Goal: Find specific page/section: Find specific page/section

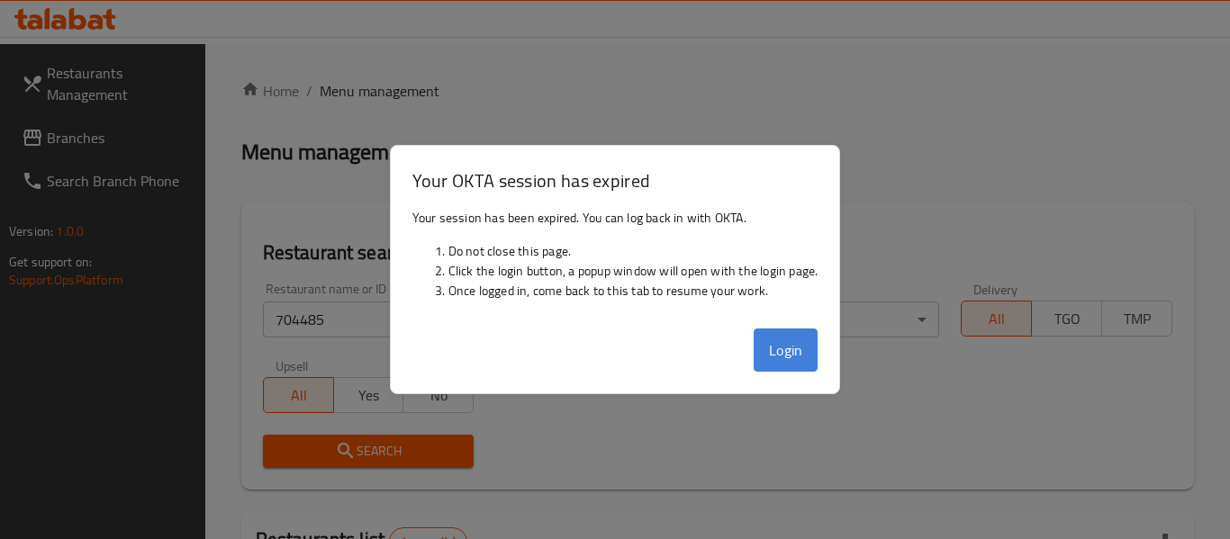
click at [760, 354] on button "Login" at bounding box center [786, 350] width 65 height 43
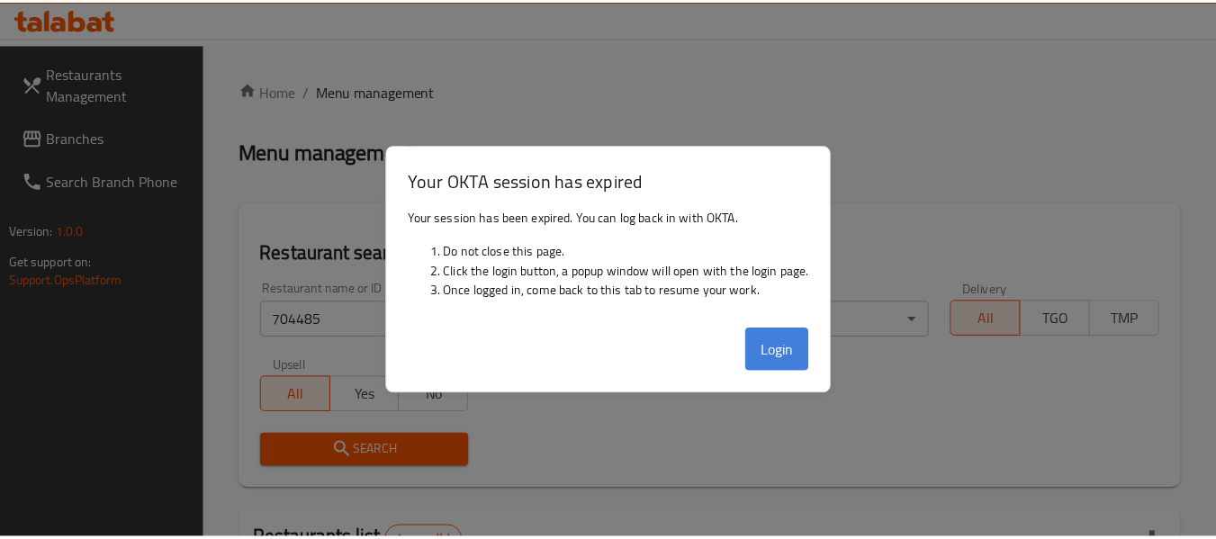
scroll to position [286, 0]
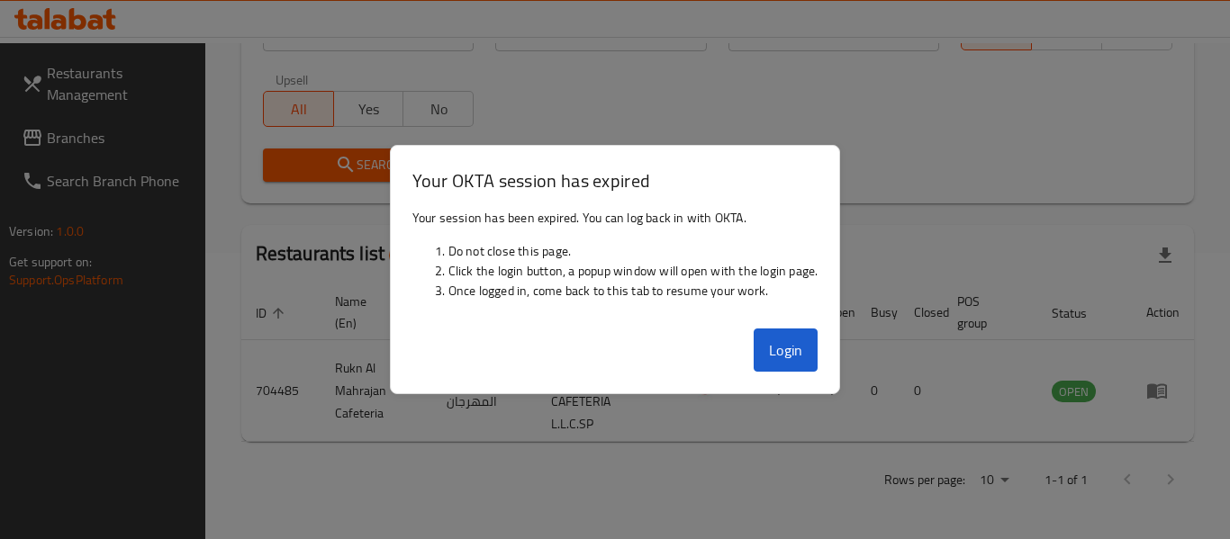
click at [204, 23] on div at bounding box center [615, 269] width 1230 height 539
click at [795, 357] on button "Login" at bounding box center [786, 350] width 65 height 43
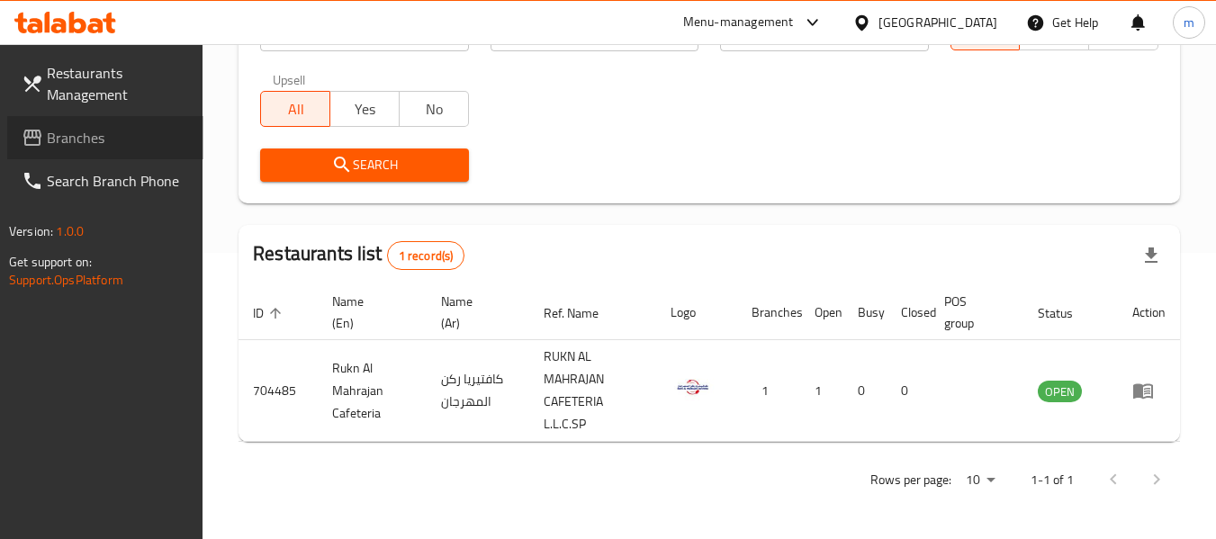
click at [80, 158] on link "Branches" at bounding box center [105, 137] width 196 height 43
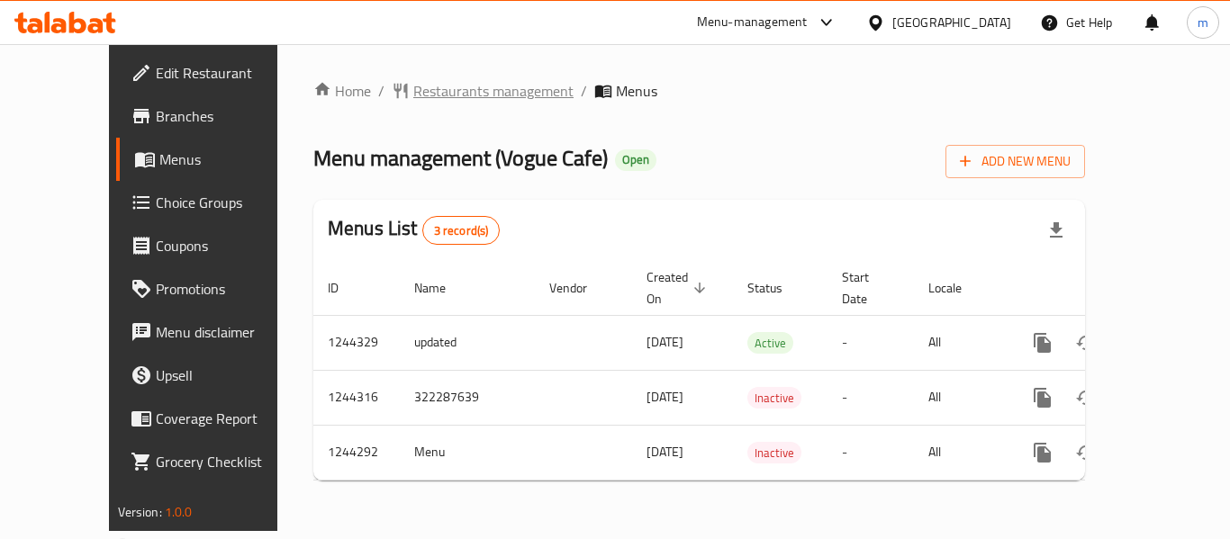
click at [420, 90] on span "Restaurants management" at bounding box center [493, 91] width 160 height 22
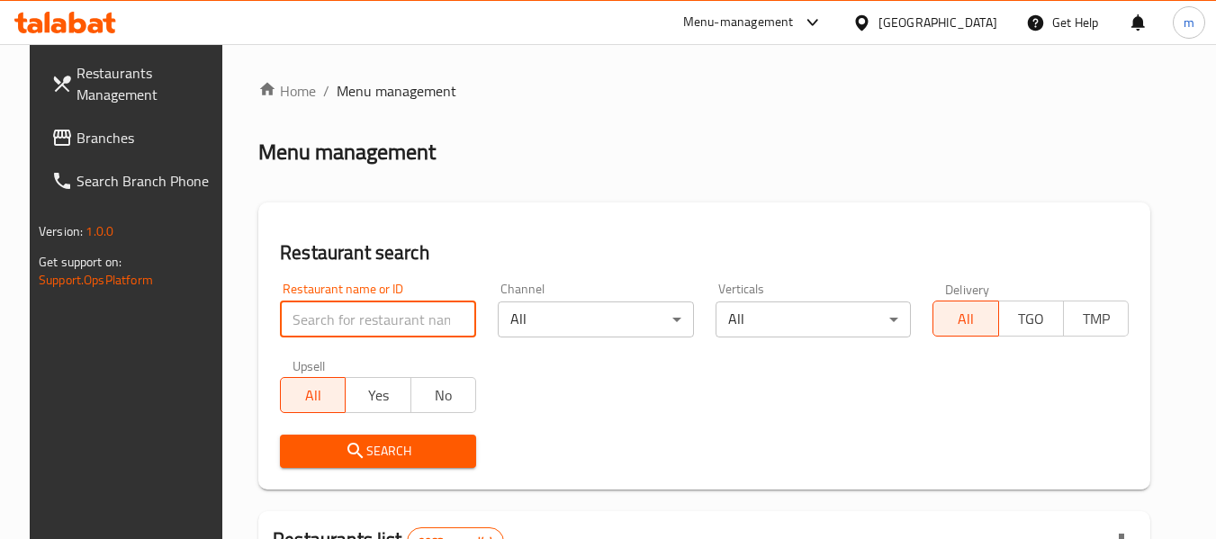
click at [365, 325] on input "search" at bounding box center [378, 320] width 196 height 36
paste input "681972"
type input "681972"
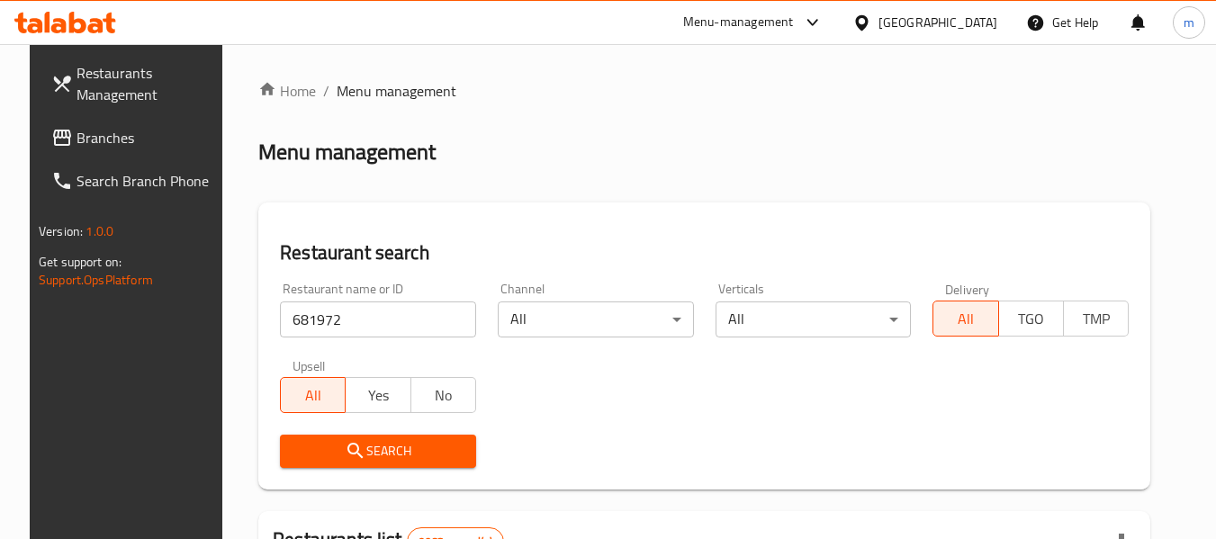
click at [420, 447] on span "Search" at bounding box center [377, 451] width 167 height 23
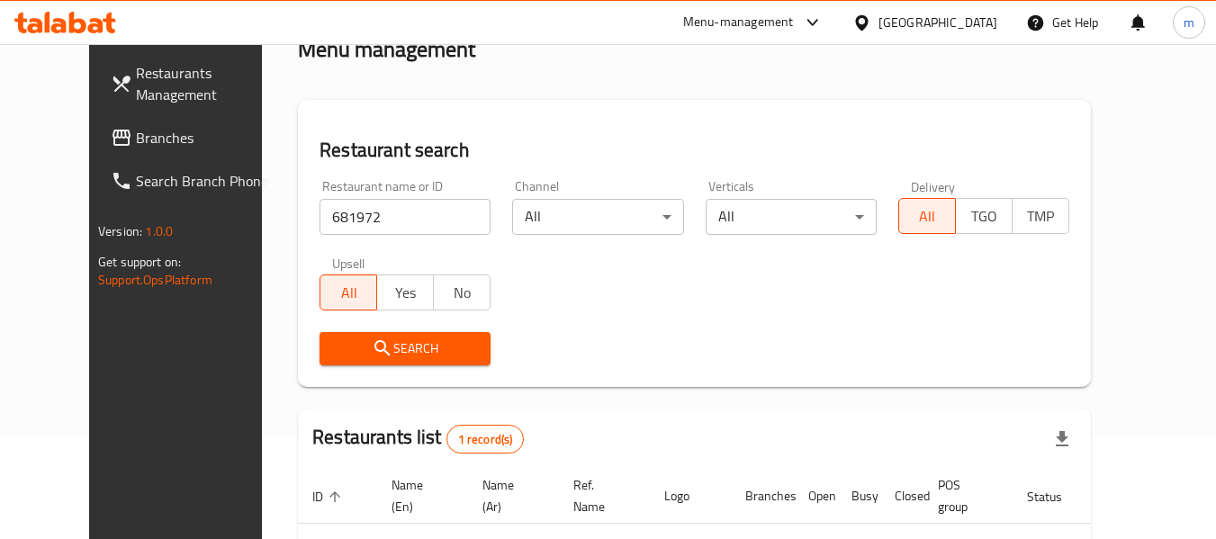
scroll to position [220, 0]
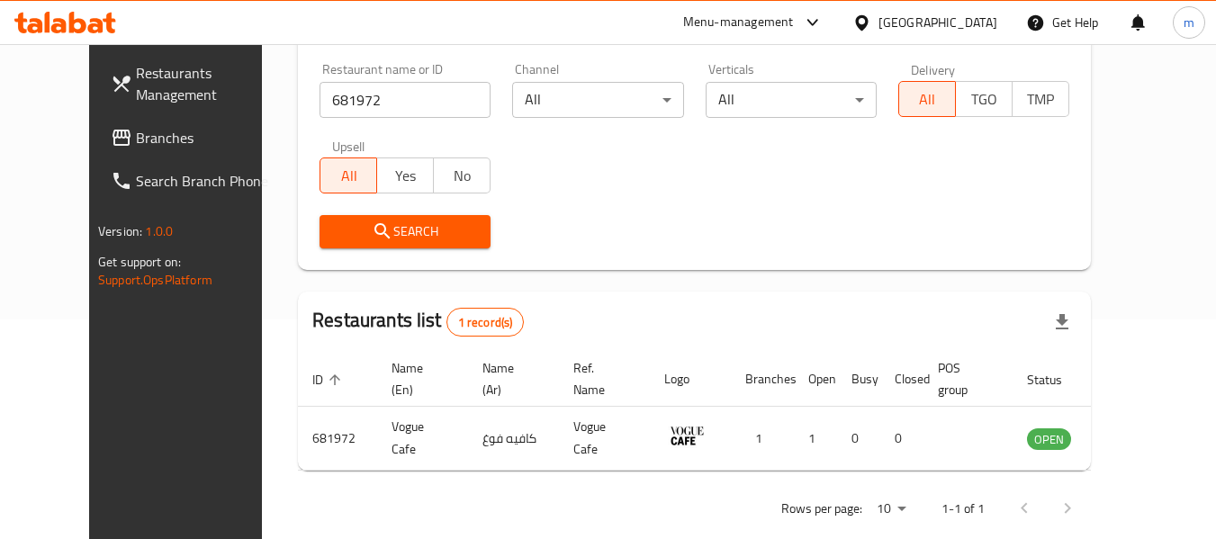
click at [997, 24] on div "Qatar" at bounding box center [925, 22] width 174 height 43
click at [970, 19] on div "Qatar" at bounding box center [938, 23] width 119 height 20
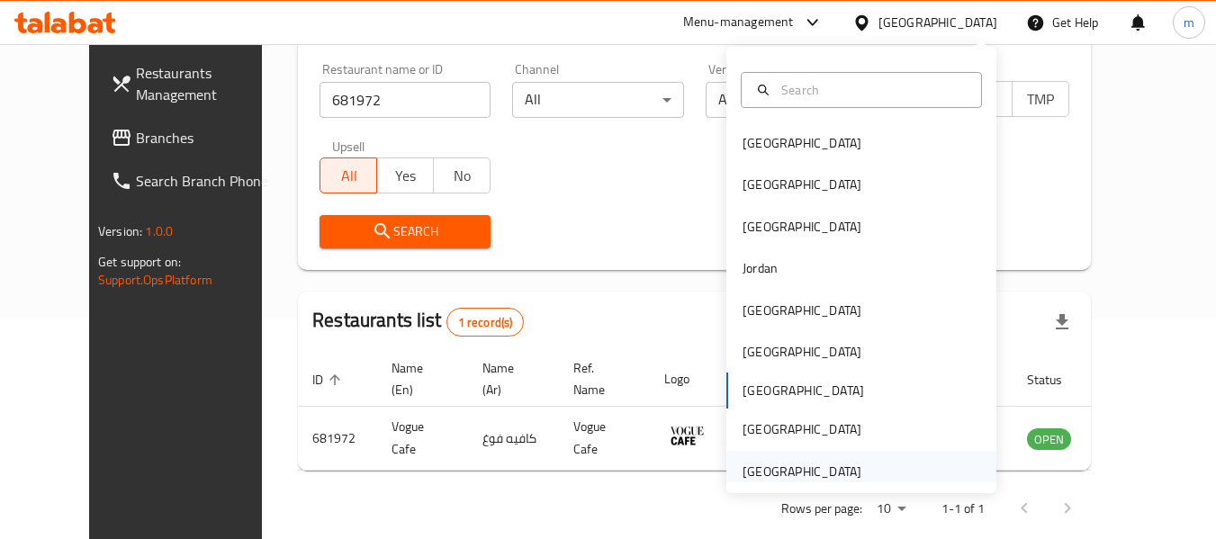
click at [811, 463] on div "[GEOGRAPHIC_DATA]" at bounding box center [802, 472] width 119 height 20
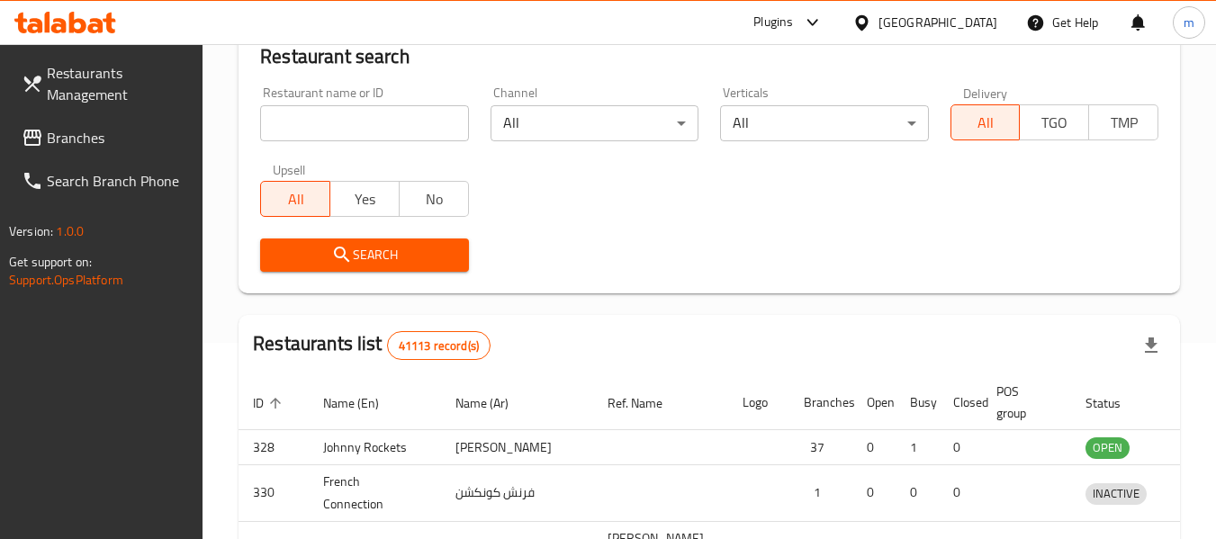
scroll to position [220, 0]
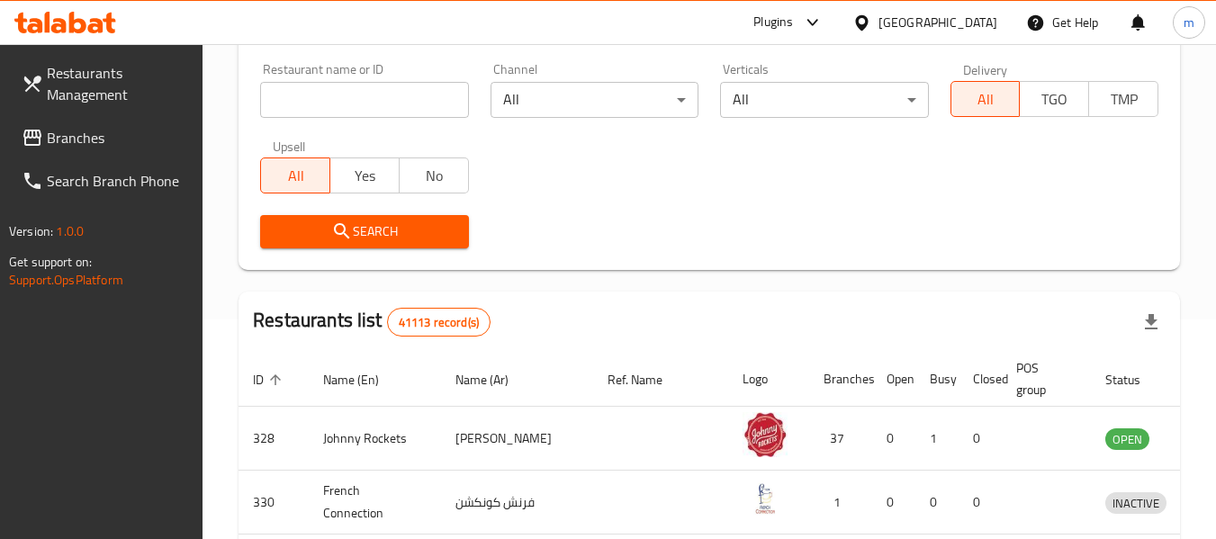
click at [58, 136] on span "Branches" at bounding box center [118, 138] width 142 height 22
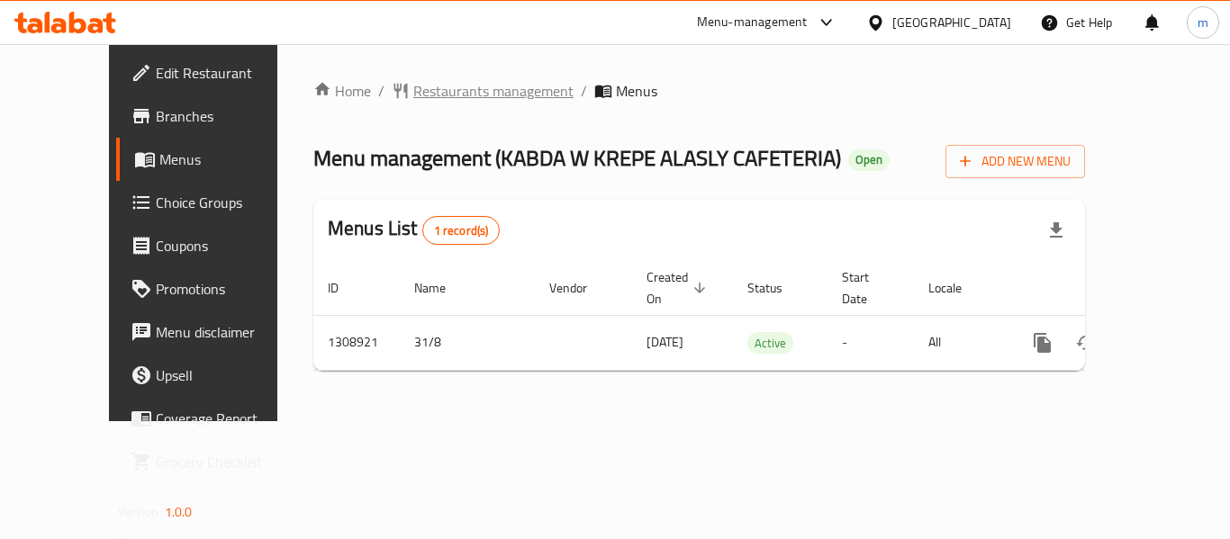
click at [413, 94] on span "Restaurants management" at bounding box center [493, 91] width 160 height 22
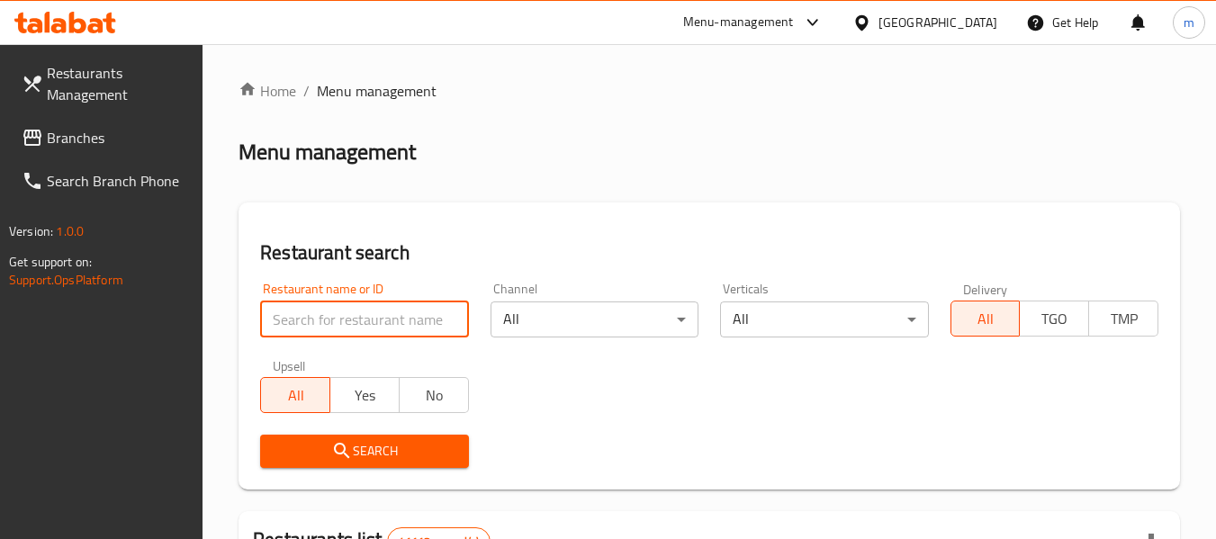
click at [366, 323] on input "search" at bounding box center [364, 320] width 208 height 36
paste input "704973"
type input "704973"
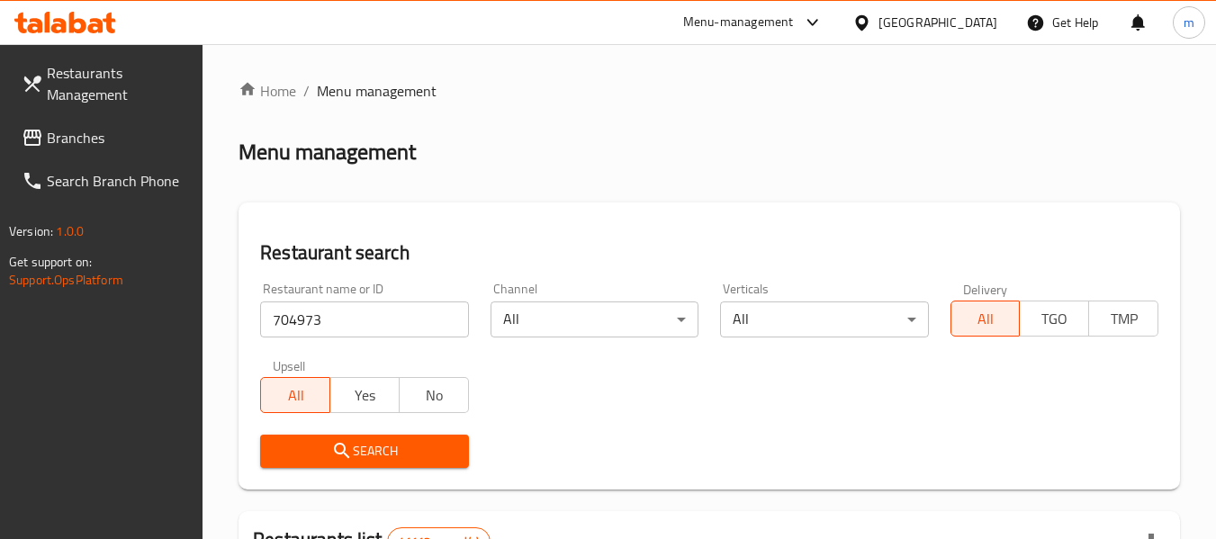
click at [382, 459] on span "Search" at bounding box center [364, 451] width 179 height 23
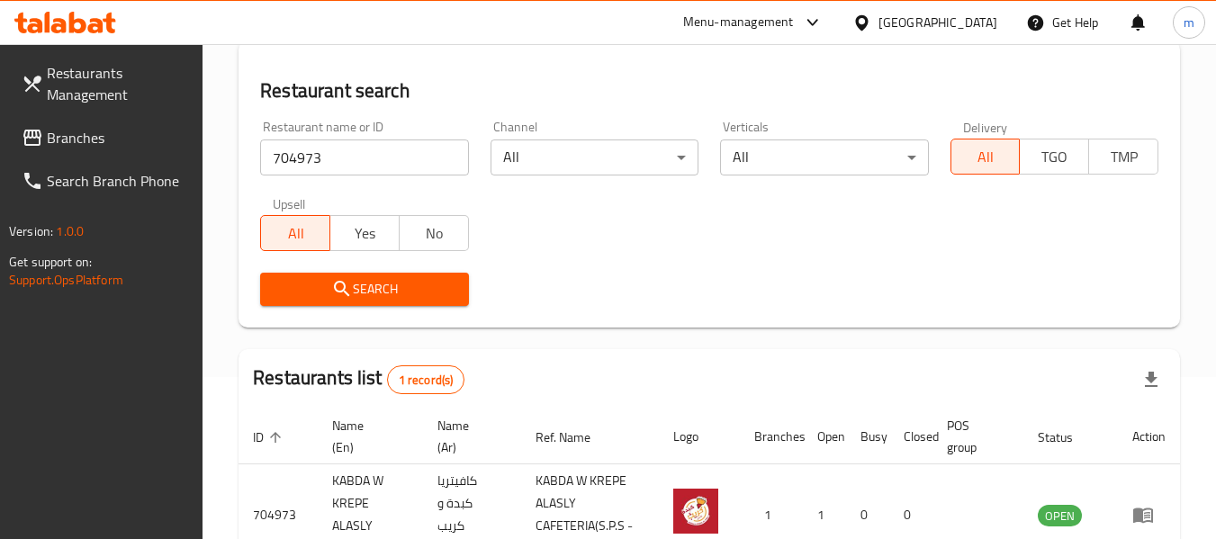
scroll to position [286, 0]
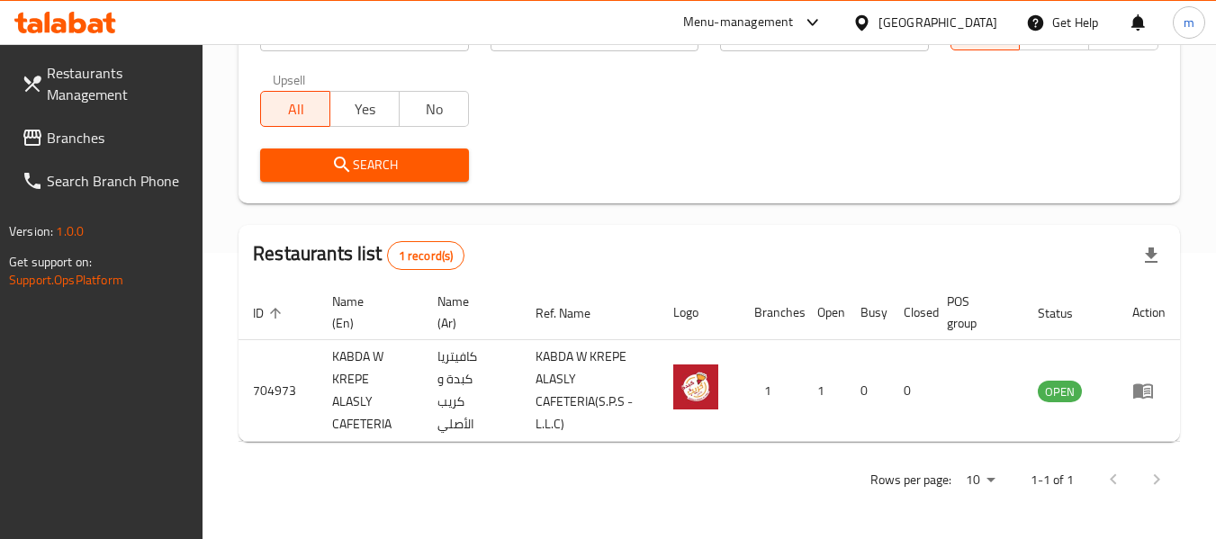
click at [82, 132] on span "Branches" at bounding box center [118, 138] width 142 height 22
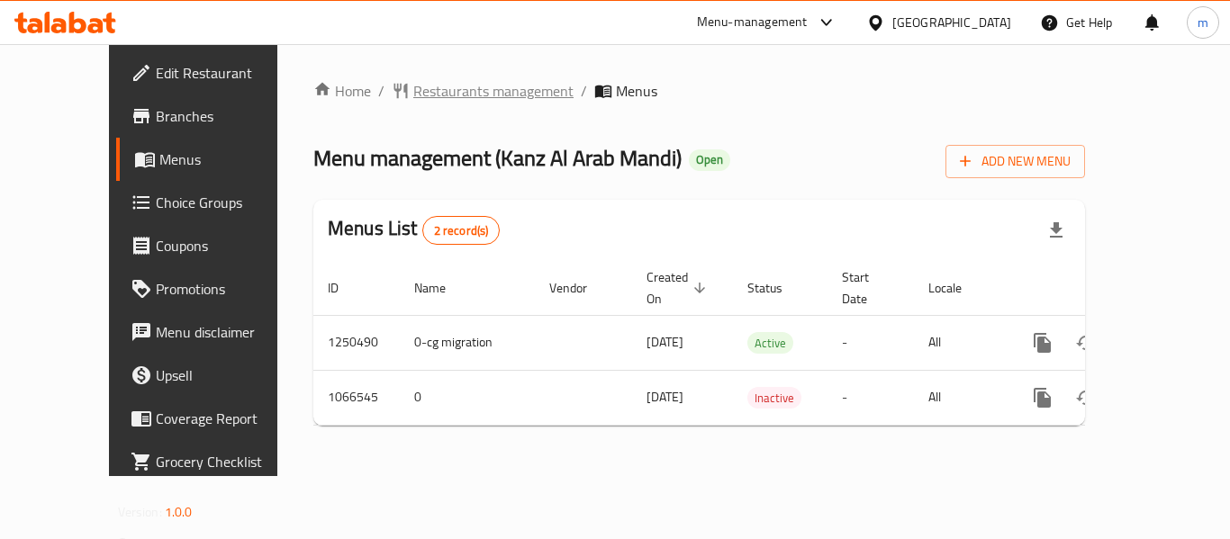
click at [429, 100] on span "Restaurants management" at bounding box center [493, 91] width 160 height 22
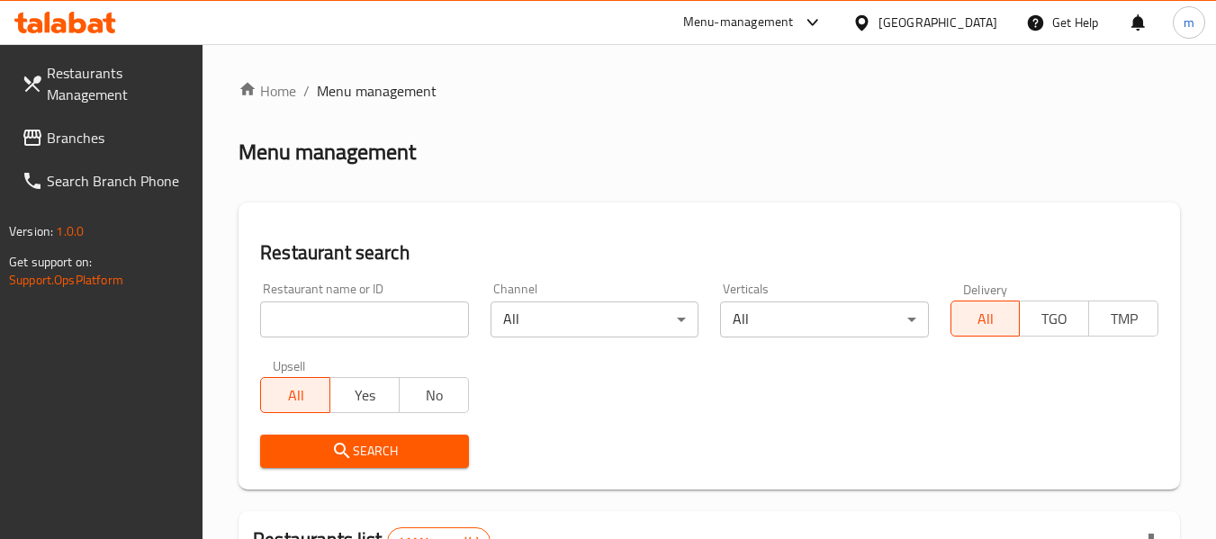
click at [344, 311] on input "search" at bounding box center [364, 320] width 208 height 36
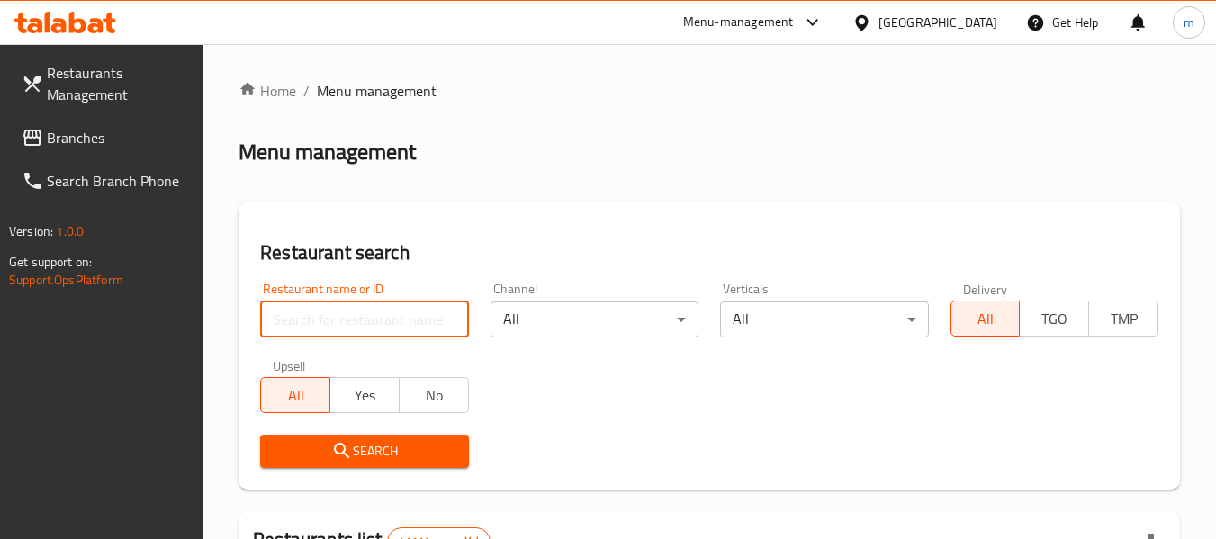
paste input "663449"
type input "663449"
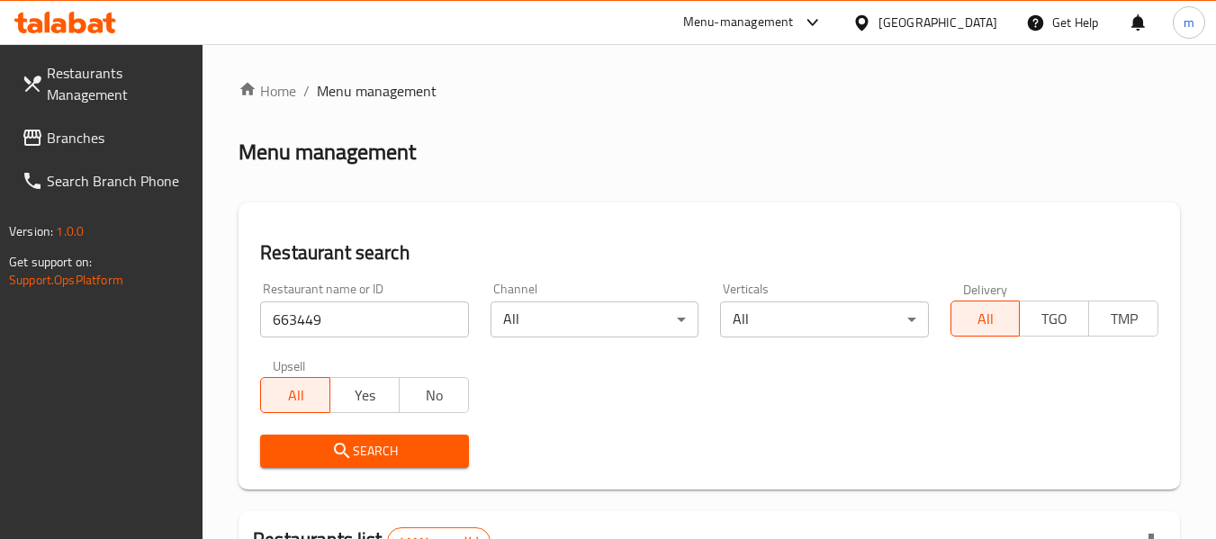
click at [379, 442] on span "Search" at bounding box center [364, 451] width 179 height 23
click at [379, 442] on div at bounding box center [608, 269] width 1216 height 539
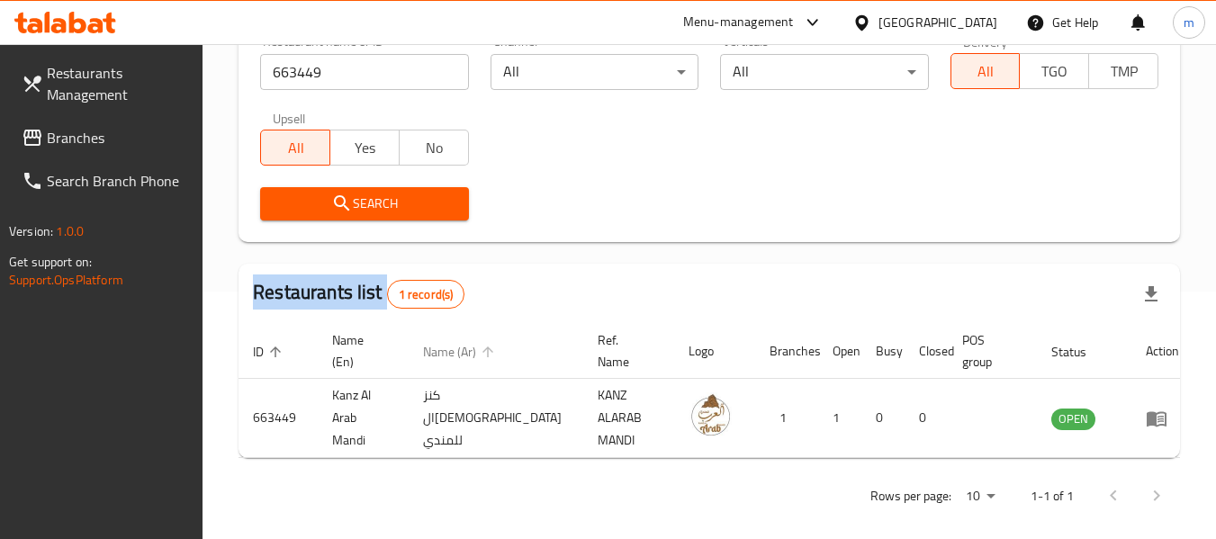
scroll to position [248, 0]
click at [52, 122] on link "Branches" at bounding box center [105, 137] width 196 height 43
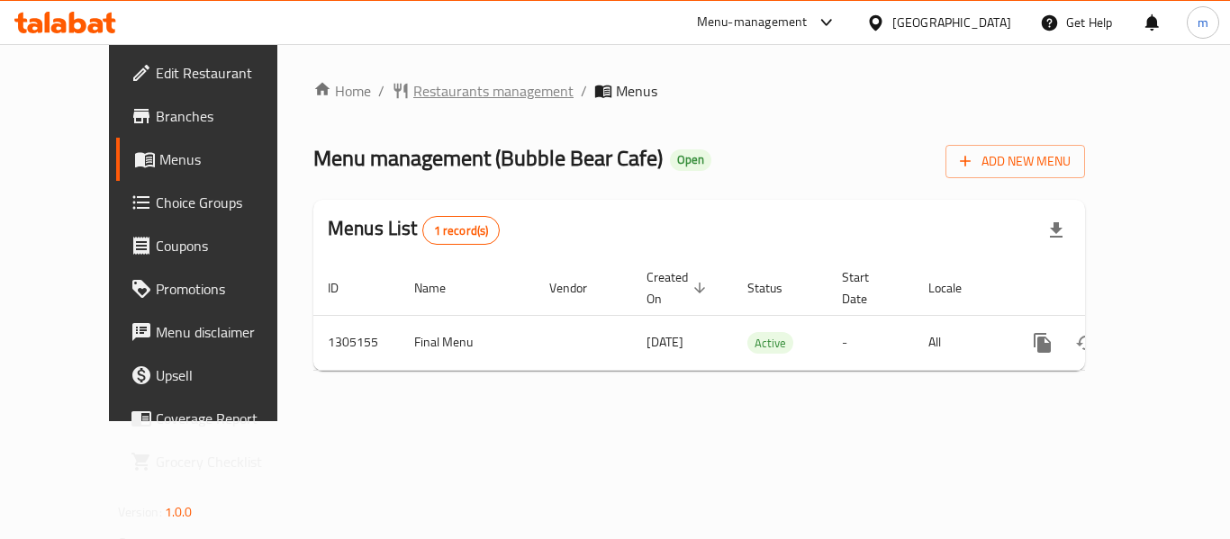
click at [432, 95] on span "Restaurants management" at bounding box center [493, 91] width 160 height 22
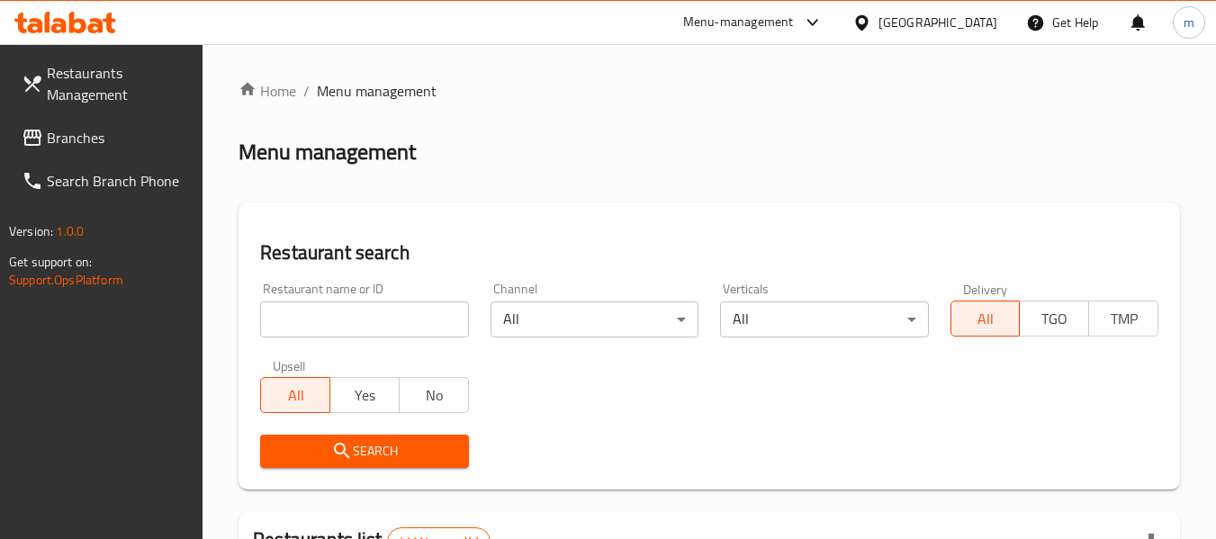
click at [383, 325] on input "search" at bounding box center [364, 320] width 208 height 36
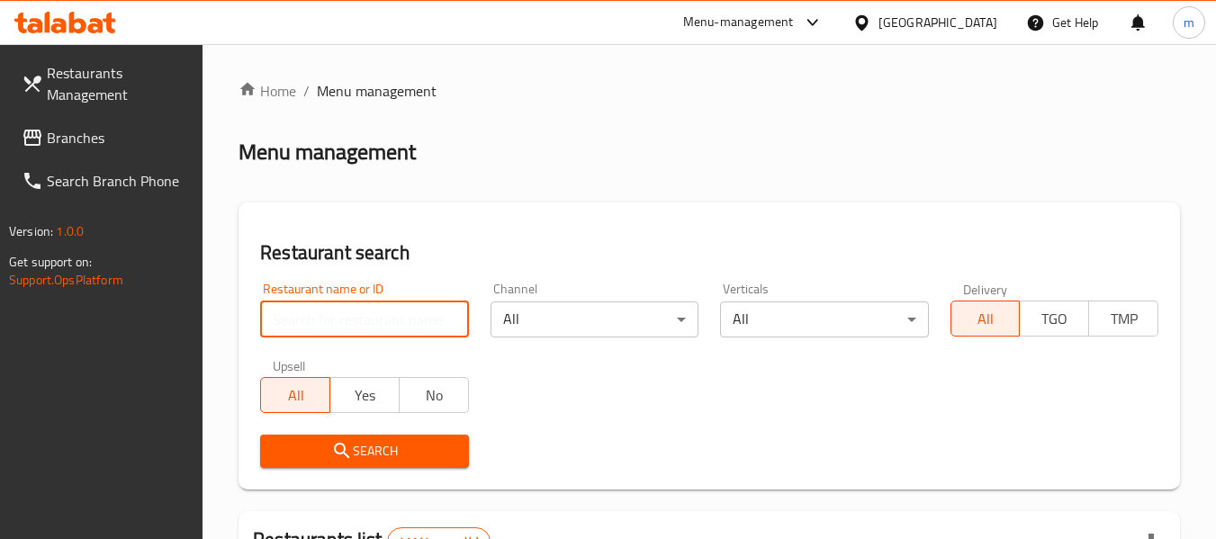
paste input "703485"
type input "703485"
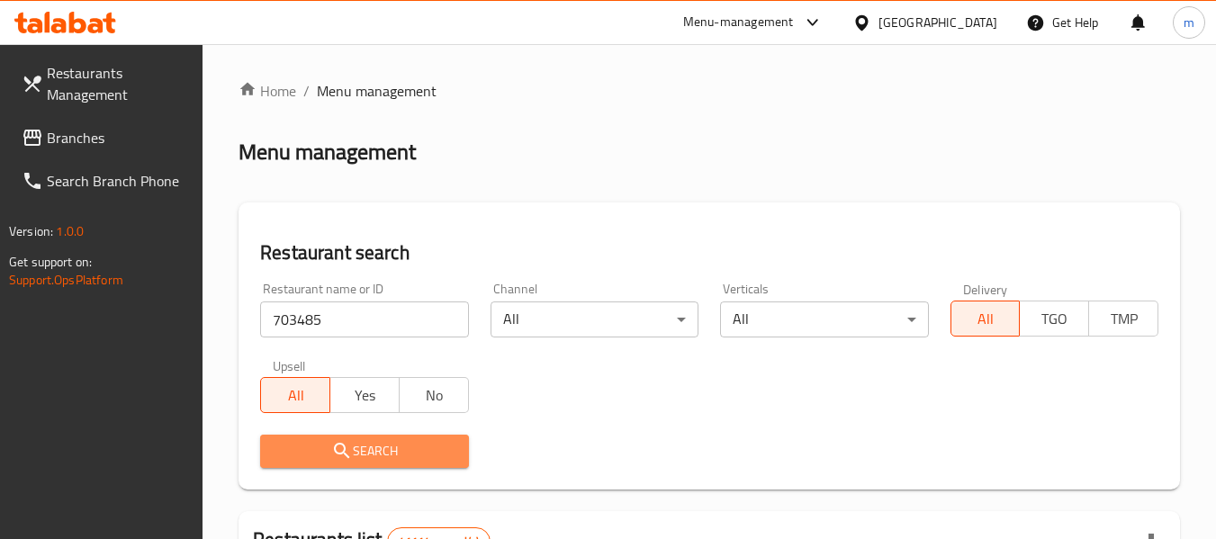
click at [359, 451] on span "Search" at bounding box center [364, 451] width 179 height 23
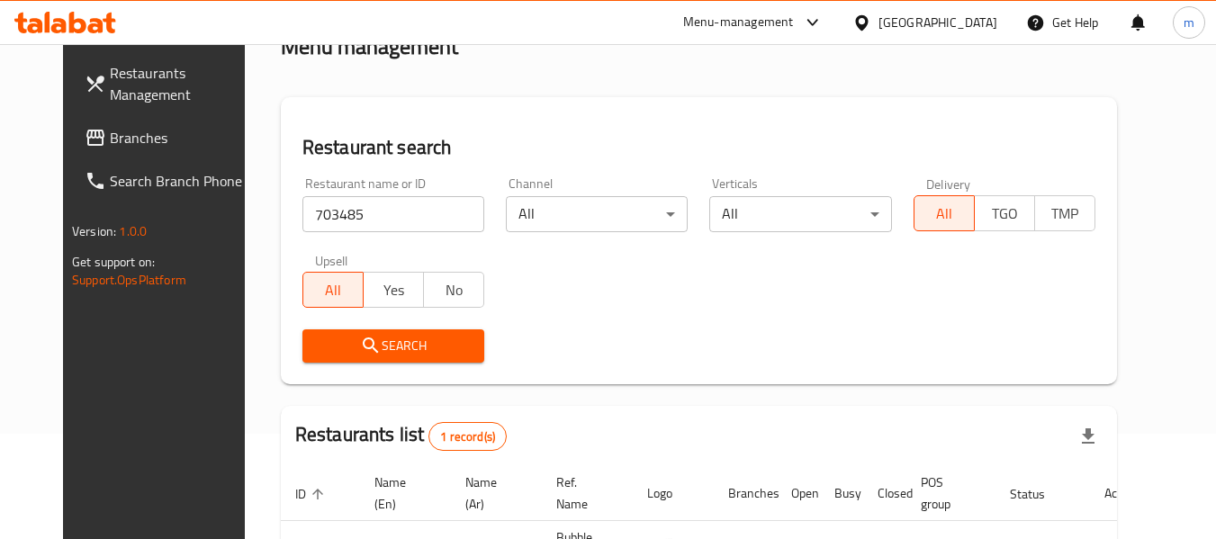
scroll to position [241, 0]
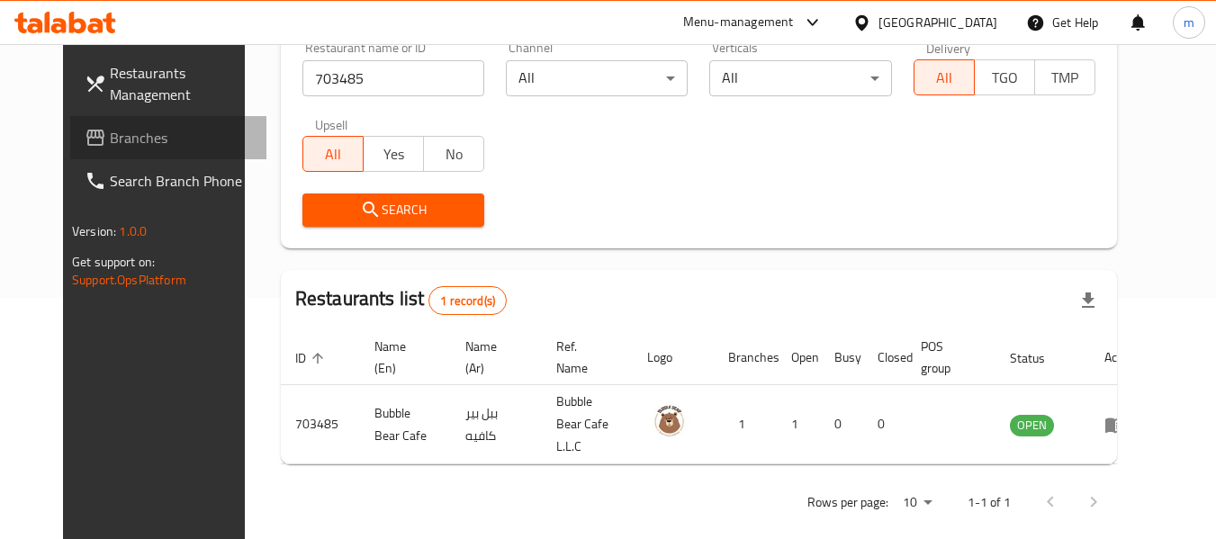
click at [110, 139] on span "Branches" at bounding box center [181, 138] width 142 height 22
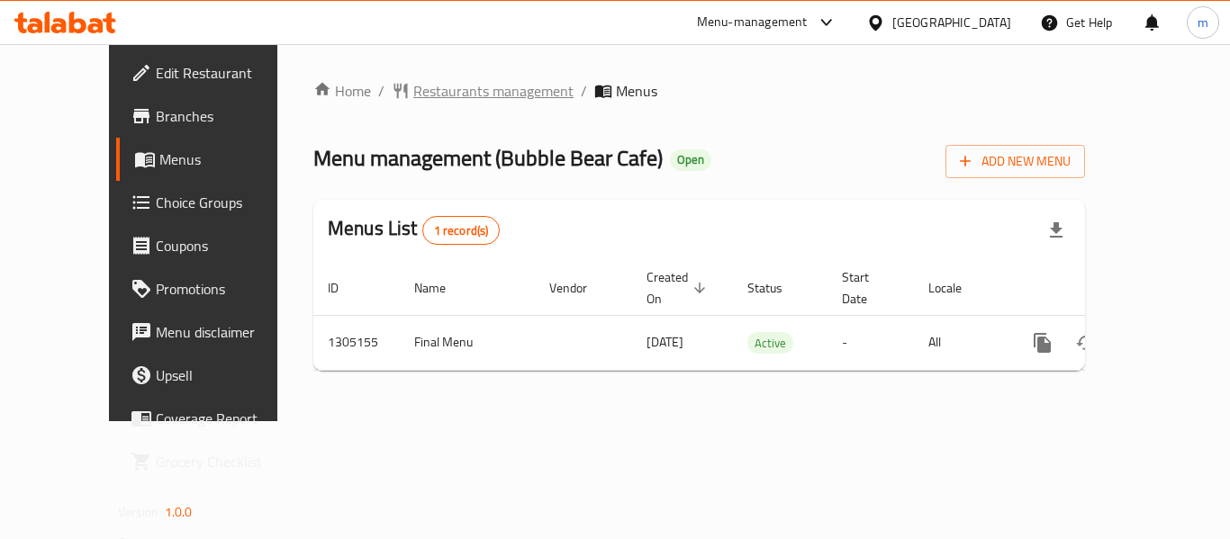
click at [413, 89] on span "Restaurants management" at bounding box center [493, 91] width 160 height 22
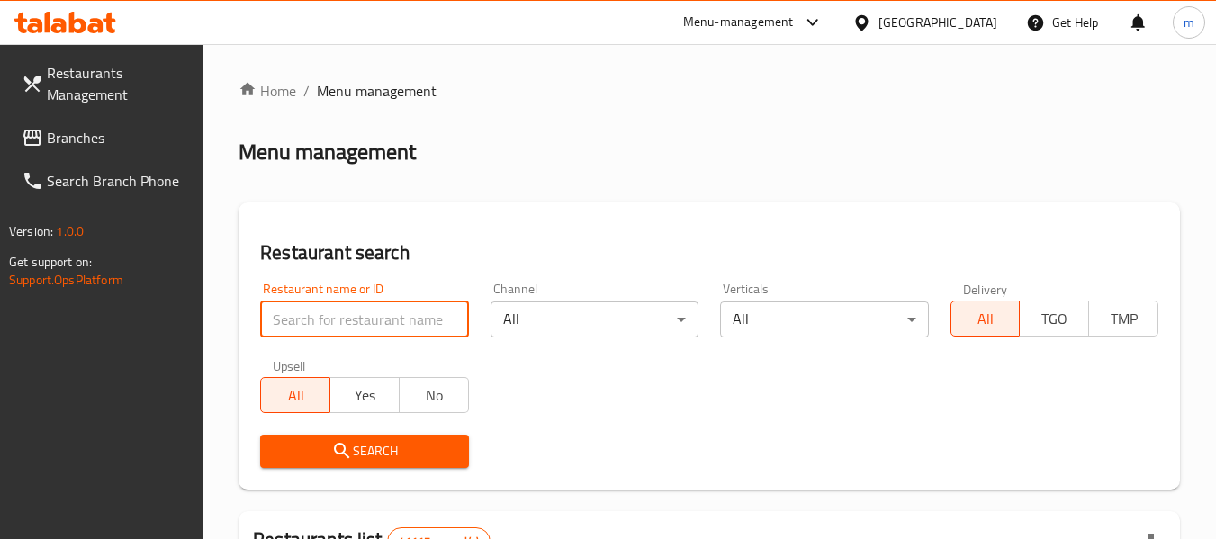
click at [364, 313] on input "search" at bounding box center [364, 320] width 208 height 36
paste input "703485"
type input "703485"
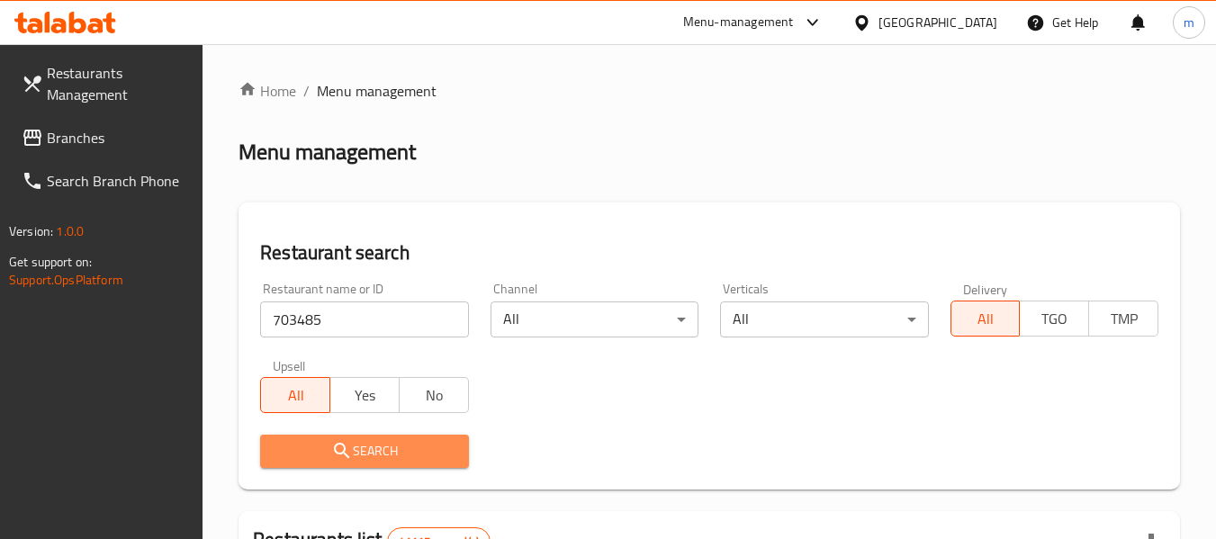
click at [375, 447] on span "Search" at bounding box center [364, 451] width 179 height 23
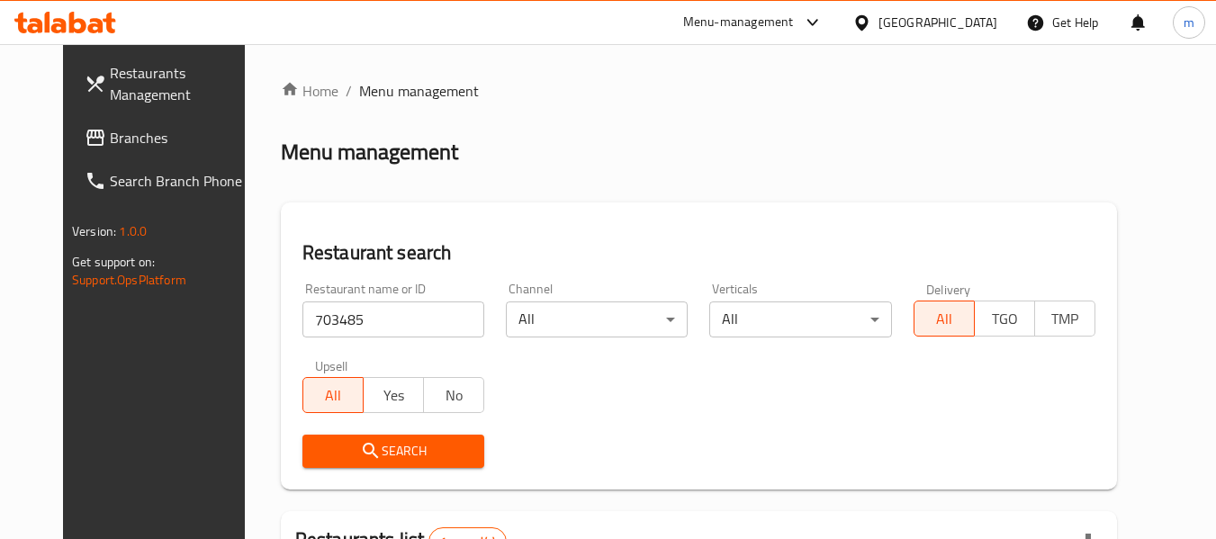
scroll to position [241, 0]
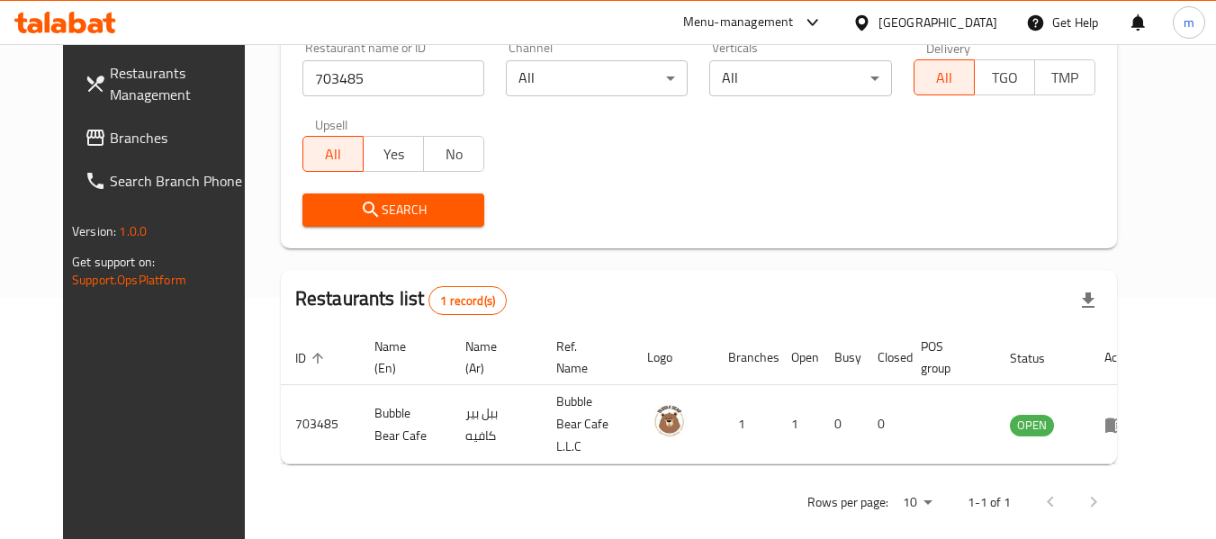
click at [110, 135] on span "Branches" at bounding box center [181, 138] width 142 height 22
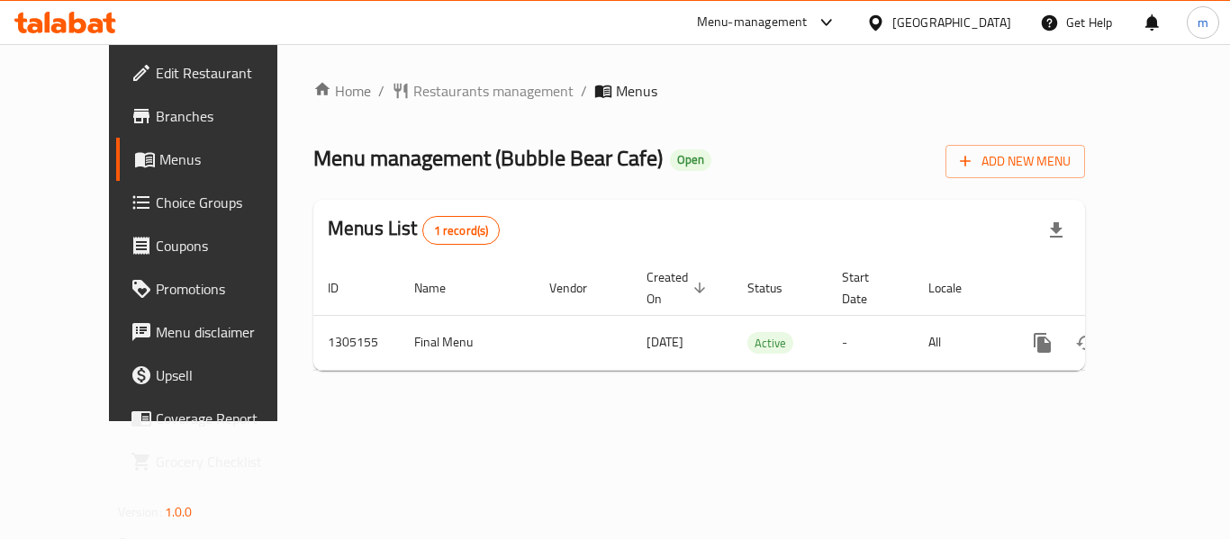
click at [433, 106] on div "Home / Restaurants management / Menus Menu management ( Bubble Bear Cafe ) Open…" at bounding box center [699, 232] width 772 height 305
click at [436, 96] on span "Restaurants management" at bounding box center [493, 91] width 160 height 22
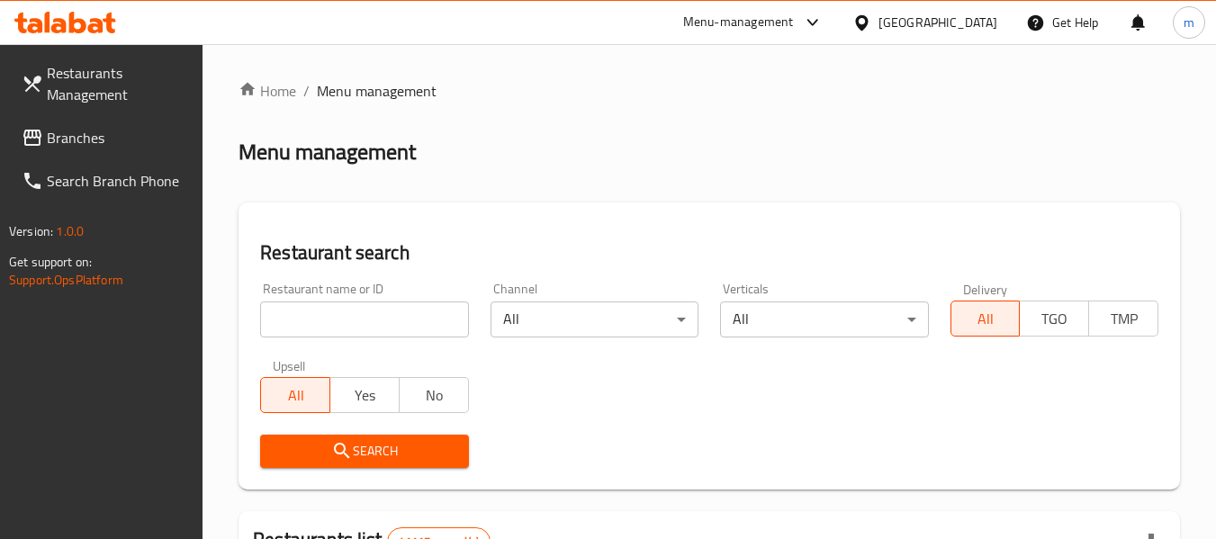
click at [383, 326] on input "search" at bounding box center [364, 320] width 208 height 36
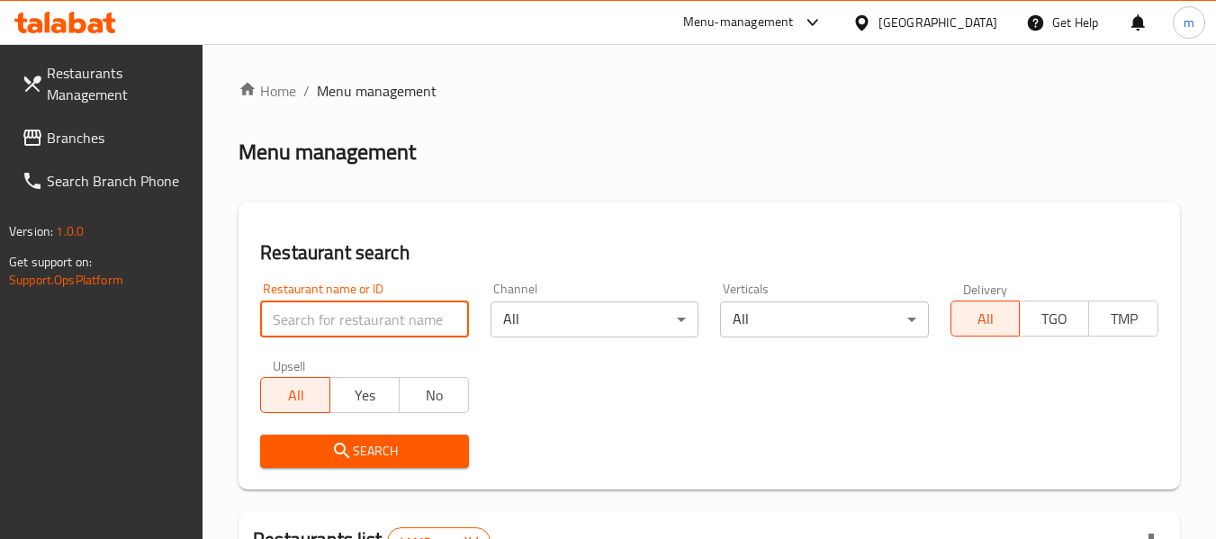
paste input "703485"
type input "703485"
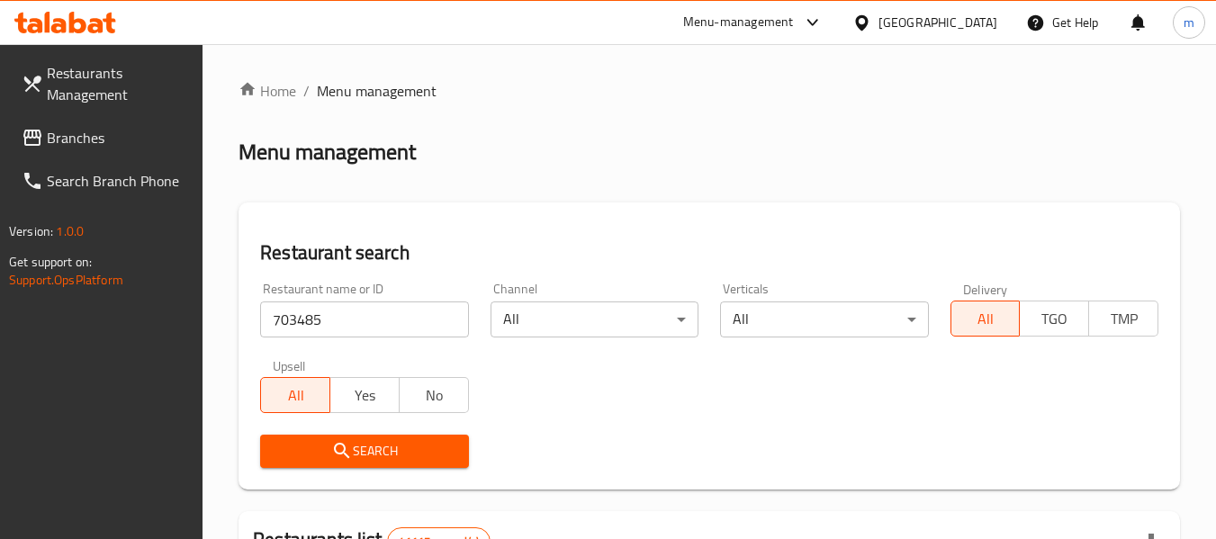
click at [366, 448] on span "Search" at bounding box center [364, 451] width 179 height 23
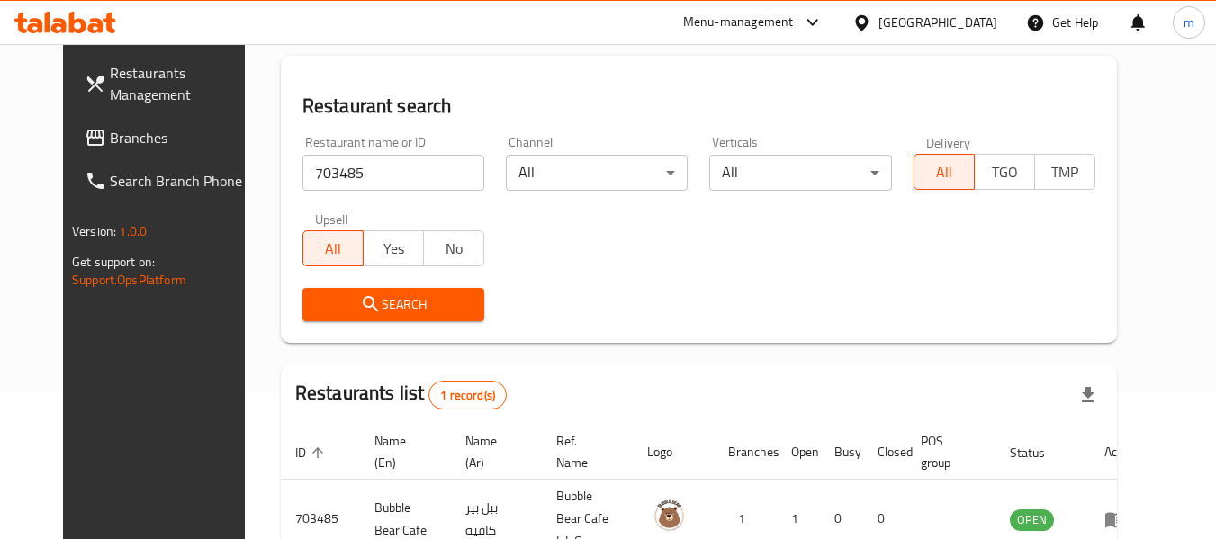
scroll to position [61, 0]
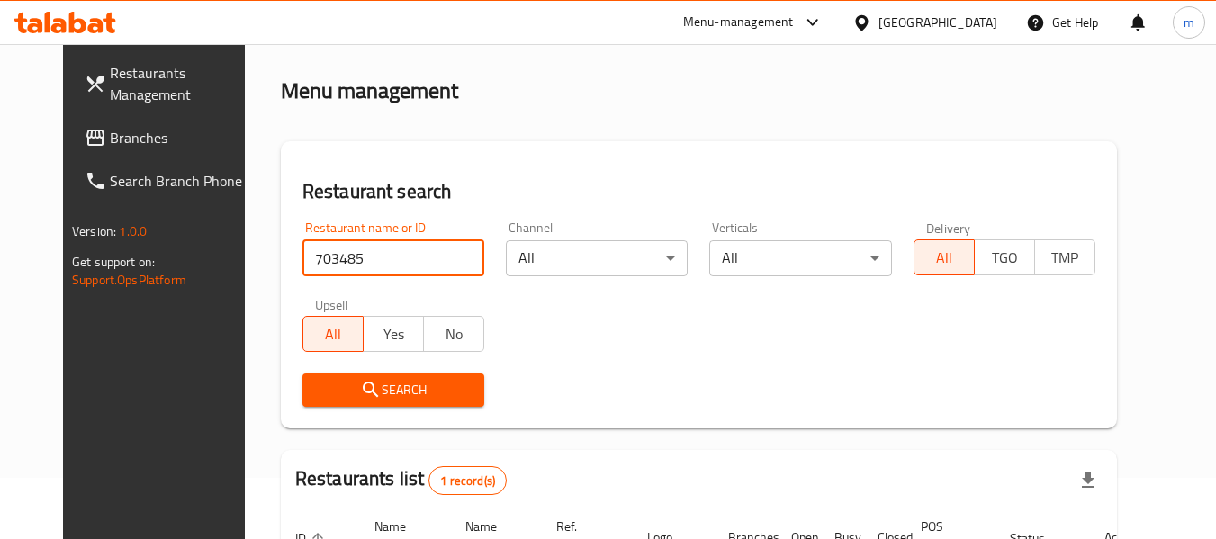
drag, startPoint x: 347, startPoint y: 262, endPoint x: 149, endPoint y: 237, distance: 199.7
click at [149, 237] on div "Restaurants Management Branches Search Branch Phone Version: 1.0.0 Get support …" at bounding box center [608, 362] width 1090 height 759
click at [456, 257] on input "703485" at bounding box center [393, 258] width 182 height 36
click at [449, 261] on input "703485" at bounding box center [393, 258] width 182 height 36
paste input "753628"
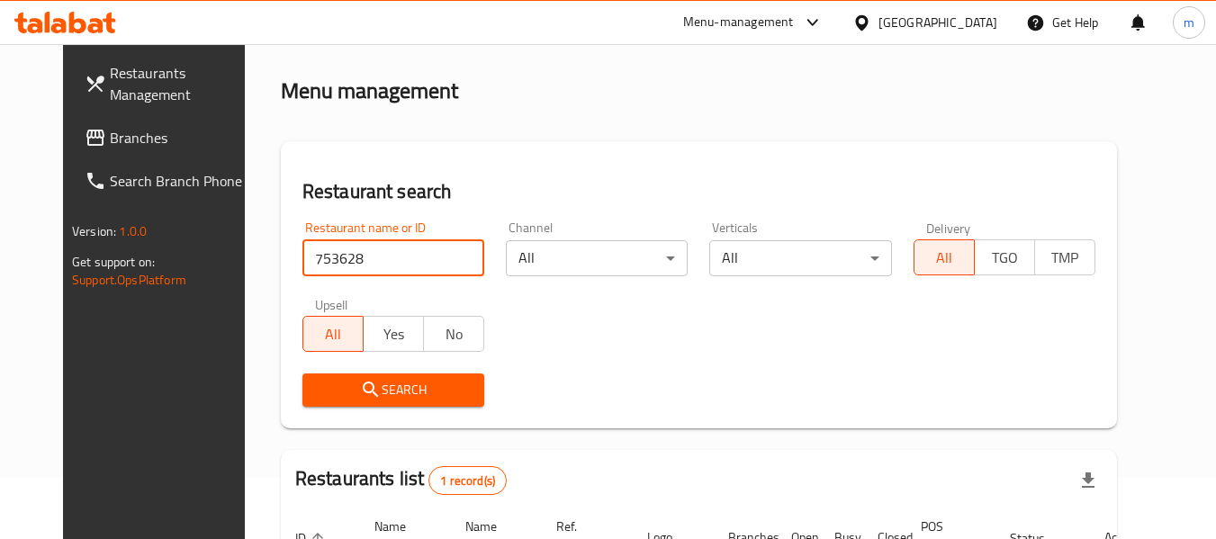
type input "753628"
click at [388, 384] on span "Search" at bounding box center [393, 390] width 153 height 23
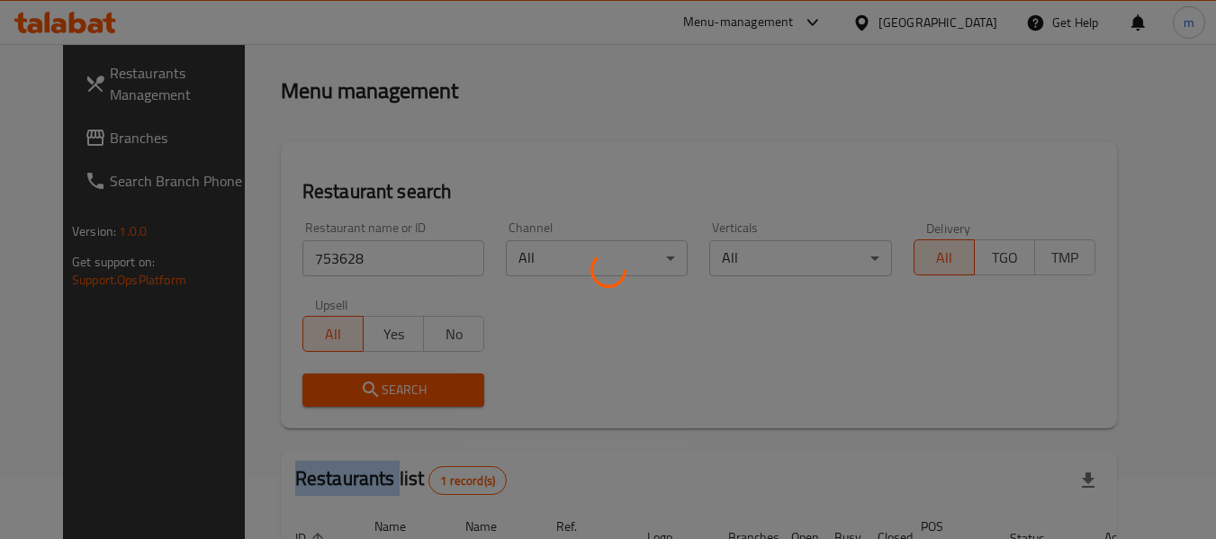
click at [388, 384] on div at bounding box center [608, 269] width 1216 height 539
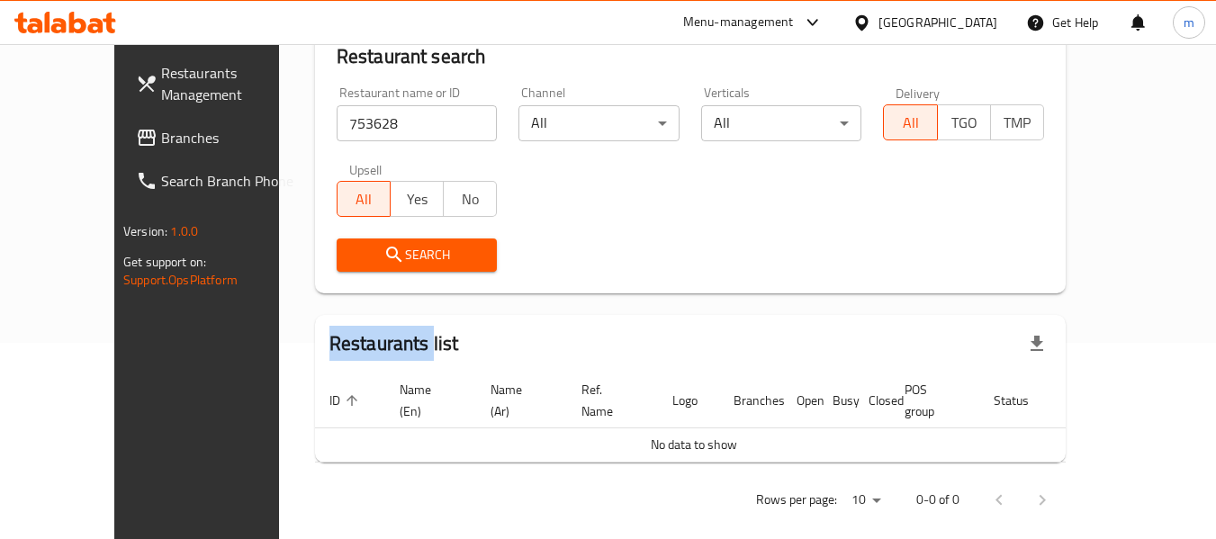
scroll to position [16, 0]
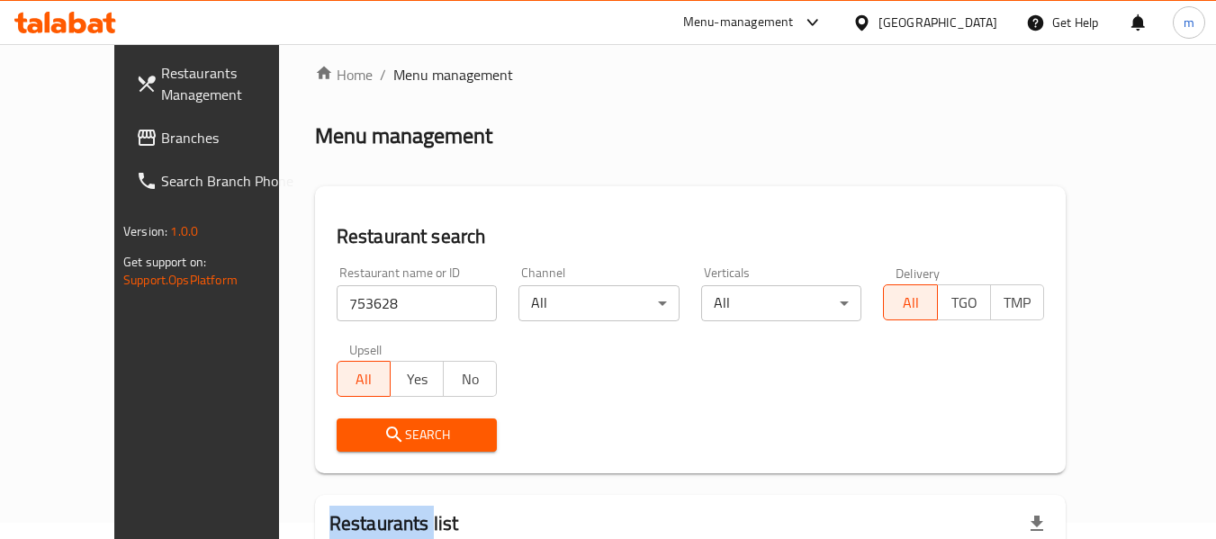
click at [122, 121] on link "Branches" at bounding box center [220, 137] width 196 height 43
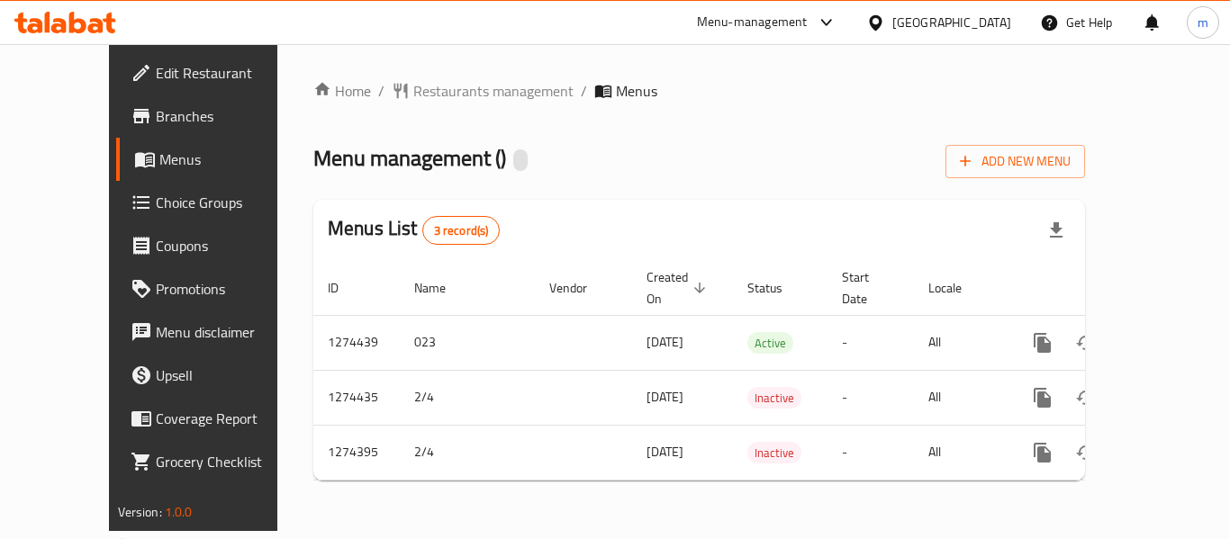
click at [387, 110] on div "Home / Restaurants management / Menus Menu management ( ) Add New Menu Menus Li…" at bounding box center [699, 287] width 772 height 415
click at [413, 82] on span "Restaurants management" at bounding box center [493, 91] width 160 height 22
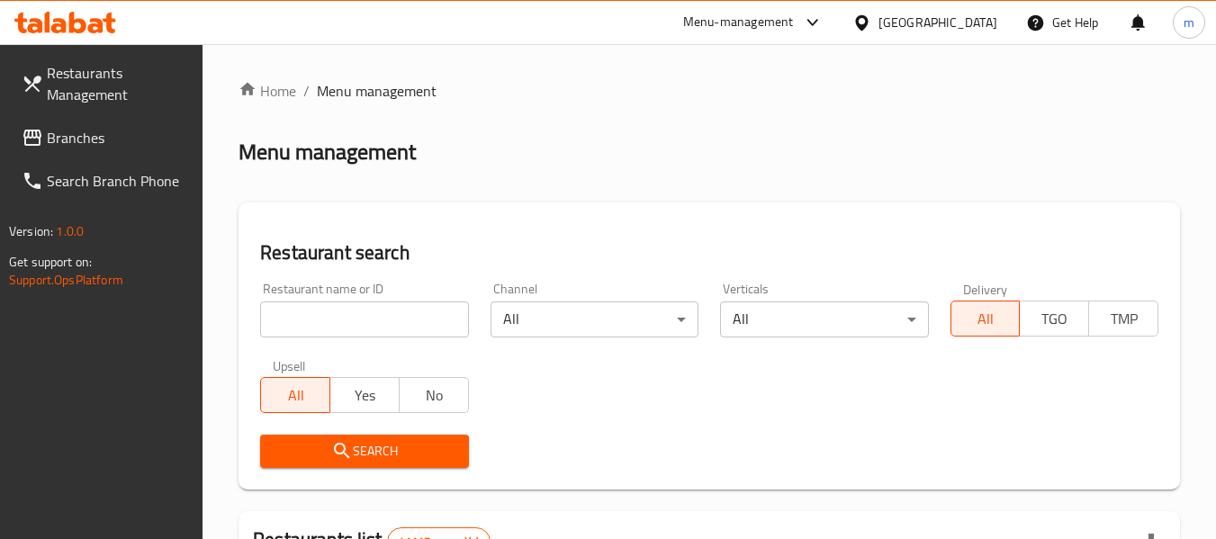
click at [374, 320] on input "search" at bounding box center [364, 320] width 208 height 36
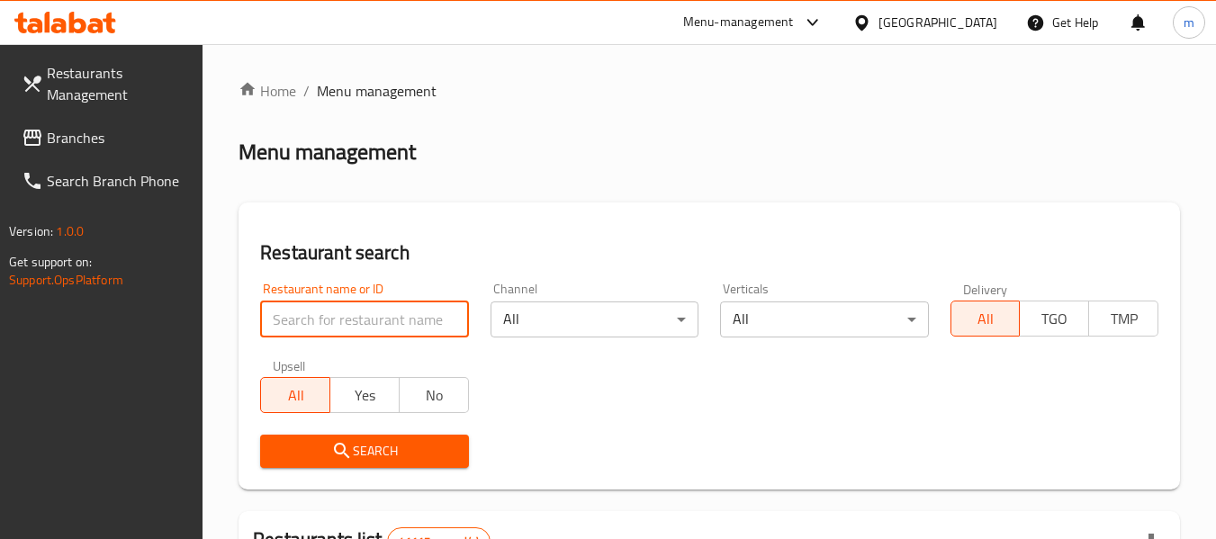
paste input "691190"
type input "691190"
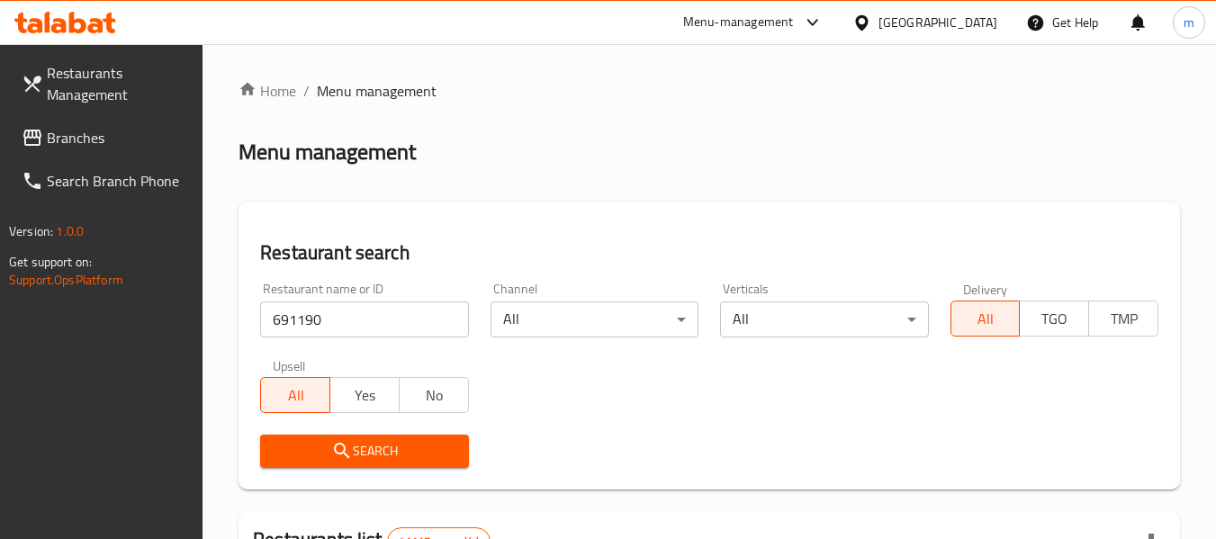
click at [373, 435] on button "Search" at bounding box center [364, 451] width 208 height 33
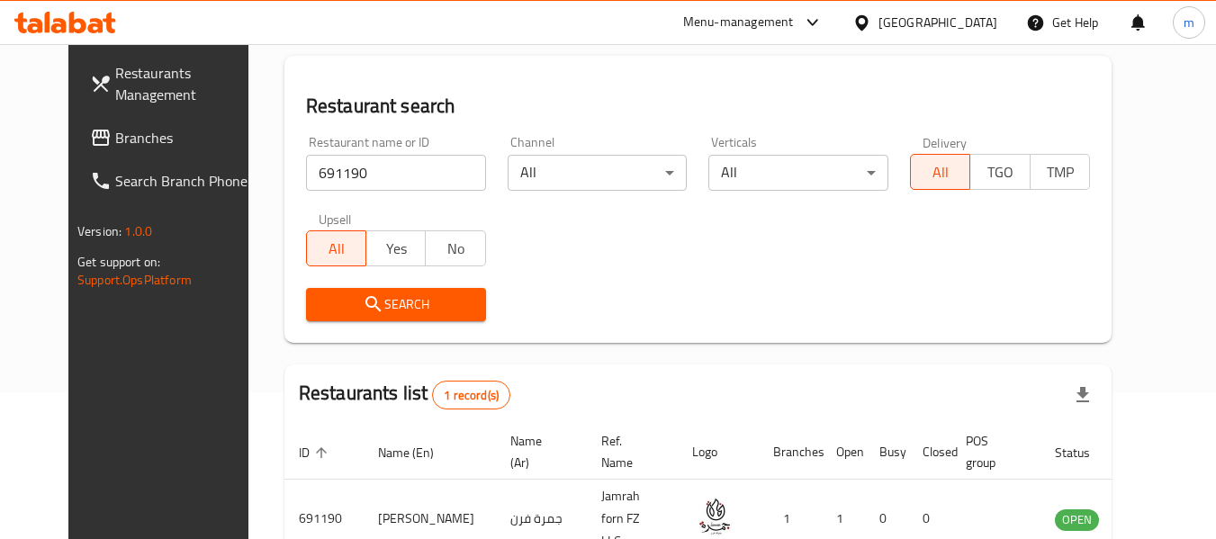
scroll to position [241, 0]
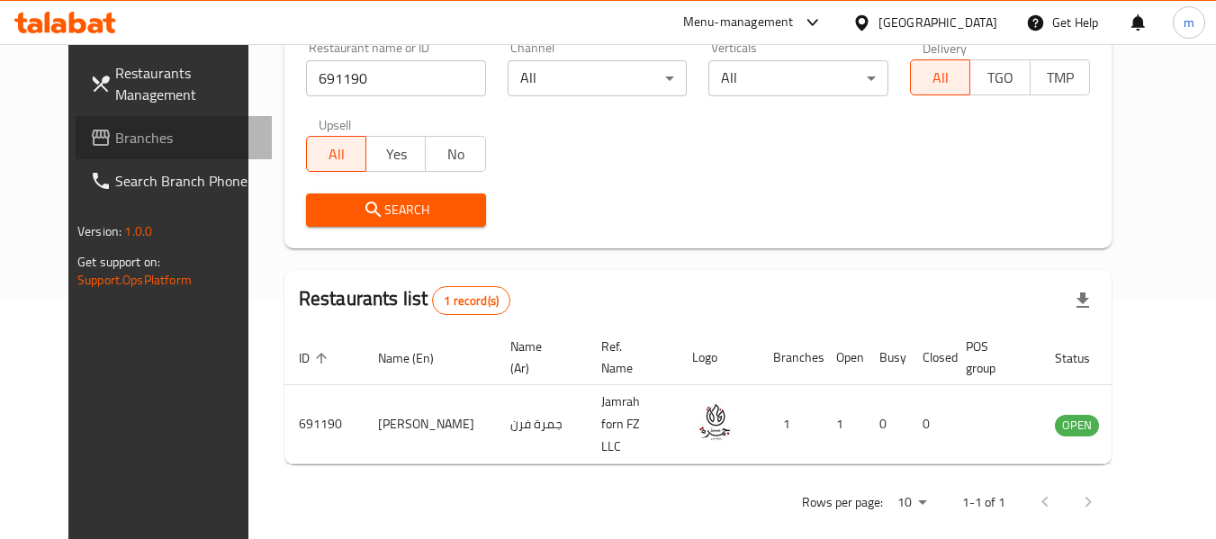
click at [115, 134] on span "Branches" at bounding box center [186, 138] width 142 height 22
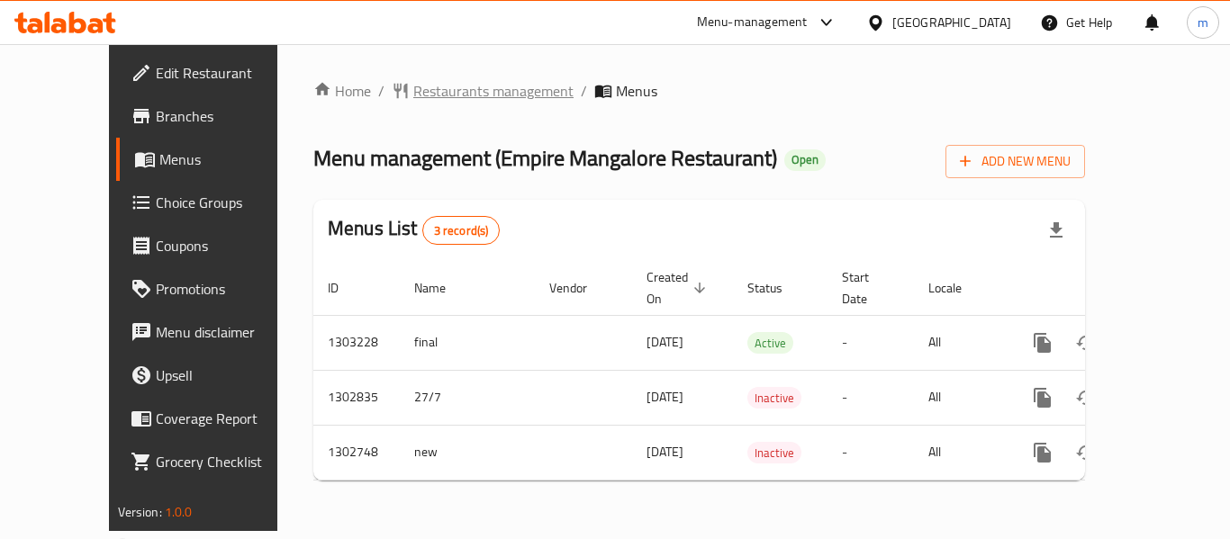
click at [413, 92] on span "Restaurants management" at bounding box center [493, 91] width 160 height 22
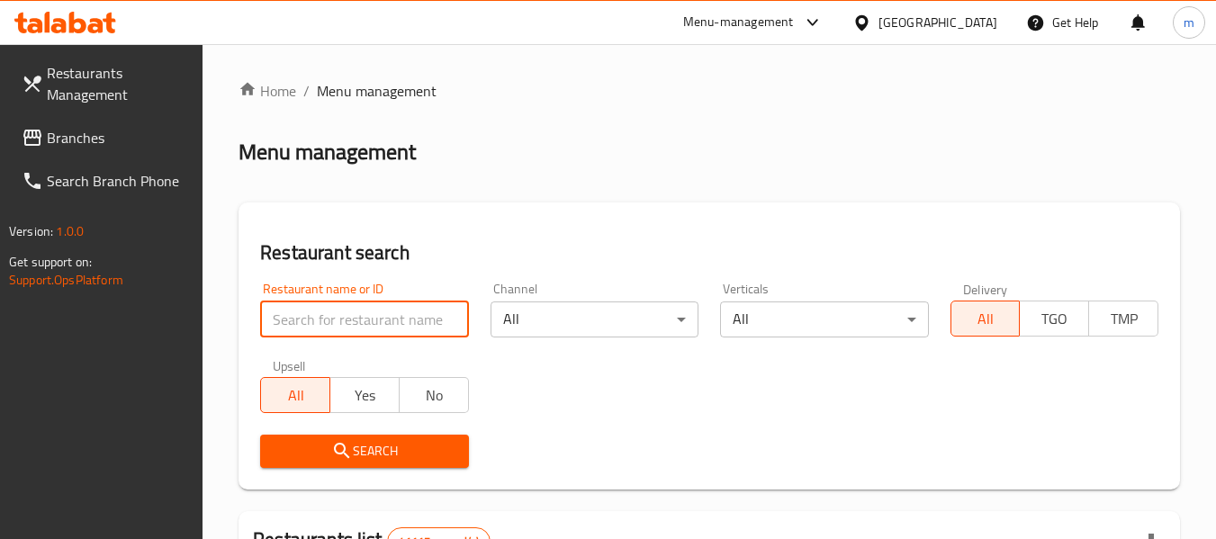
click at [382, 329] on input "search" at bounding box center [364, 320] width 208 height 36
paste input "617058"
type input "617058"
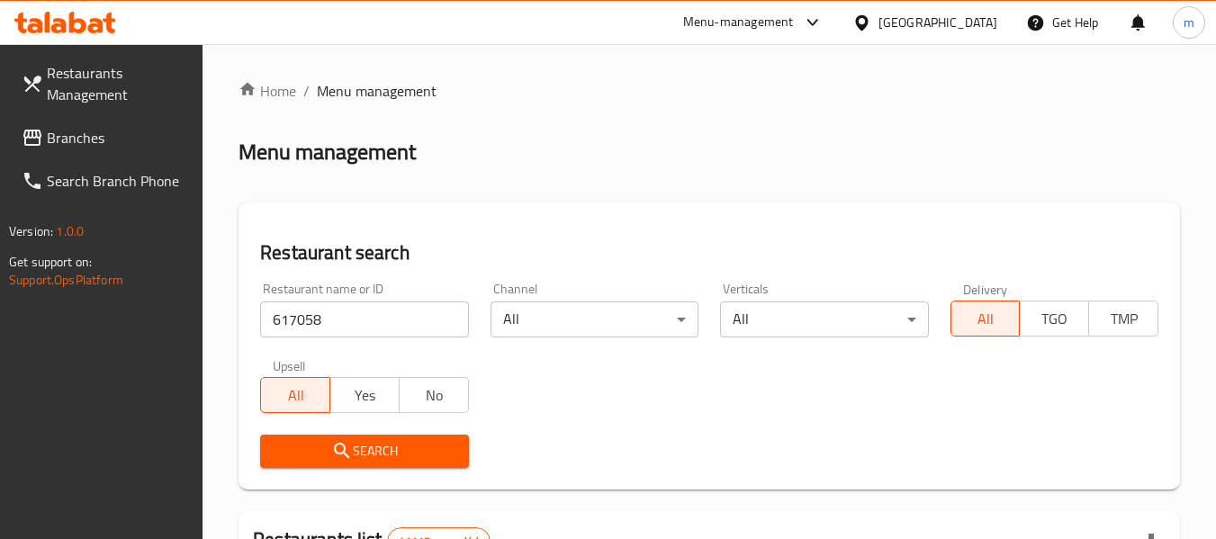
click at [354, 455] on span "Search" at bounding box center [364, 451] width 179 height 23
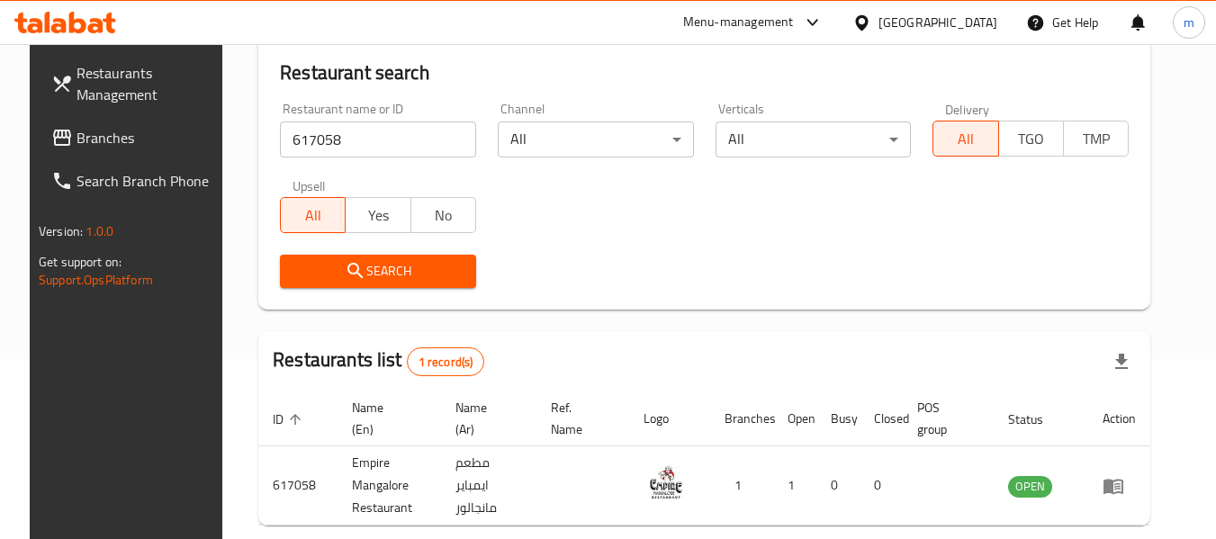
scroll to position [264, 0]
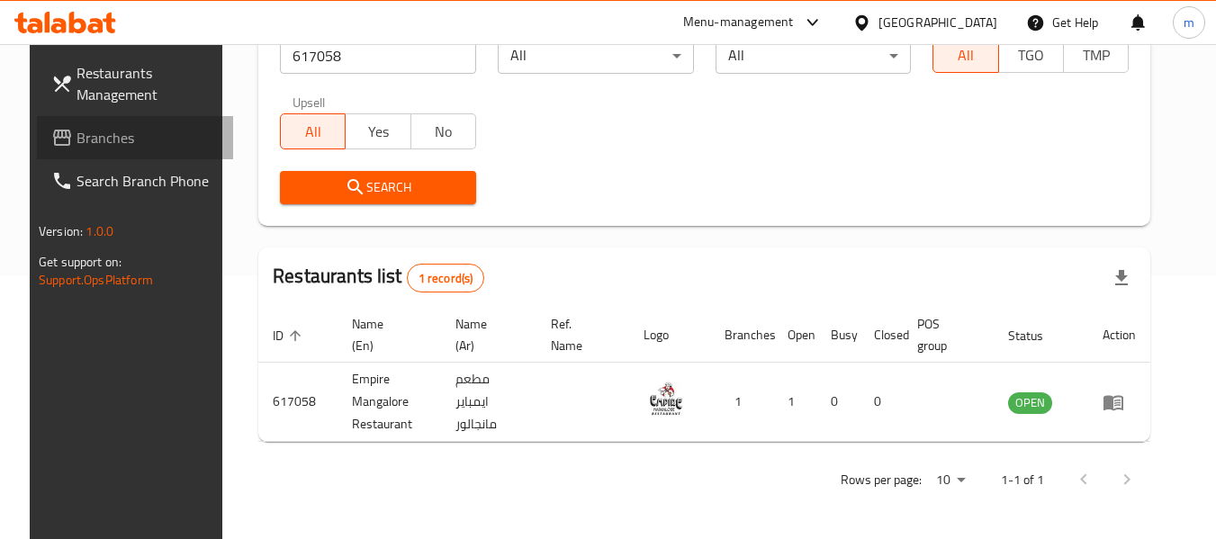
click at [77, 140] on span "Branches" at bounding box center [148, 138] width 142 height 22
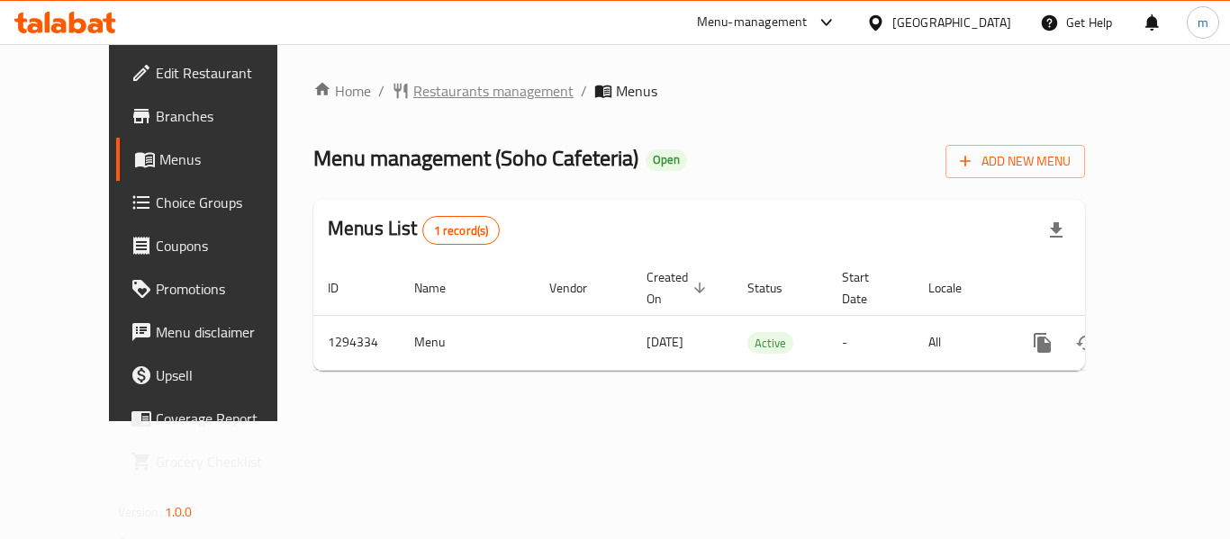
click at [414, 102] on span "Restaurants management" at bounding box center [493, 91] width 160 height 22
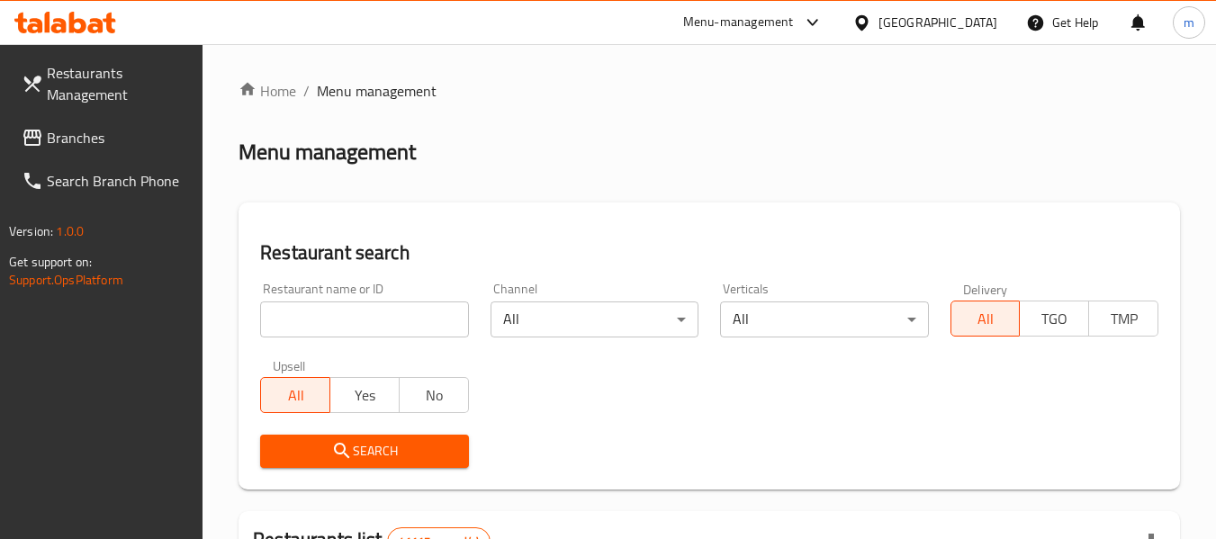
click at [379, 310] on input "search" at bounding box center [364, 320] width 208 height 36
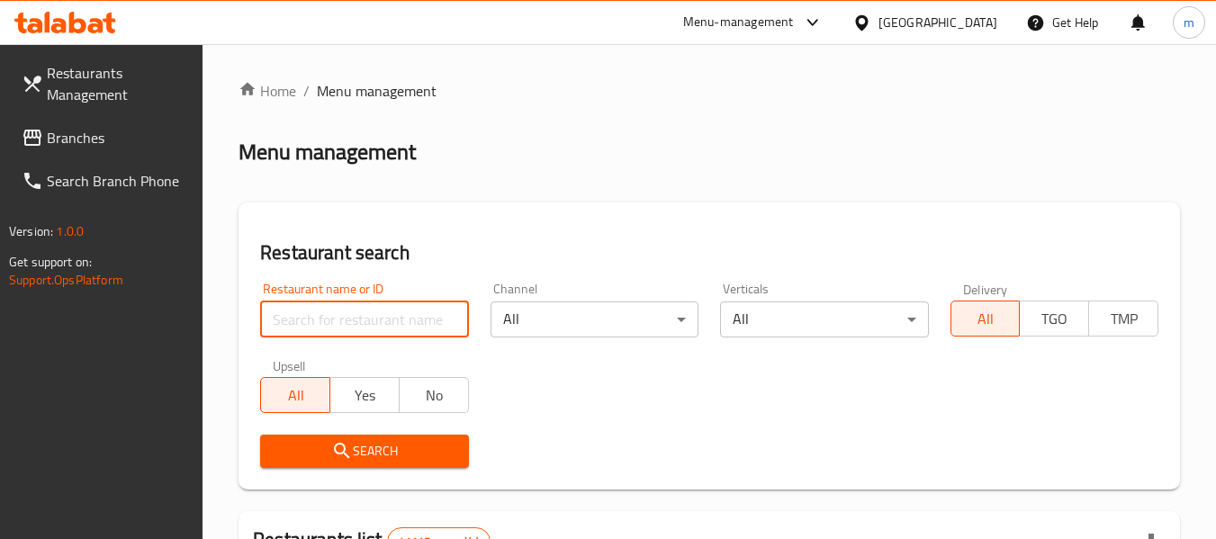
paste input "699741"
type input "699741"
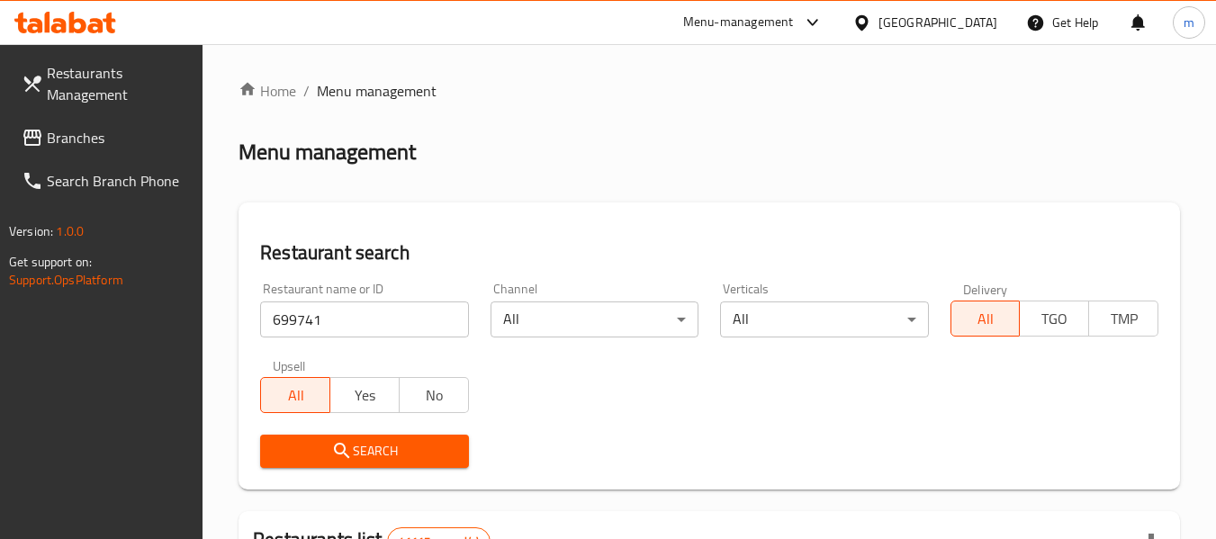
click at [394, 456] on span "Search" at bounding box center [364, 451] width 179 height 23
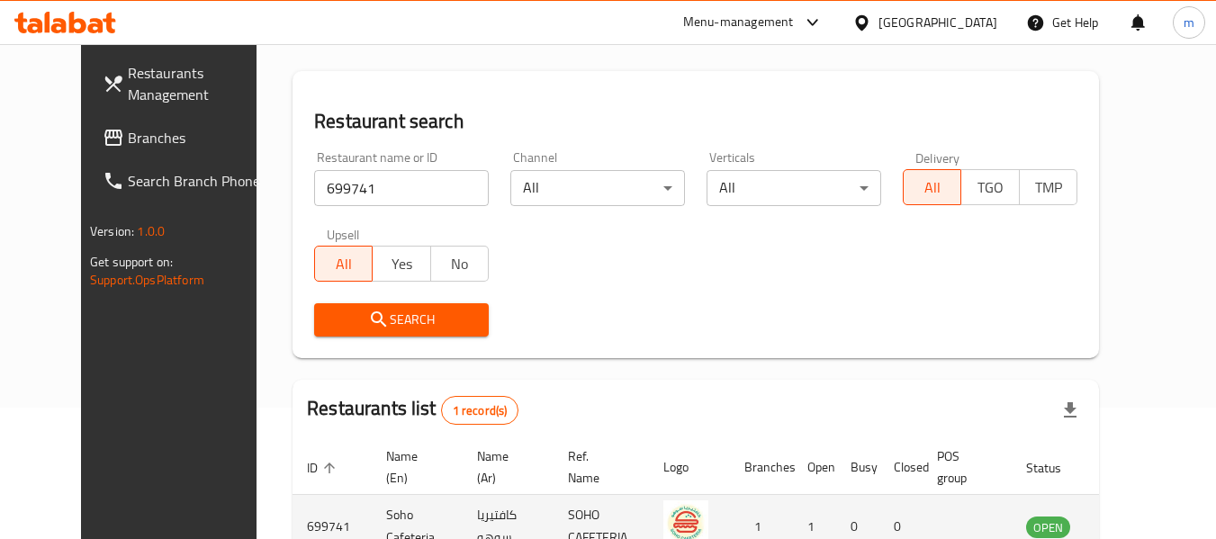
scroll to position [241, 0]
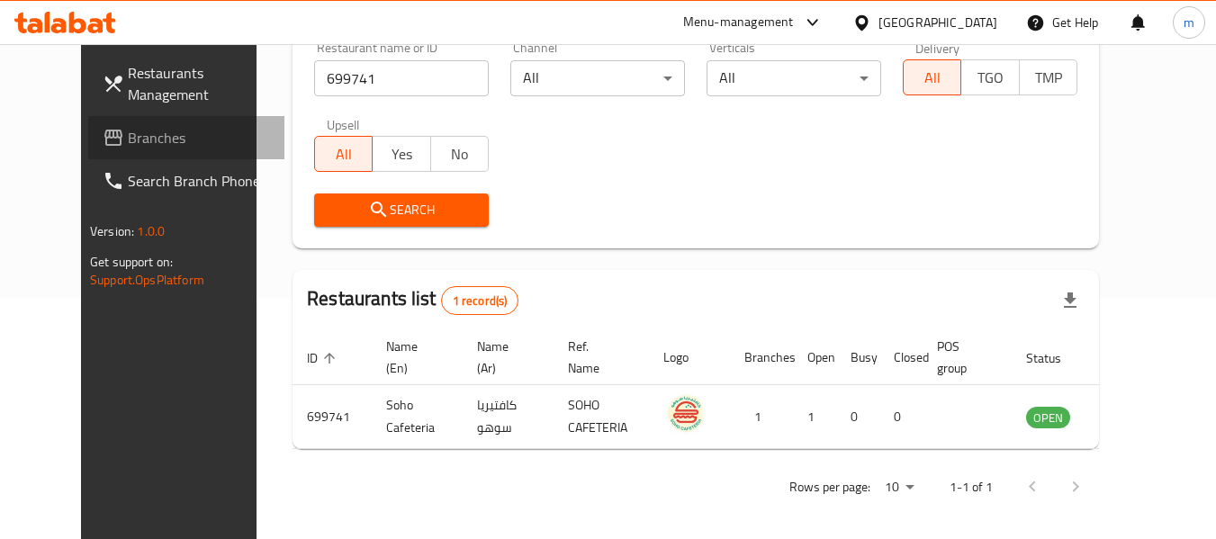
click at [128, 143] on span "Branches" at bounding box center [199, 138] width 142 height 22
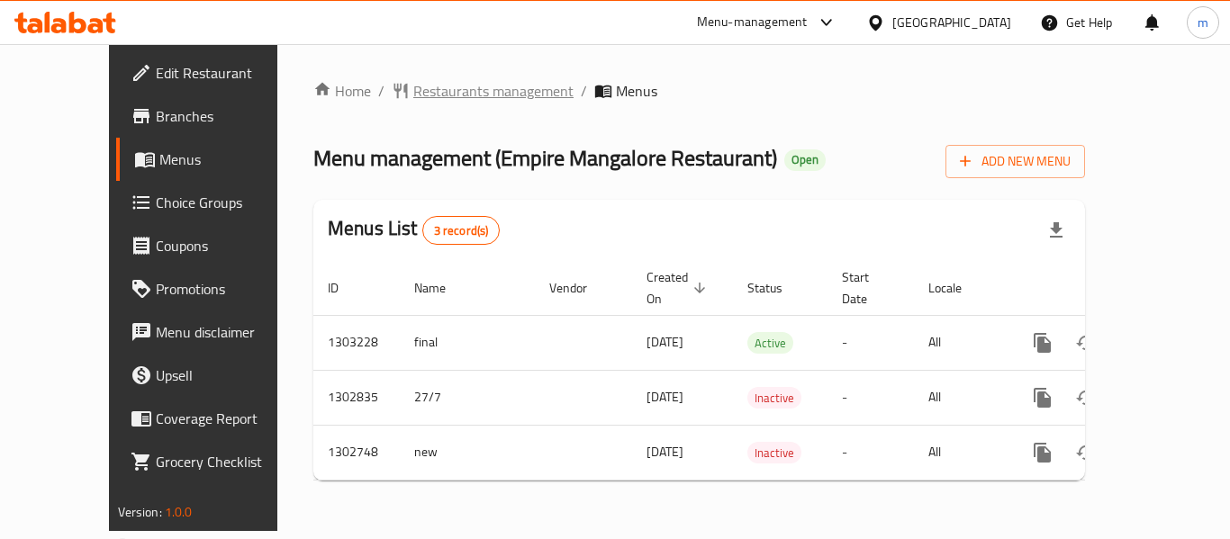
click at [437, 97] on span "Restaurants management" at bounding box center [493, 91] width 160 height 22
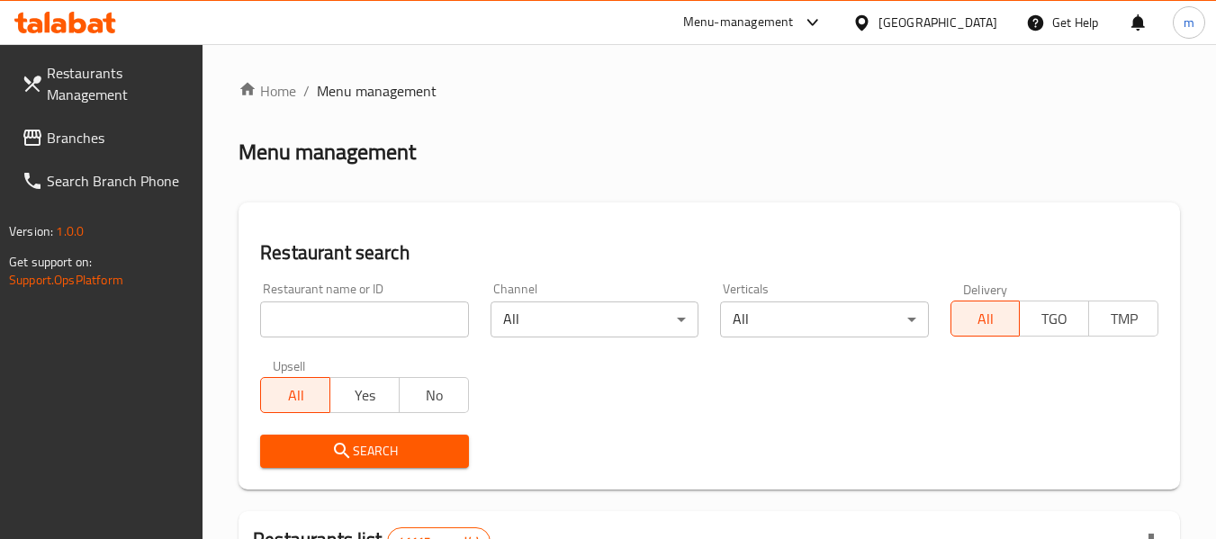
click at [358, 324] on input "search" at bounding box center [364, 320] width 208 height 36
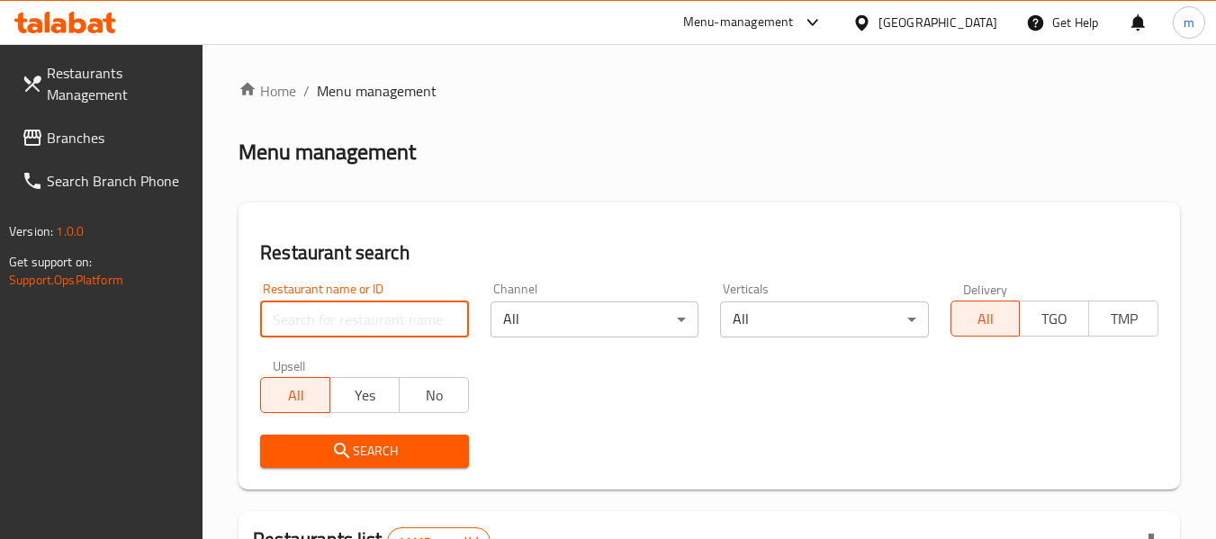
paste input "617058"
type input "617058"
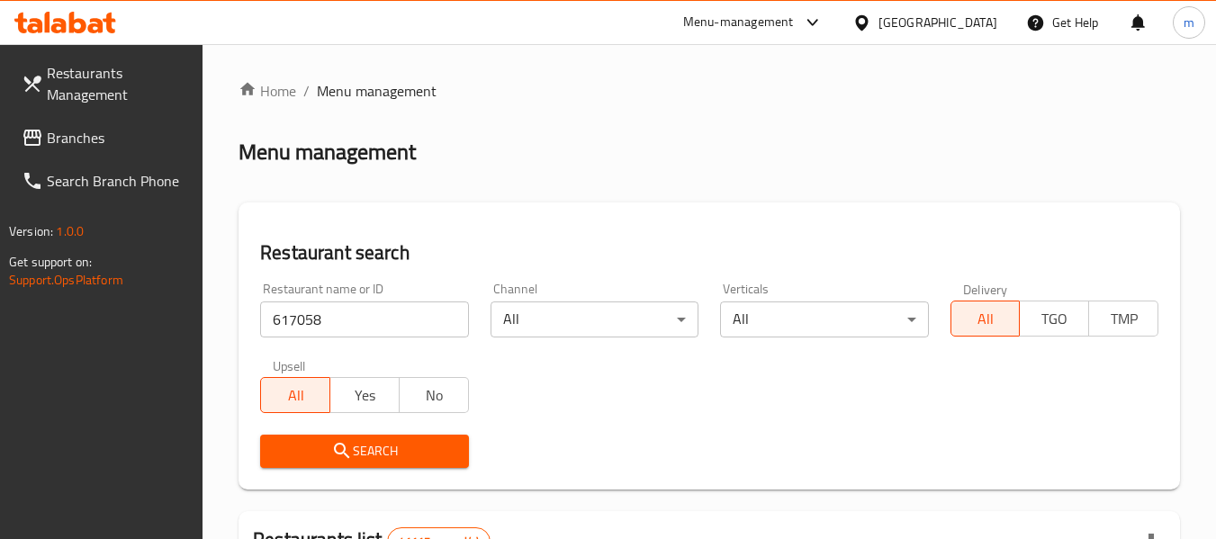
click at [400, 457] on span "Search" at bounding box center [364, 451] width 179 height 23
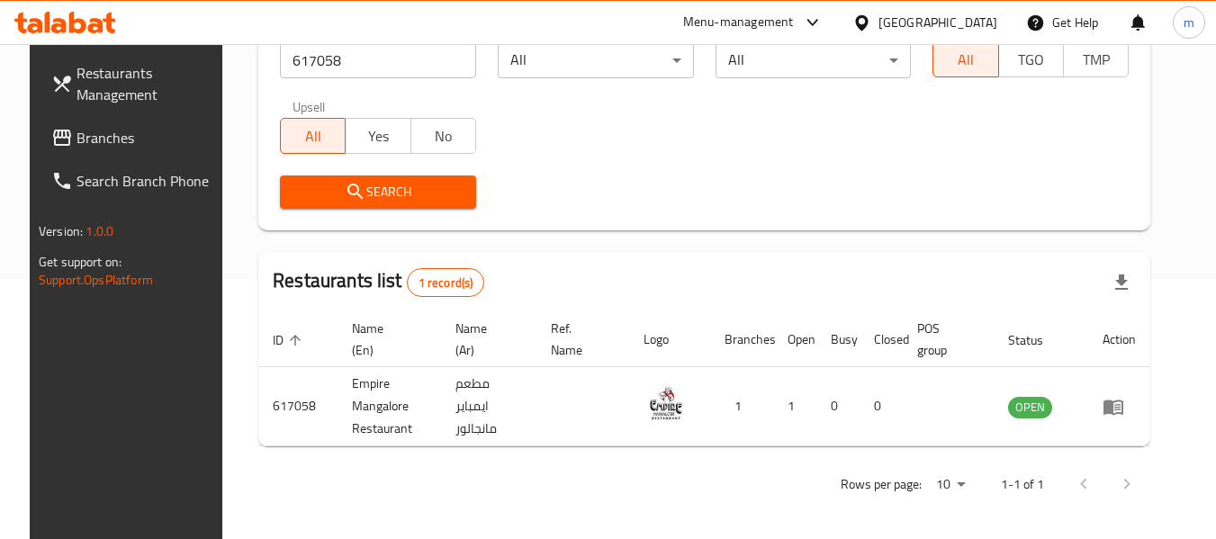
scroll to position [264, 0]
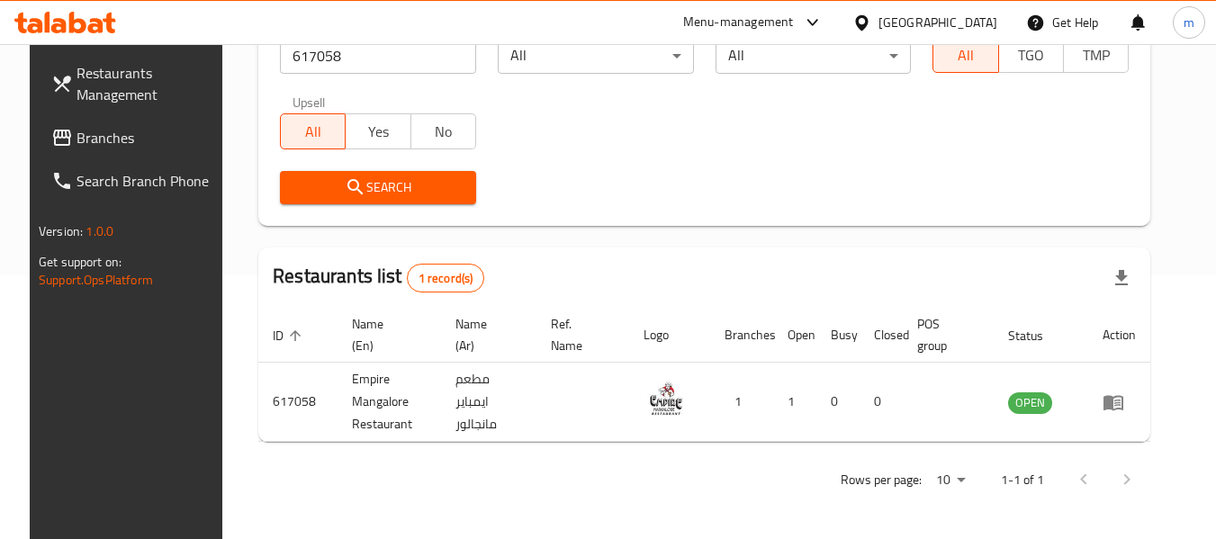
click at [77, 128] on span "Branches" at bounding box center [148, 138] width 142 height 22
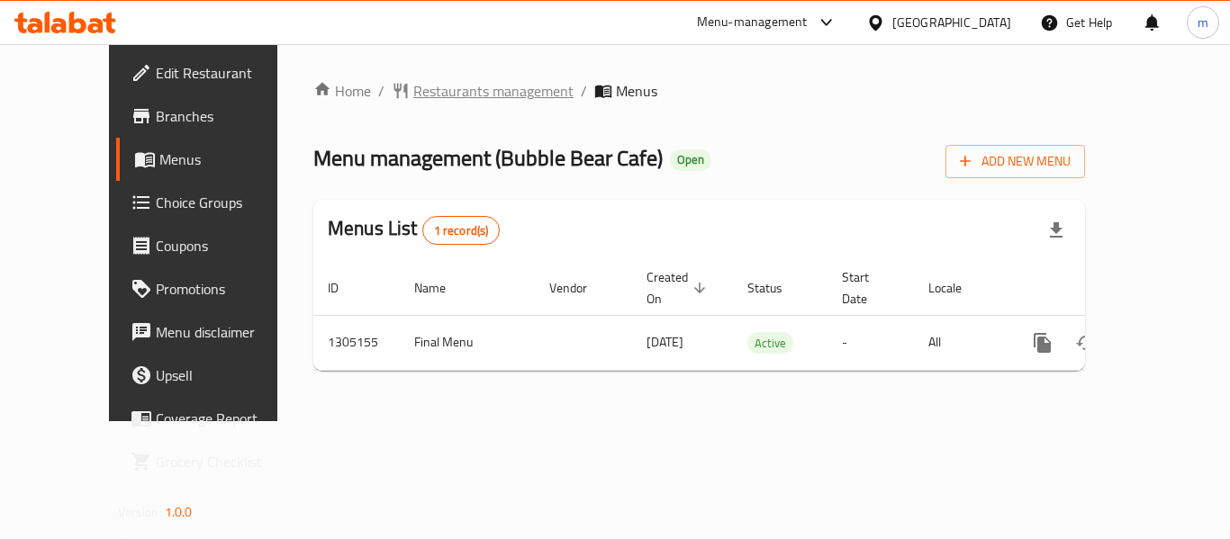
click at [447, 93] on span "Restaurants management" at bounding box center [493, 91] width 160 height 22
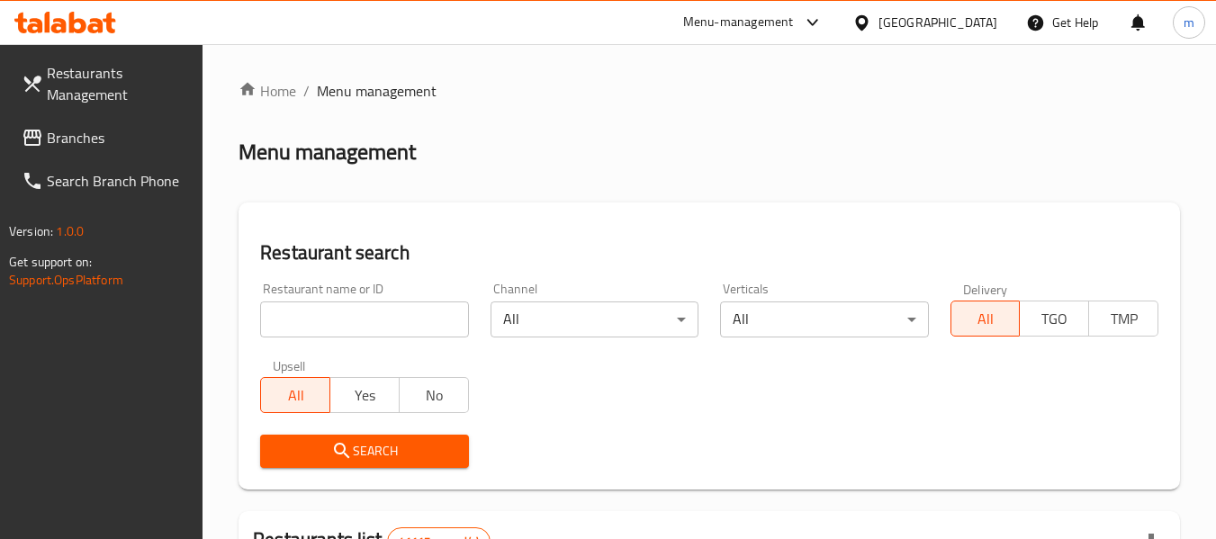
click at [357, 324] on input "search" at bounding box center [364, 320] width 208 height 36
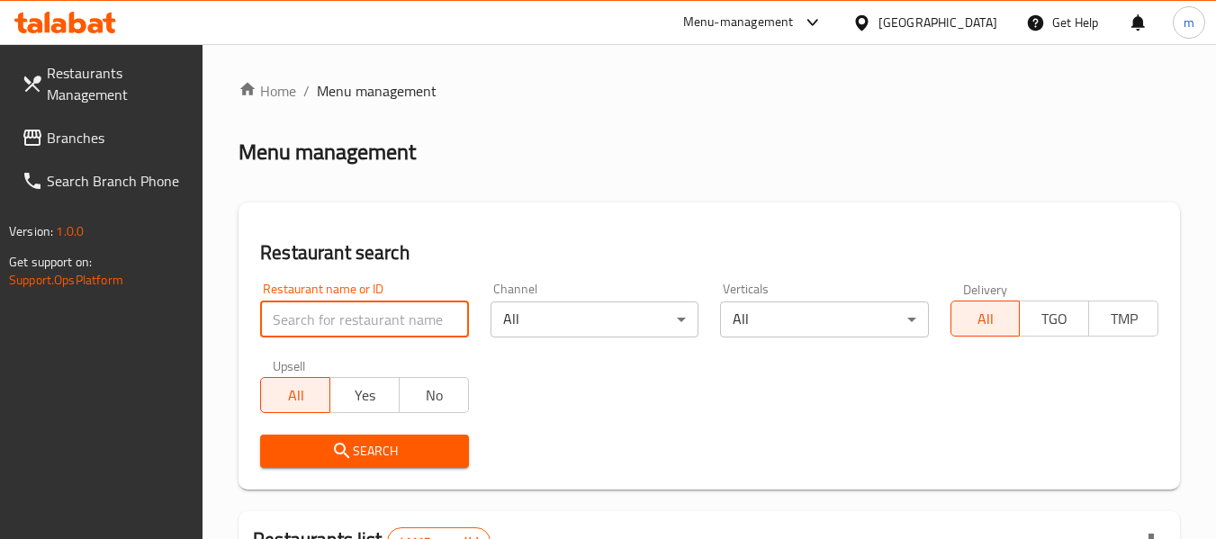
paste input "703485"
type input "703485"
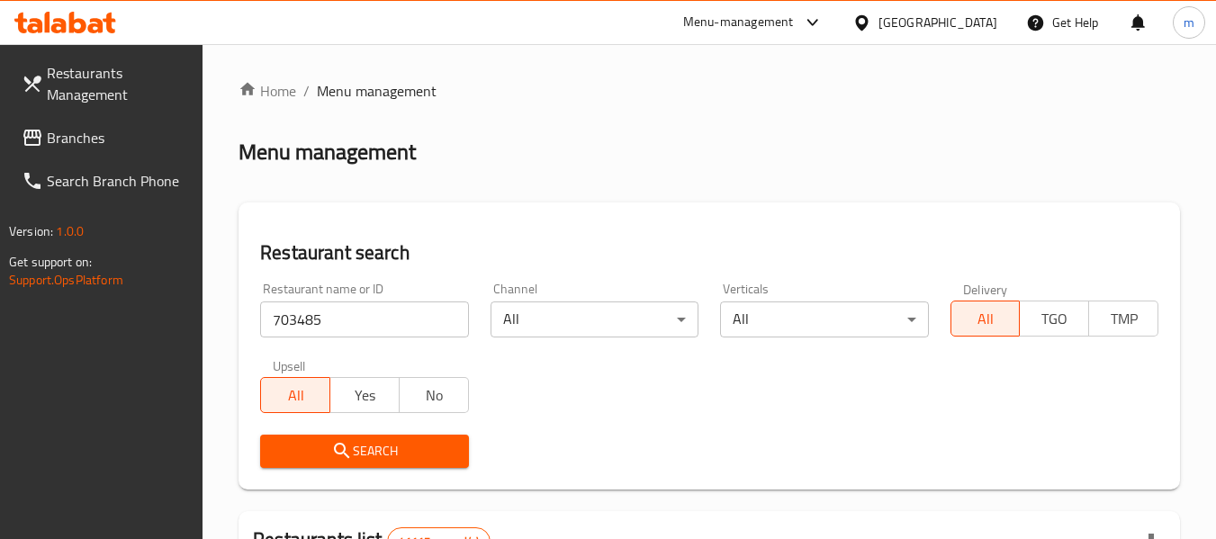
click at [397, 461] on span "Search" at bounding box center [364, 451] width 179 height 23
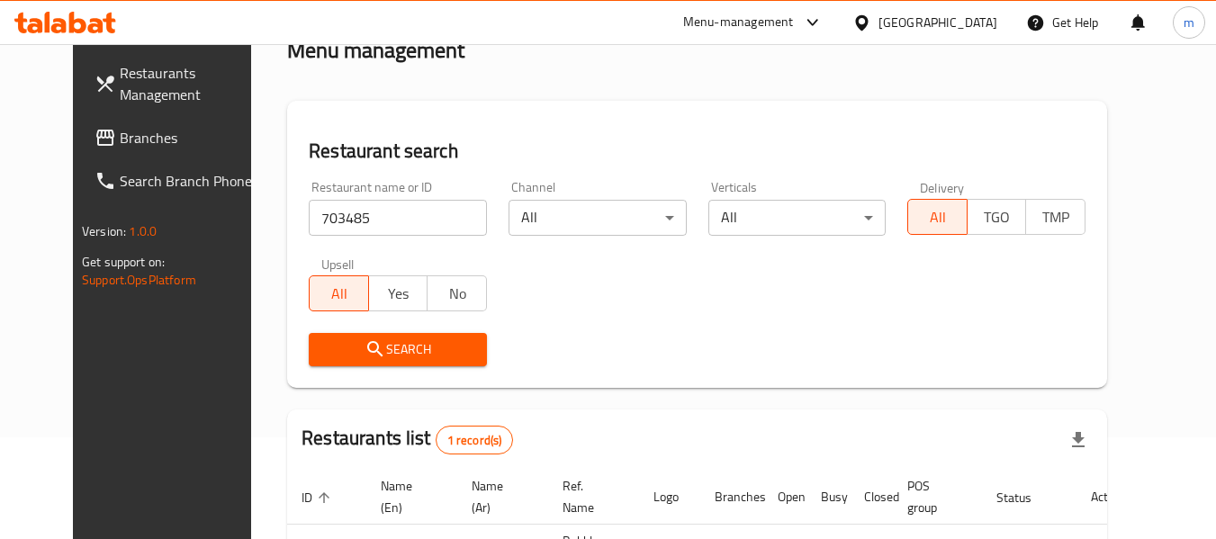
scroll to position [241, 0]
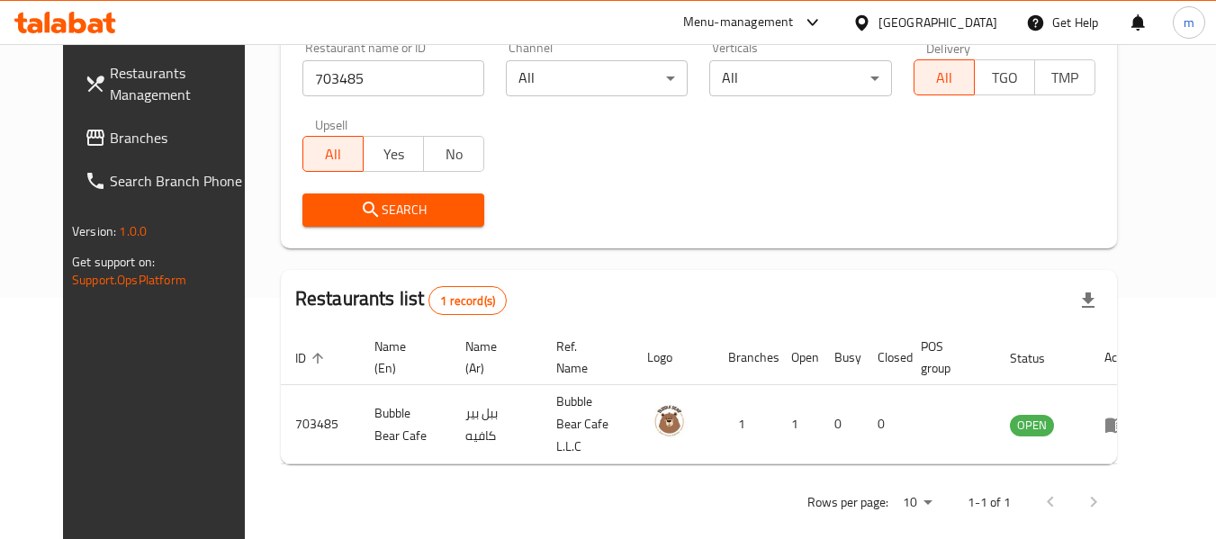
click at [110, 144] on span "Branches" at bounding box center [181, 138] width 142 height 22
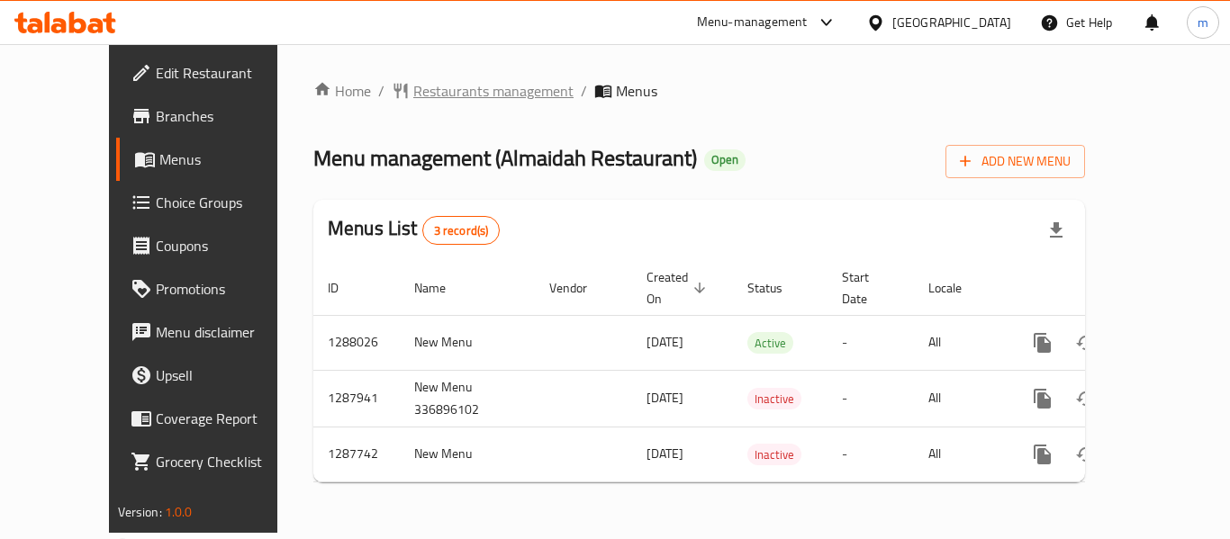
click at [474, 90] on span "Restaurants management" at bounding box center [493, 91] width 160 height 22
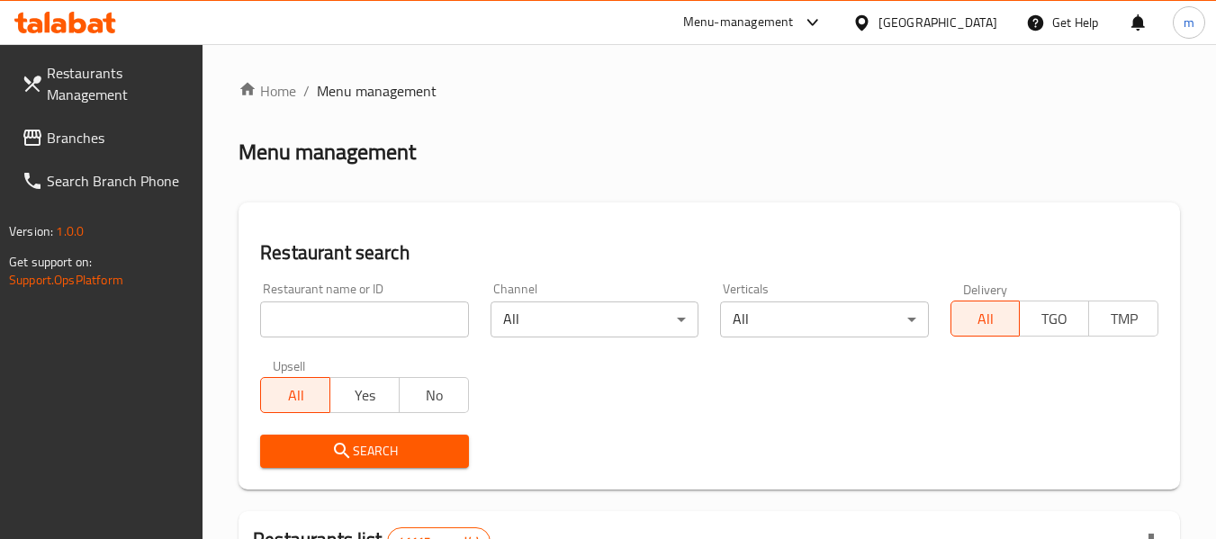
click at [385, 318] on input "search" at bounding box center [364, 320] width 208 height 36
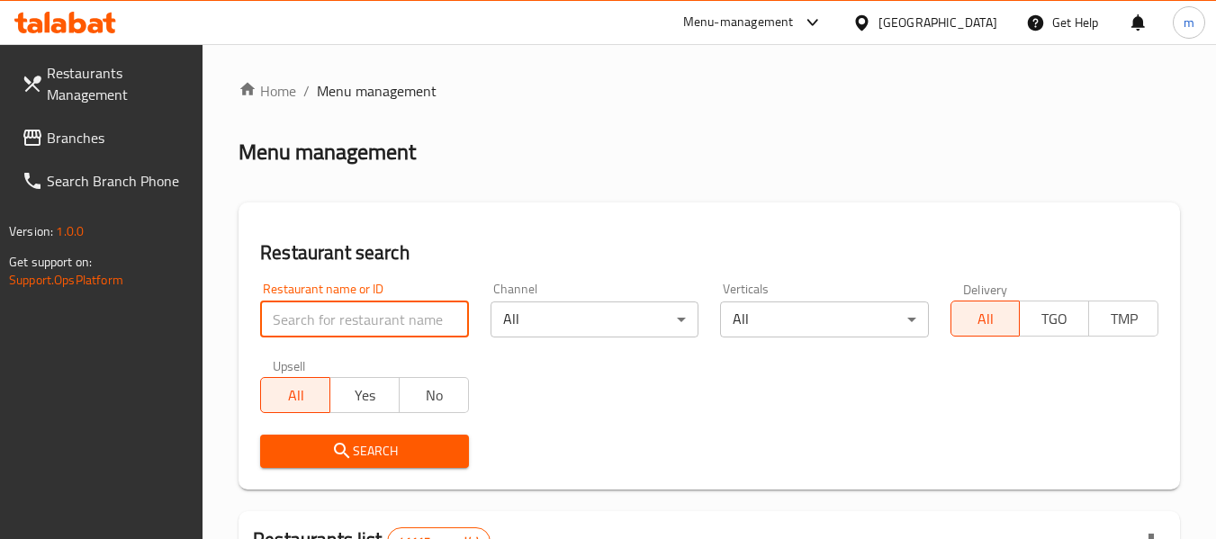
paste input "696876"
type input "696876"
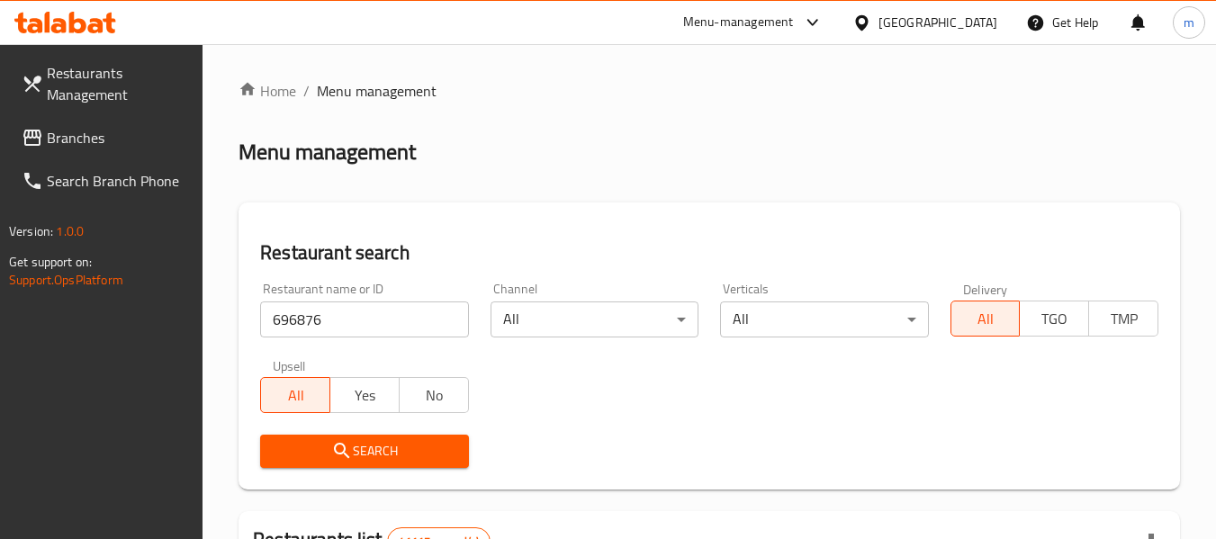
click at [429, 449] on span "Search" at bounding box center [364, 451] width 179 height 23
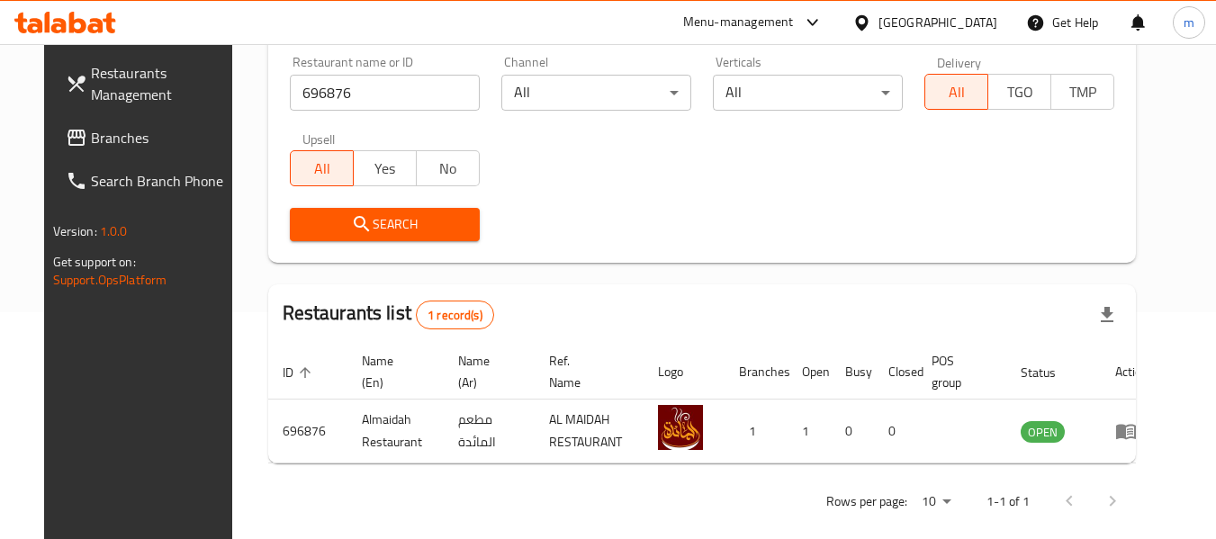
scroll to position [248, 0]
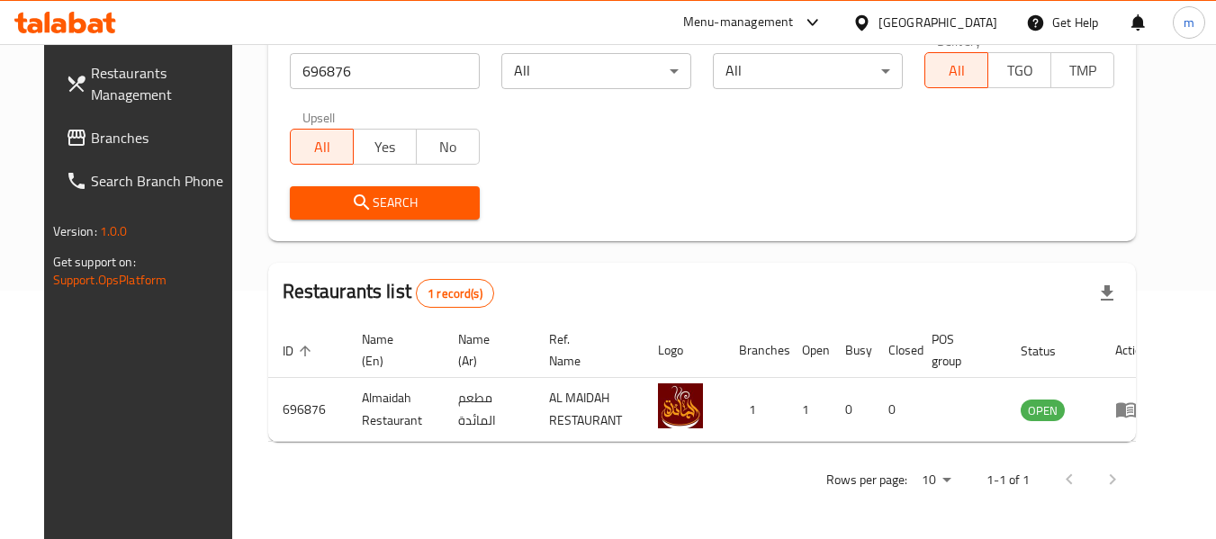
click at [952, 16] on div "[GEOGRAPHIC_DATA]" at bounding box center [938, 23] width 119 height 20
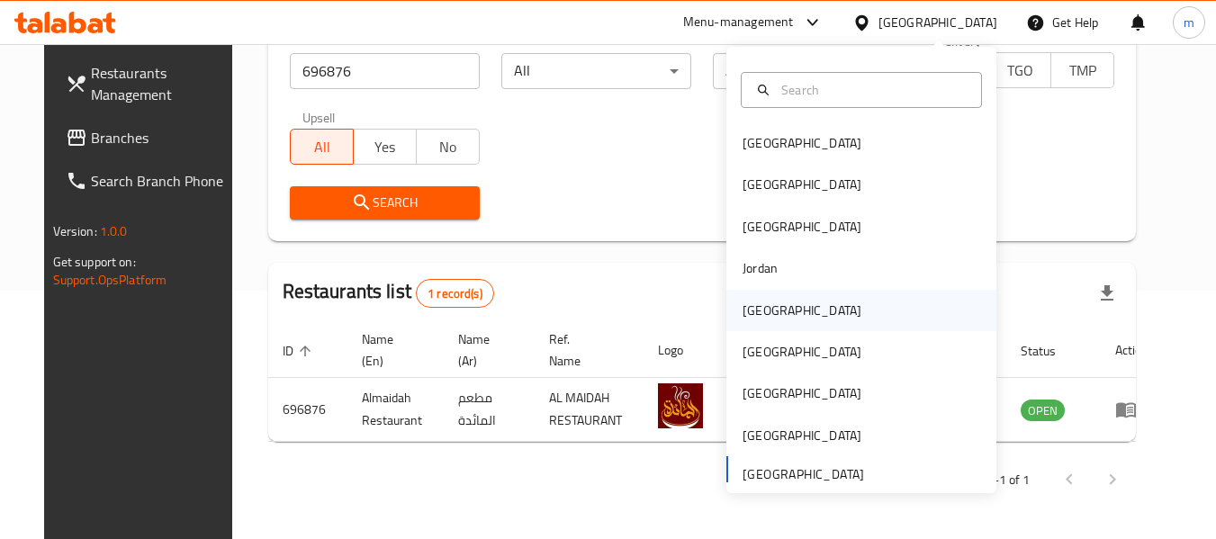
click at [743, 309] on div "Kuwait" at bounding box center [802, 311] width 119 height 20
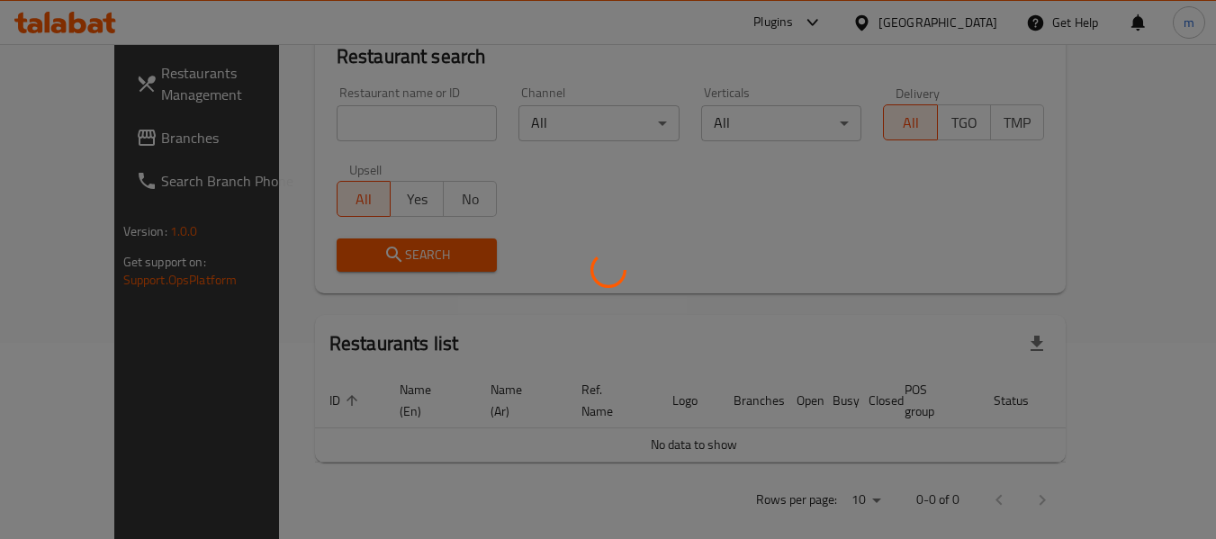
scroll to position [248, 0]
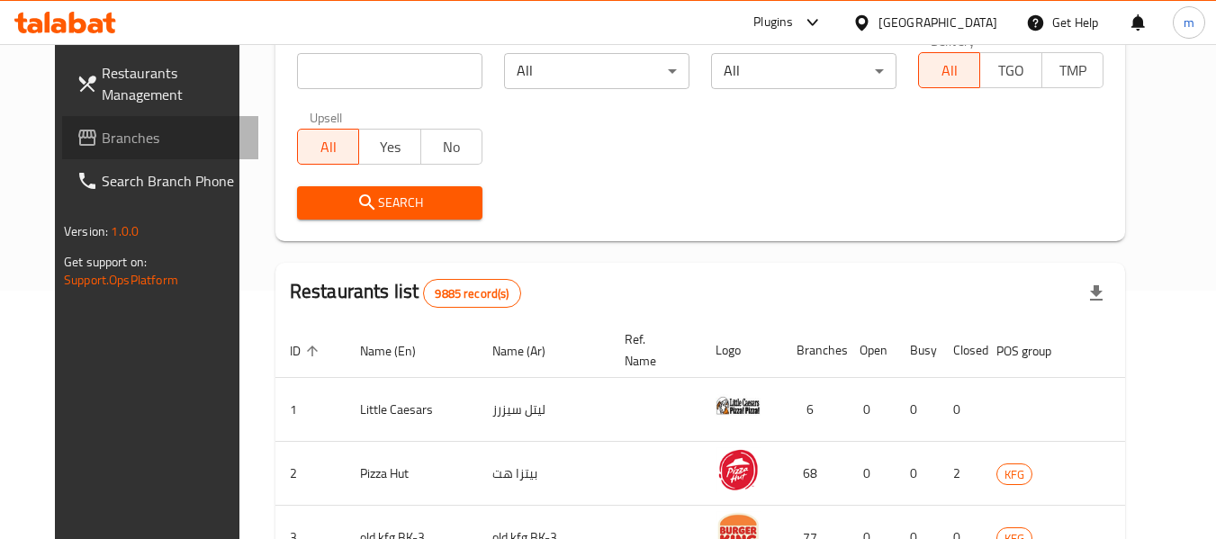
click at [102, 144] on span "Branches" at bounding box center [173, 138] width 142 height 22
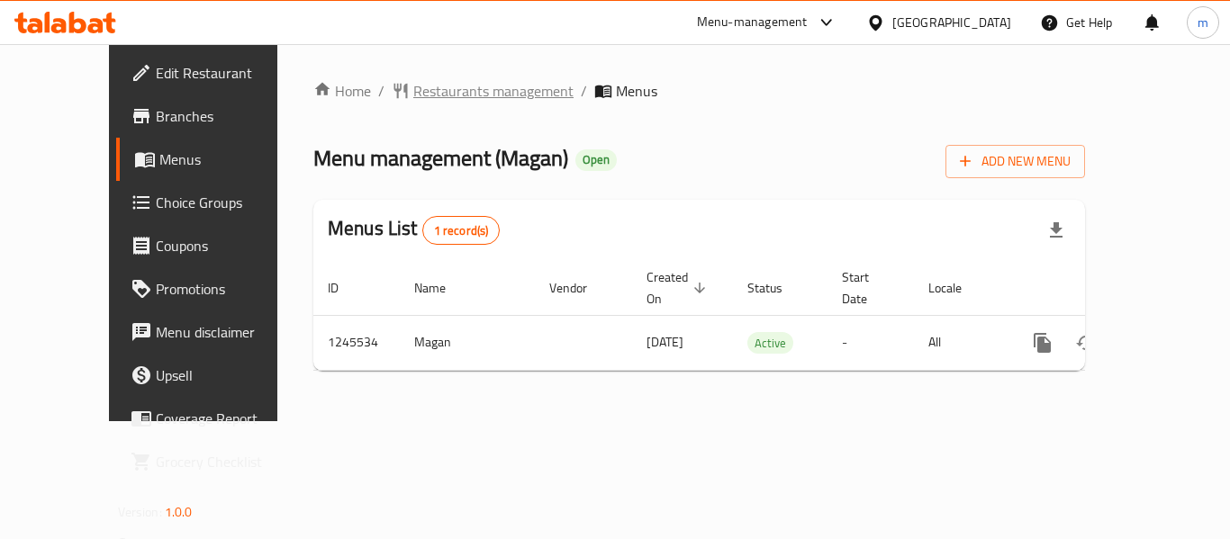
click at [433, 92] on span "Restaurants management" at bounding box center [493, 91] width 160 height 22
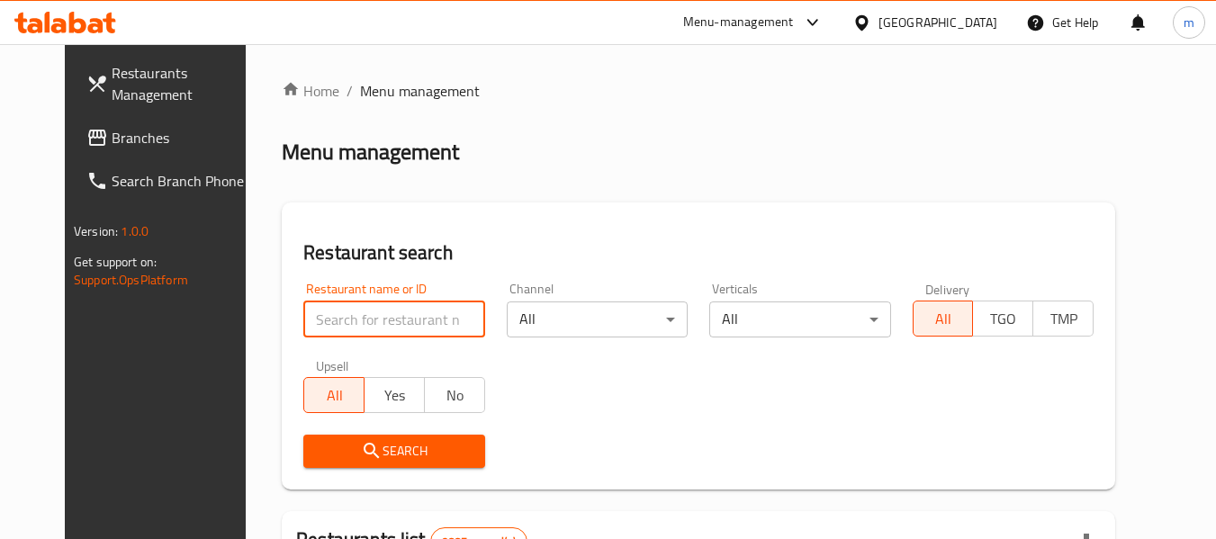
click at [342, 316] on input "search" at bounding box center [393, 320] width 181 height 36
paste input "682622"
type input "682622"
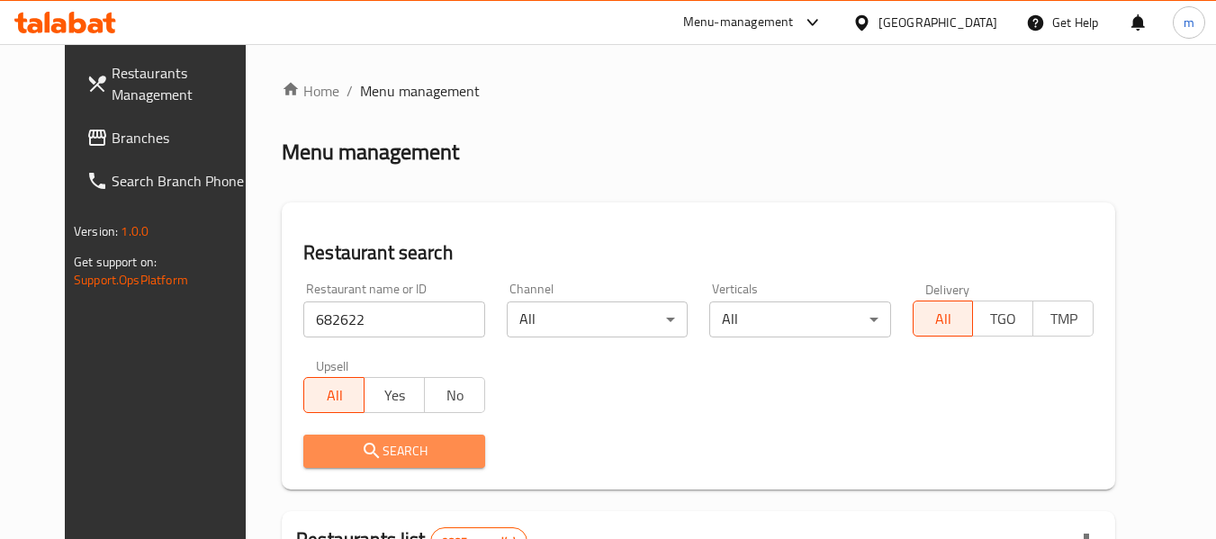
click at [366, 447] on span "Search" at bounding box center [394, 451] width 152 height 23
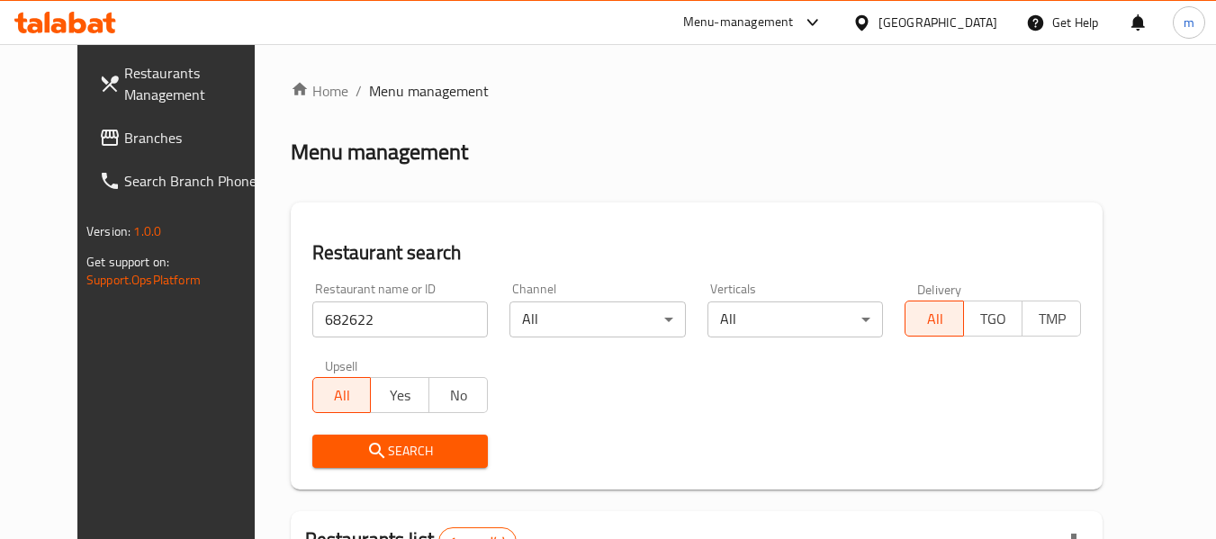
click at [972, 10] on div "[GEOGRAPHIC_DATA]" at bounding box center [925, 22] width 174 height 43
click at [871, 20] on icon at bounding box center [862, 23] width 19 height 19
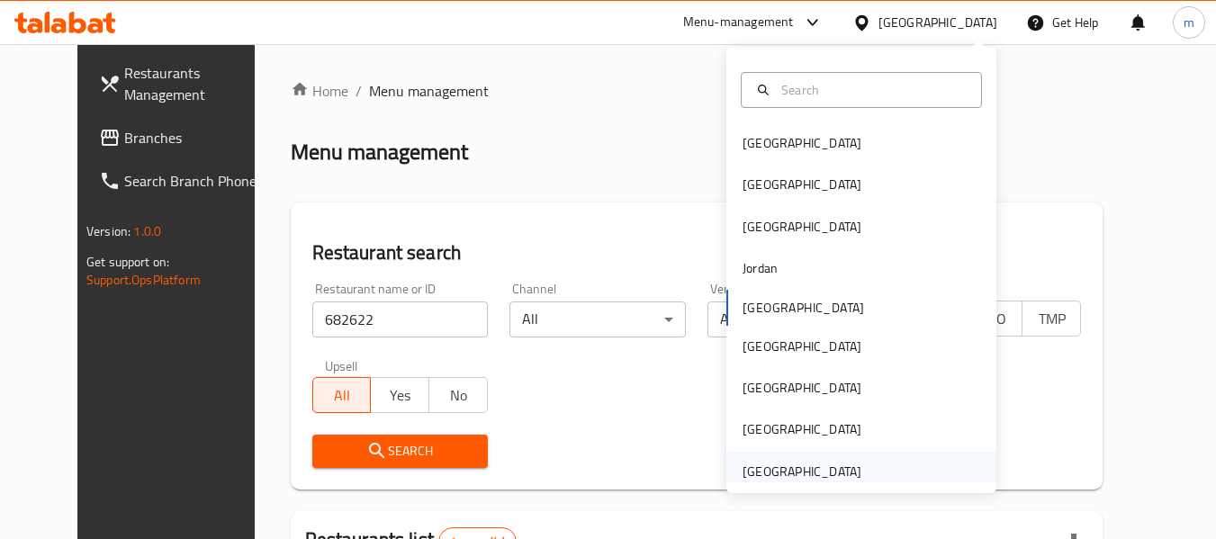
click at [802, 463] on div "[GEOGRAPHIC_DATA]" at bounding box center [802, 472] width 119 height 20
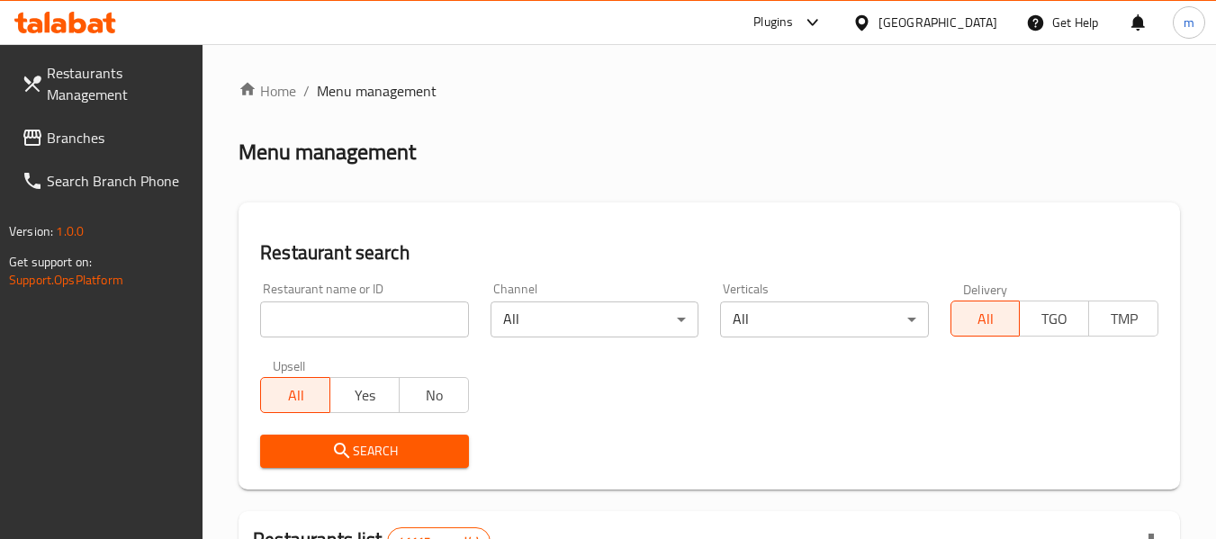
click at [91, 135] on span "Branches" at bounding box center [118, 138] width 142 height 22
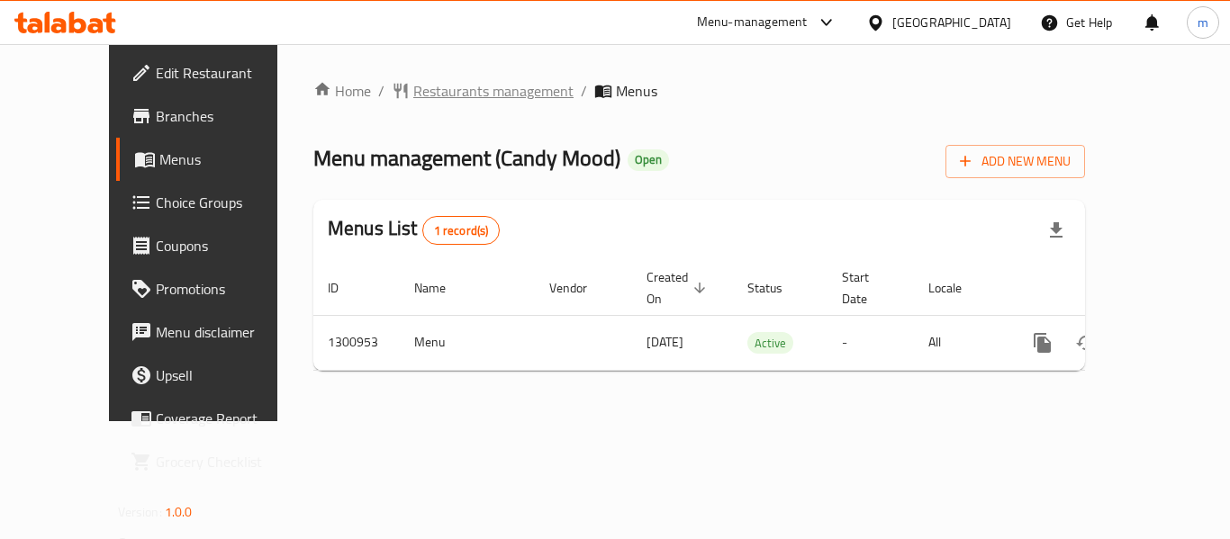
click at [421, 87] on span "Restaurants management" at bounding box center [493, 91] width 160 height 22
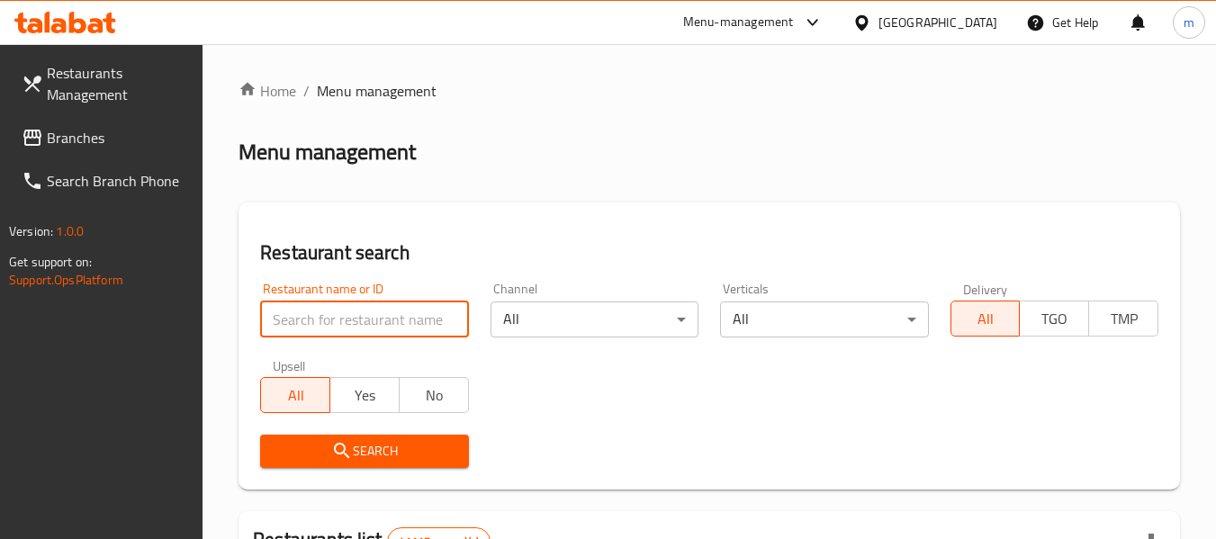
click at [366, 317] on input "search" at bounding box center [364, 320] width 208 height 36
paste input "701710"
type input "701710"
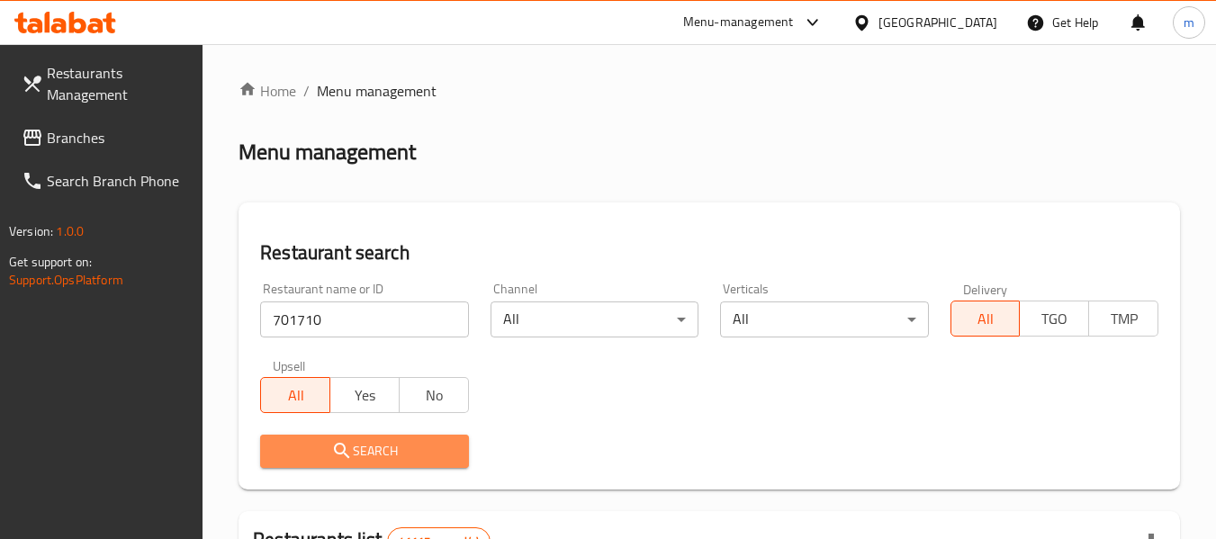
click at [375, 456] on span "Search" at bounding box center [364, 451] width 179 height 23
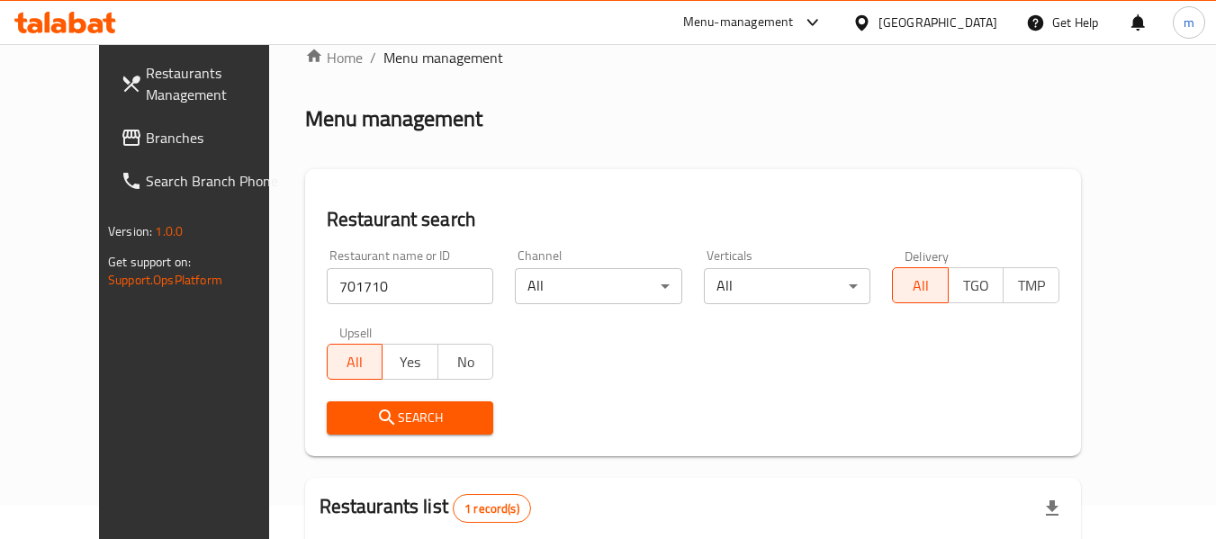
scroll to position [220, 0]
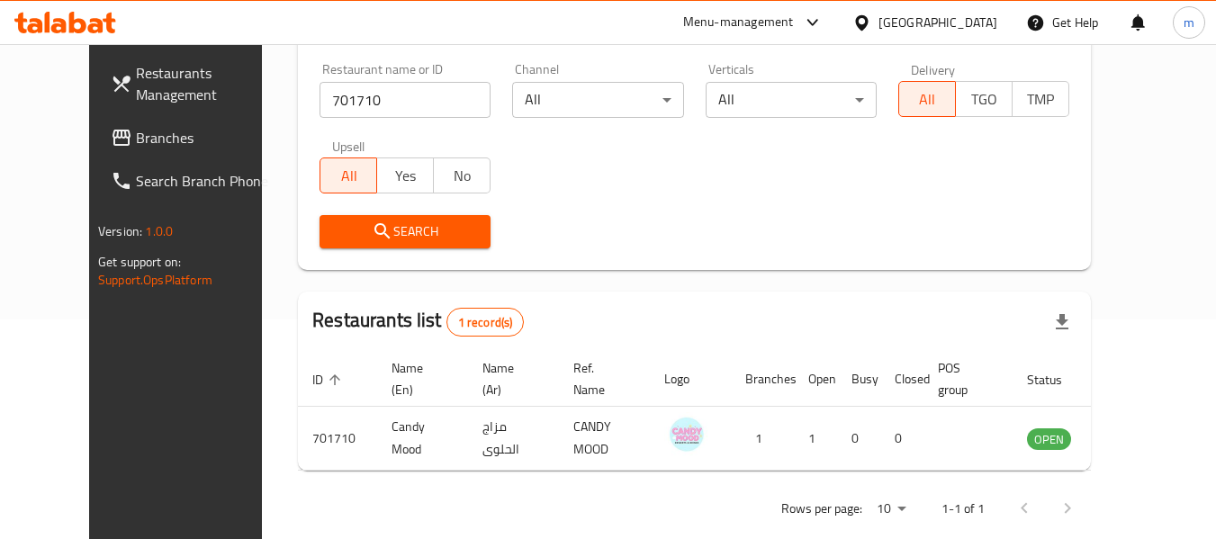
click at [136, 146] on span "Branches" at bounding box center [207, 138] width 142 height 22
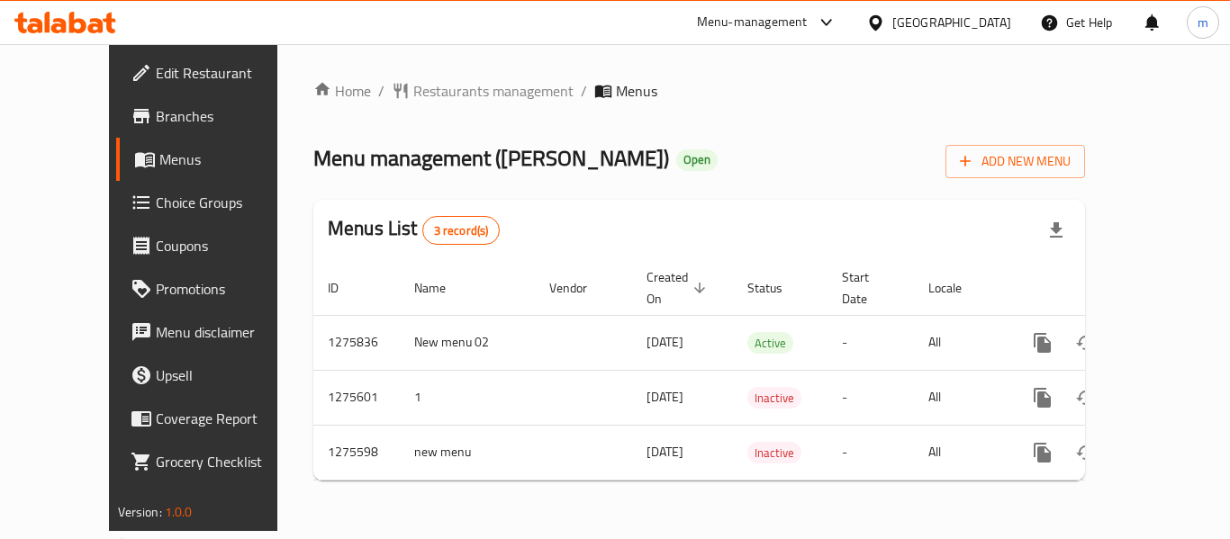
click at [413, 92] on span "Restaurants management" at bounding box center [493, 91] width 160 height 22
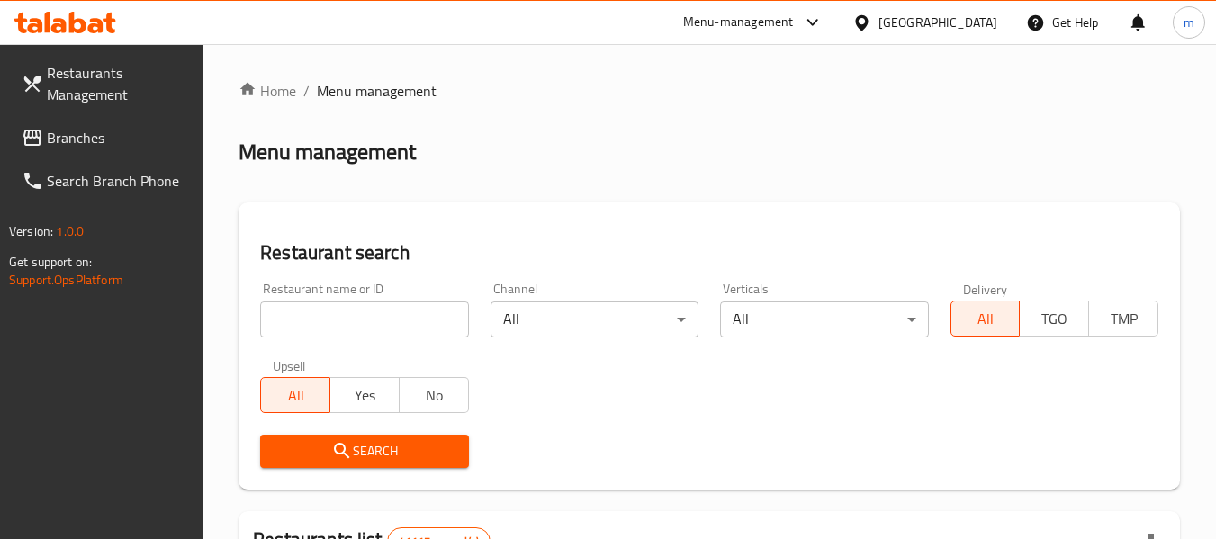
click at [353, 325] on input "search" at bounding box center [364, 320] width 208 height 36
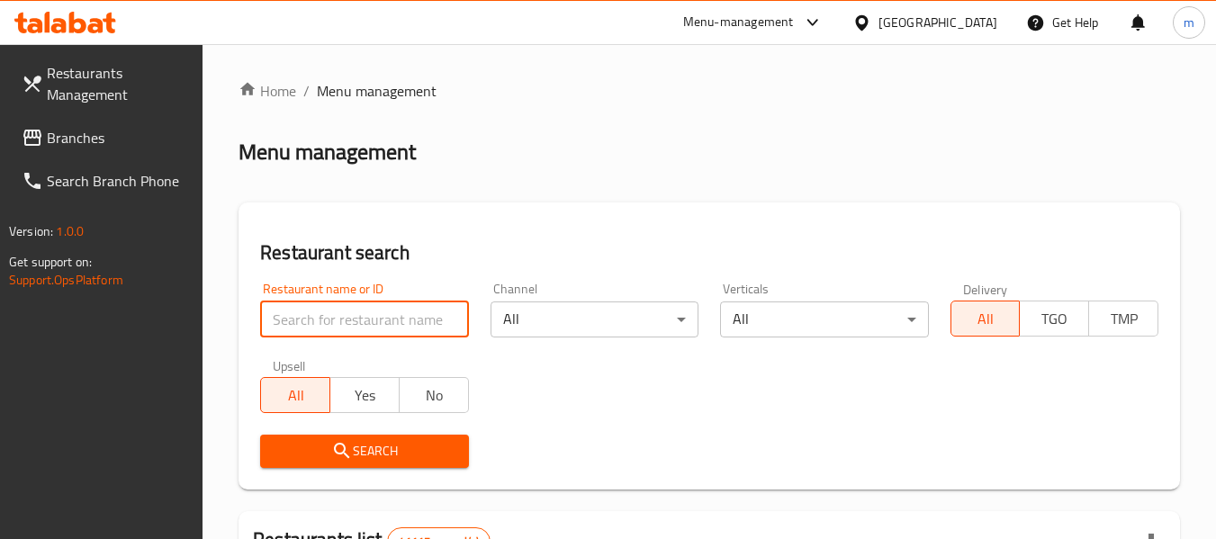
paste input "691633"
type input "691633"
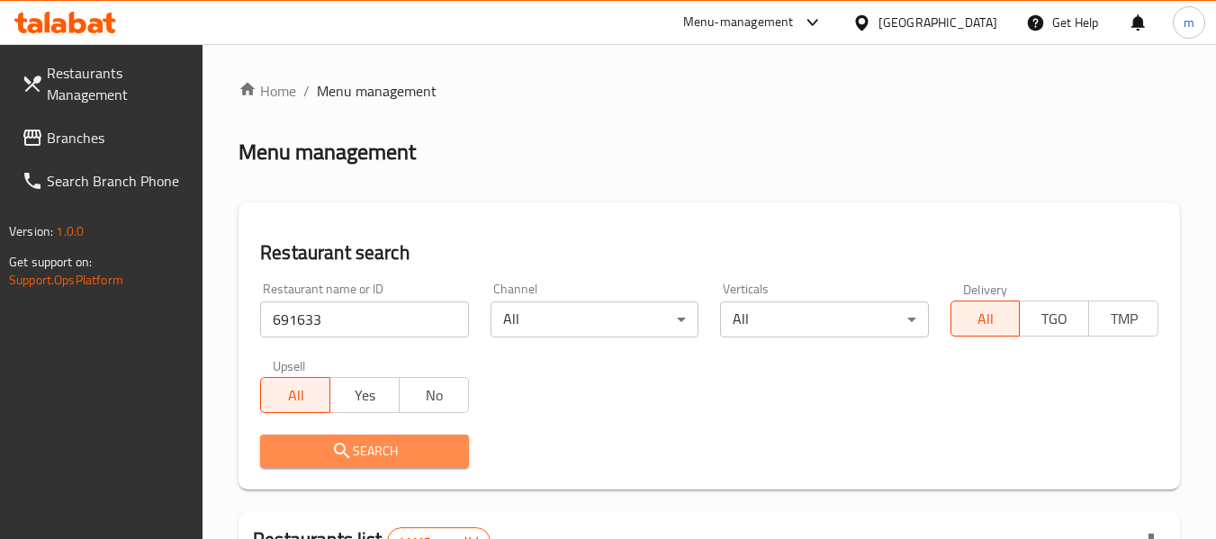
click at [327, 465] on button "Search" at bounding box center [364, 451] width 208 height 33
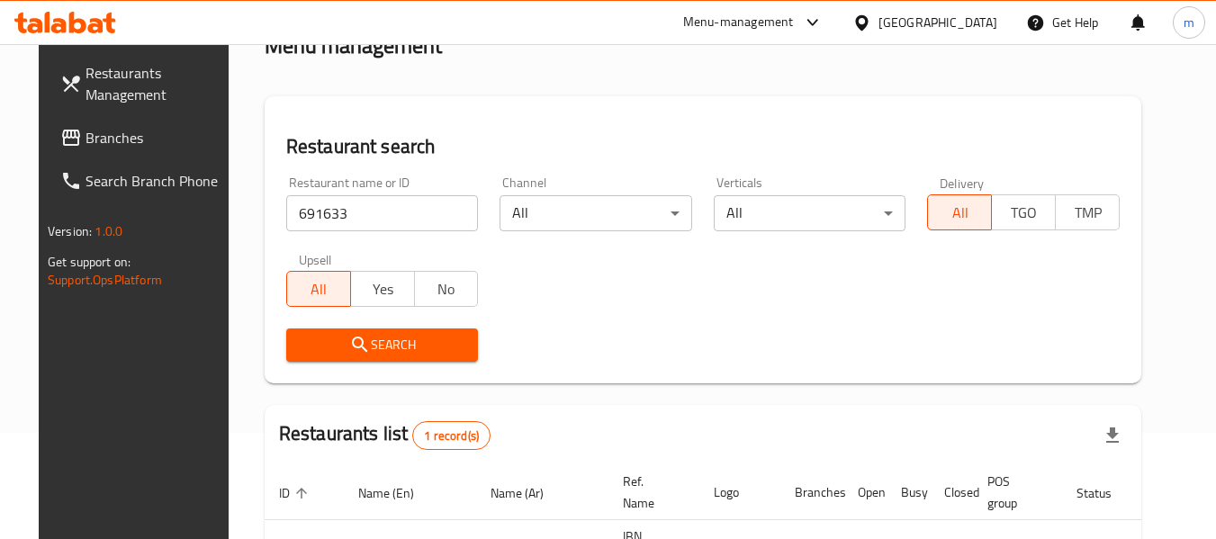
scroll to position [241, 0]
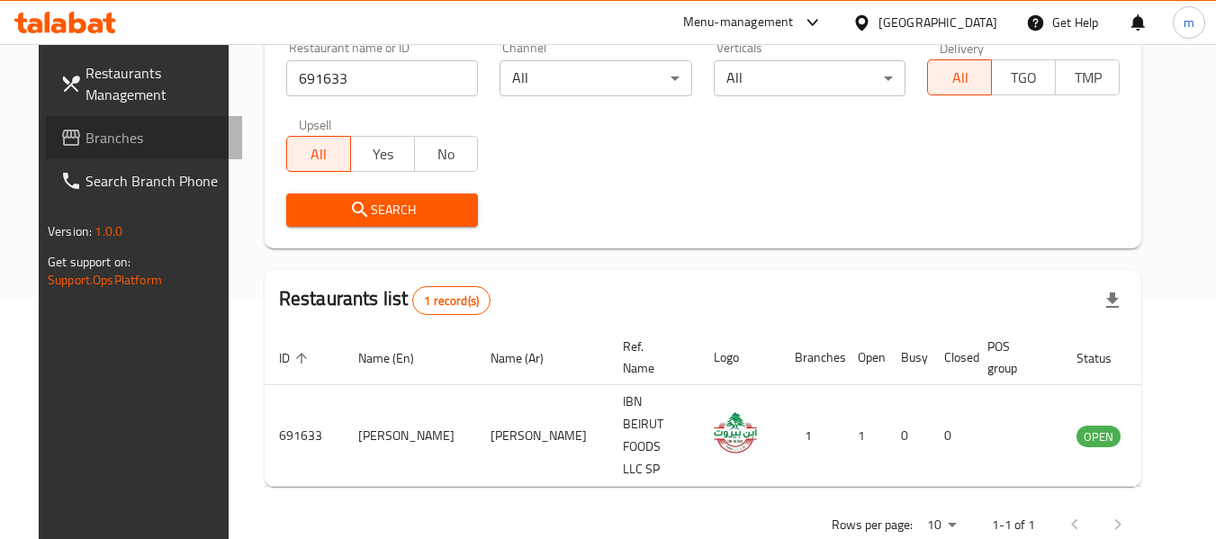
click at [86, 146] on span "Branches" at bounding box center [157, 138] width 142 height 22
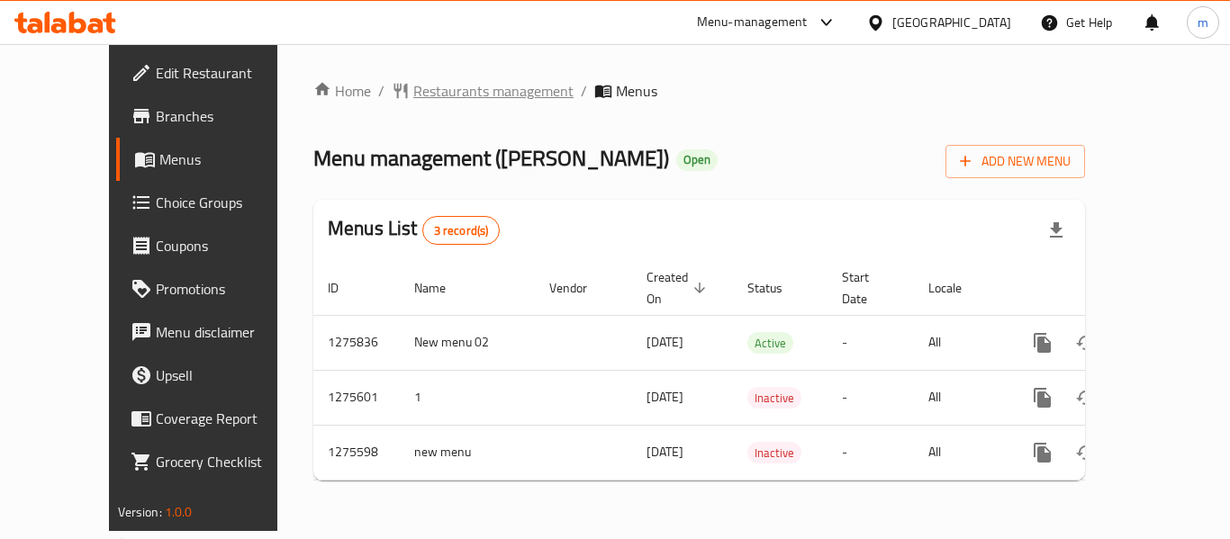
click at [413, 97] on span "Restaurants management" at bounding box center [493, 91] width 160 height 22
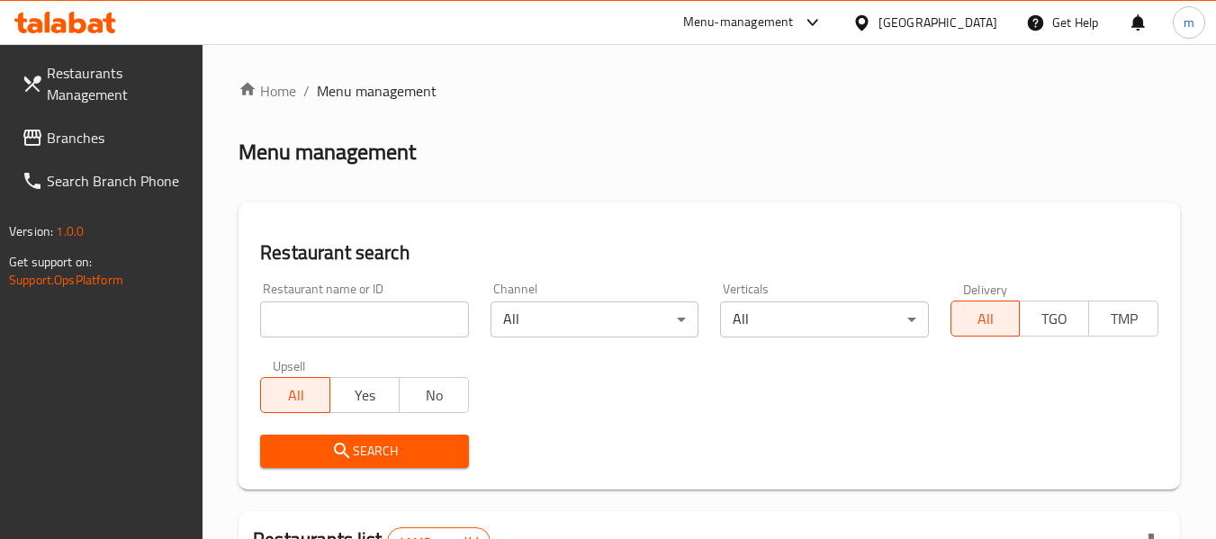
click at [413, 329] on input "search" at bounding box center [364, 320] width 208 height 36
paste input "691633"
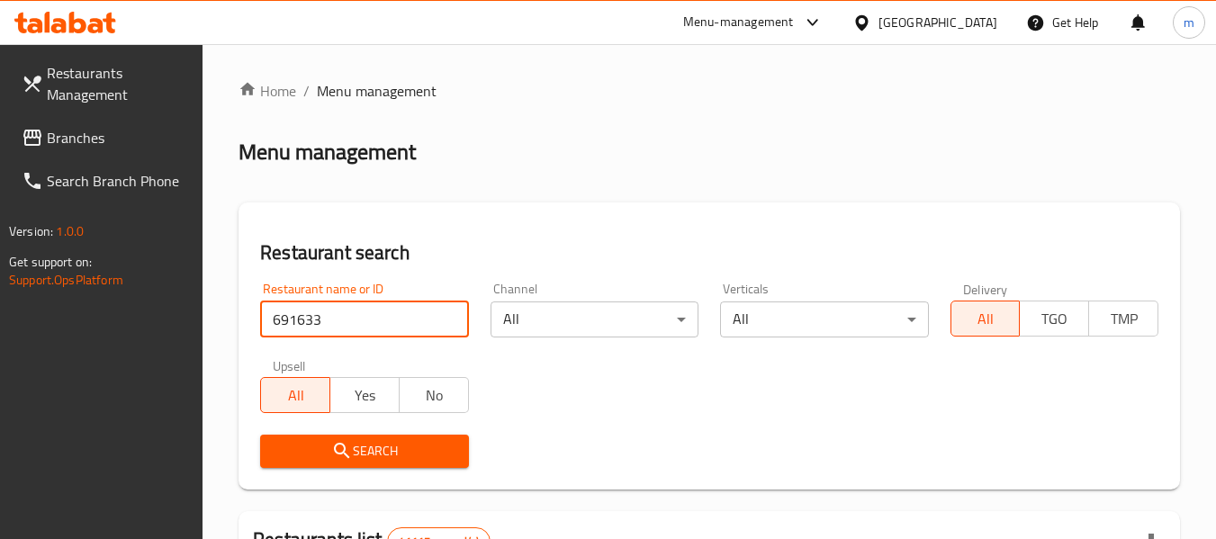
type input "691633"
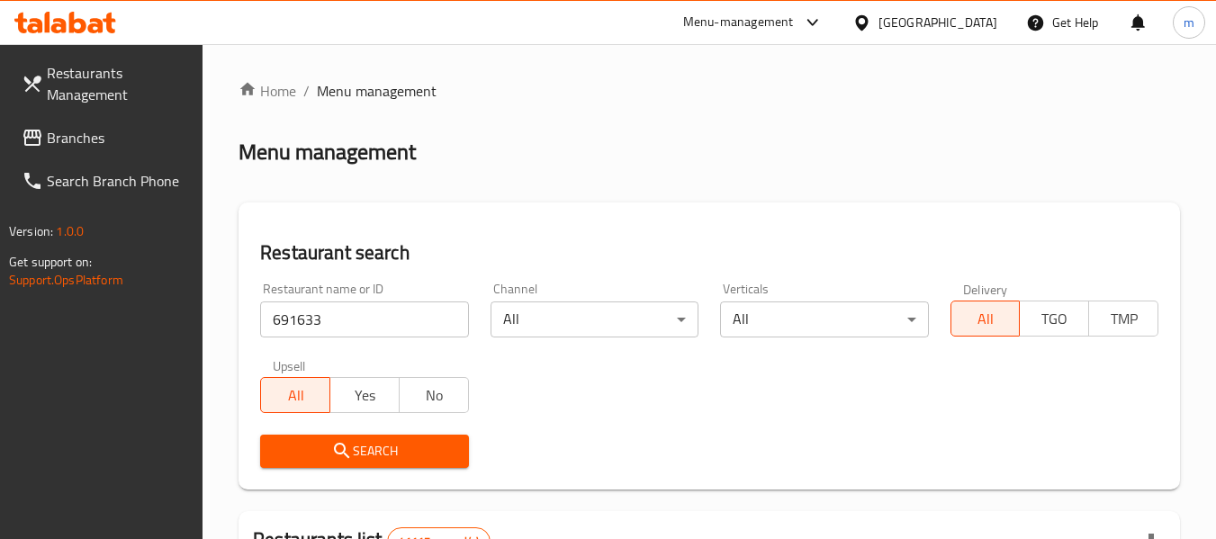
click at [376, 457] on span "Search" at bounding box center [364, 451] width 179 height 23
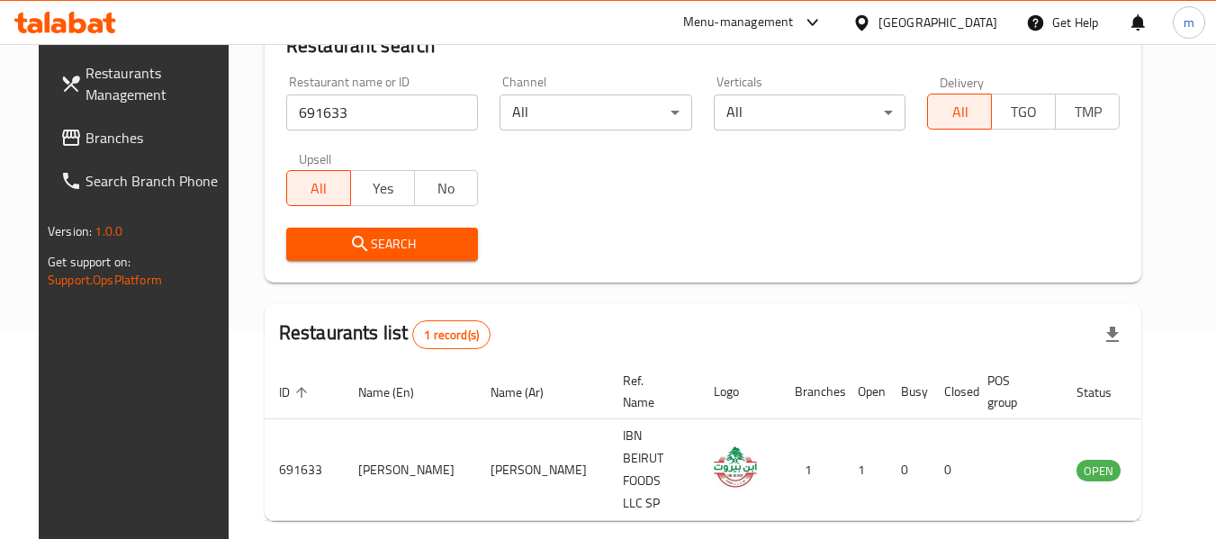
scroll to position [248, 0]
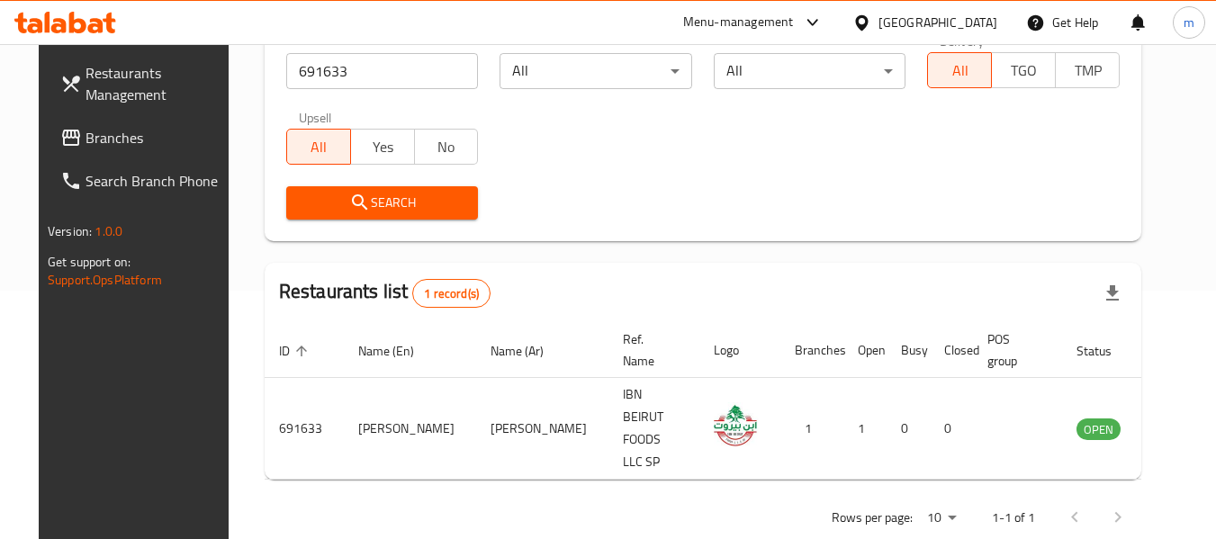
click at [86, 131] on span "Branches" at bounding box center [157, 138] width 142 height 22
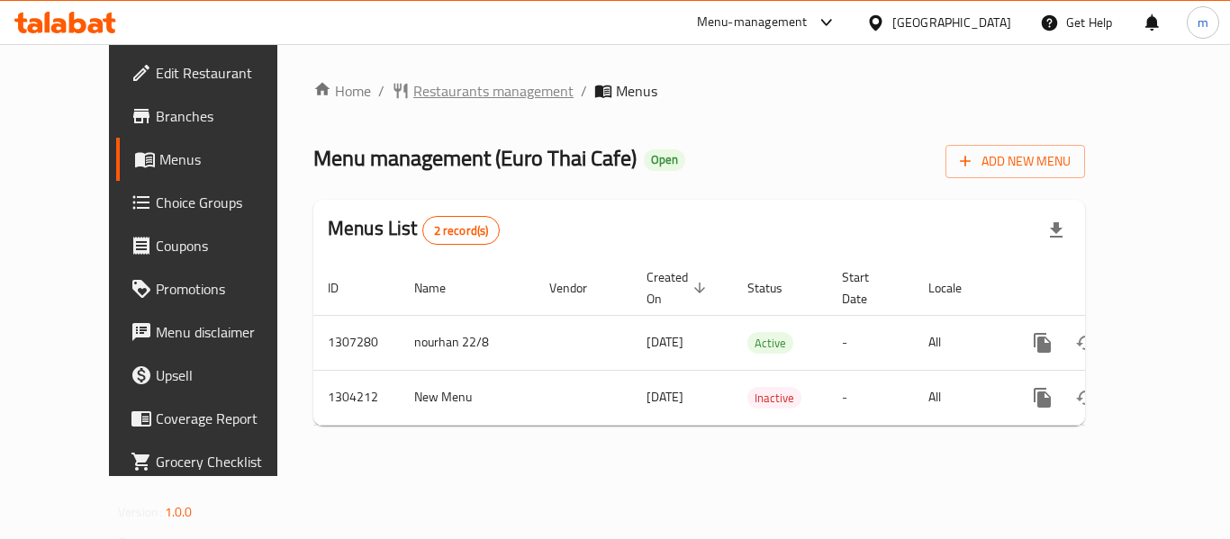
click at [422, 82] on span "Restaurants management" at bounding box center [493, 91] width 160 height 22
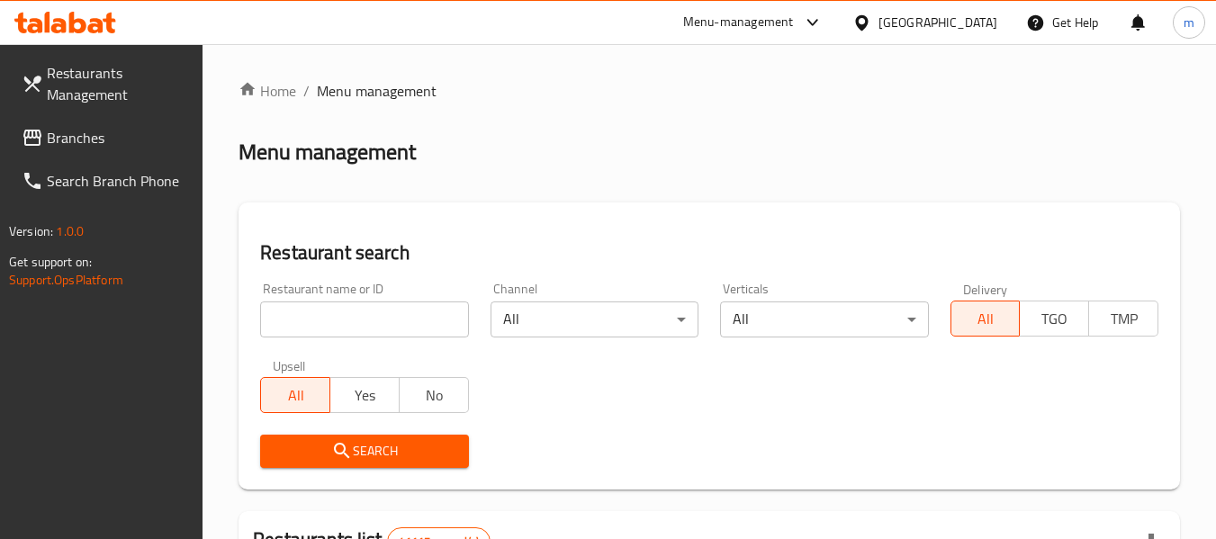
click at [374, 319] on input "search" at bounding box center [364, 320] width 208 height 36
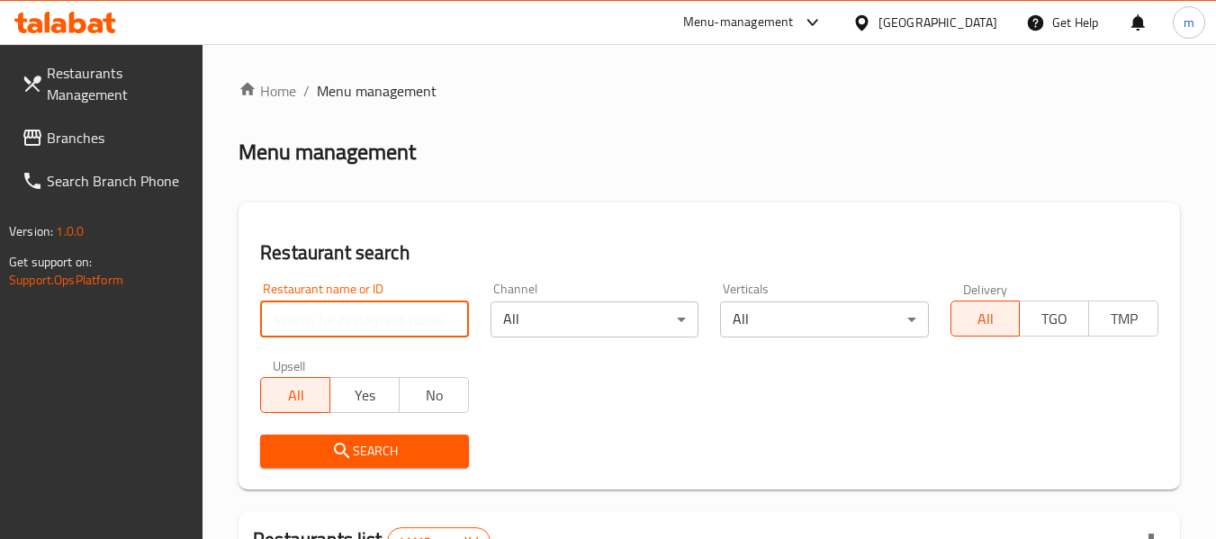
paste input "703056"
type input "703056"
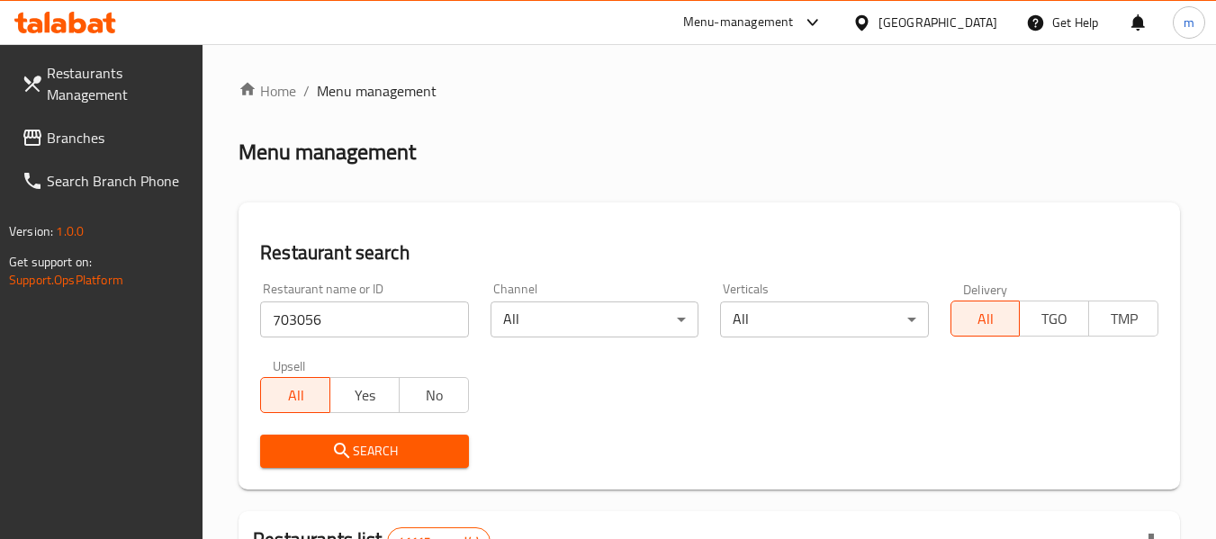
click at [371, 452] on span "Search" at bounding box center [364, 451] width 179 height 23
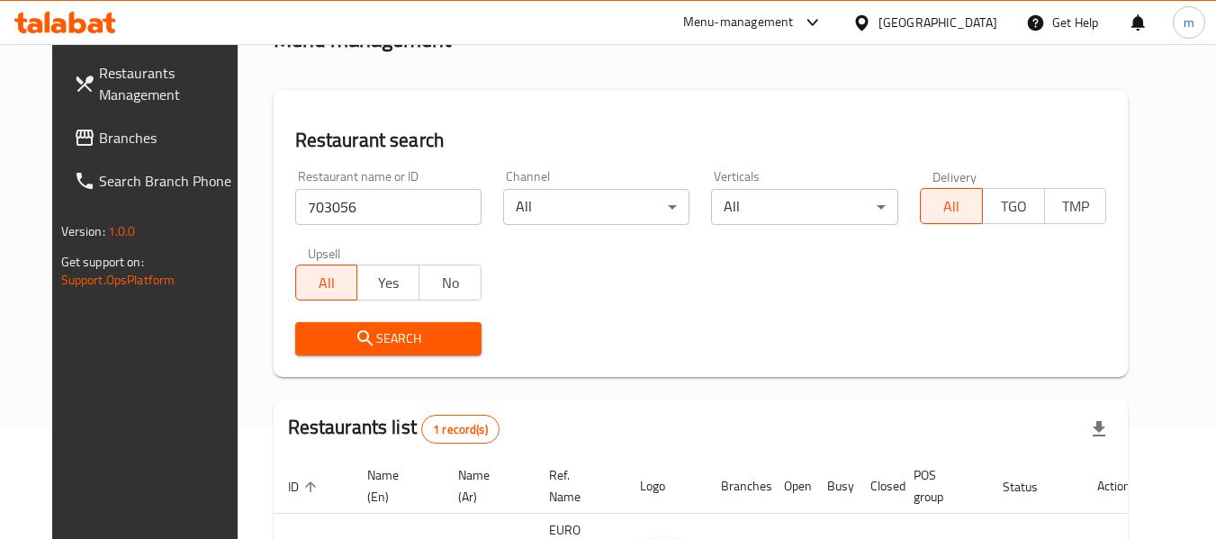
scroll to position [241, 0]
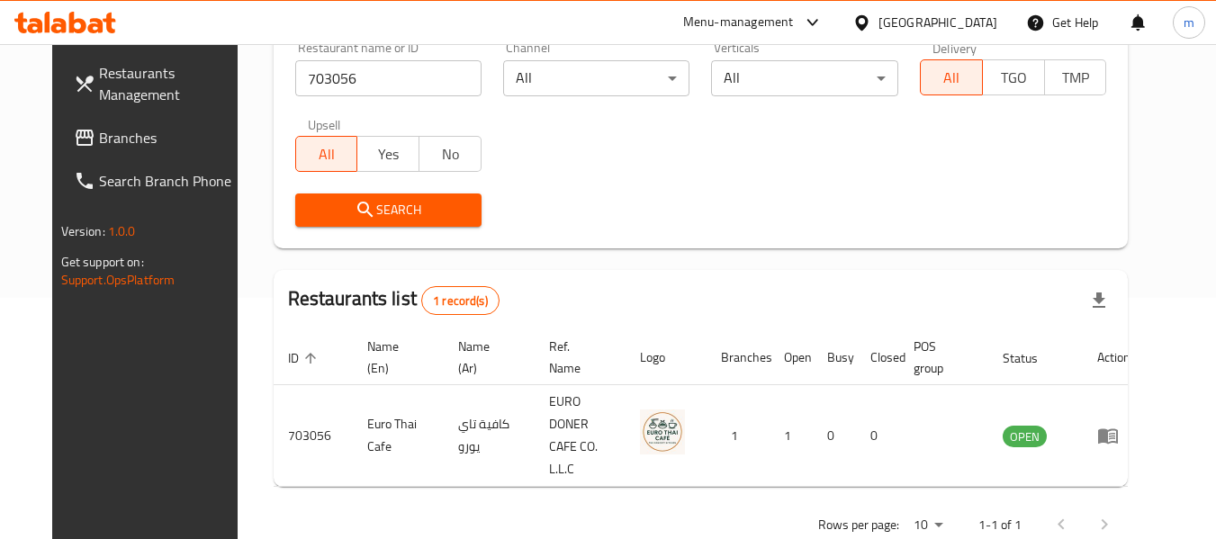
click at [959, 24] on div "[GEOGRAPHIC_DATA]" at bounding box center [938, 23] width 119 height 20
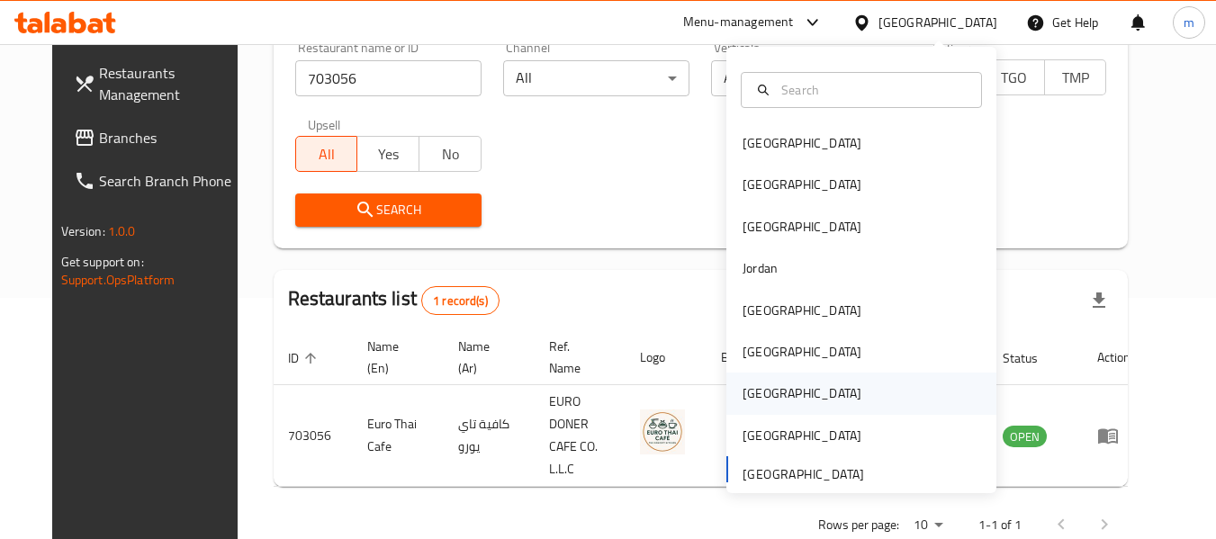
click at [759, 403] on div "Qatar" at bounding box center [802, 394] width 119 height 20
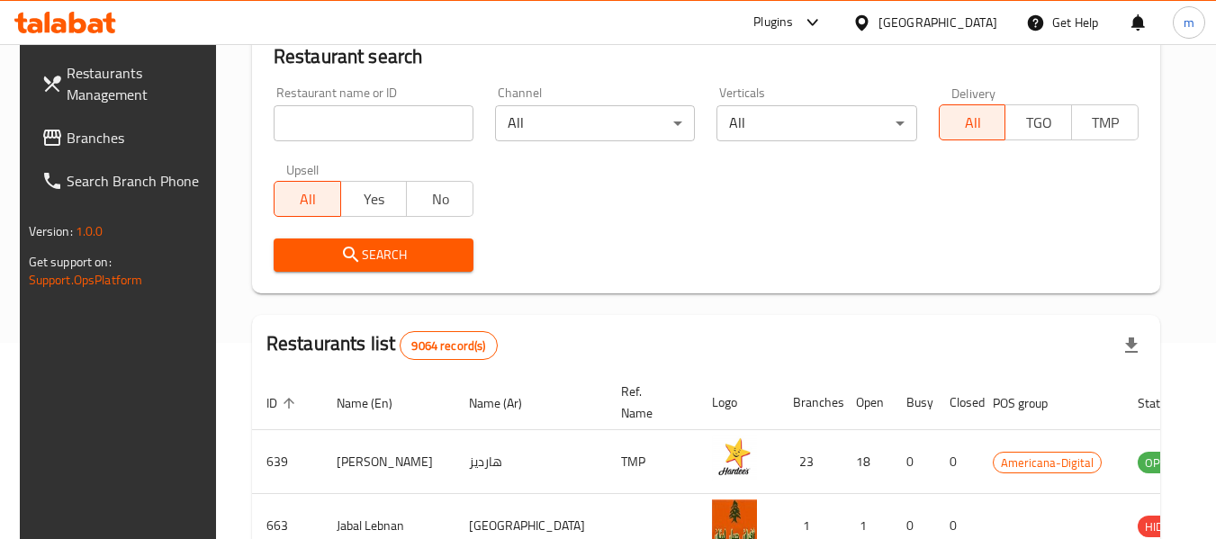
scroll to position [241, 0]
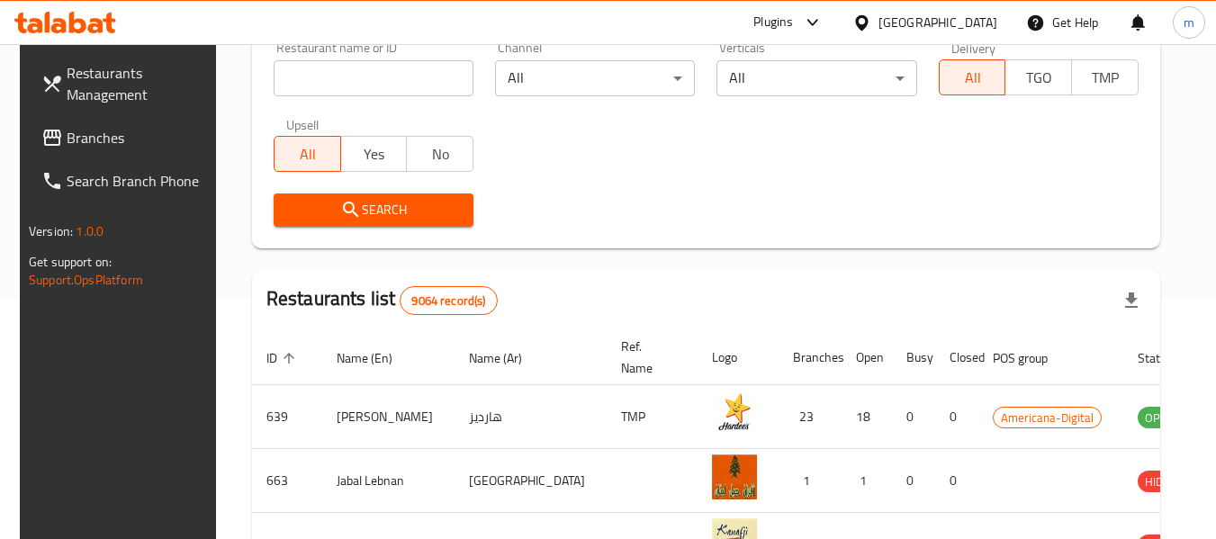
click at [67, 142] on span "Branches" at bounding box center [138, 138] width 142 height 22
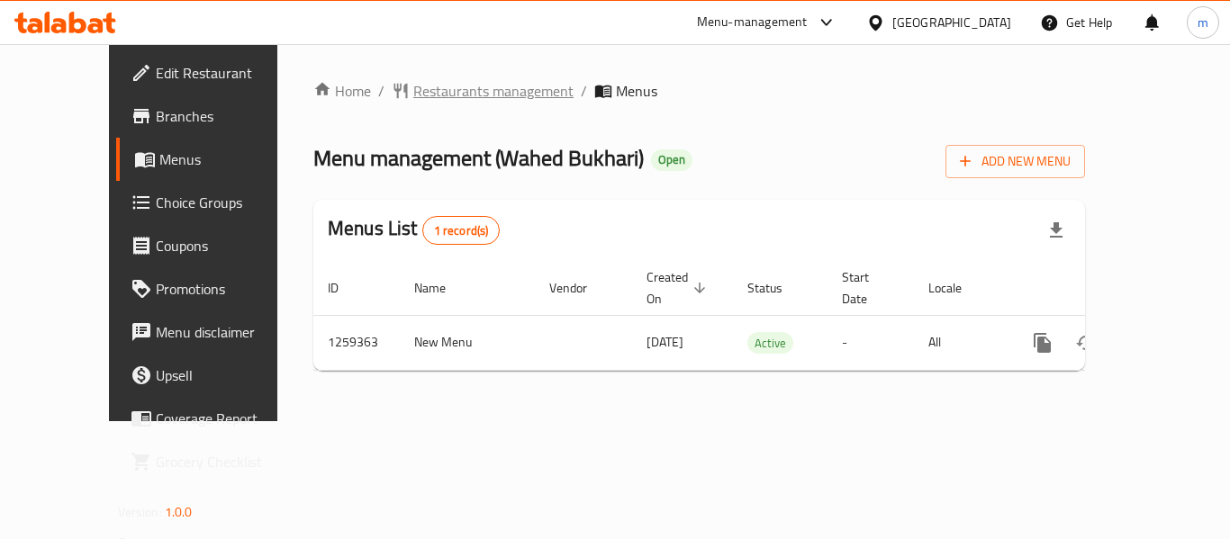
click at [437, 101] on span "Restaurants management" at bounding box center [493, 91] width 160 height 22
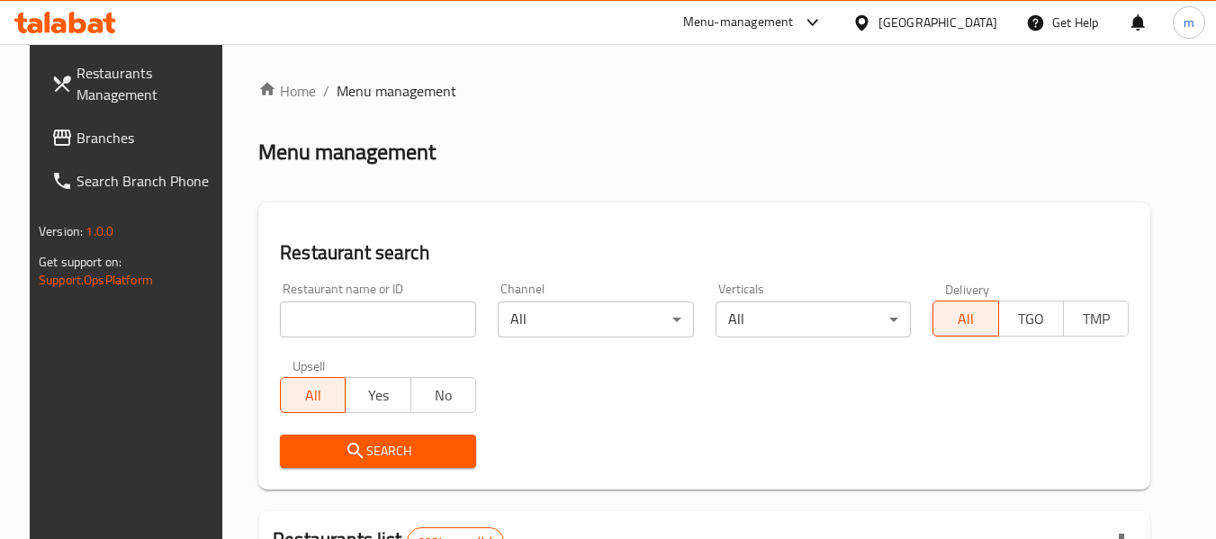
click at [375, 327] on input "search" at bounding box center [378, 320] width 196 height 36
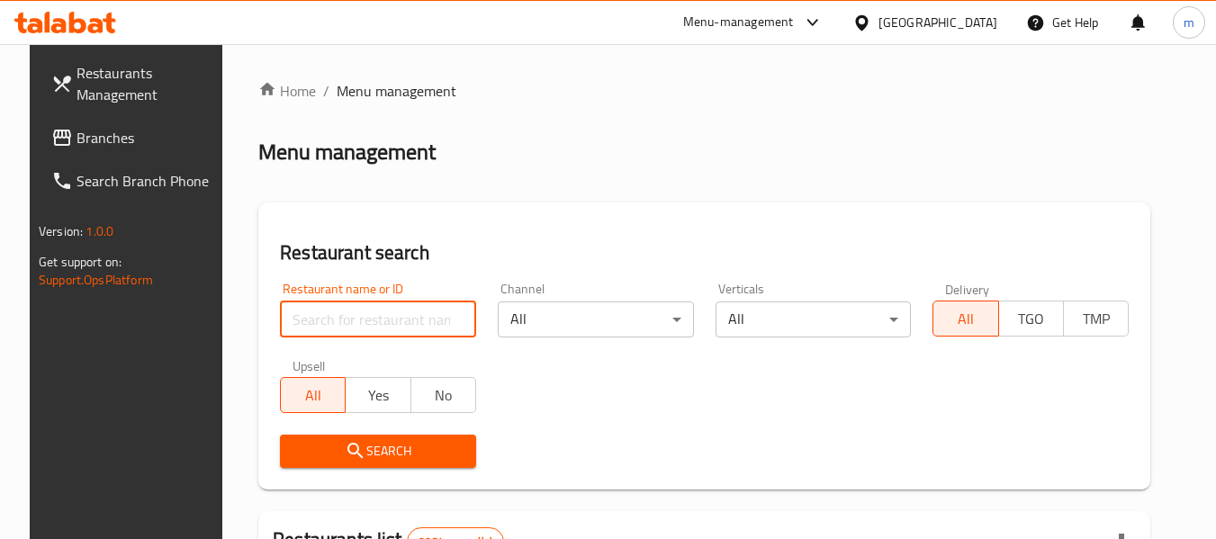
paste input "684459"
type input "684459"
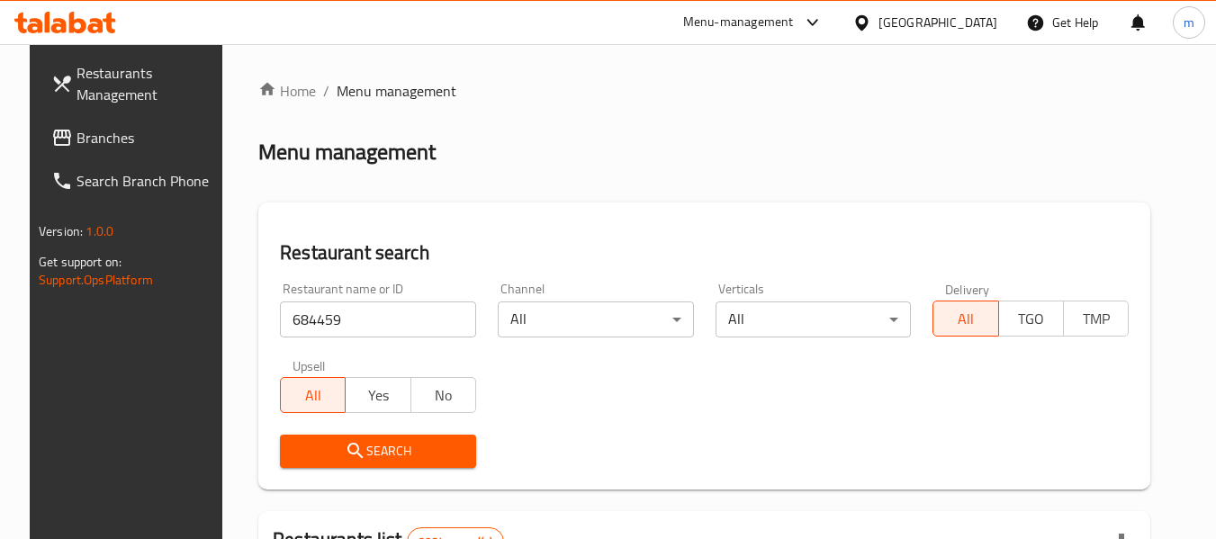
click at [361, 442] on span "Search" at bounding box center [377, 451] width 167 height 23
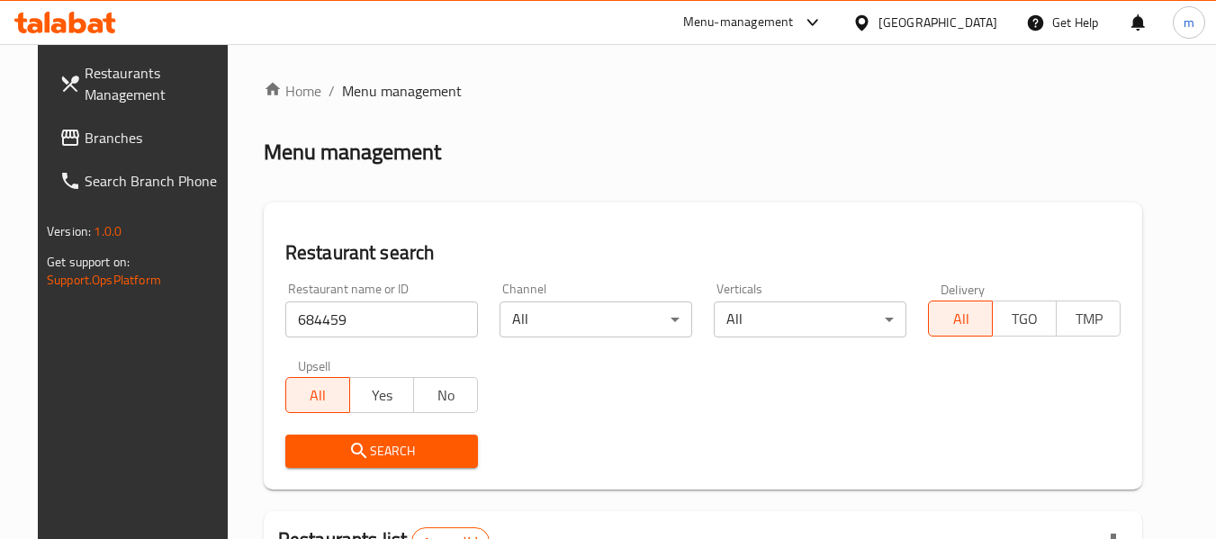
scroll to position [264, 0]
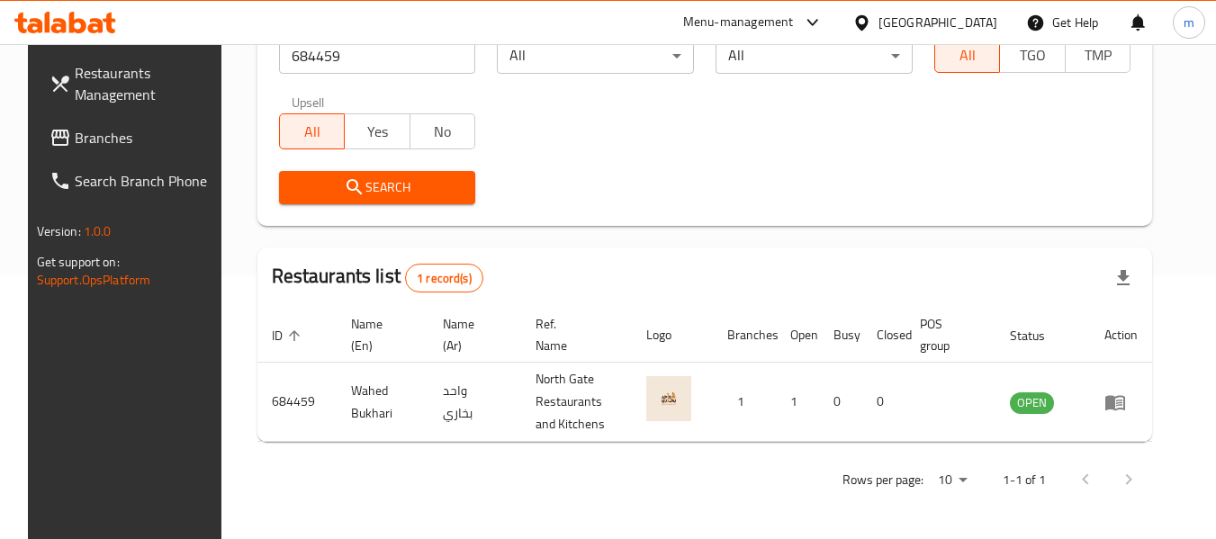
click at [981, 20] on div "[GEOGRAPHIC_DATA]" at bounding box center [938, 23] width 119 height 20
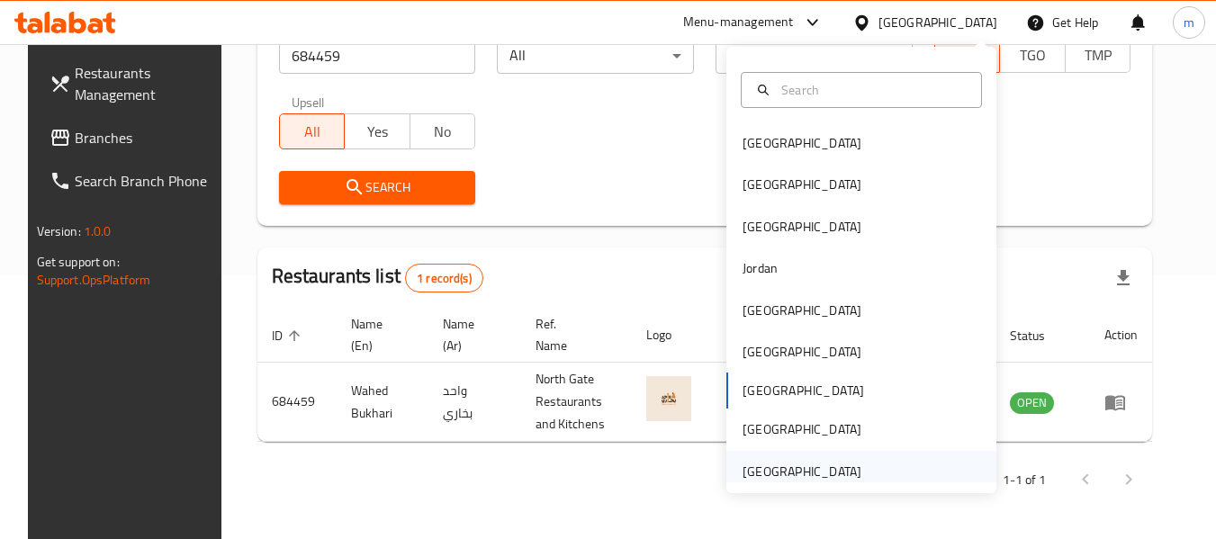
click at [783, 471] on div "[GEOGRAPHIC_DATA]" at bounding box center [802, 472] width 119 height 20
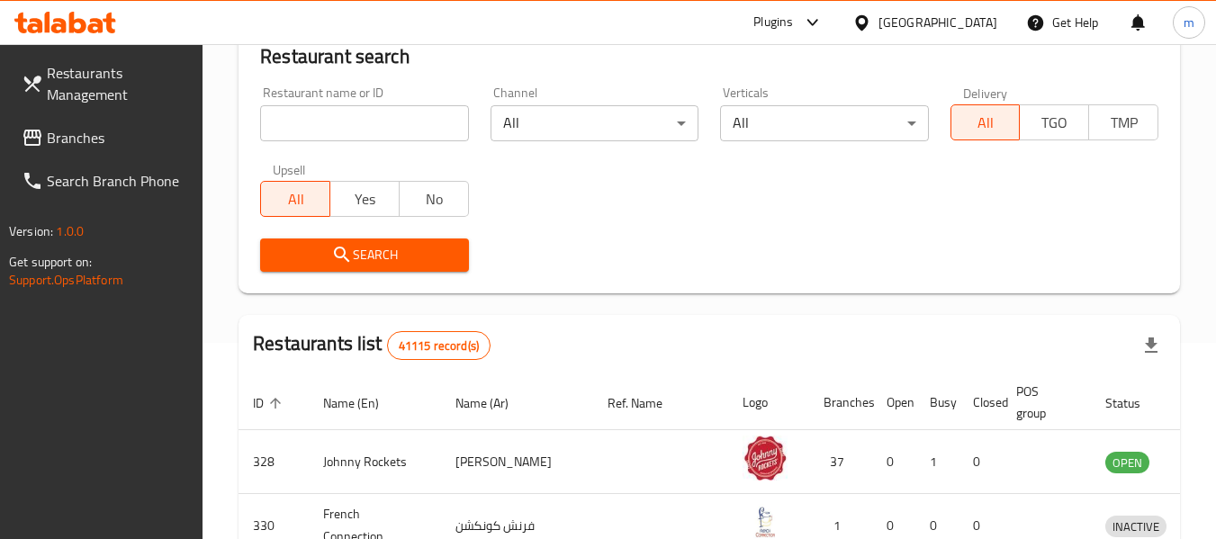
scroll to position [264, 0]
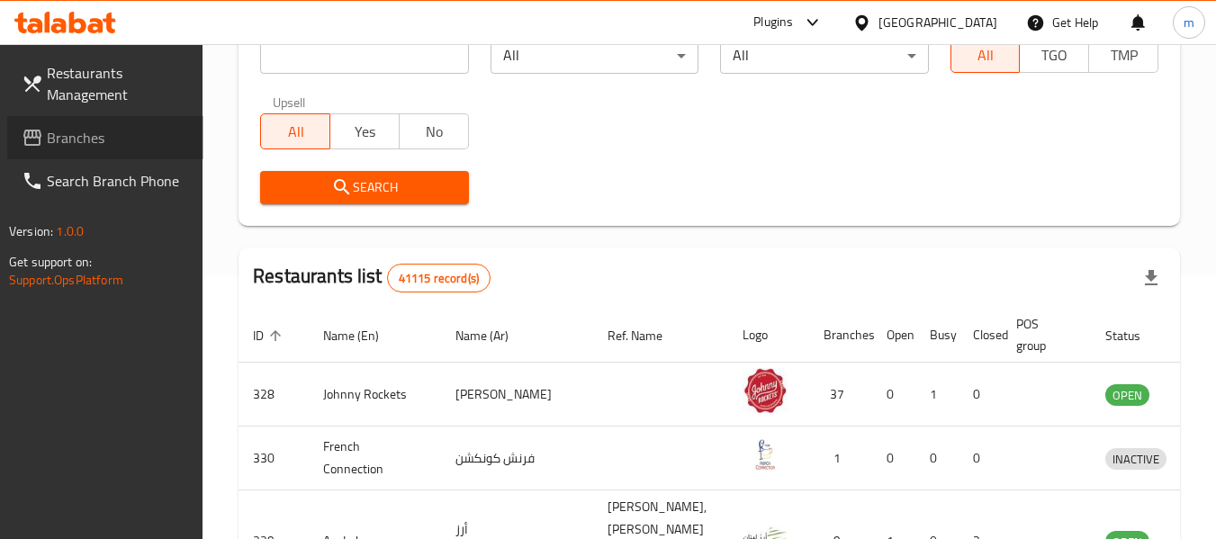
click at [68, 149] on span "Branches" at bounding box center [118, 138] width 142 height 22
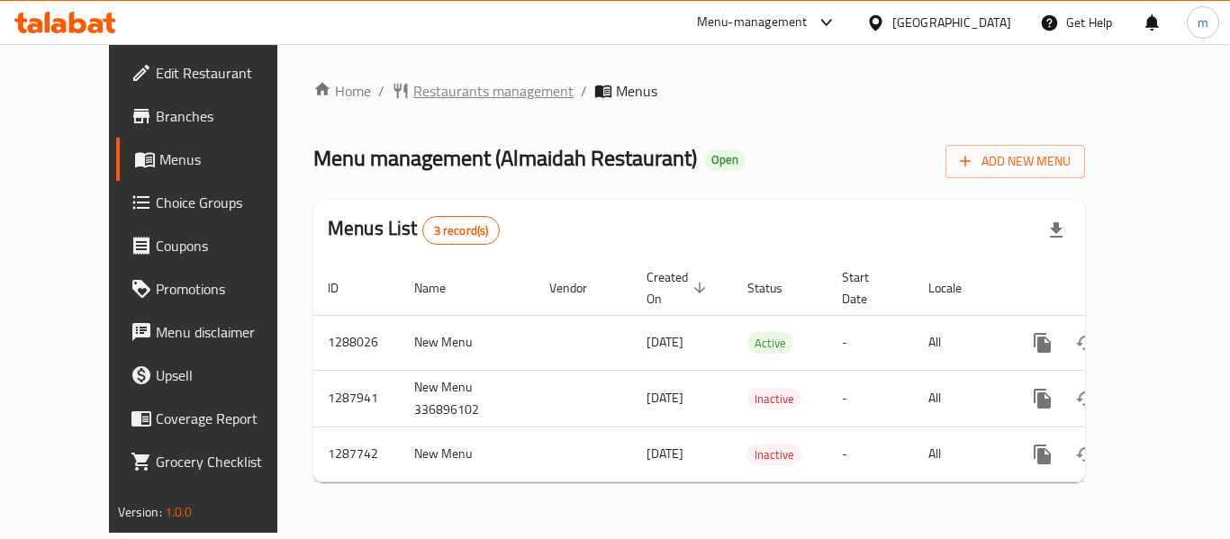
click at [437, 80] on span "Restaurants management" at bounding box center [493, 91] width 160 height 22
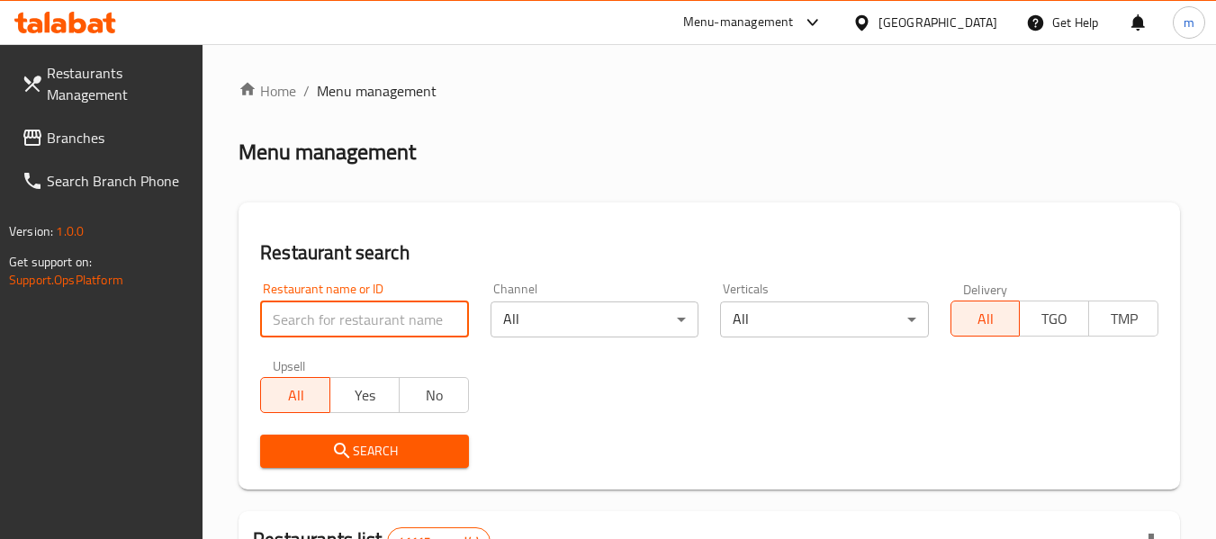
click at [363, 310] on input "search" at bounding box center [364, 320] width 208 height 36
paste input "696876"
type input "696876"
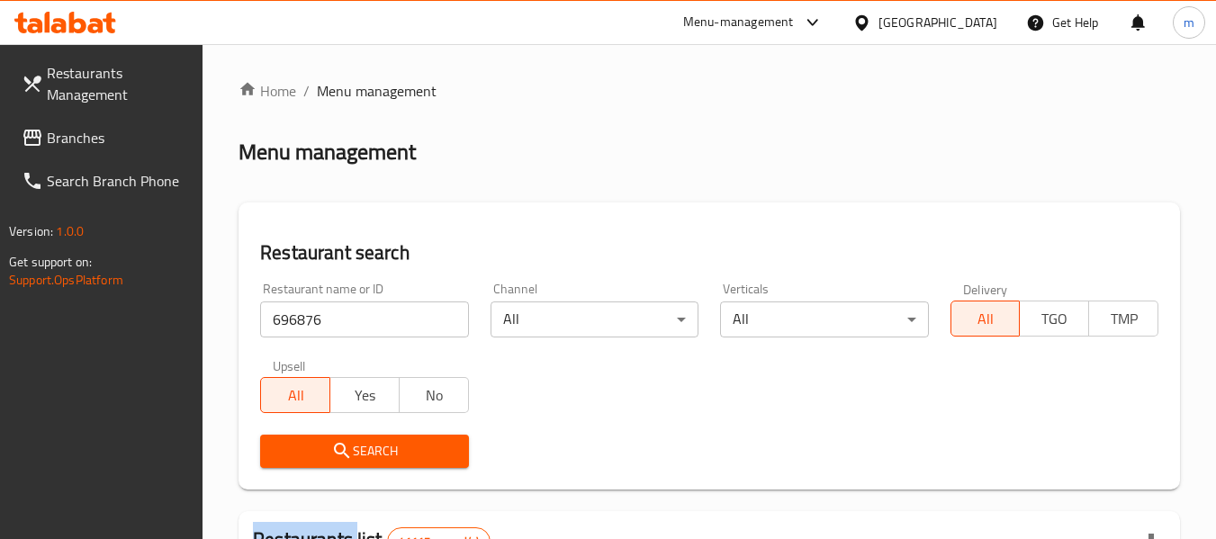
click at [353, 468] on div "Search" at bounding box center [364, 451] width 230 height 55
click at [362, 457] on span "Search" at bounding box center [364, 451] width 179 height 23
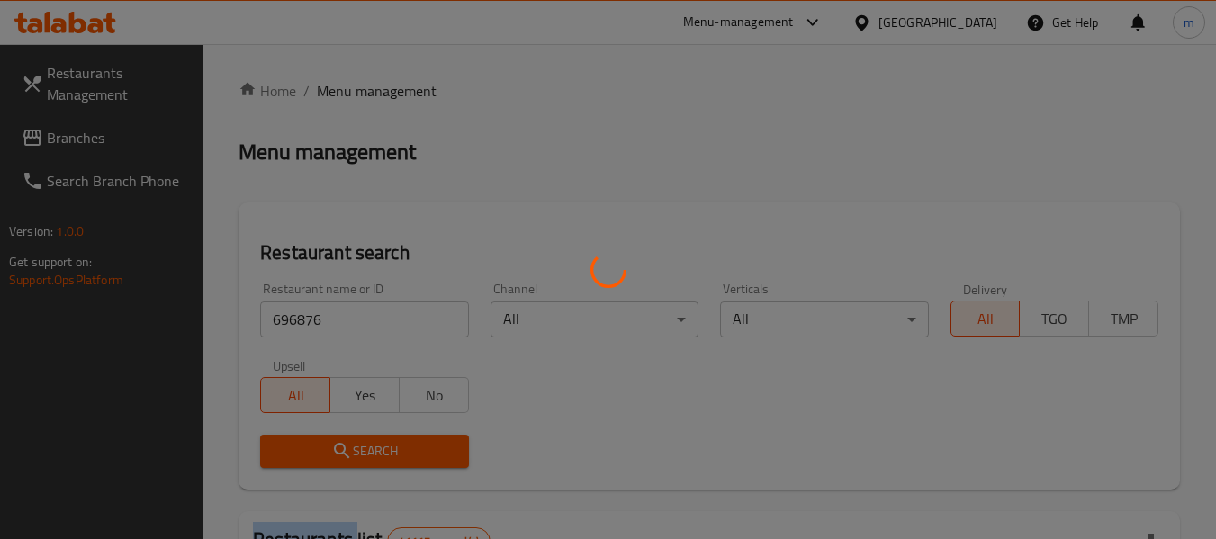
click at [362, 457] on div at bounding box center [608, 269] width 1216 height 539
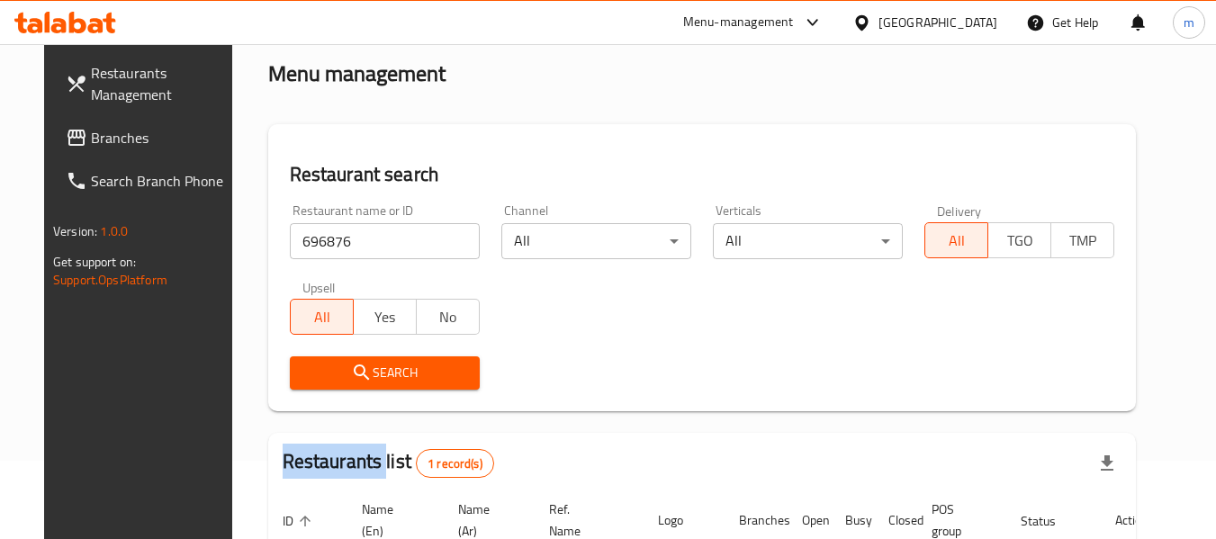
scroll to position [241, 0]
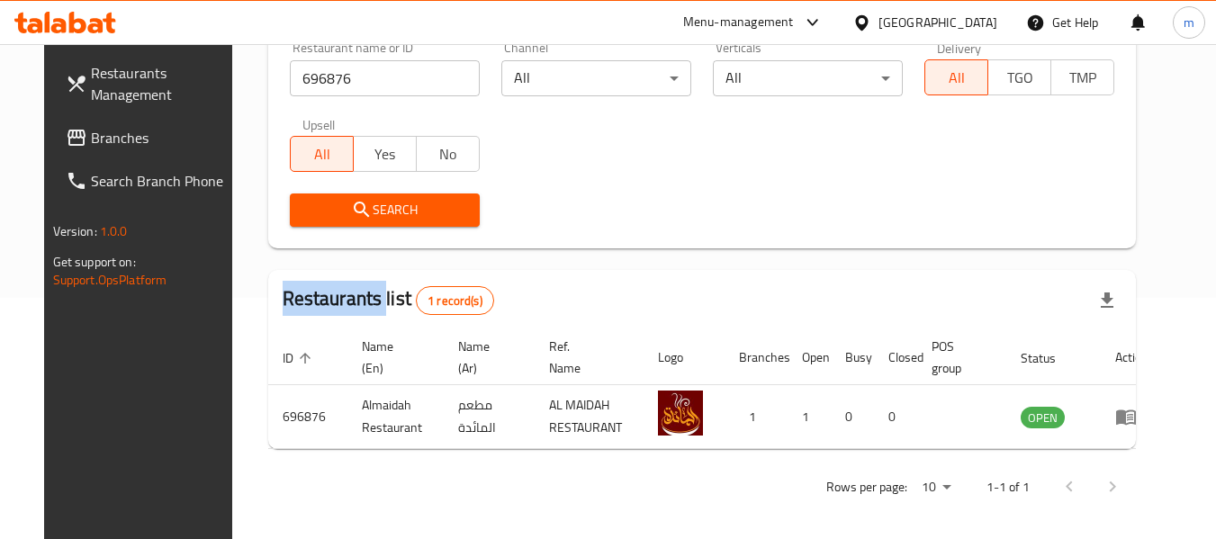
click at [91, 138] on span "Branches" at bounding box center [162, 138] width 142 height 22
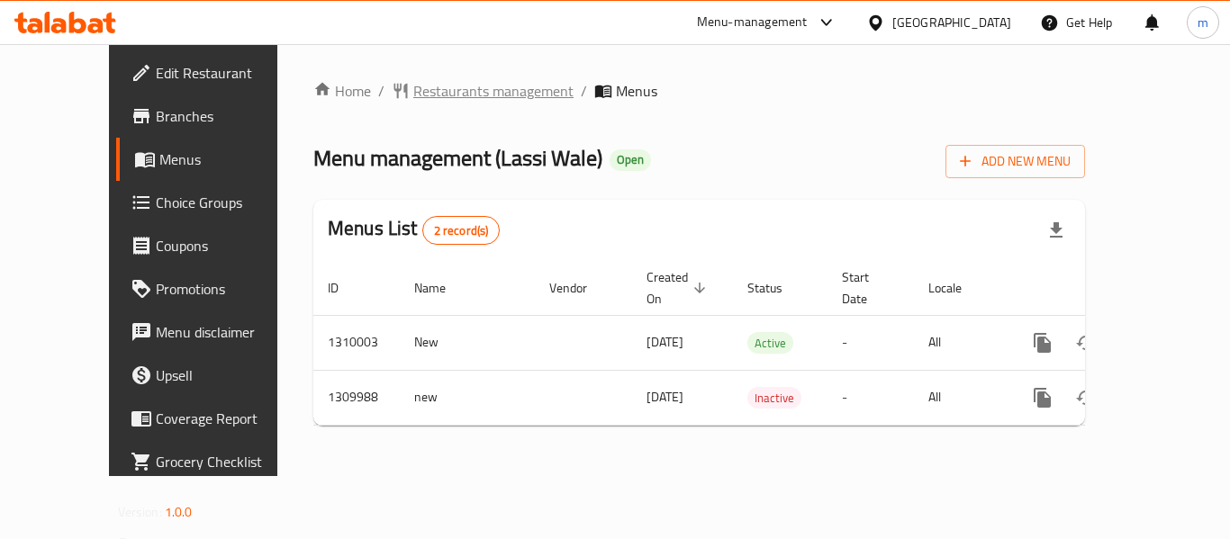
click at [413, 88] on span "Restaurants management" at bounding box center [493, 91] width 160 height 22
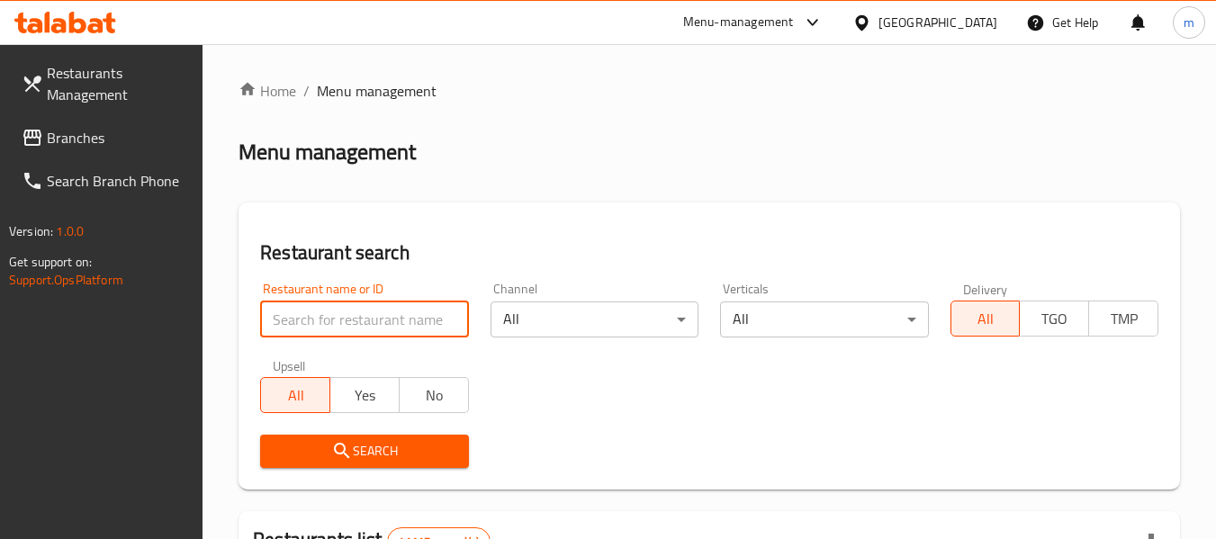
click at [372, 323] on input "search" at bounding box center [364, 320] width 208 height 36
paste input "705299"
type input "705299"
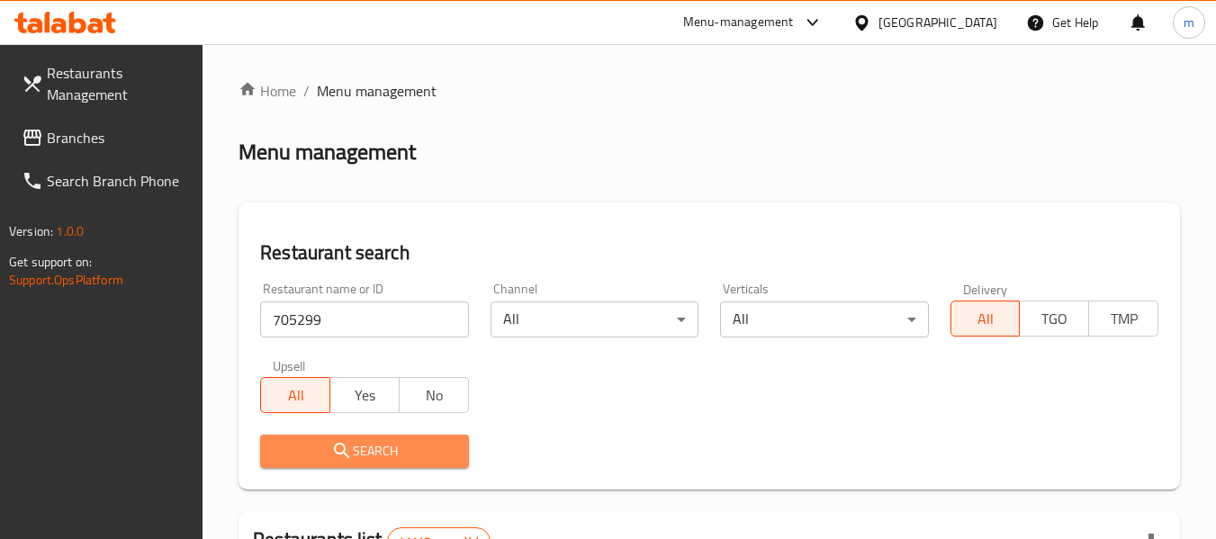
click at [353, 462] on span "Search" at bounding box center [364, 451] width 179 height 23
click at [357, 457] on div at bounding box center [608, 269] width 1216 height 539
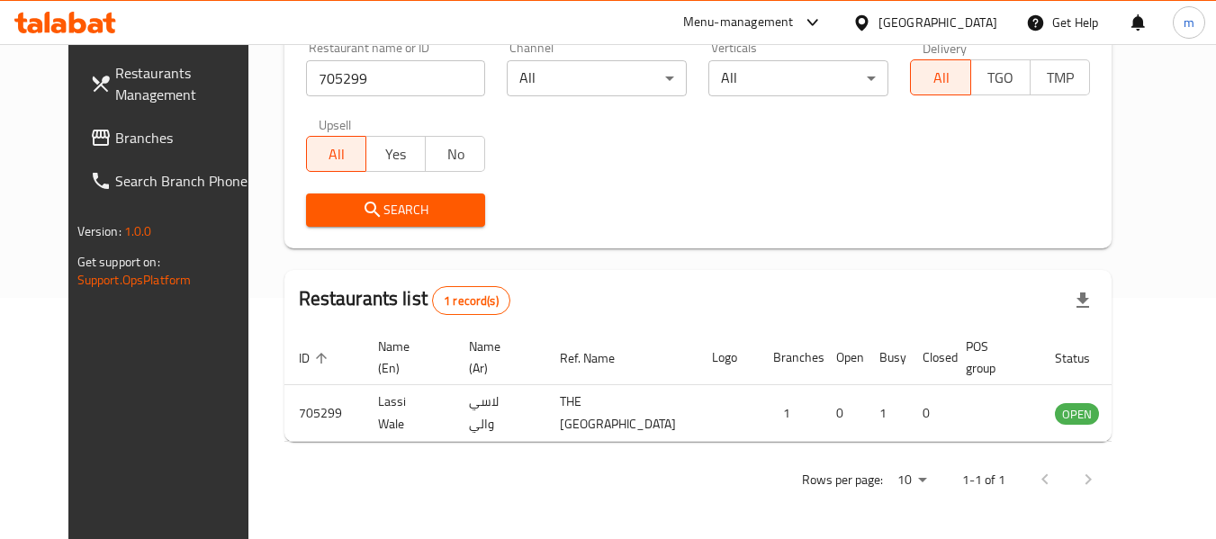
scroll to position [248, 0]
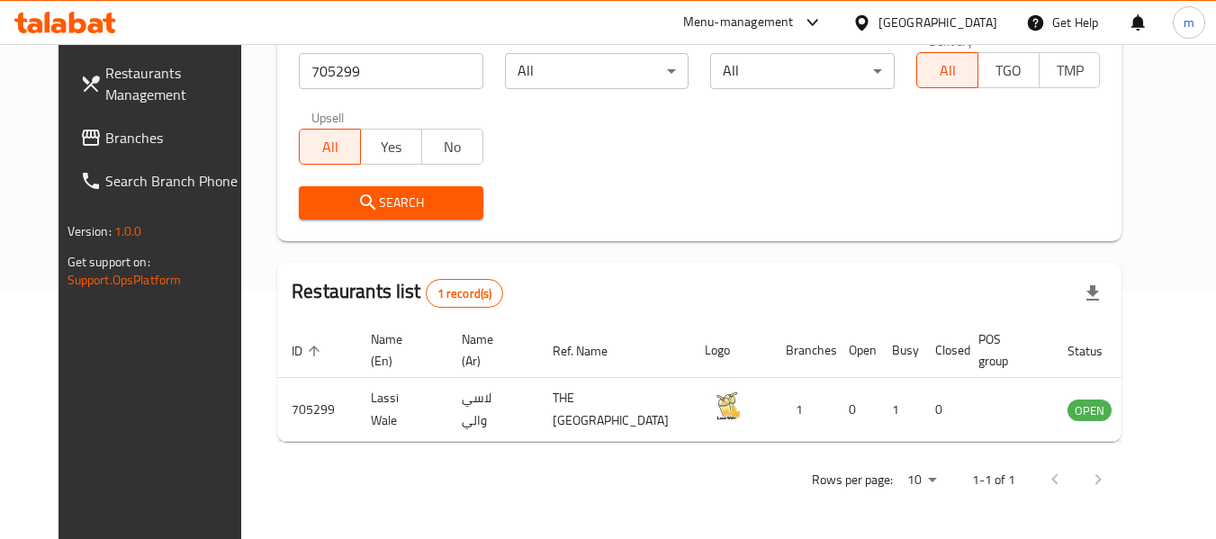
click at [966, 27] on div "[GEOGRAPHIC_DATA]" at bounding box center [938, 23] width 119 height 20
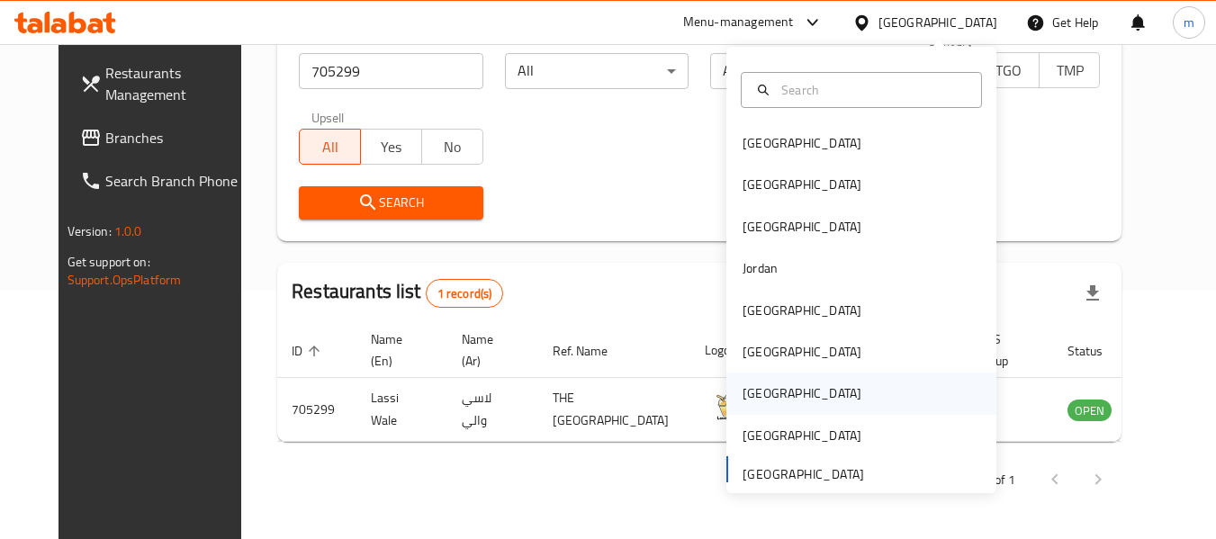
click at [756, 390] on div "[GEOGRAPHIC_DATA]" at bounding box center [802, 394] width 119 height 20
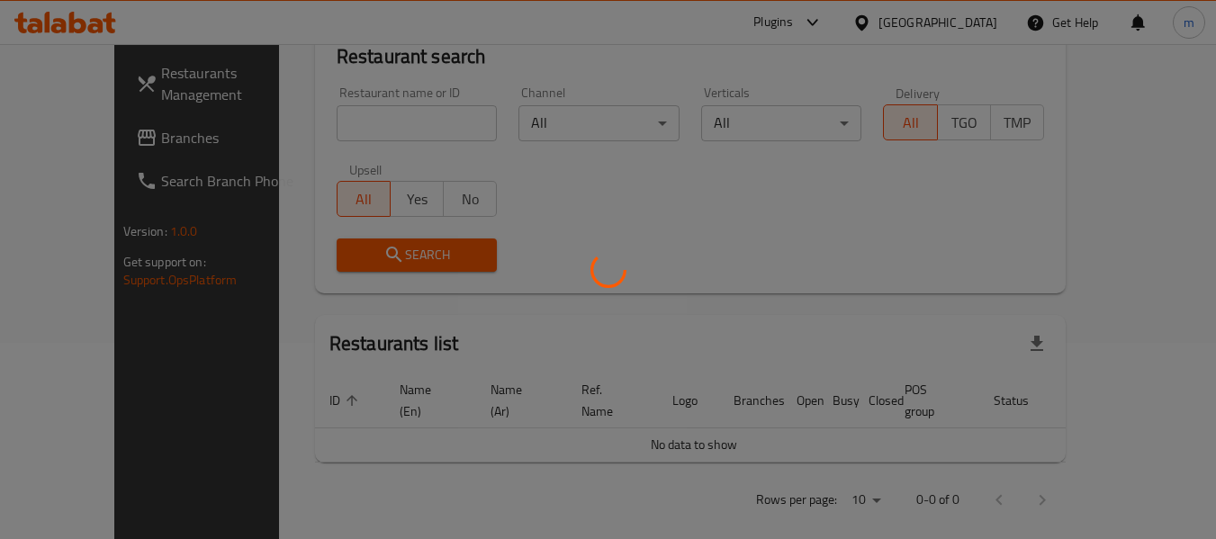
scroll to position [248, 0]
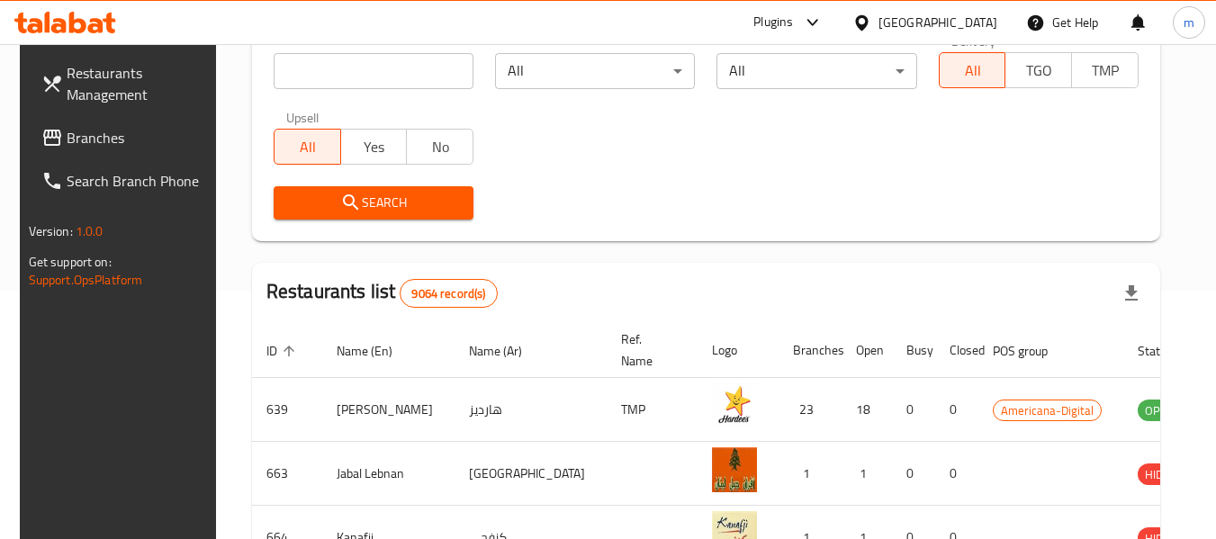
click at [111, 136] on span "Branches" at bounding box center [138, 138] width 142 height 22
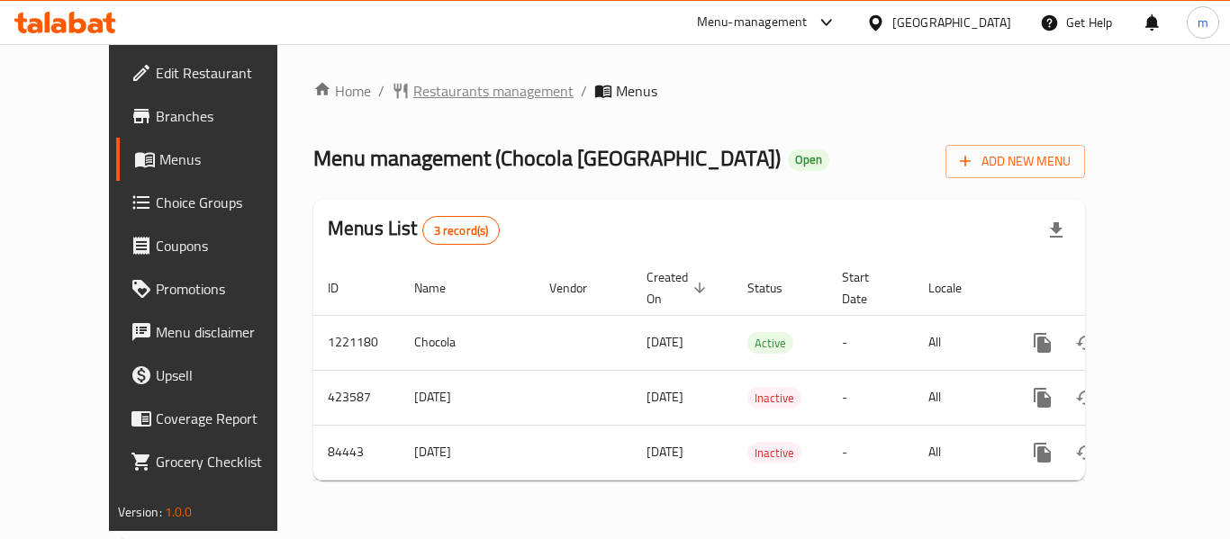
click at [413, 87] on span "Restaurants management" at bounding box center [493, 91] width 160 height 22
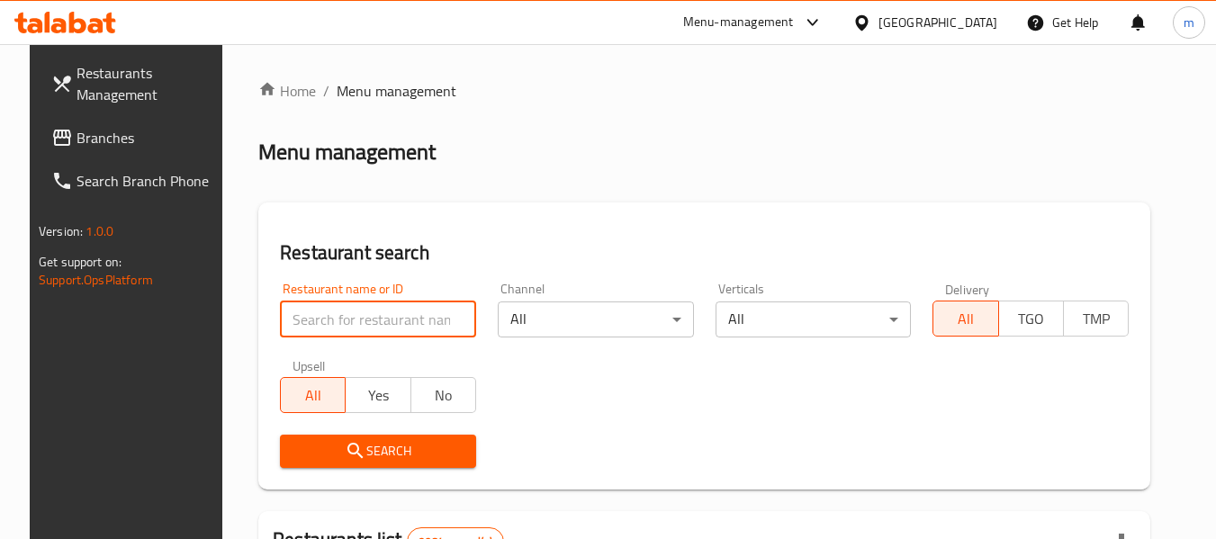
click at [348, 325] on input "search" at bounding box center [378, 320] width 196 height 36
paste input "600759"
type input "600759"
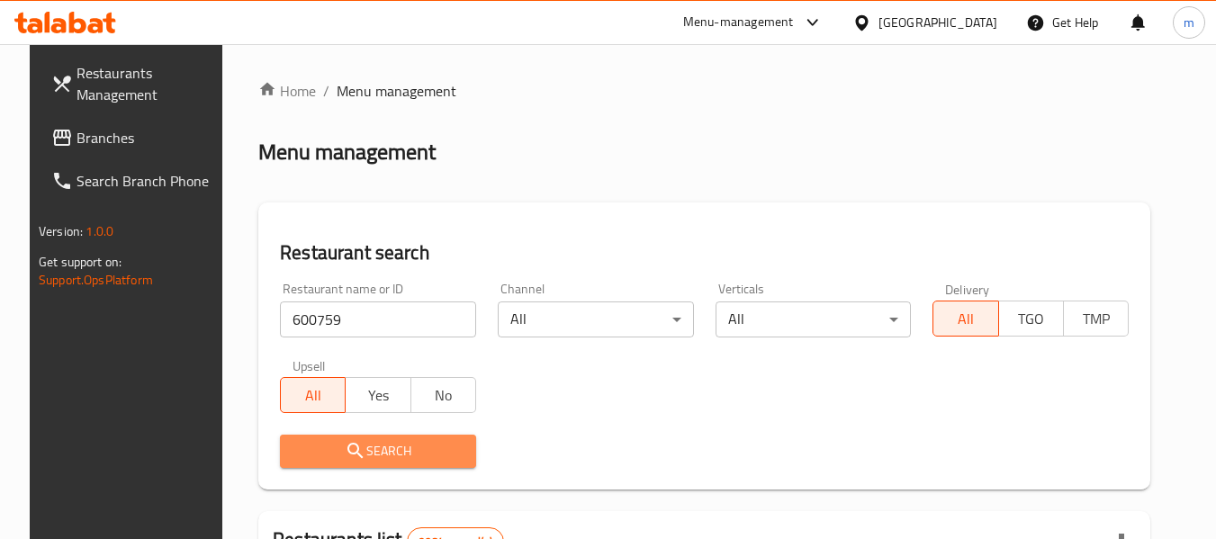
click at [397, 455] on span "Search" at bounding box center [377, 451] width 167 height 23
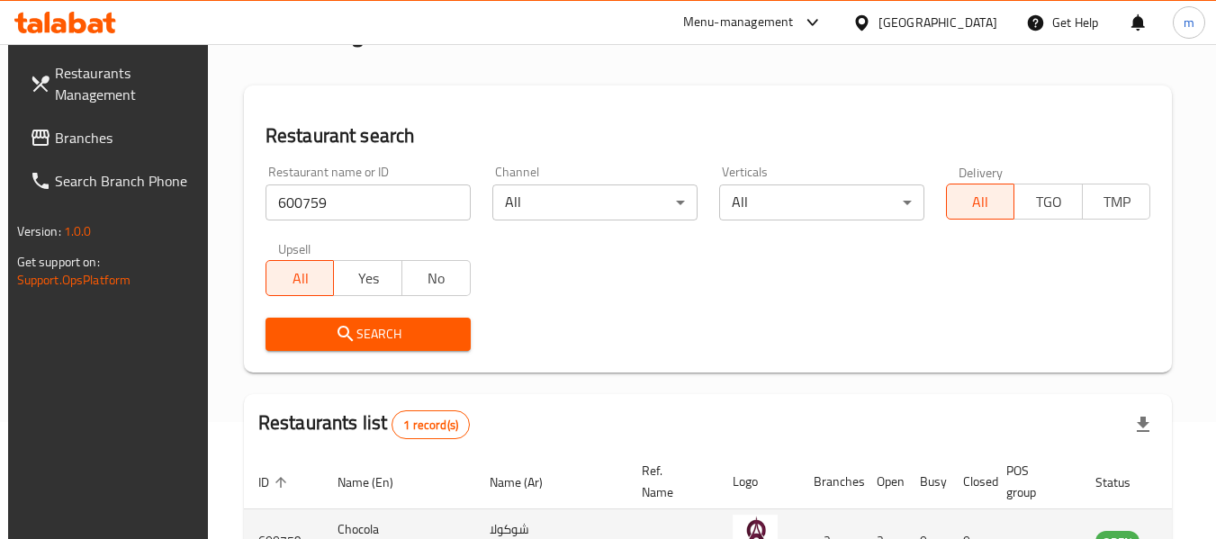
scroll to position [220, 0]
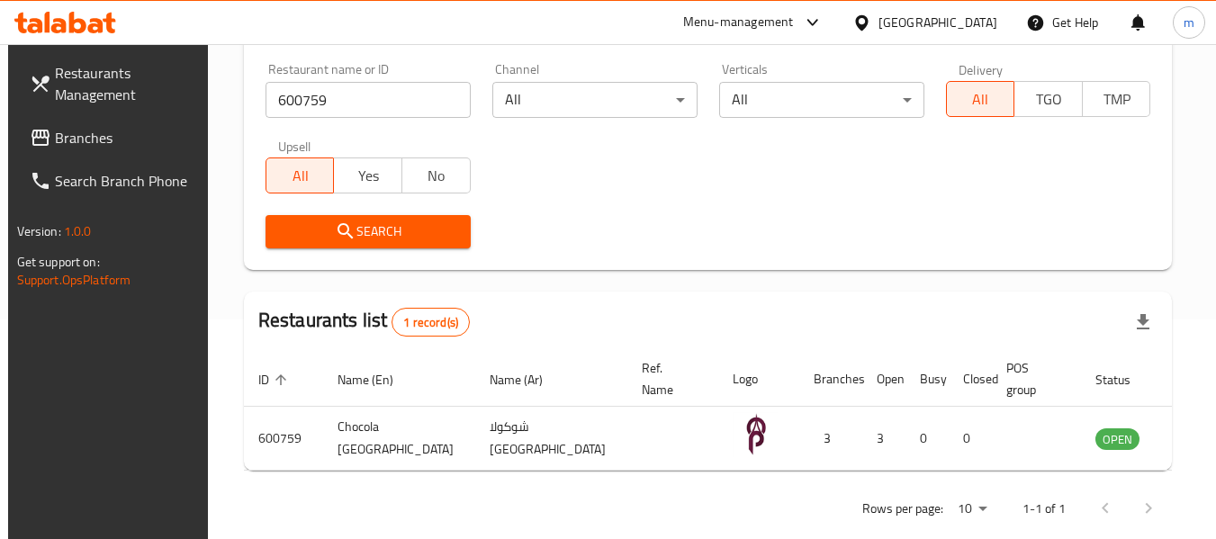
click at [968, 26] on div "Qatar" at bounding box center [938, 23] width 119 height 20
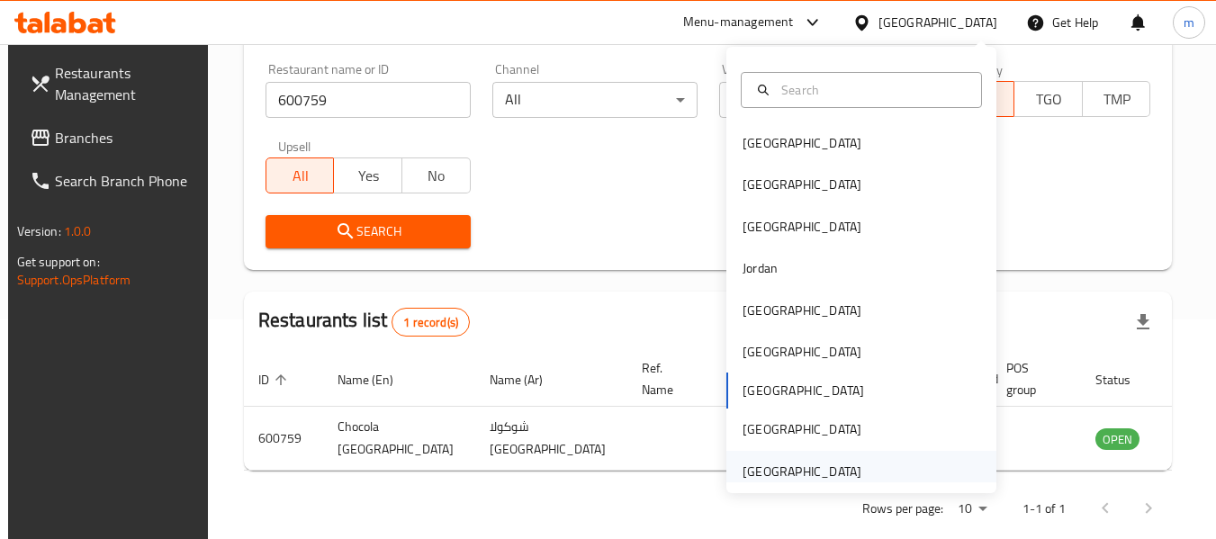
click at [812, 465] on div "[GEOGRAPHIC_DATA]" at bounding box center [802, 472] width 119 height 20
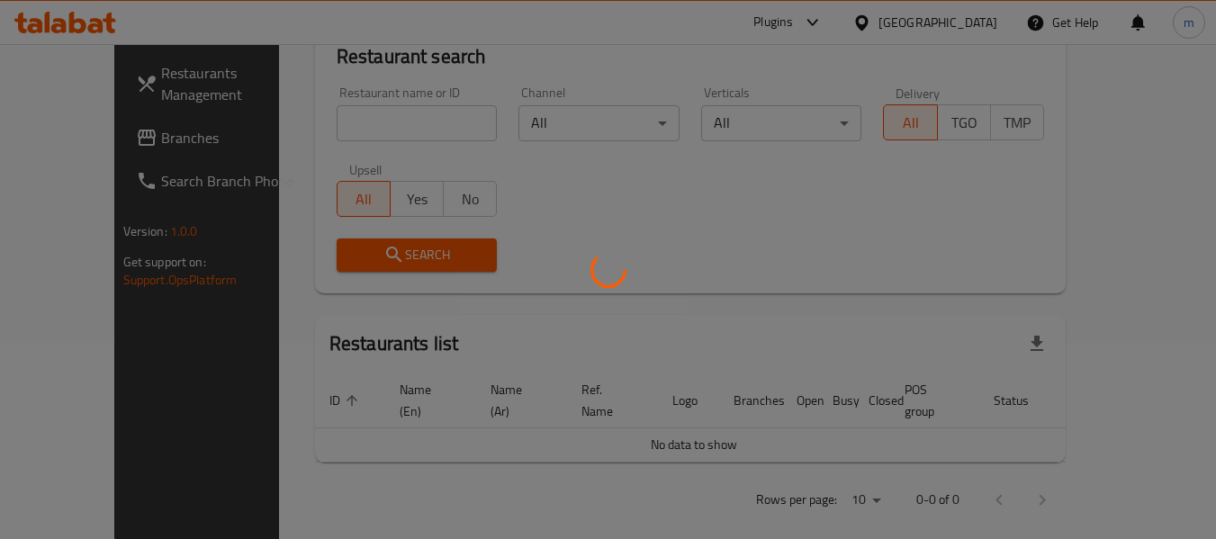
scroll to position [220, 0]
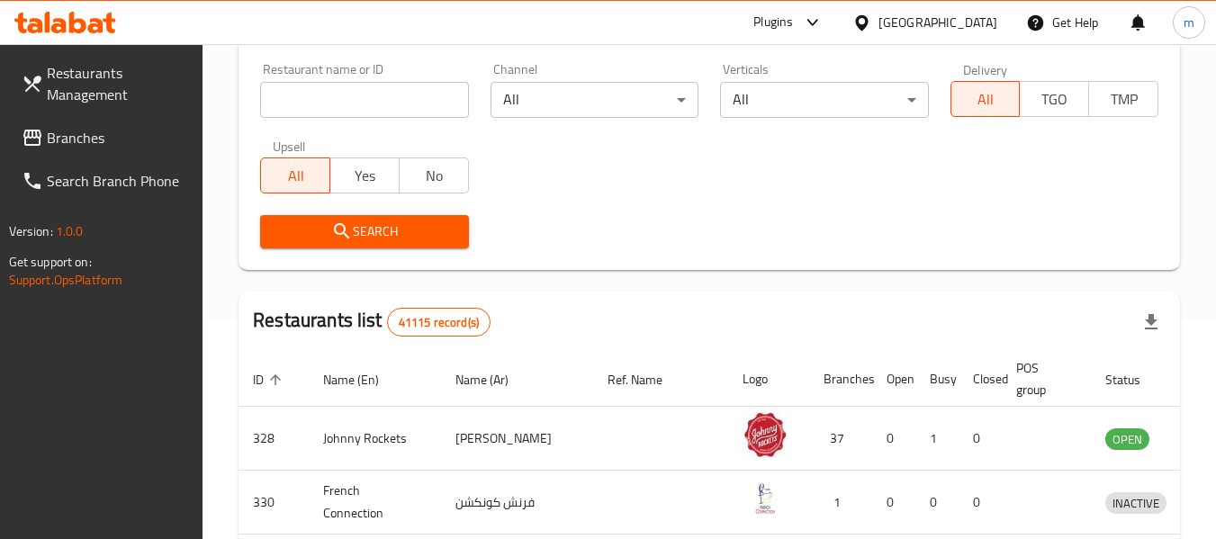
click at [55, 129] on span "Branches" at bounding box center [118, 138] width 142 height 22
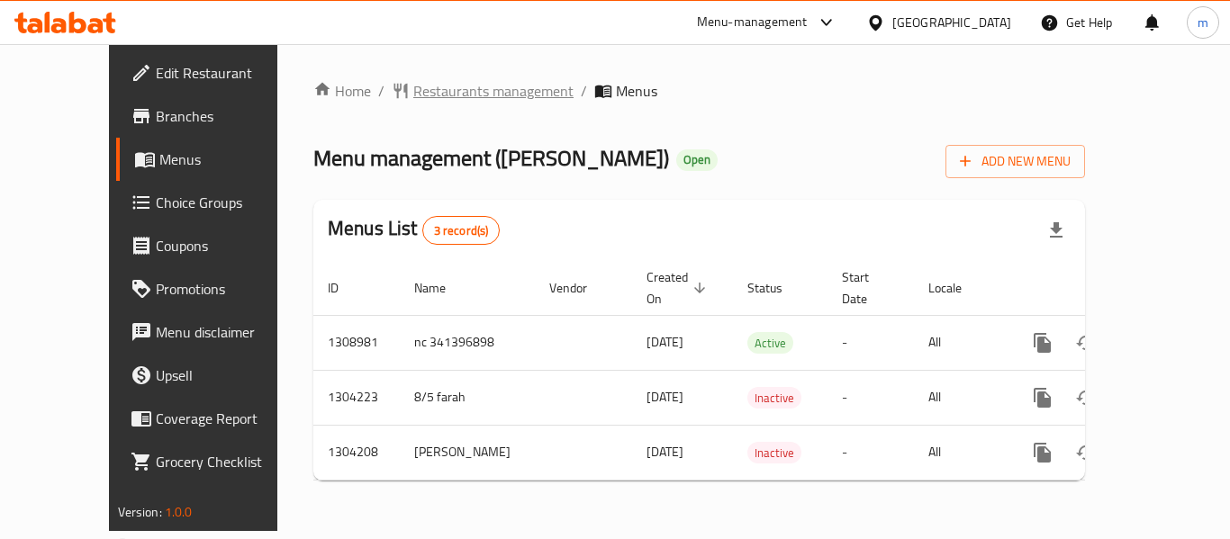
click at [413, 98] on span "Restaurants management" at bounding box center [493, 91] width 160 height 22
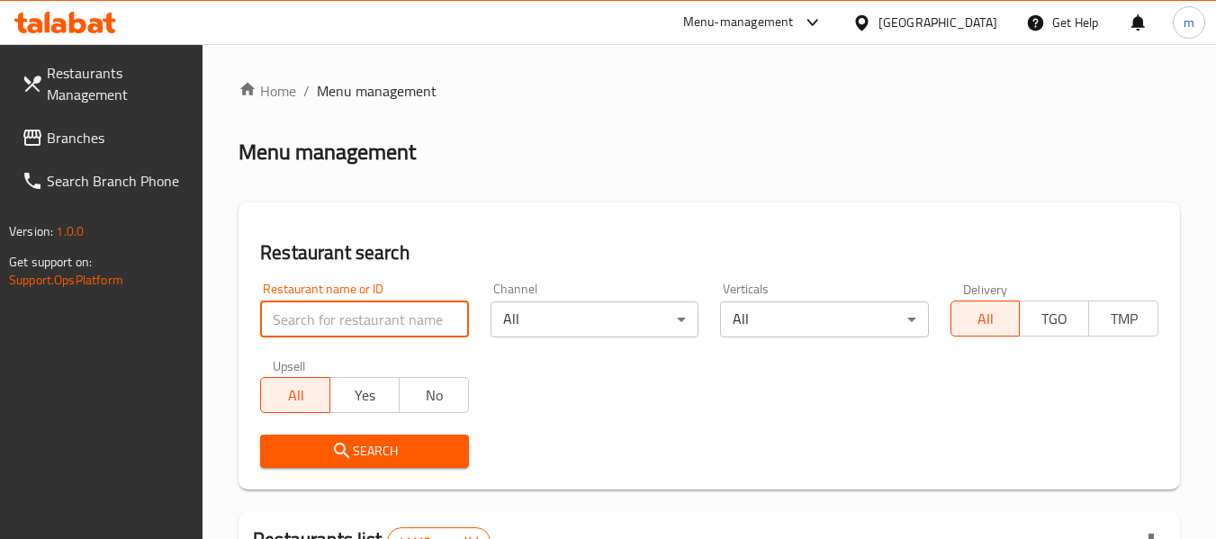
click at [384, 312] on input "search" at bounding box center [364, 320] width 208 height 36
paste input "703088"
type input "703088"
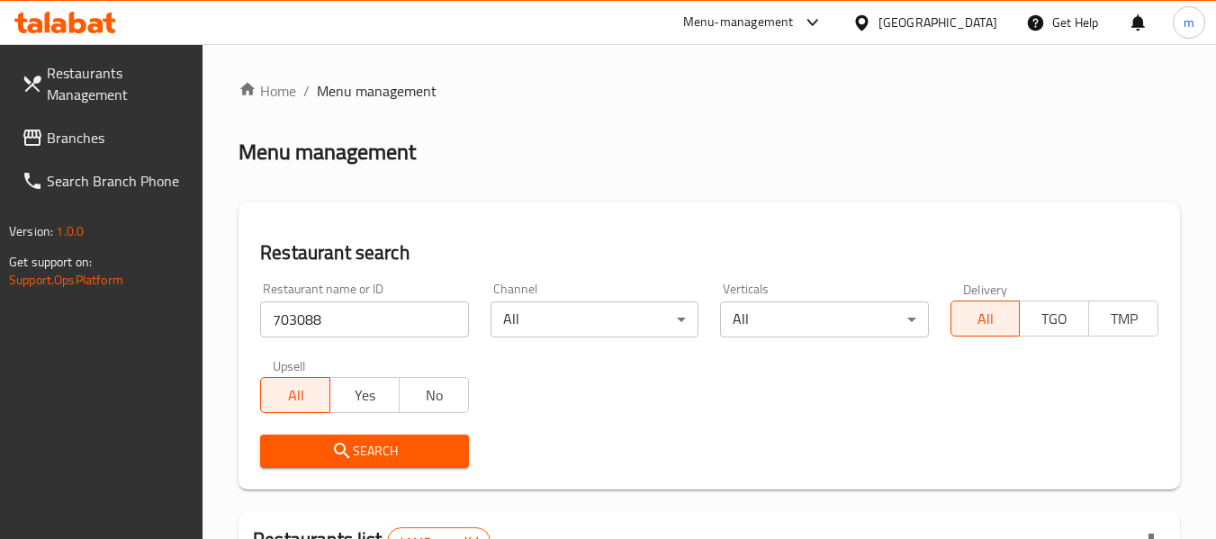
click at [372, 465] on button "Search" at bounding box center [364, 451] width 208 height 33
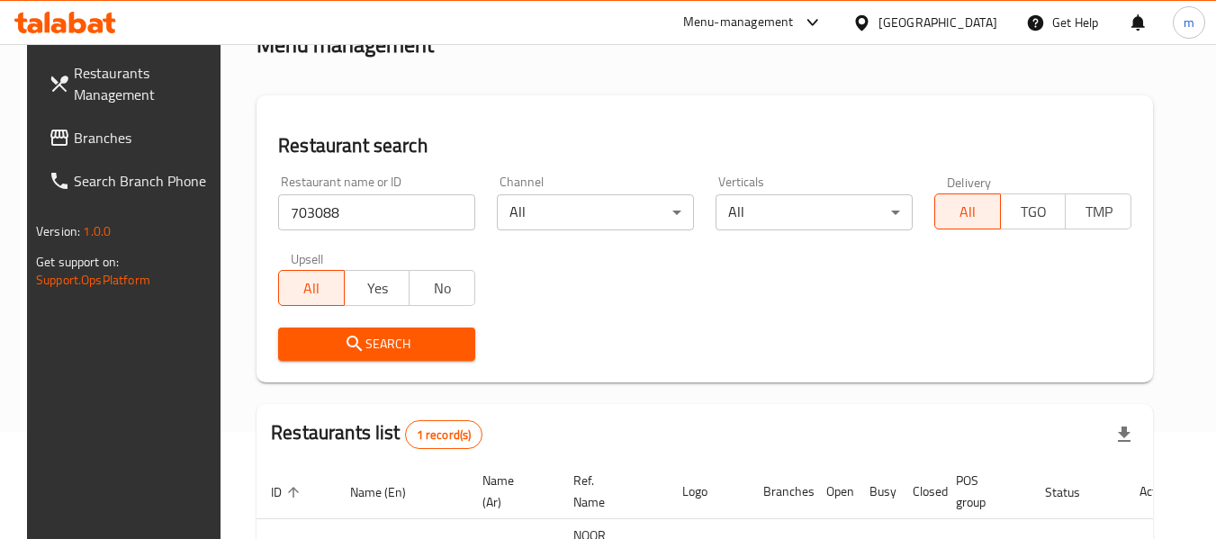
scroll to position [241, 0]
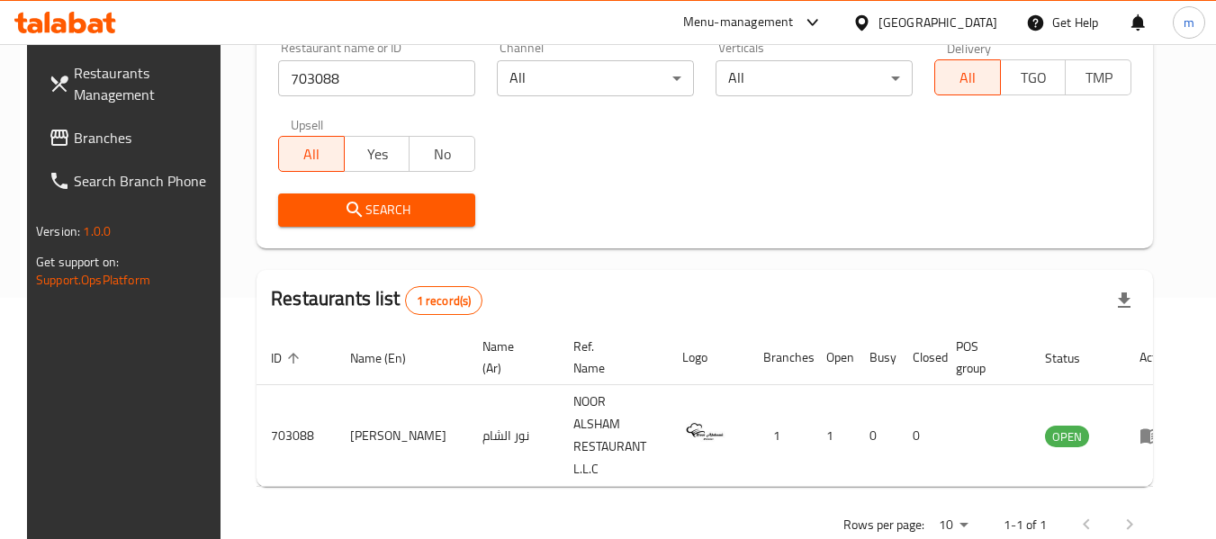
click at [919, 14] on div "[GEOGRAPHIC_DATA]" at bounding box center [938, 23] width 119 height 20
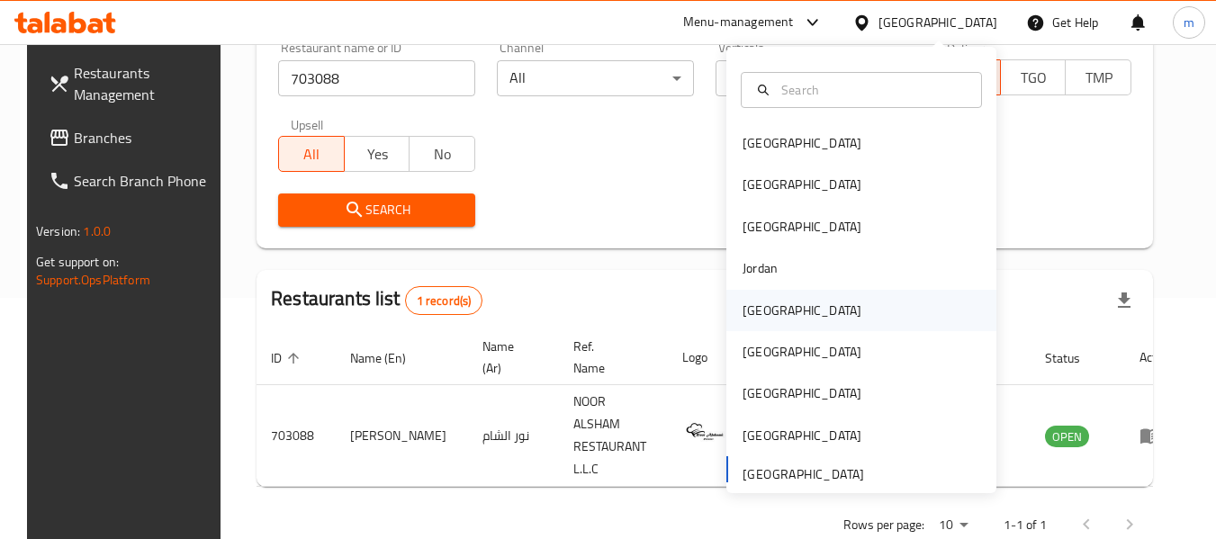
click at [759, 314] on div "[GEOGRAPHIC_DATA]" at bounding box center [802, 311] width 119 height 20
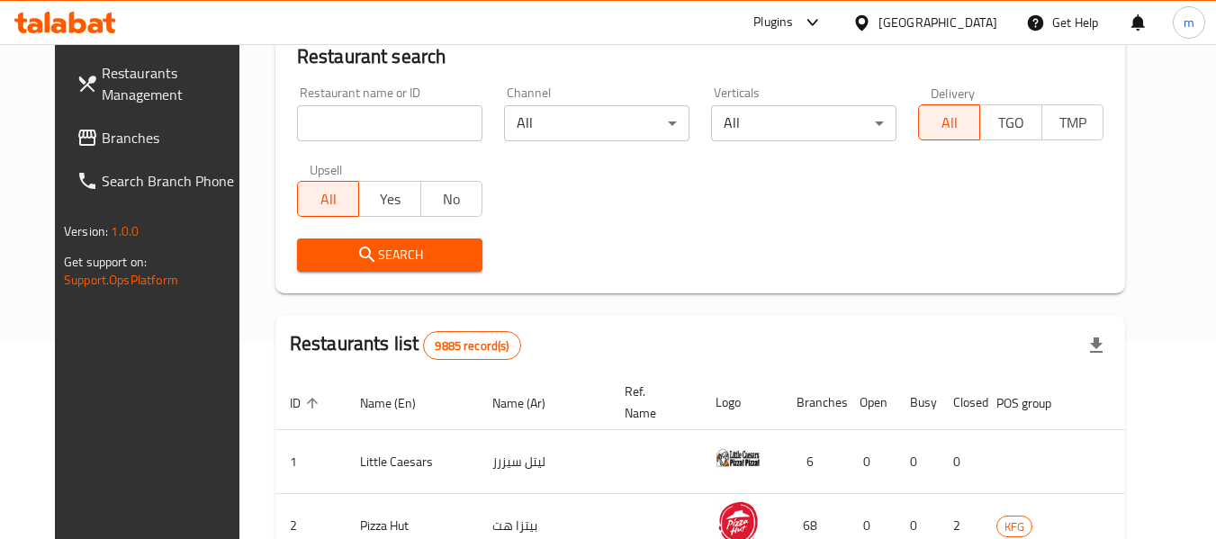
scroll to position [241, 0]
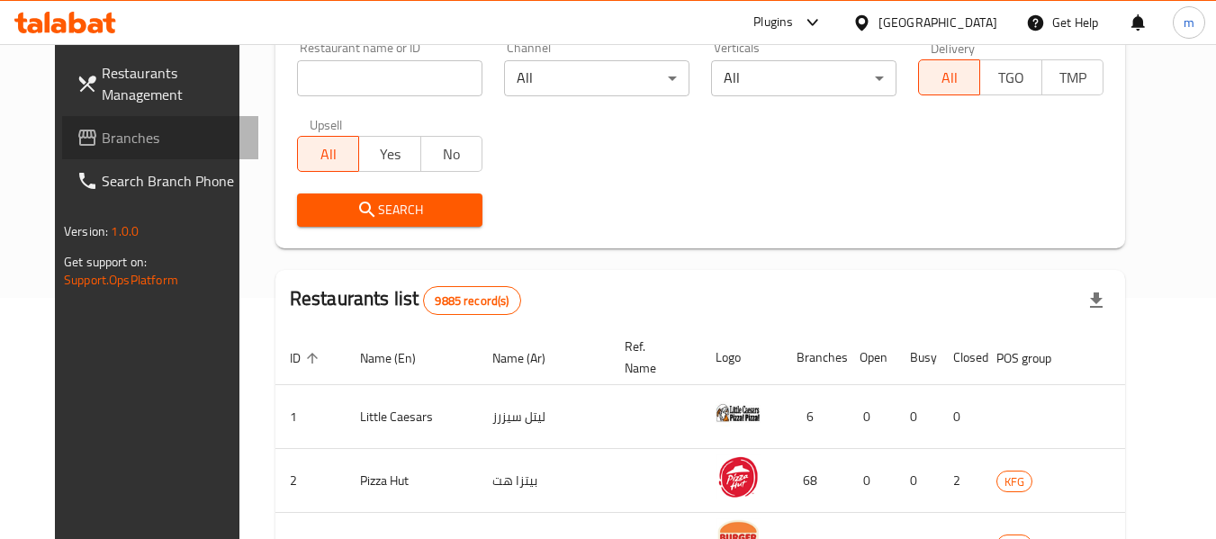
click at [102, 135] on span "Branches" at bounding box center [173, 138] width 142 height 22
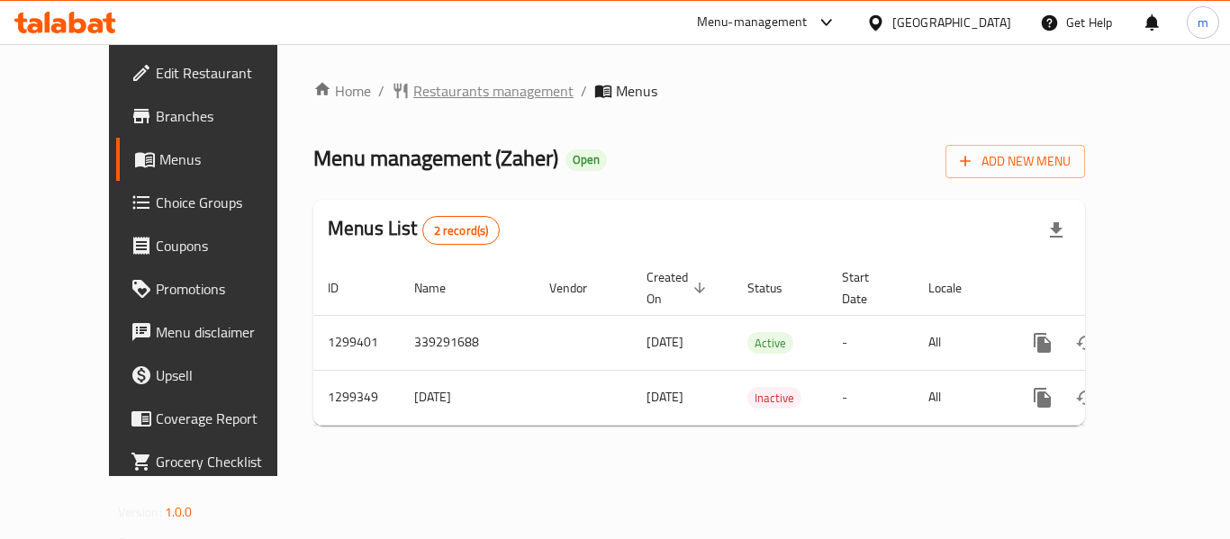
click at [438, 94] on span "Restaurants management" at bounding box center [493, 91] width 160 height 22
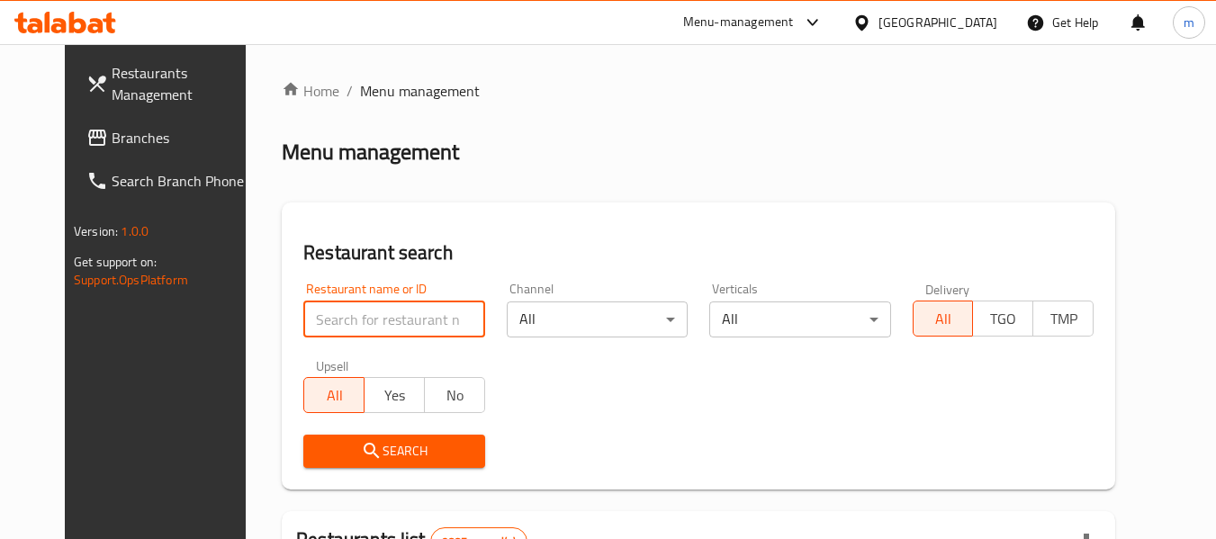
click at [372, 320] on input "search" at bounding box center [393, 320] width 181 height 36
paste input "701311"
type input "701311"
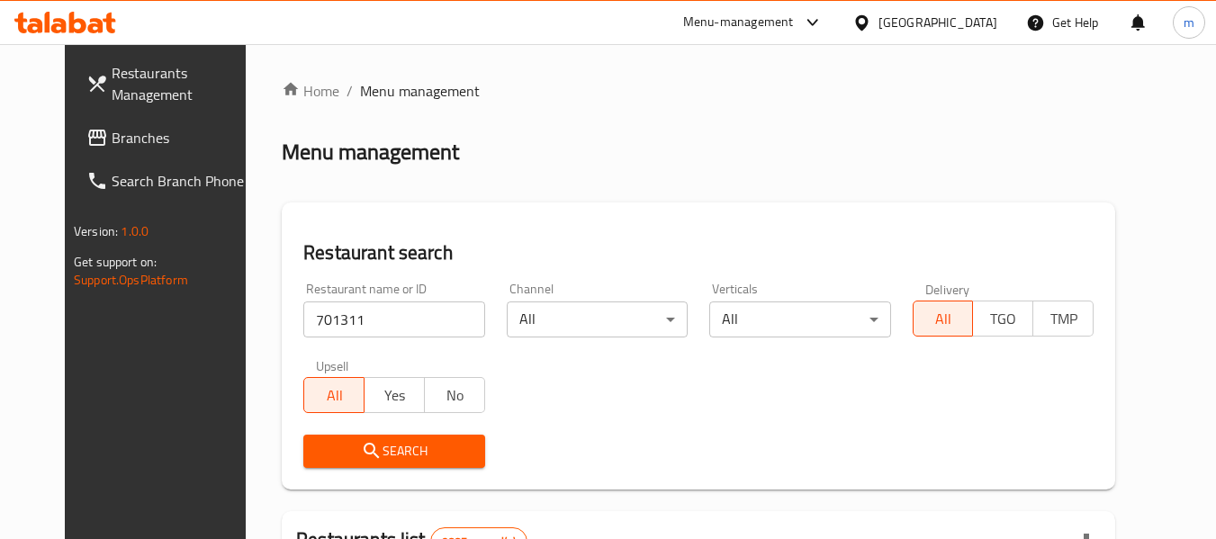
click at [357, 457] on span "Search" at bounding box center [394, 451] width 152 height 23
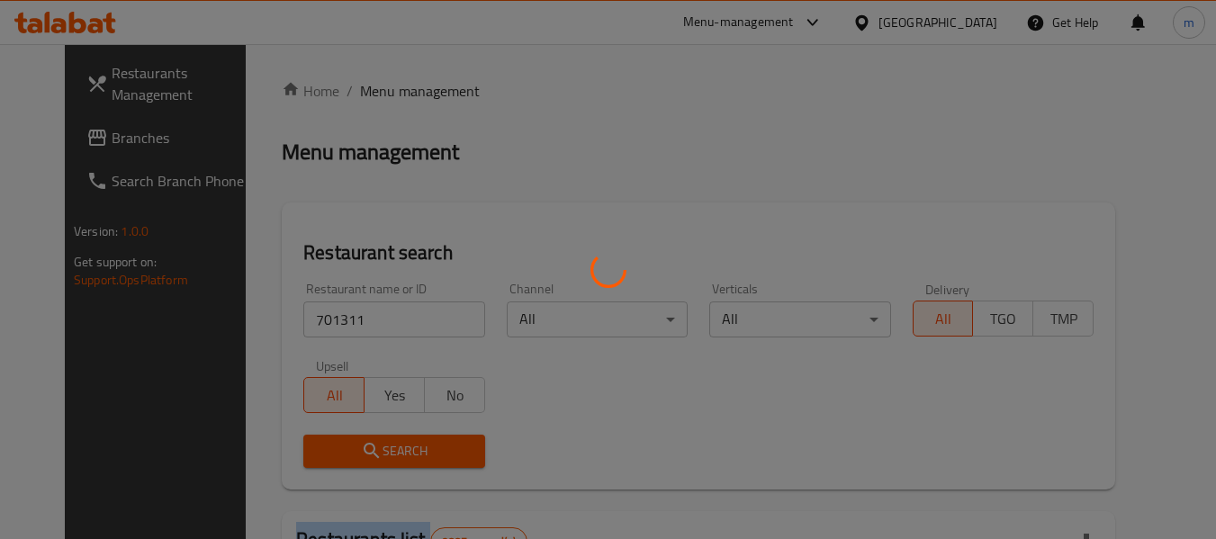
click at [357, 457] on div at bounding box center [608, 269] width 1216 height 539
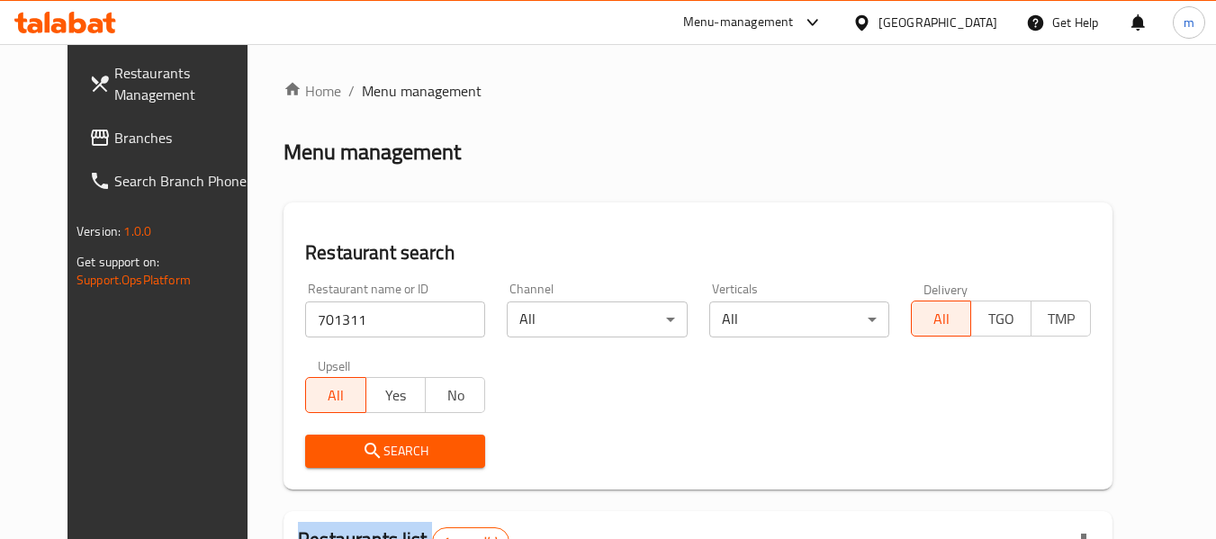
scroll to position [241, 0]
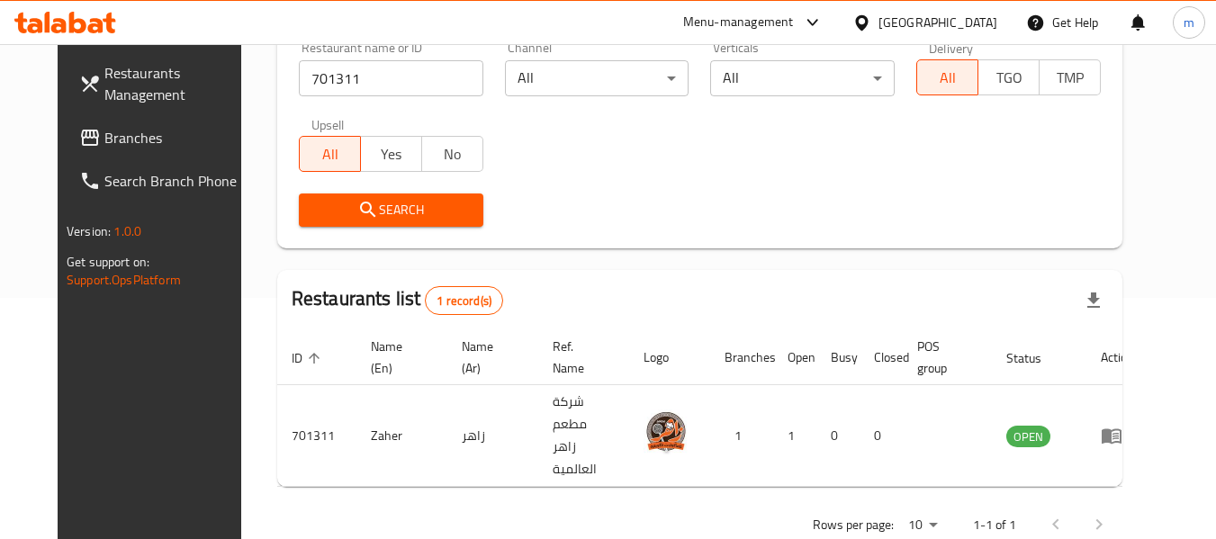
click at [976, 28] on div "Kuwait" at bounding box center [938, 23] width 119 height 20
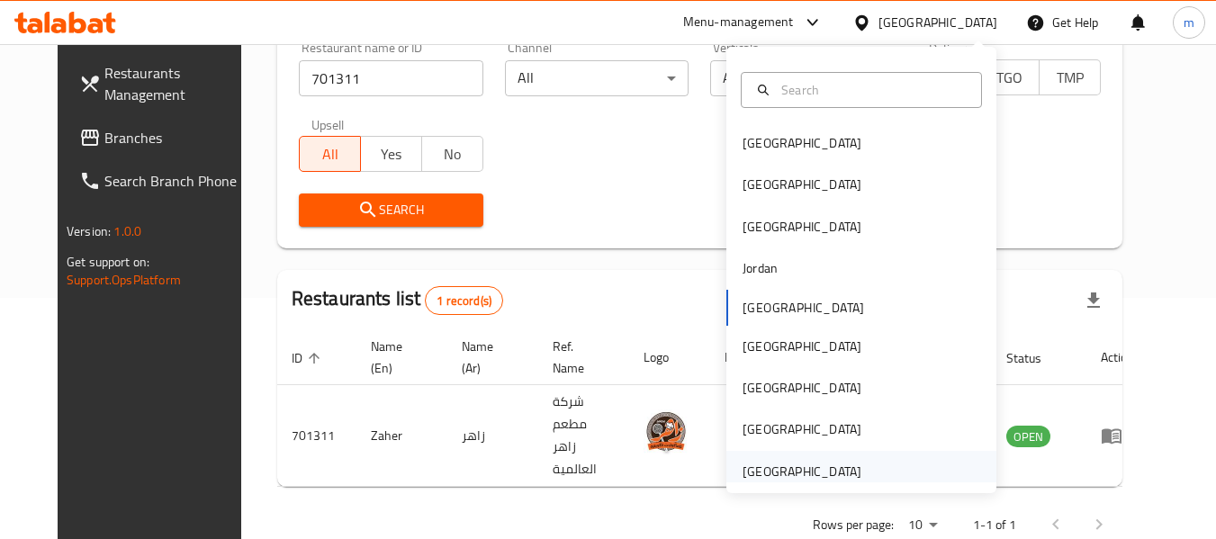
click at [850, 464] on div "[GEOGRAPHIC_DATA]" at bounding box center [802, 471] width 148 height 41
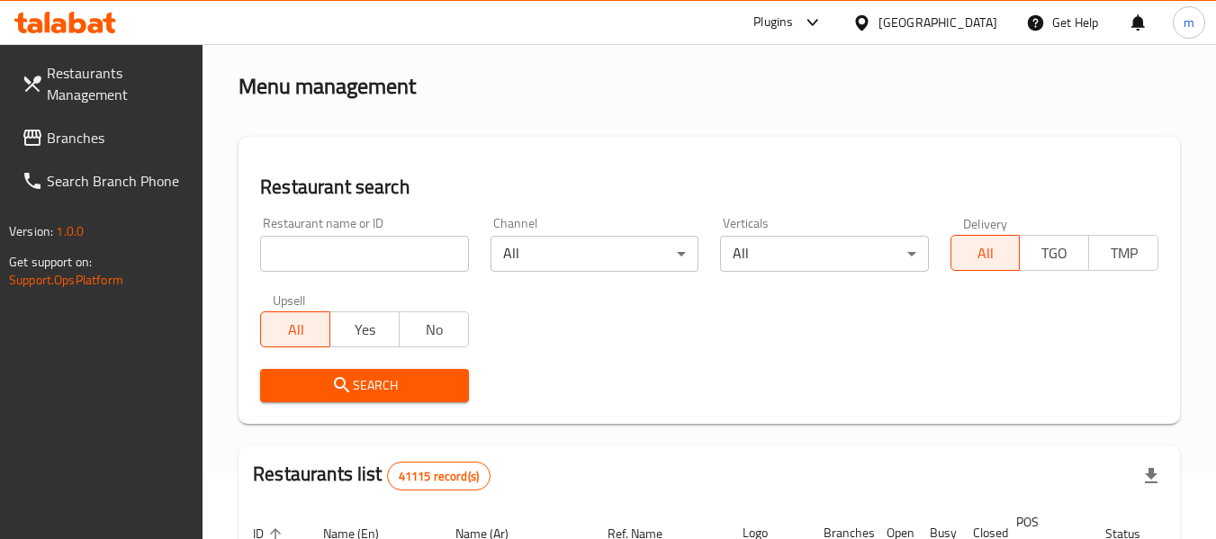
scroll to position [61, 0]
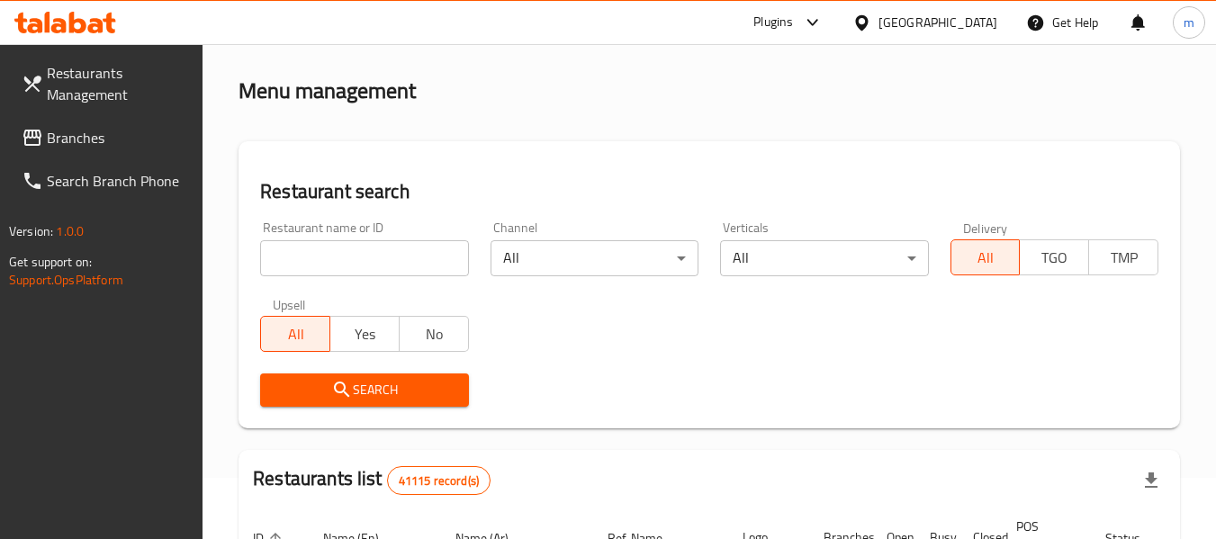
click at [103, 143] on span "Branches" at bounding box center [118, 138] width 142 height 22
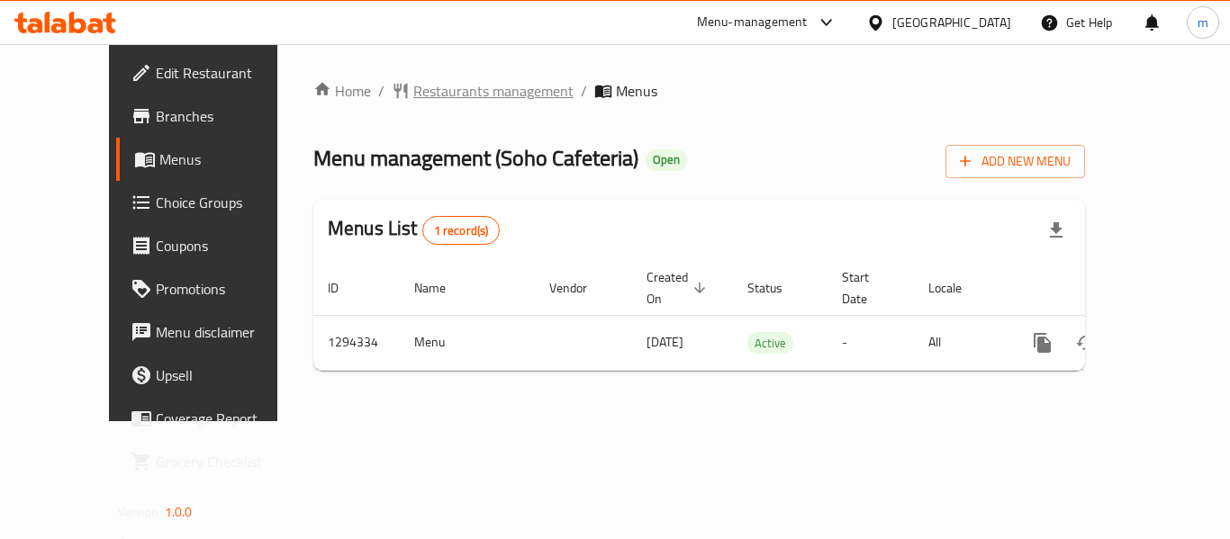
click at [450, 90] on span "Restaurants management" at bounding box center [493, 91] width 160 height 22
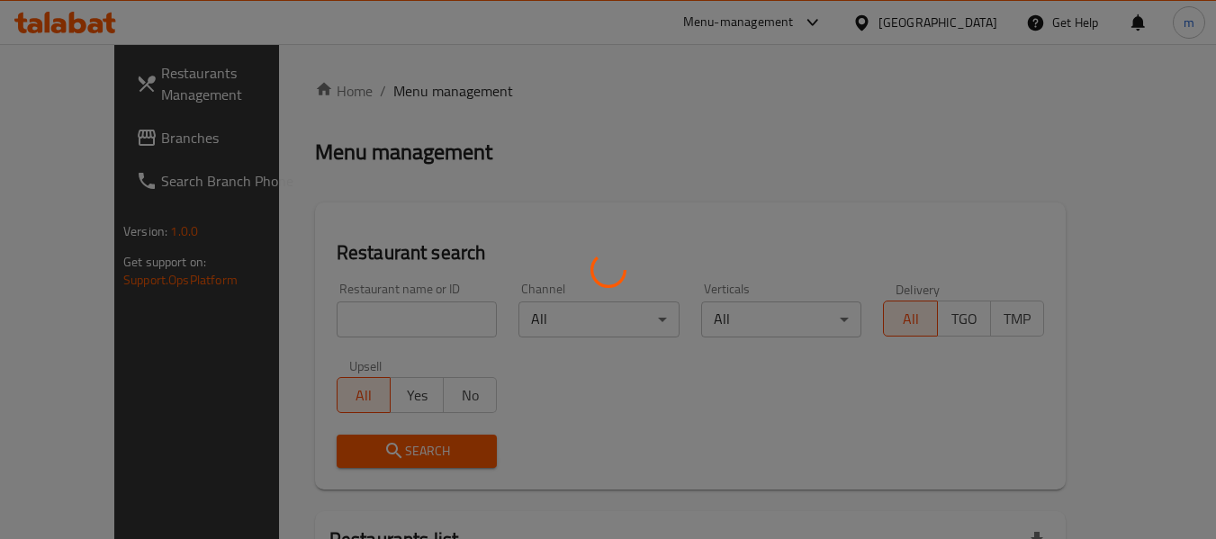
click at [392, 321] on div at bounding box center [608, 269] width 1216 height 539
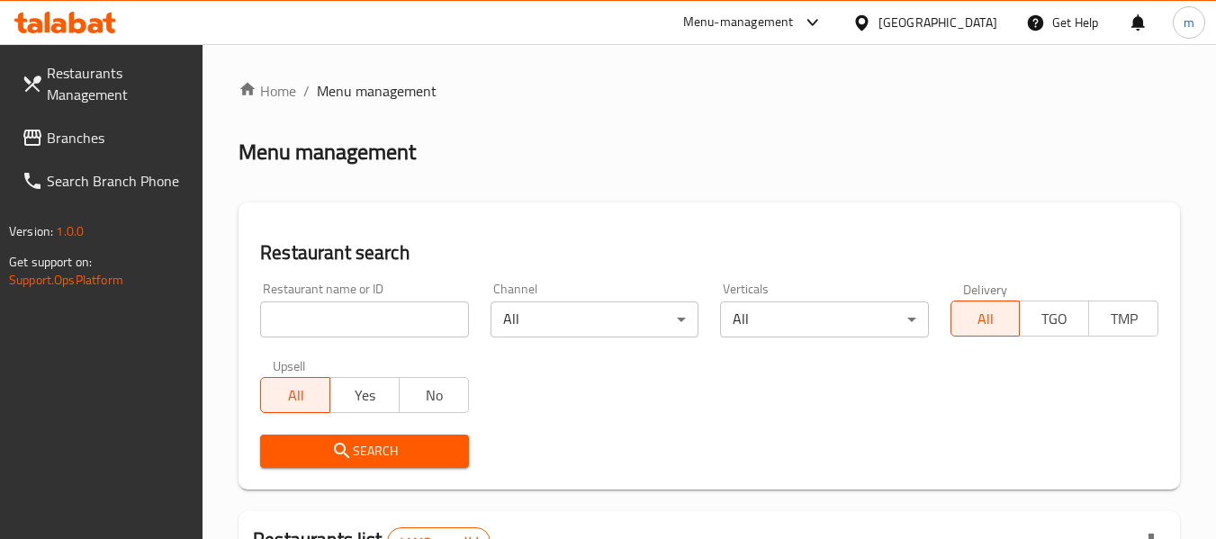
click at [402, 326] on input "search" at bounding box center [364, 320] width 208 height 36
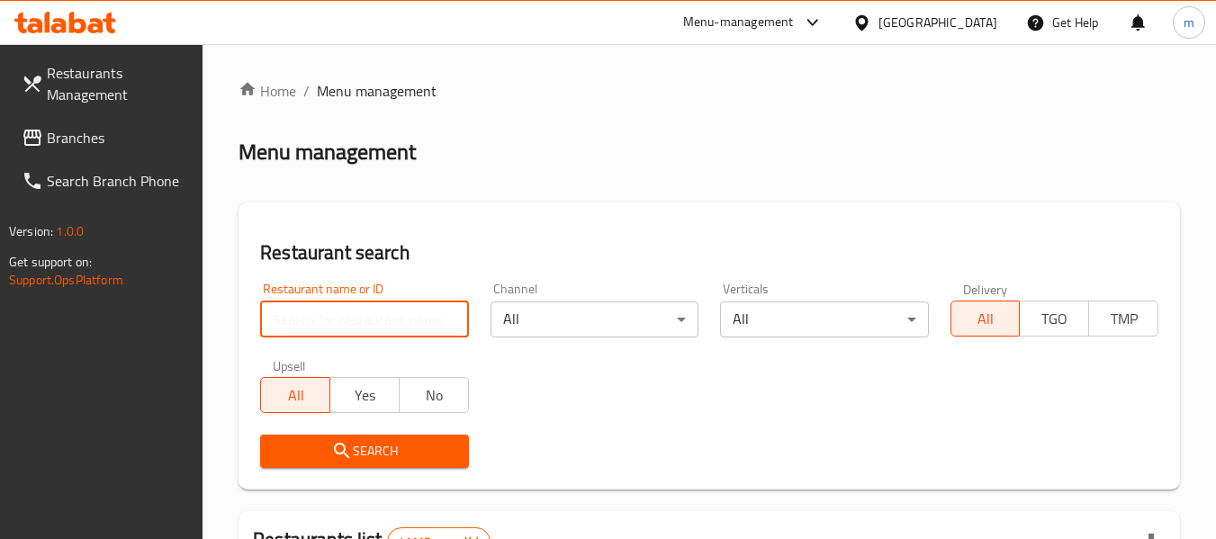
paste input "699741"
type input "699741"
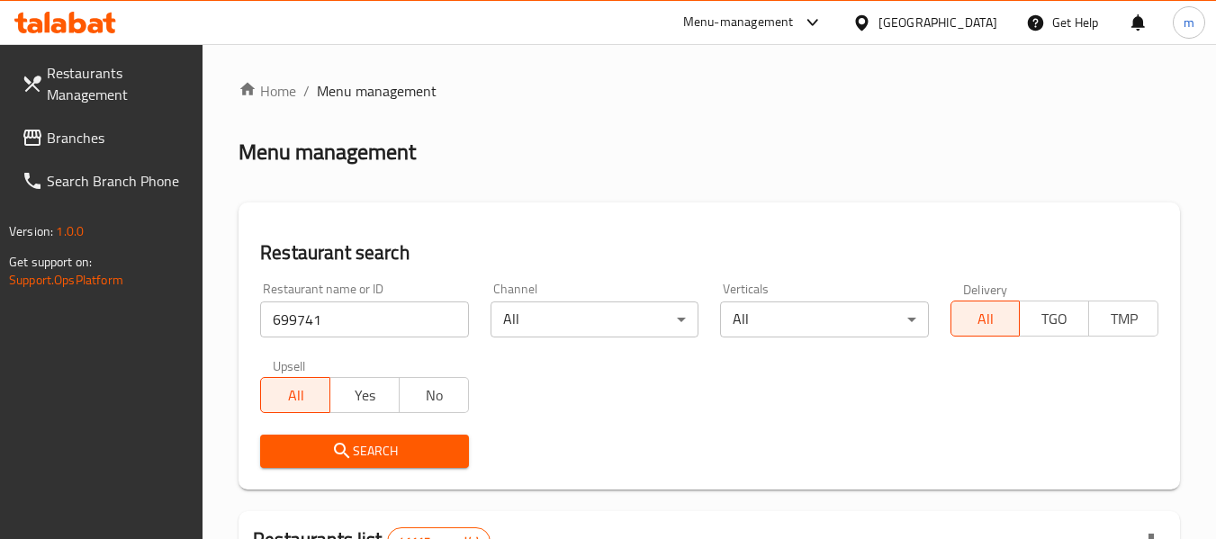
click at [393, 466] on button "Search" at bounding box center [364, 451] width 208 height 33
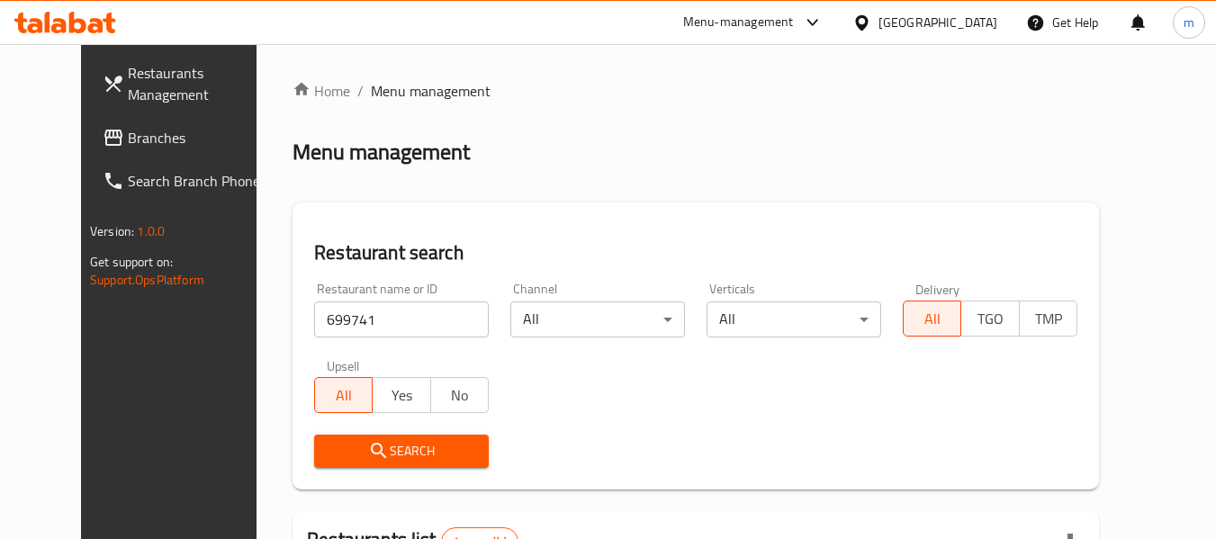
scroll to position [241, 0]
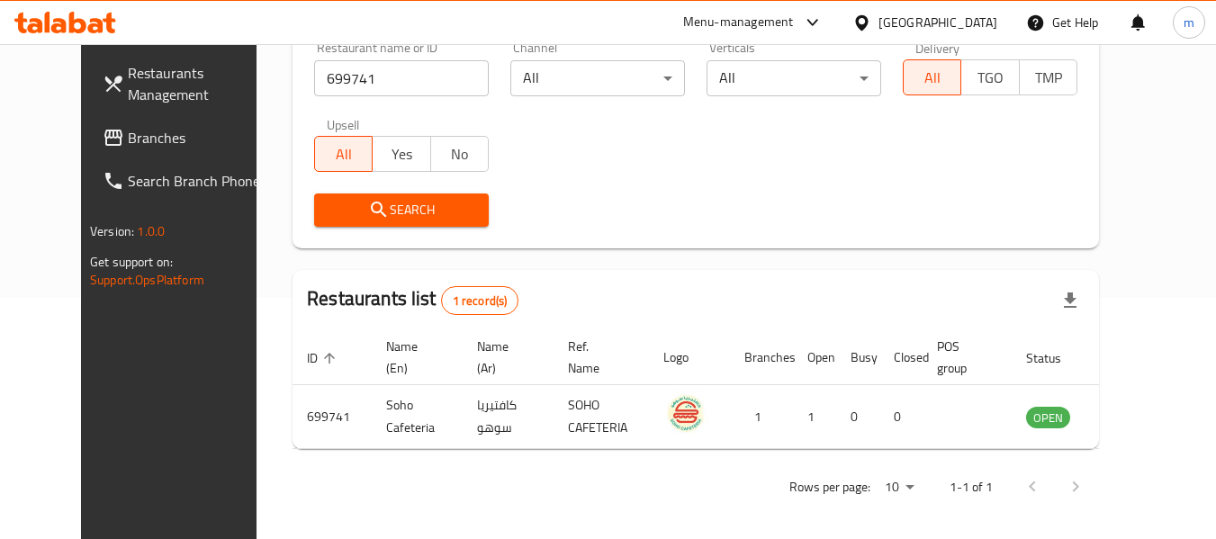
click at [128, 138] on span "Branches" at bounding box center [199, 138] width 142 height 22
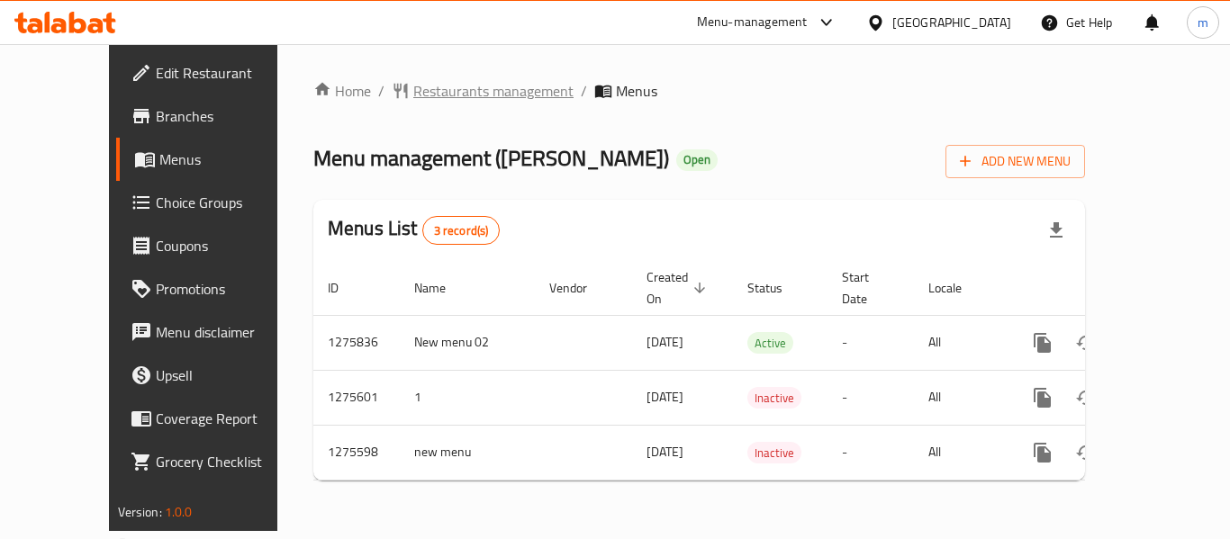
click at [455, 80] on span "Restaurants management" at bounding box center [493, 91] width 160 height 22
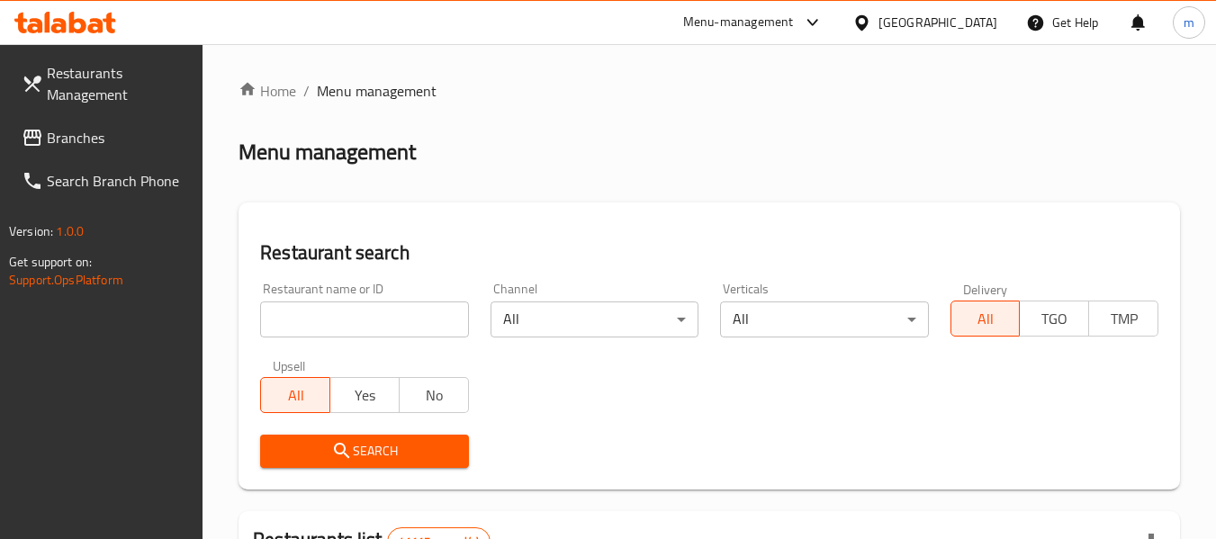
click at [383, 315] on input "search" at bounding box center [364, 320] width 208 height 36
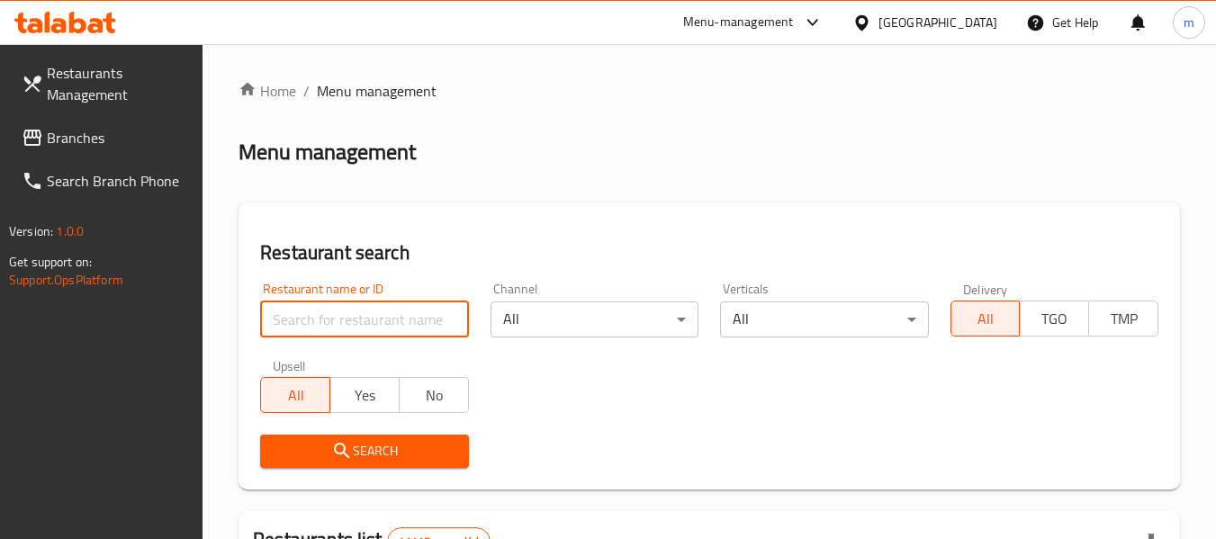
paste input "691633"
type input "691633"
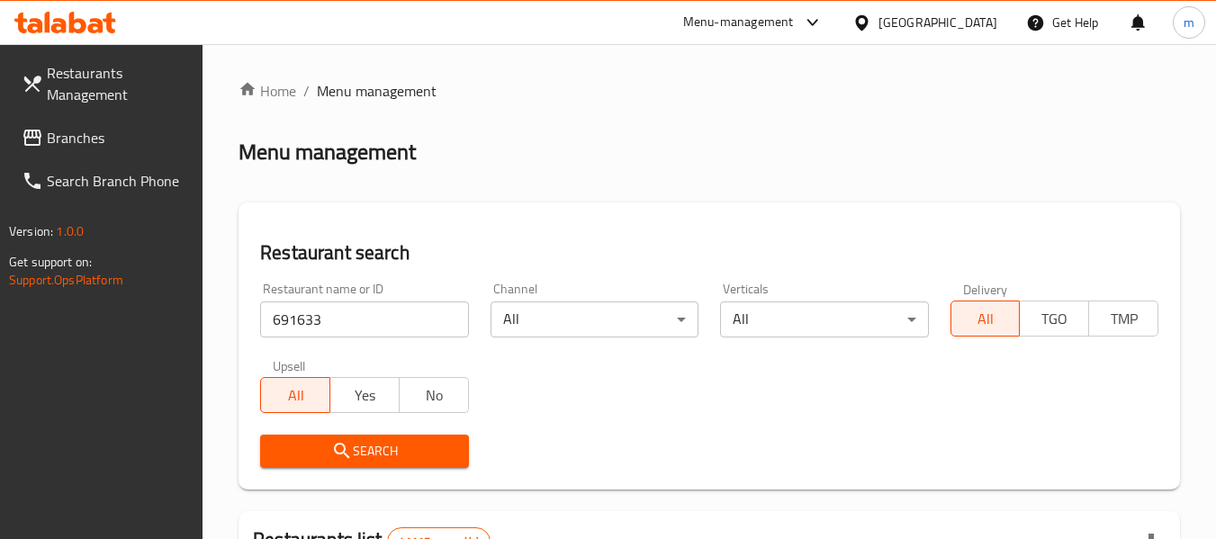
click at [393, 457] on span "Search" at bounding box center [364, 451] width 179 height 23
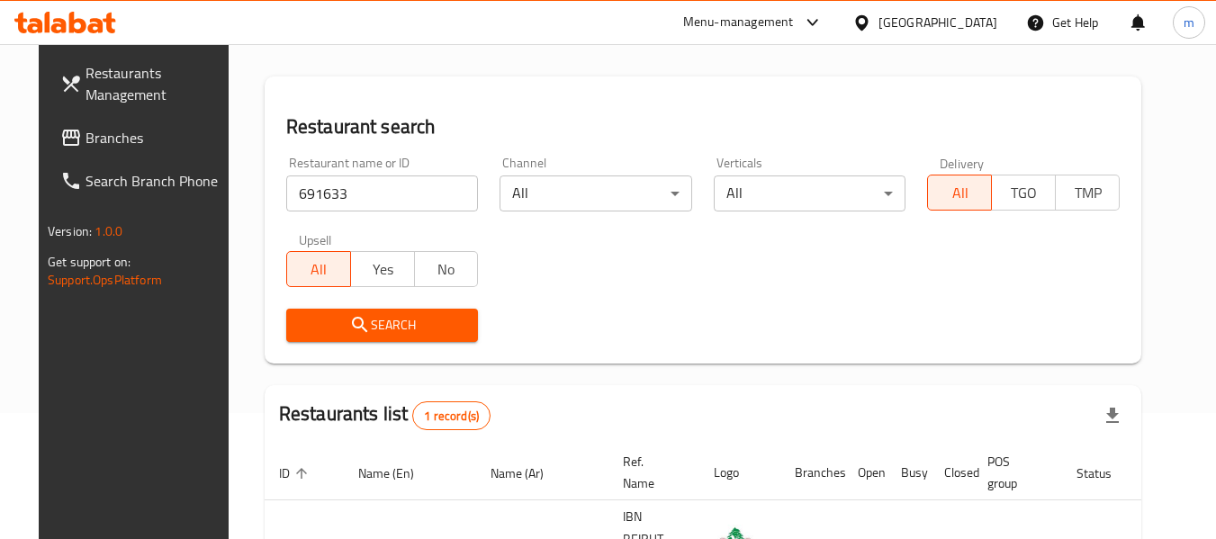
scroll to position [241, 0]
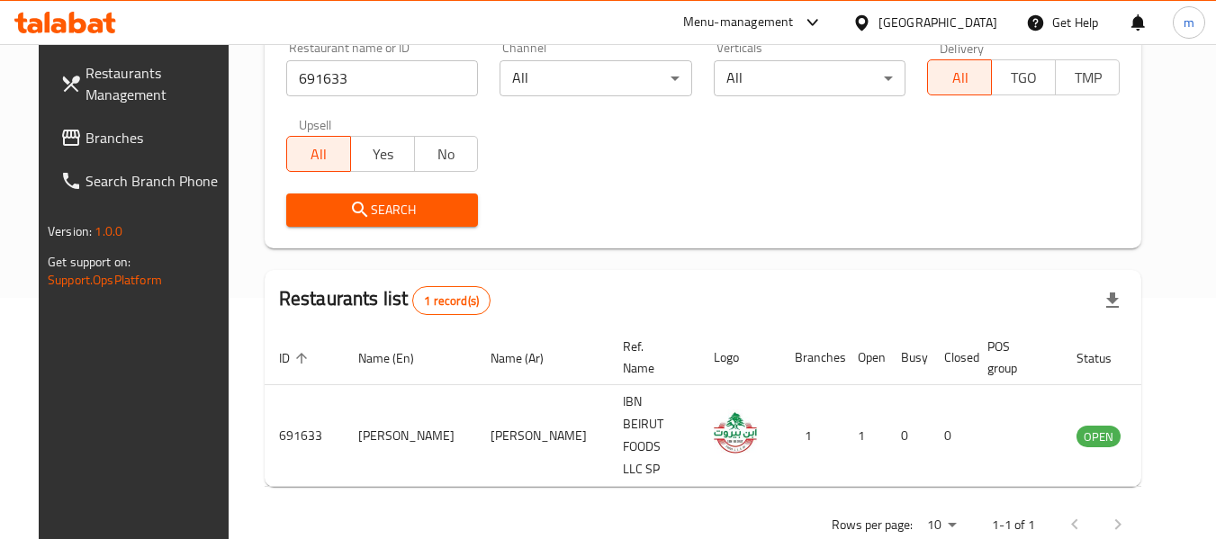
click at [112, 138] on span "Branches" at bounding box center [157, 138] width 142 height 22
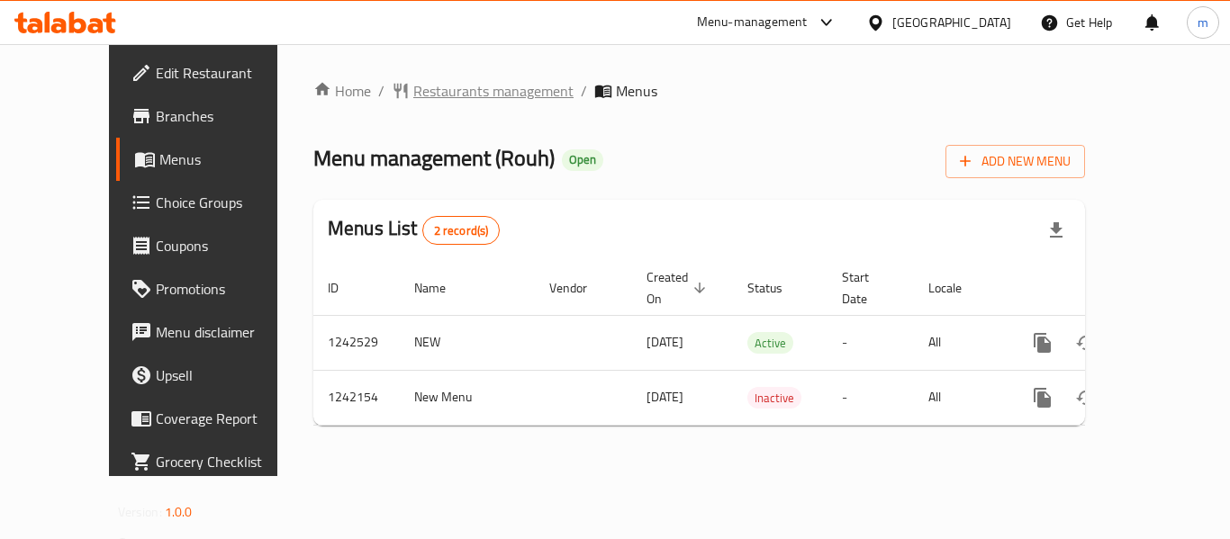
click at [421, 99] on span "Restaurants management" at bounding box center [493, 91] width 160 height 22
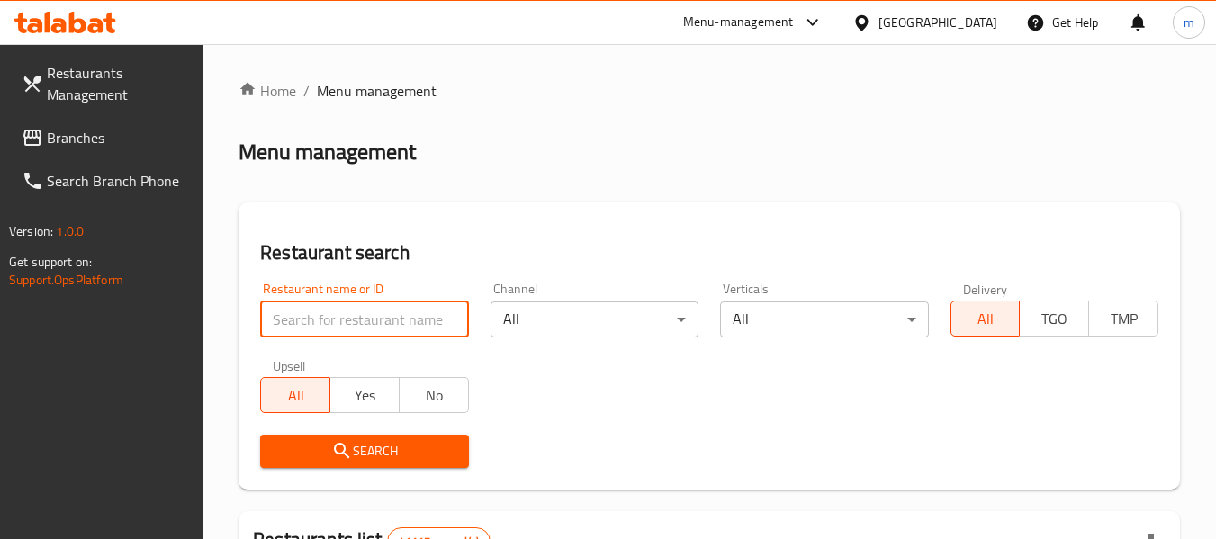
click at [384, 325] on input "search" at bounding box center [364, 320] width 208 height 36
paste input "681023"
type input "681023"
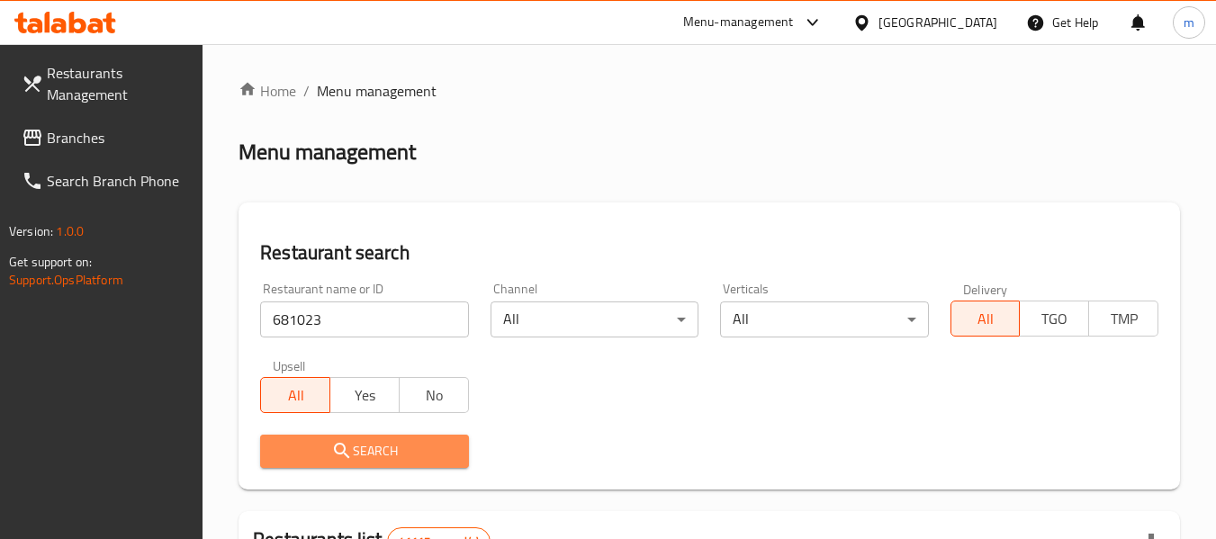
click at [356, 442] on span "Search" at bounding box center [364, 451] width 179 height 23
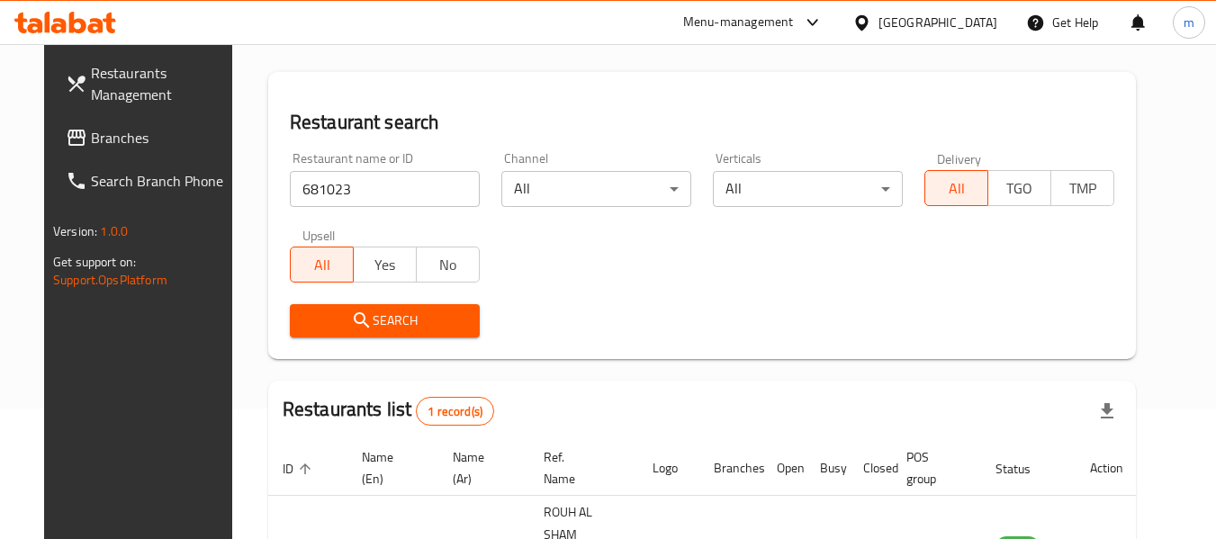
scroll to position [241, 0]
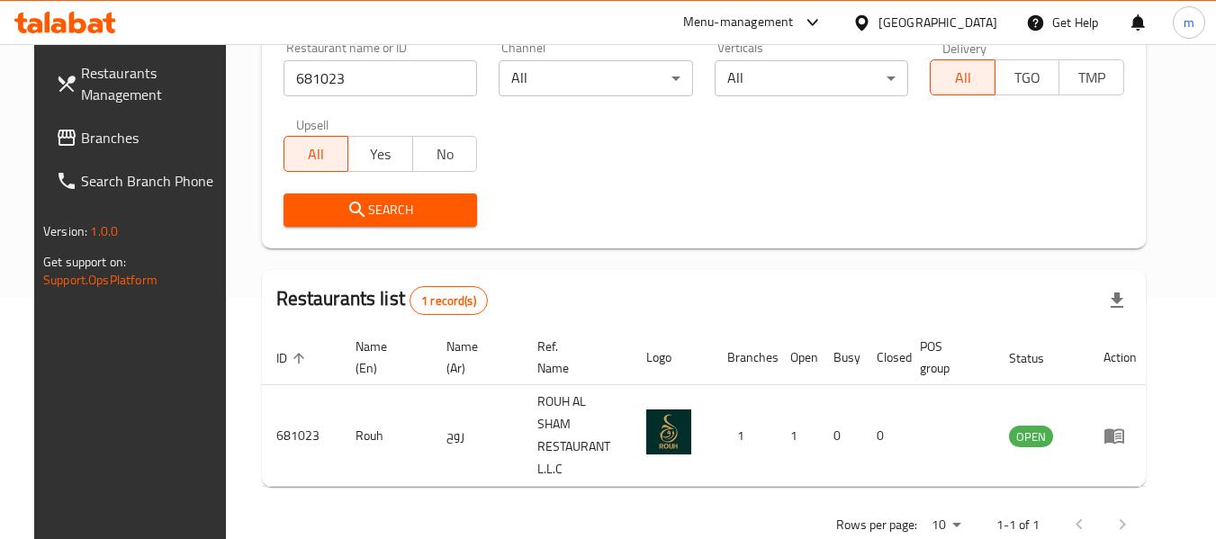
click at [81, 139] on span "Branches" at bounding box center [152, 138] width 142 height 22
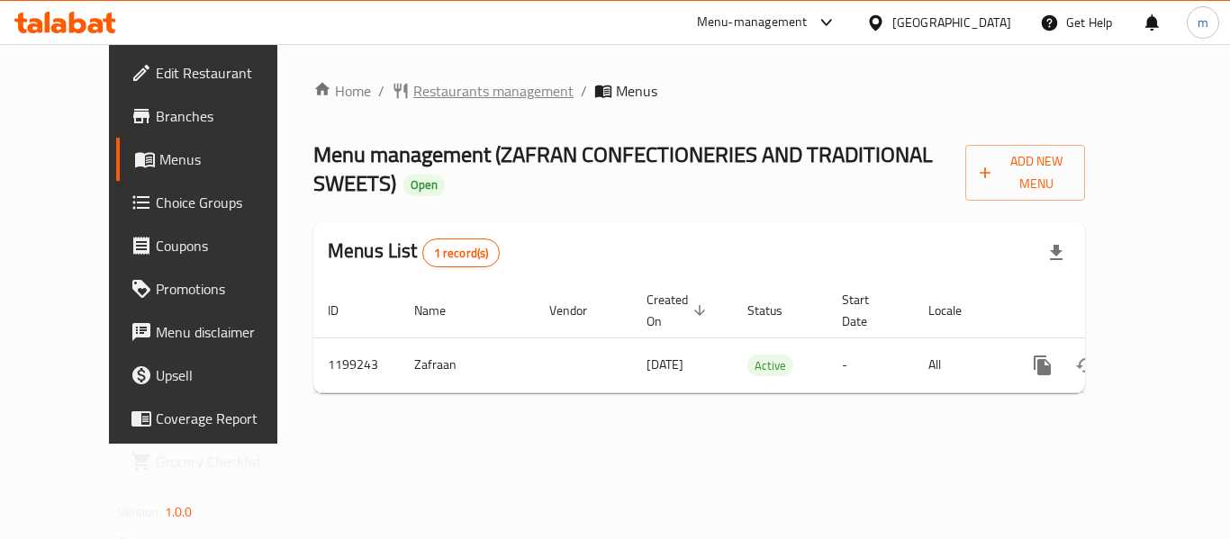
click at [444, 84] on span "Restaurants management" at bounding box center [493, 91] width 160 height 22
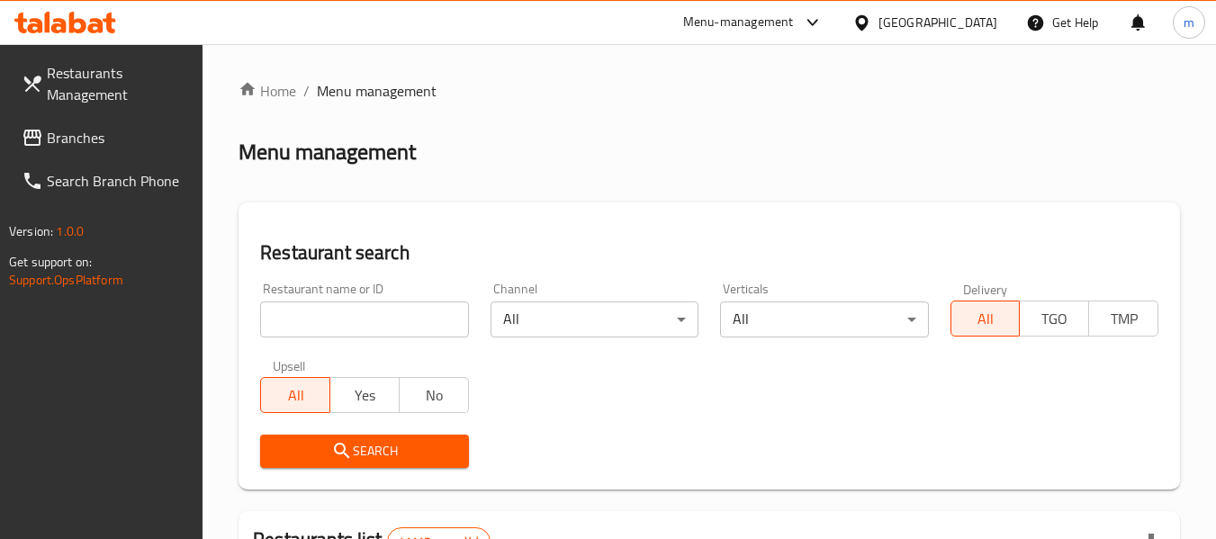
click at [363, 323] on input "search" at bounding box center [364, 320] width 208 height 36
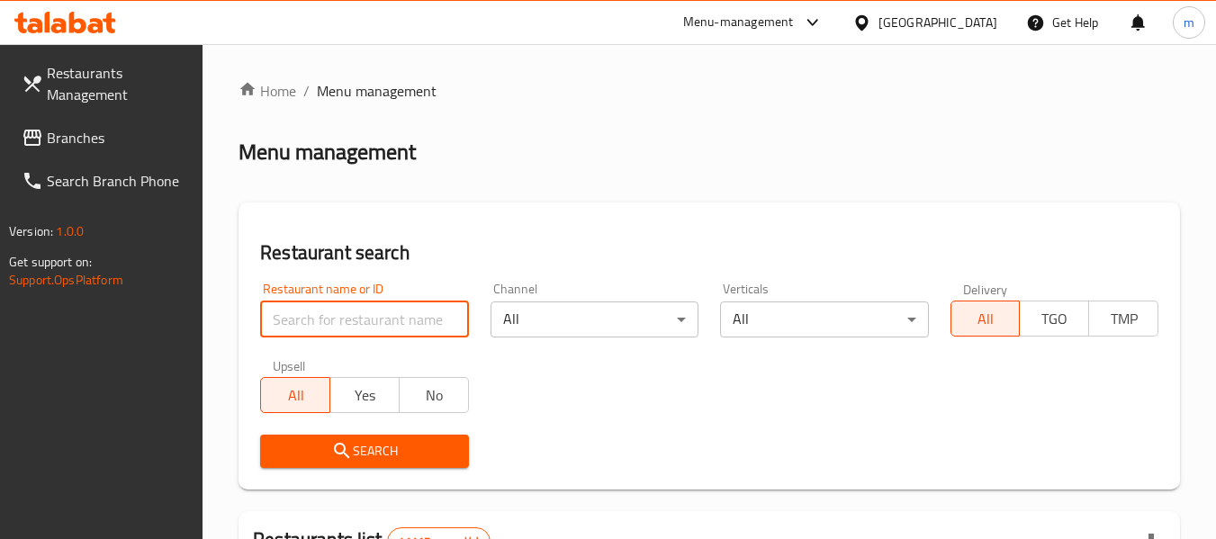
paste input "668272"
type input "668272"
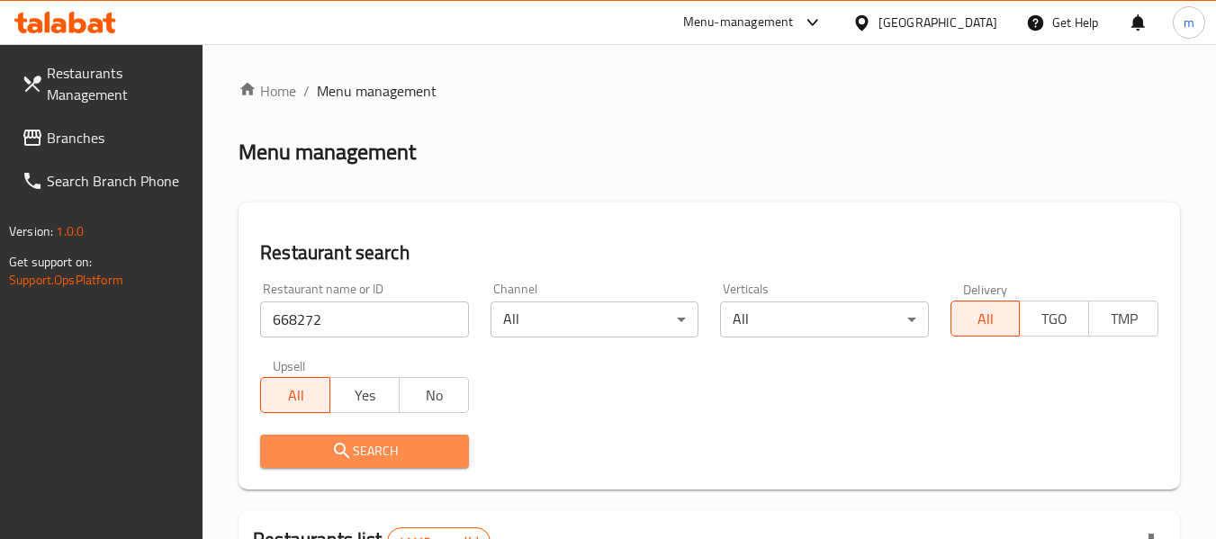
click at [370, 451] on span "Search" at bounding box center [364, 451] width 179 height 23
click at [370, 451] on div at bounding box center [608, 269] width 1216 height 539
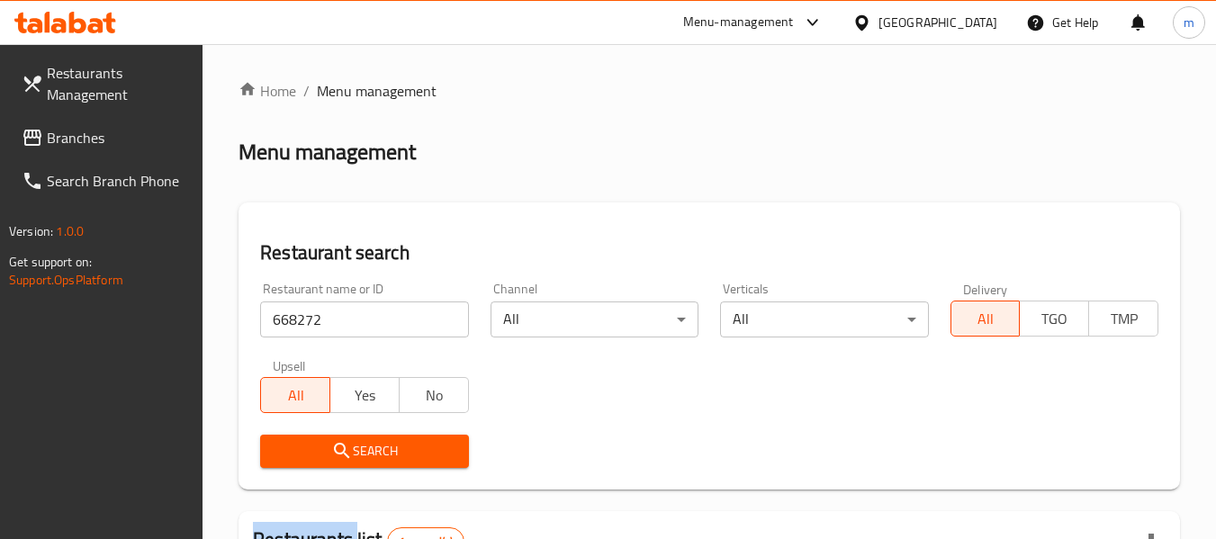
scroll to position [322, 0]
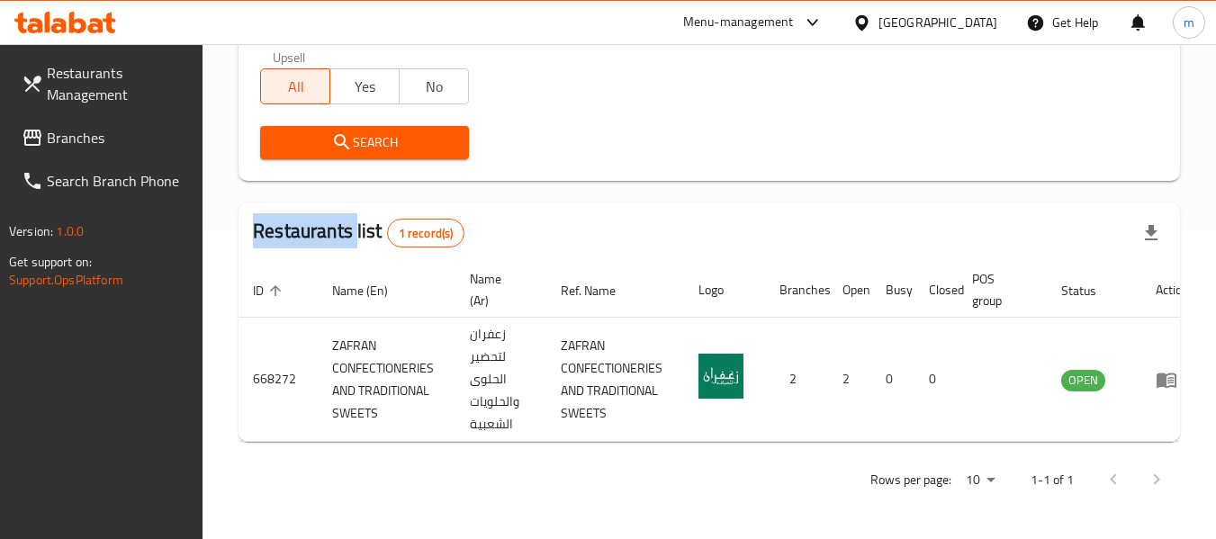
click at [98, 128] on span "Branches" at bounding box center [118, 138] width 142 height 22
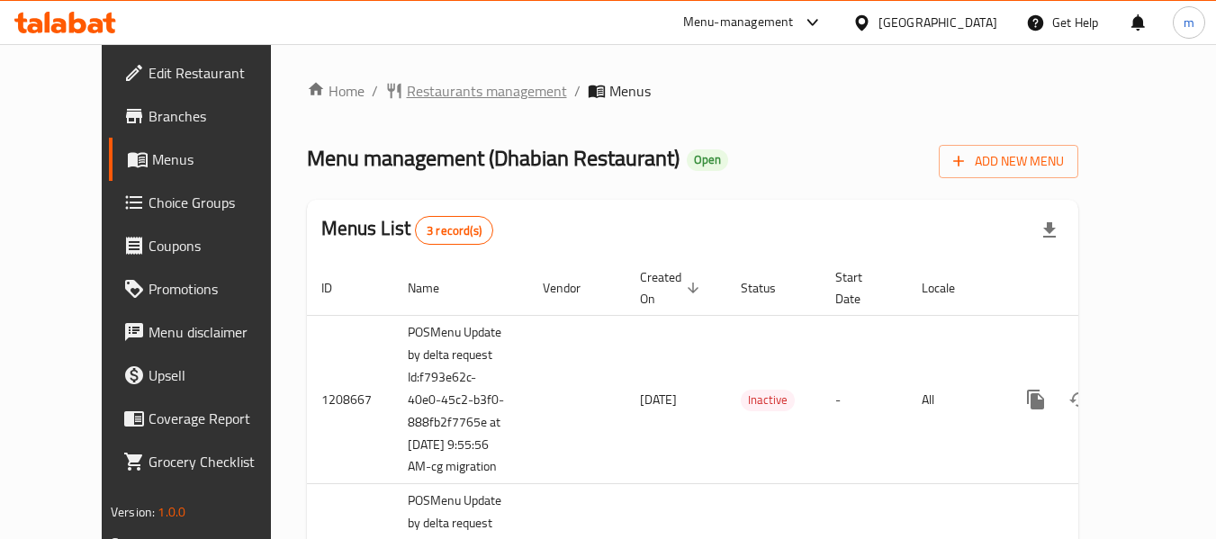
click at [441, 87] on span "Restaurants management" at bounding box center [487, 91] width 160 height 22
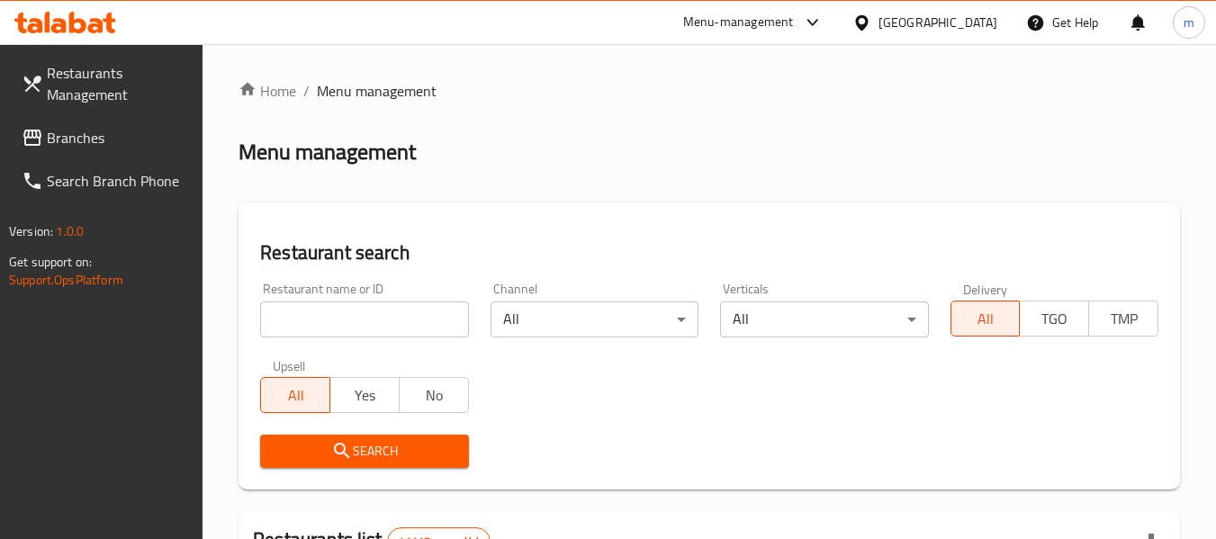
click at [401, 315] on input "search" at bounding box center [364, 320] width 208 height 36
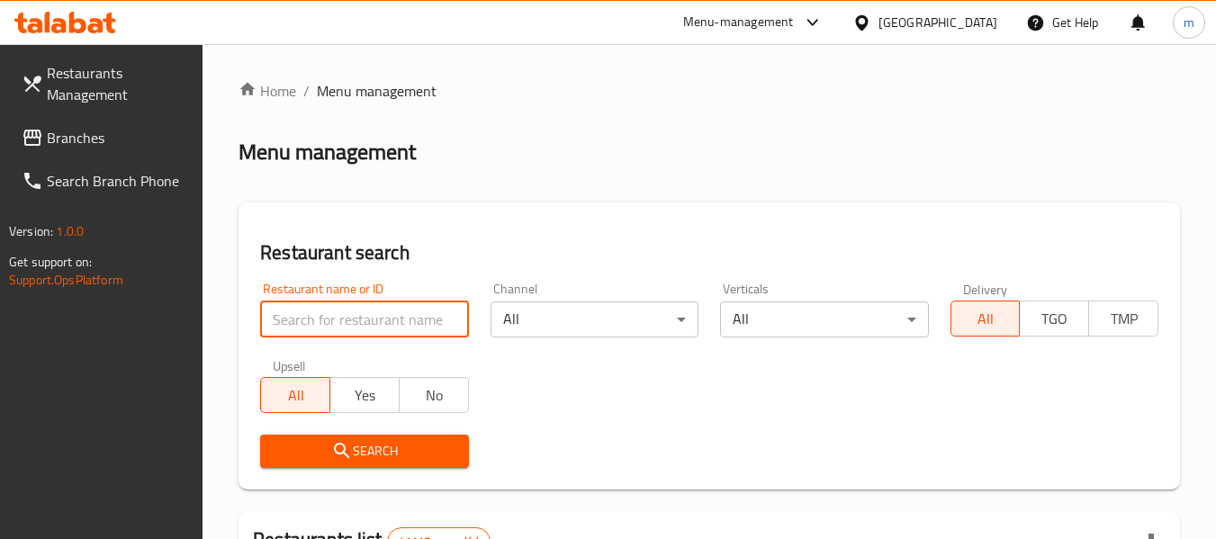
paste input "25256"
type input "25256"
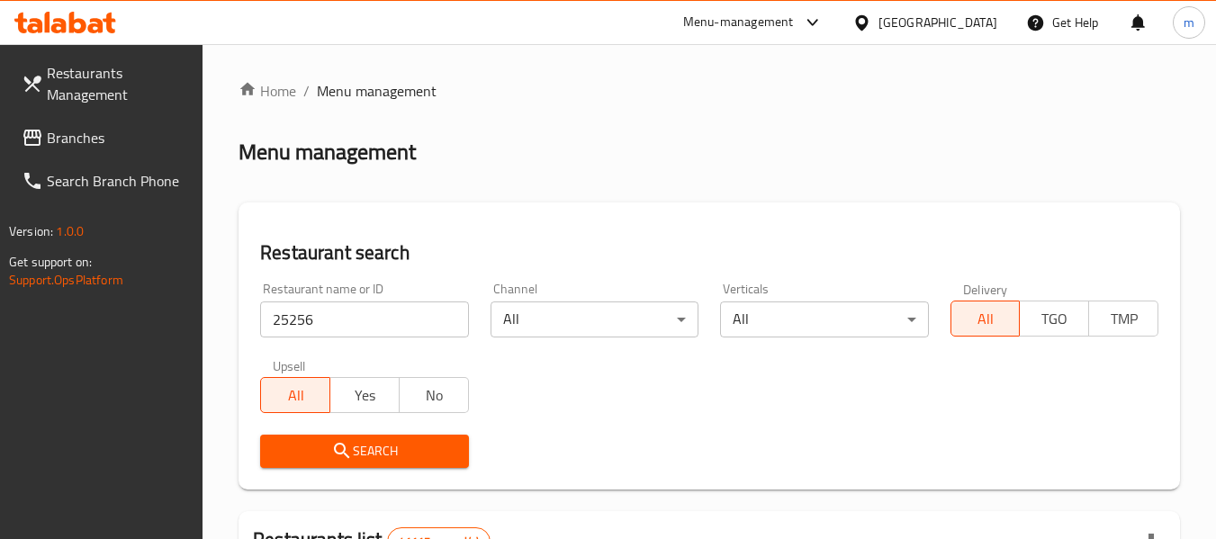
click at [361, 466] on button "Search" at bounding box center [364, 451] width 208 height 33
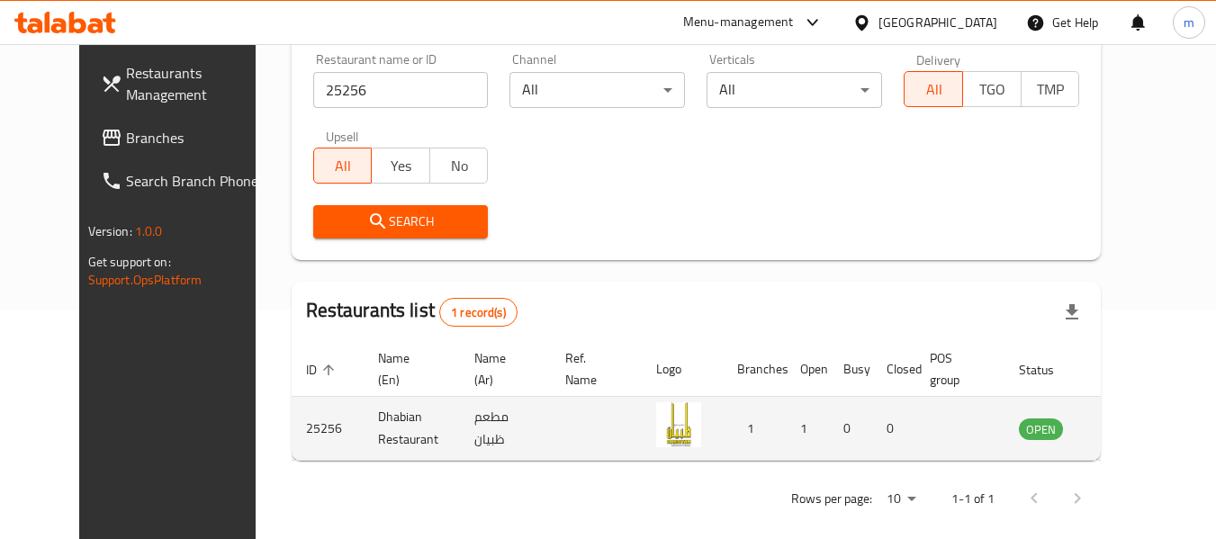
scroll to position [241, 0]
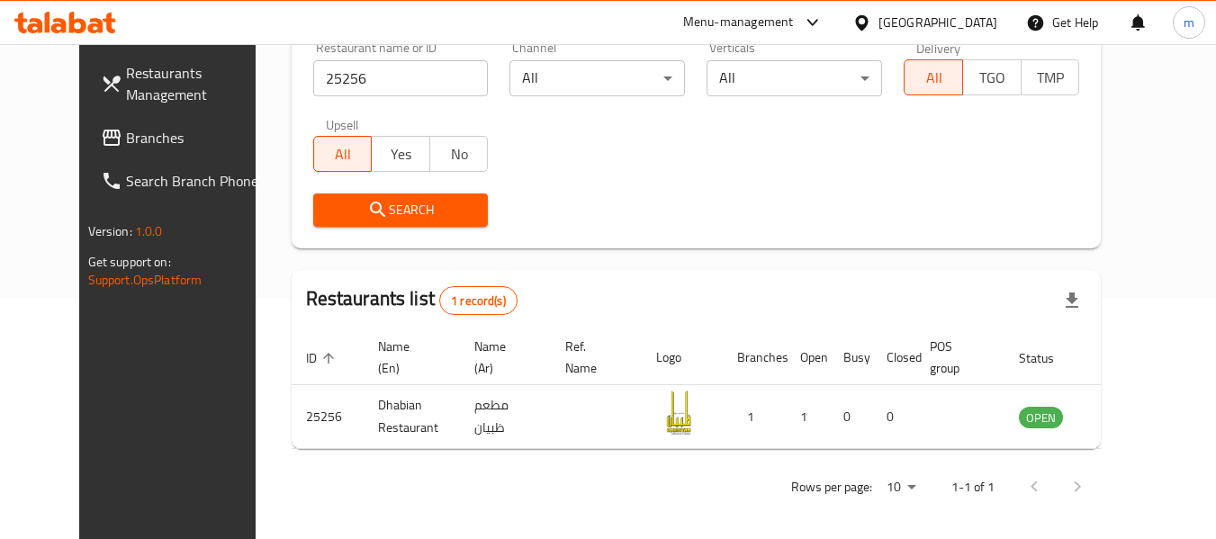
click at [126, 140] on span "Branches" at bounding box center [197, 138] width 142 height 22
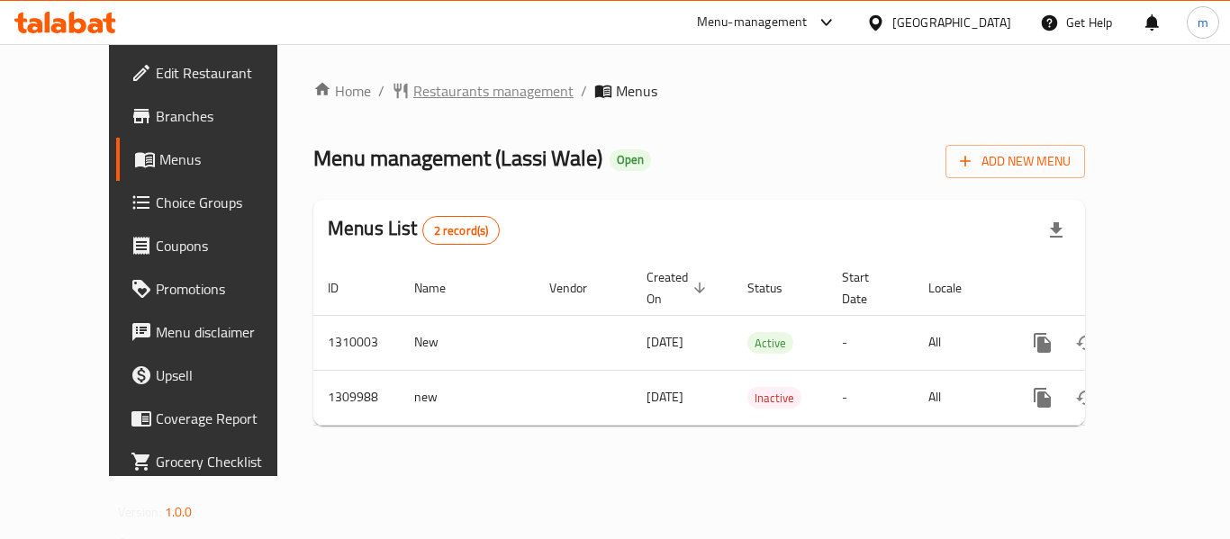
click at [446, 91] on span "Restaurants management" at bounding box center [493, 91] width 160 height 22
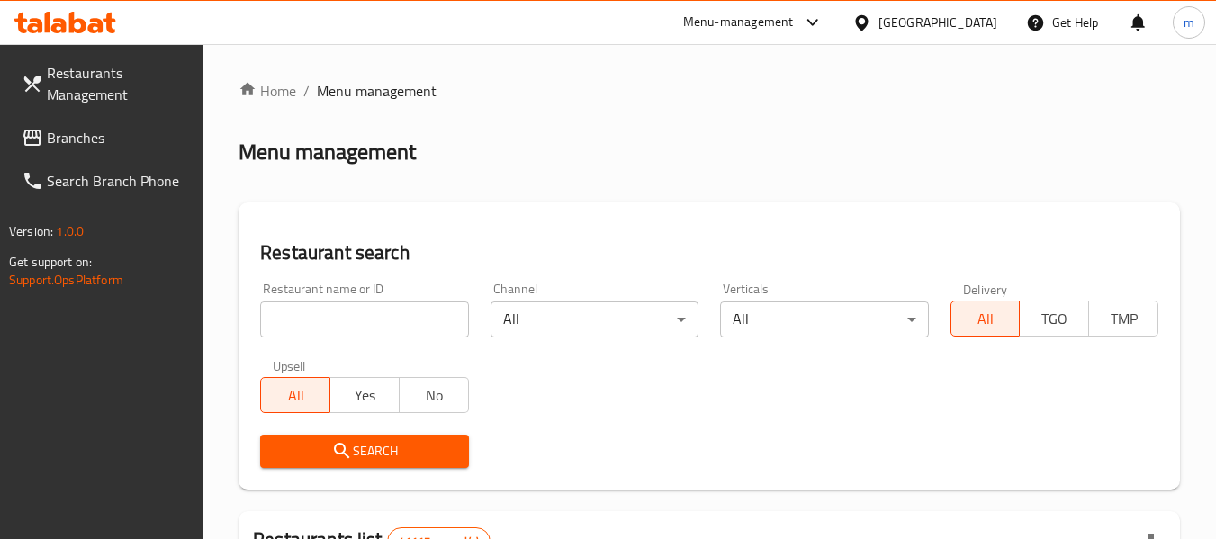
click at [413, 308] on input "search" at bounding box center [364, 320] width 208 height 36
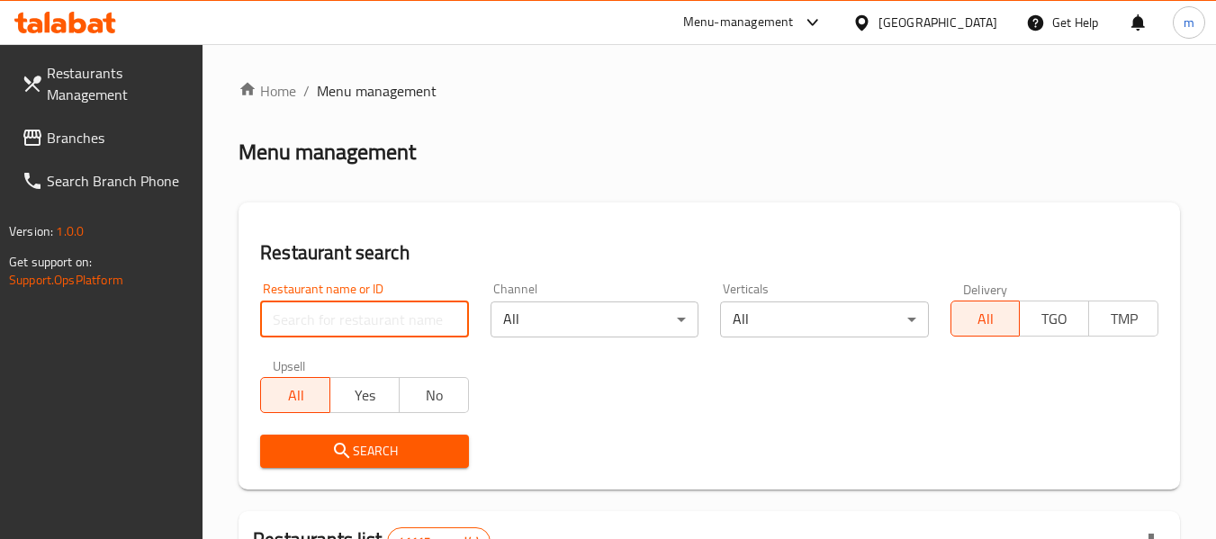
paste input "705299"
type input "705299"
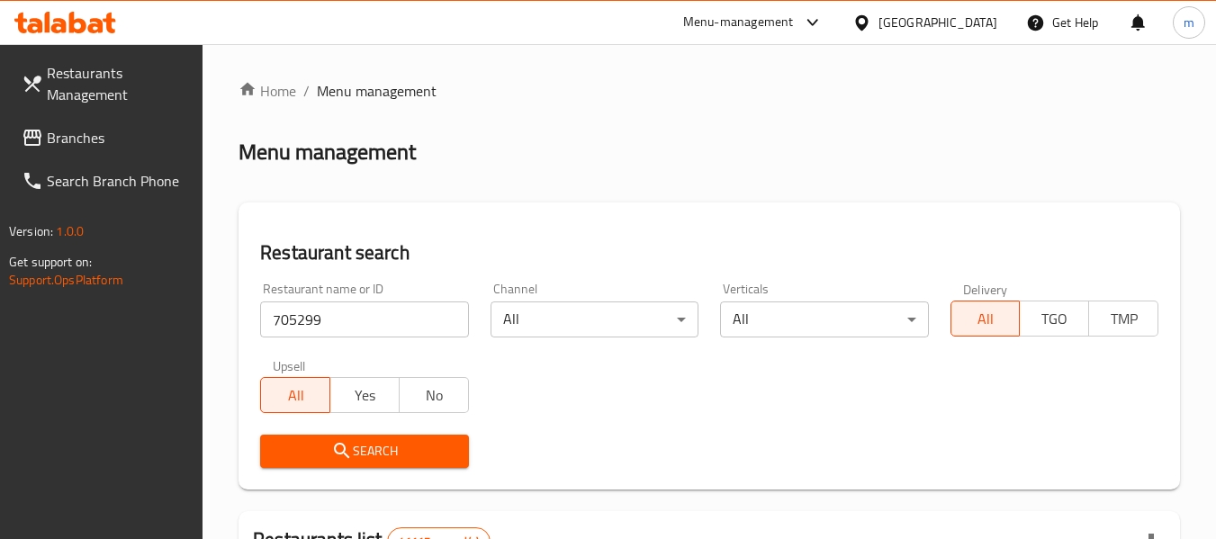
click at [395, 454] on span "Search" at bounding box center [364, 451] width 179 height 23
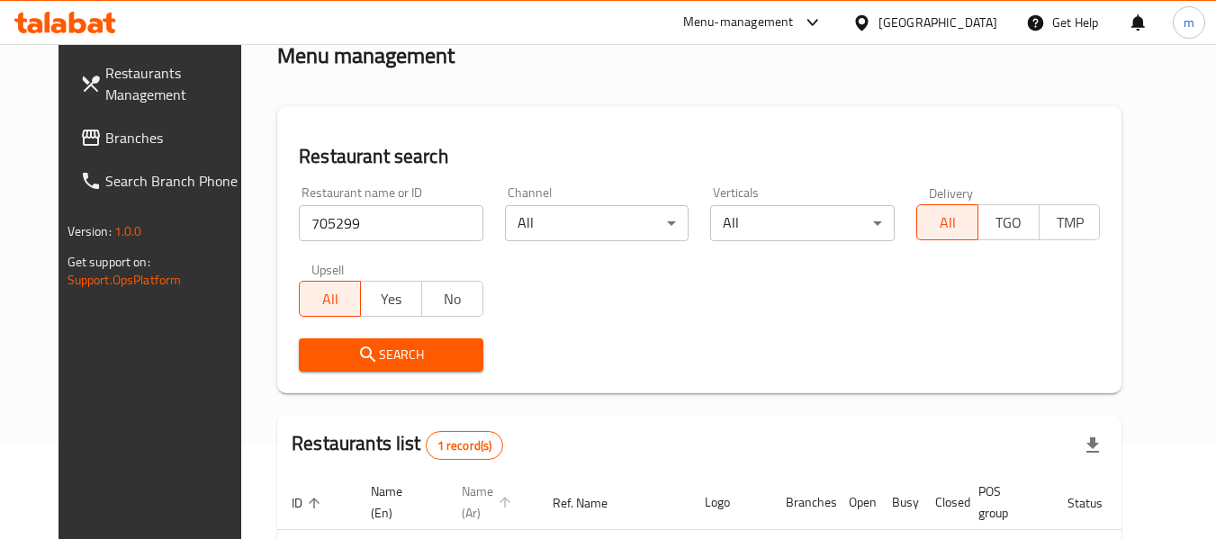
scroll to position [241, 0]
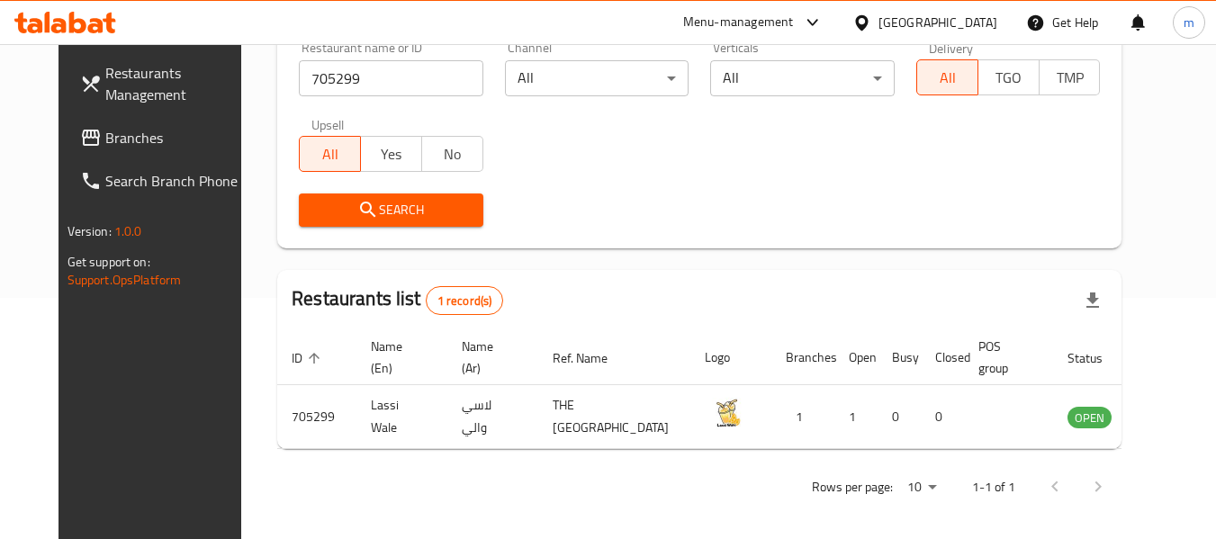
click at [105, 138] on span "Branches" at bounding box center [176, 138] width 142 height 22
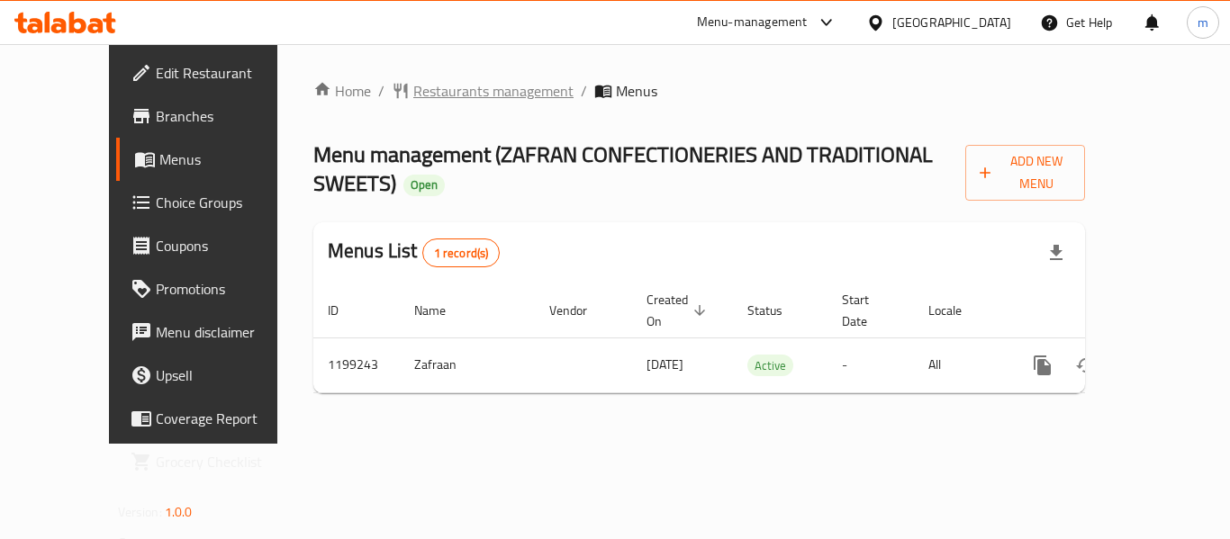
click at [453, 96] on span "Restaurants management" at bounding box center [493, 91] width 160 height 22
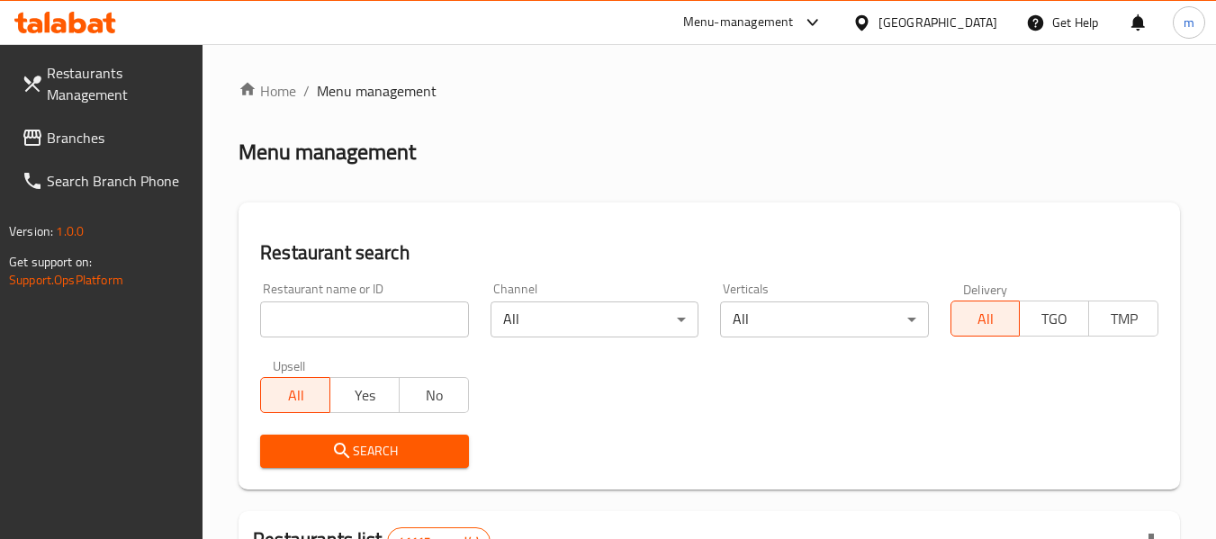
click at [339, 326] on input "search" at bounding box center [364, 320] width 208 height 36
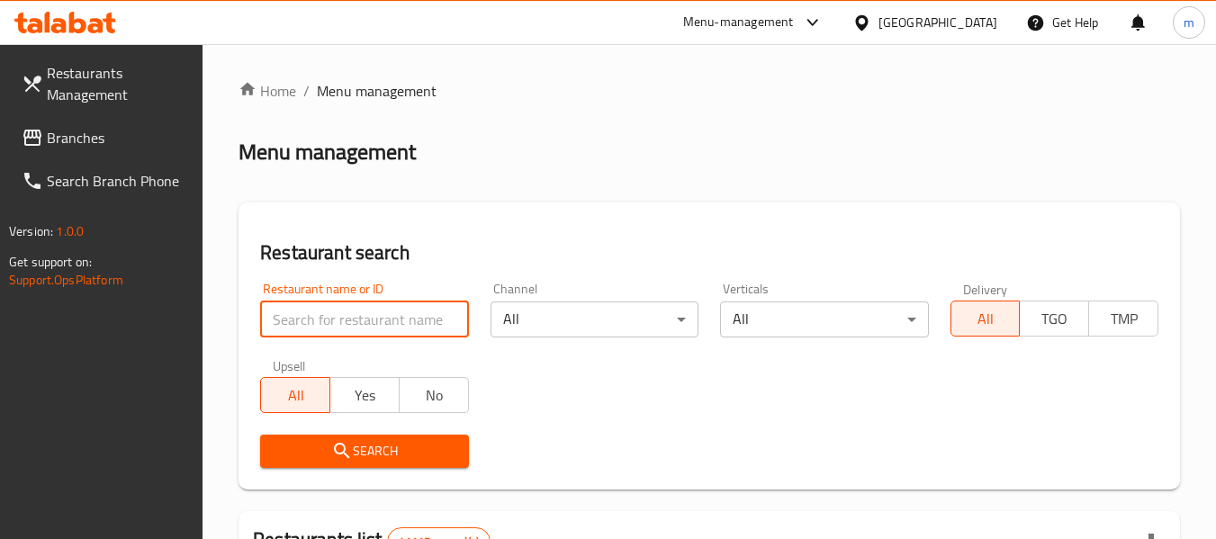
paste input "668272"
type input "668272"
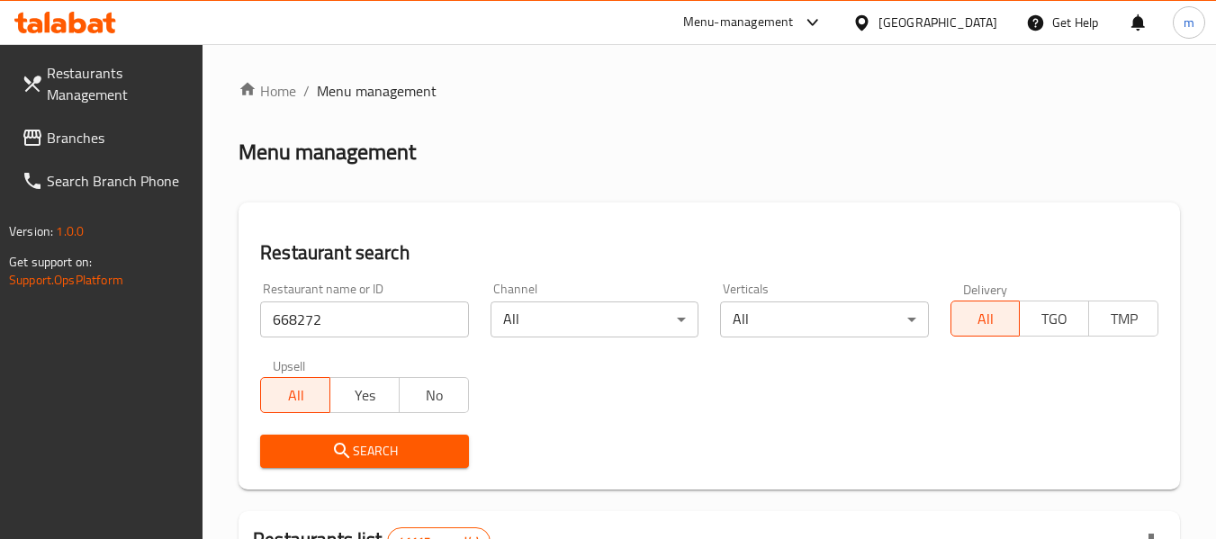
click at [374, 435] on button "Search" at bounding box center [364, 451] width 208 height 33
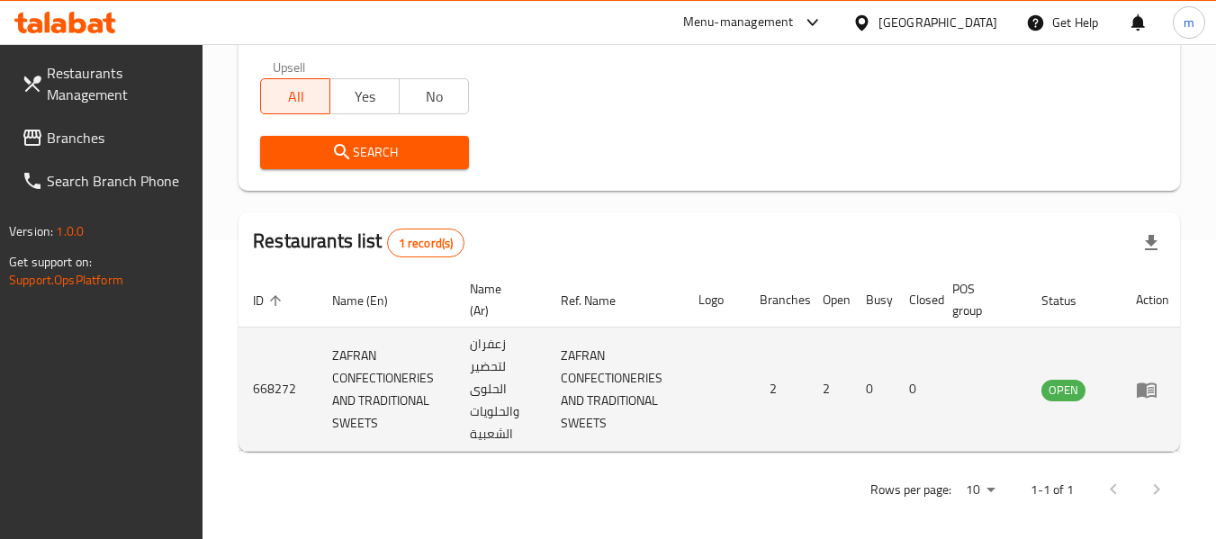
scroll to position [322, 0]
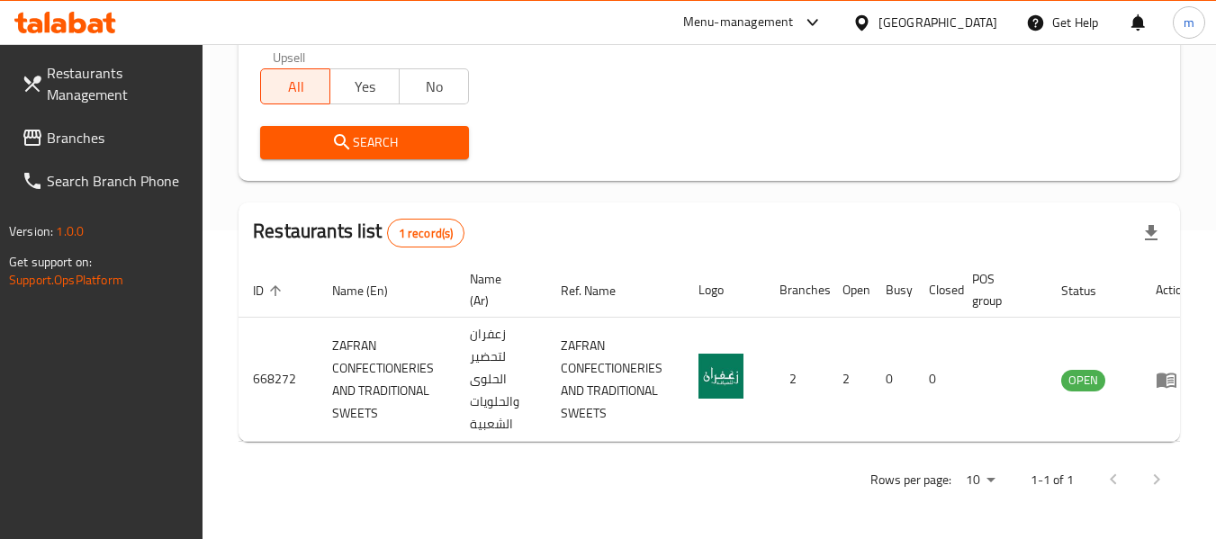
click at [936, 23] on div "[GEOGRAPHIC_DATA]" at bounding box center [938, 23] width 119 height 20
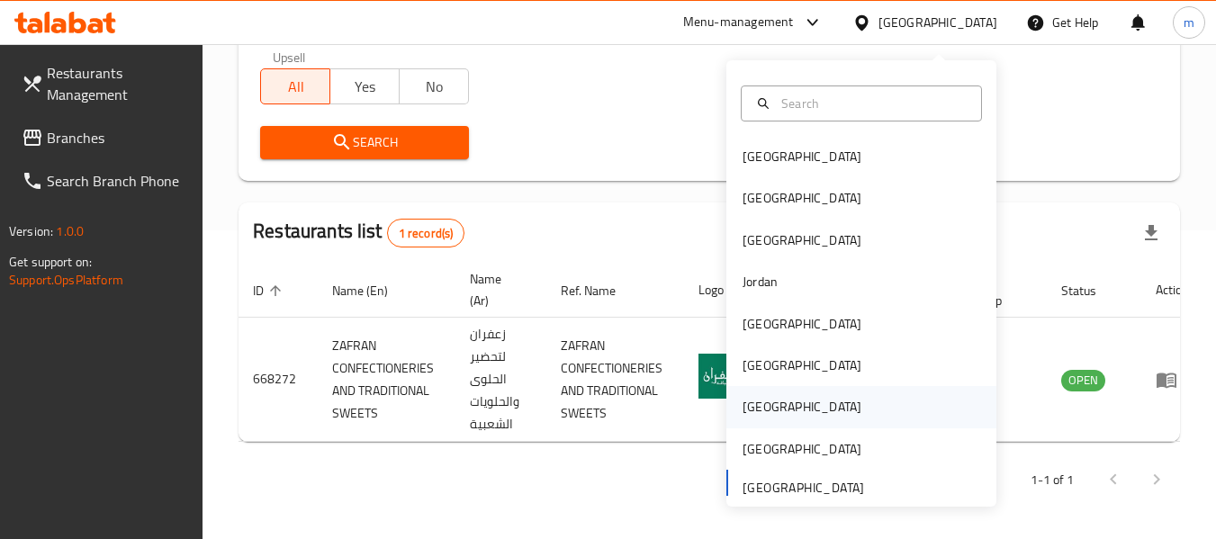
click at [728, 393] on div "Qatar" at bounding box center [802, 406] width 148 height 41
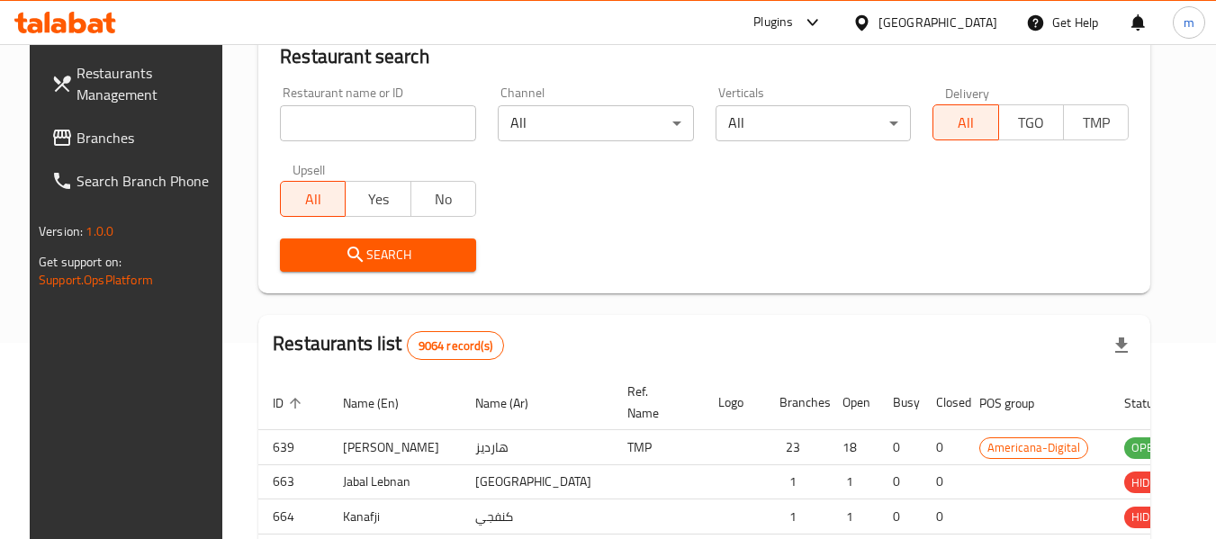
scroll to position [322, 0]
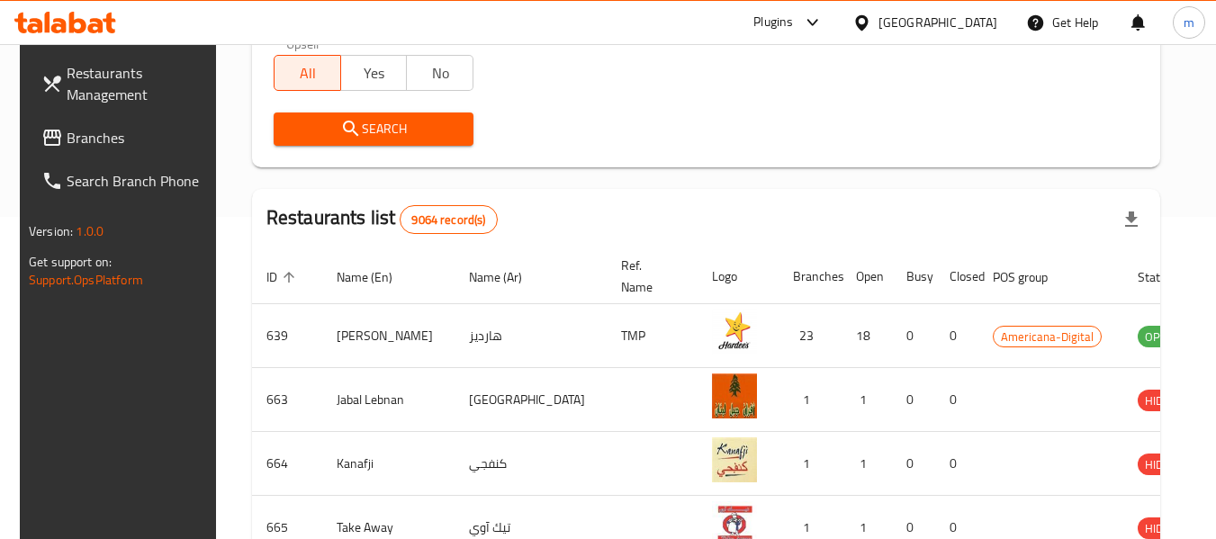
click at [93, 143] on span "Branches" at bounding box center [138, 138] width 142 height 22
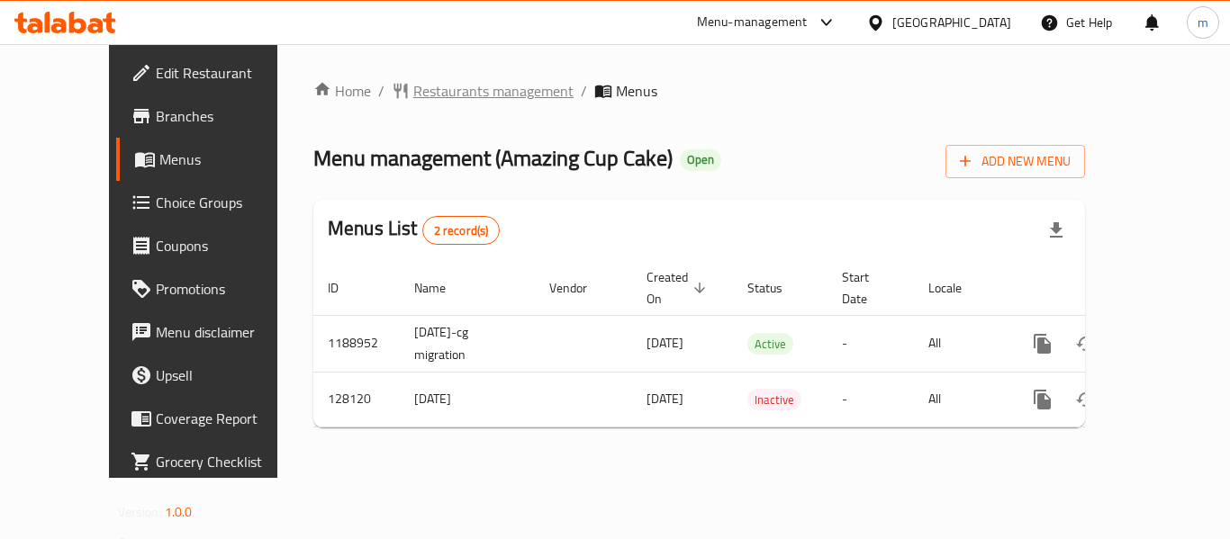
click at [413, 99] on span "Restaurants management" at bounding box center [493, 91] width 160 height 22
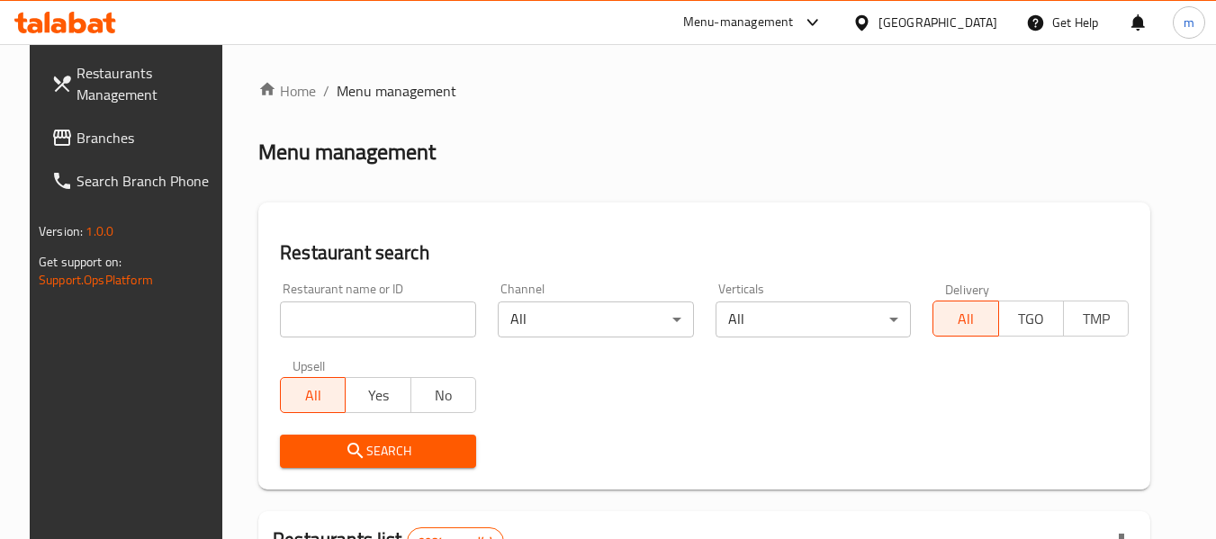
click at [350, 323] on input "search" at bounding box center [378, 320] width 196 height 36
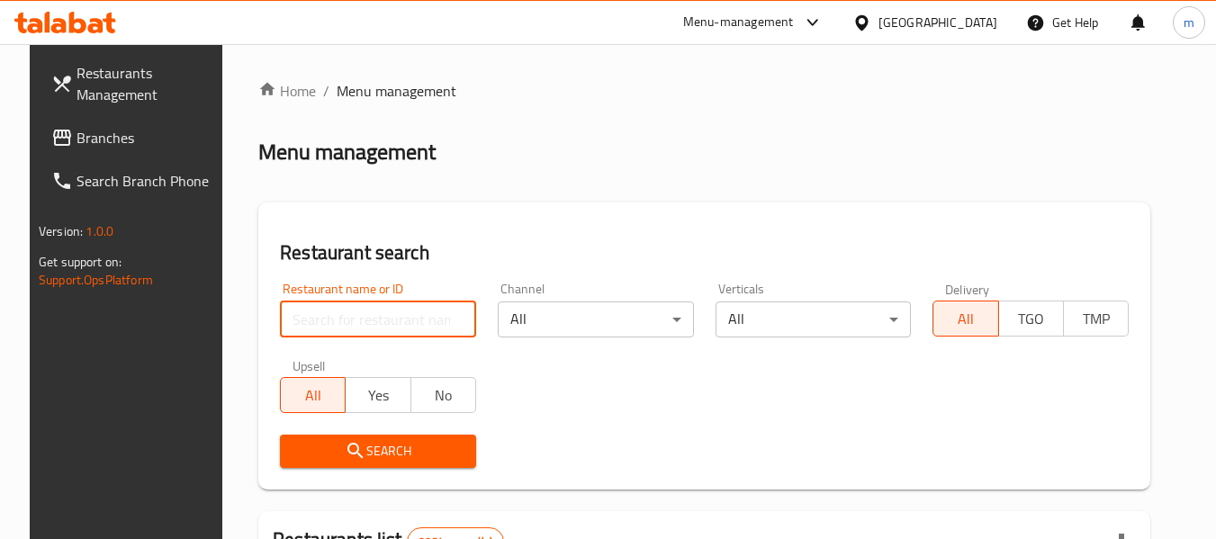
paste input "609621"
type input "609621"
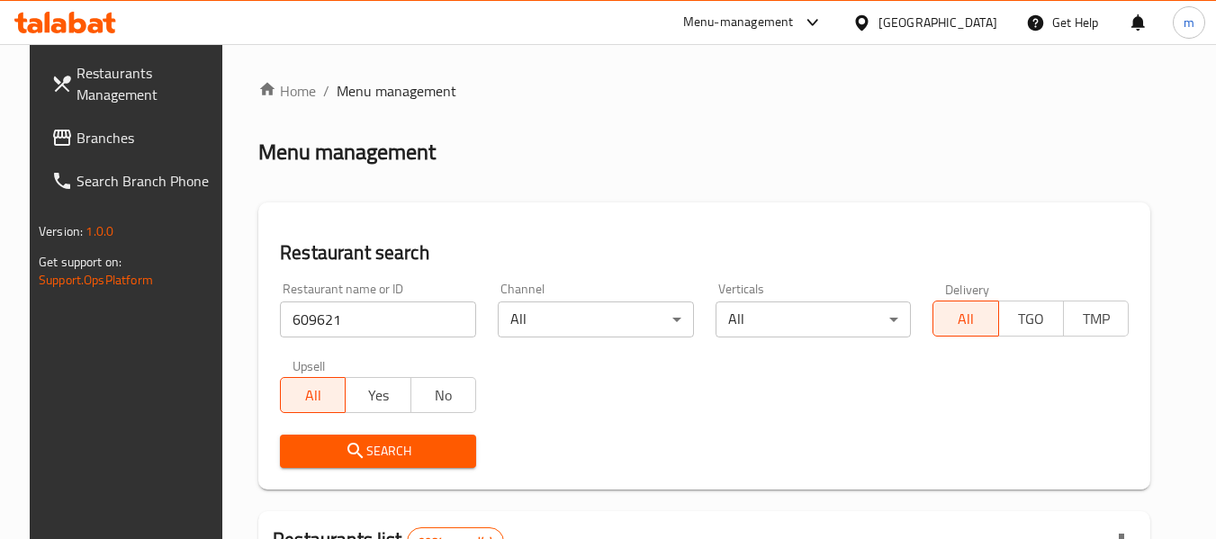
click at [363, 463] on button "Search" at bounding box center [378, 451] width 196 height 33
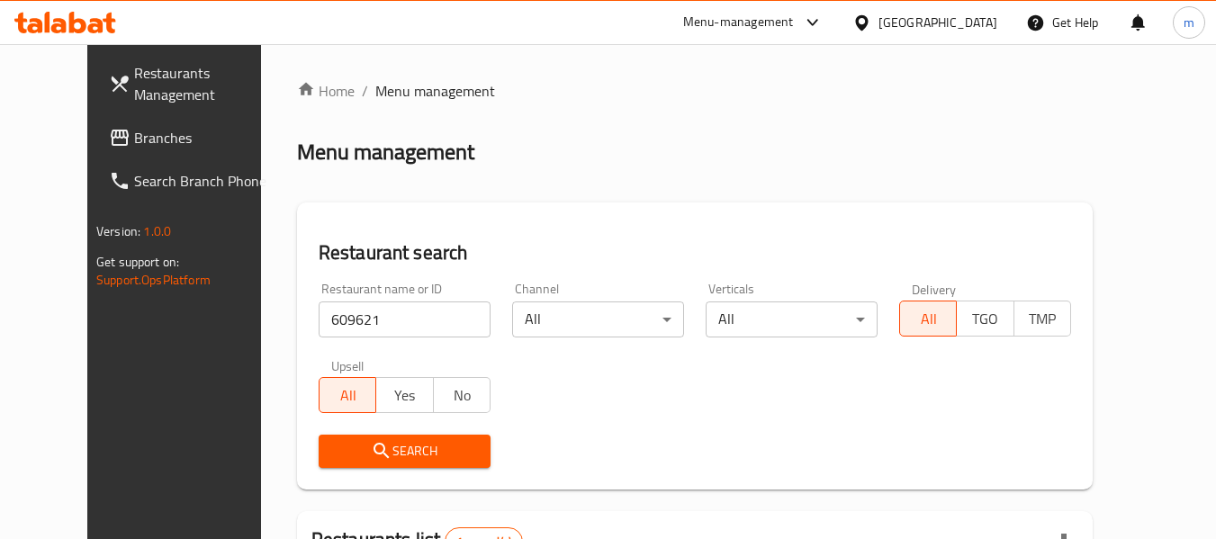
scroll to position [241, 0]
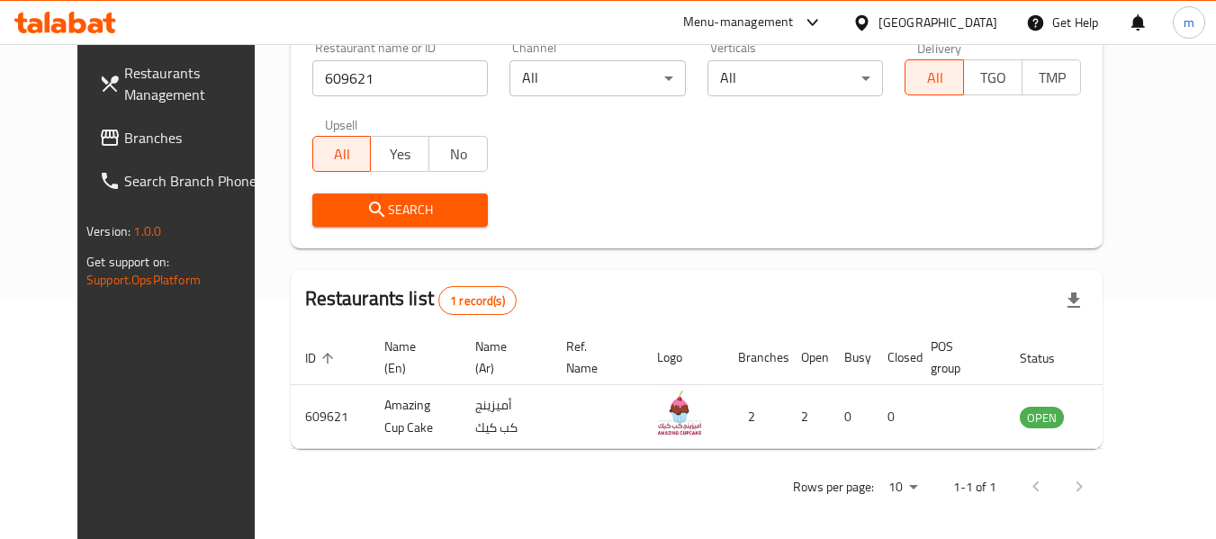
click at [949, 8] on div "[GEOGRAPHIC_DATA]" at bounding box center [925, 22] width 174 height 43
click at [972, 11] on div "[GEOGRAPHIC_DATA]" at bounding box center [925, 22] width 174 height 43
click at [994, 21] on div "[GEOGRAPHIC_DATA]" at bounding box center [938, 23] width 119 height 20
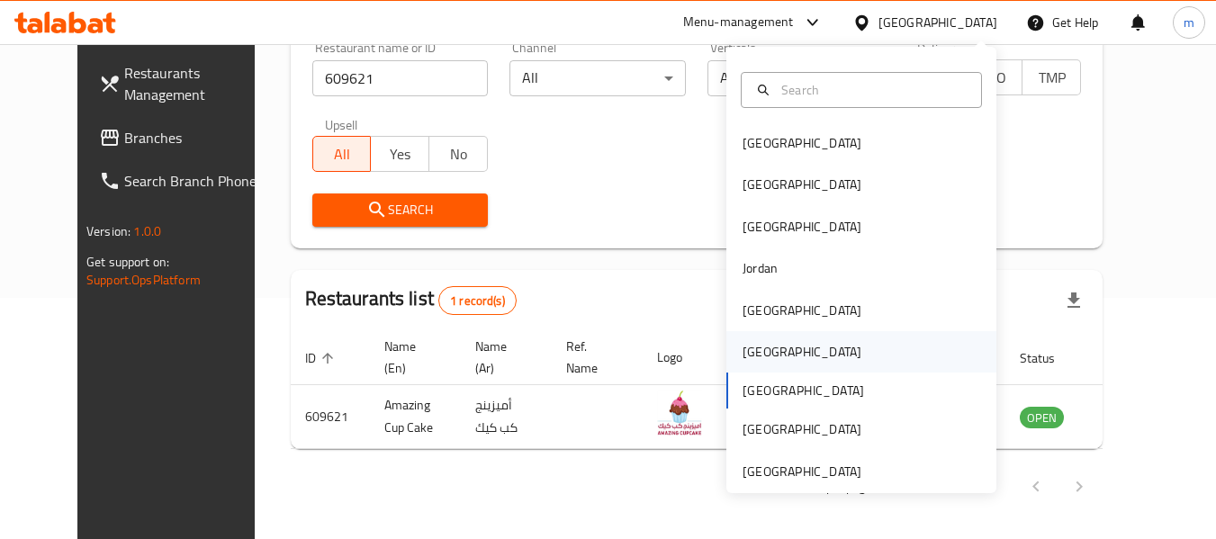
click at [756, 343] on div "[GEOGRAPHIC_DATA]" at bounding box center [802, 352] width 119 height 20
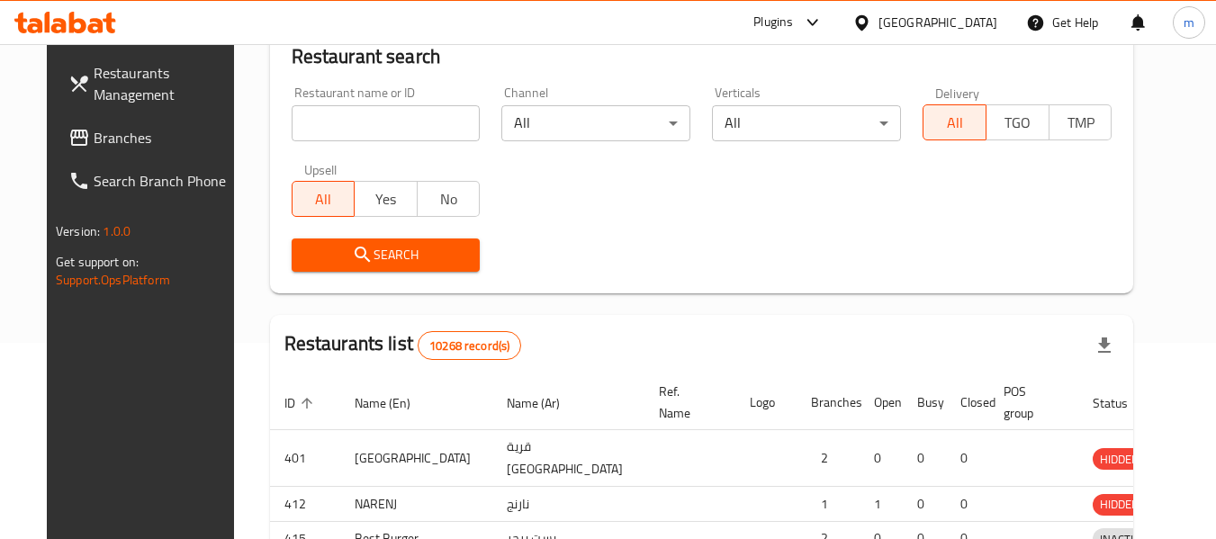
scroll to position [241, 0]
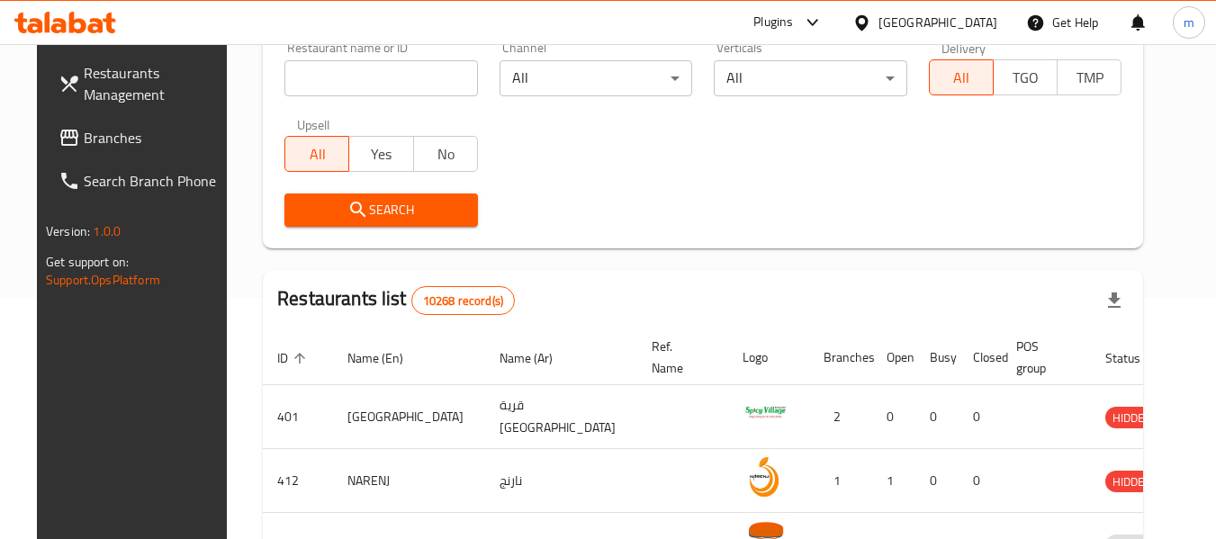
click at [111, 133] on span "Branches" at bounding box center [155, 138] width 142 height 22
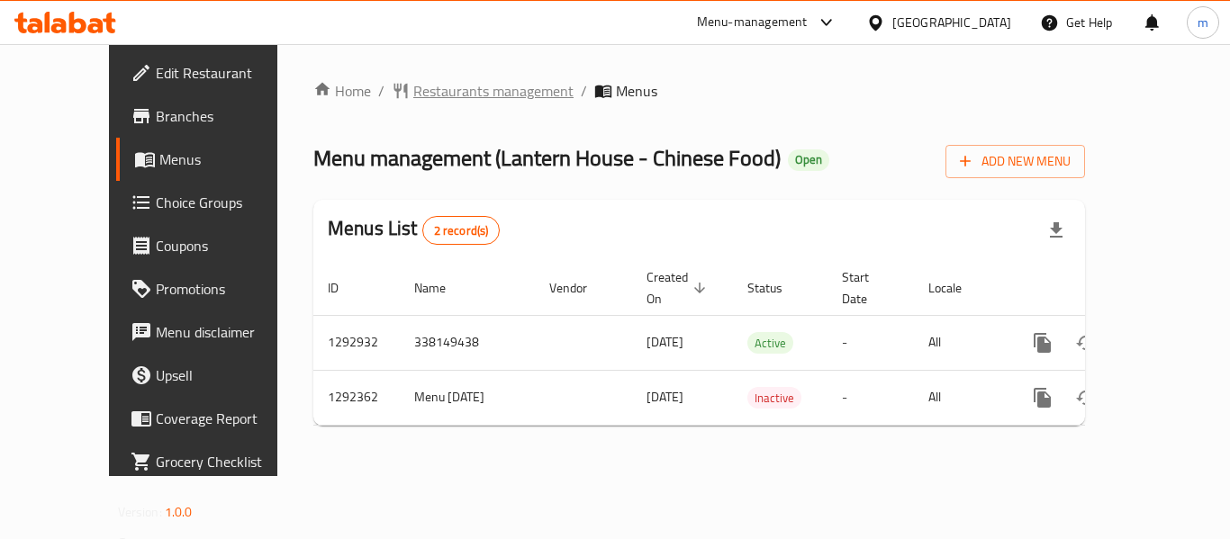
click at [413, 97] on span "Restaurants management" at bounding box center [493, 91] width 160 height 22
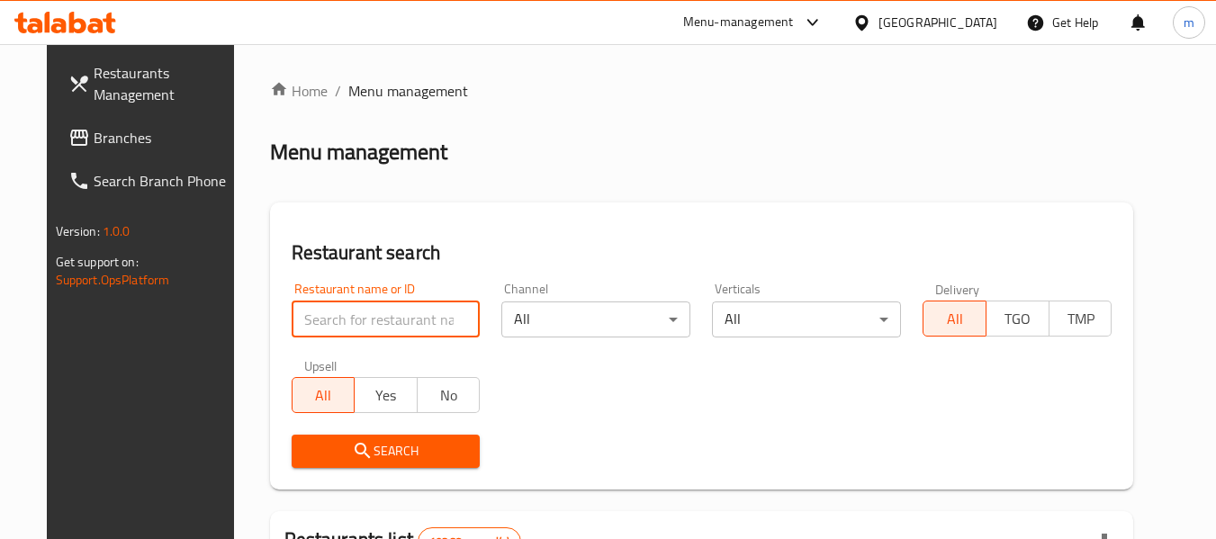
click at [381, 320] on input "search" at bounding box center [386, 320] width 189 height 36
paste input "699109"
type input "699109"
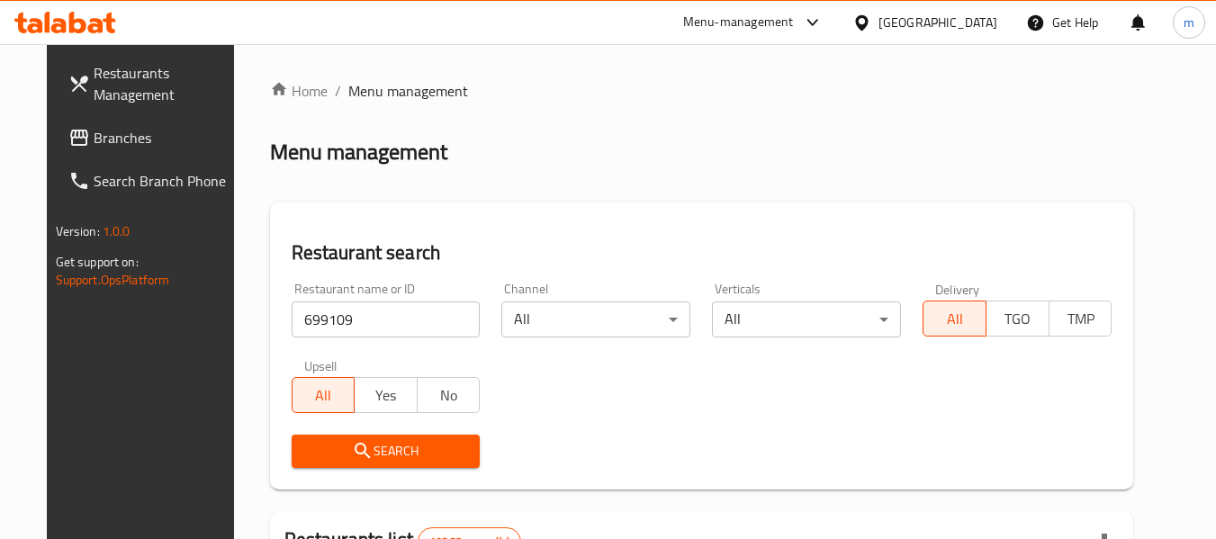
click at [361, 443] on span "Search" at bounding box center [386, 451] width 160 height 23
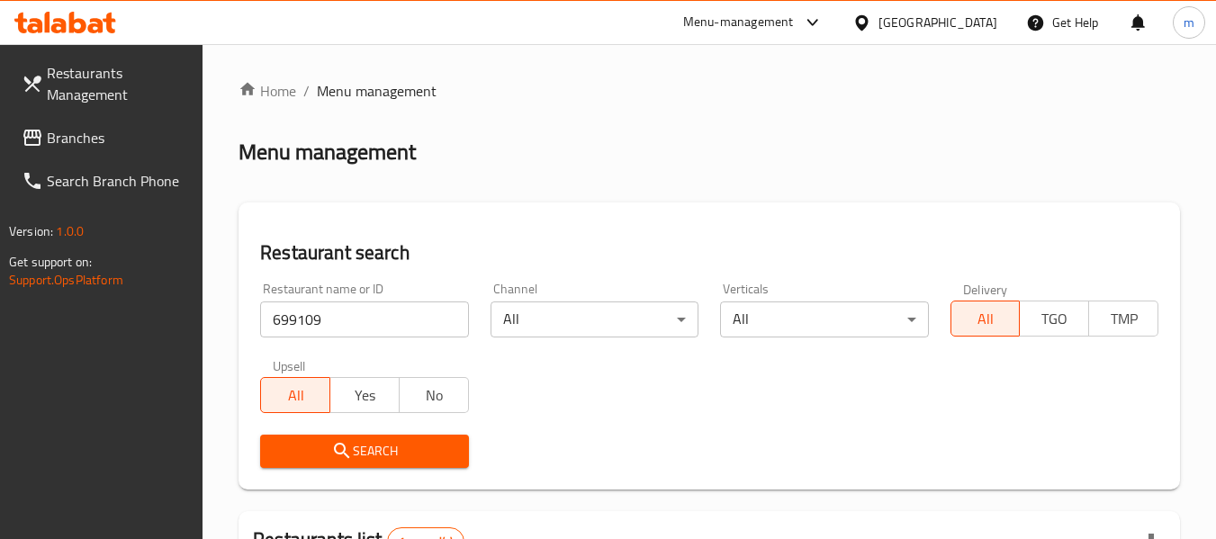
scroll to position [264, 0]
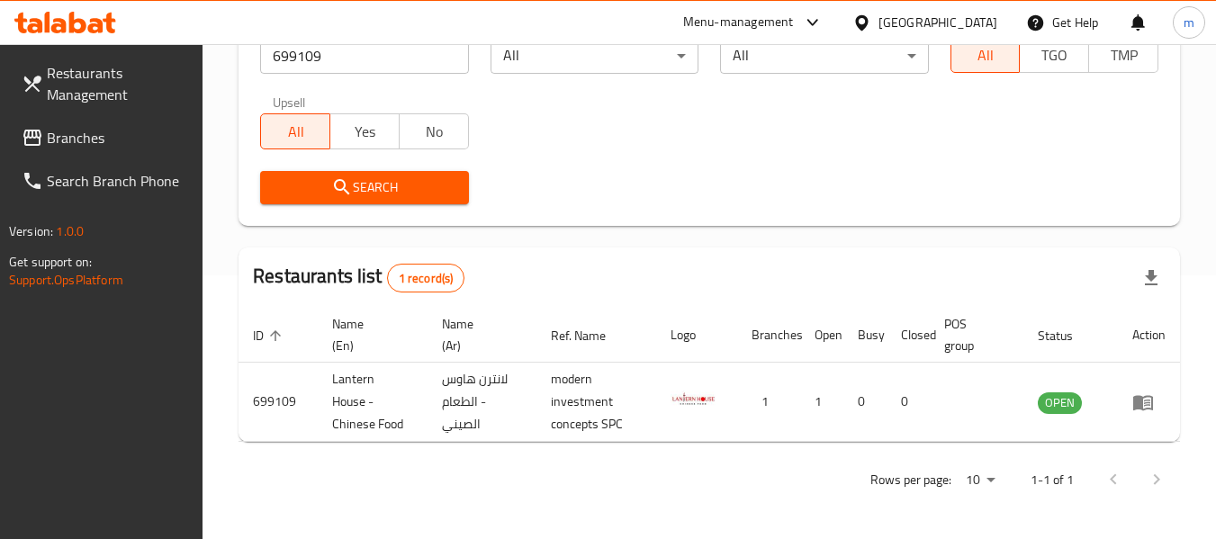
click at [976, 14] on div "[GEOGRAPHIC_DATA]" at bounding box center [938, 23] width 119 height 20
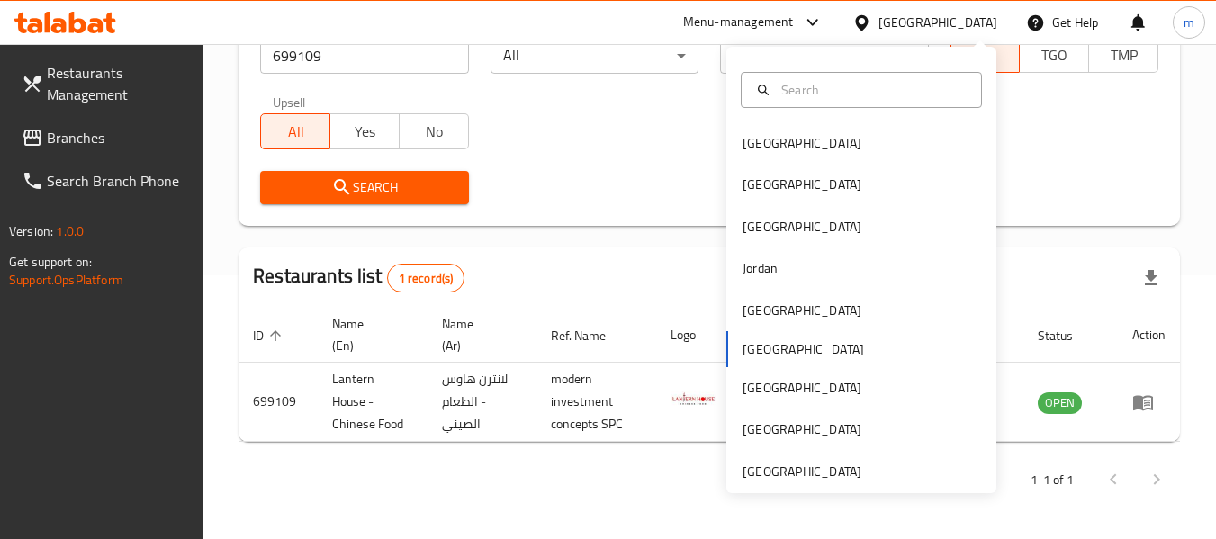
click at [774, 483] on div "Bahrain Egypt Iraq Jordan Kuwait Oman Qatar Saudi Arabia United Arab Emirates" at bounding box center [862, 270] width 270 height 447
click at [777, 479] on div "[GEOGRAPHIC_DATA]" at bounding box center [802, 472] width 119 height 20
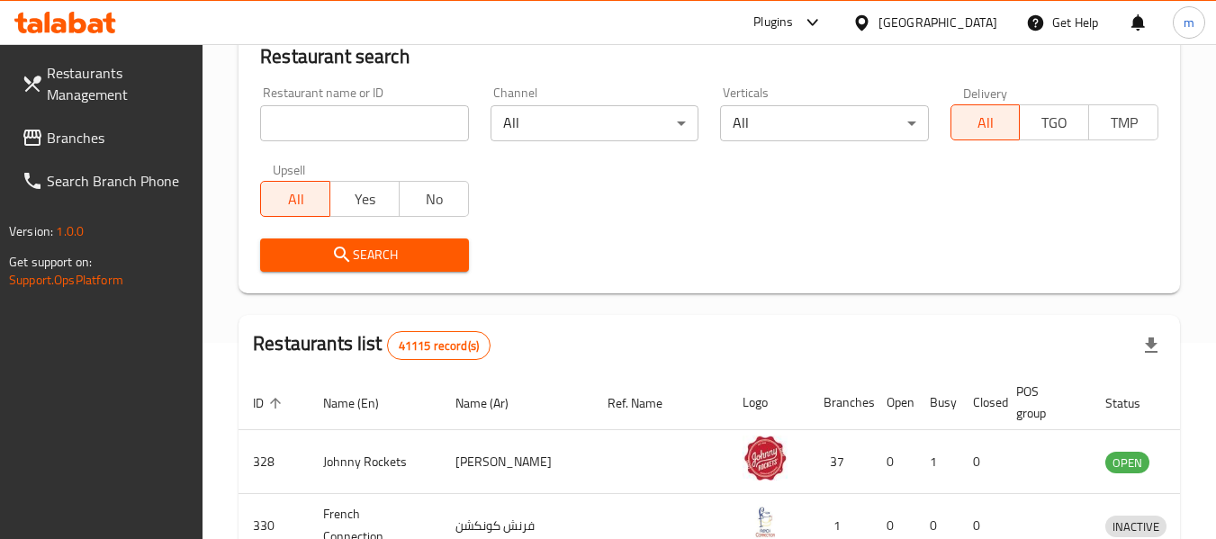
scroll to position [264, 0]
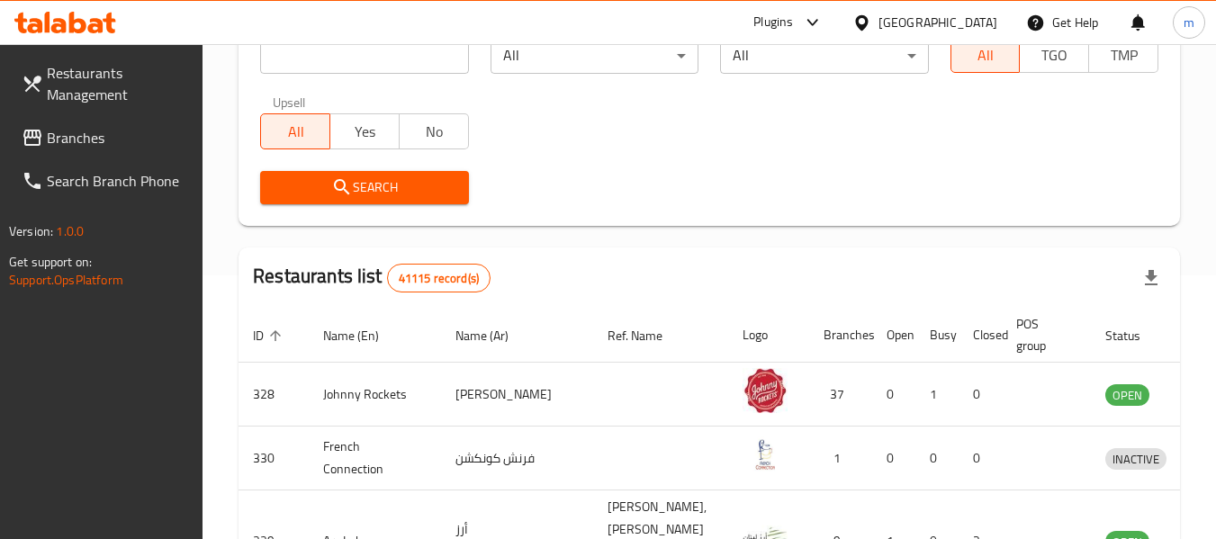
click at [73, 131] on span "Branches" at bounding box center [118, 138] width 142 height 22
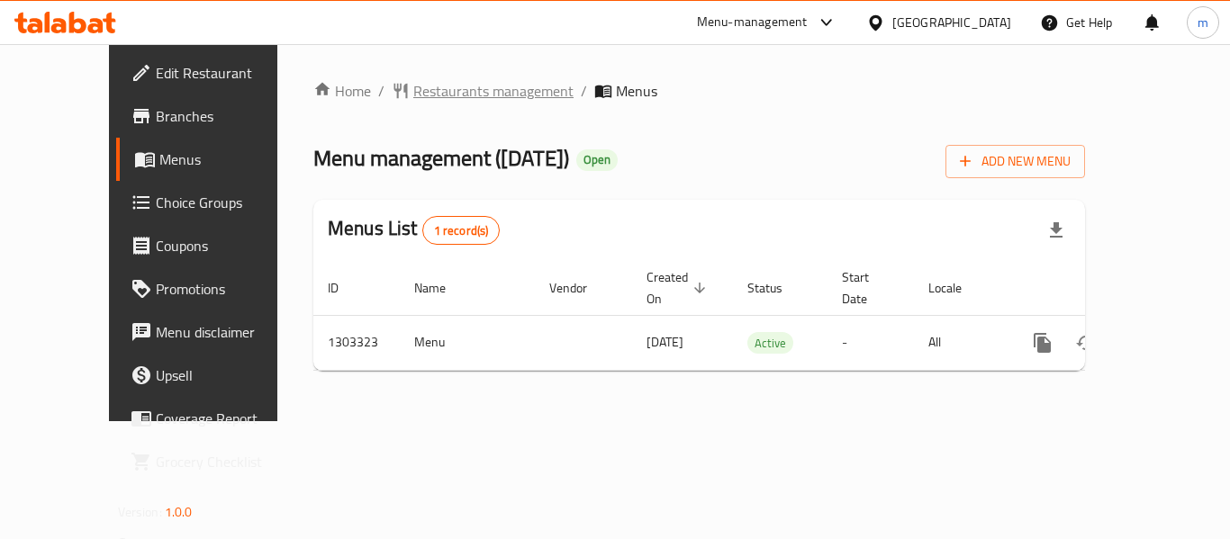
click at [413, 91] on span "Restaurants management" at bounding box center [493, 91] width 160 height 22
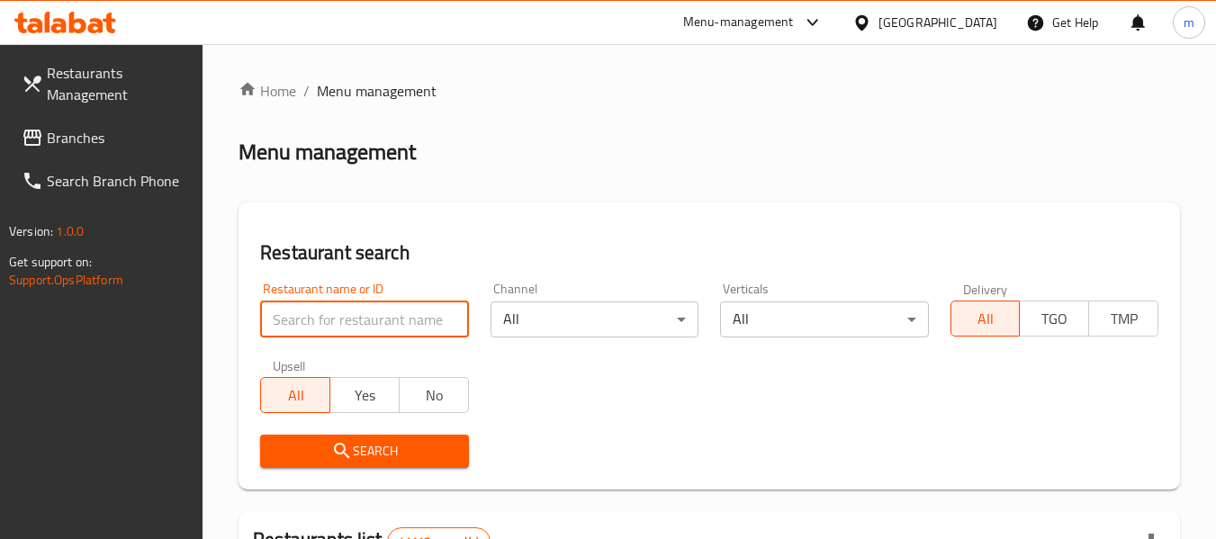
click at [349, 320] on input "search" at bounding box center [364, 320] width 208 height 36
paste input "702766"
type input "702766"
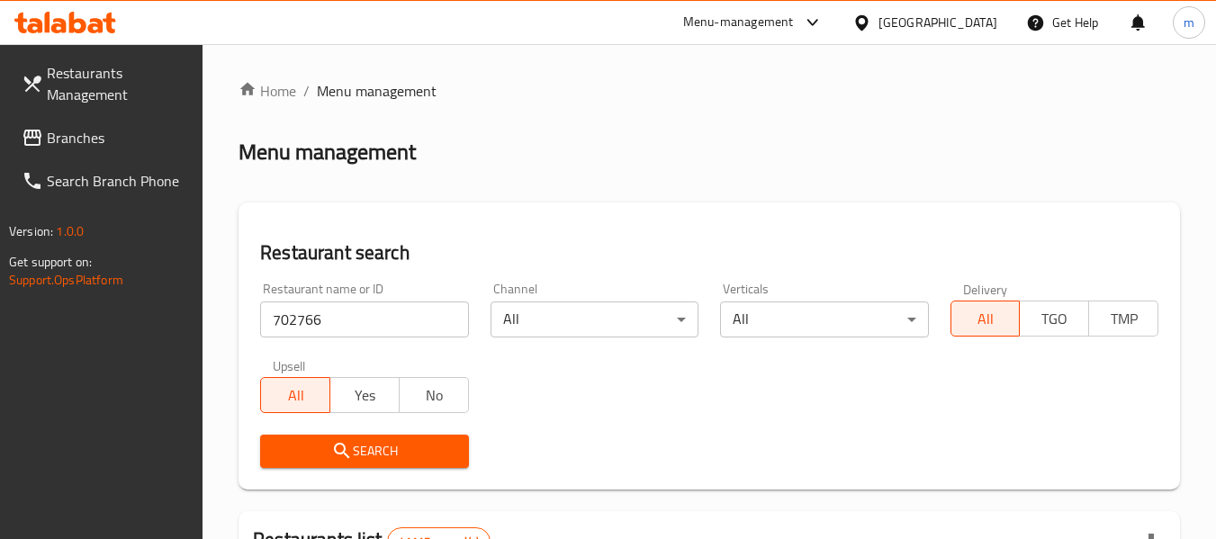
click at [353, 437] on button "Search" at bounding box center [364, 451] width 208 height 33
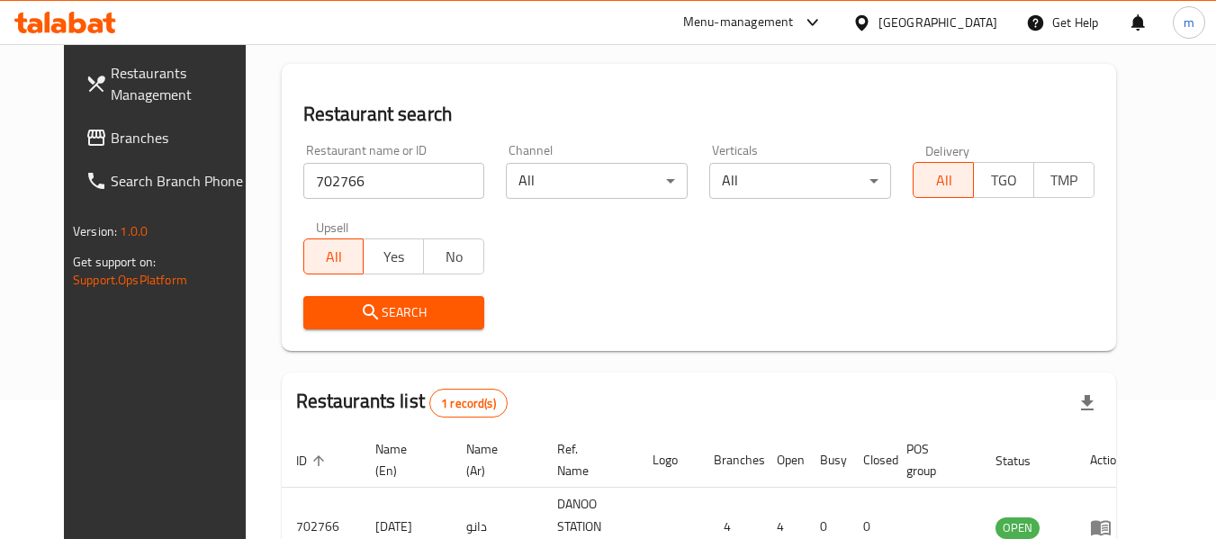
scroll to position [241, 0]
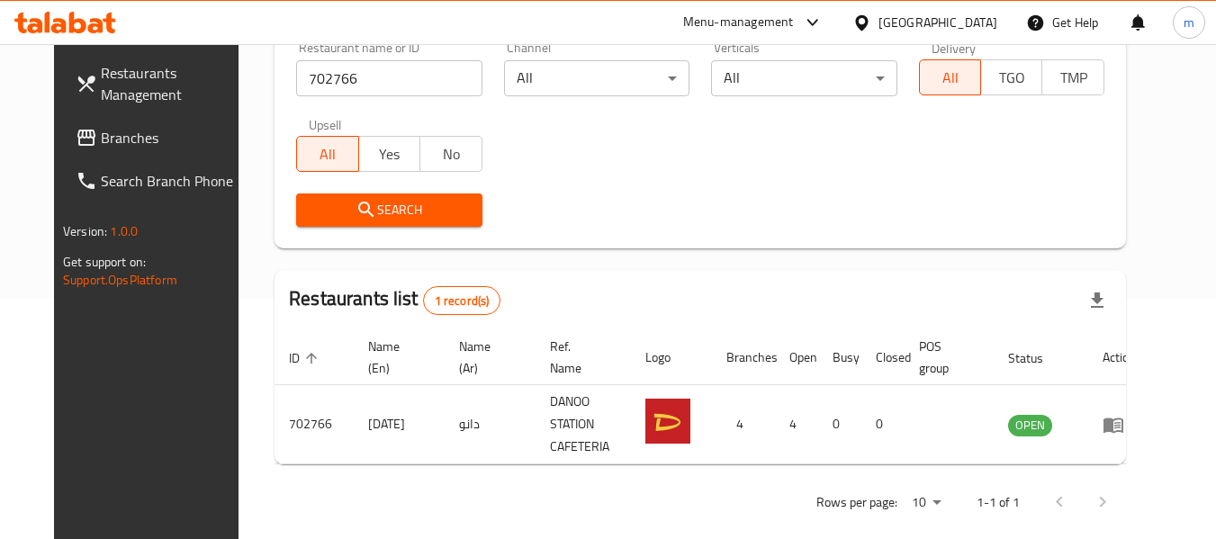
click at [101, 147] on span "Branches" at bounding box center [172, 138] width 142 height 22
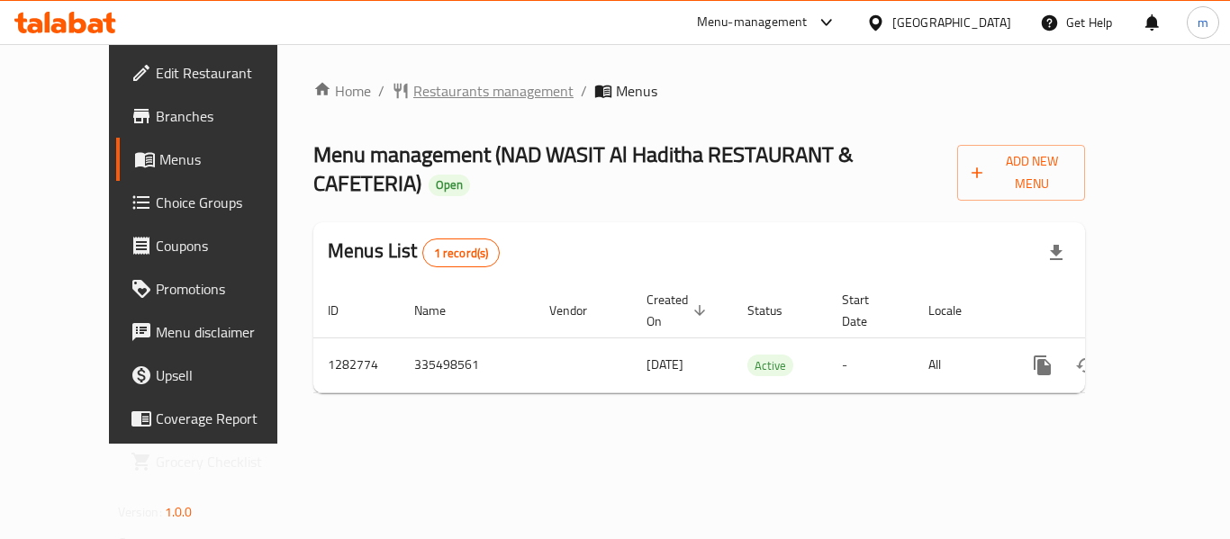
click at [432, 88] on span "Restaurants management" at bounding box center [493, 91] width 160 height 22
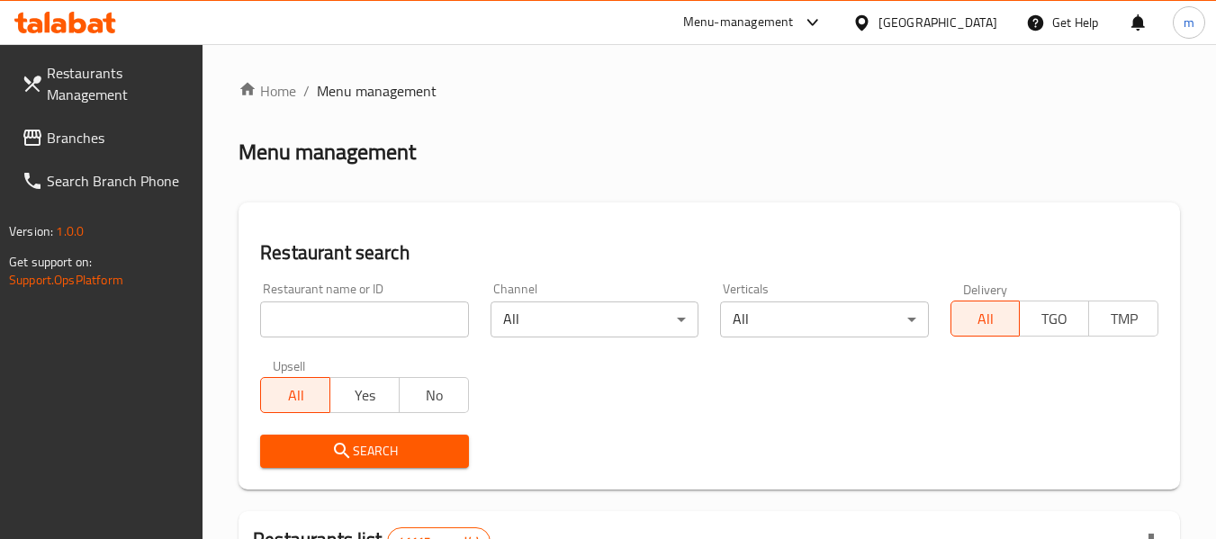
click at [393, 321] on input "search" at bounding box center [364, 320] width 208 height 36
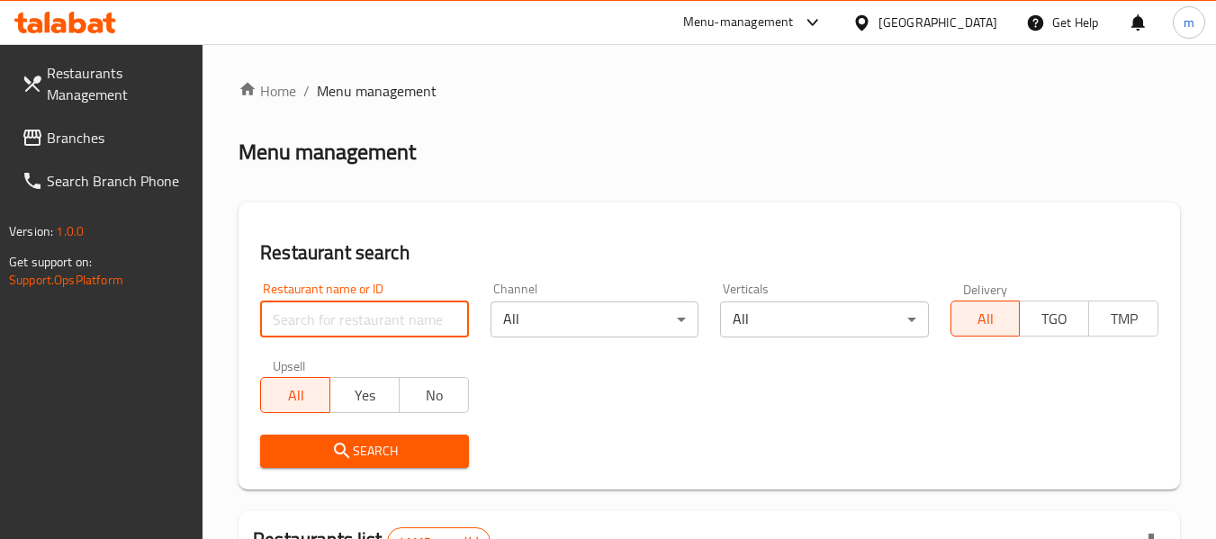
paste input "694750"
type input "694750"
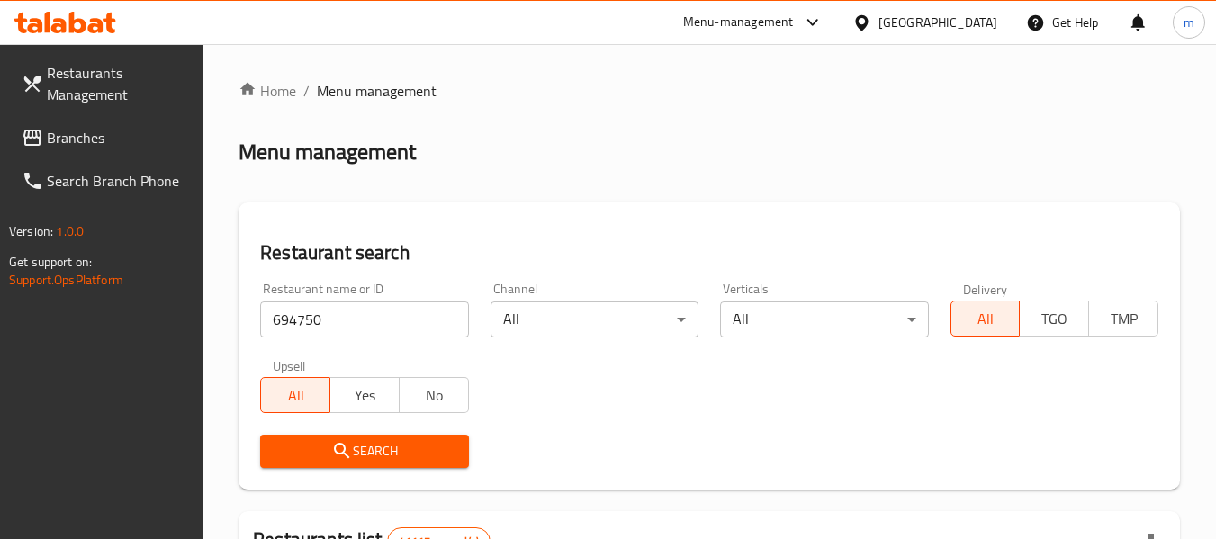
click at [374, 458] on span "Search" at bounding box center [364, 451] width 179 height 23
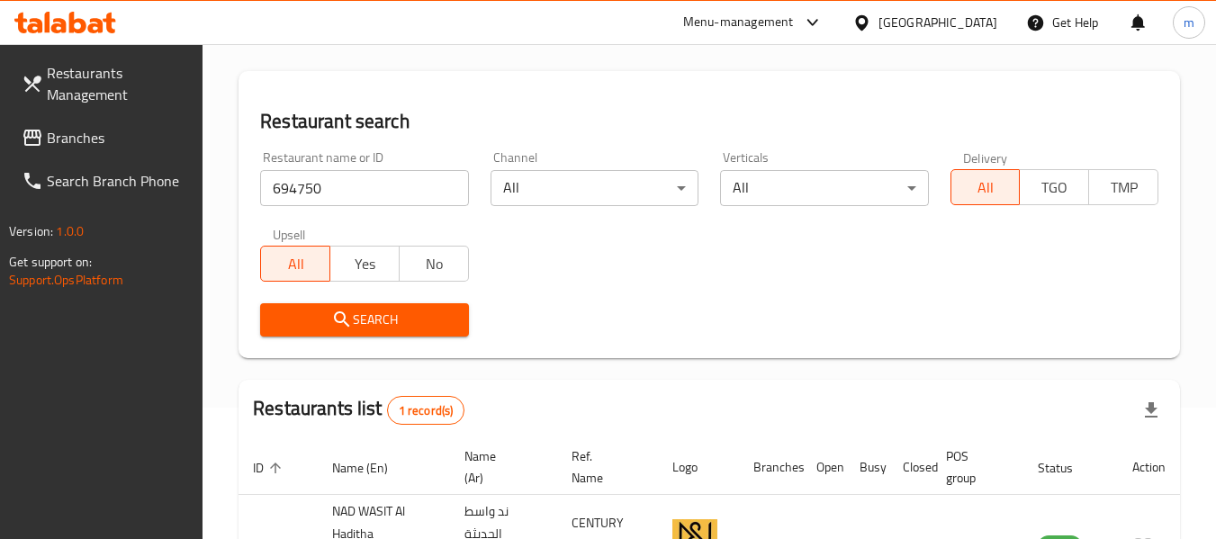
scroll to position [286, 0]
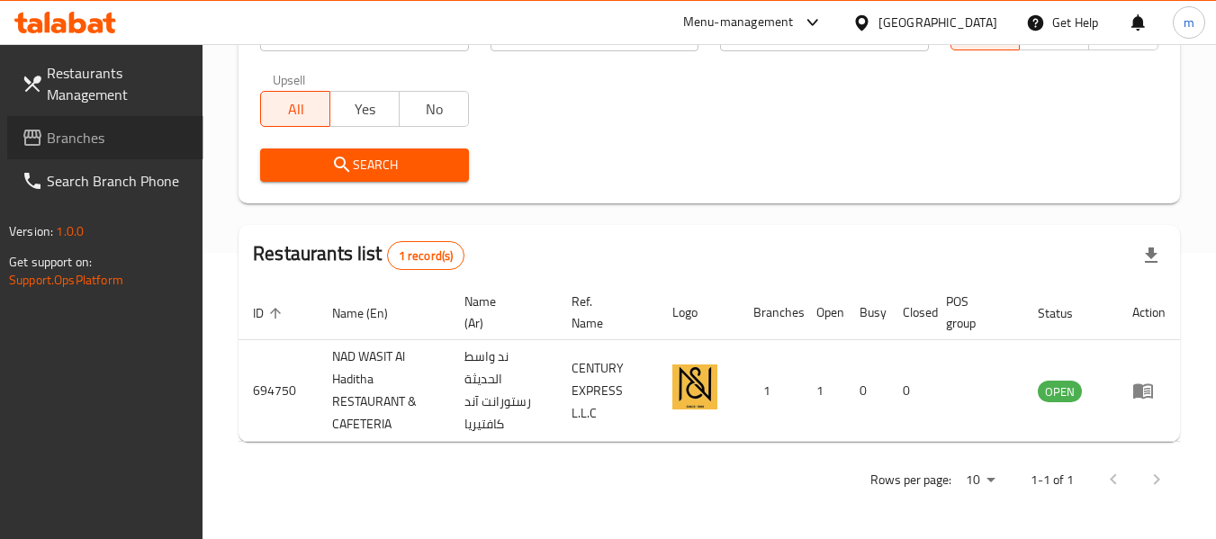
click at [100, 141] on span "Branches" at bounding box center [118, 138] width 142 height 22
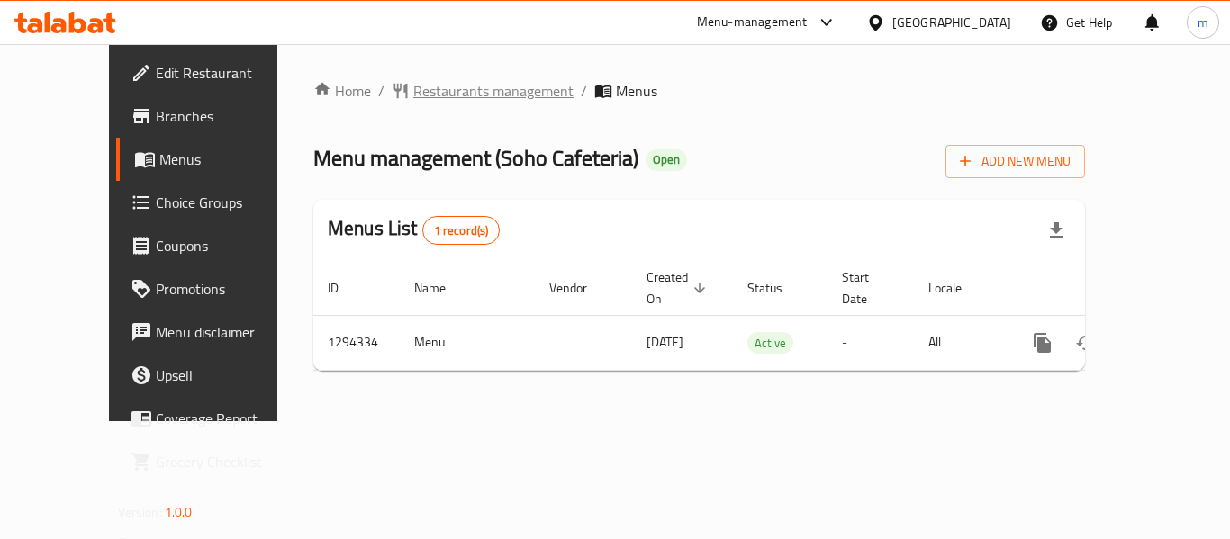
click at [467, 102] on span "Restaurants management" at bounding box center [493, 91] width 160 height 22
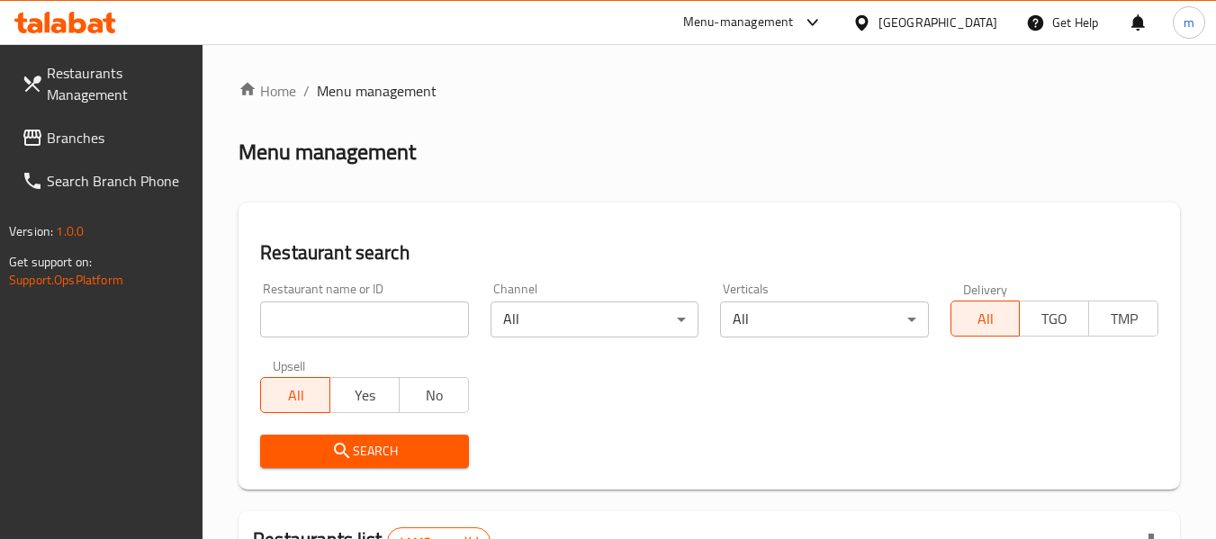
click at [393, 320] on input "search" at bounding box center [364, 320] width 208 height 36
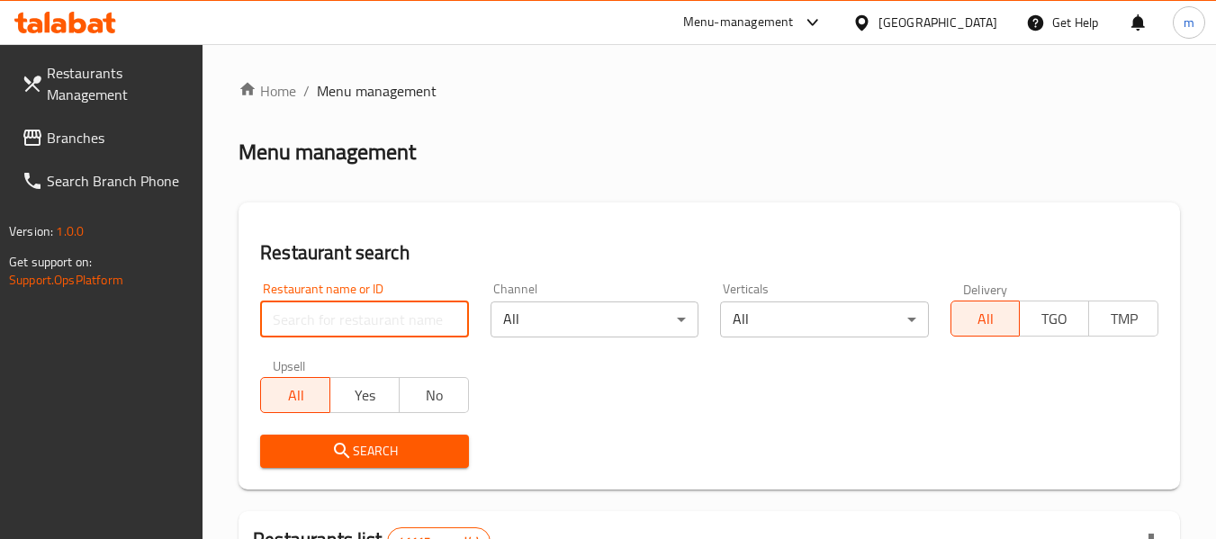
paste input "699741"
type input "699741"
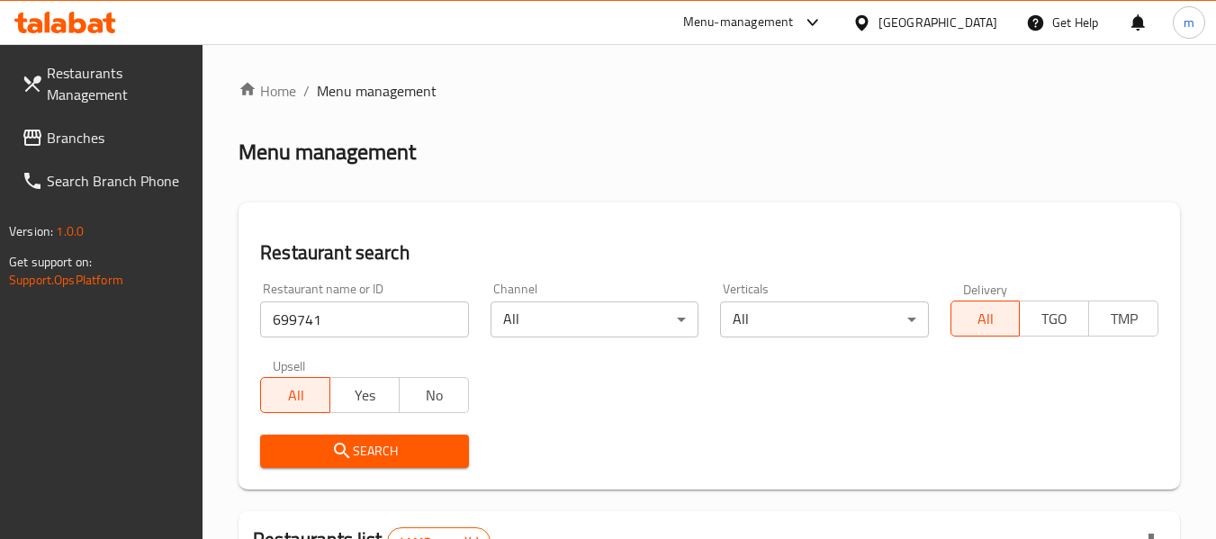
click at [393, 461] on span "Search" at bounding box center [364, 451] width 179 height 23
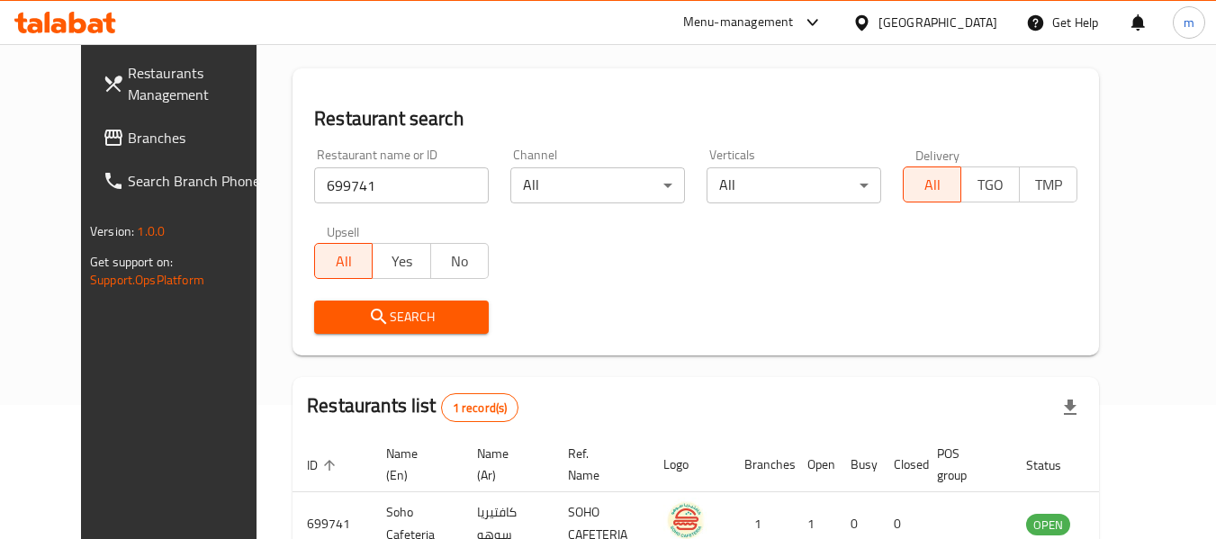
scroll to position [241, 0]
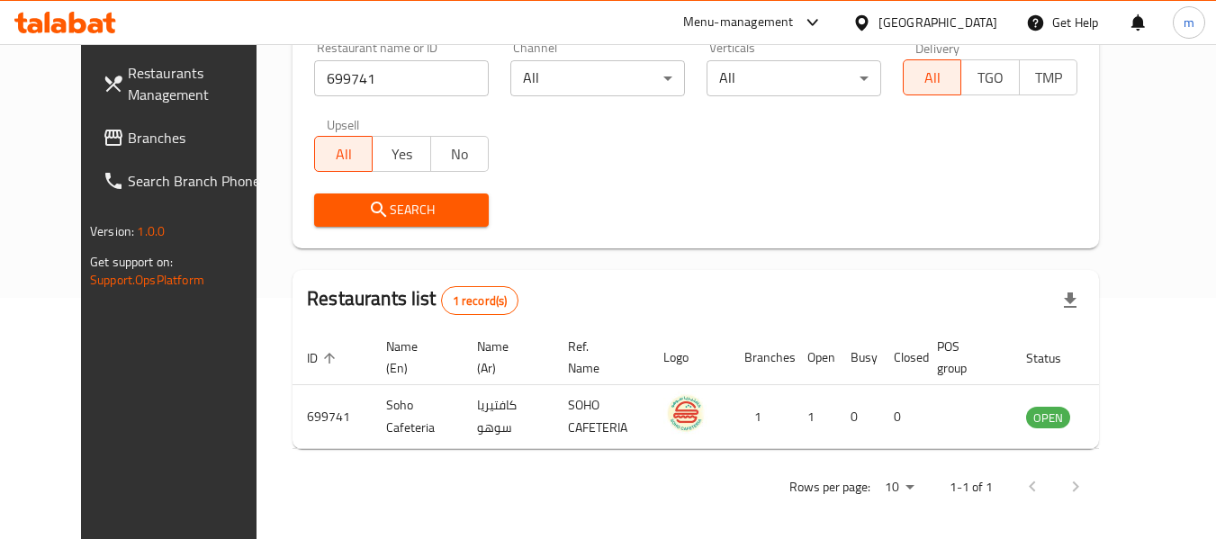
click at [128, 139] on span "Branches" at bounding box center [199, 138] width 142 height 22
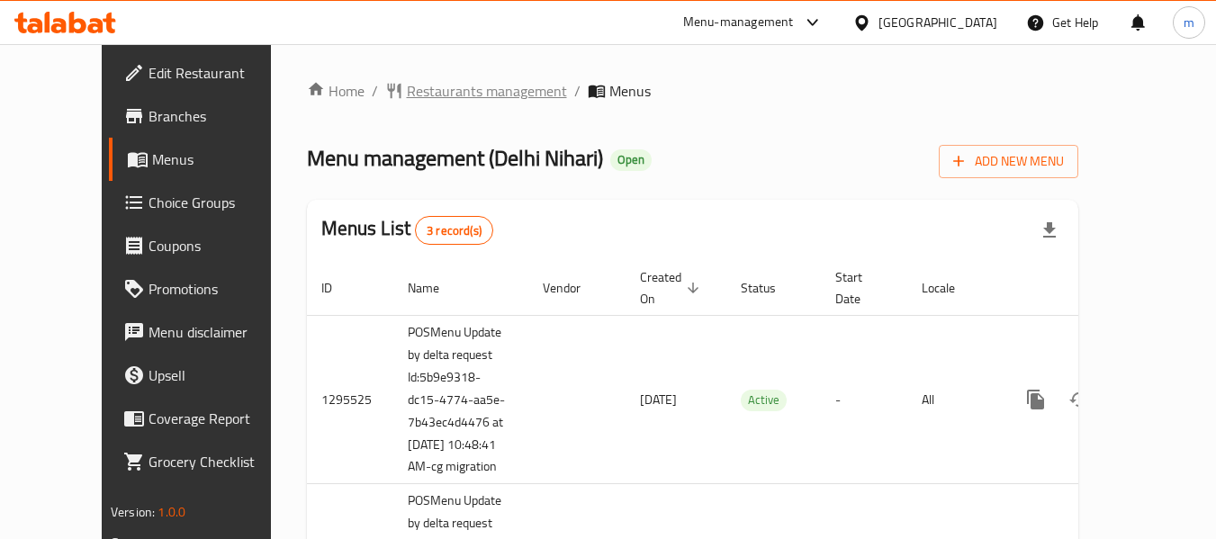
click at [435, 92] on span "Restaurants management" at bounding box center [487, 91] width 160 height 22
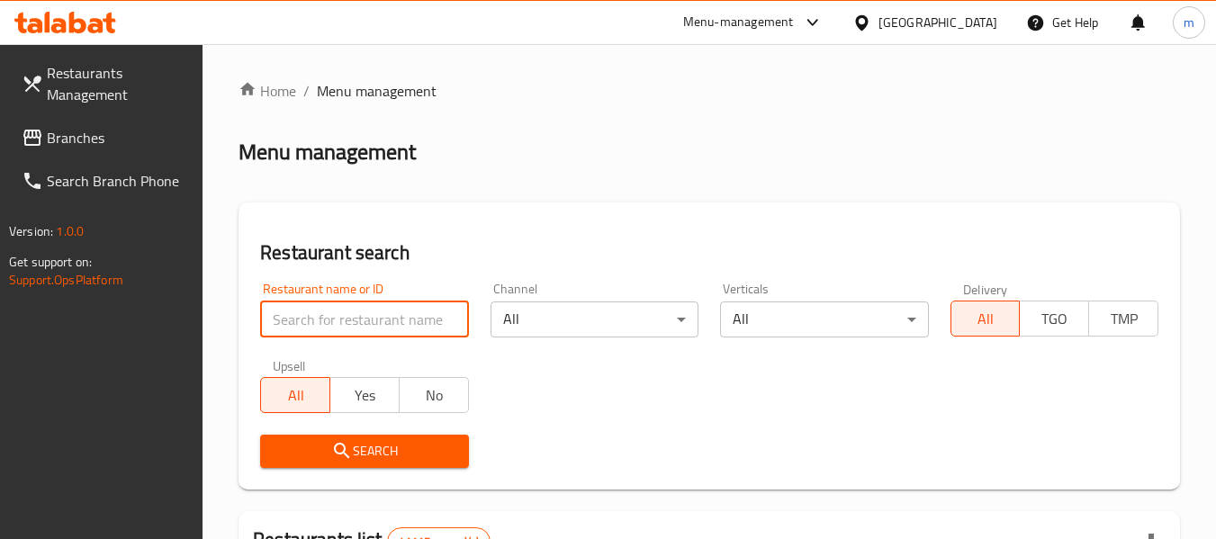
click at [370, 321] on input "search" at bounding box center [364, 320] width 208 height 36
paste input "12616"
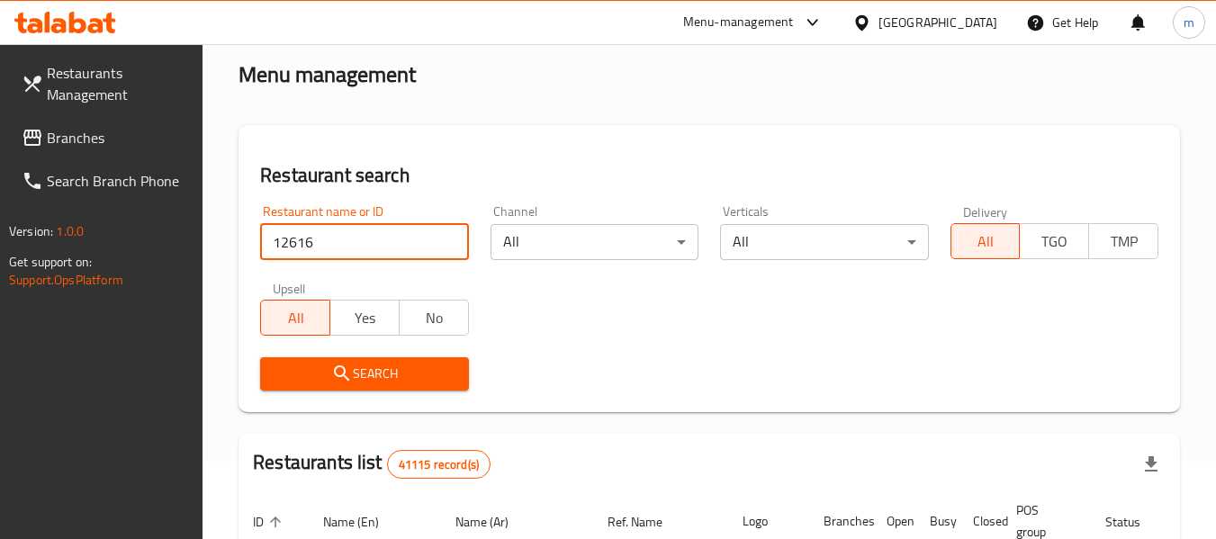
scroll to position [180, 0]
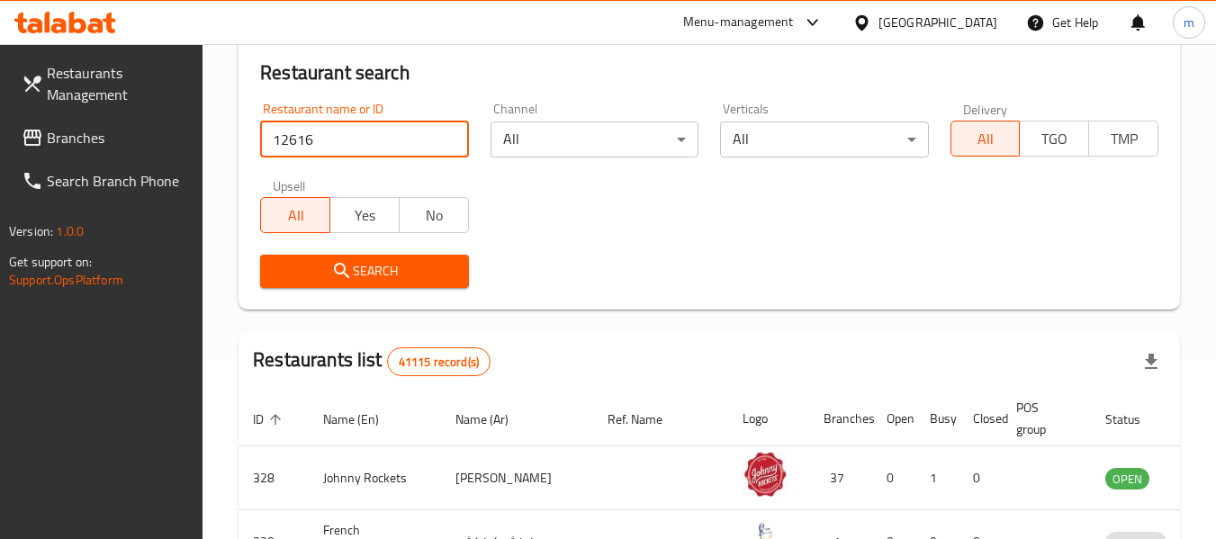
drag, startPoint x: 327, startPoint y: 136, endPoint x: 213, endPoint y: 125, distance: 113.9
click at [213, 125] on div "Home / Menu management Menu management Restaurant search Restaurant name or ID …" at bounding box center [710, 451] width 1014 height 1174
paste input "23758"
type input "23758"
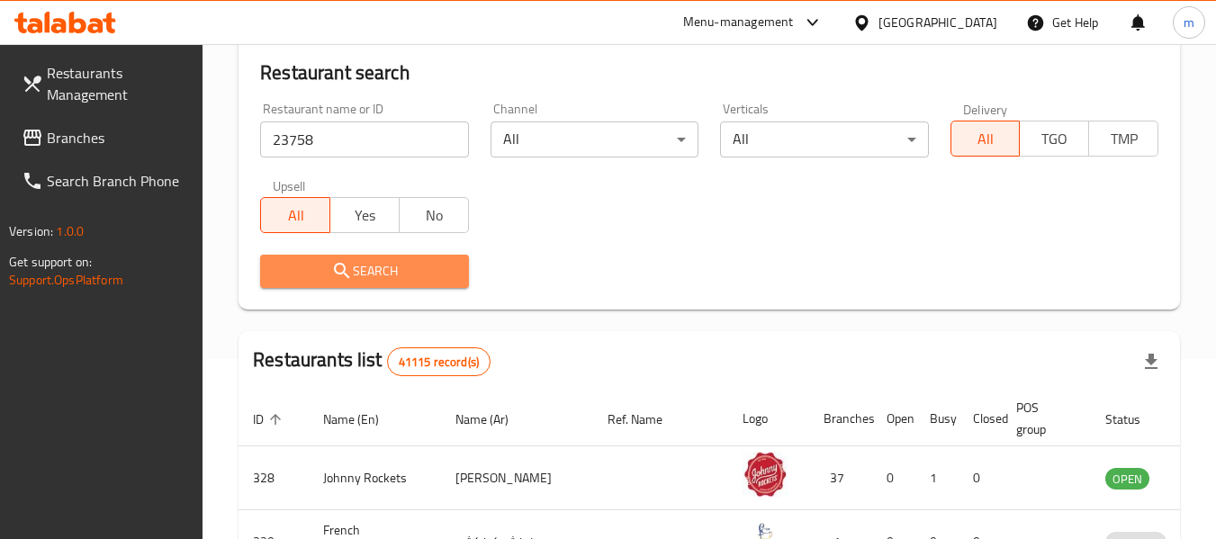
click at [373, 276] on span "Search" at bounding box center [364, 271] width 179 height 23
click at [373, 276] on div at bounding box center [608, 269] width 1216 height 539
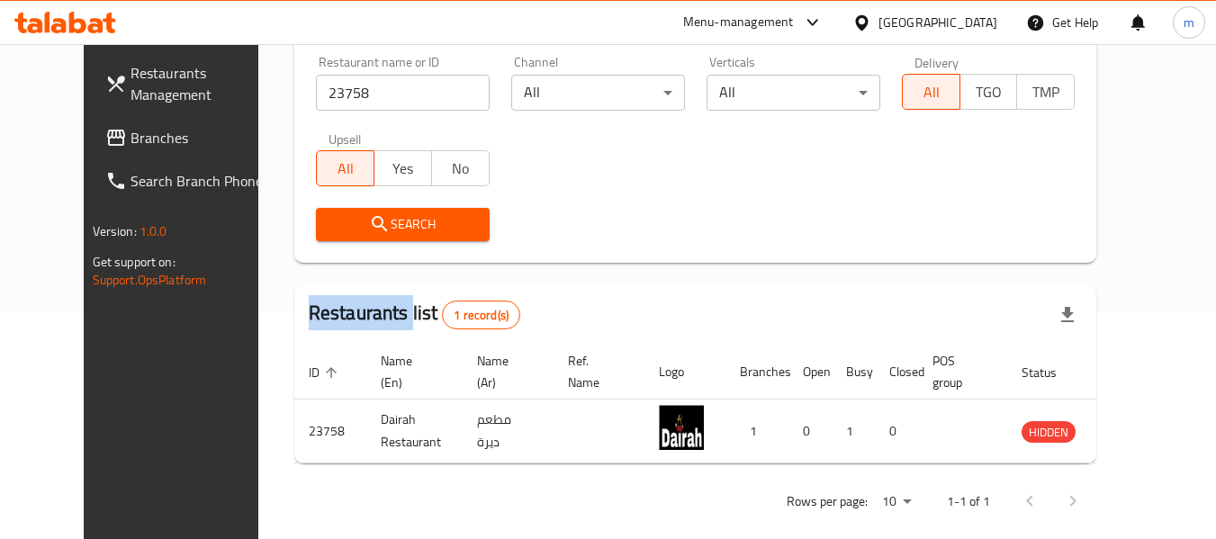
scroll to position [248, 0]
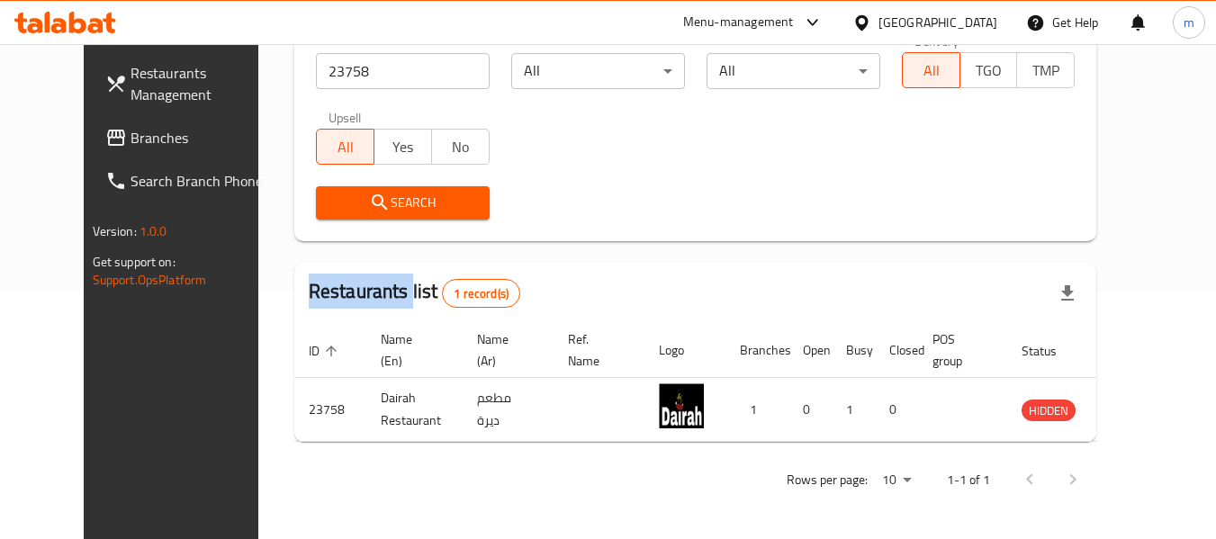
click at [131, 128] on span "Branches" at bounding box center [202, 138] width 142 height 22
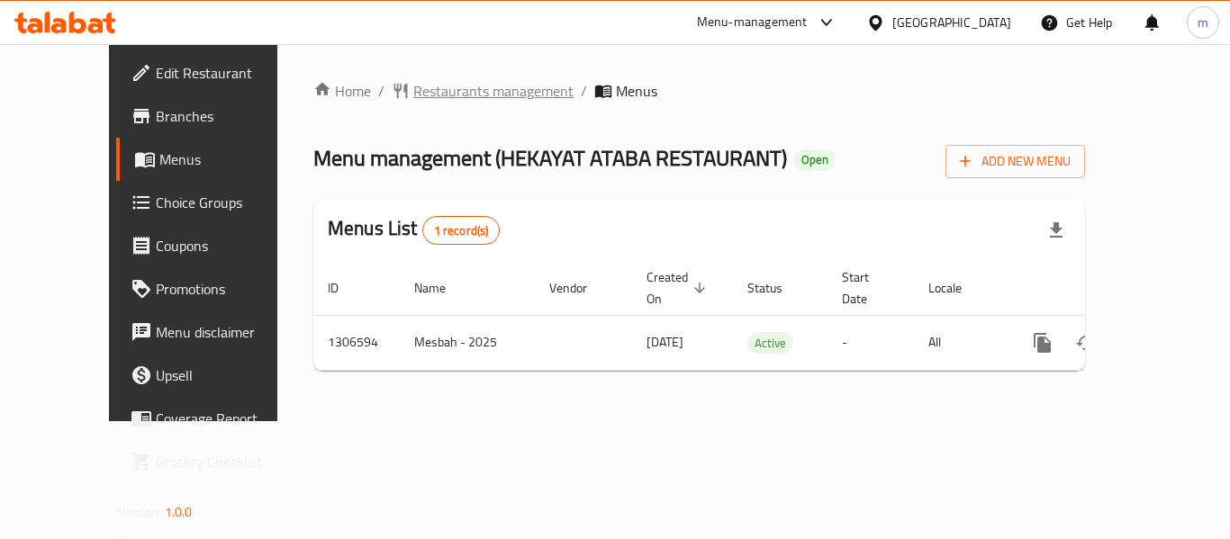
click at [435, 94] on span "Restaurants management" at bounding box center [493, 91] width 160 height 22
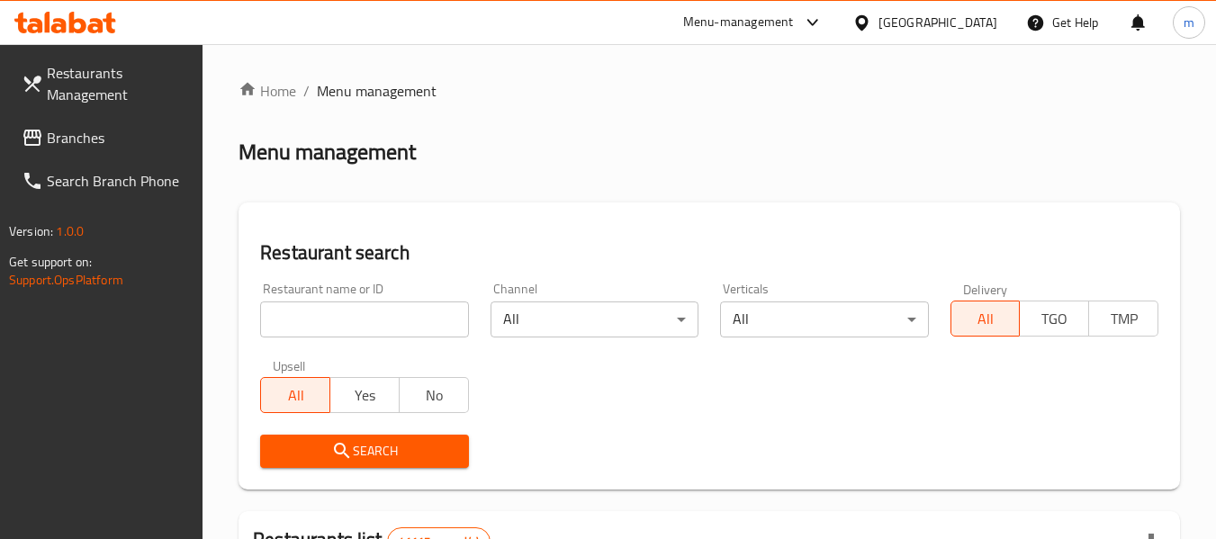
click at [380, 324] on input "search" at bounding box center [364, 320] width 208 height 36
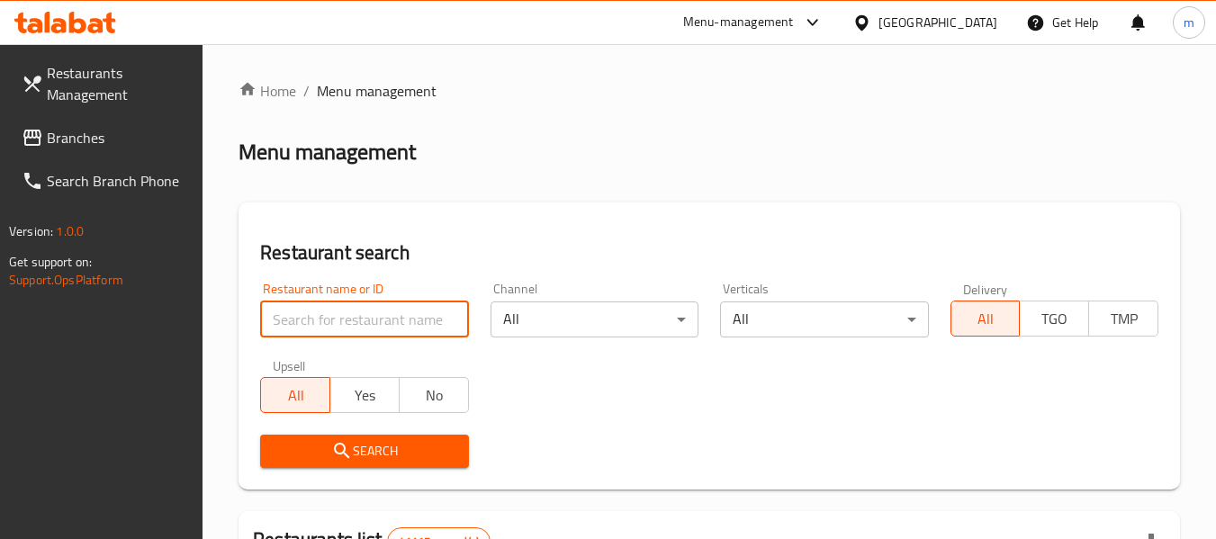
paste input "704169"
type input "704169"
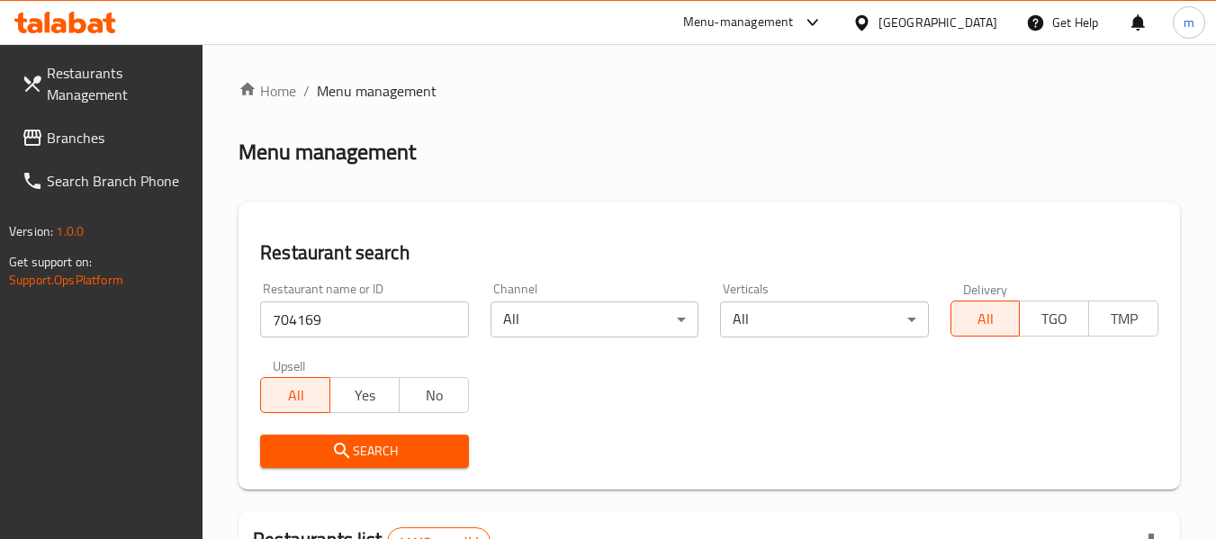
click at [382, 465] on button "Search" at bounding box center [364, 451] width 208 height 33
click at [934, 21] on div "[GEOGRAPHIC_DATA]" at bounding box center [938, 23] width 119 height 20
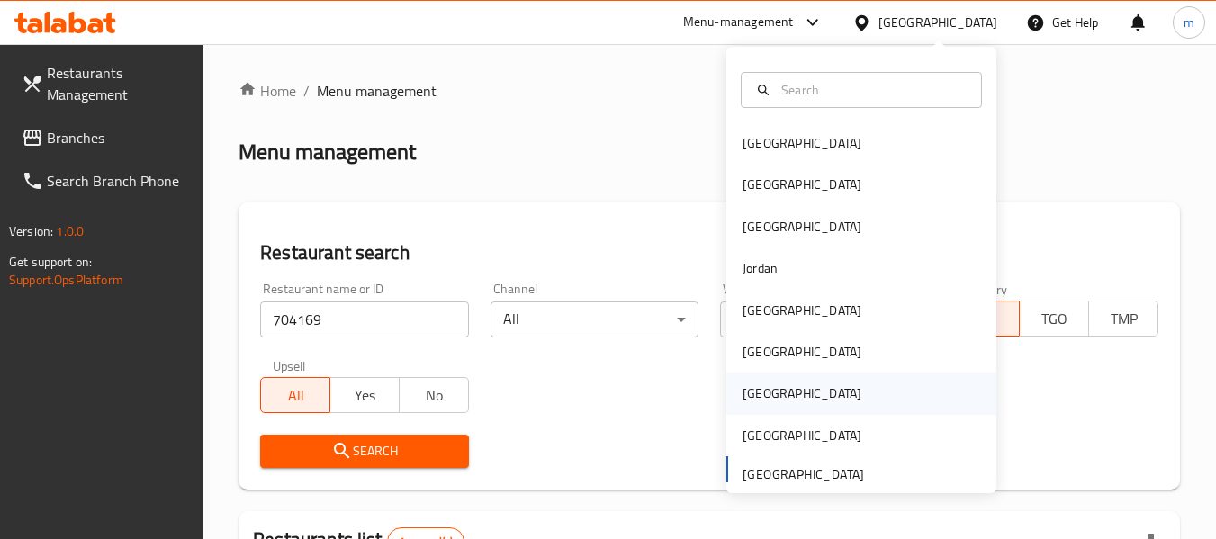
click at [762, 390] on div "[GEOGRAPHIC_DATA]" at bounding box center [802, 393] width 148 height 41
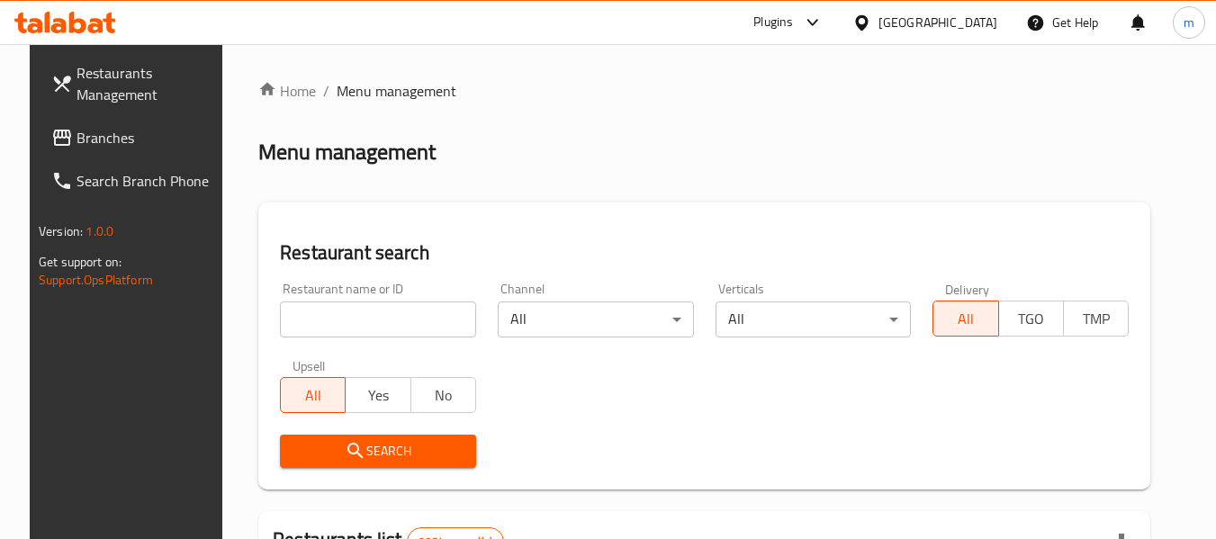
click at [77, 145] on span "Branches" at bounding box center [148, 138] width 142 height 22
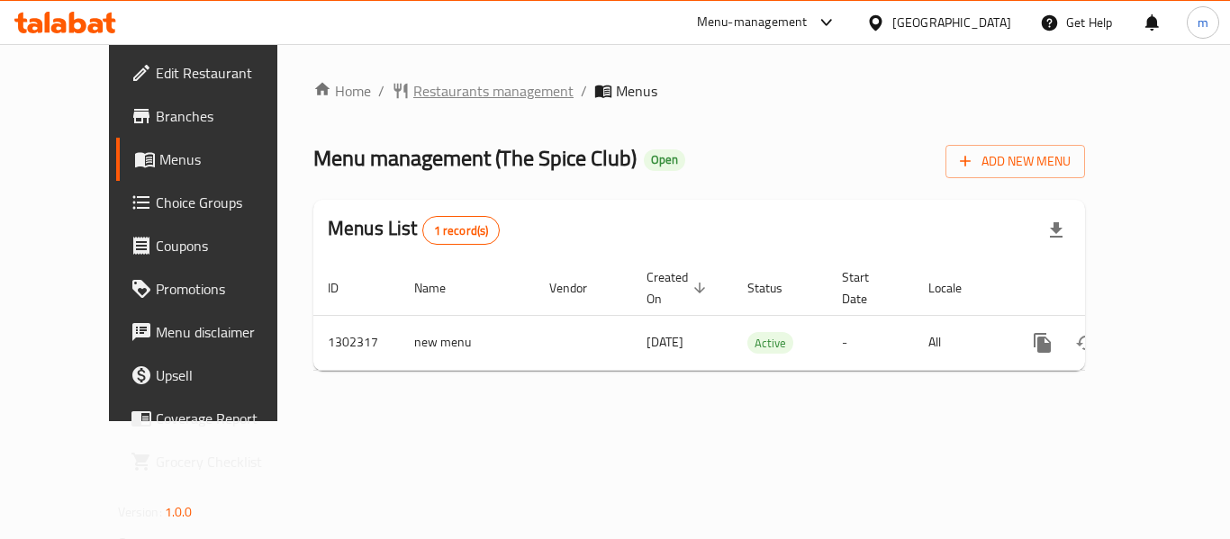
click at [413, 87] on span "Restaurants management" at bounding box center [493, 91] width 160 height 22
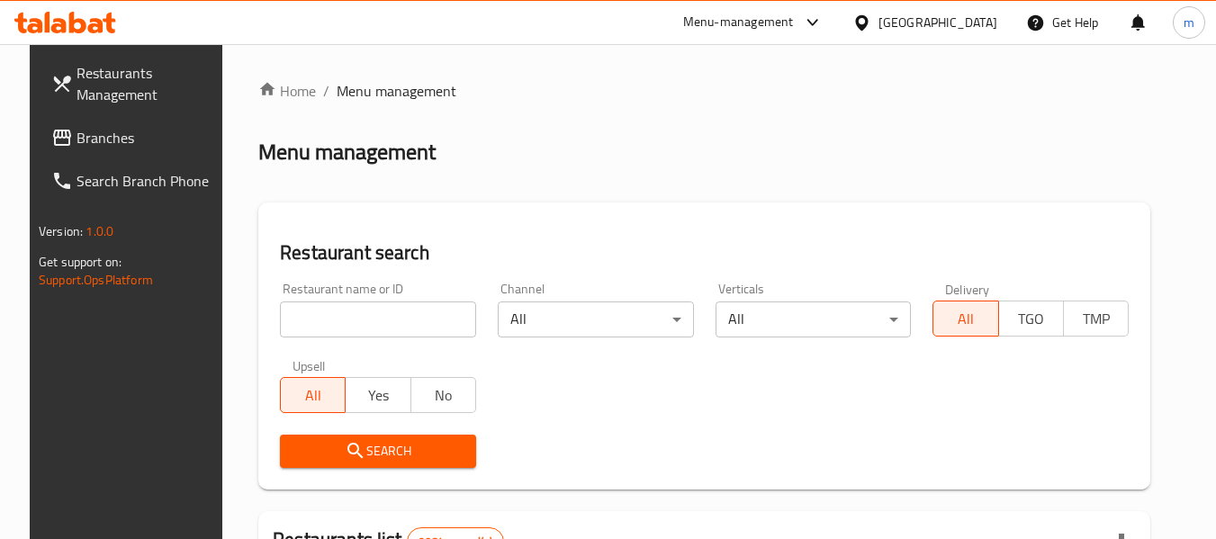
click at [376, 319] on input "search" at bounding box center [378, 320] width 196 height 36
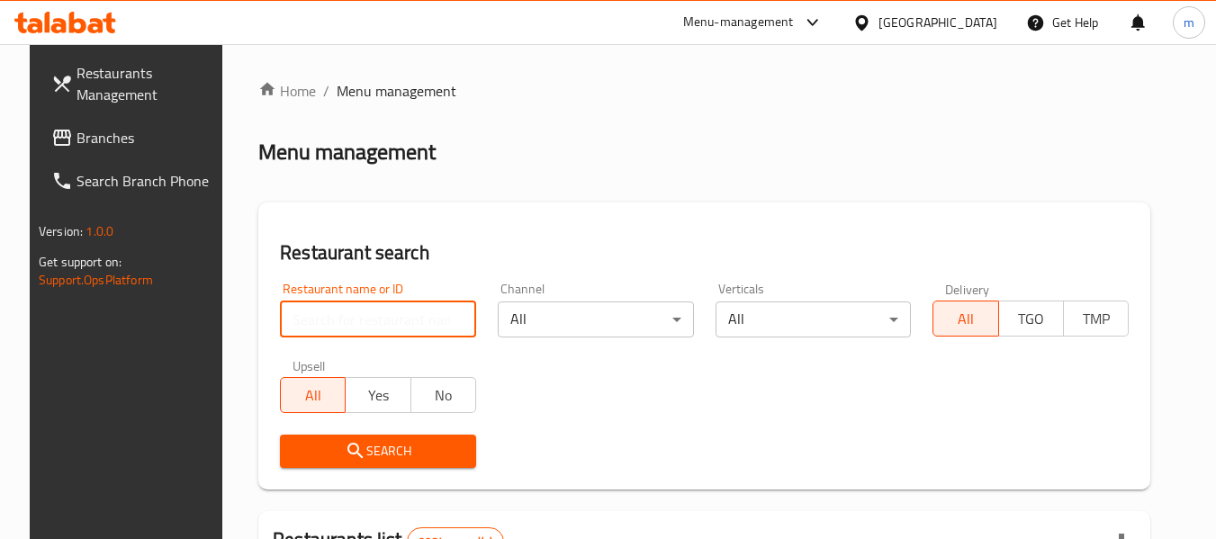
paste input "702382"
type input "702382"
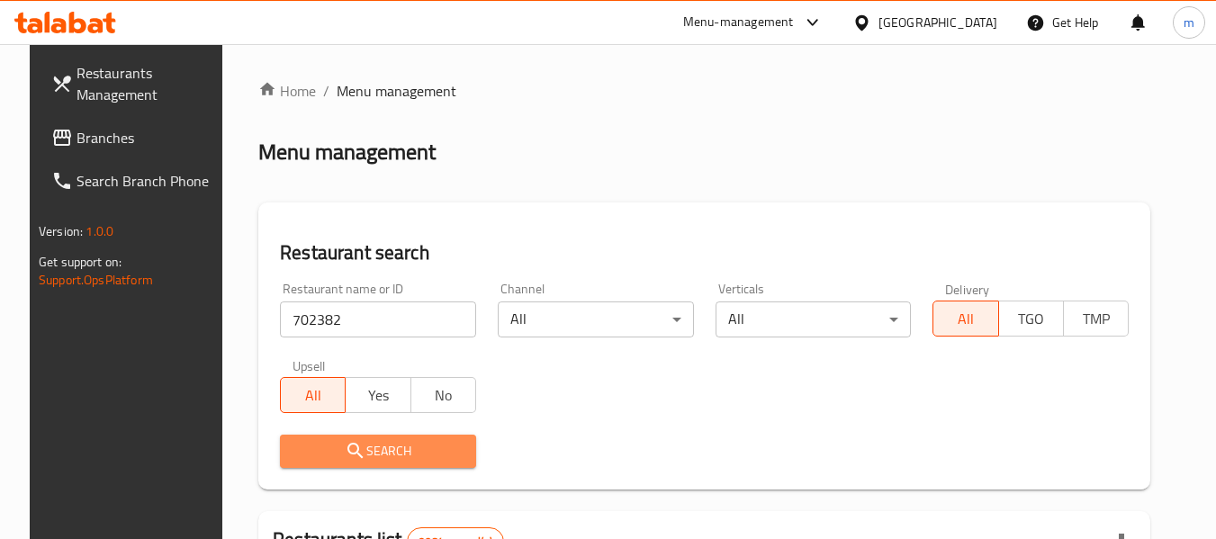
click at [367, 456] on span "Search" at bounding box center [377, 451] width 167 height 23
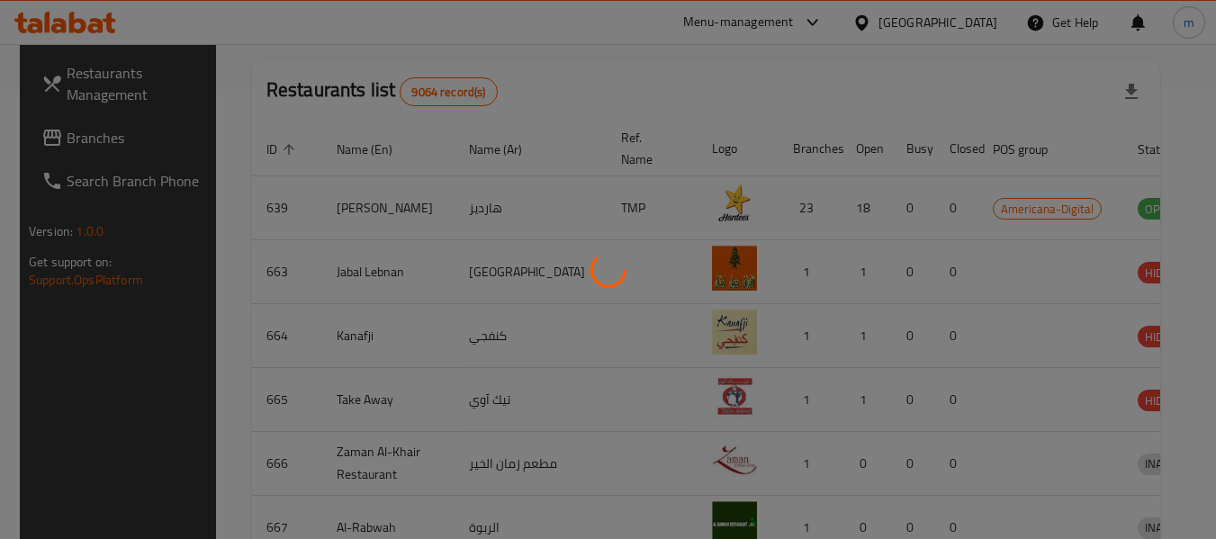
scroll to position [248, 0]
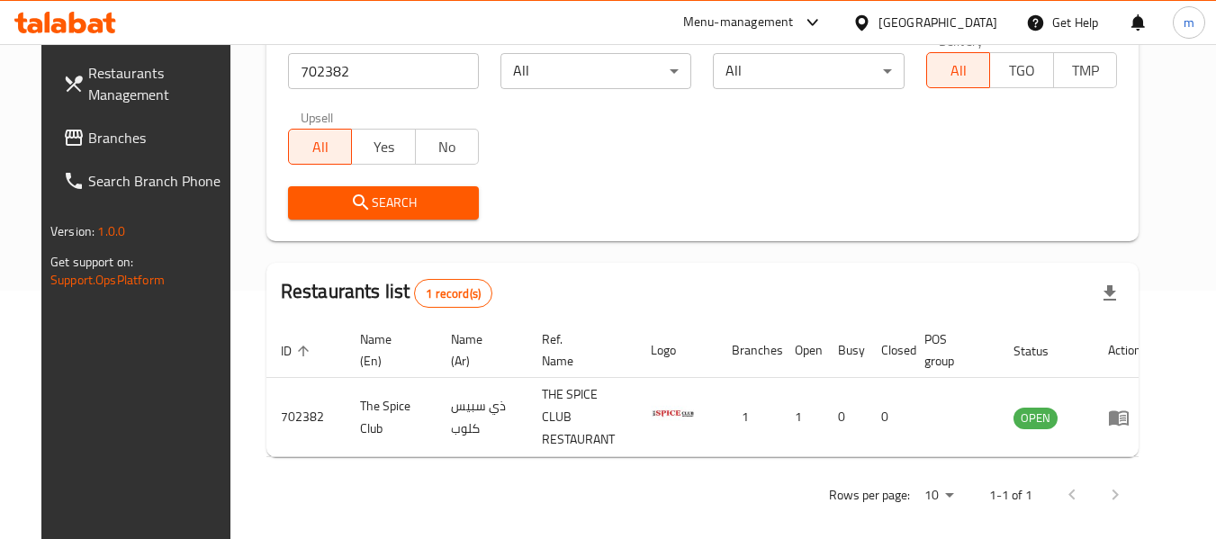
click at [879, 26] on div at bounding box center [866, 23] width 26 height 20
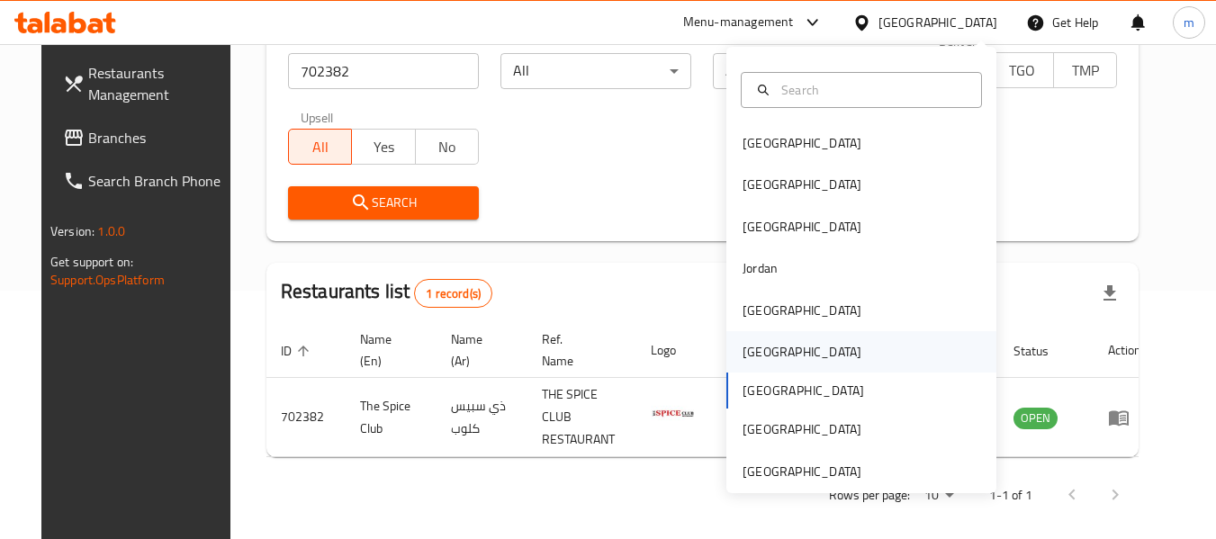
click at [779, 355] on div "[GEOGRAPHIC_DATA]" at bounding box center [862, 351] width 270 height 41
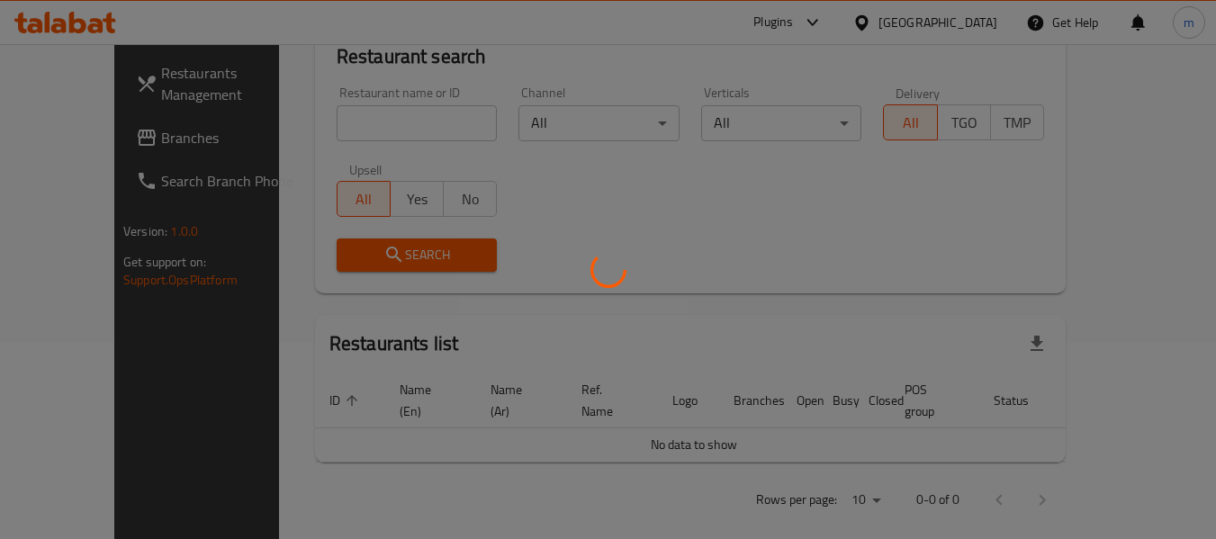
scroll to position [248, 0]
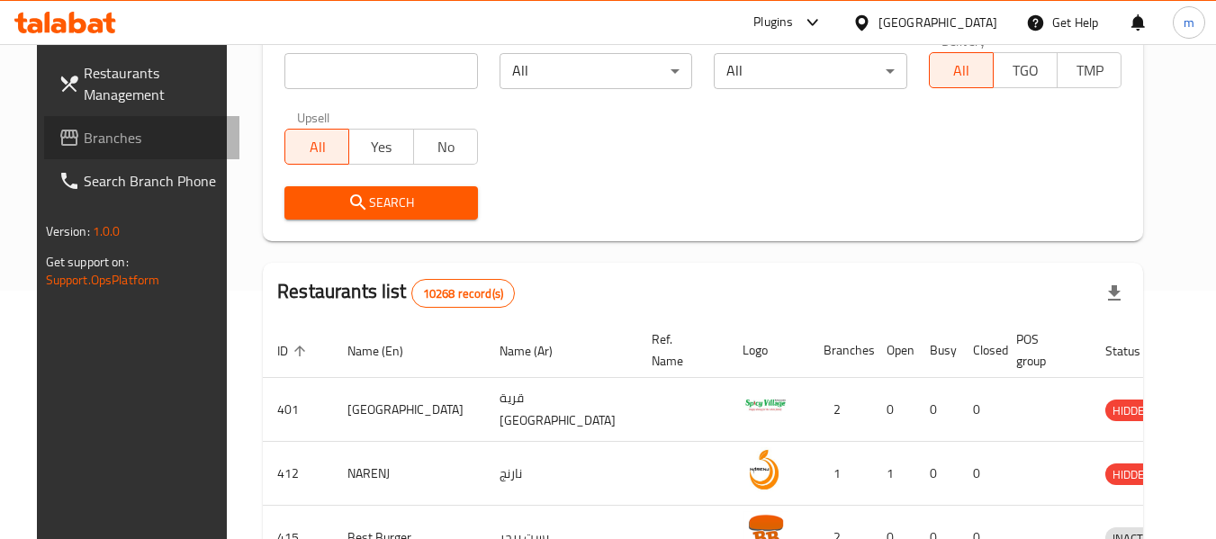
click at [87, 136] on span "Branches" at bounding box center [155, 138] width 142 height 22
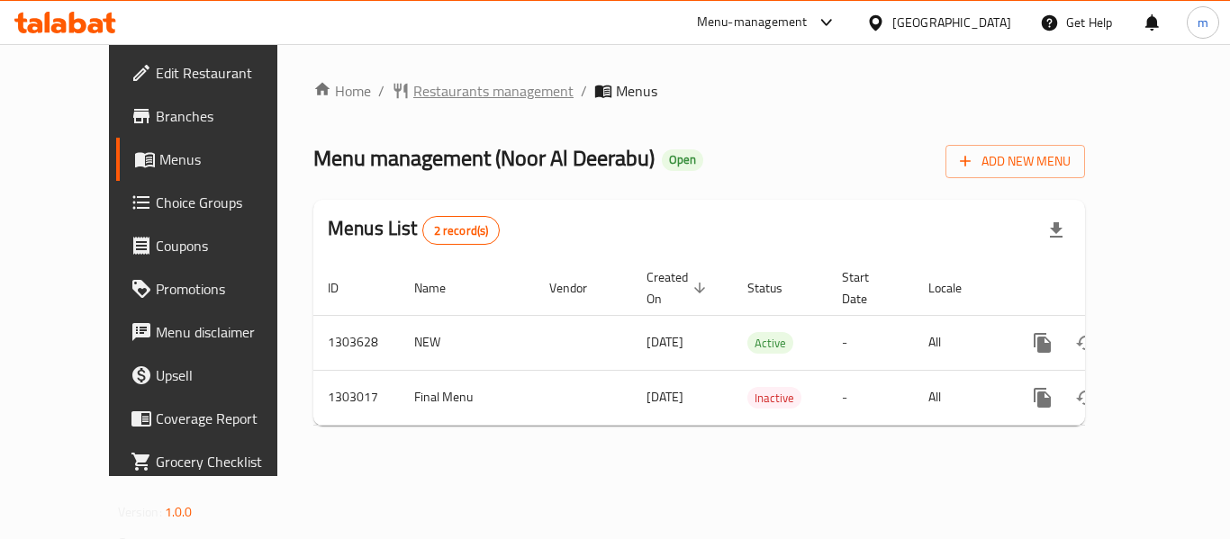
click at [421, 90] on span "Restaurants management" at bounding box center [493, 91] width 160 height 22
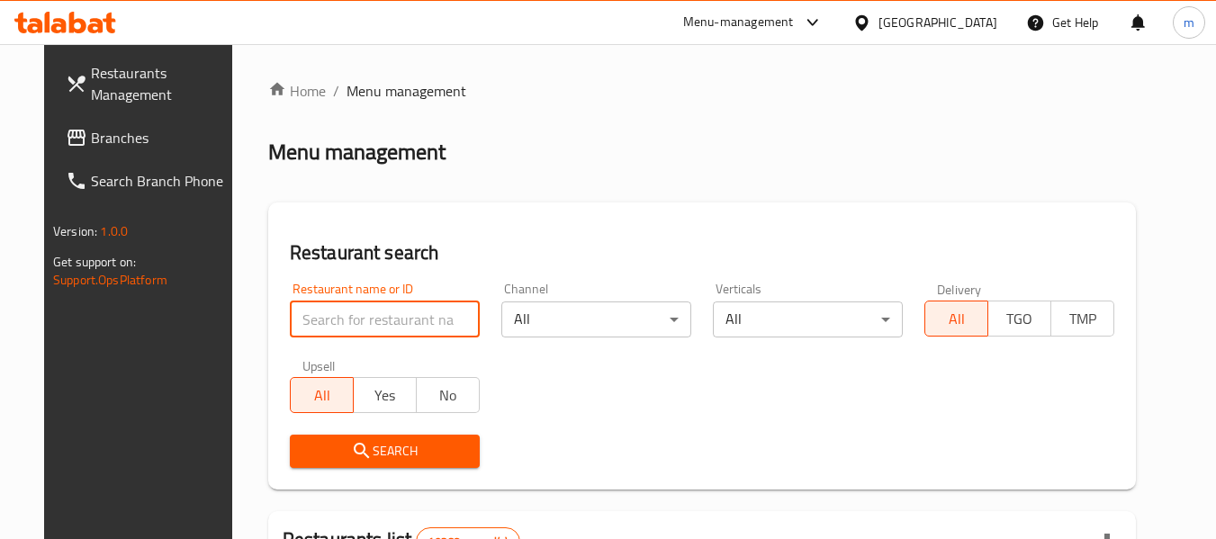
click at [363, 304] on input "search" at bounding box center [385, 320] width 190 height 36
paste input "702638"
type input "702638"
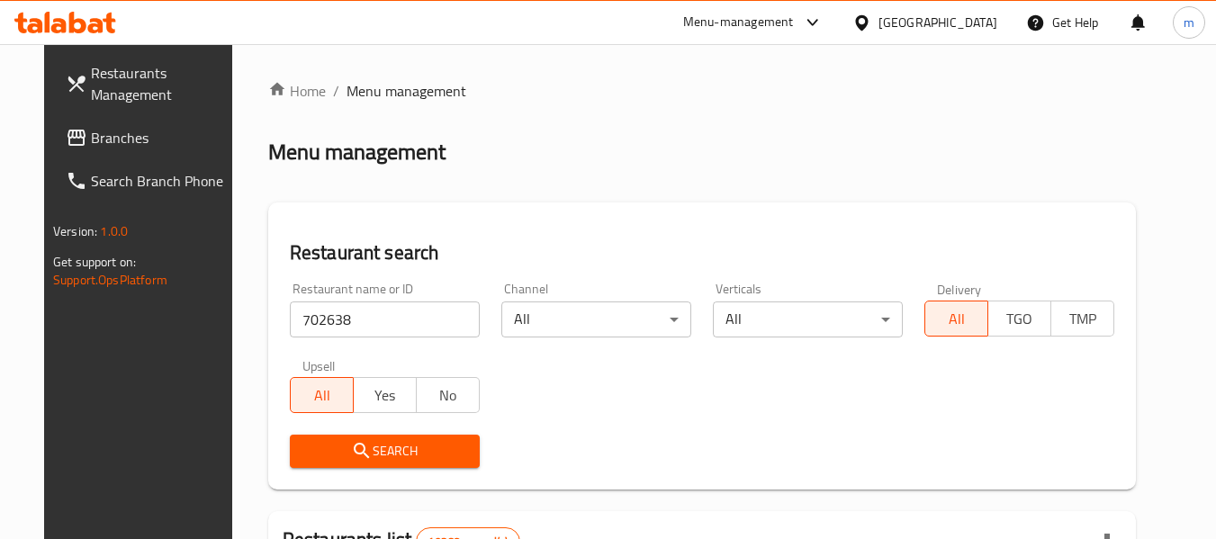
click at [371, 460] on span "Search" at bounding box center [384, 451] width 161 height 23
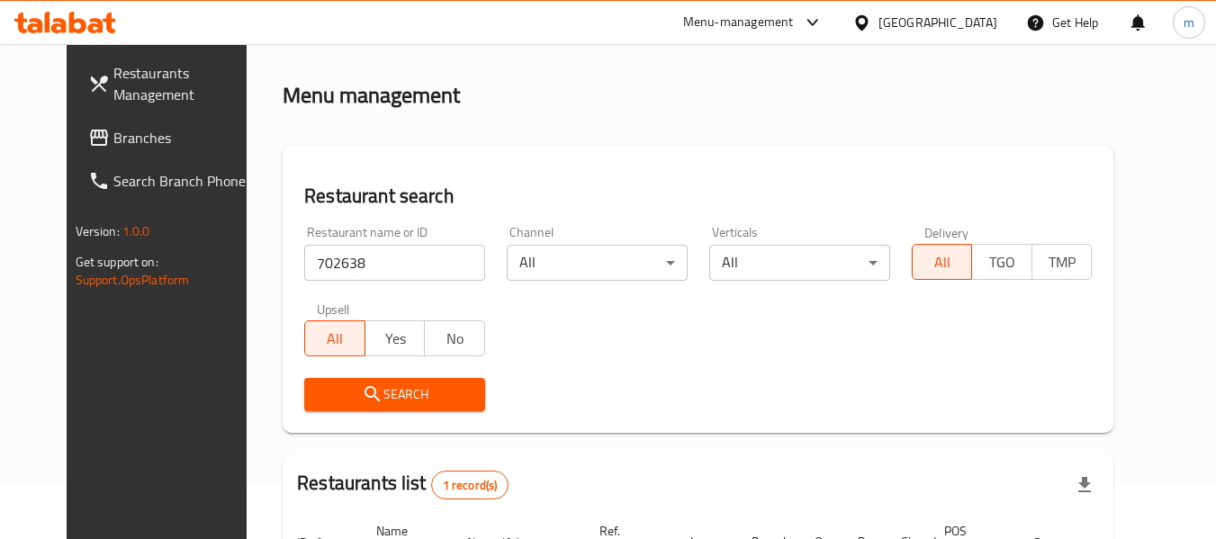
scroll to position [241, 0]
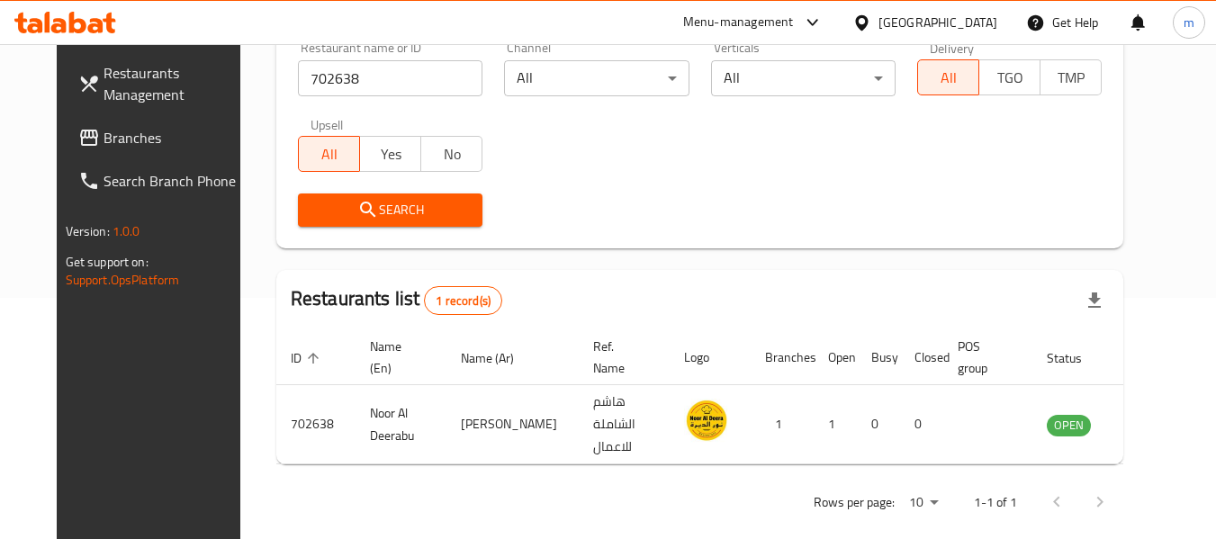
click at [879, 23] on div at bounding box center [866, 23] width 26 height 20
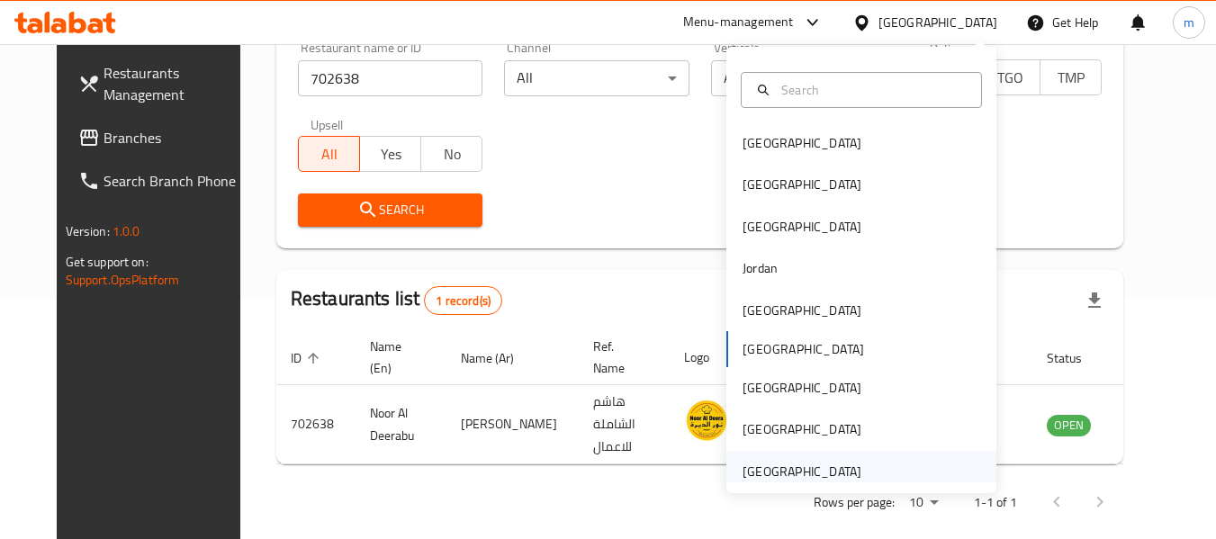
click at [775, 481] on div "[GEOGRAPHIC_DATA]" at bounding box center [802, 472] width 119 height 20
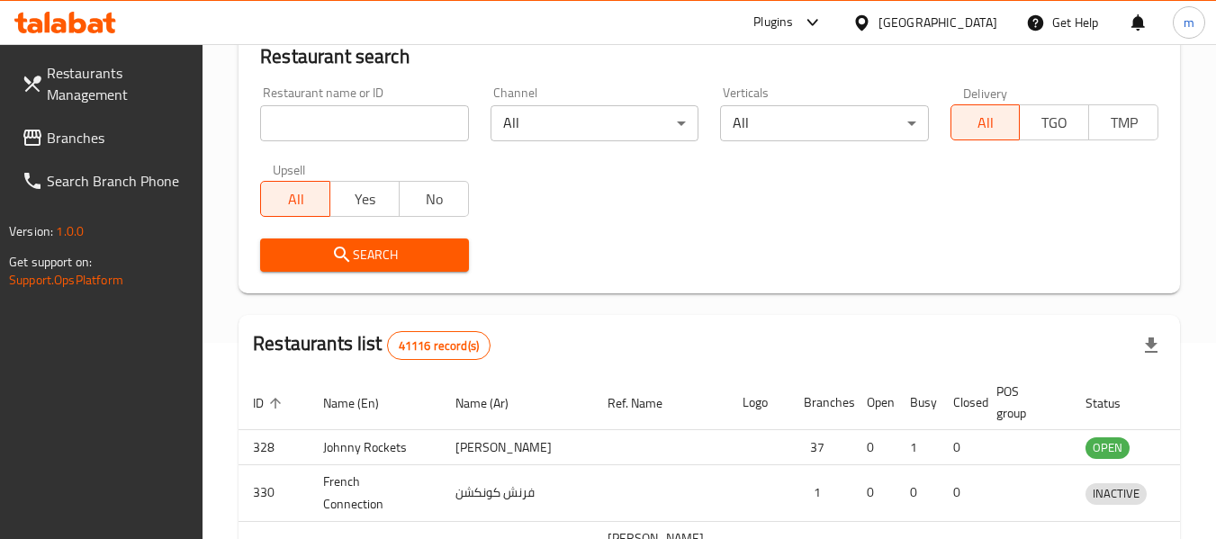
scroll to position [241, 0]
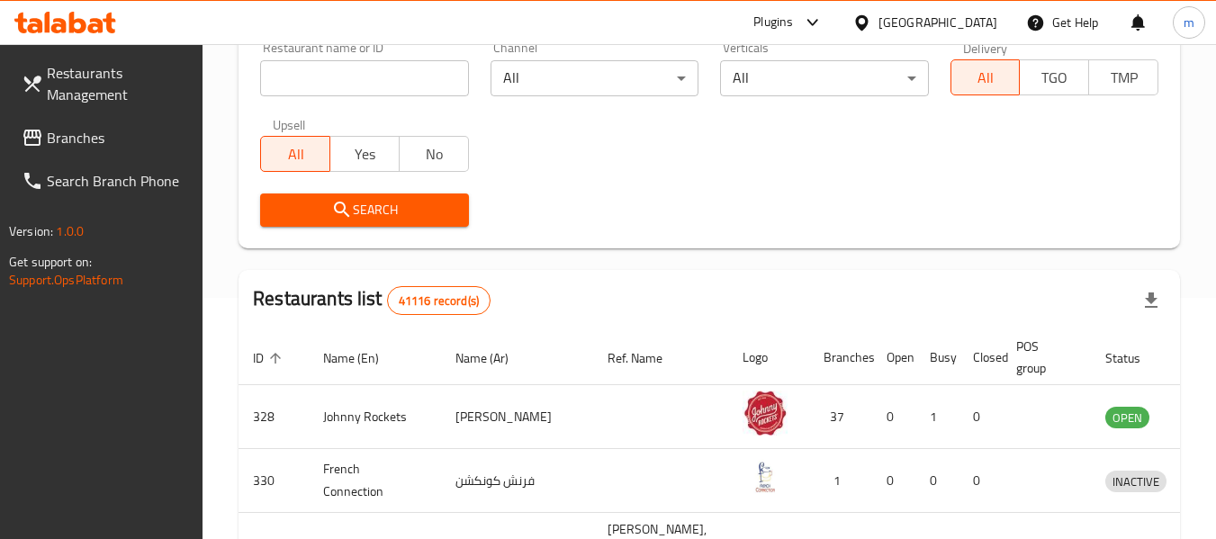
click at [76, 146] on span "Branches" at bounding box center [118, 138] width 142 height 22
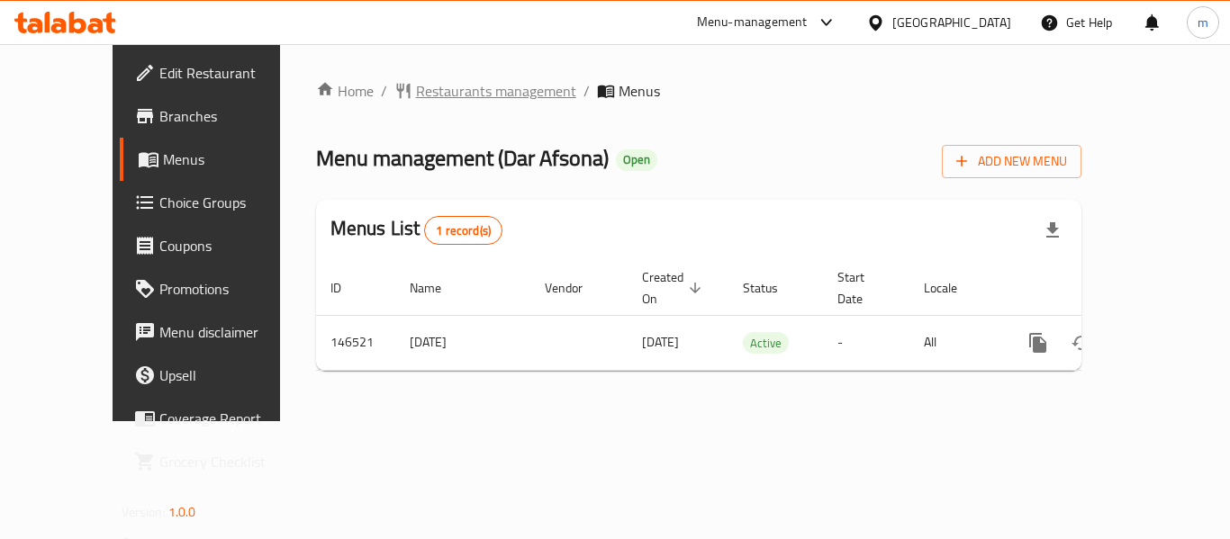
click at [445, 88] on span "Restaurants management" at bounding box center [496, 91] width 160 height 22
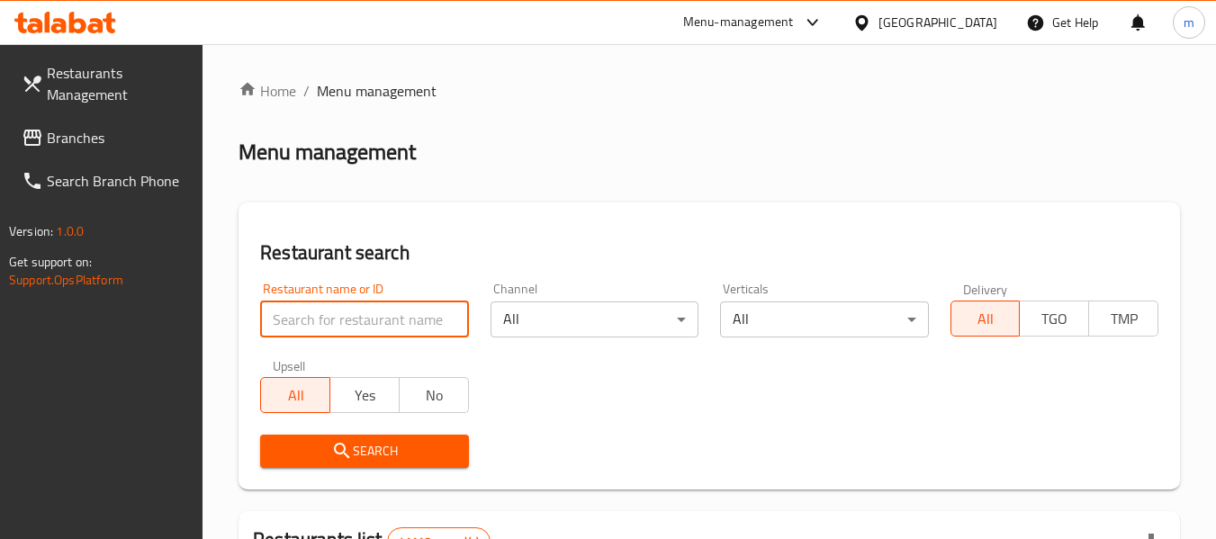
click at [384, 315] on input "search" at bounding box center [364, 320] width 208 height 36
paste input "612744"
type input "612744"
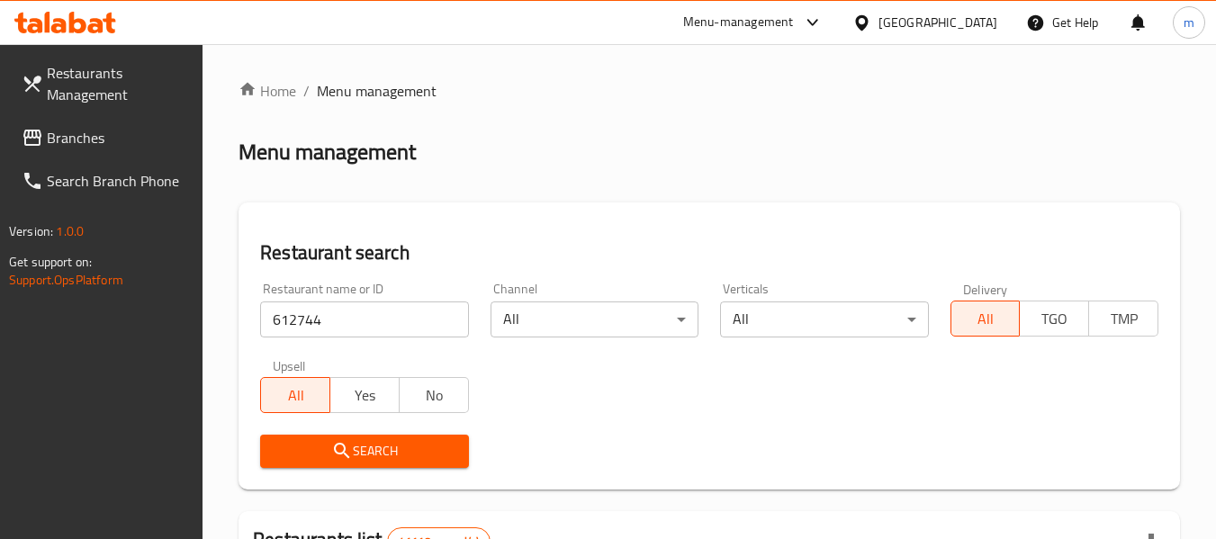
click at [391, 449] on span "Search" at bounding box center [364, 451] width 179 height 23
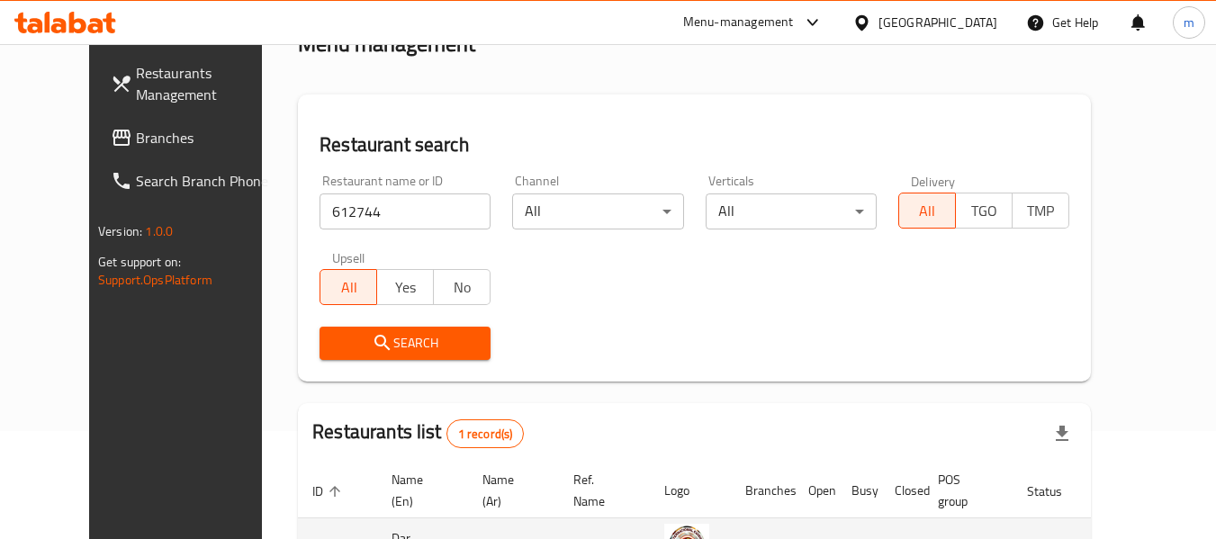
scroll to position [248, 0]
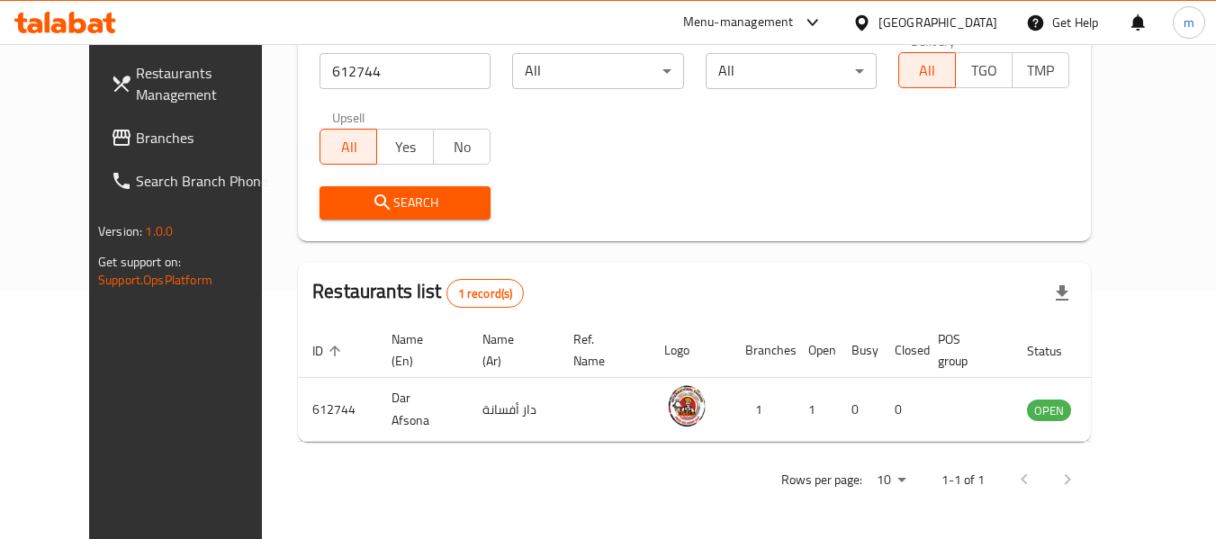
click at [925, 22] on div "[GEOGRAPHIC_DATA]" at bounding box center [938, 23] width 119 height 20
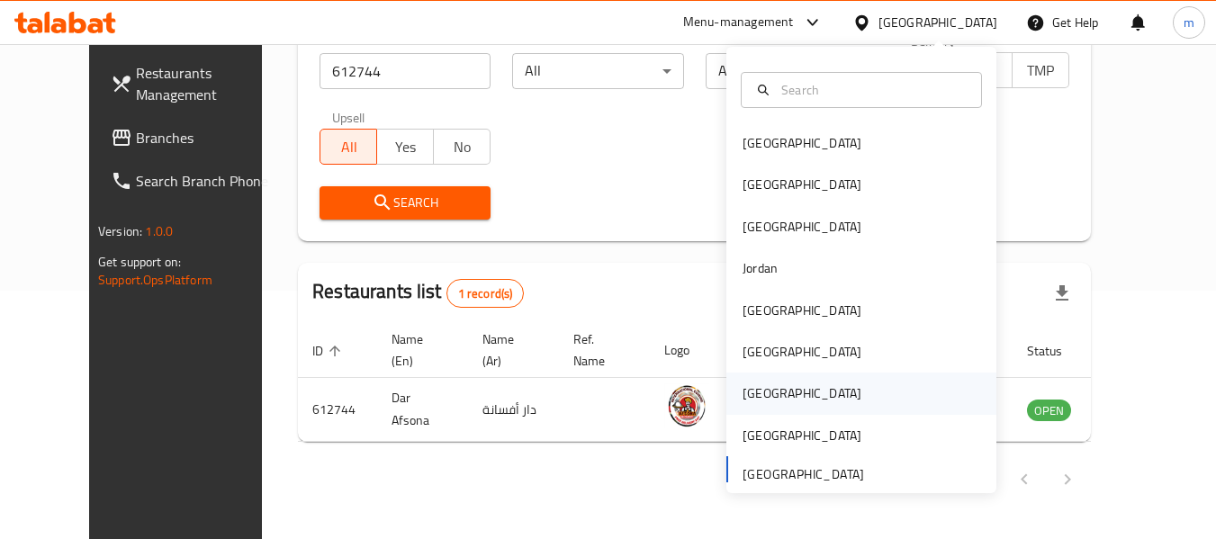
click at [753, 394] on div "[GEOGRAPHIC_DATA]" at bounding box center [802, 394] width 119 height 20
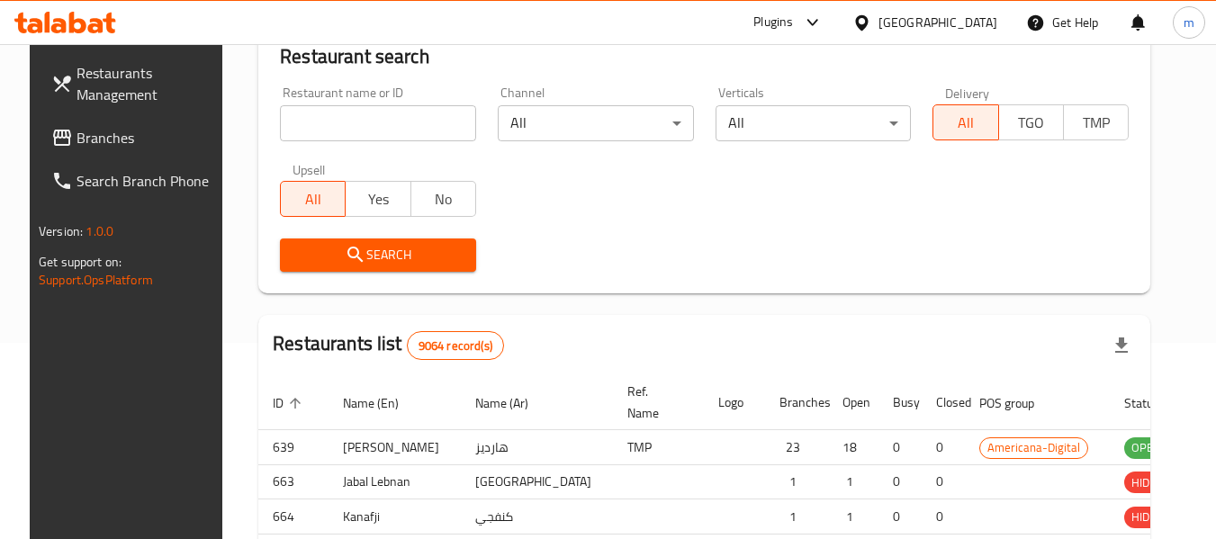
scroll to position [248, 0]
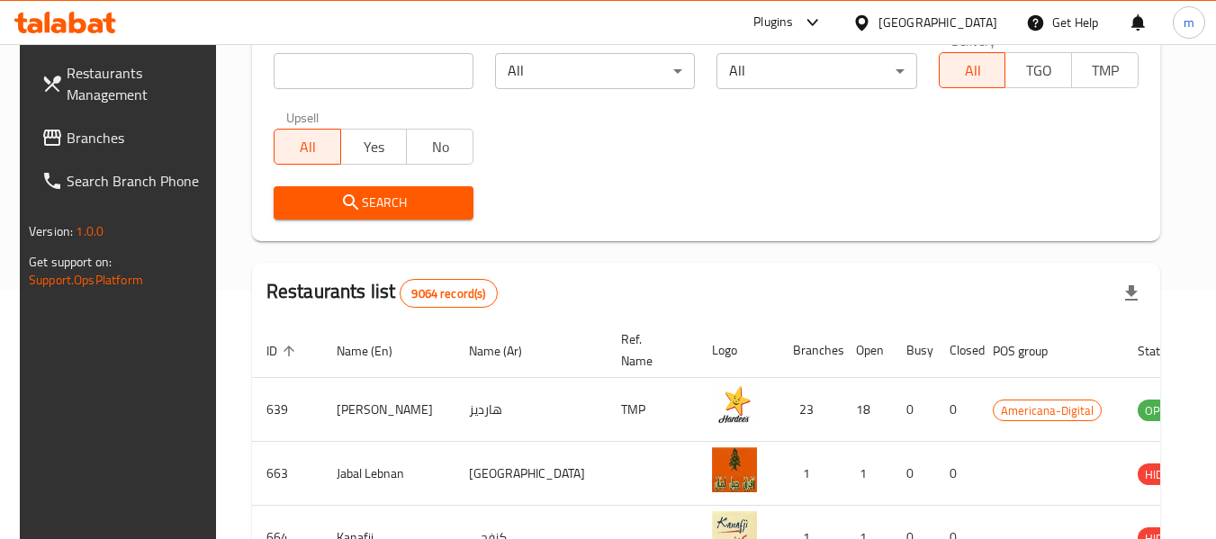
click at [110, 140] on span "Branches" at bounding box center [138, 138] width 142 height 22
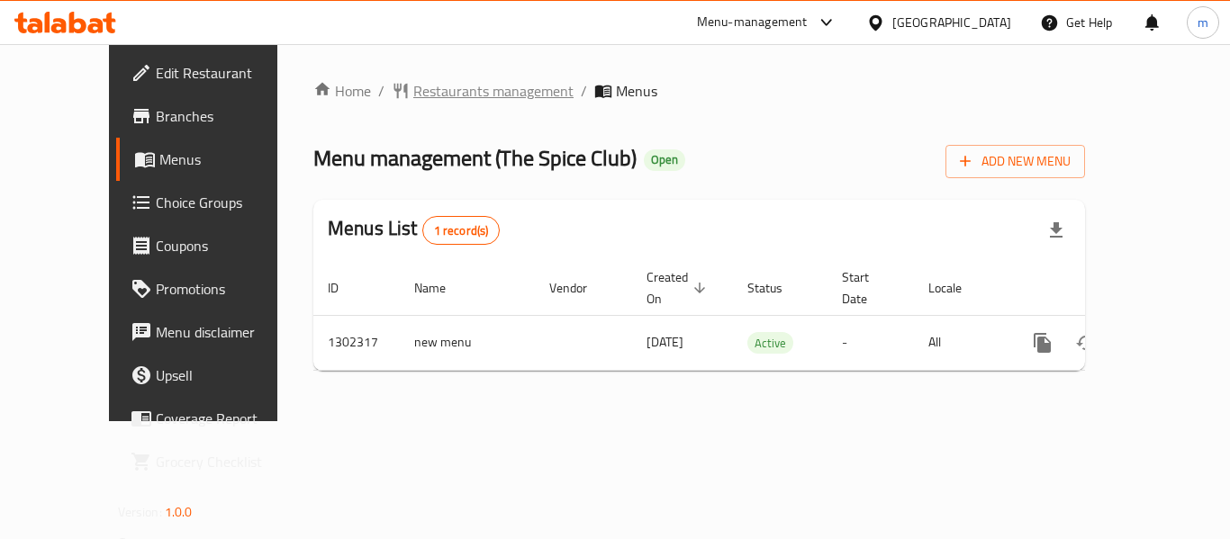
click at [447, 87] on span "Restaurants management" at bounding box center [493, 91] width 160 height 22
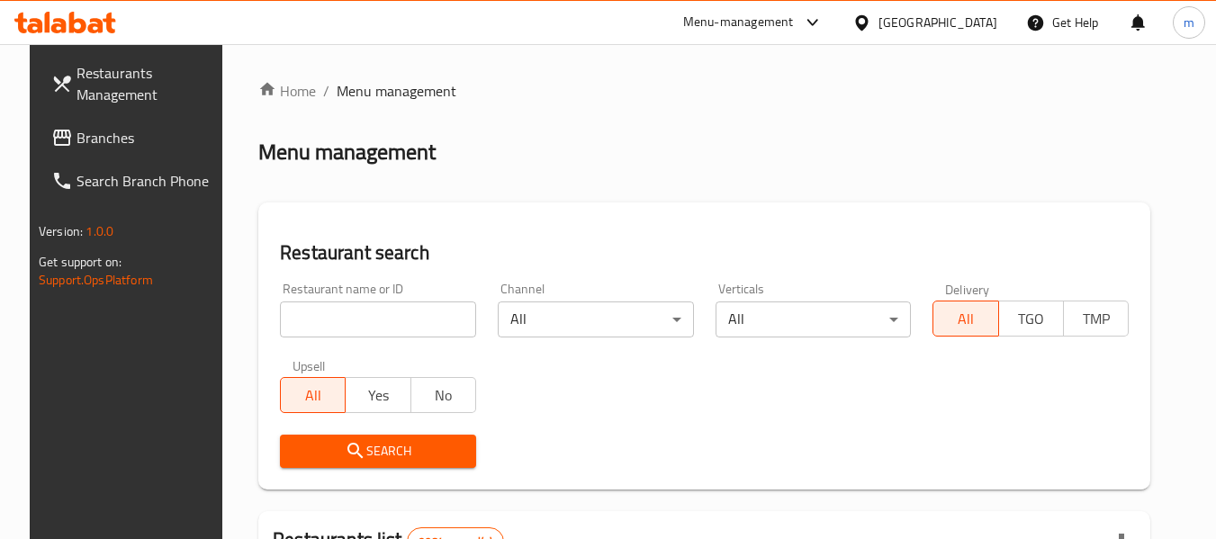
click at [380, 318] on input "search" at bounding box center [378, 320] width 196 height 36
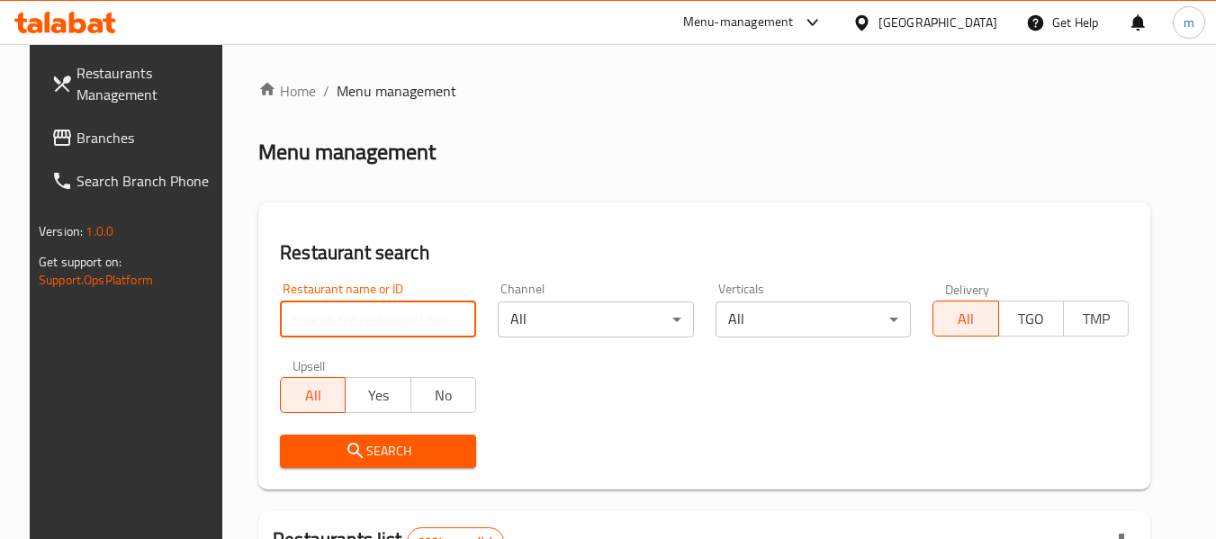
paste input "702382"
type input "702382"
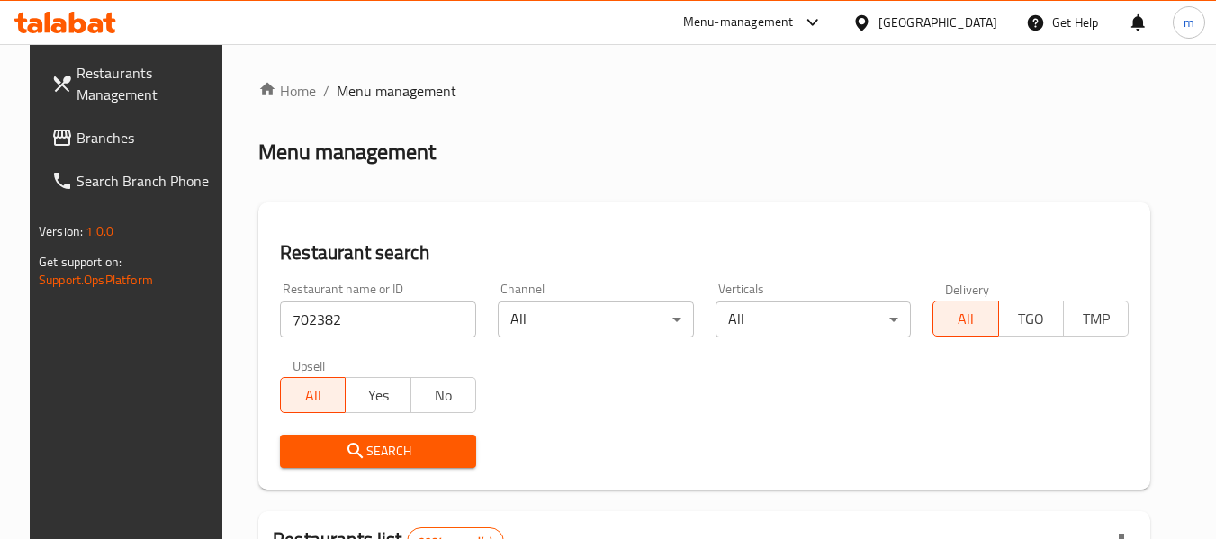
click at [399, 450] on span "Search" at bounding box center [377, 451] width 167 height 23
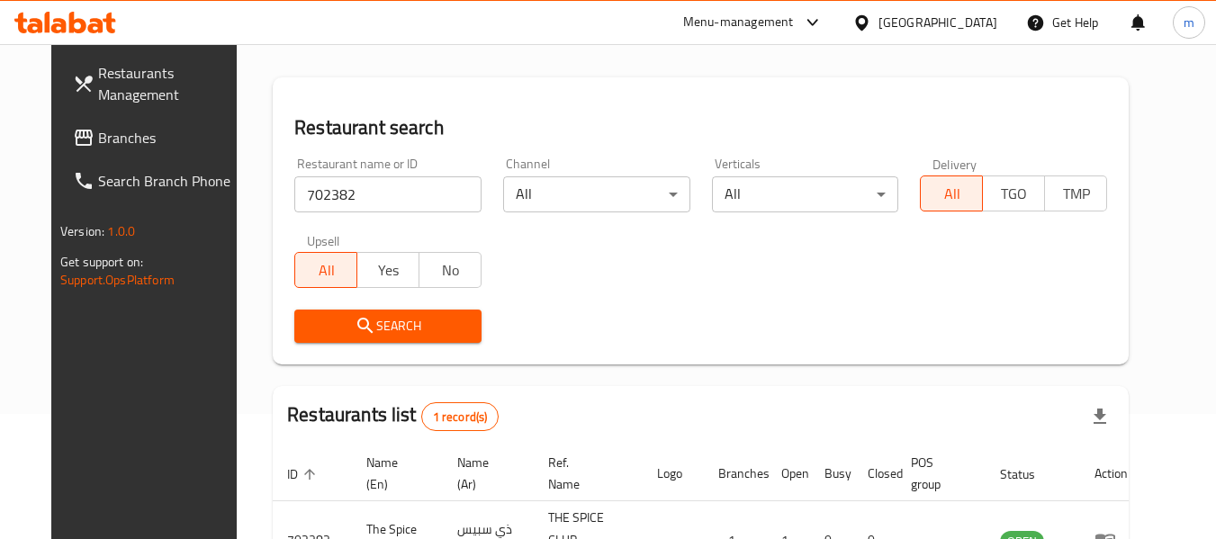
scroll to position [241, 0]
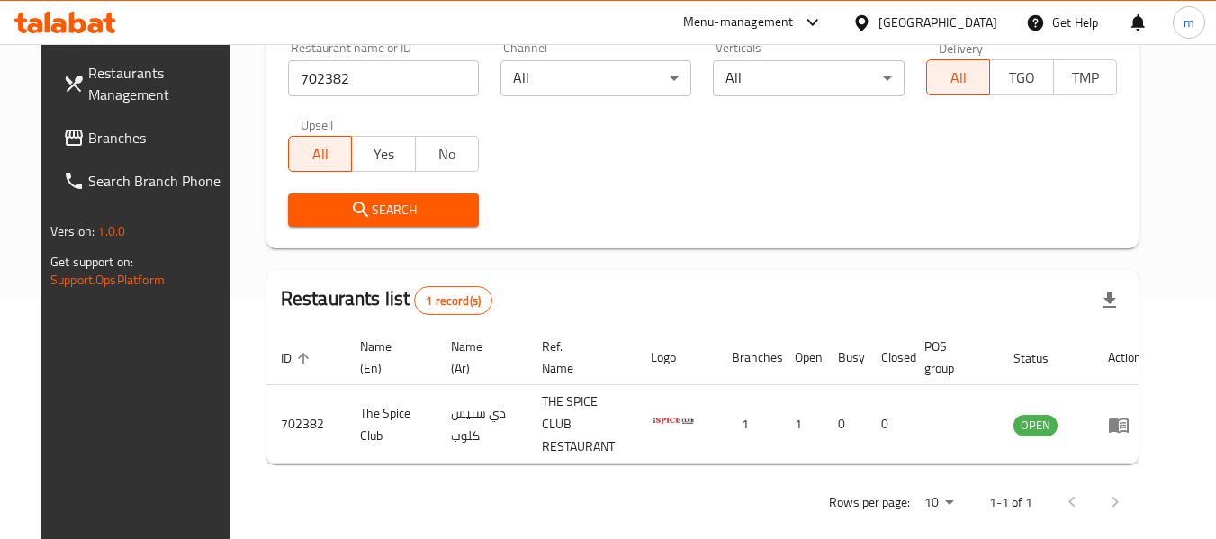
click at [879, 17] on div at bounding box center [866, 23] width 26 height 20
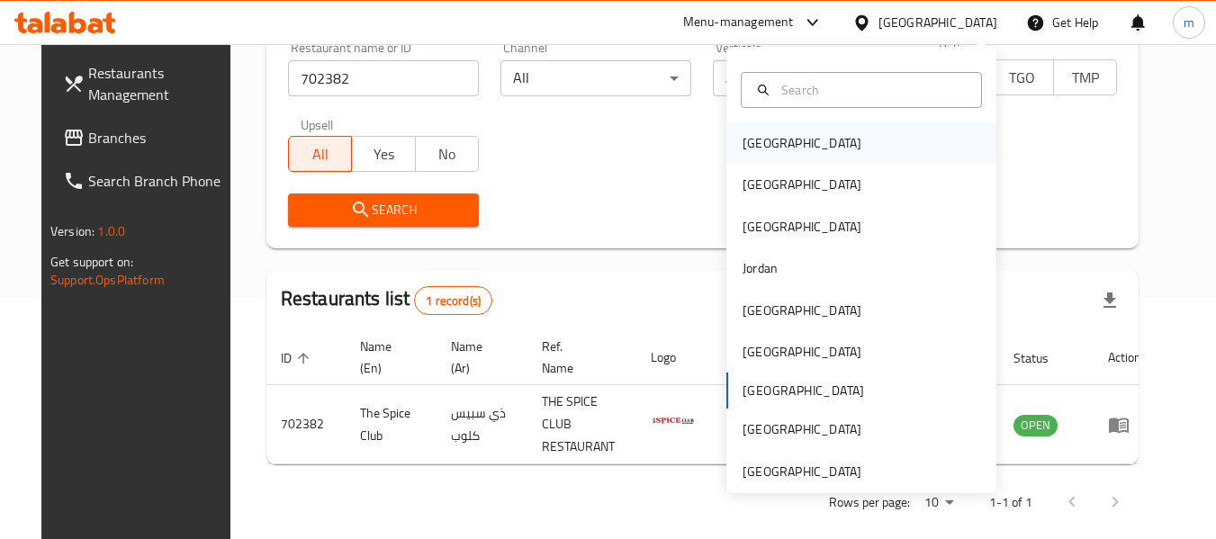
click at [785, 150] on div "[GEOGRAPHIC_DATA]" at bounding box center [802, 142] width 148 height 41
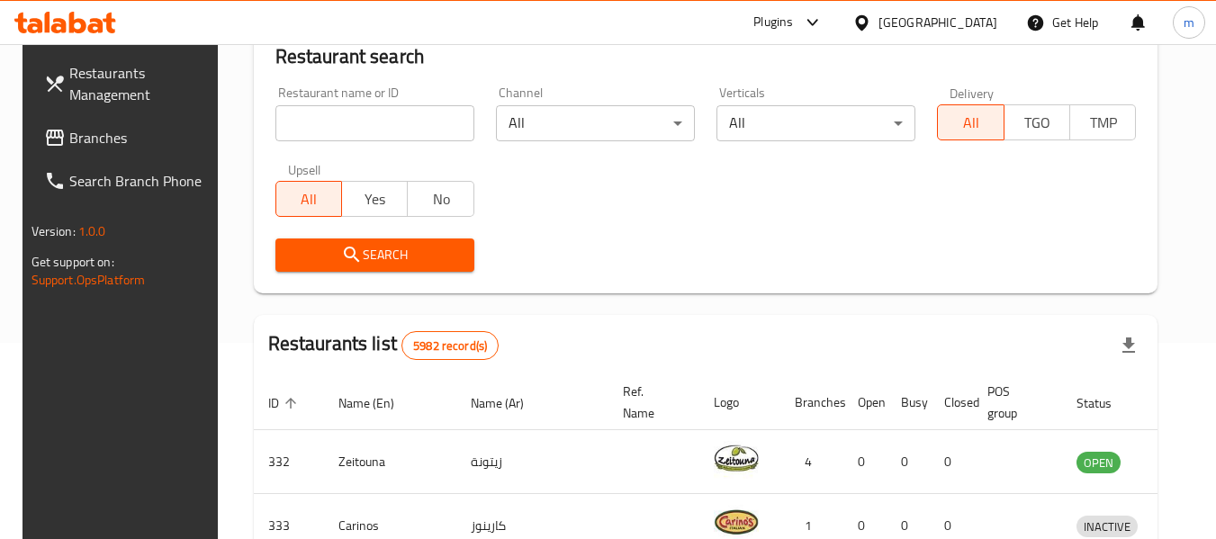
scroll to position [241, 0]
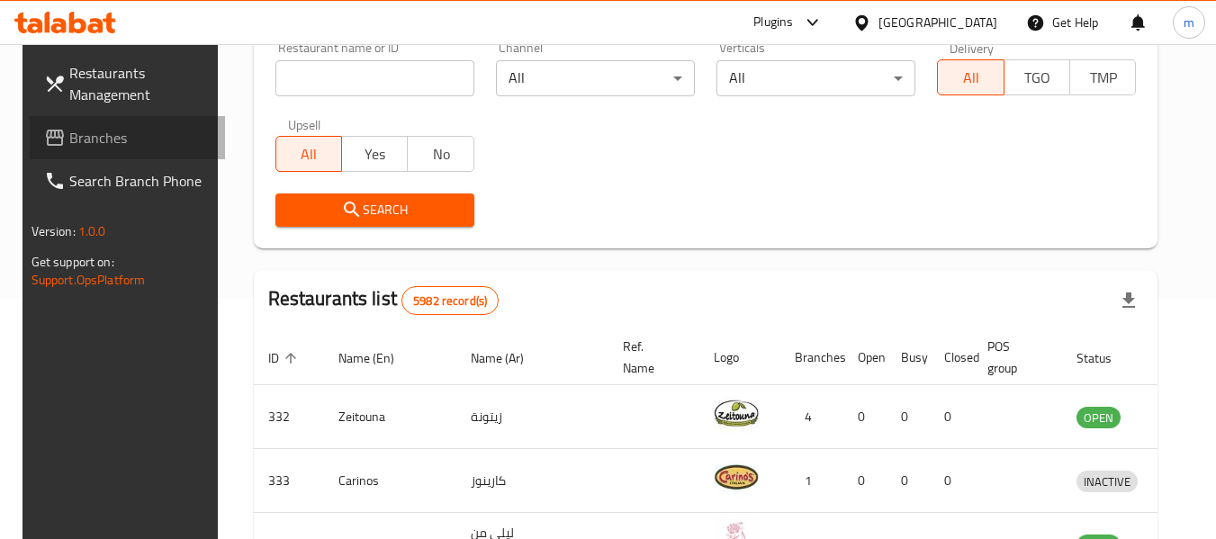
click at [70, 131] on span "Branches" at bounding box center [140, 138] width 142 height 22
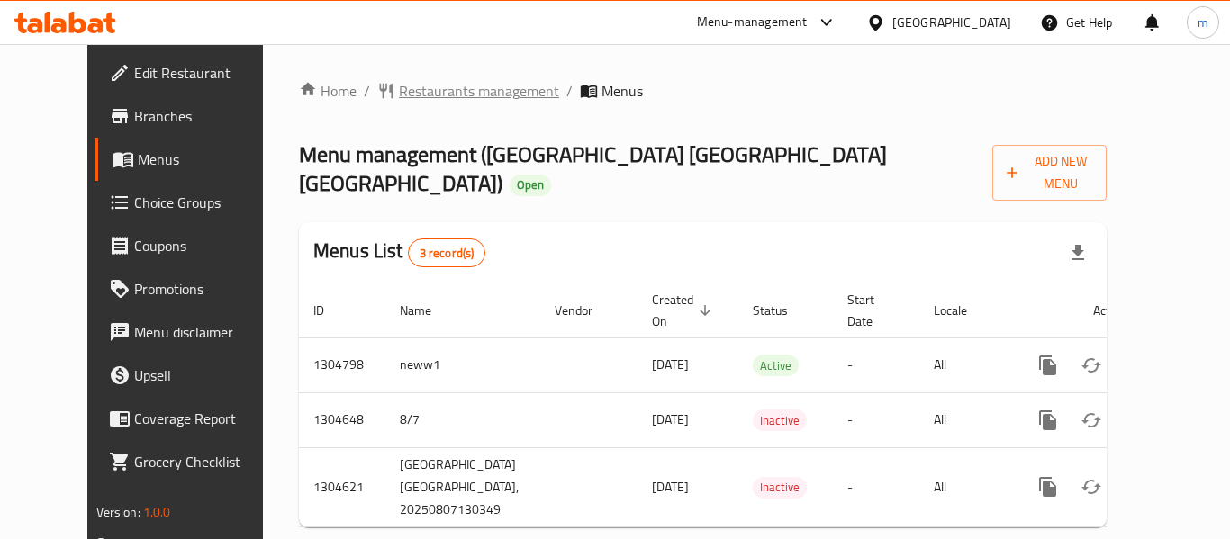
click at [399, 87] on span "Restaurants management" at bounding box center [479, 91] width 160 height 22
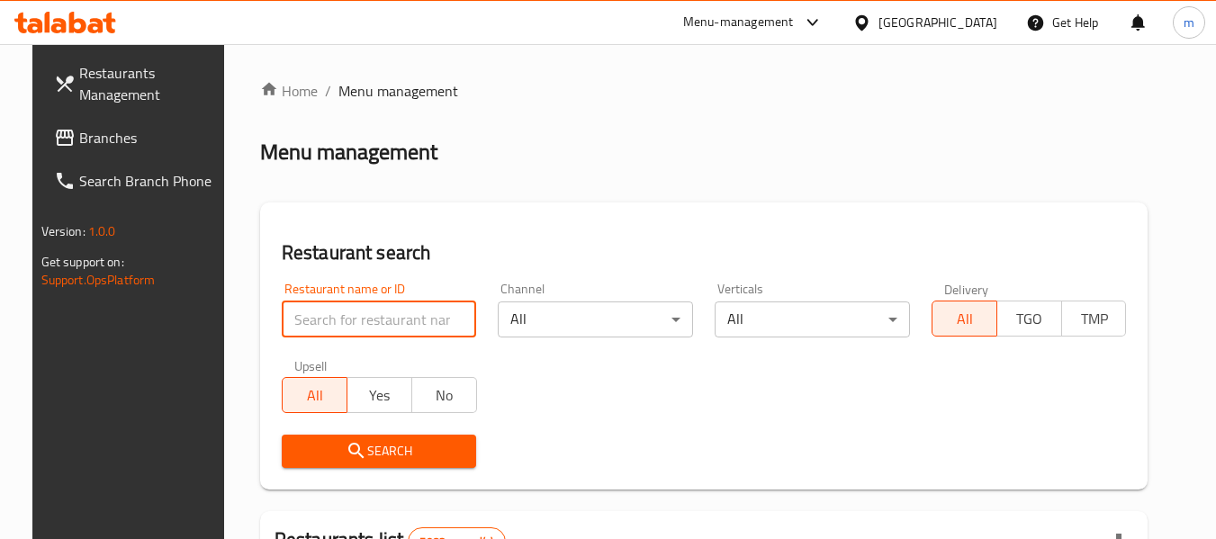
click at [365, 320] on input "search" at bounding box center [379, 320] width 195 height 36
paste input "703348"
type input "703348"
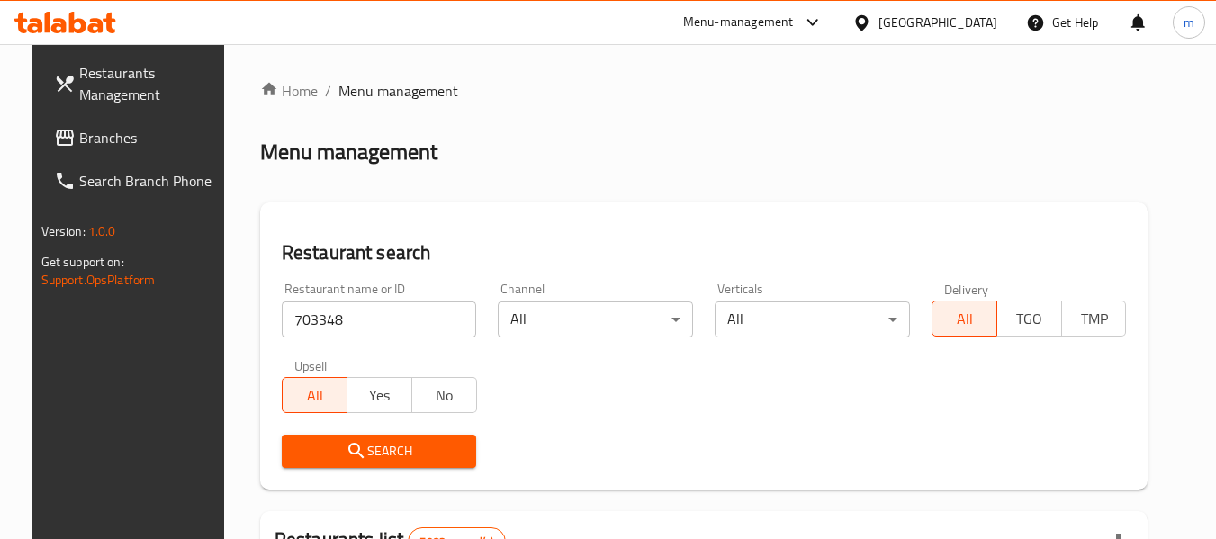
click at [373, 461] on span "Search" at bounding box center [379, 451] width 167 height 23
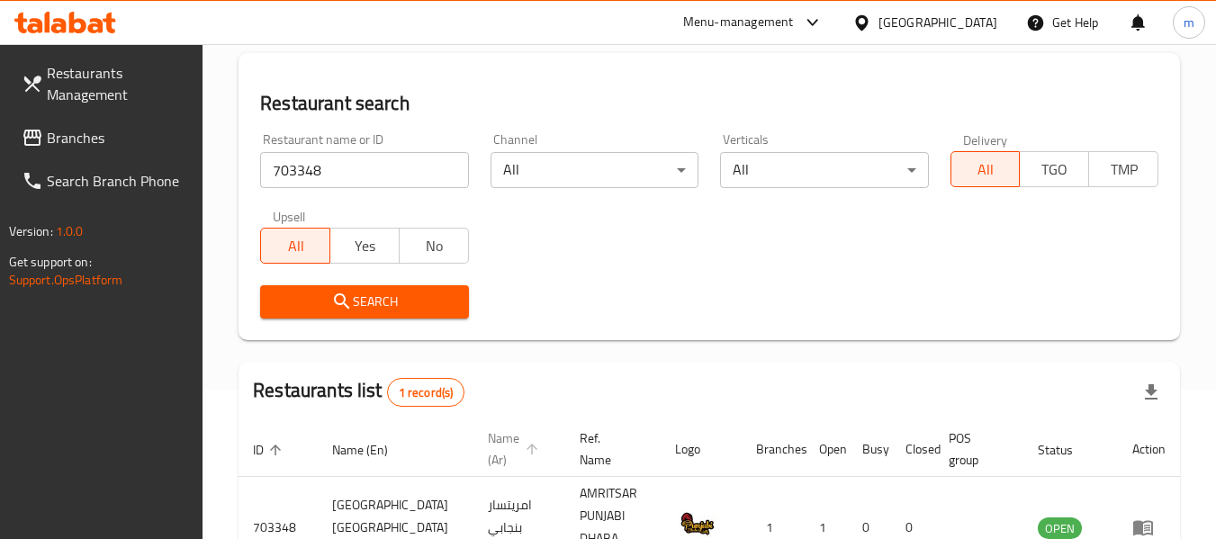
scroll to position [264, 0]
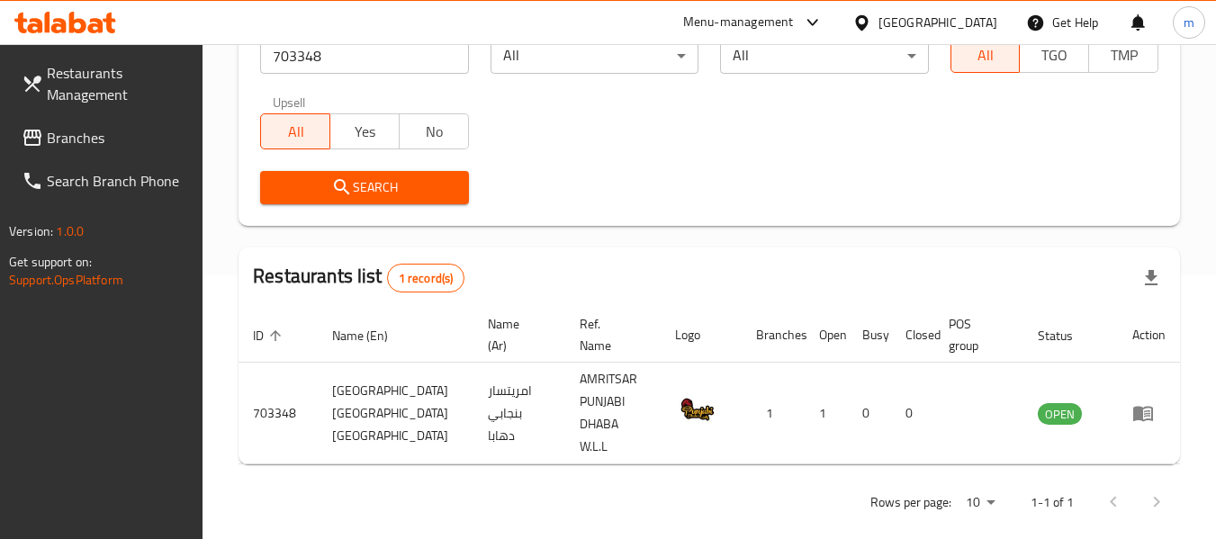
click at [965, 18] on div "[GEOGRAPHIC_DATA]" at bounding box center [938, 23] width 119 height 20
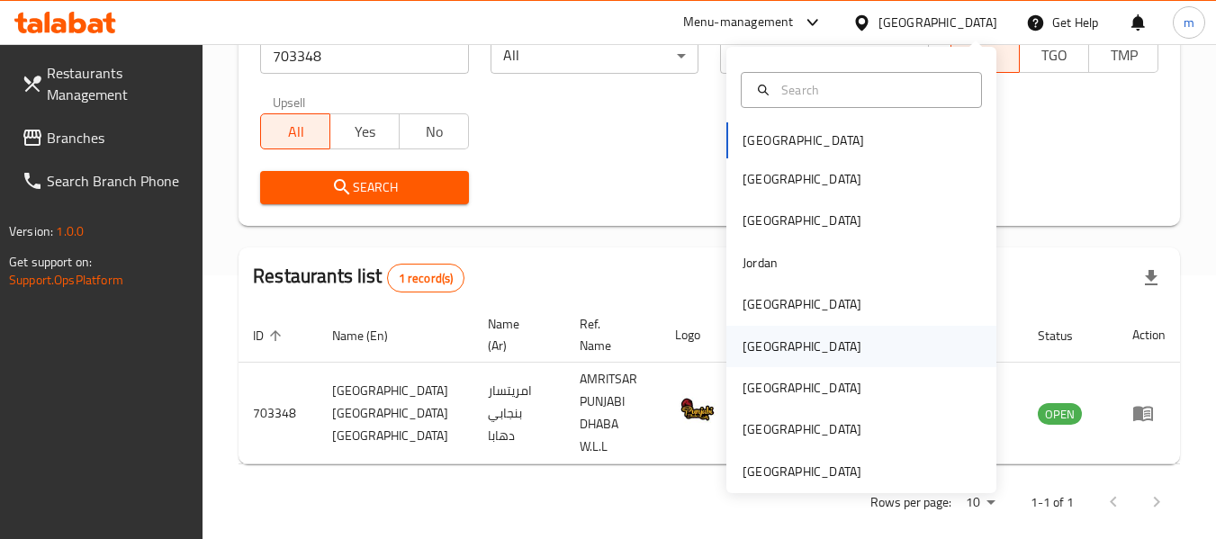
click at [756, 344] on div "[GEOGRAPHIC_DATA]" at bounding box center [802, 347] width 119 height 20
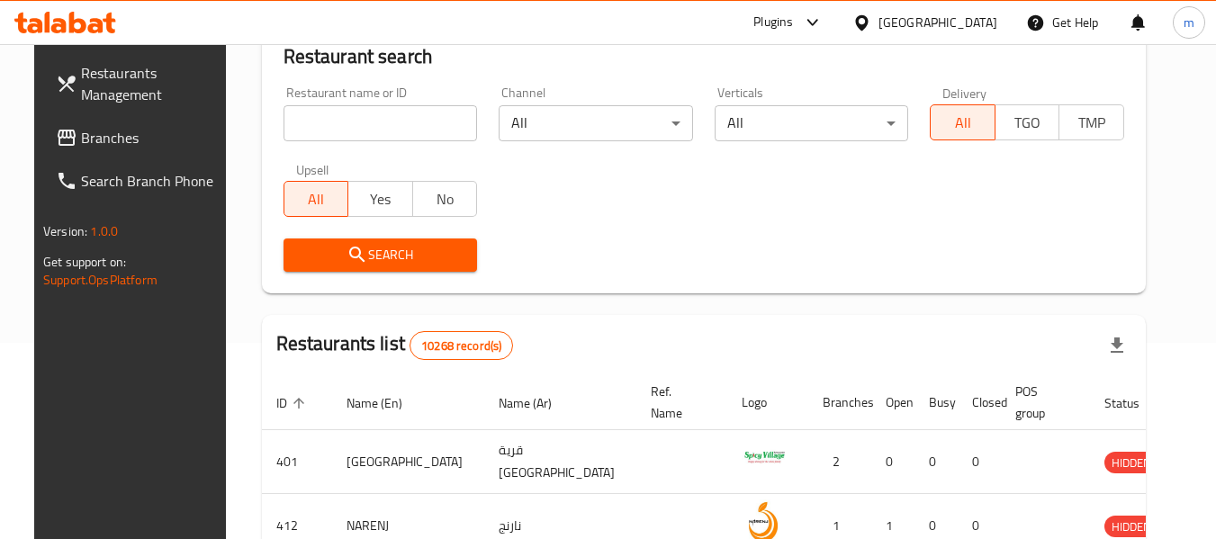
scroll to position [264, 0]
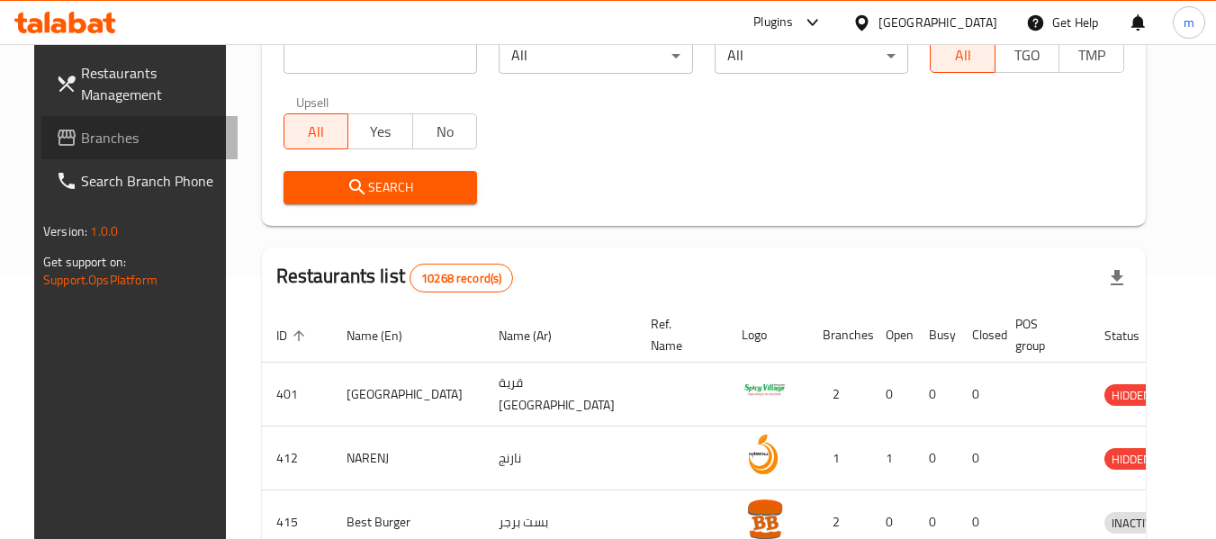
click at [56, 139] on span at bounding box center [68, 138] width 25 height 22
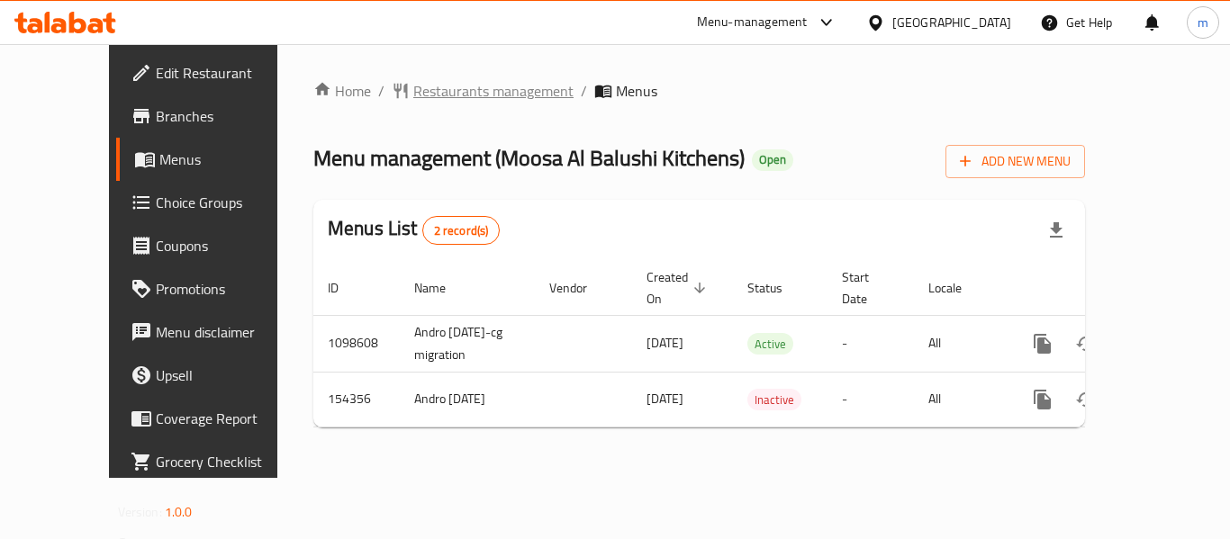
click at [454, 92] on span "Restaurants management" at bounding box center [493, 91] width 160 height 22
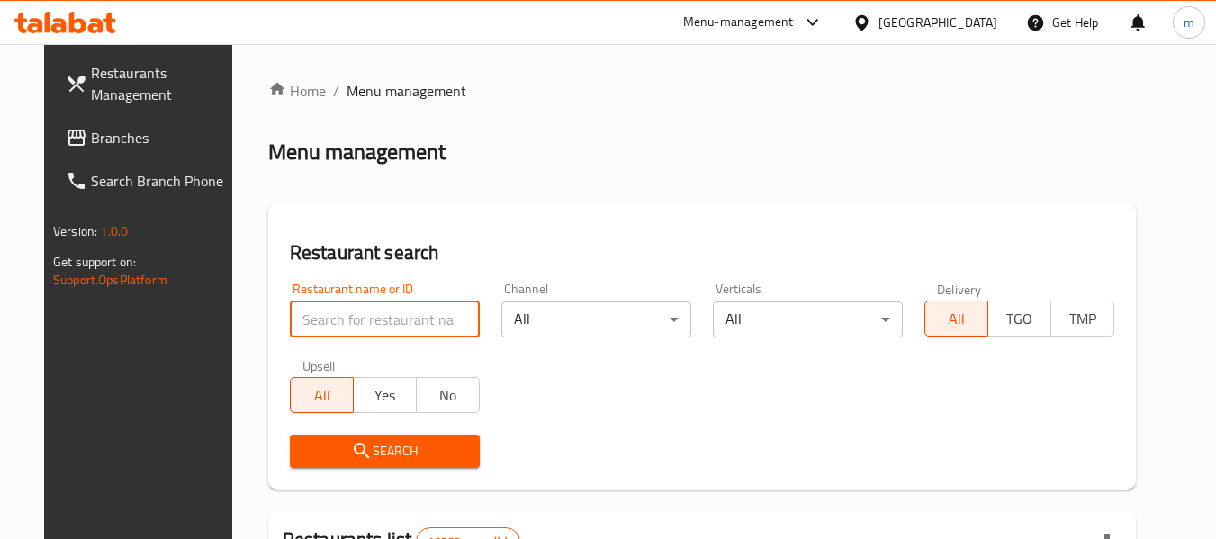
click at [370, 309] on input "search" at bounding box center [385, 320] width 190 height 36
paste input "614739"
type input "614739"
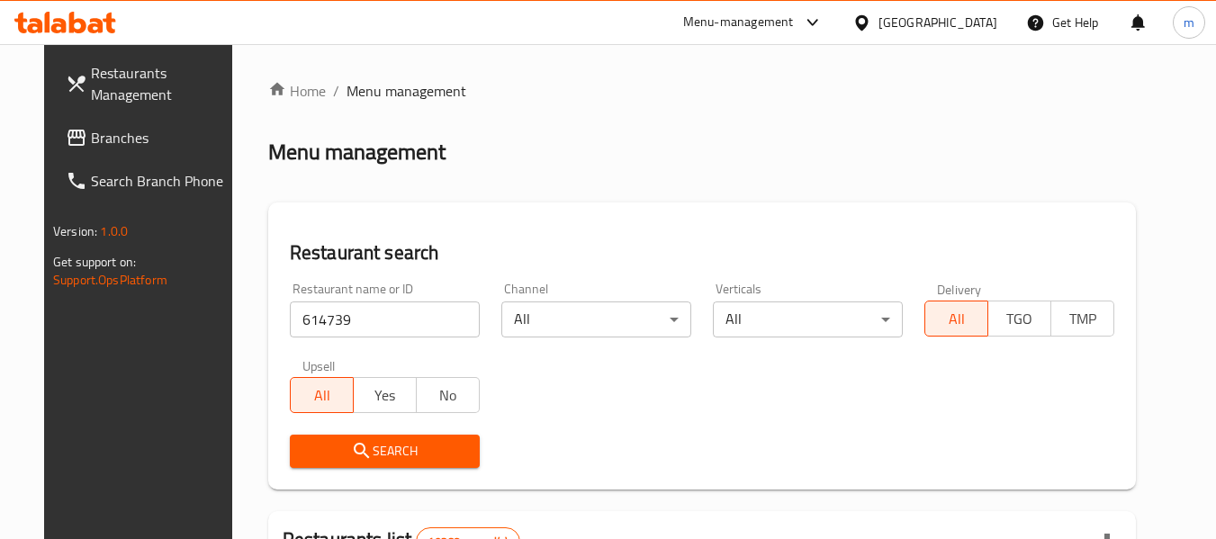
click at [388, 458] on span "Search" at bounding box center [384, 451] width 161 height 23
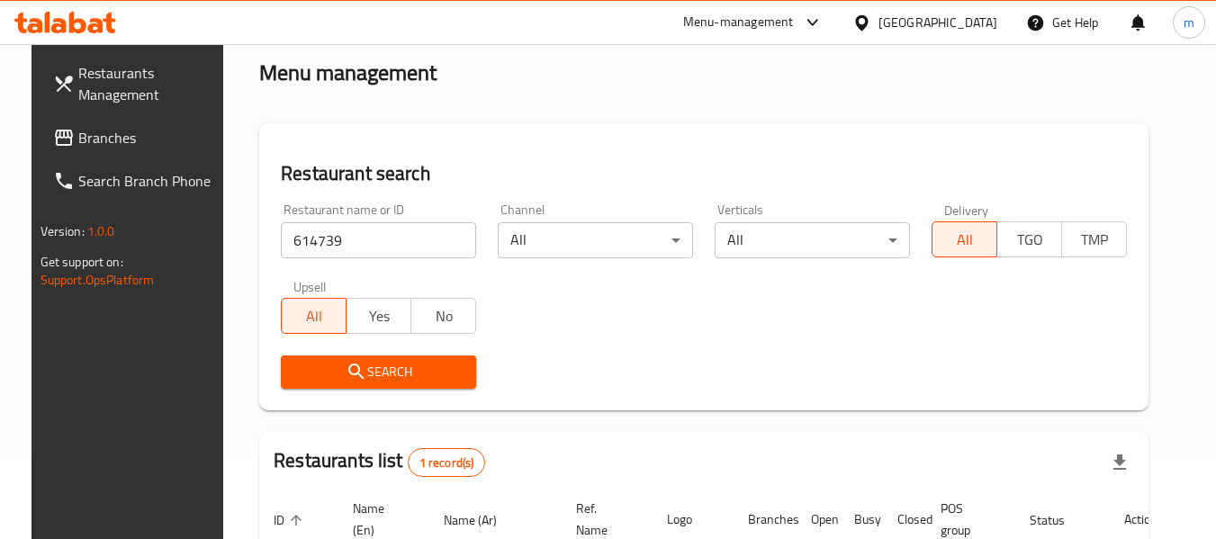
scroll to position [264, 0]
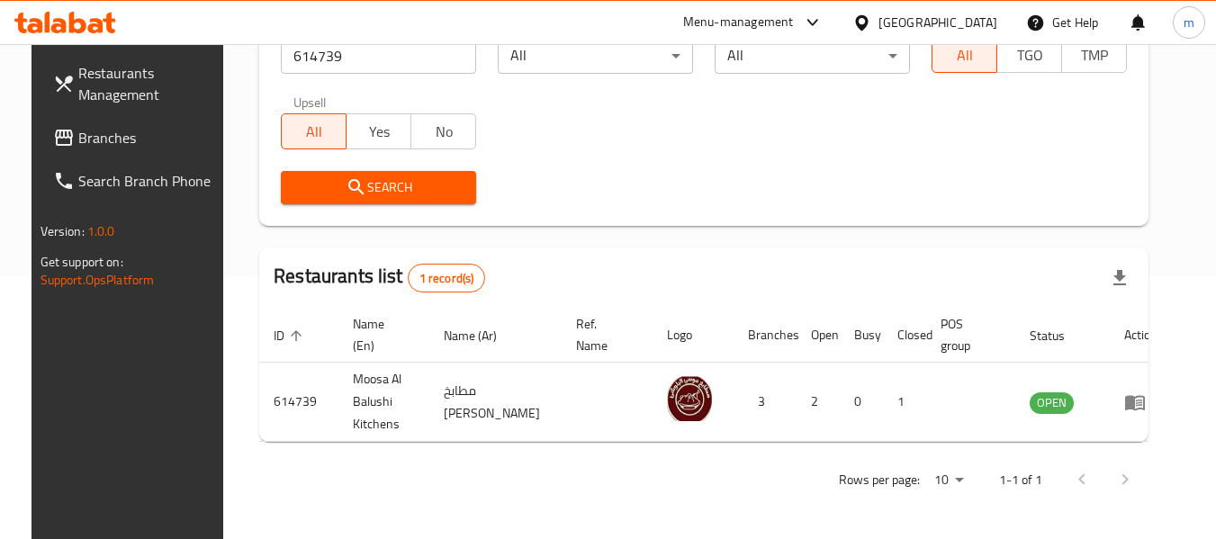
click at [971, 22] on div "Oman" at bounding box center [938, 23] width 119 height 20
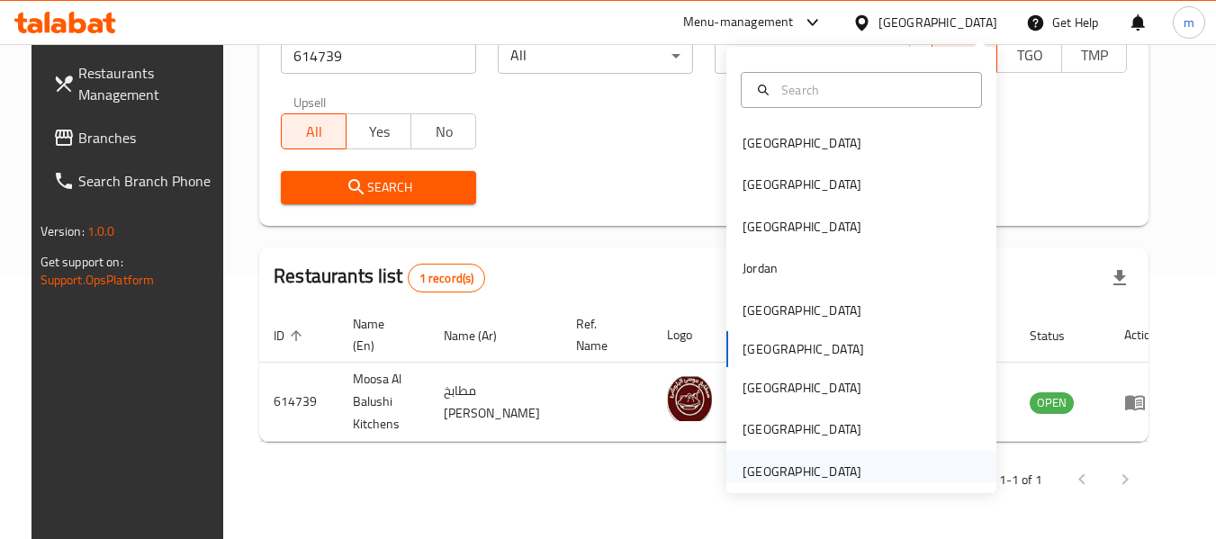
click at [794, 478] on div "[GEOGRAPHIC_DATA]" at bounding box center [802, 472] width 119 height 20
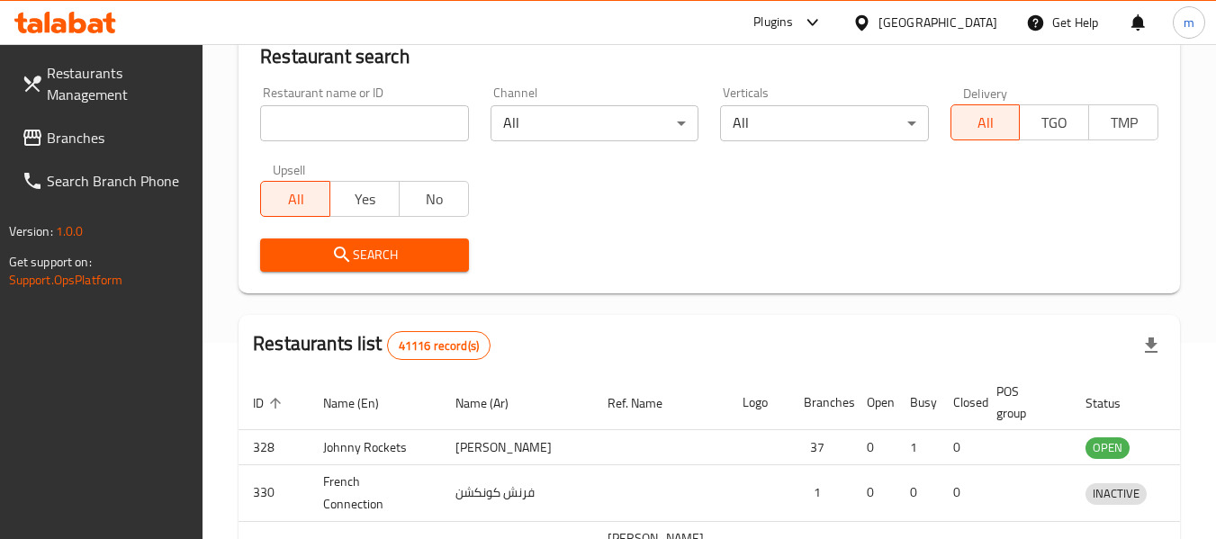
scroll to position [264, 0]
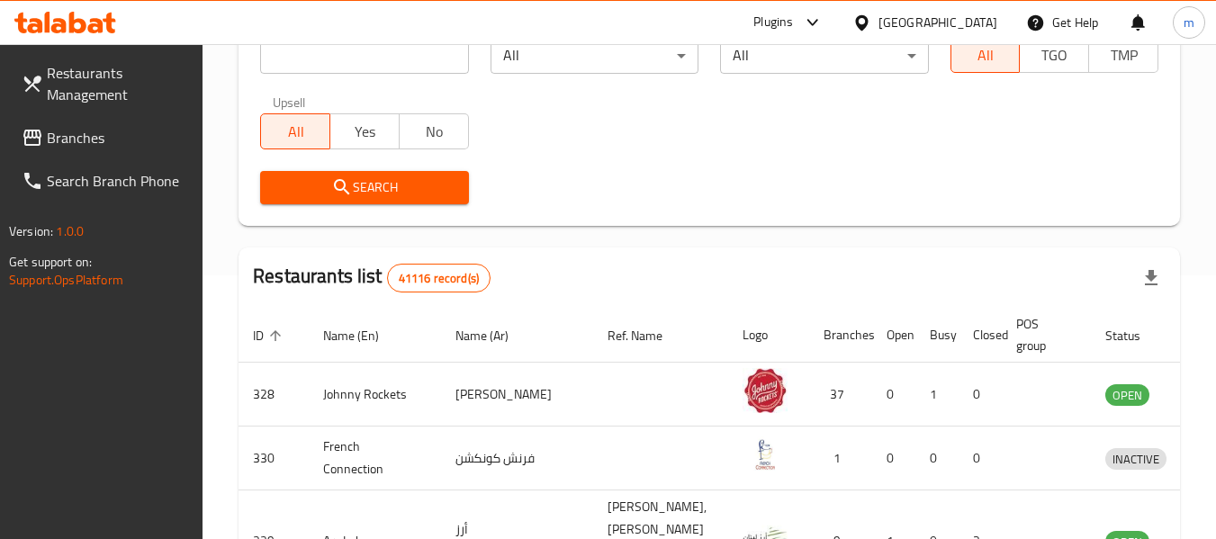
click at [79, 130] on span "Branches" at bounding box center [118, 138] width 142 height 22
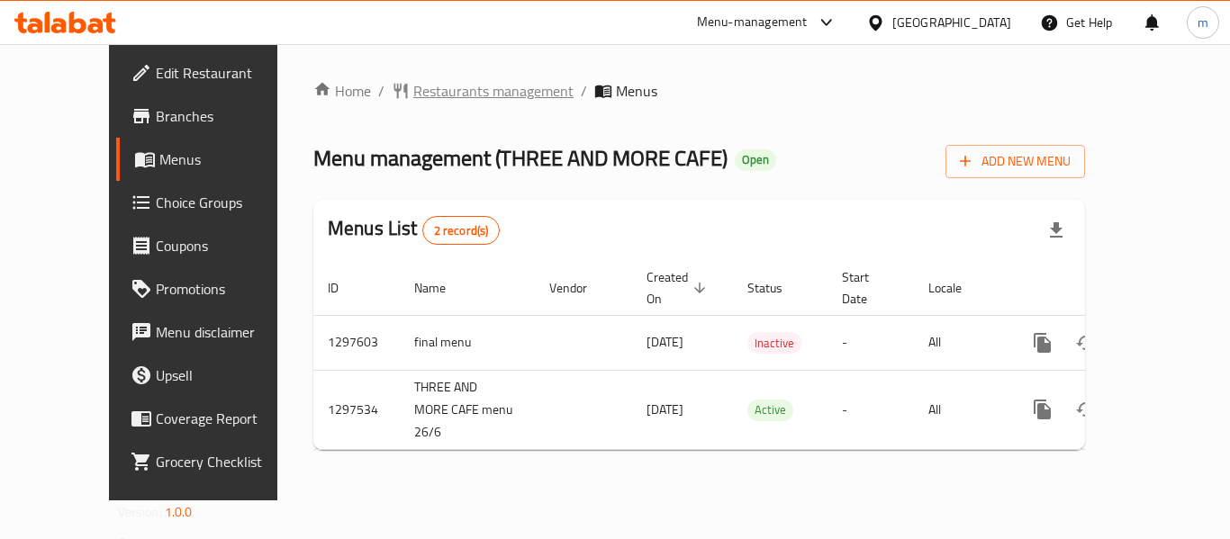
click at [429, 97] on span "Restaurants management" at bounding box center [493, 91] width 160 height 22
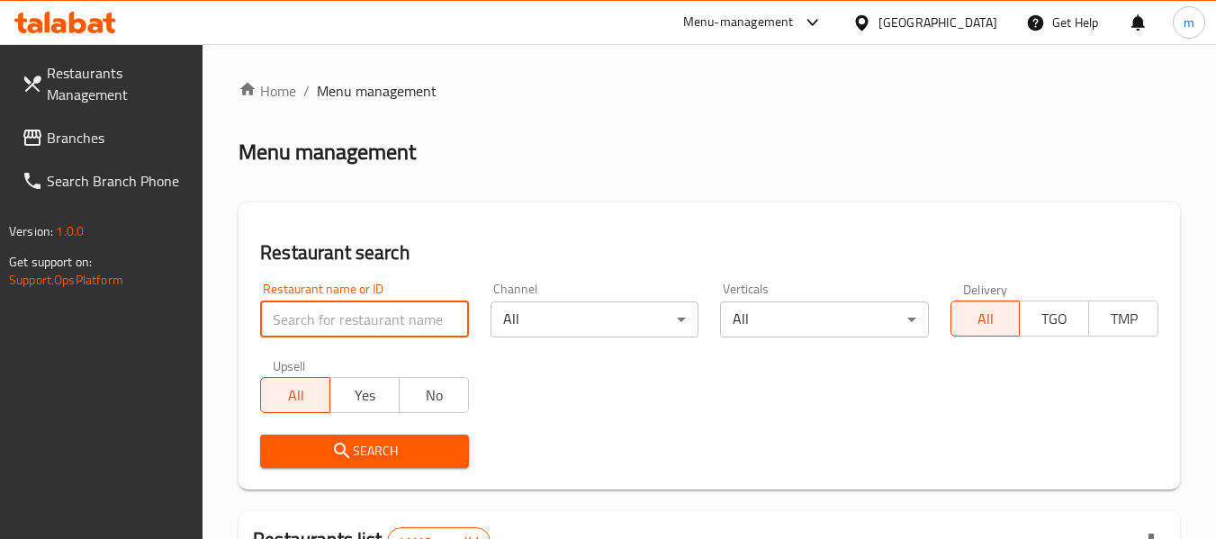
click at [357, 326] on input "search" at bounding box center [364, 320] width 208 height 36
paste input "700181"
type input "700181"
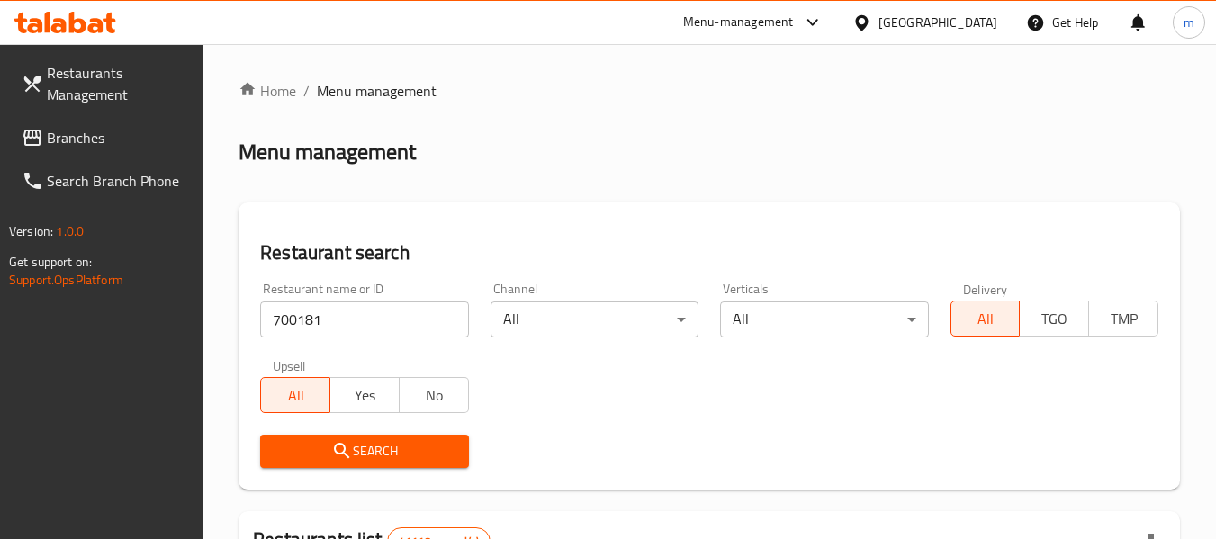
click at [373, 442] on span "Search" at bounding box center [364, 451] width 179 height 23
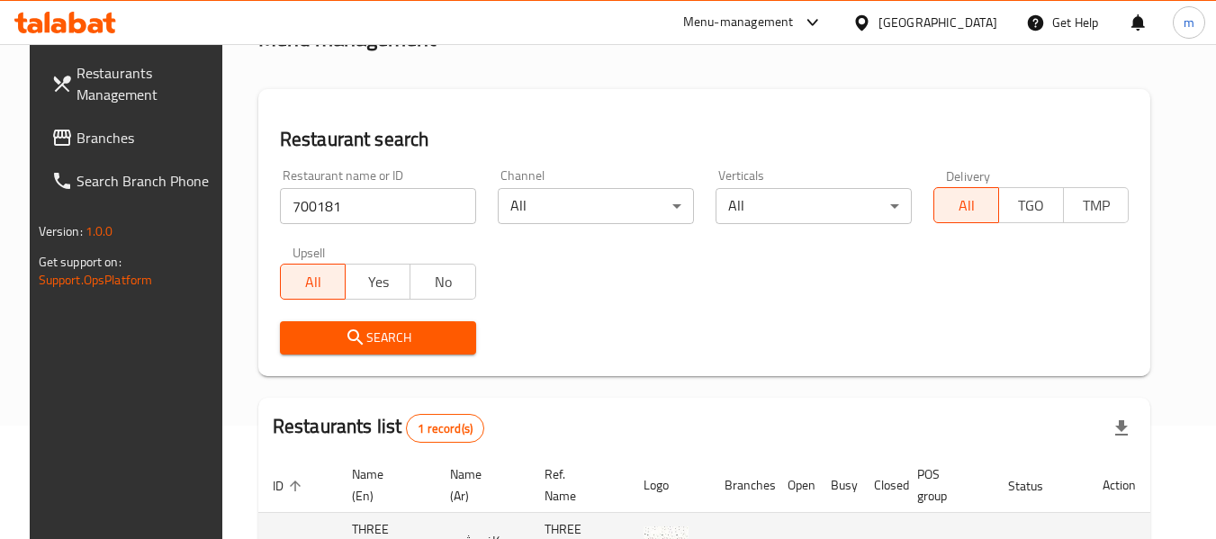
scroll to position [241, 0]
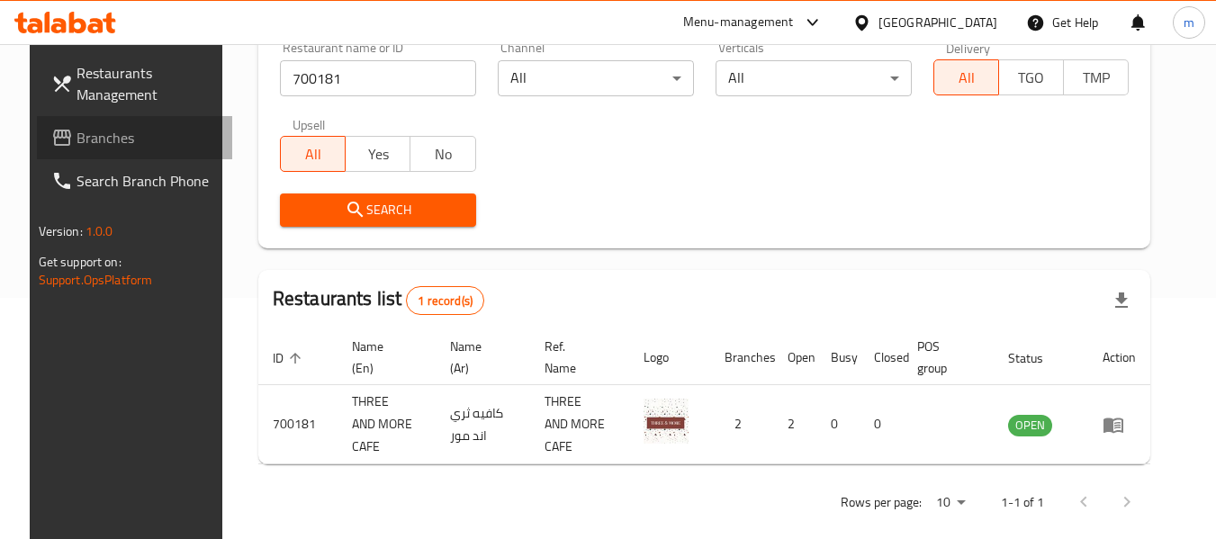
click at [77, 135] on span "Branches" at bounding box center [148, 138] width 142 height 22
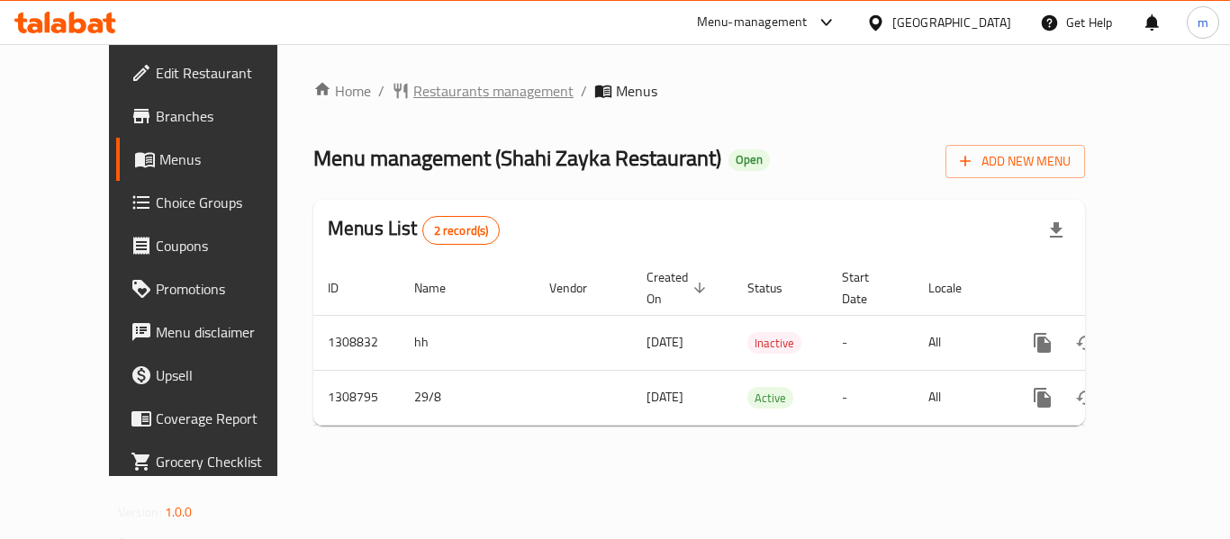
click at [417, 88] on span "Restaurants management" at bounding box center [493, 91] width 160 height 22
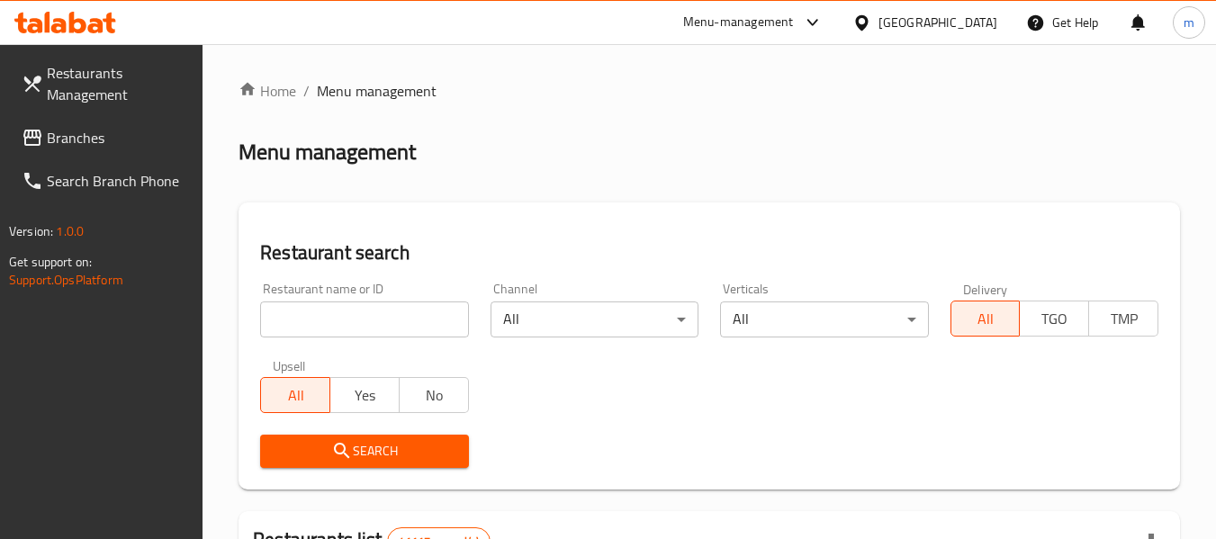
click at [379, 339] on div "Restaurant name or ID Restaurant name or ID" at bounding box center [364, 310] width 230 height 77
click at [382, 327] on input "search" at bounding box center [364, 320] width 208 height 36
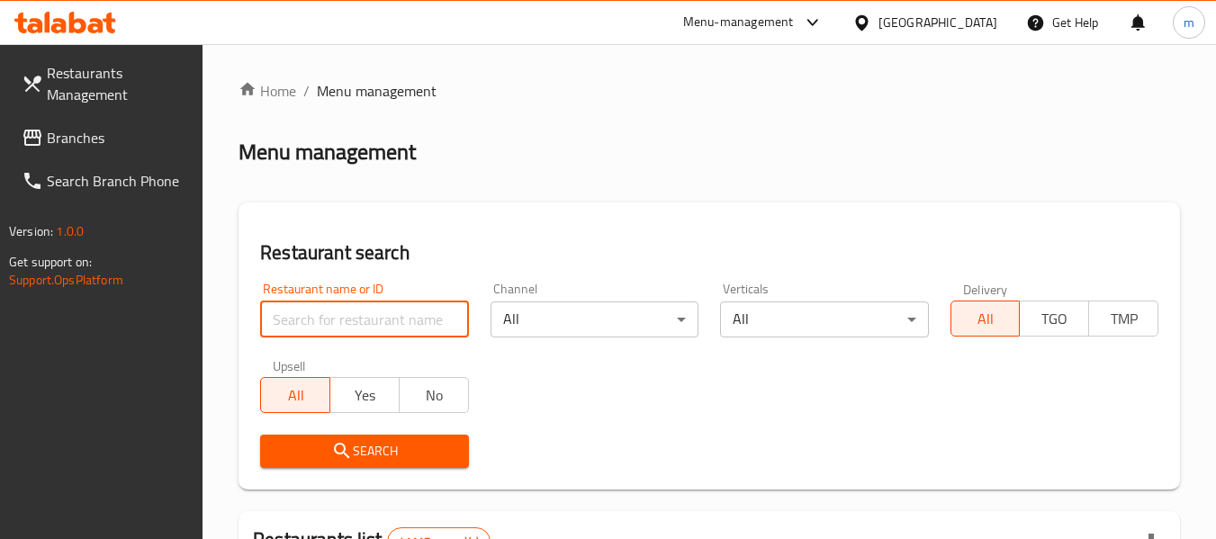
paste input "705042"
type input "705042"
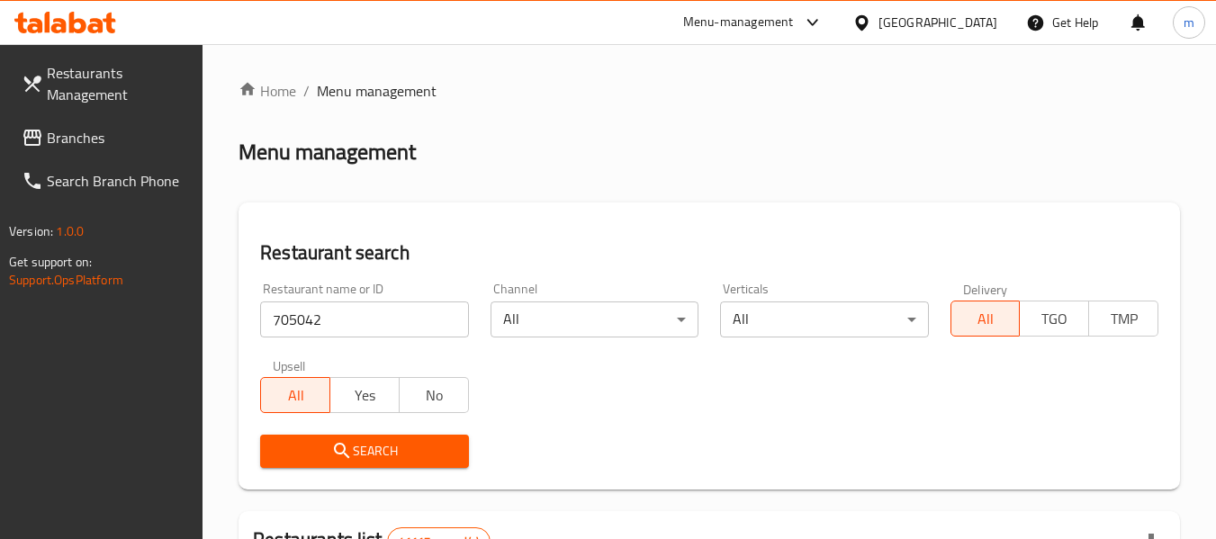
click at [359, 447] on span "Search" at bounding box center [364, 451] width 179 height 23
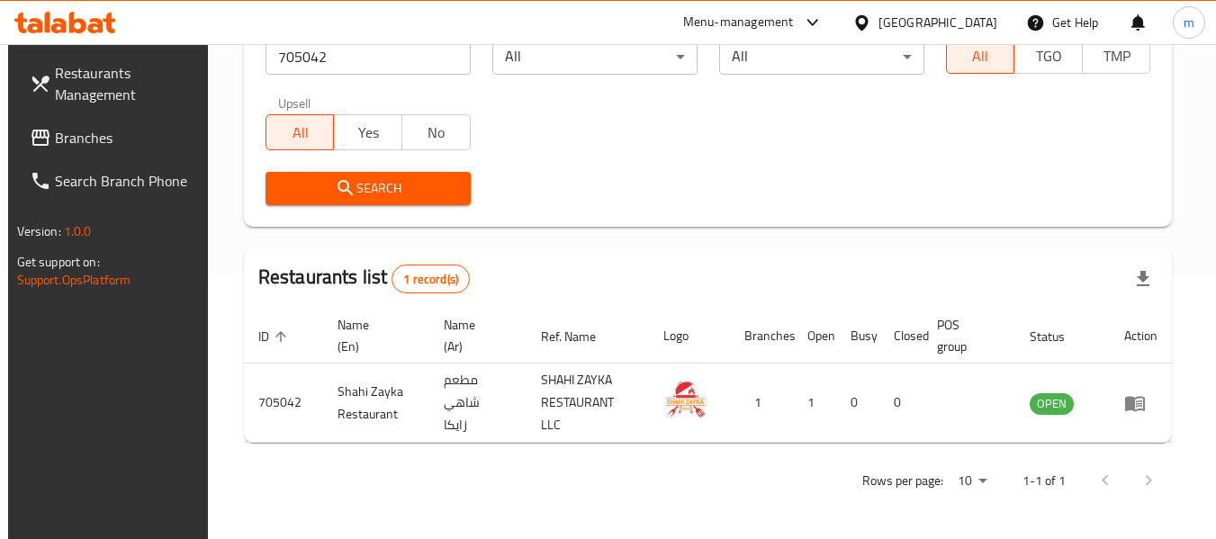
scroll to position [264, 0]
click at [969, 13] on div "[GEOGRAPHIC_DATA]" at bounding box center [938, 23] width 119 height 20
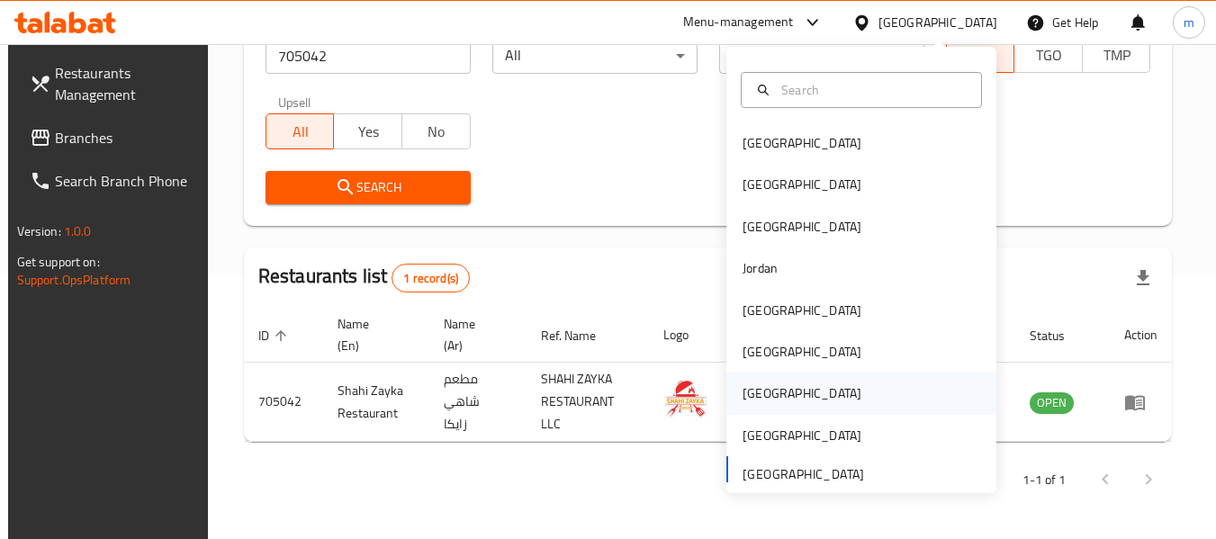
click at [751, 399] on div "[GEOGRAPHIC_DATA]" at bounding box center [802, 394] width 119 height 20
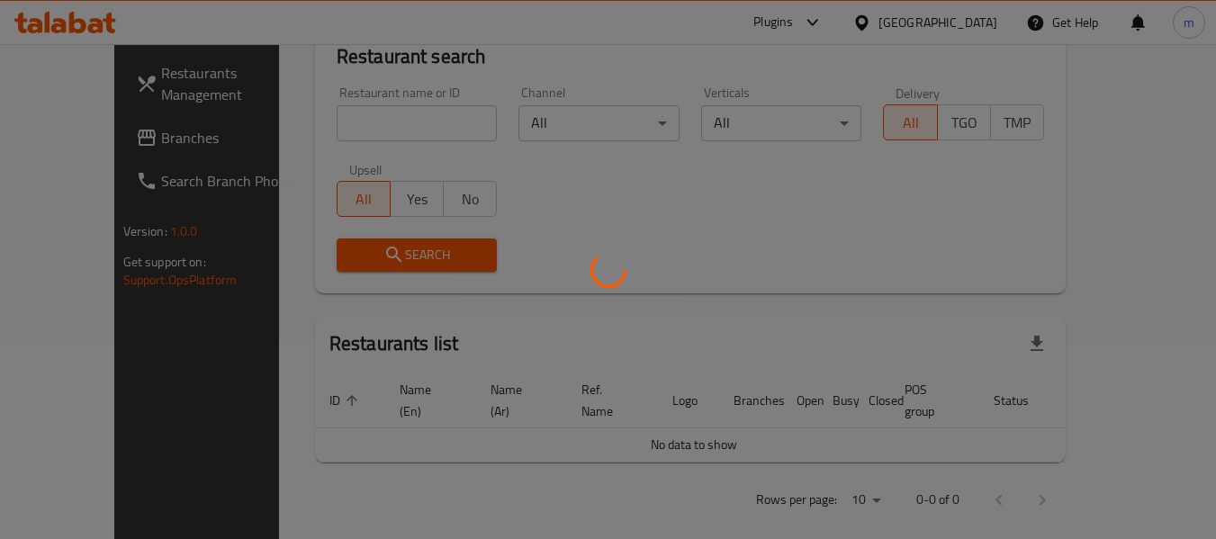
scroll to position [264, 0]
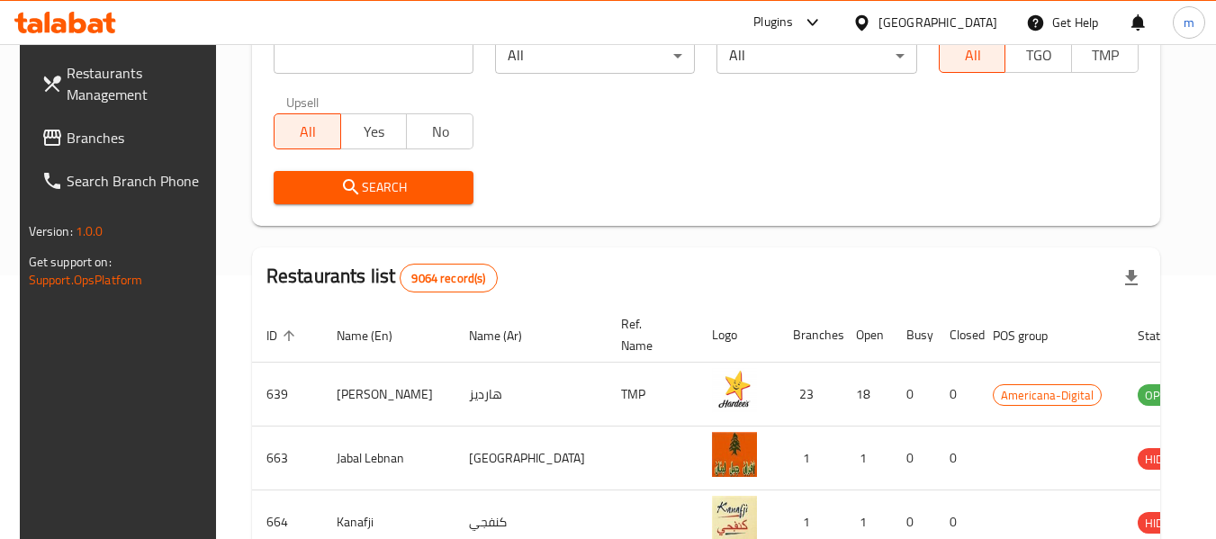
click at [67, 146] on span "Branches" at bounding box center [138, 138] width 142 height 22
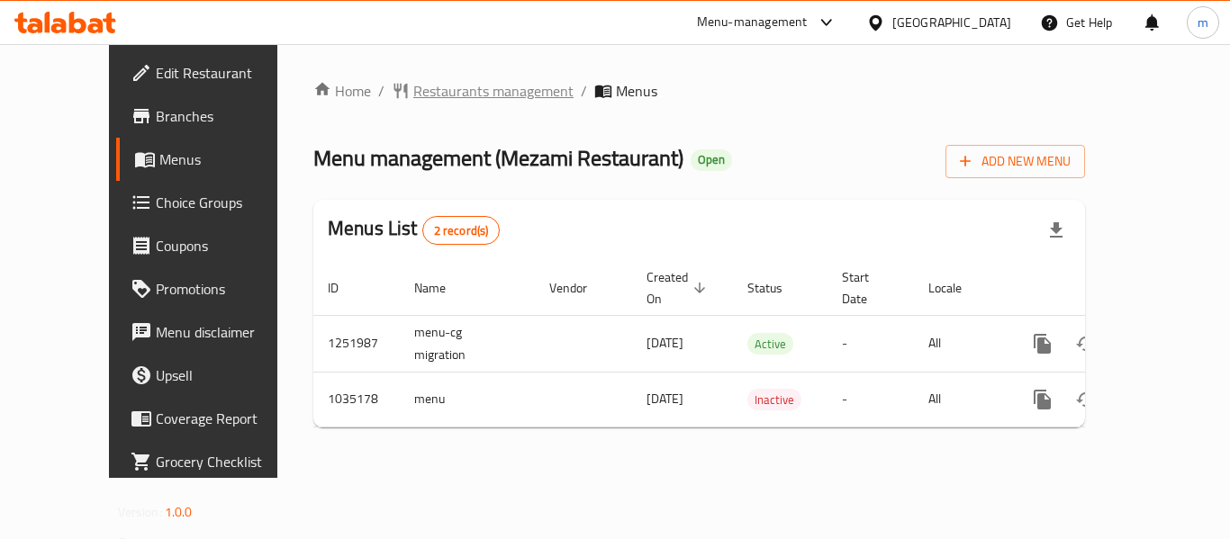
click at [413, 98] on span "Restaurants management" at bounding box center [493, 91] width 160 height 22
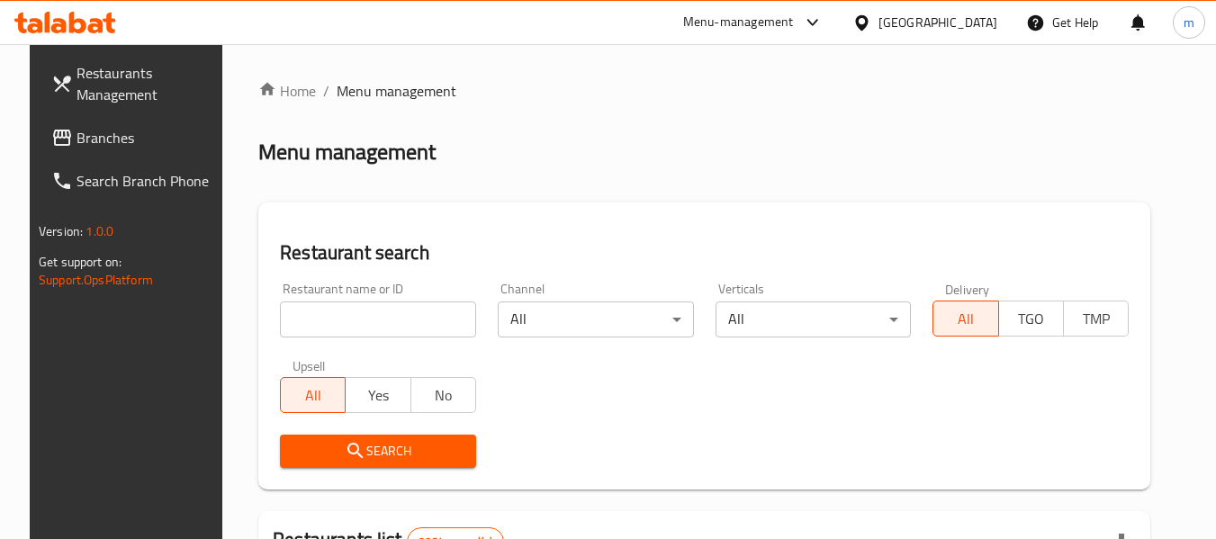
click at [354, 321] on input "search" at bounding box center [378, 320] width 196 height 36
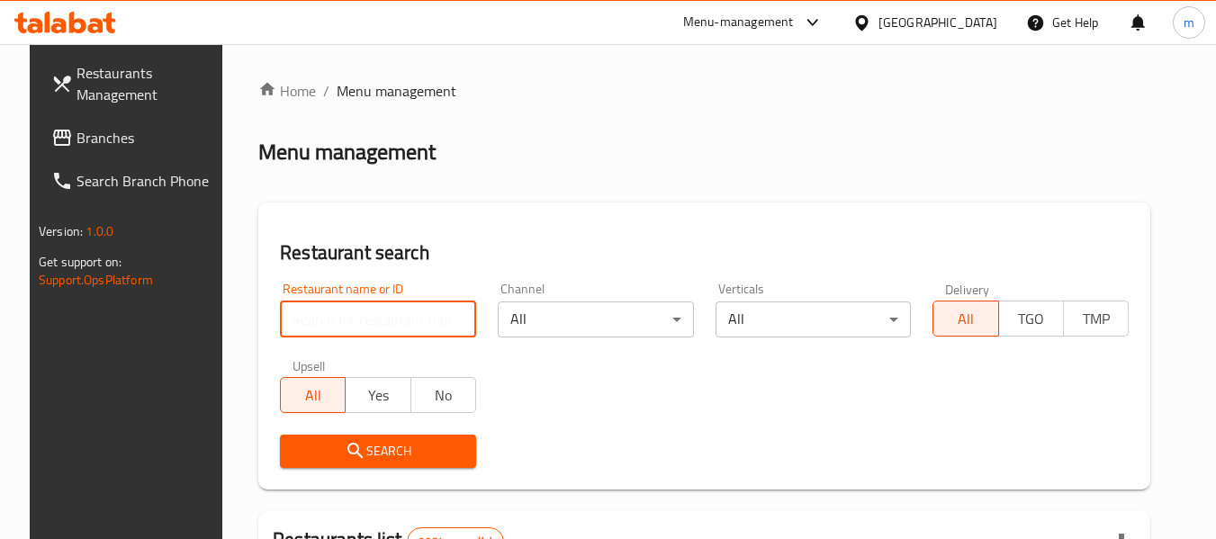
paste input "661621"
type input "661621"
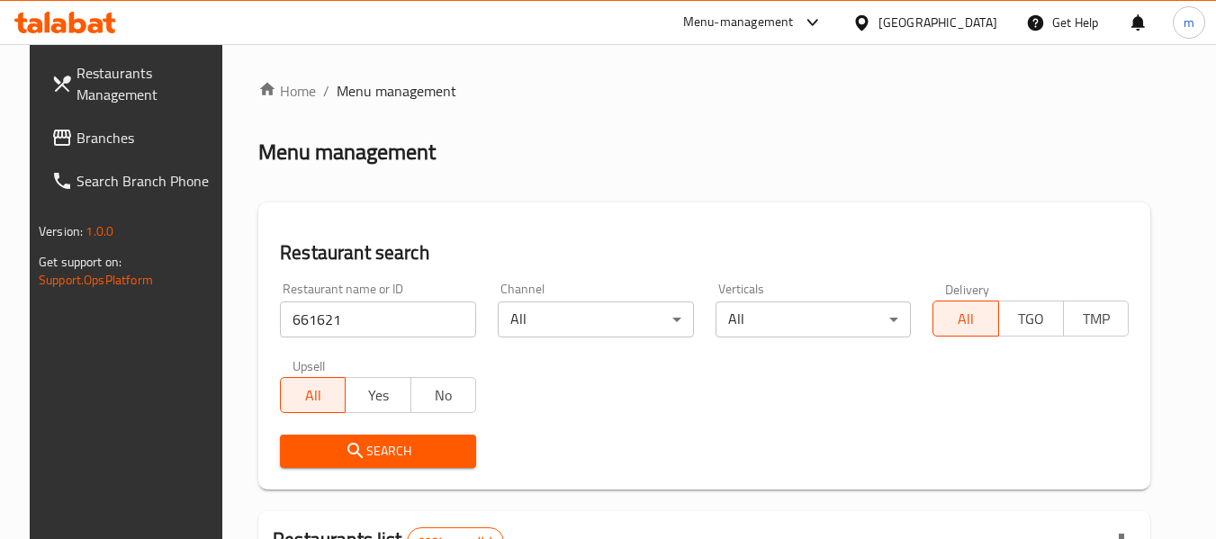
click at [373, 459] on span "Search" at bounding box center [377, 451] width 167 height 23
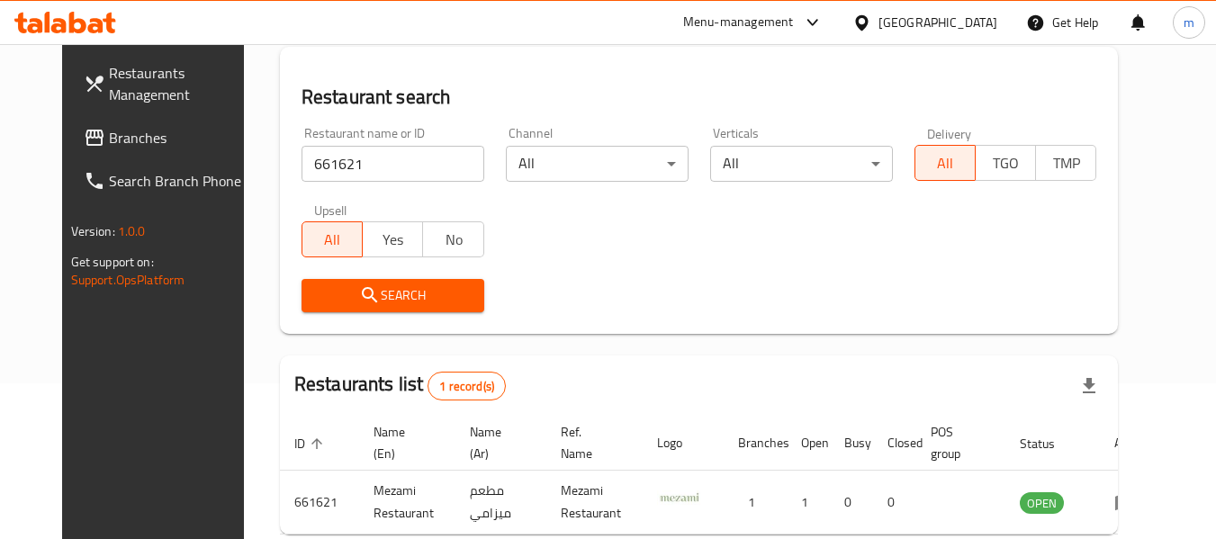
scroll to position [248, 0]
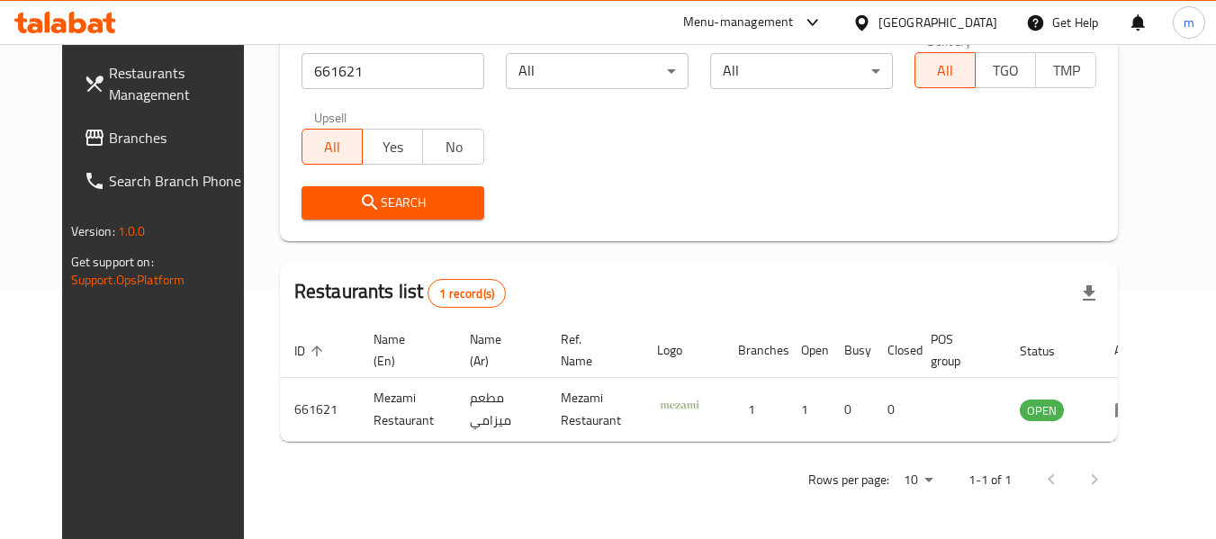
click at [994, 20] on div "[GEOGRAPHIC_DATA]" at bounding box center [938, 23] width 119 height 20
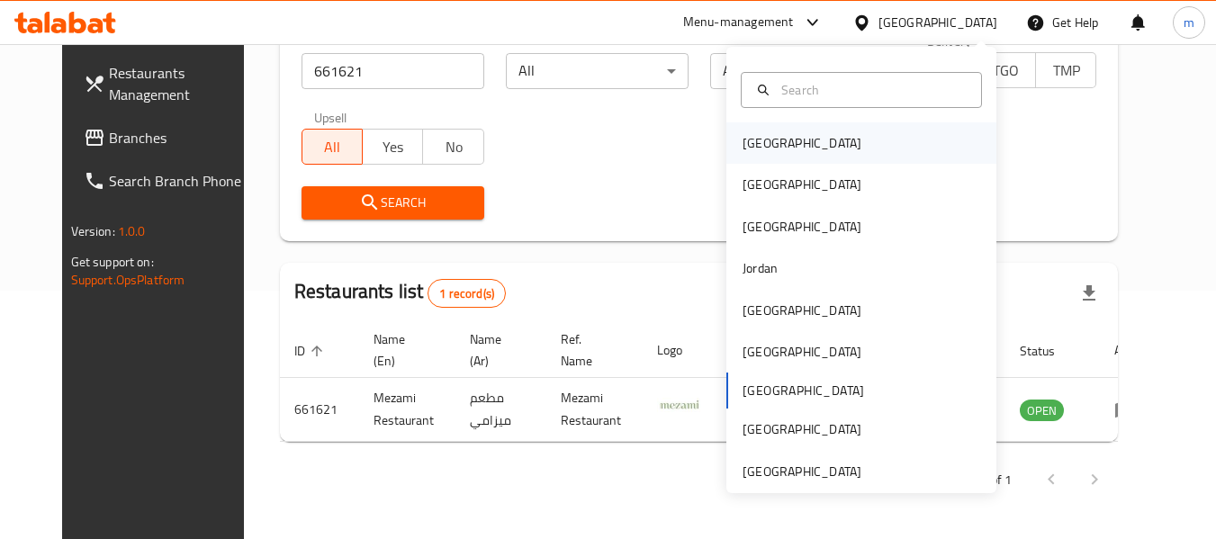
click at [788, 144] on div "[GEOGRAPHIC_DATA]" at bounding box center [862, 142] width 270 height 41
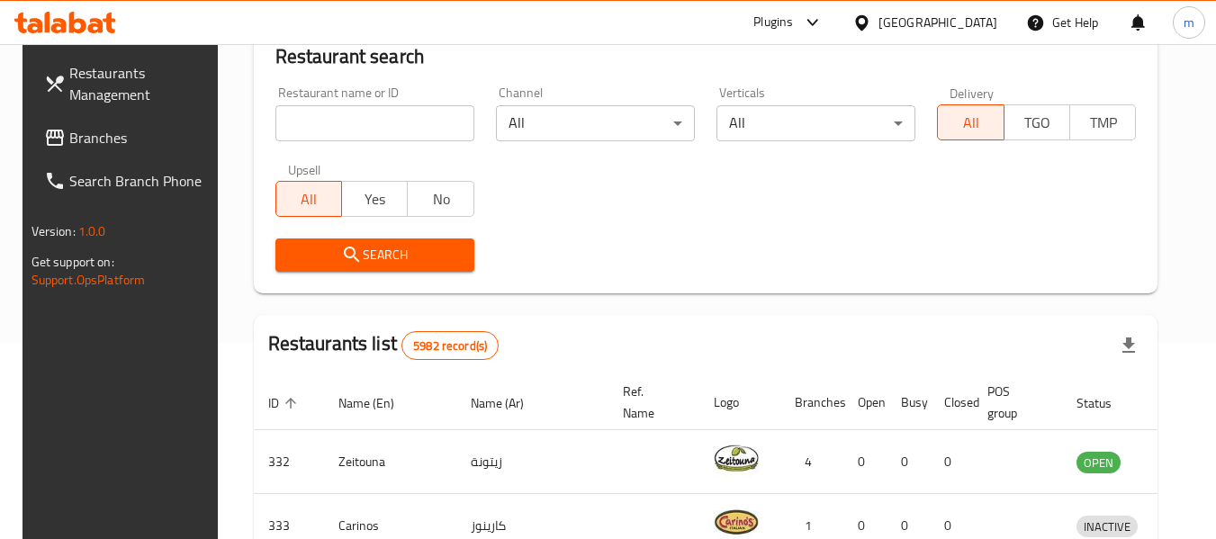
scroll to position [248, 0]
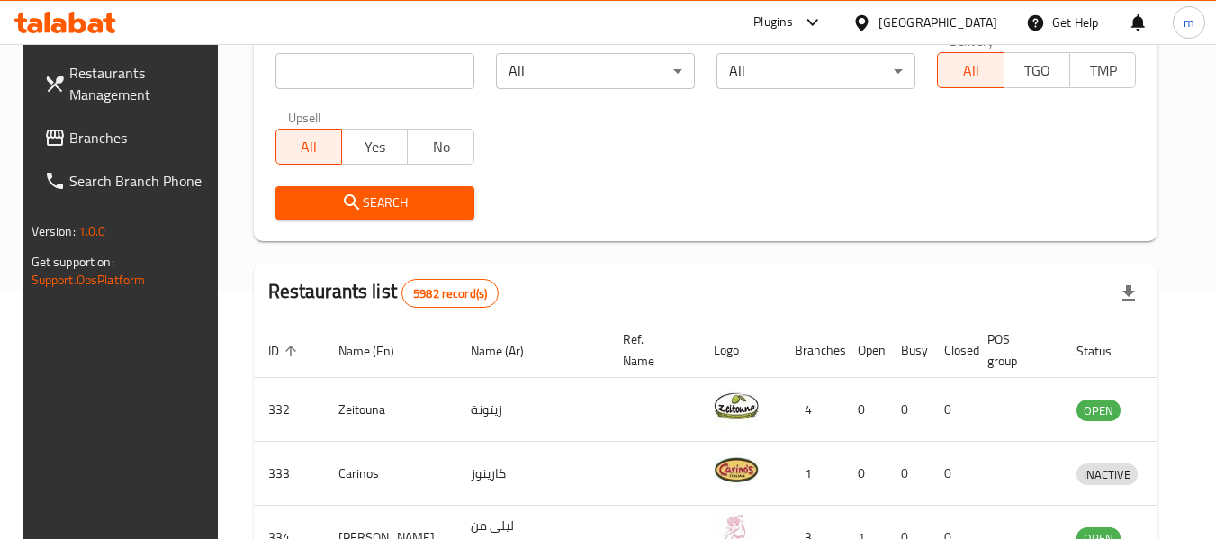
click at [69, 135] on span "Branches" at bounding box center [140, 138] width 142 height 22
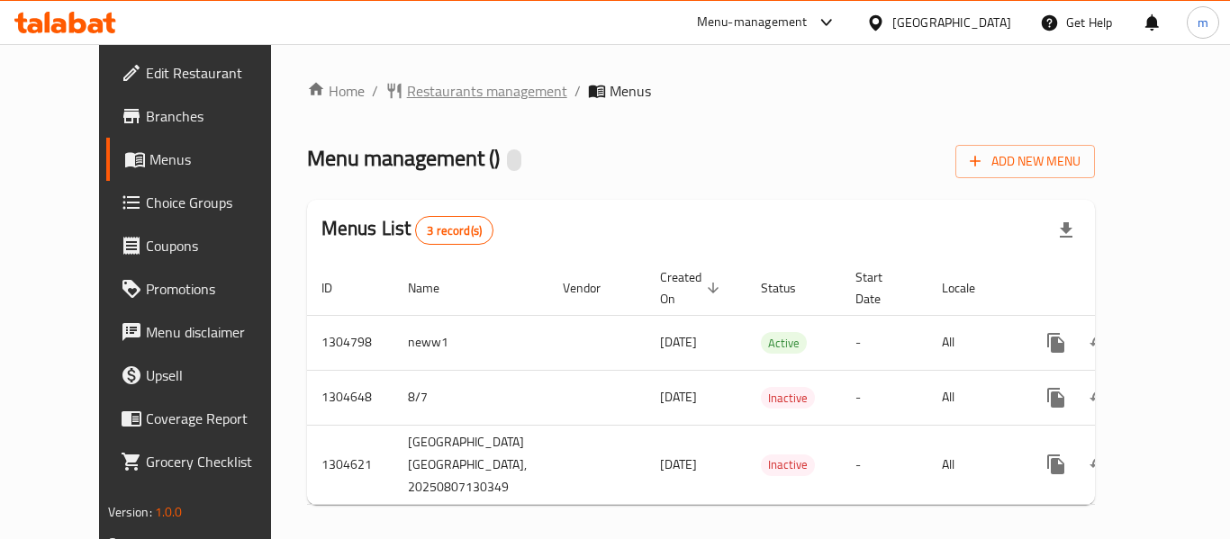
click at [432, 89] on span "Restaurants management" at bounding box center [487, 91] width 160 height 22
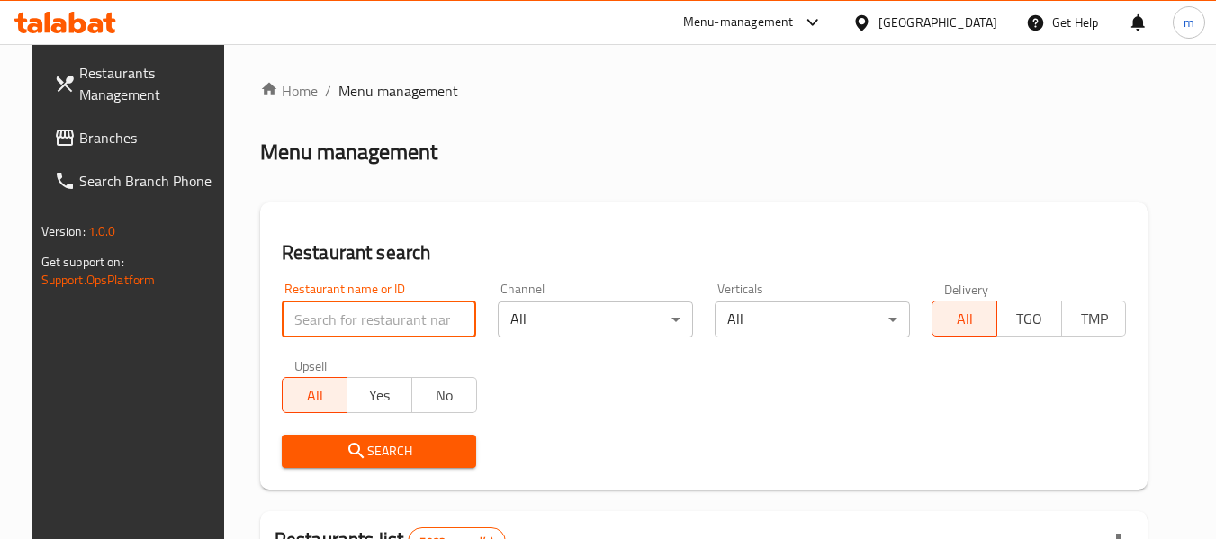
click at [356, 320] on input "search" at bounding box center [379, 320] width 195 height 36
paste input "703348"
type input "703348"
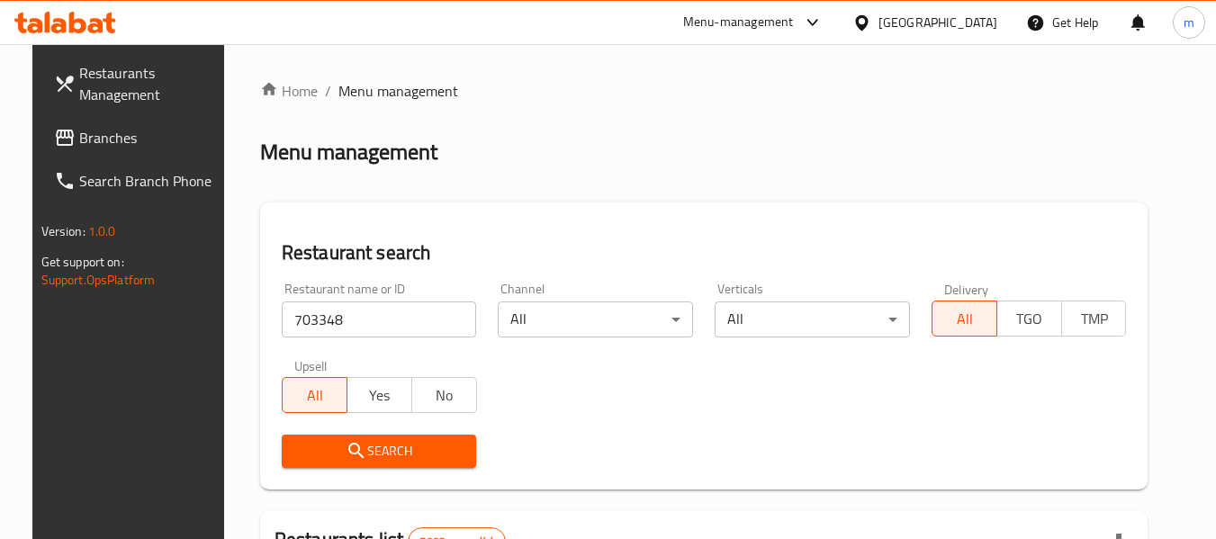
click at [348, 447] on icon "submit" at bounding box center [357, 451] width 22 height 22
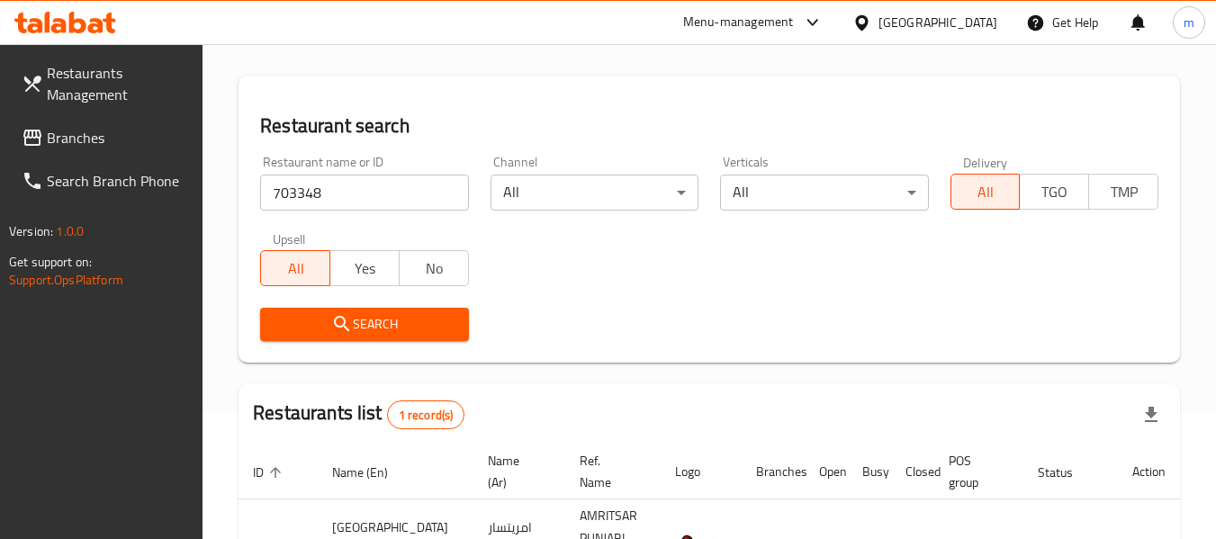
scroll to position [264, 0]
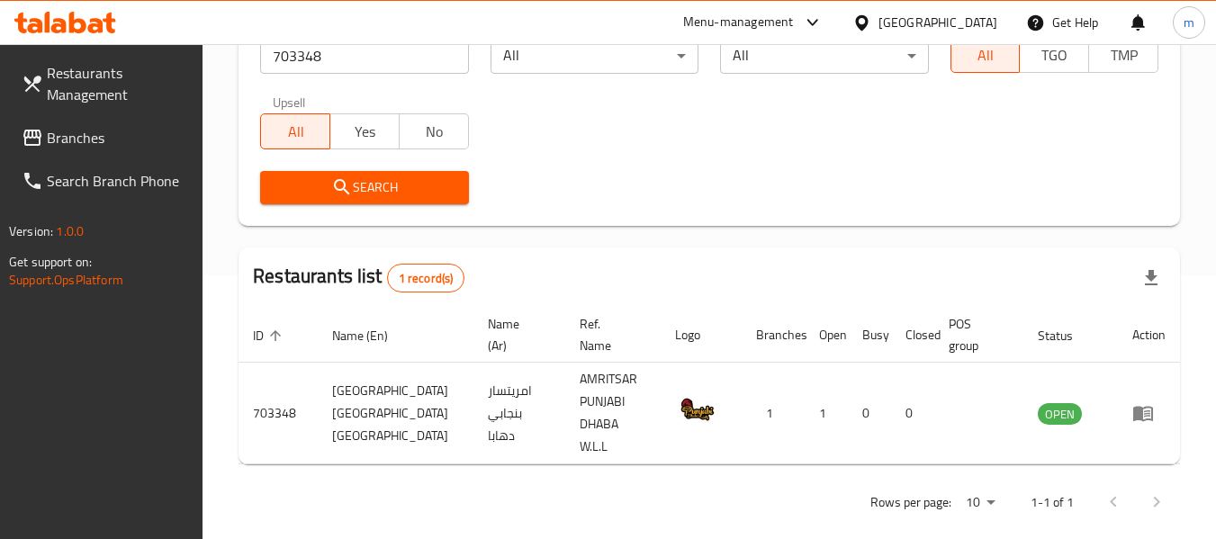
click at [968, 23] on div "Bahrain" at bounding box center [938, 23] width 119 height 20
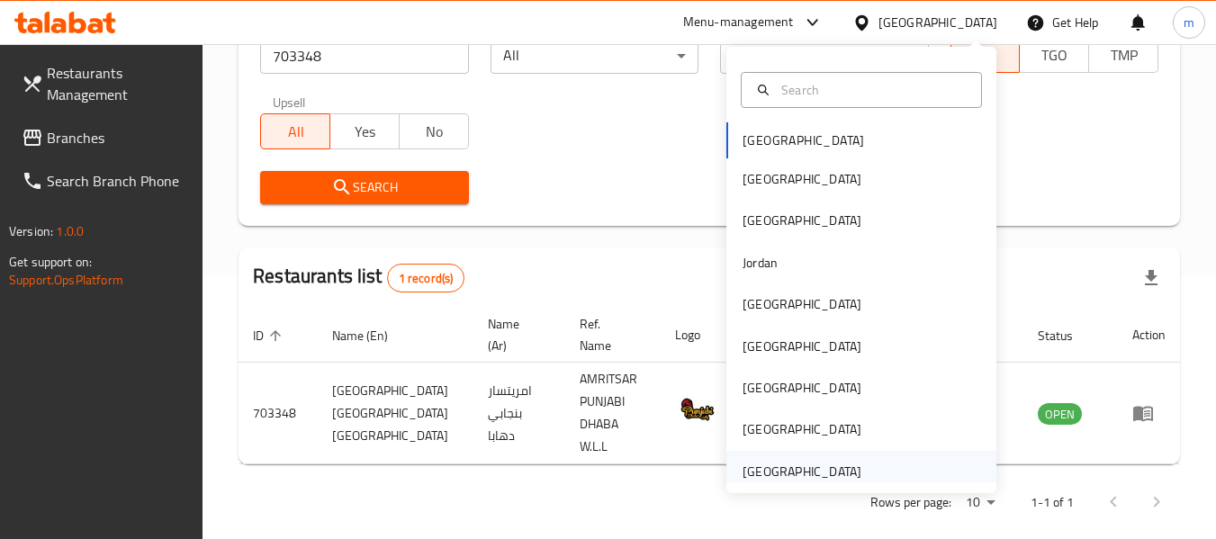
click at [799, 463] on div "[GEOGRAPHIC_DATA]" at bounding box center [802, 472] width 119 height 20
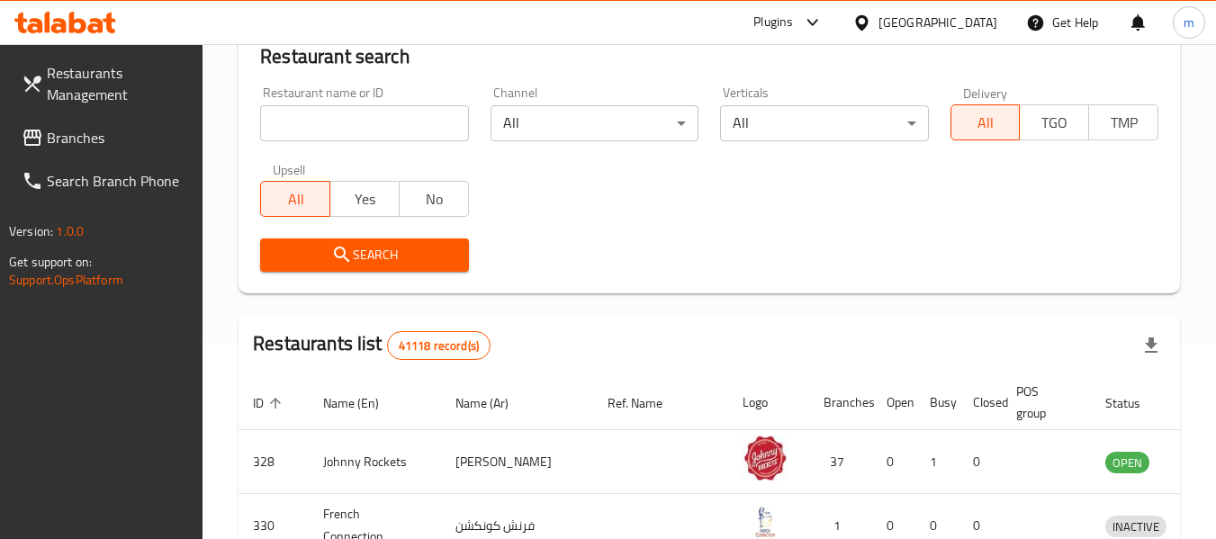
scroll to position [264, 0]
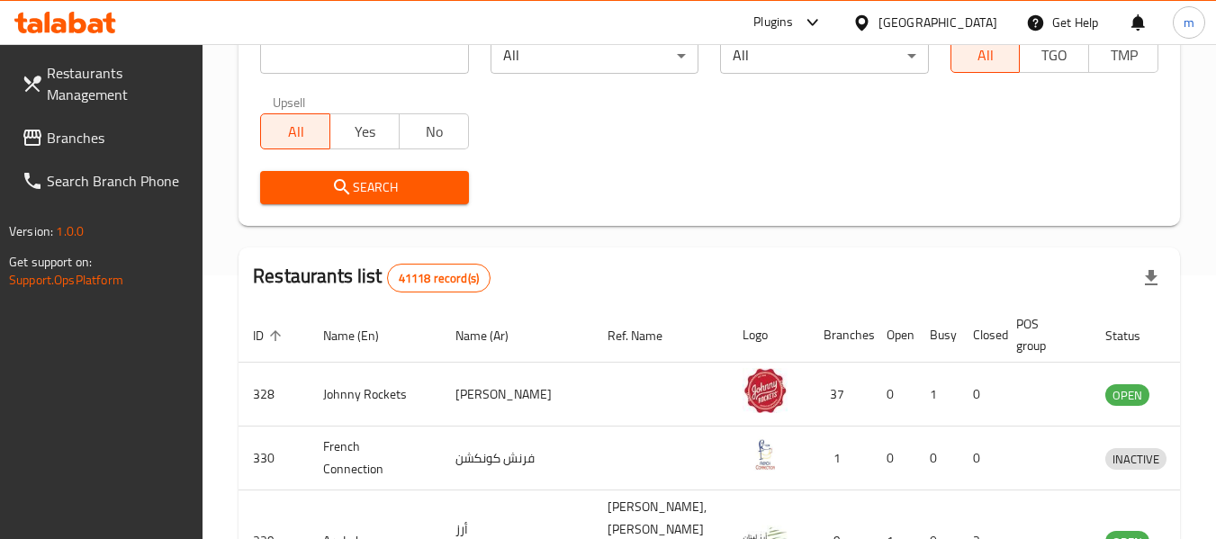
click at [88, 139] on span "Branches" at bounding box center [118, 138] width 142 height 22
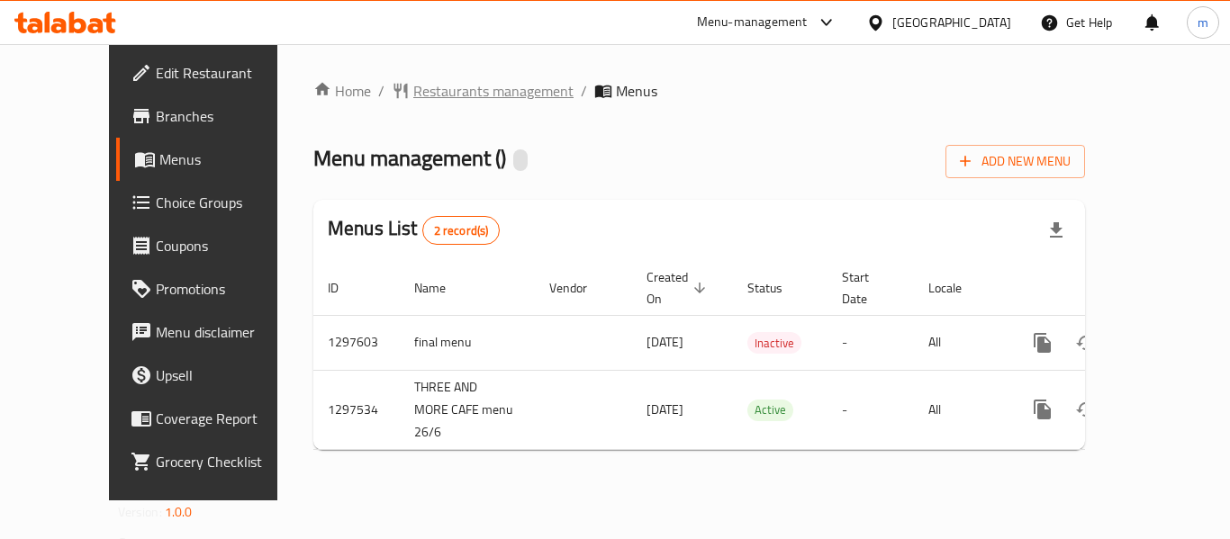
click at [438, 83] on span "Restaurants management" at bounding box center [493, 91] width 160 height 22
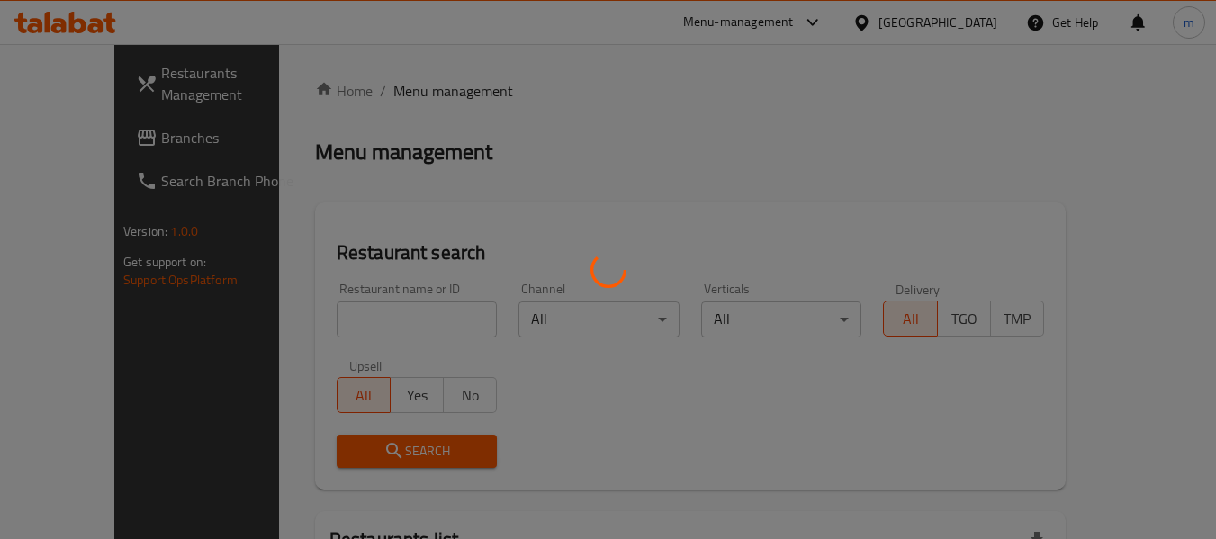
click at [302, 320] on div at bounding box center [608, 269] width 1216 height 539
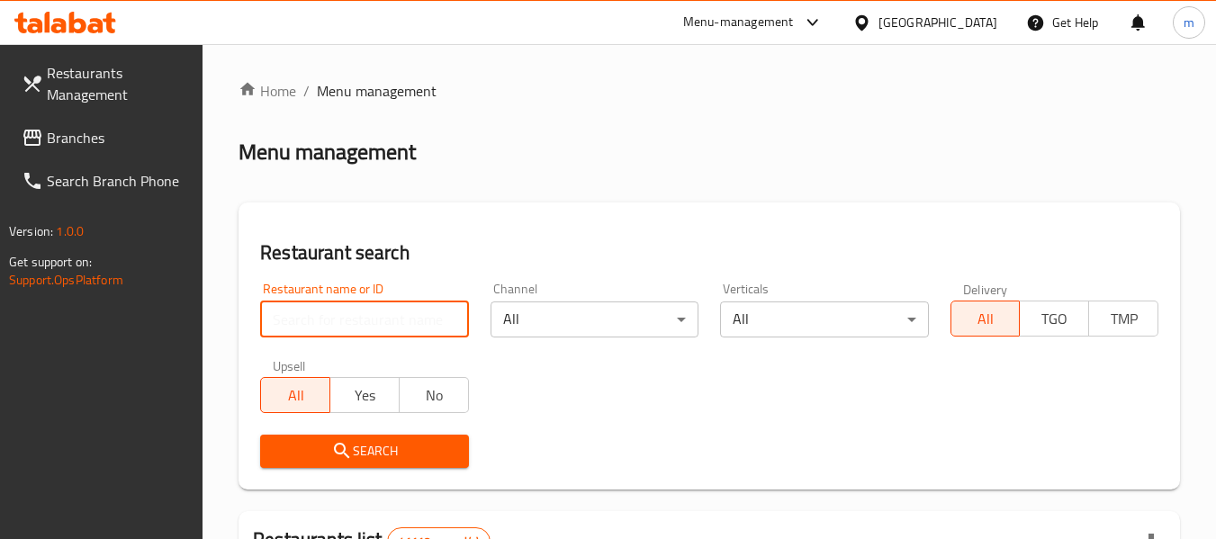
click at [309, 316] on input "search" at bounding box center [364, 320] width 208 height 36
paste input "700181"
type input "700181"
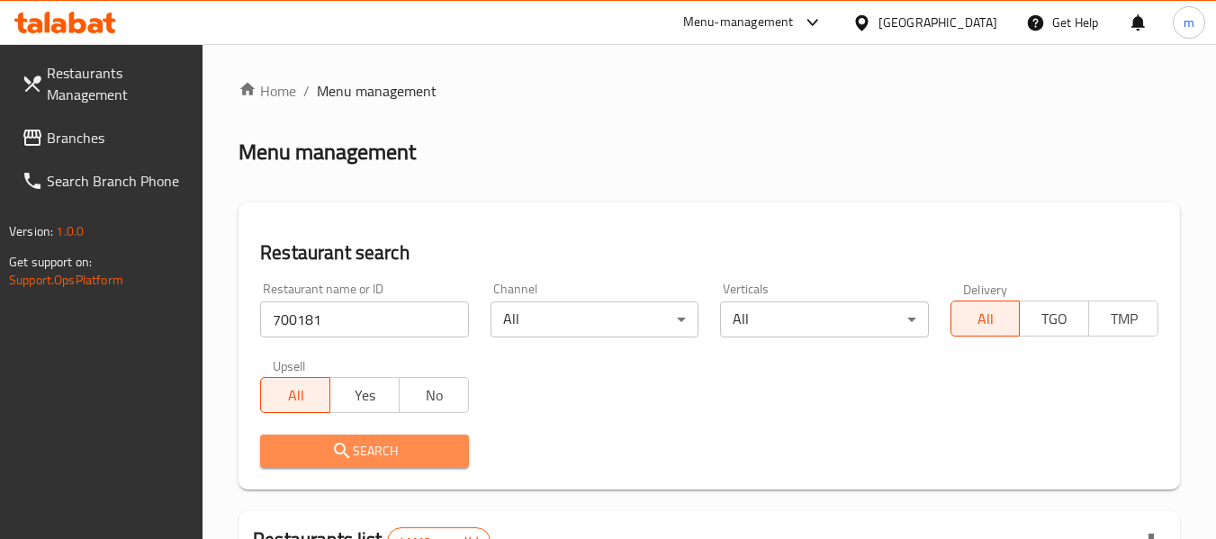
click at [398, 453] on span "Search" at bounding box center [364, 451] width 179 height 23
click at [398, 453] on div at bounding box center [608, 269] width 1216 height 539
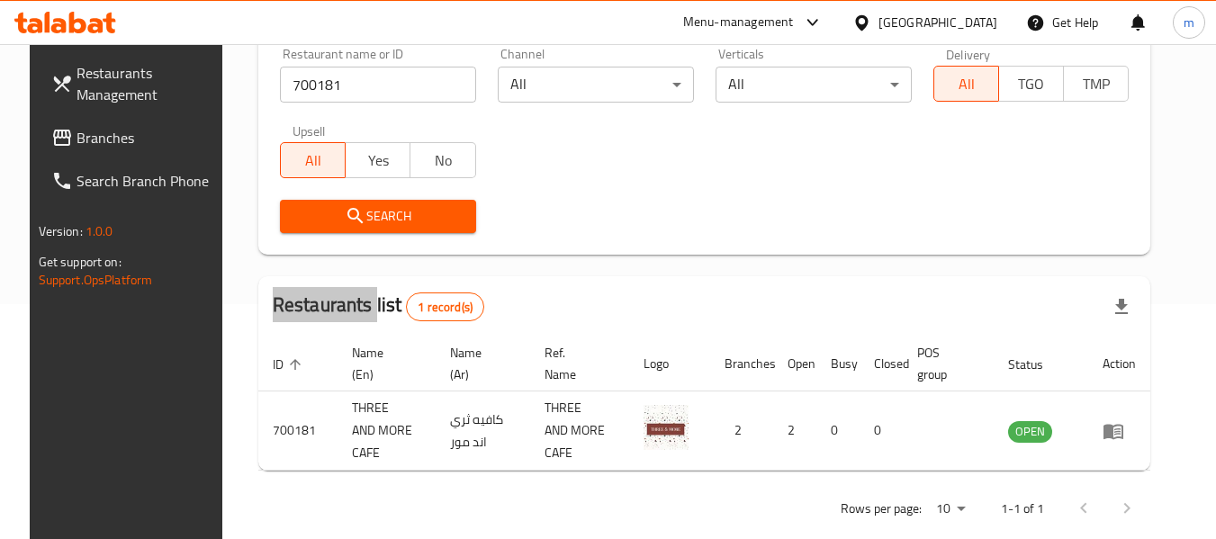
scroll to position [68, 0]
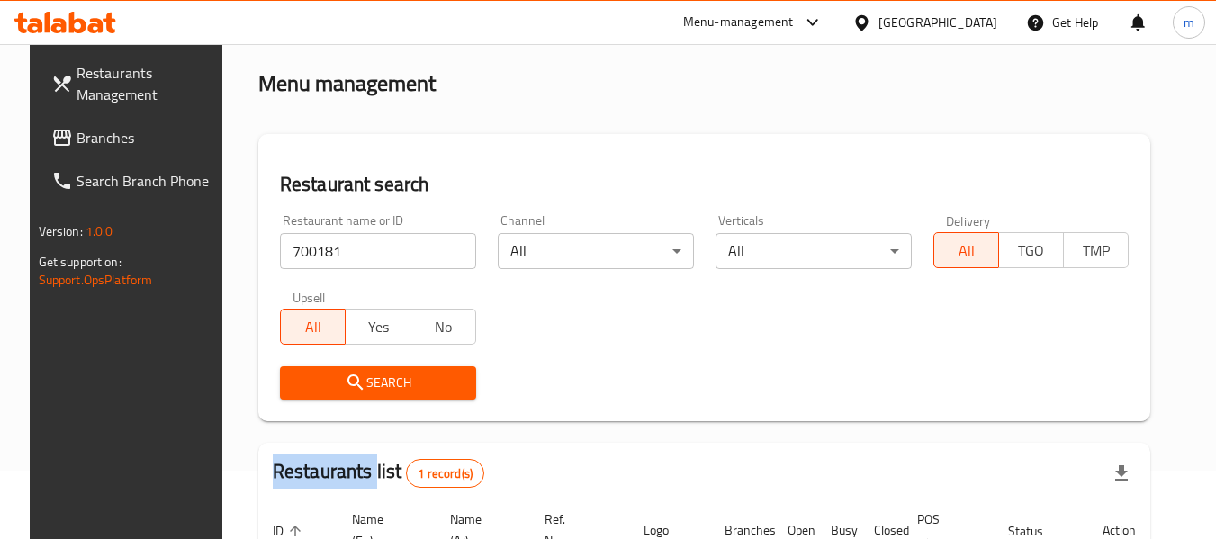
click at [87, 141] on span "Branches" at bounding box center [148, 138] width 142 height 22
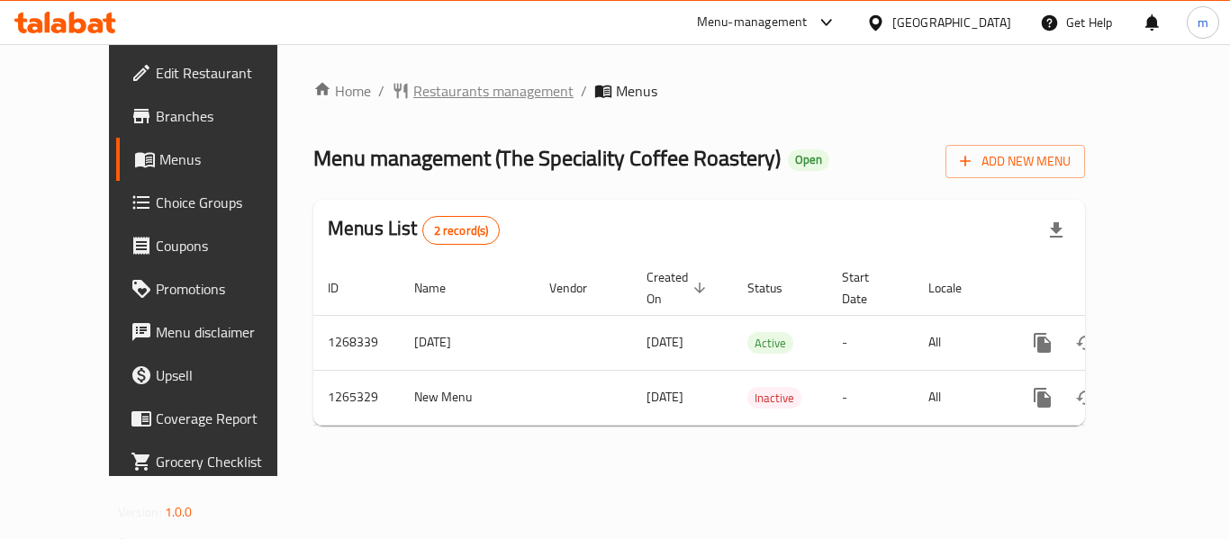
click at [423, 95] on span "Restaurants management" at bounding box center [493, 91] width 160 height 22
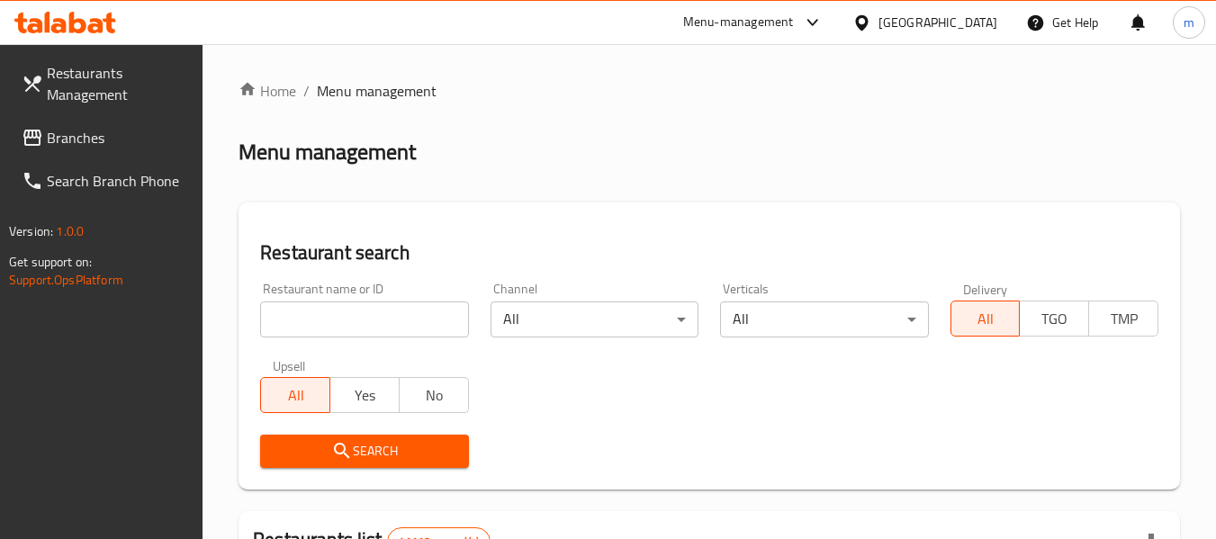
click at [384, 321] on input "search" at bounding box center [364, 320] width 208 height 36
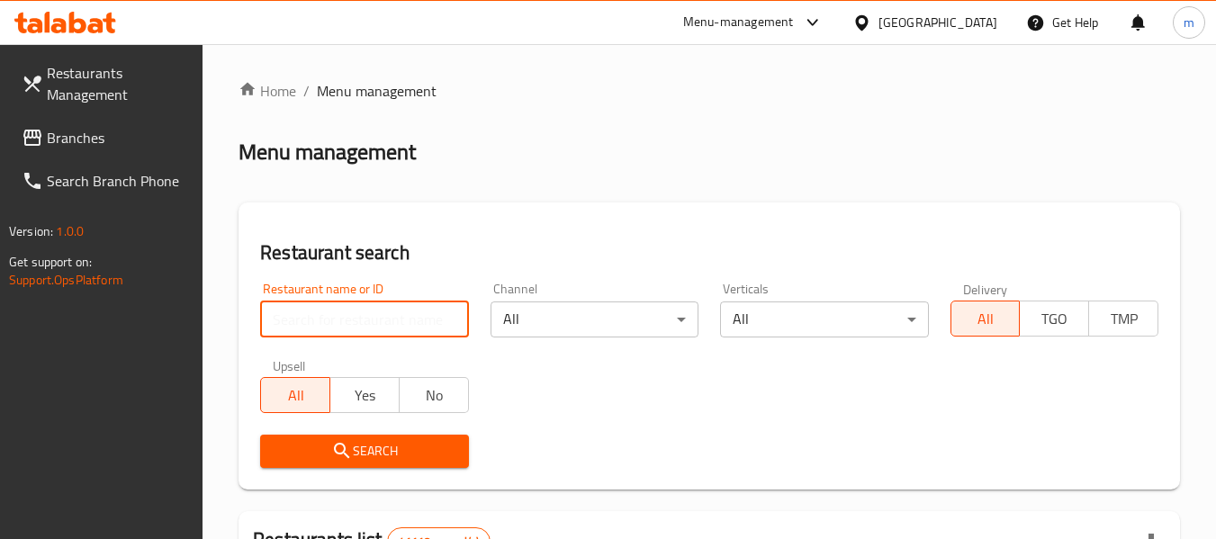
paste input "686742"
type input "686742"
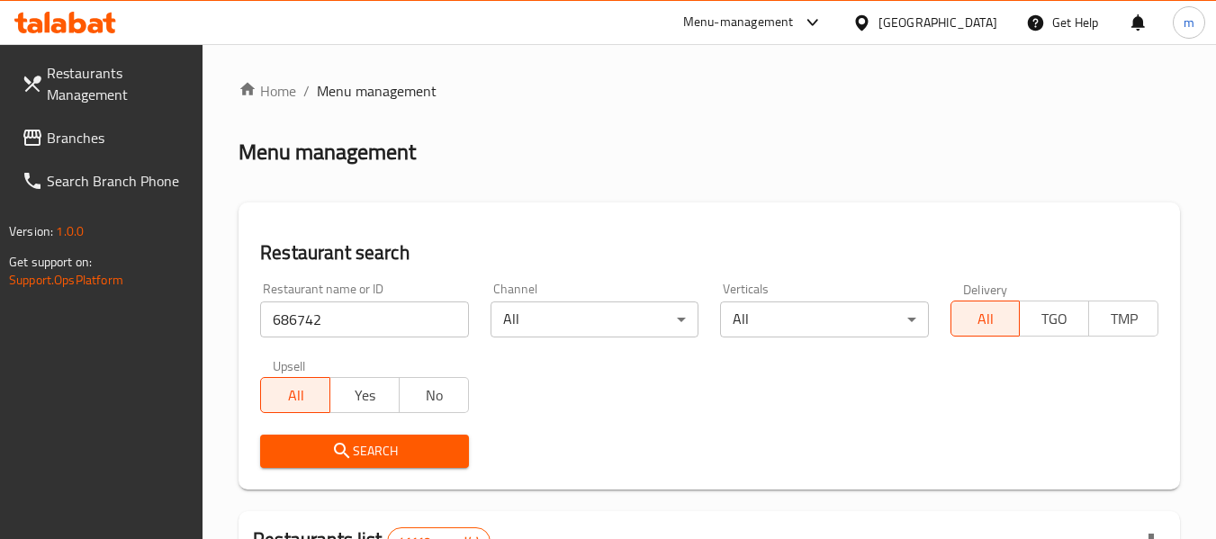
click at [384, 459] on span "Search" at bounding box center [364, 451] width 179 height 23
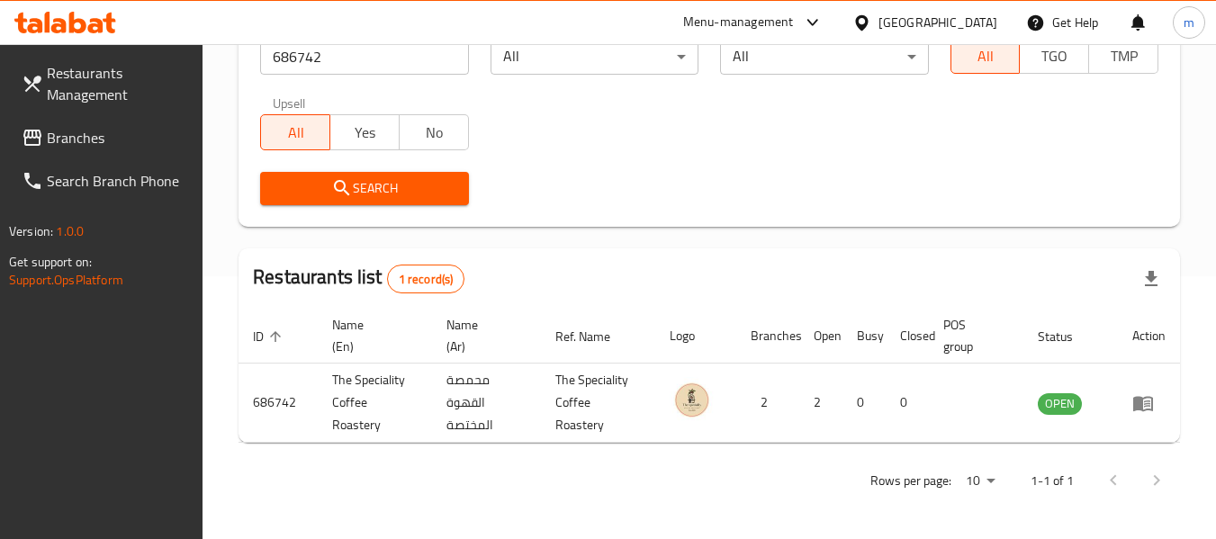
scroll to position [264, 0]
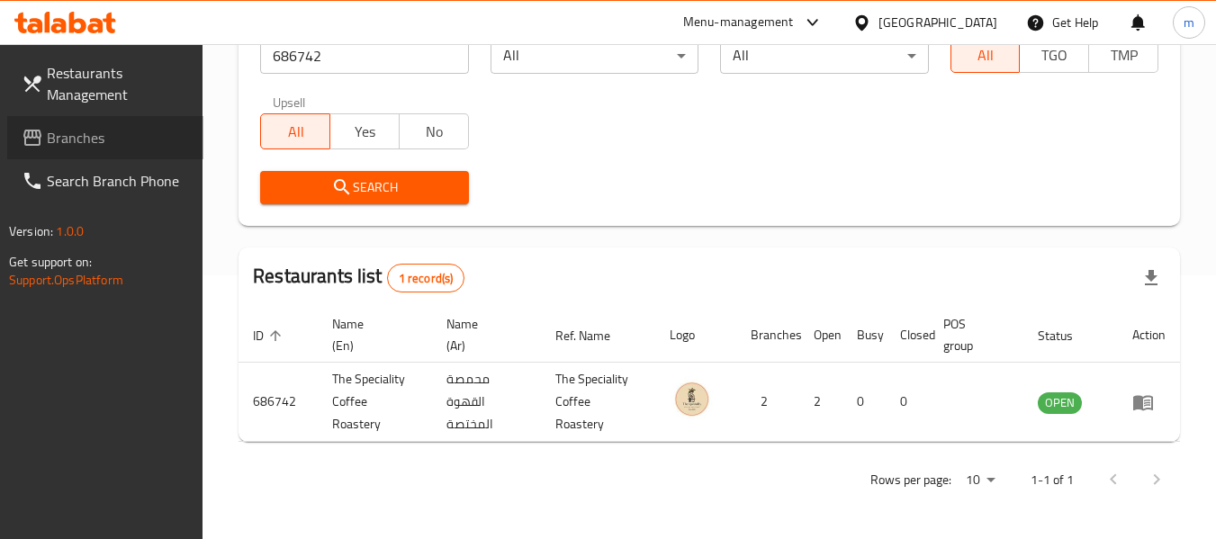
click at [99, 141] on span "Branches" at bounding box center [118, 138] width 142 height 22
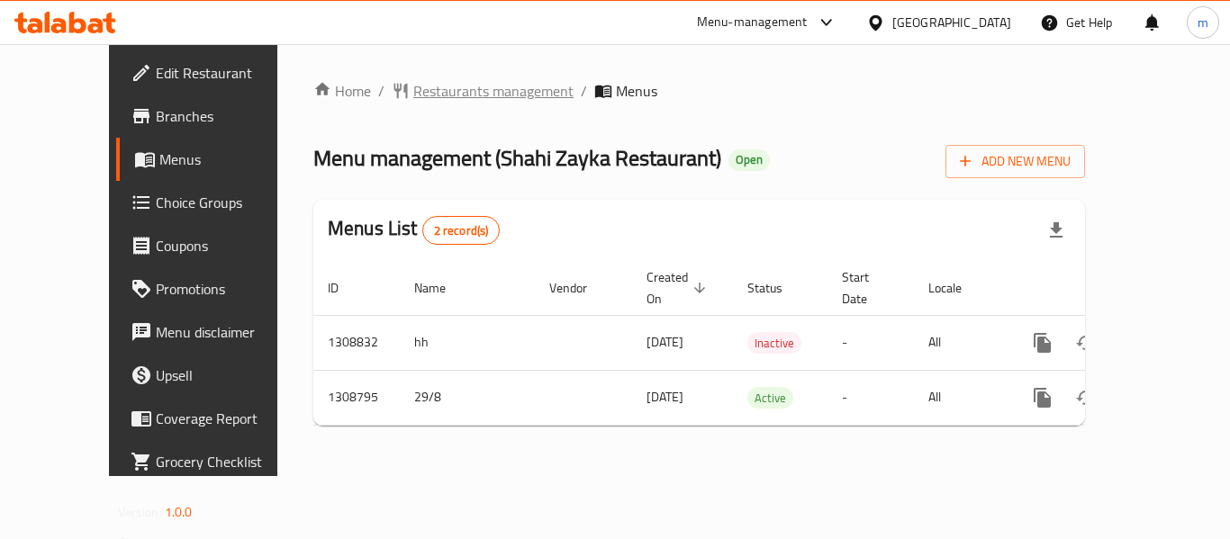
click at [459, 86] on span "Restaurants management" at bounding box center [493, 91] width 160 height 22
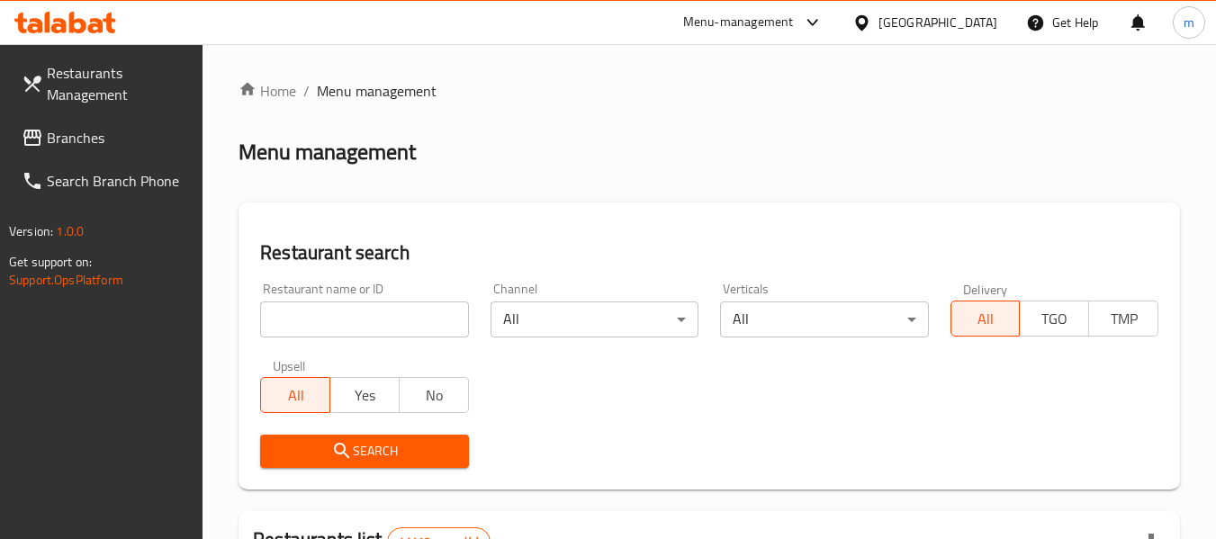
click at [382, 331] on input "search" at bounding box center [364, 320] width 208 height 36
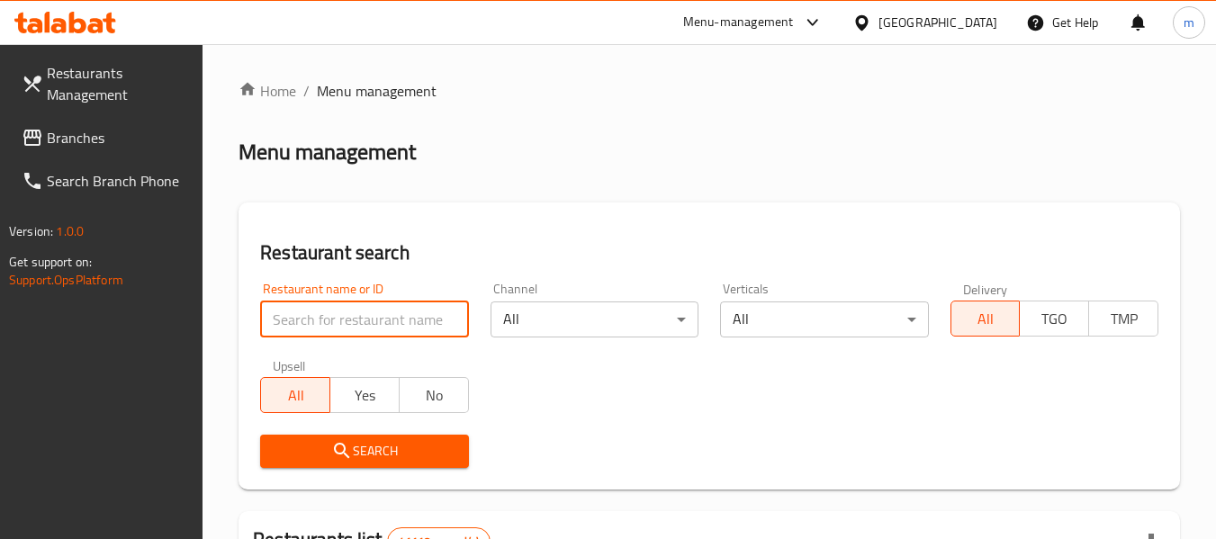
paste input "705042"
type input "705042"
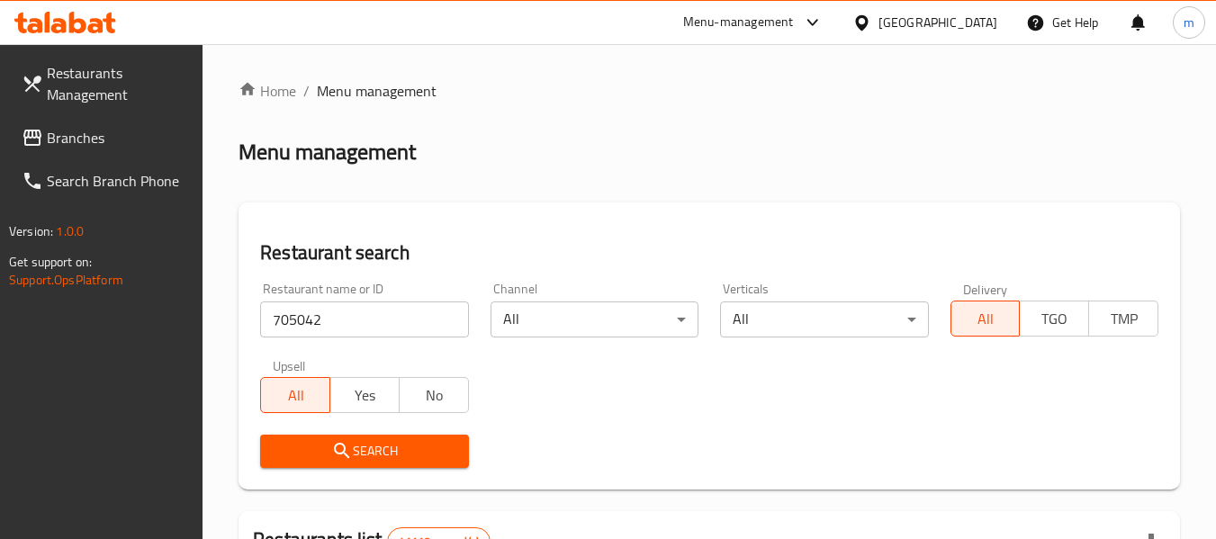
click at [357, 453] on span "Search" at bounding box center [364, 451] width 179 height 23
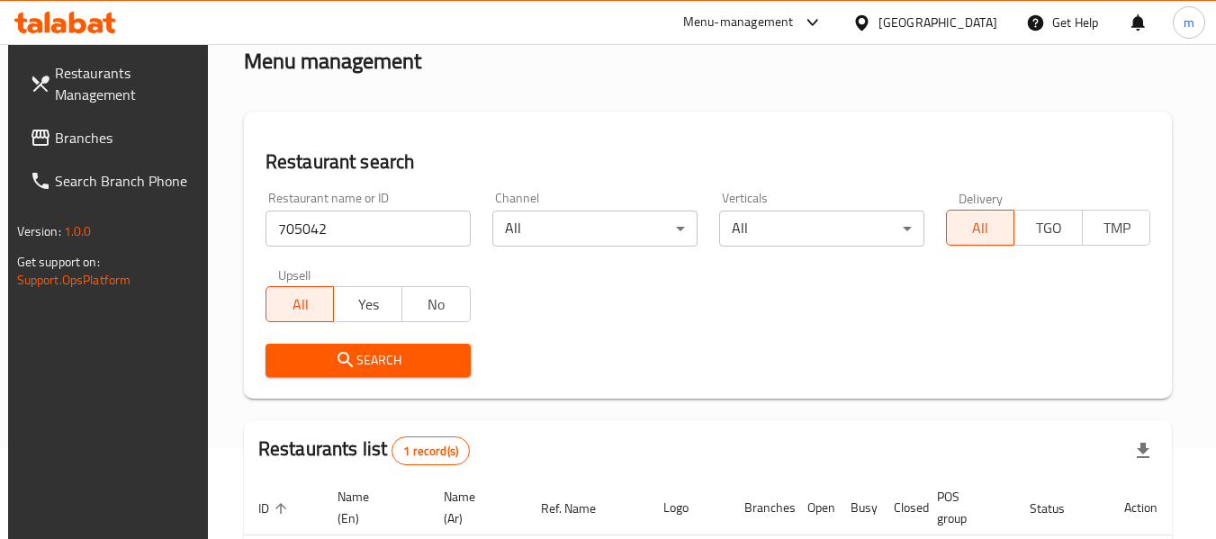
scroll to position [241, 0]
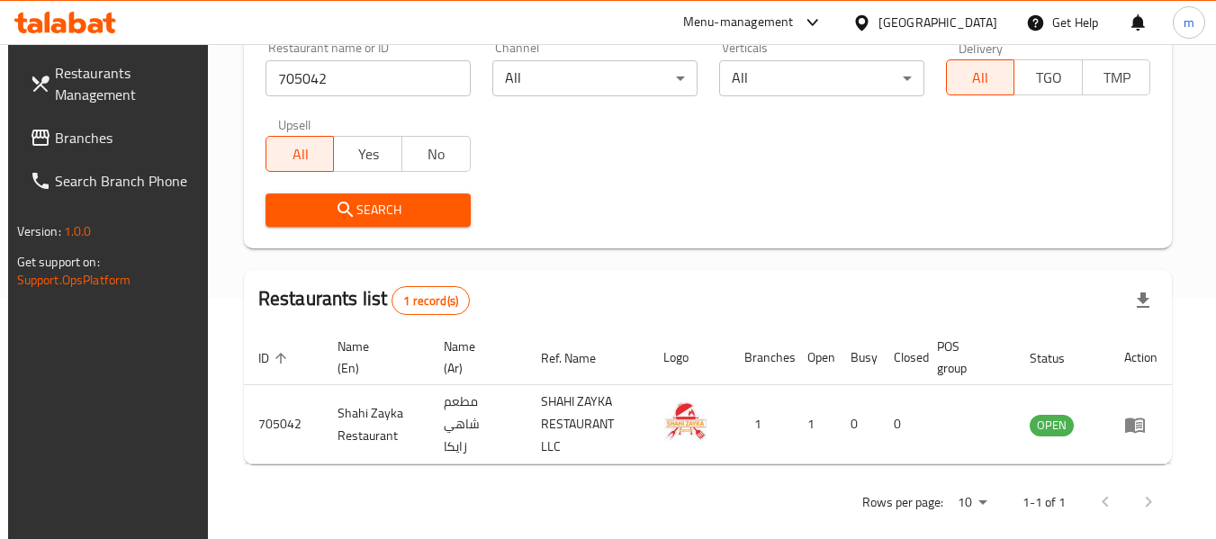
click at [926, 22] on div "[GEOGRAPHIC_DATA]" at bounding box center [938, 23] width 119 height 20
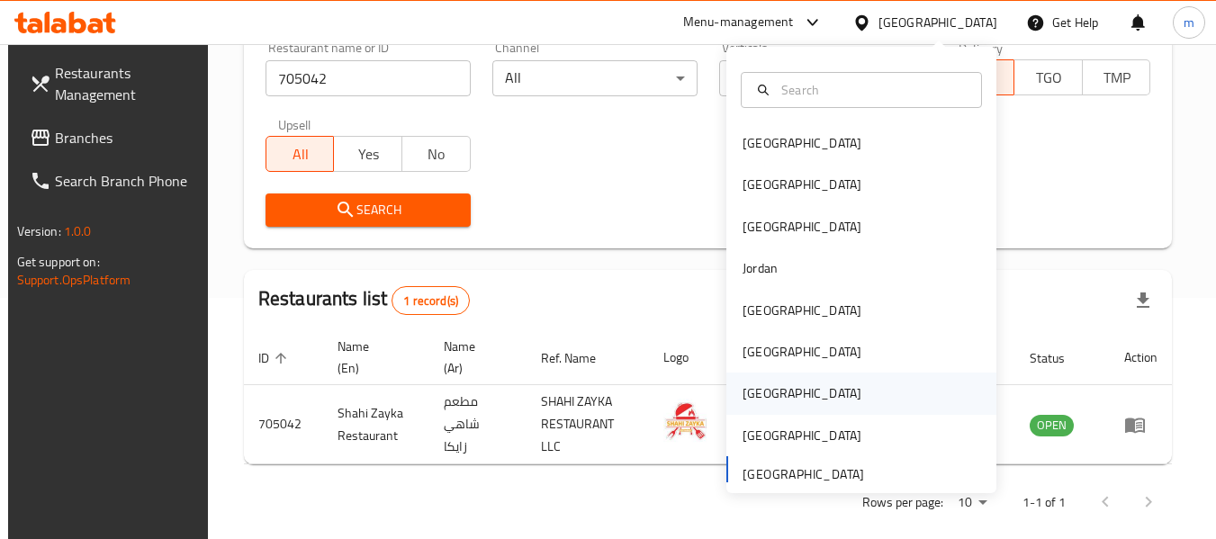
click at [744, 395] on div "[GEOGRAPHIC_DATA]" at bounding box center [802, 394] width 119 height 20
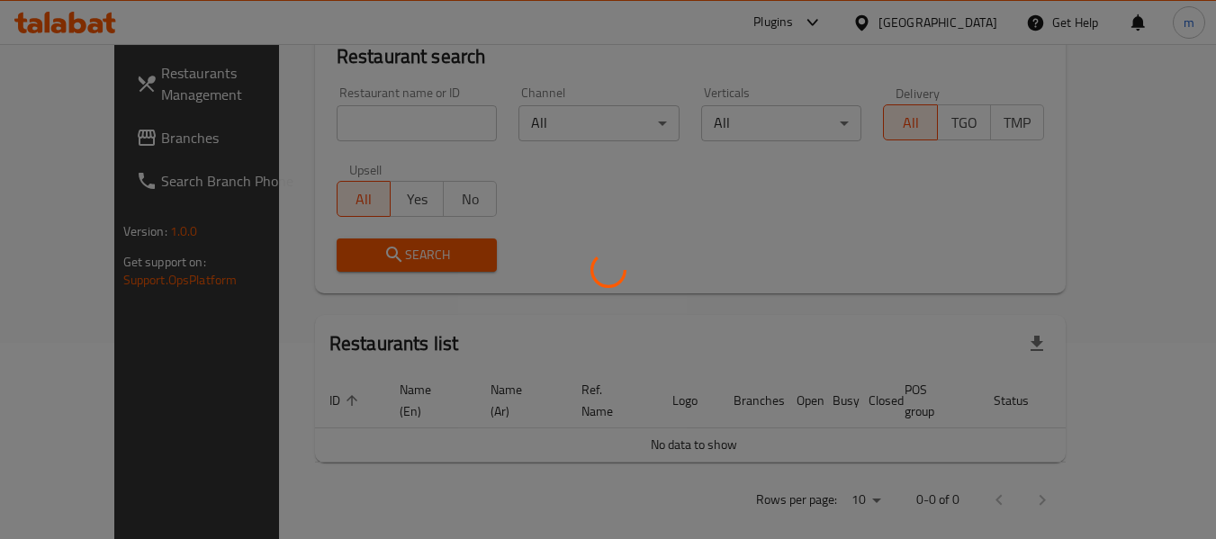
scroll to position [241, 0]
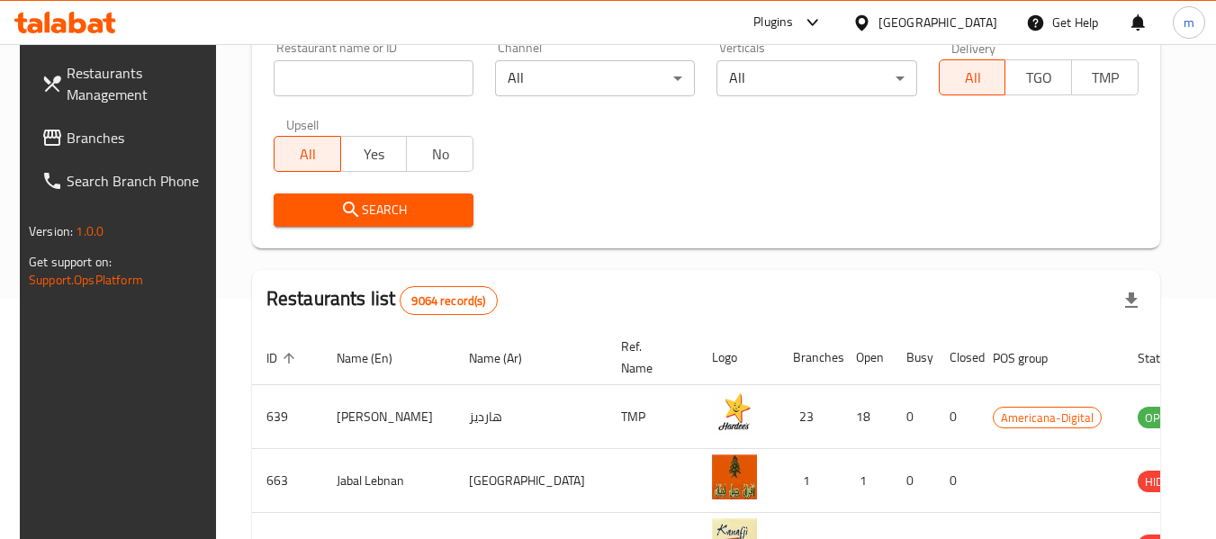
click at [80, 138] on span "Branches" at bounding box center [138, 138] width 142 height 22
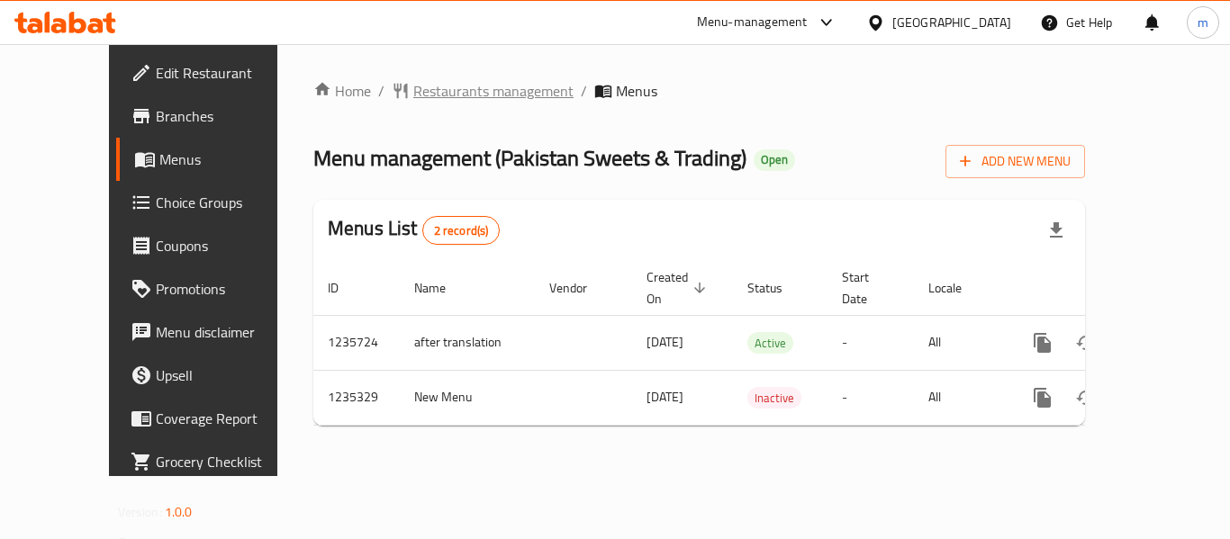
click at [419, 80] on span "Restaurants management" at bounding box center [493, 91] width 160 height 22
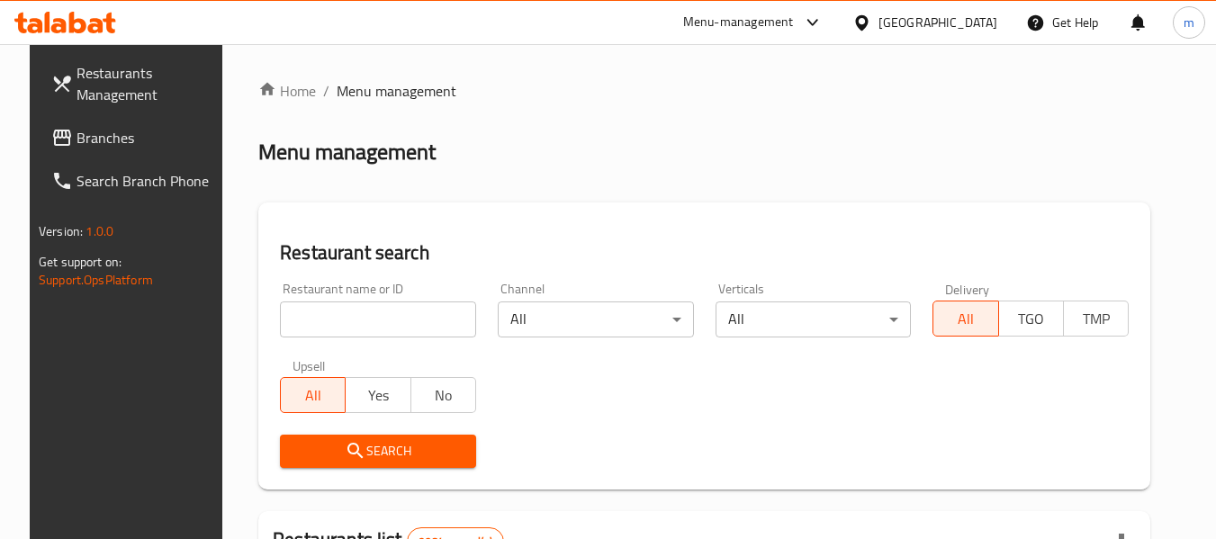
click at [363, 321] on input "search" at bounding box center [378, 320] width 196 height 36
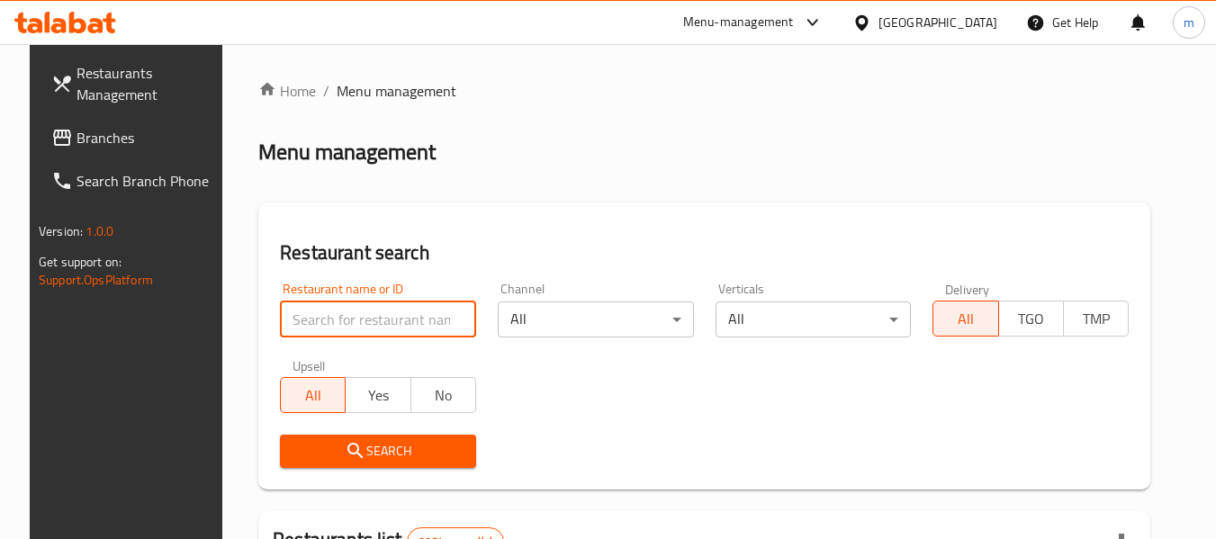
paste input "678687"
type input "678687"
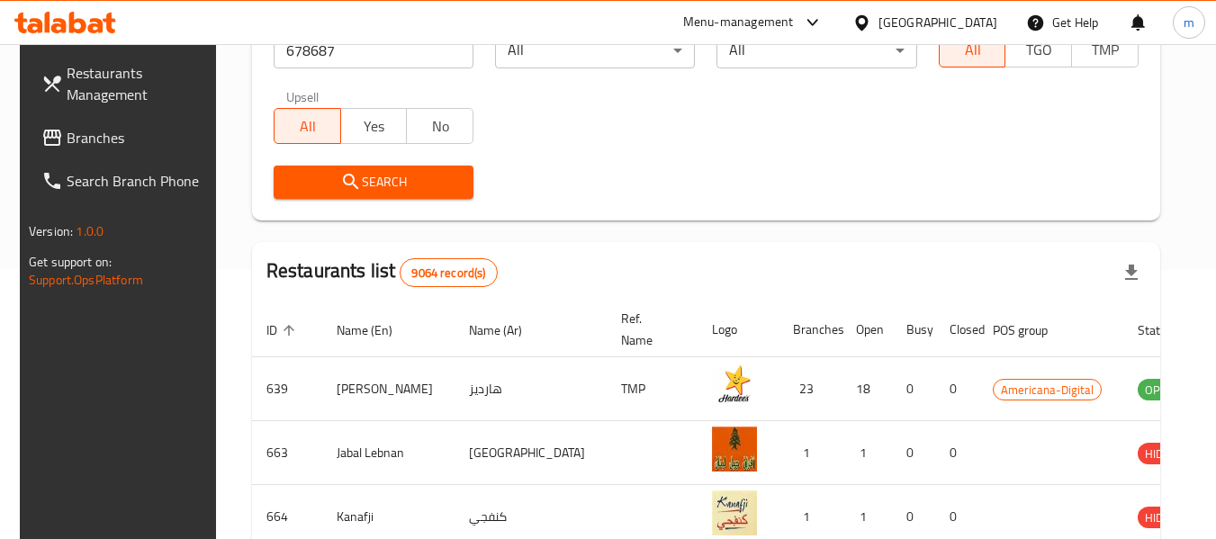
scroll to position [270, 0]
click at [392, 163] on div "Search" at bounding box center [373, 181] width 221 height 55
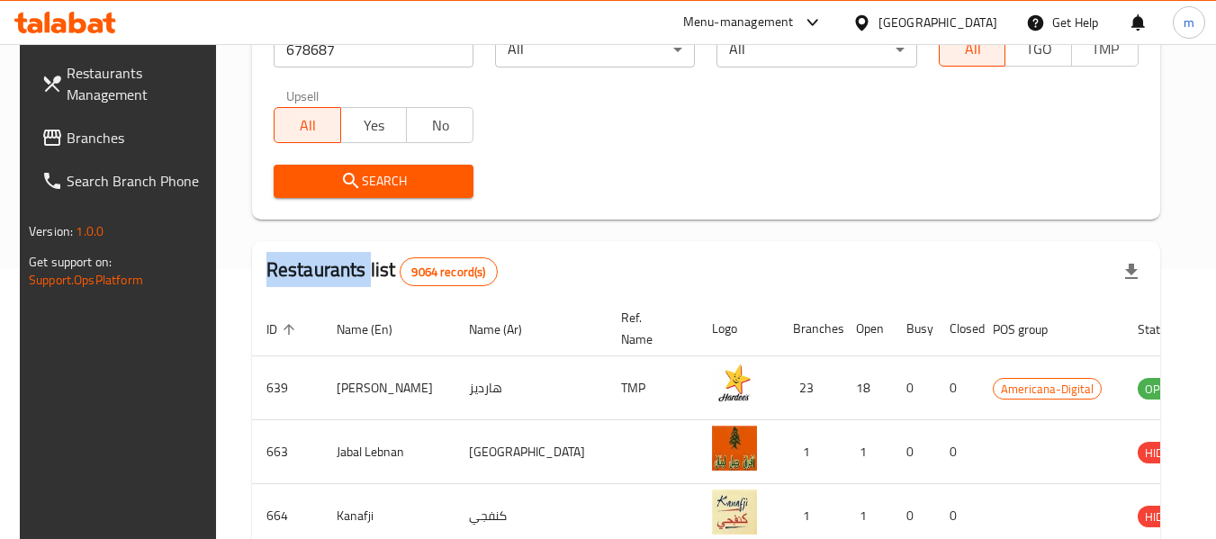
click at [392, 163] on div "Search" at bounding box center [373, 181] width 221 height 55
click at [393, 178] on span "Search" at bounding box center [373, 181] width 171 height 23
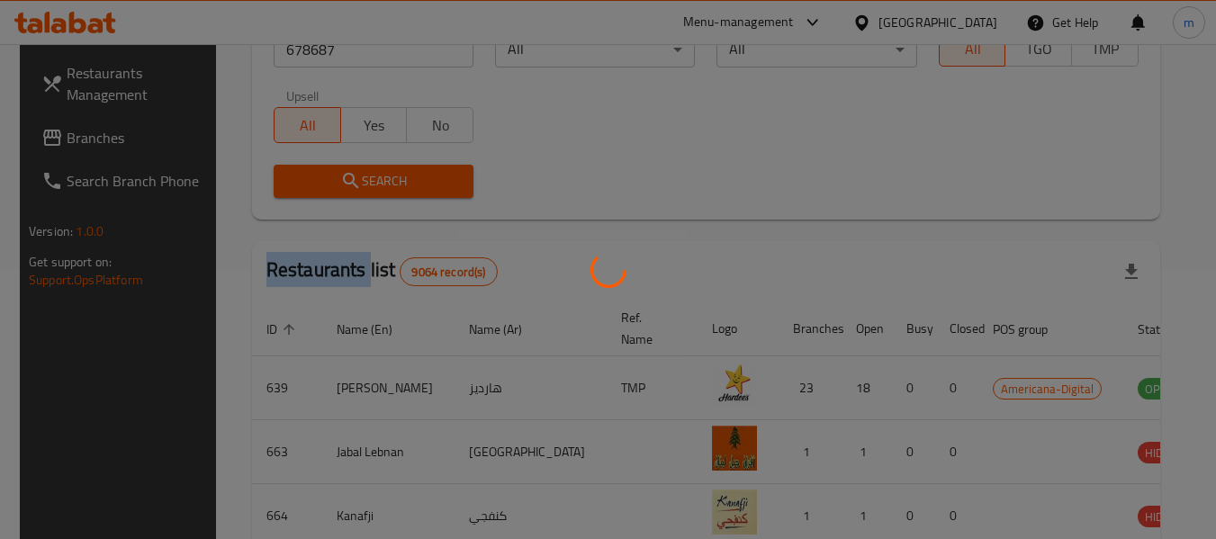
click at [393, 178] on div at bounding box center [608, 269] width 1216 height 539
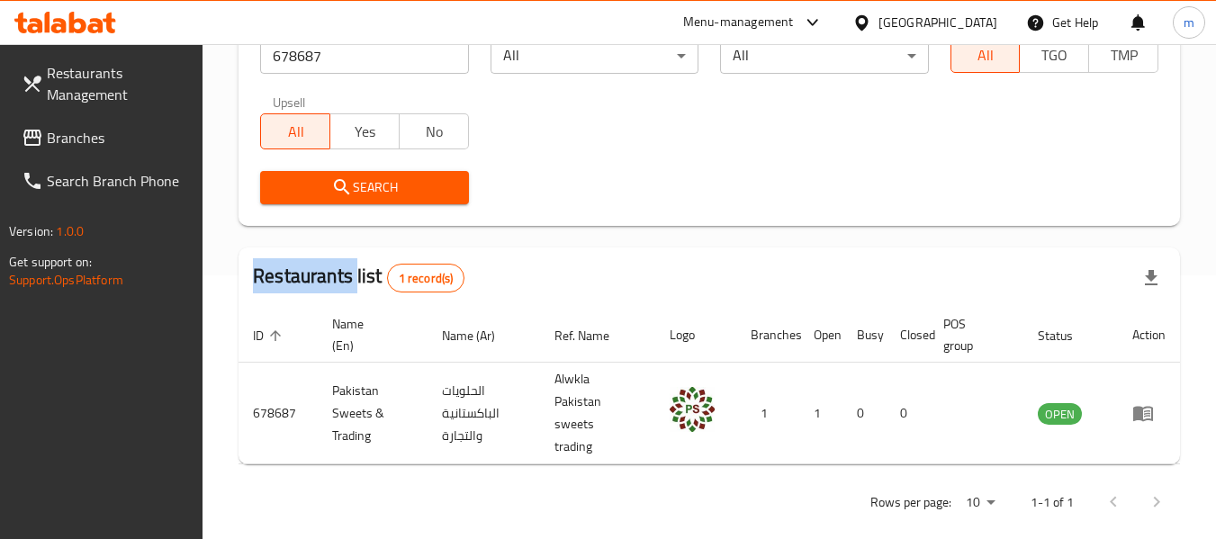
click at [99, 143] on span "Branches" at bounding box center [118, 138] width 142 height 22
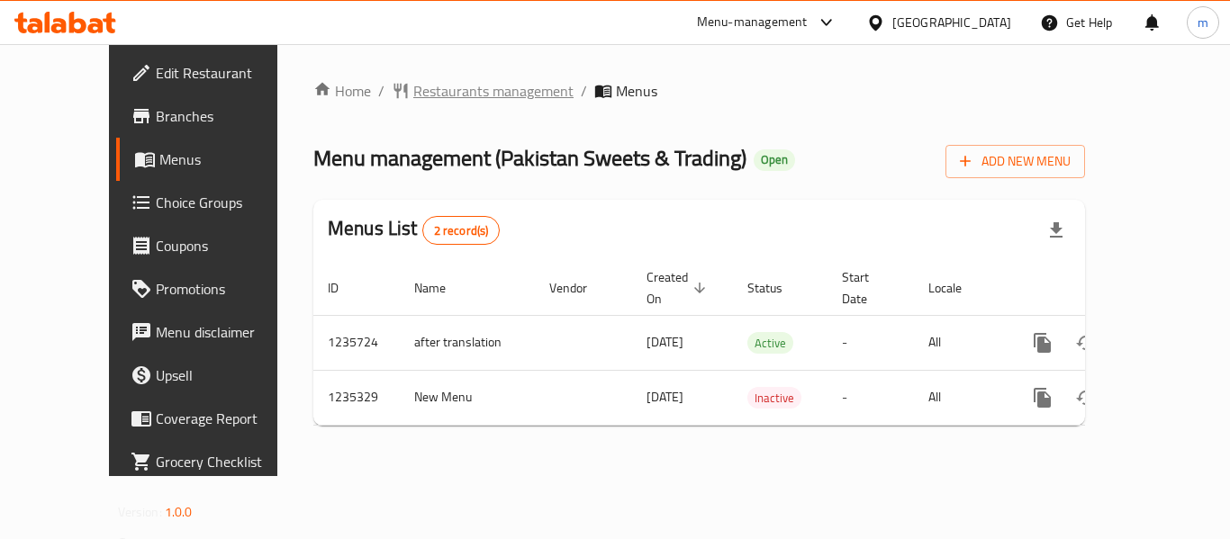
click at [469, 87] on span "Restaurants management" at bounding box center [493, 91] width 160 height 22
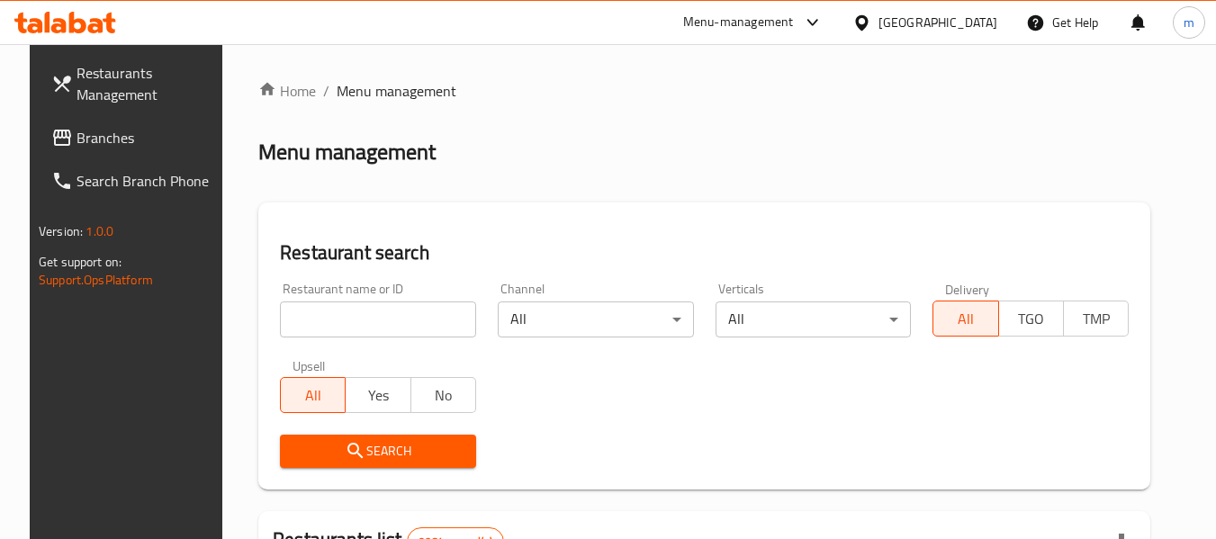
click at [364, 322] on input "search" at bounding box center [378, 320] width 196 height 36
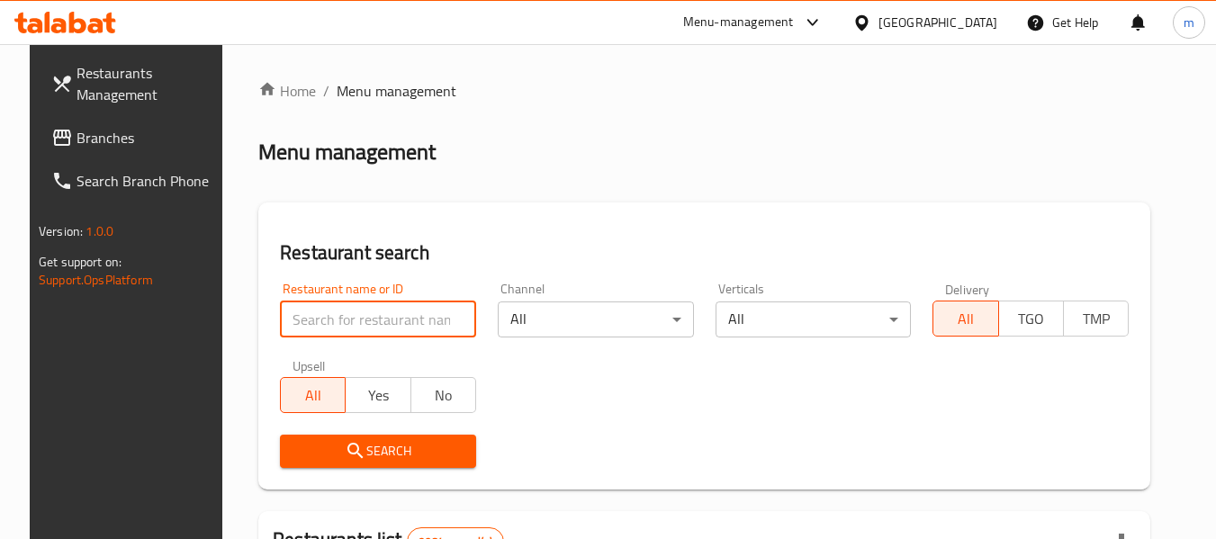
paste input "678687"
type input "678687"
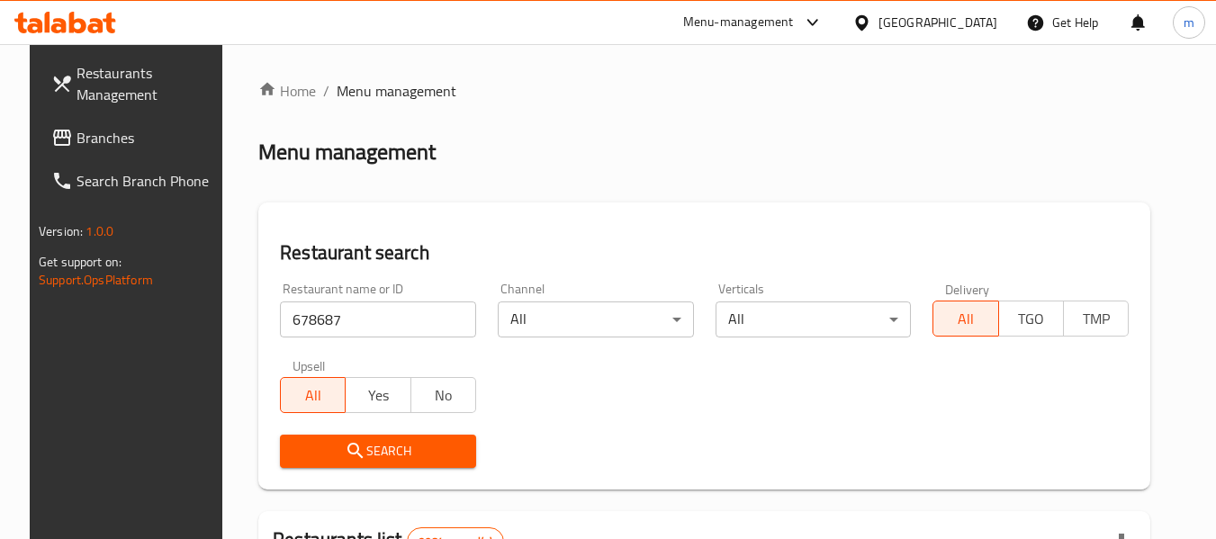
click at [358, 458] on span "Search" at bounding box center [377, 451] width 167 height 23
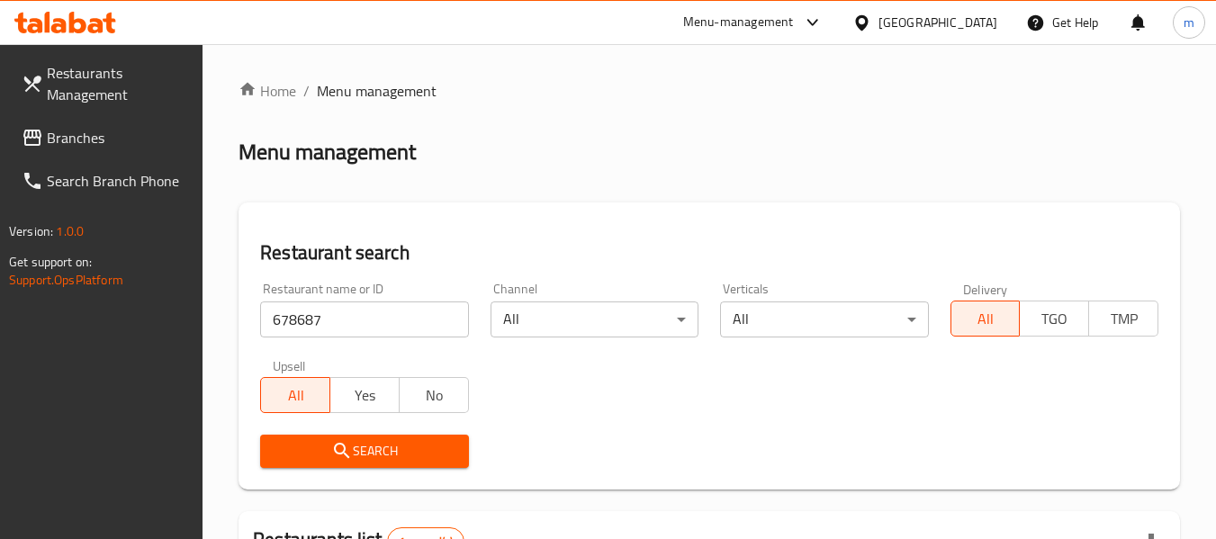
click at [973, 23] on div "[GEOGRAPHIC_DATA]" at bounding box center [938, 23] width 119 height 20
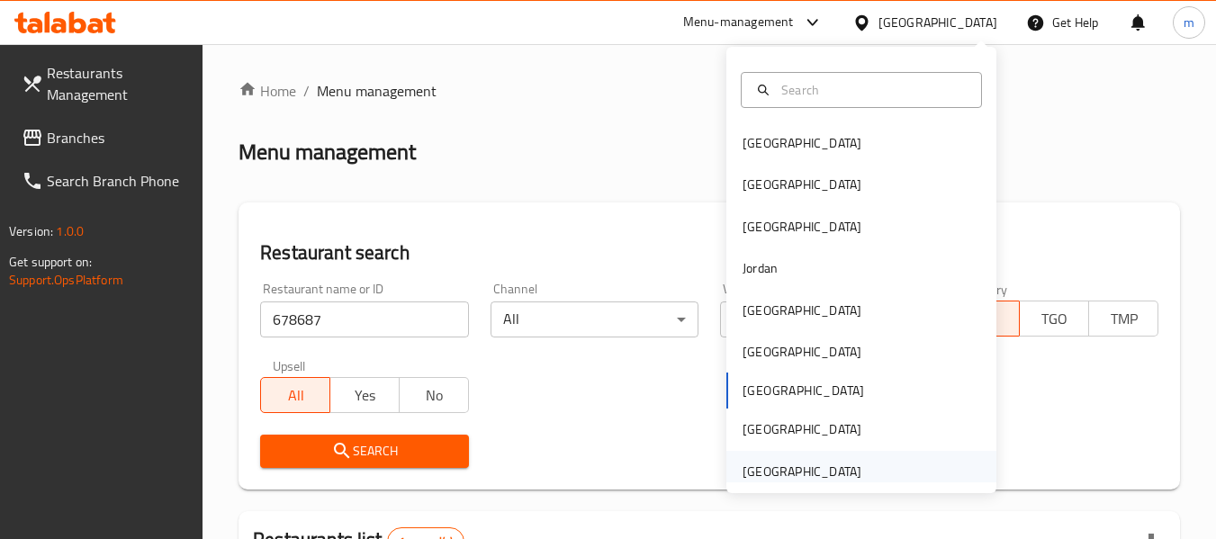
click at [803, 467] on div "[GEOGRAPHIC_DATA]" at bounding box center [802, 472] width 119 height 20
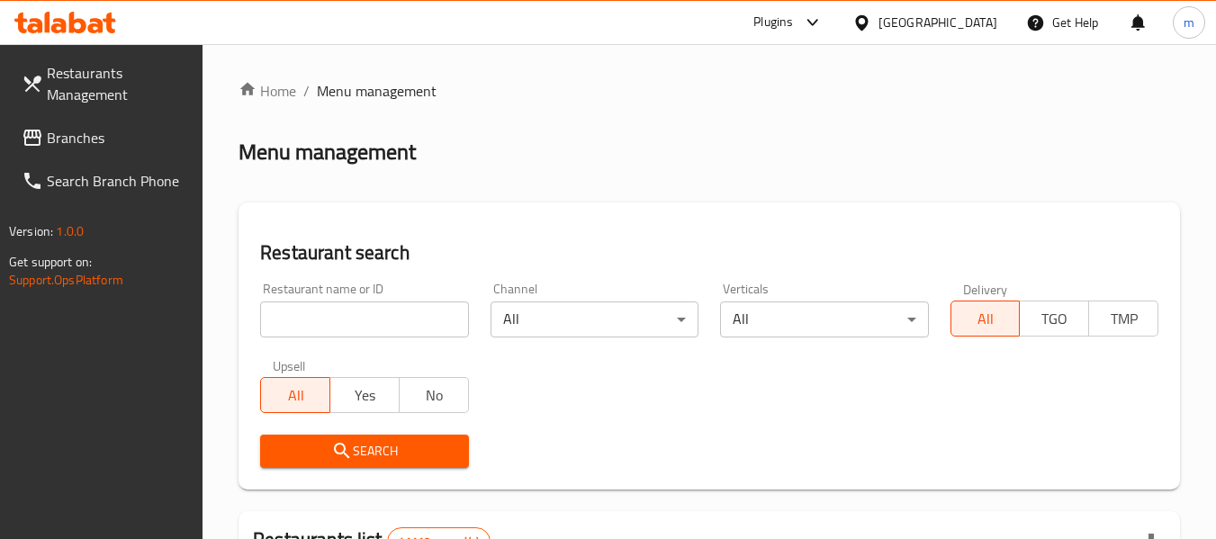
click at [117, 146] on span "Branches" at bounding box center [118, 138] width 142 height 22
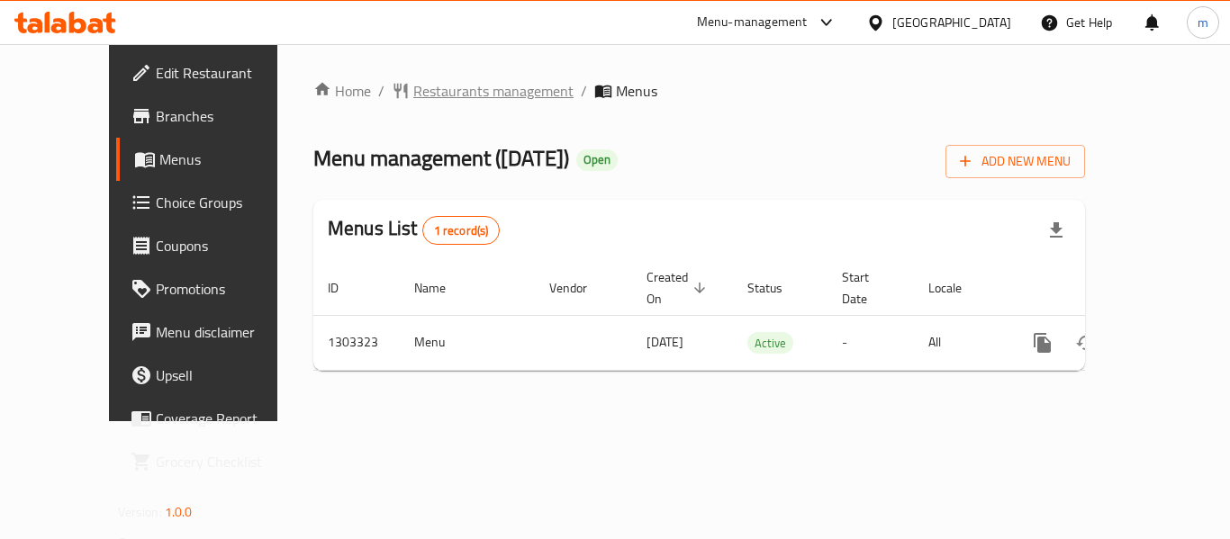
click at [420, 96] on span "Restaurants management" at bounding box center [493, 91] width 160 height 22
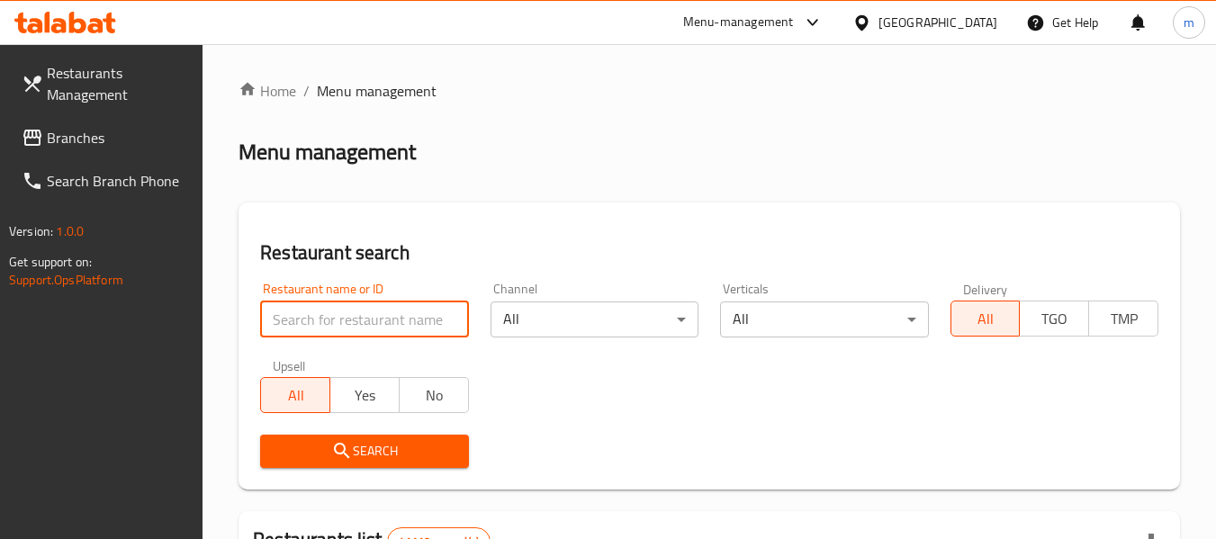
click at [361, 314] on input "search" at bounding box center [364, 320] width 208 height 36
paste input "702766"
type input "702766"
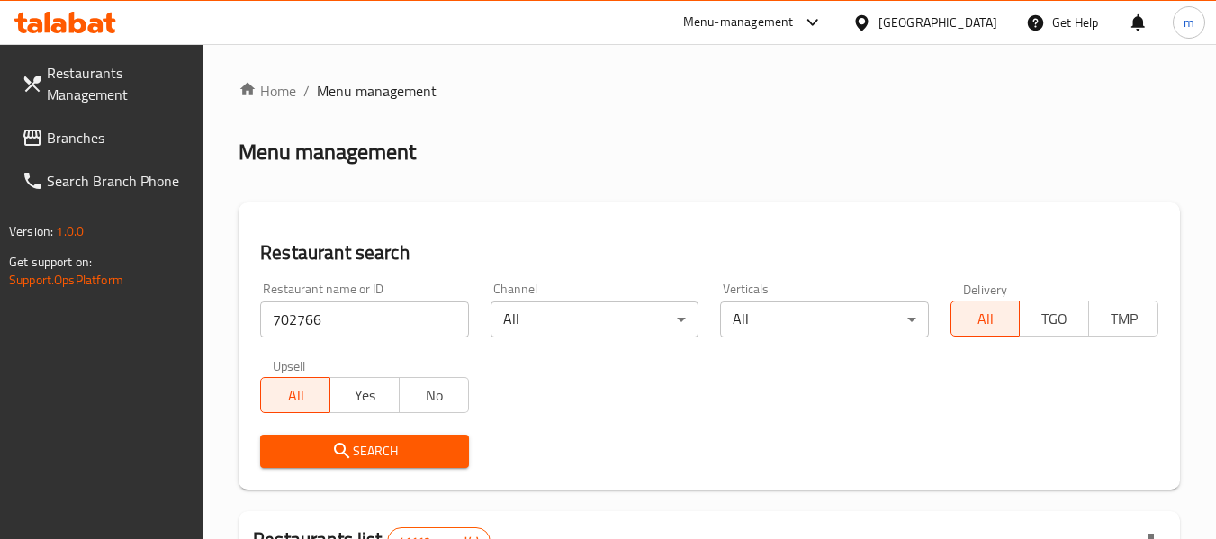
click at [361, 442] on span "Search" at bounding box center [364, 451] width 179 height 23
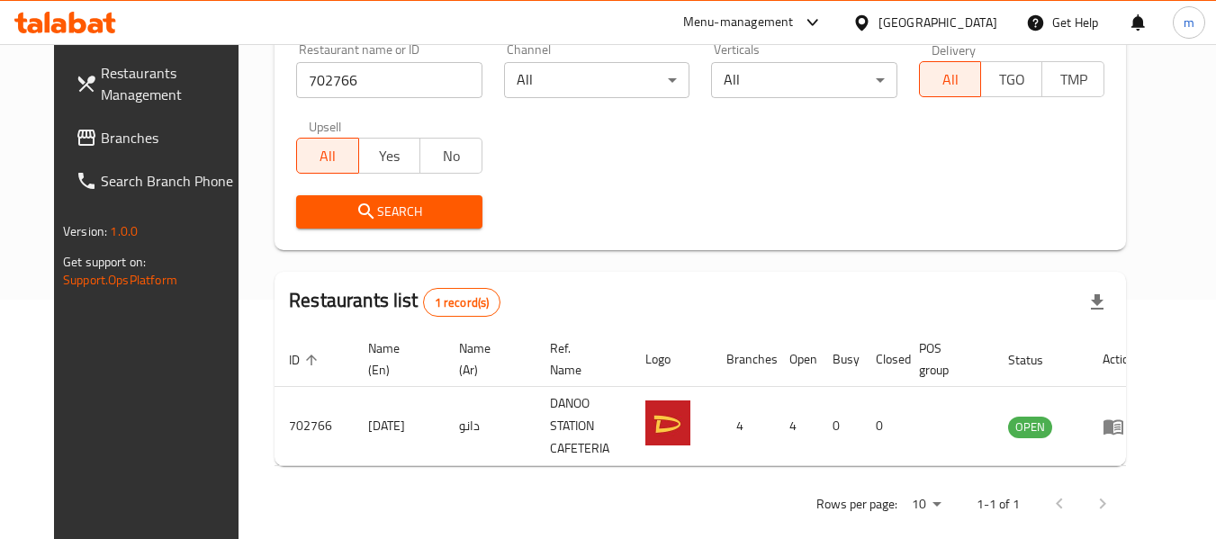
scroll to position [248, 0]
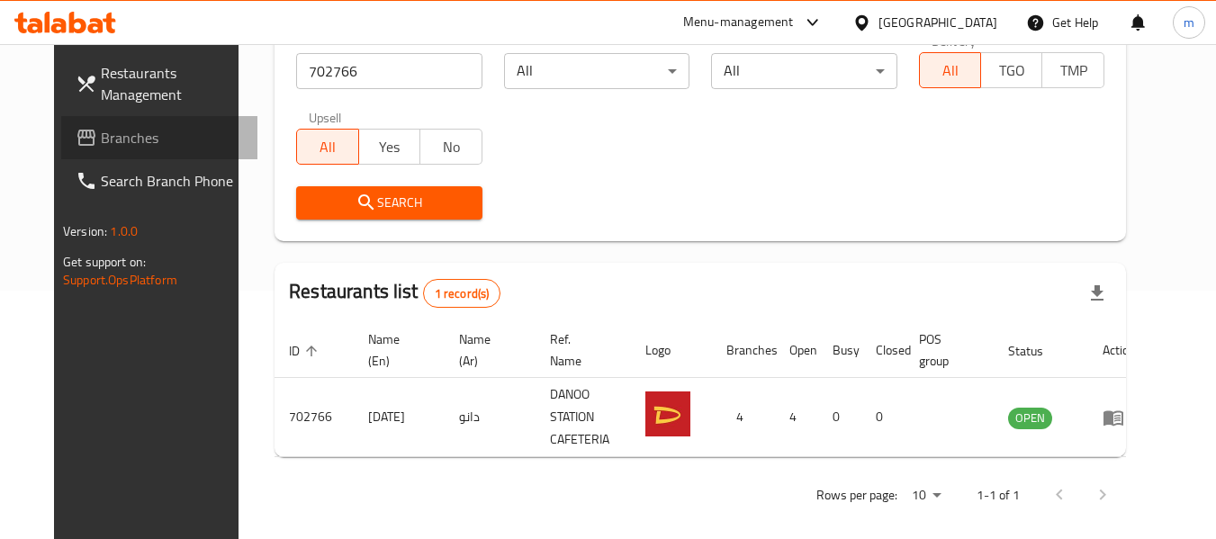
click at [101, 136] on span "Branches" at bounding box center [172, 138] width 142 height 22
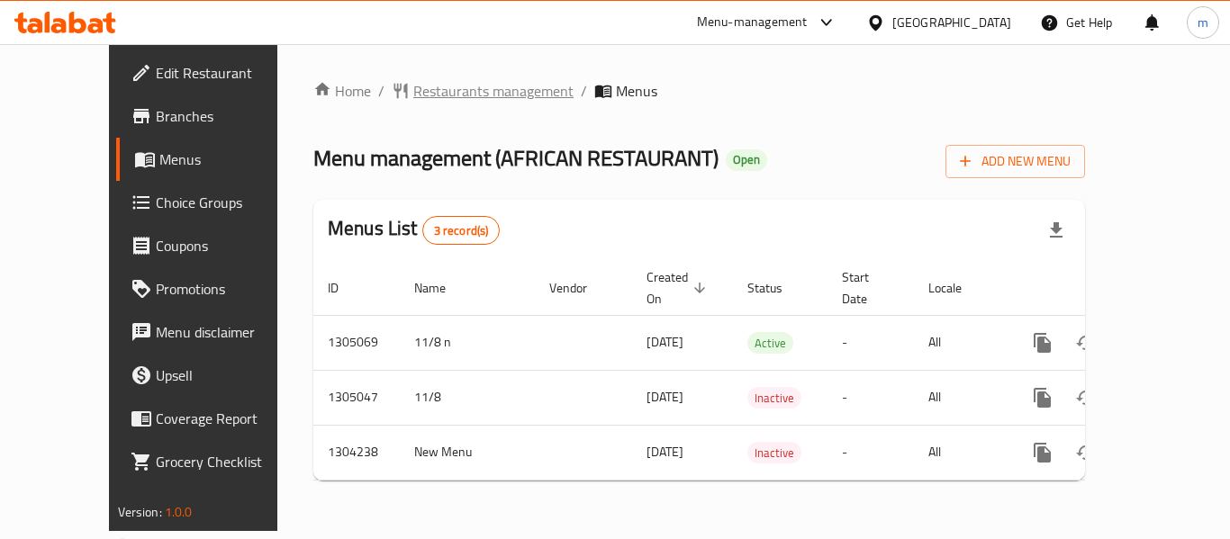
click at [429, 92] on span "Restaurants management" at bounding box center [493, 91] width 160 height 22
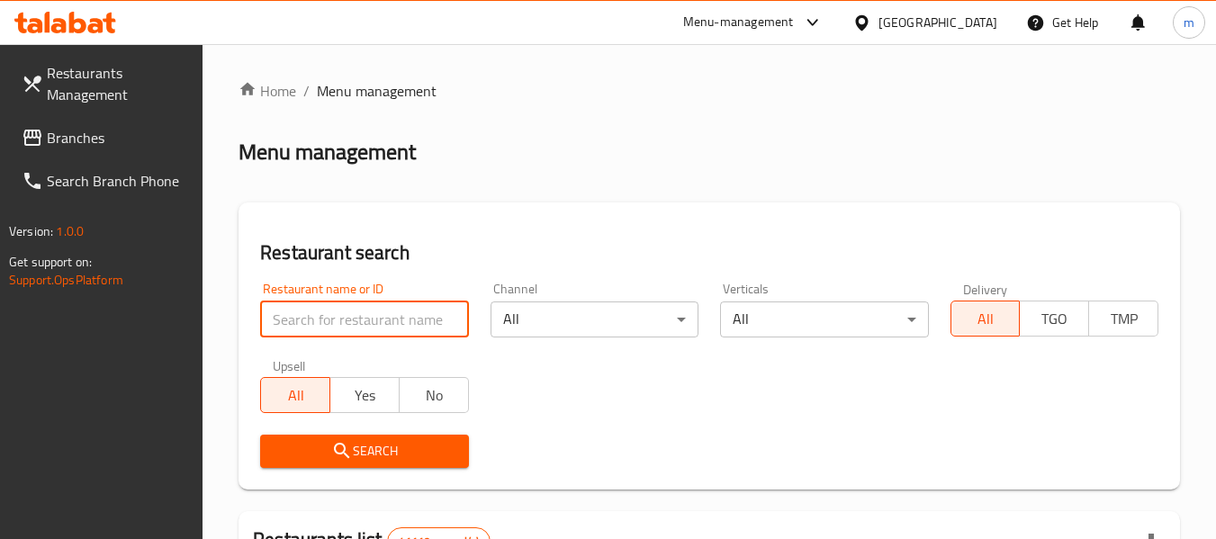
click at [367, 328] on input "search" at bounding box center [364, 320] width 208 height 36
paste input "703142"
type input "703142"
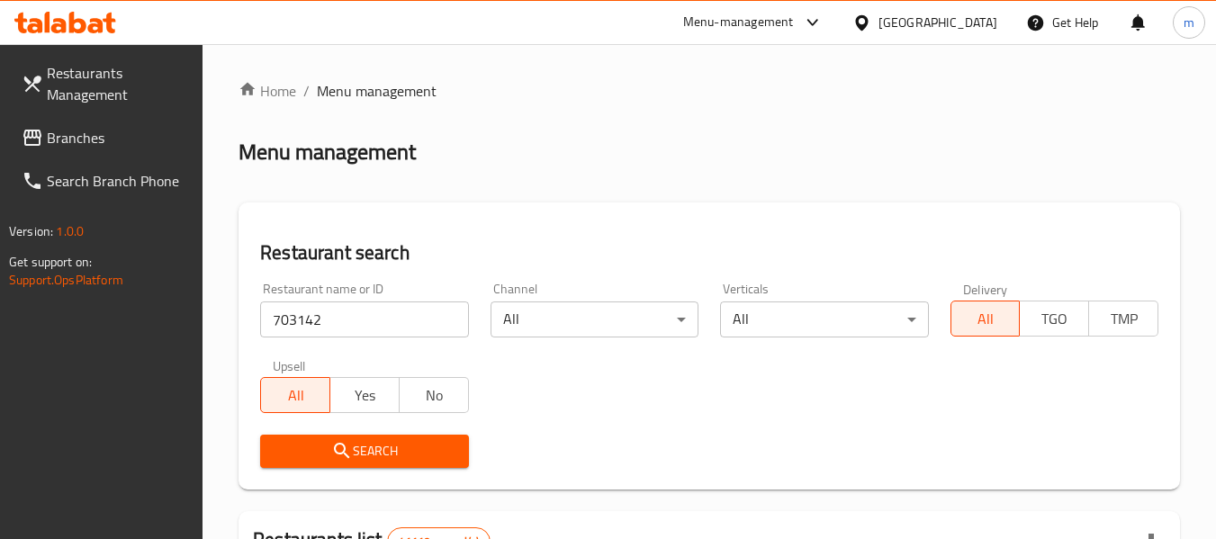
click at [405, 451] on span "Search" at bounding box center [364, 451] width 179 height 23
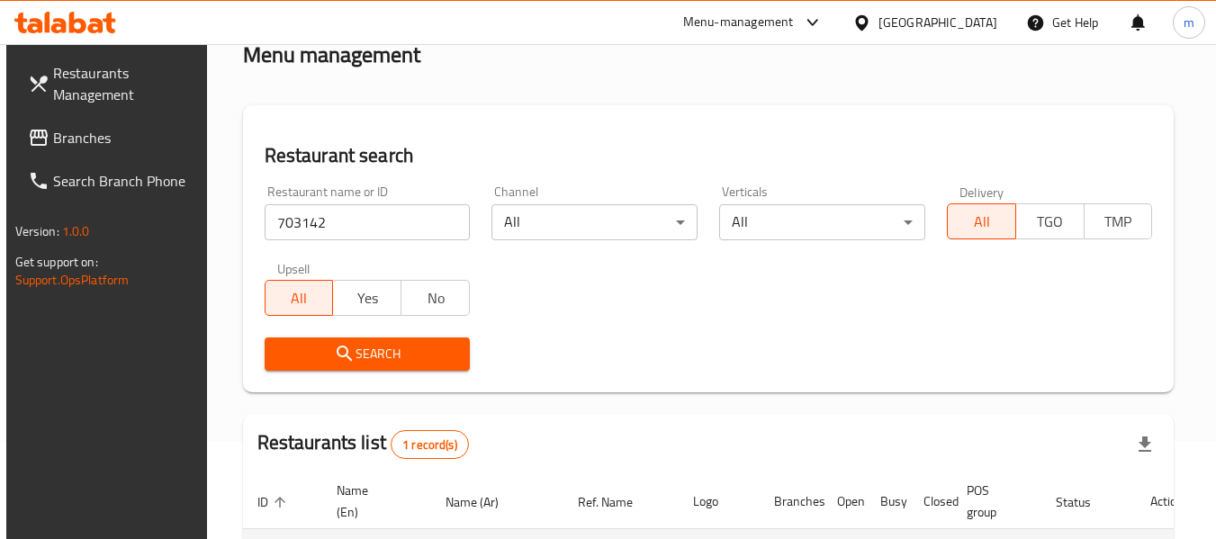
scroll to position [264, 0]
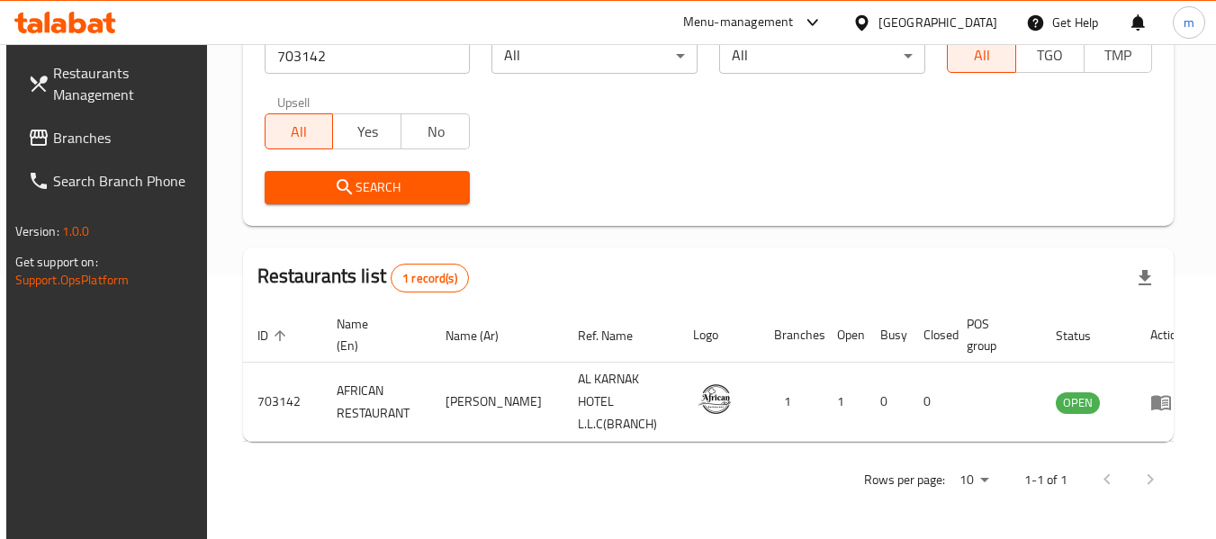
click at [84, 139] on span "Branches" at bounding box center [124, 138] width 142 height 22
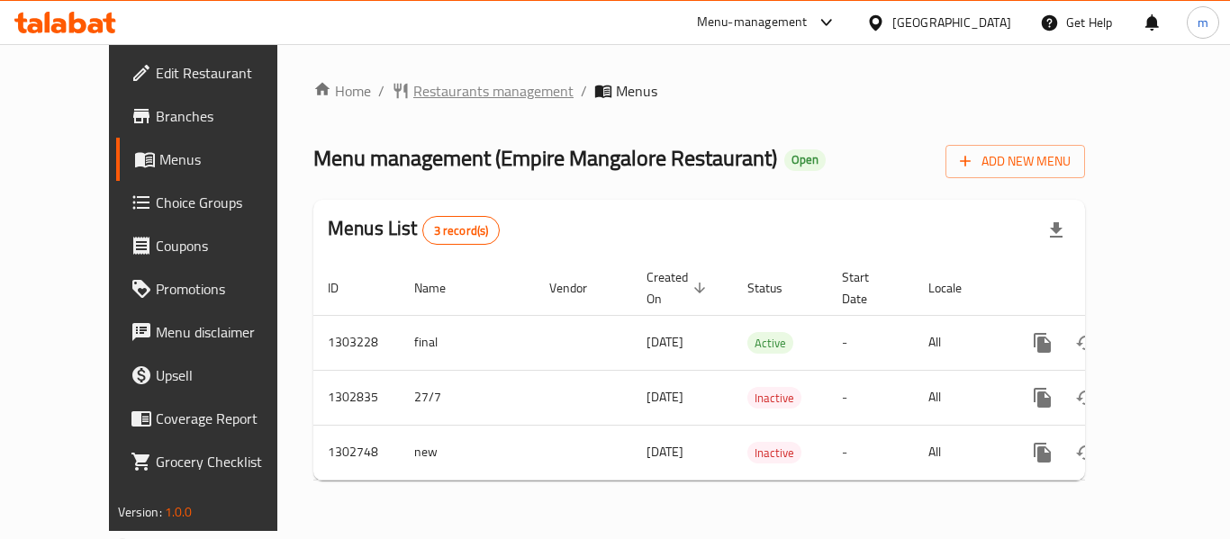
click at [435, 87] on span "Restaurants management" at bounding box center [493, 91] width 160 height 22
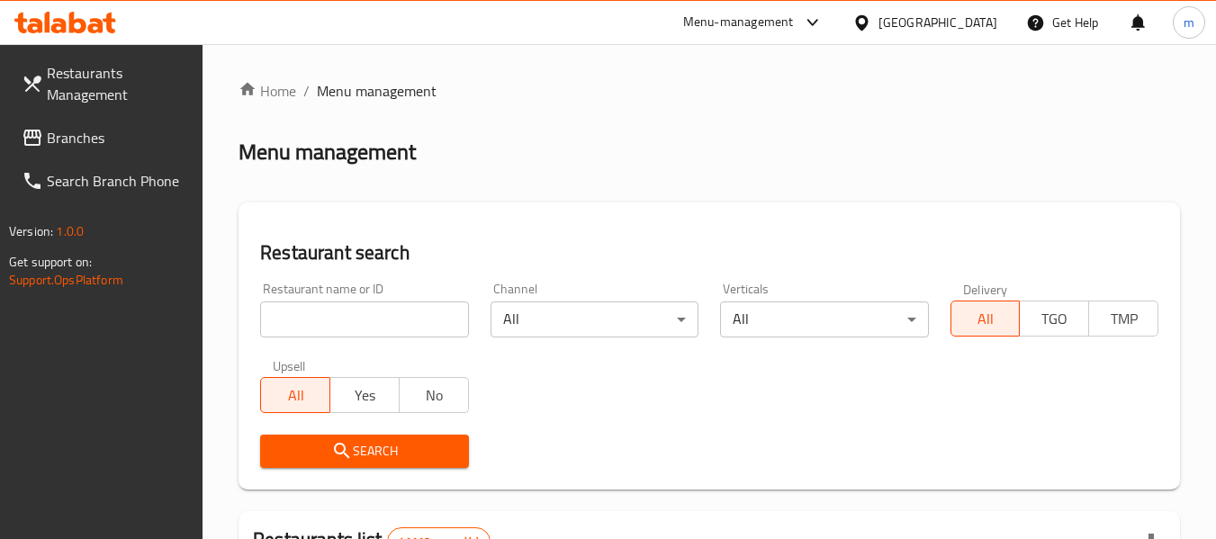
click at [352, 317] on input "search" at bounding box center [364, 320] width 208 height 36
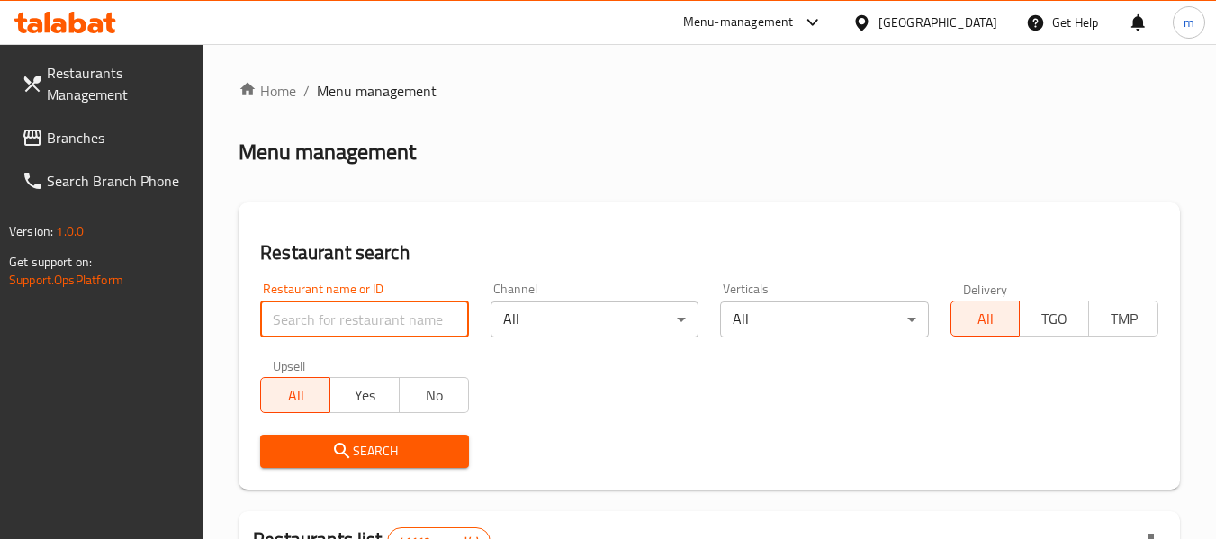
paste input "617058"
type input "617058"
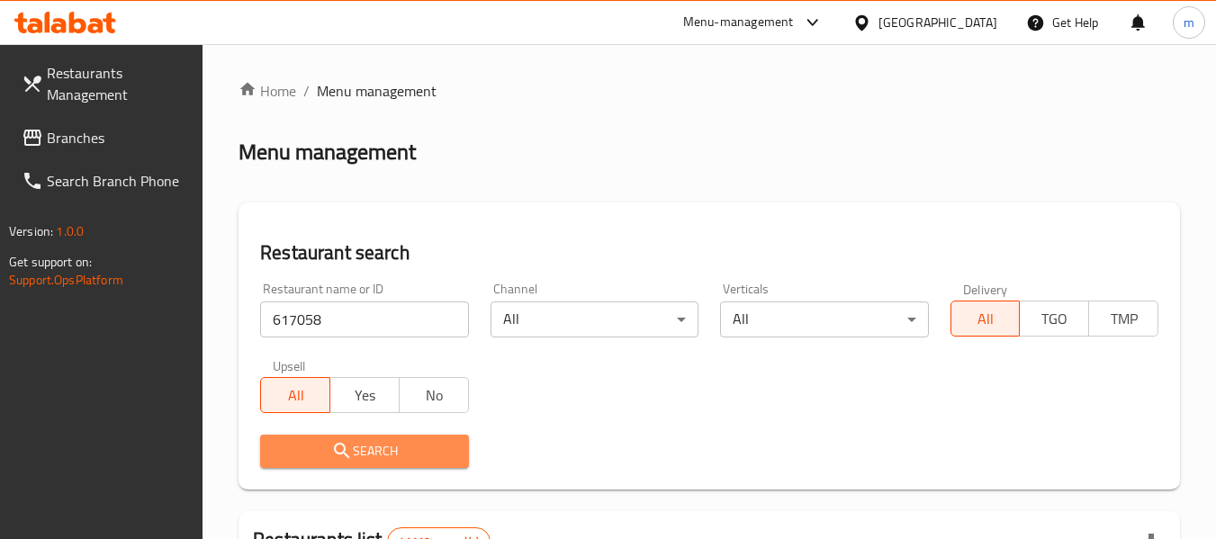
click at [346, 437] on button "Search" at bounding box center [364, 451] width 208 height 33
click at [346, 437] on div at bounding box center [608, 269] width 1216 height 539
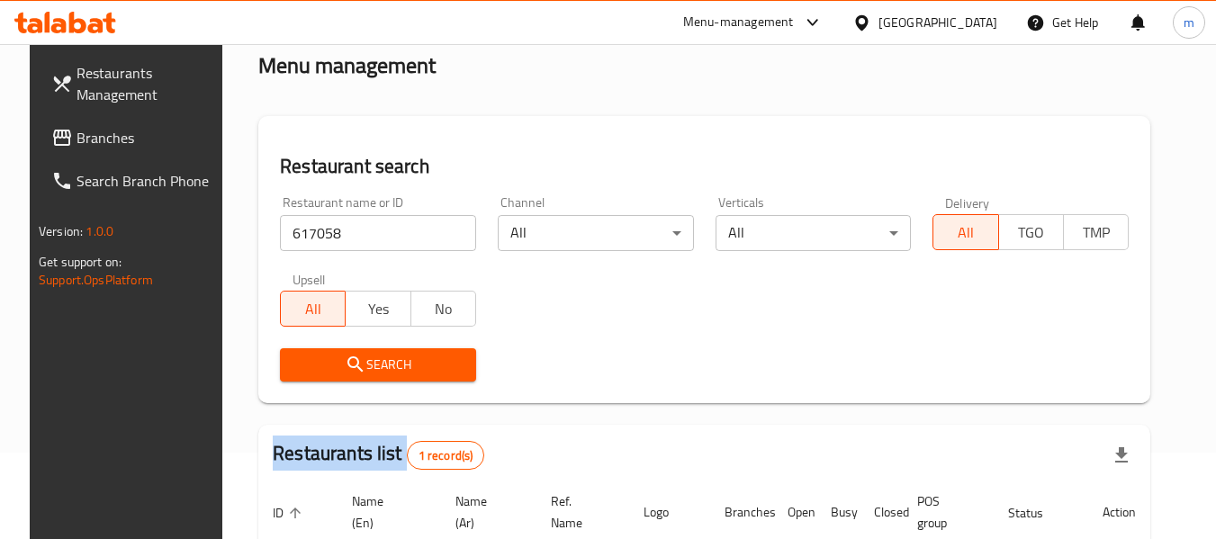
scroll to position [241, 0]
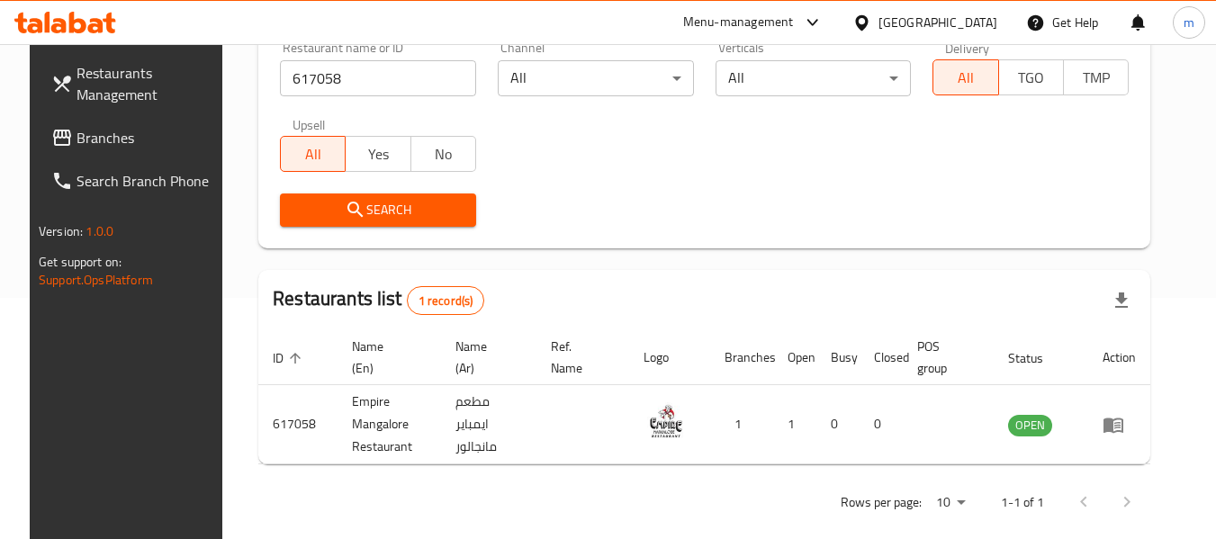
click at [912, 22] on div "[GEOGRAPHIC_DATA]" at bounding box center [938, 23] width 119 height 20
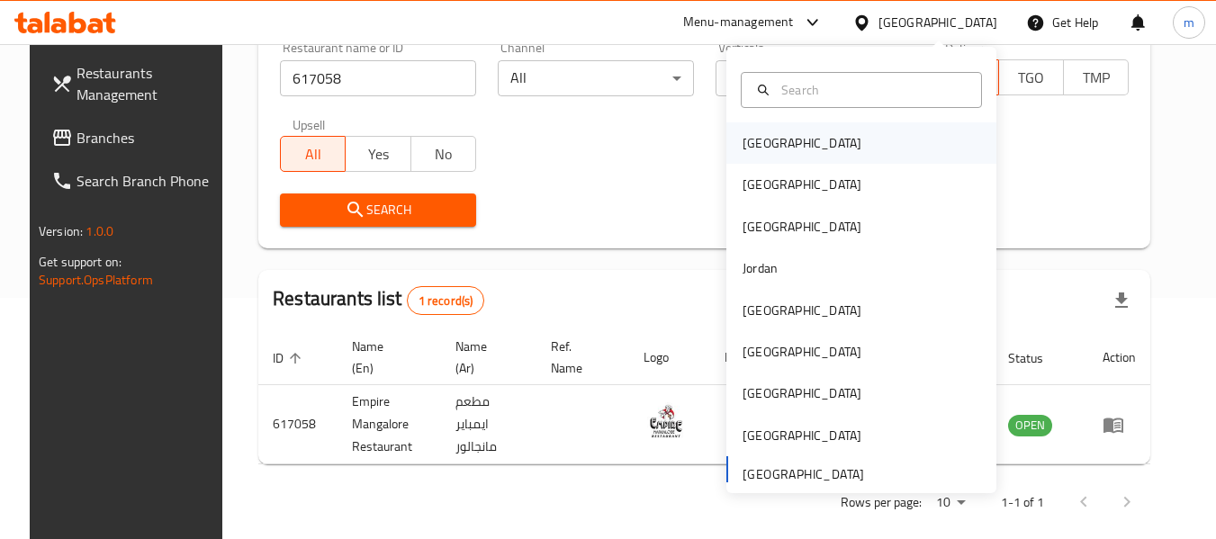
click at [755, 152] on div "[GEOGRAPHIC_DATA]" at bounding box center [802, 143] width 119 height 20
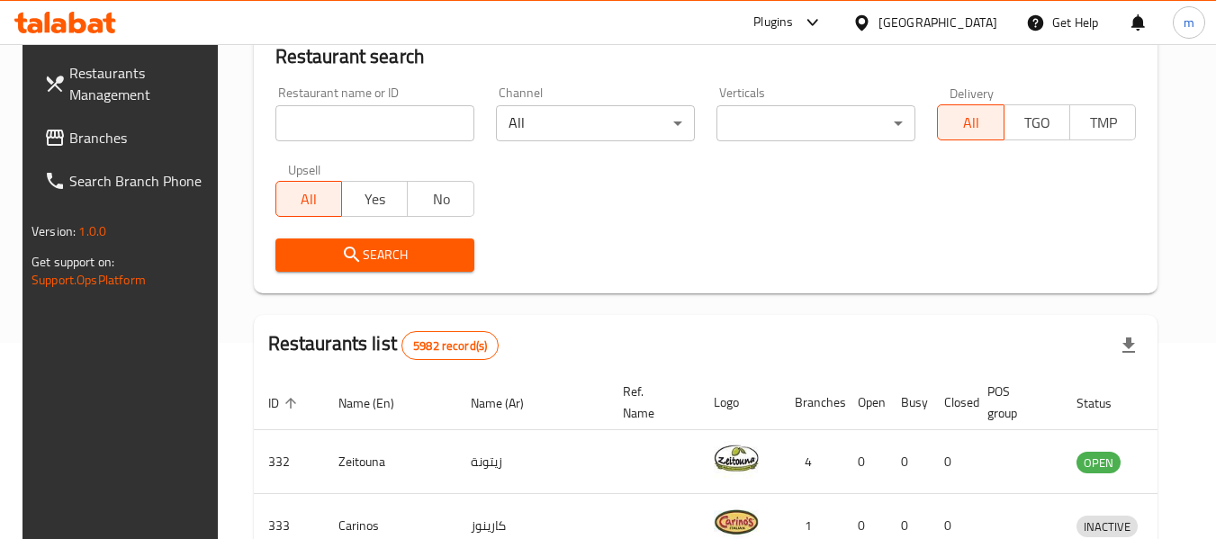
scroll to position [241, 0]
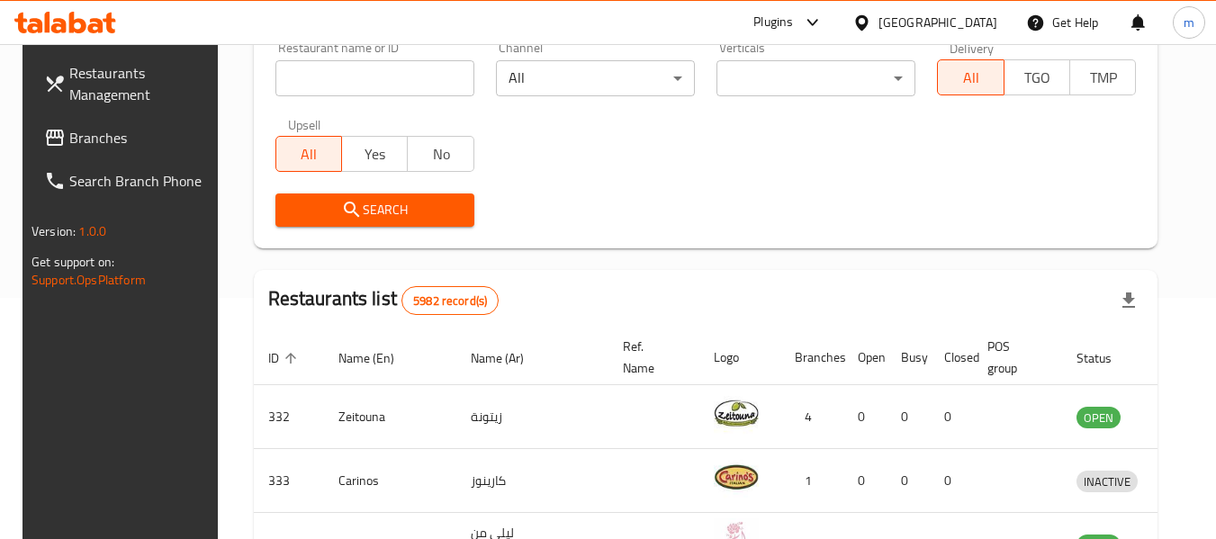
click at [89, 128] on span "Branches" at bounding box center [140, 138] width 142 height 22
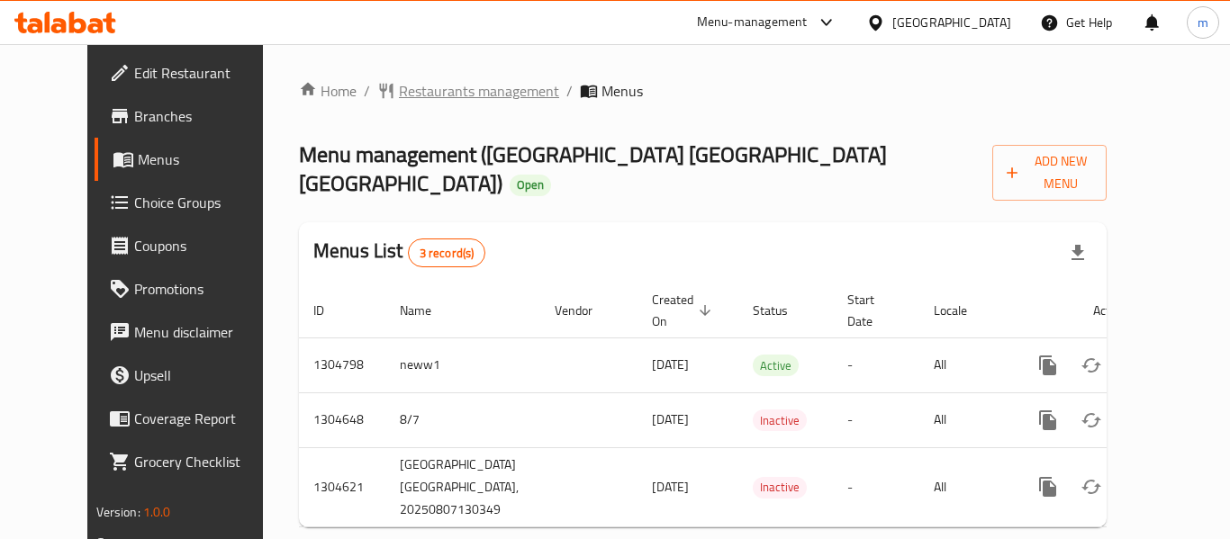
click at [437, 100] on span "Restaurants management" at bounding box center [479, 91] width 160 height 22
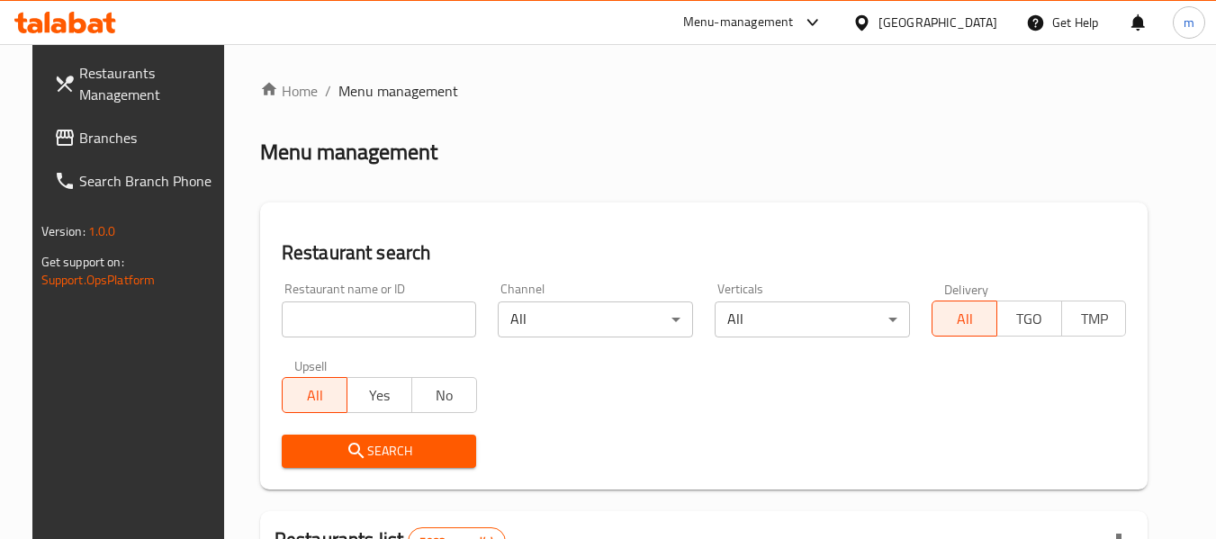
click at [358, 321] on input "search" at bounding box center [379, 320] width 195 height 36
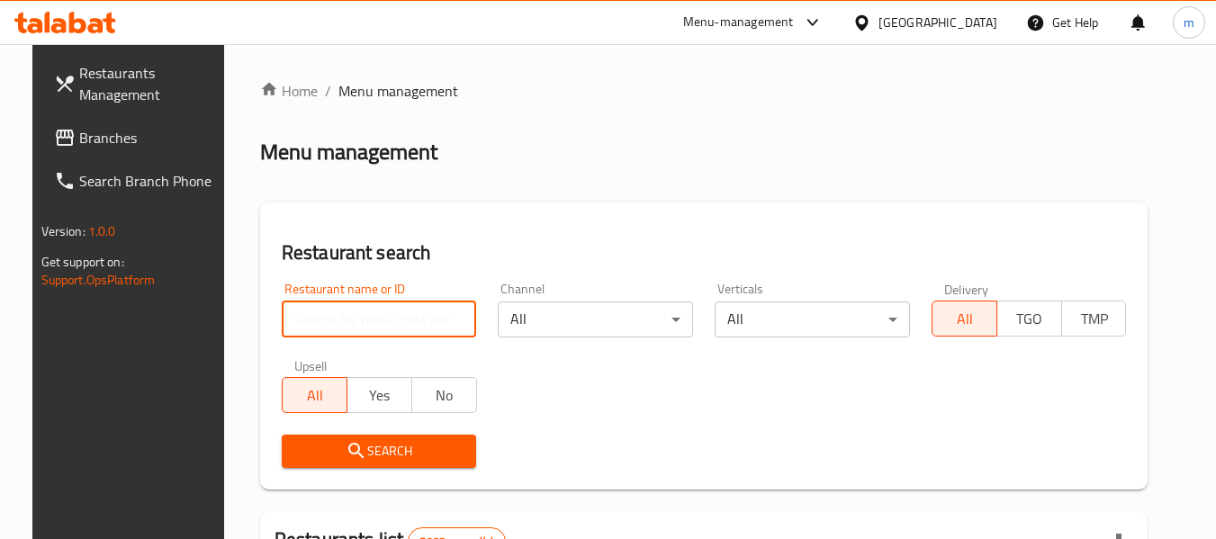
paste input "703348"
type input "703348"
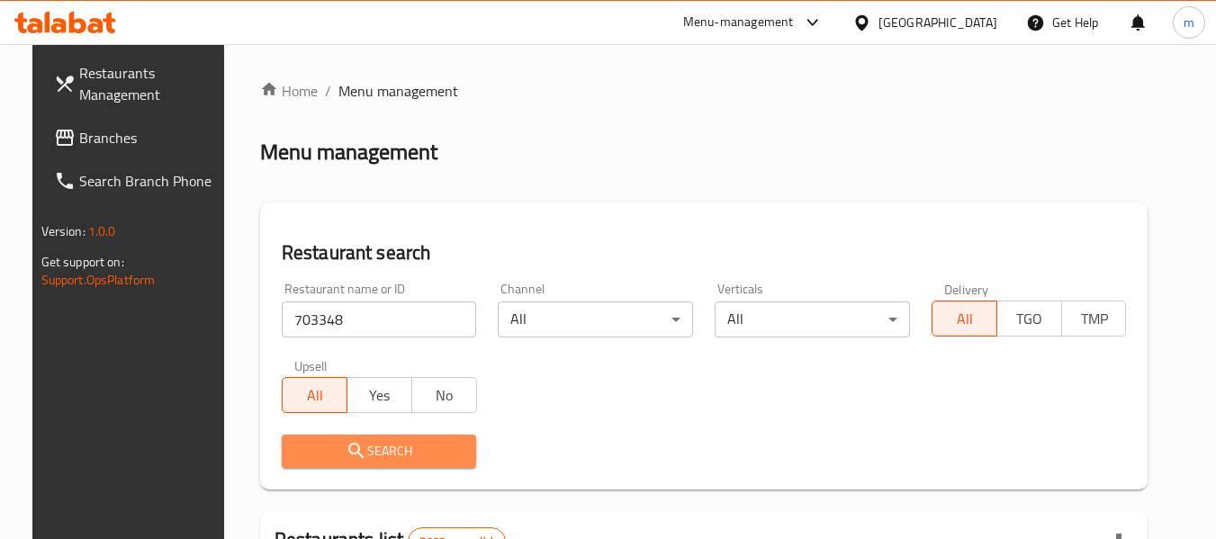
click at [393, 442] on span "Search" at bounding box center [379, 451] width 167 height 23
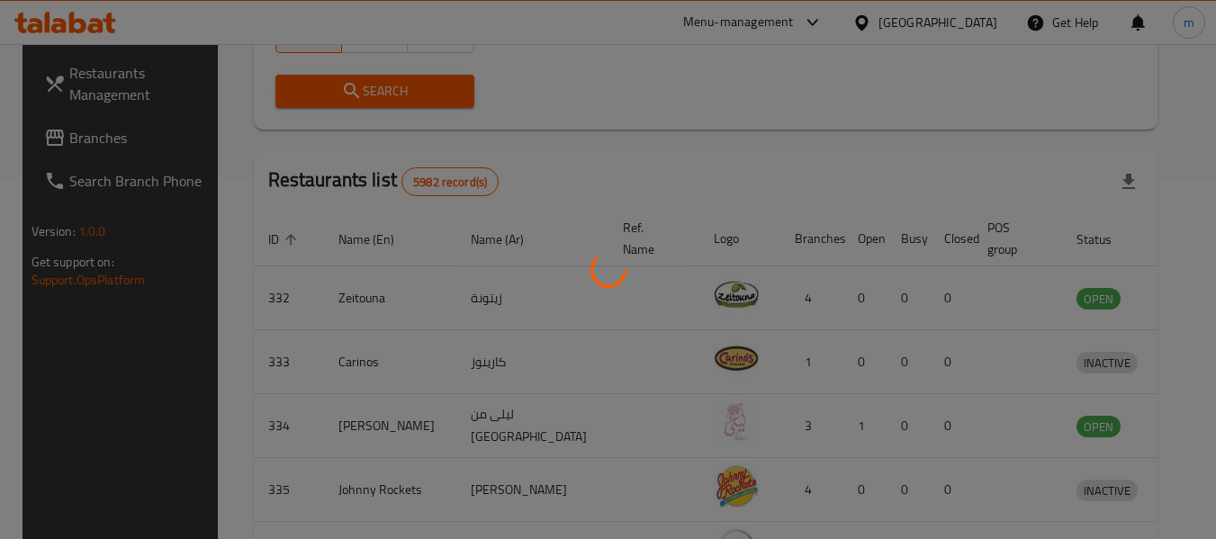
scroll to position [264, 0]
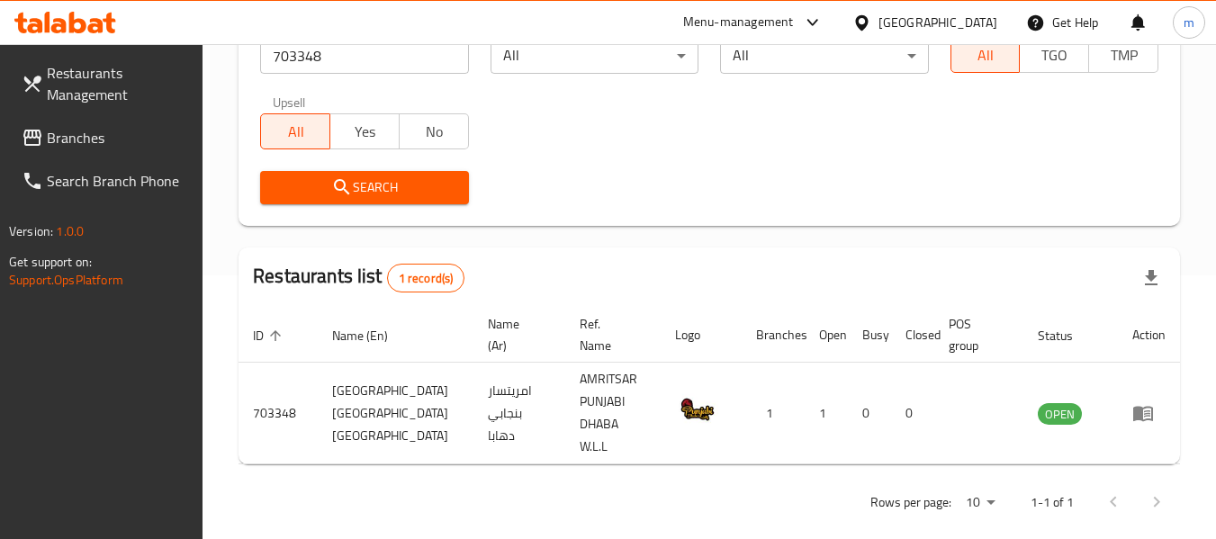
click at [966, 20] on div "[GEOGRAPHIC_DATA]" at bounding box center [938, 23] width 119 height 20
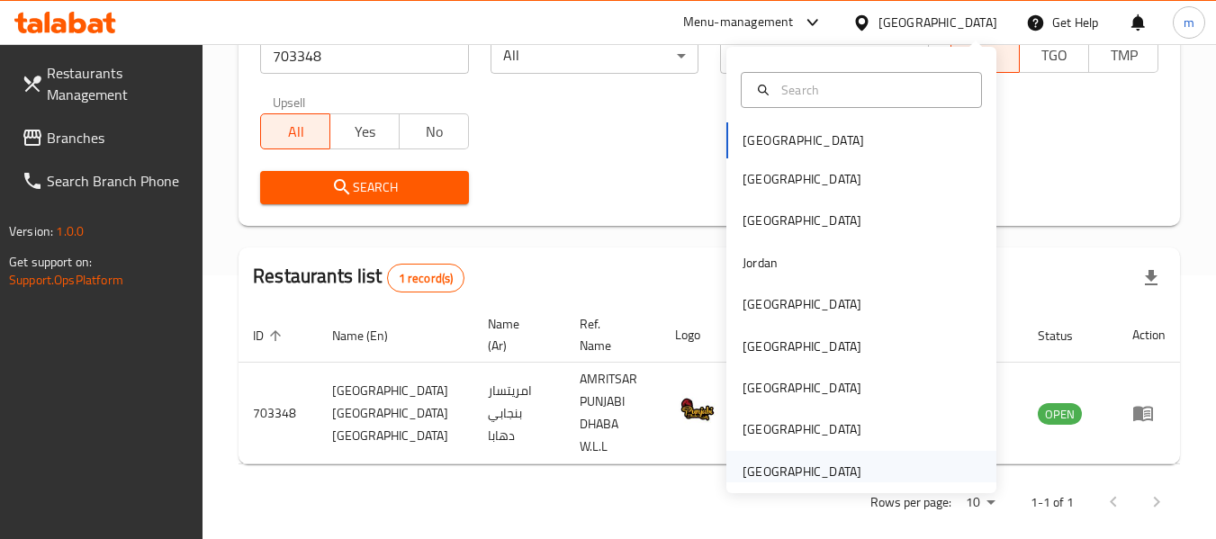
click at [773, 478] on div "[GEOGRAPHIC_DATA]" at bounding box center [802, 472] width 119 height 20
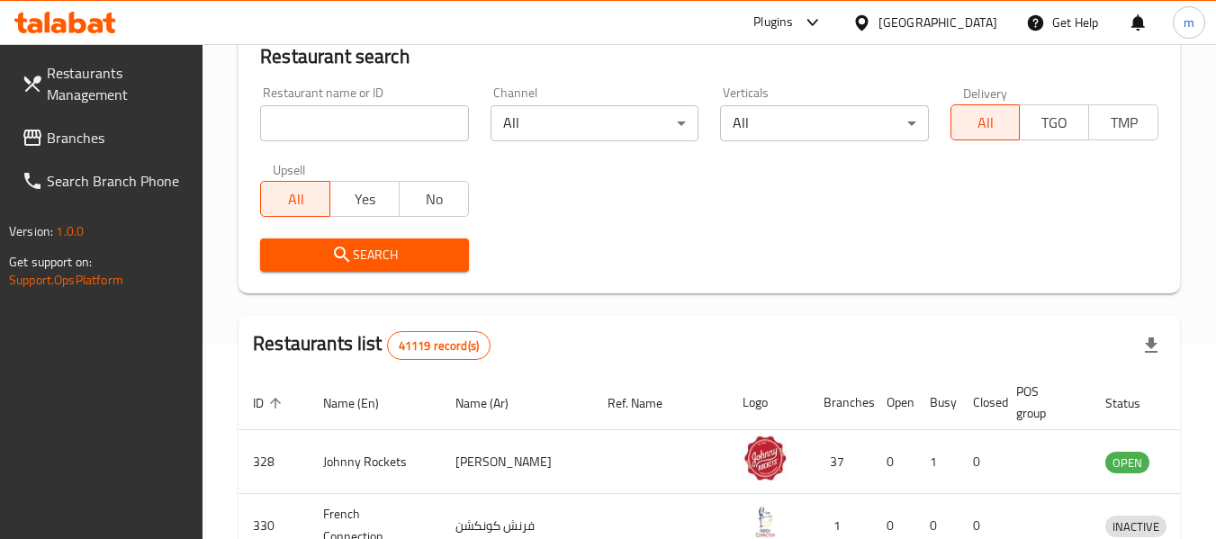
scroll to position [264, 0]
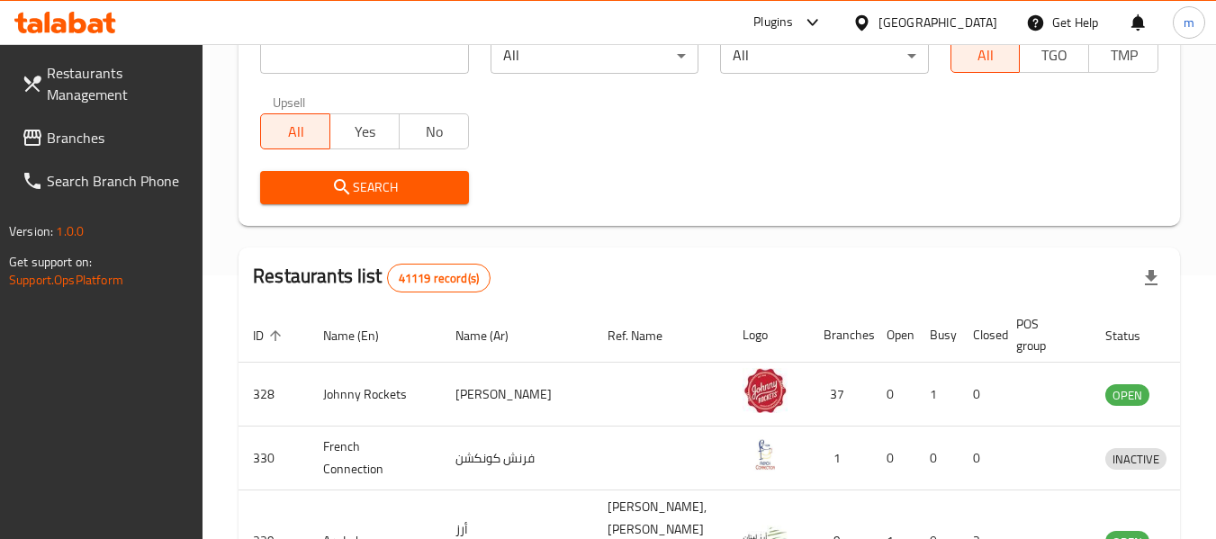
click at [74, 133] on span "Branches" at bounding box center [118, 138] width 142 height 22
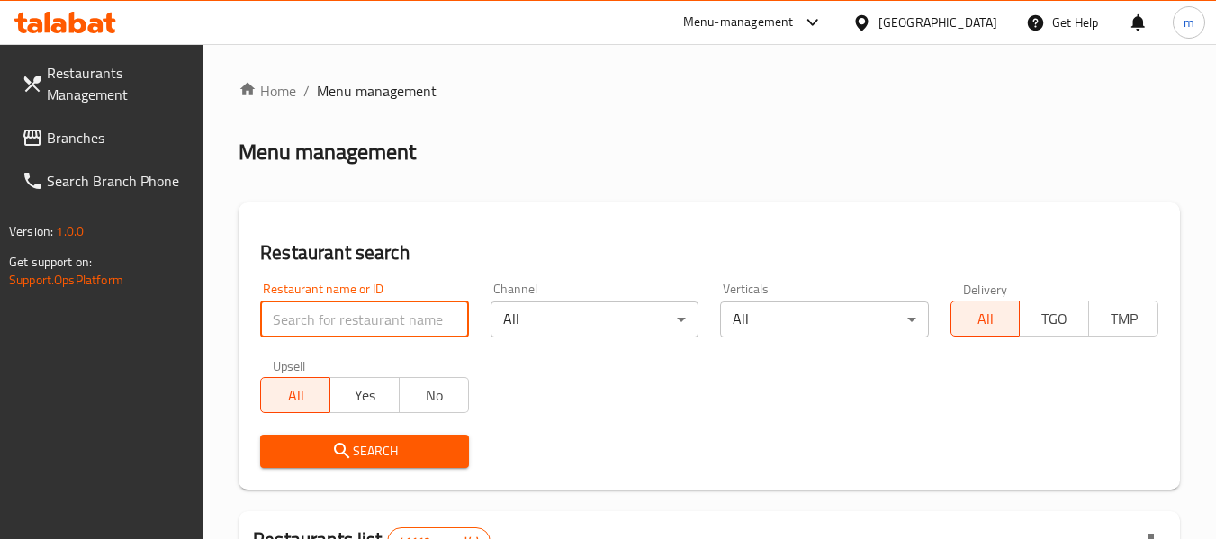
drag, startPoint x: 0, startPoint y: 0, endPoint x: 364, endPoint y: 315, distance: 481.2
click at [364, 315] on input "search" at bounding box center [364, 320] width 208 height 36
paste input "699741"
type input "699741"
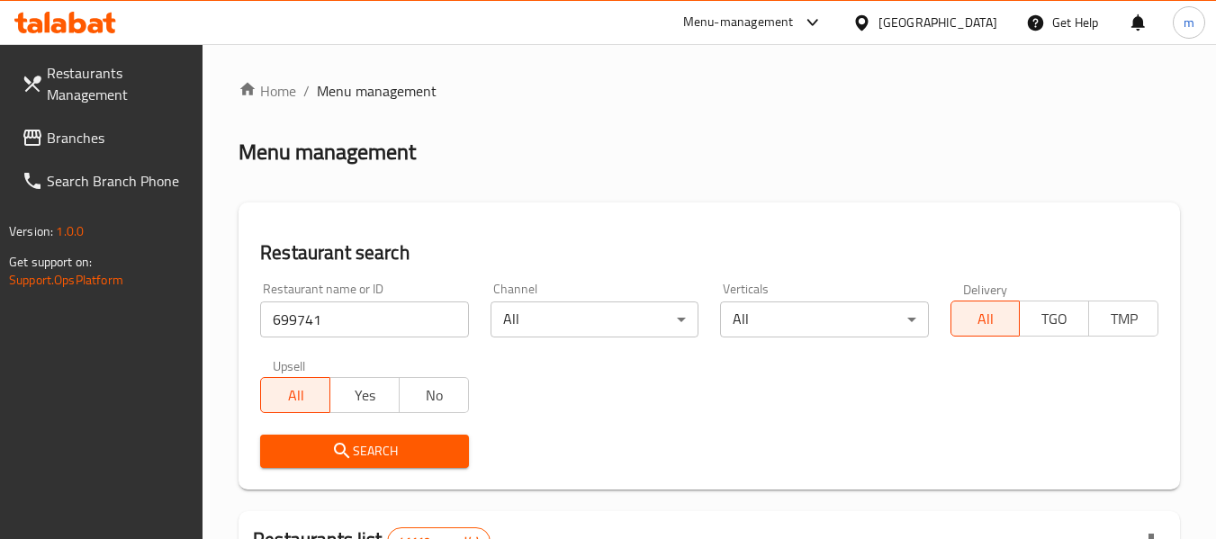
click at [377, 452] on span "Search" at bounding box center [364, 451] width 179 height 23
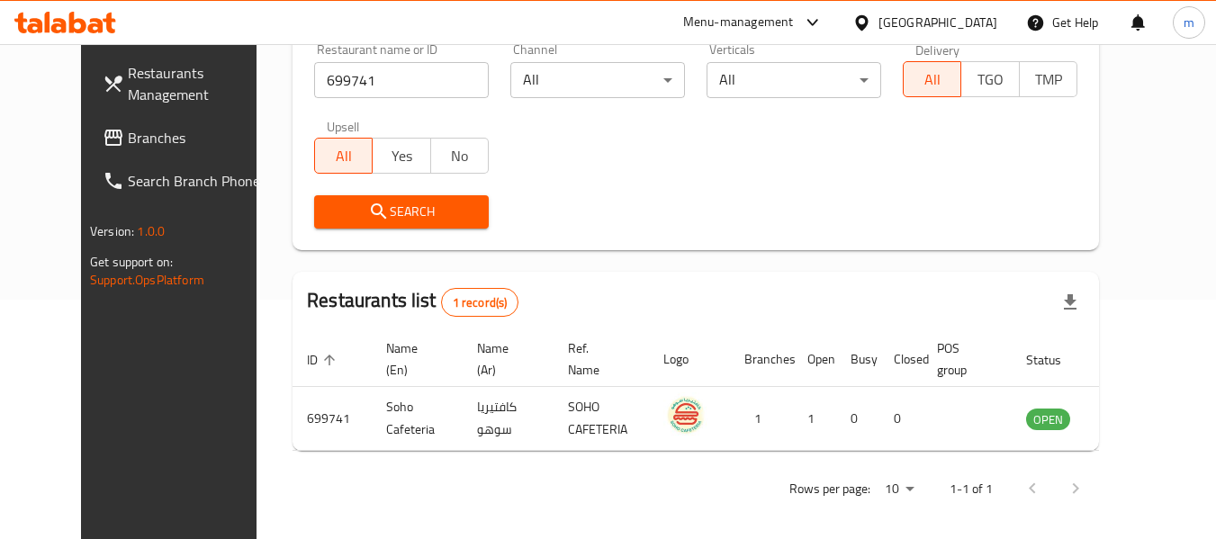
scroll to position [241, 0]
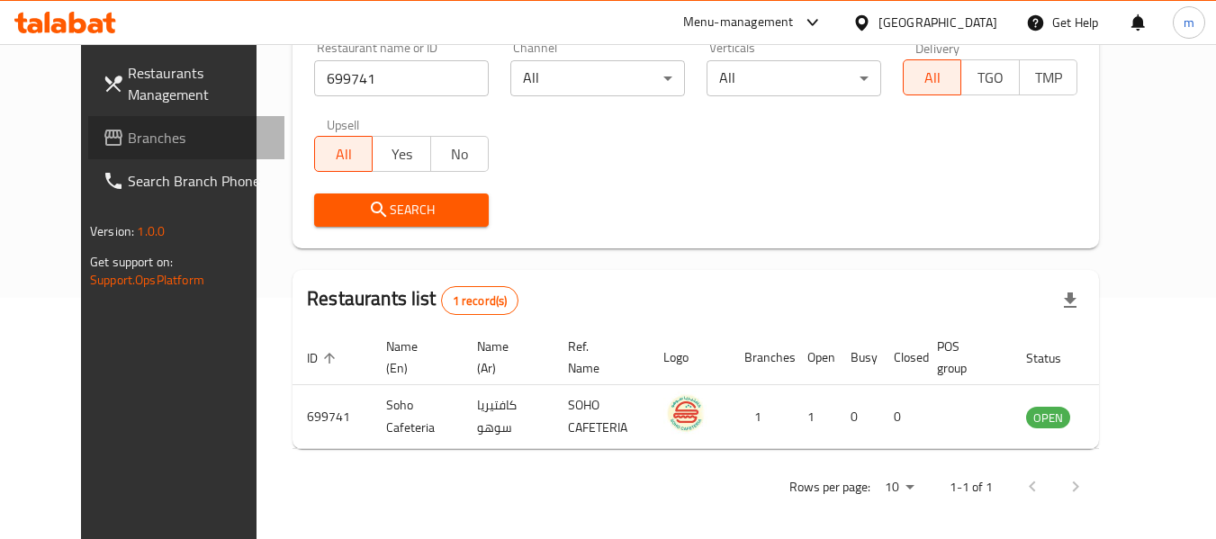
click at [128, 136] on span "Branches" at bounding box center [199, 138] width 142 height 22
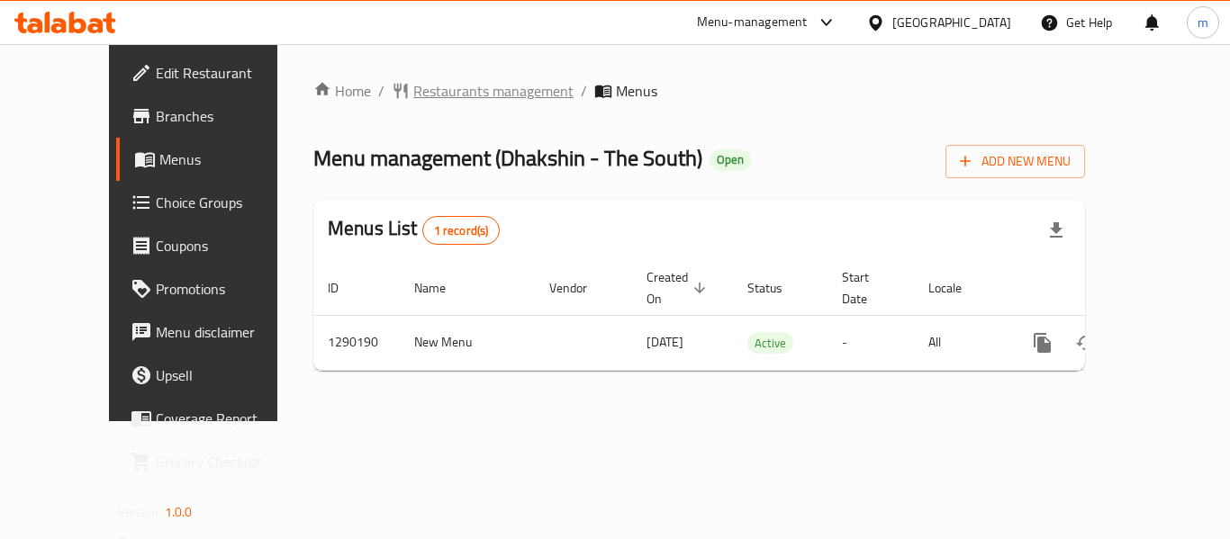
click at [448, 88] on span "Restaurants management" at bounding box center [493, 91] width 160 height 22
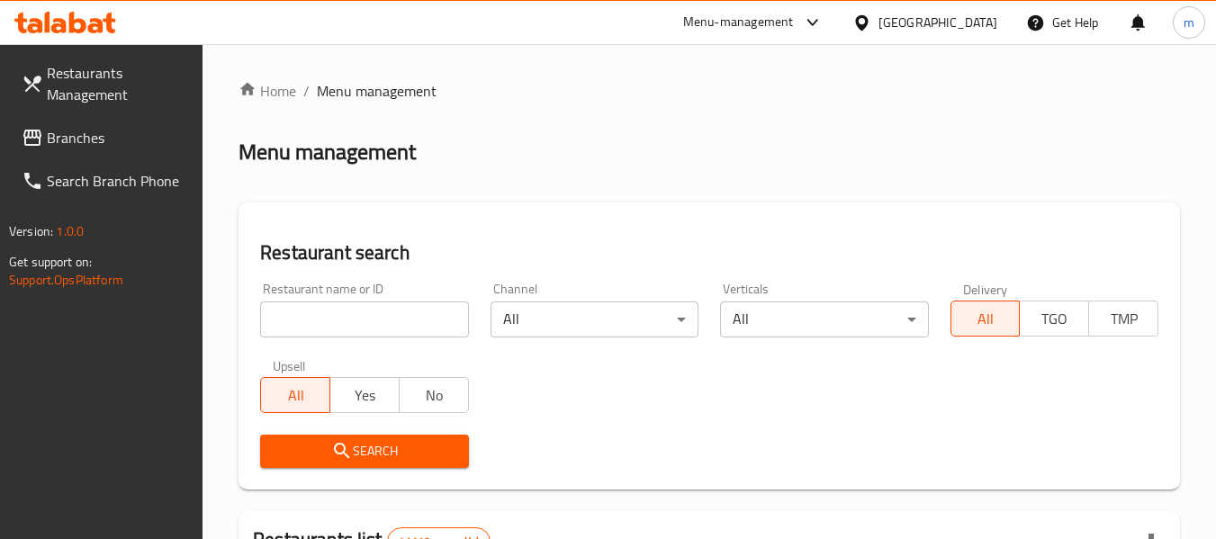
click at [384, 328] on input "search" at bounding box center [364, 320] width 208 height 36
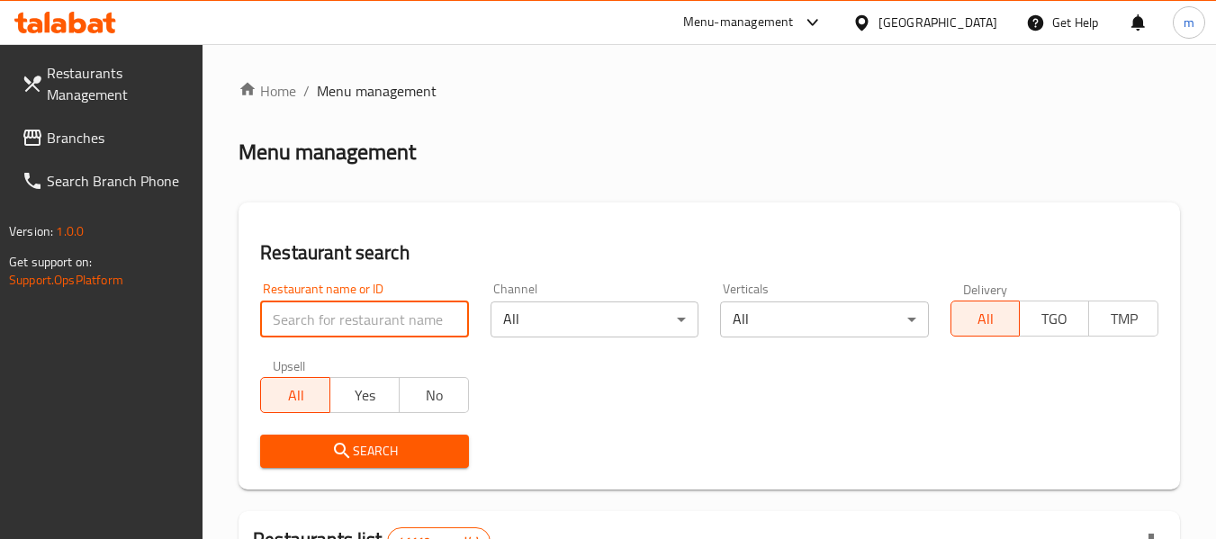
paste input "698028"
type input "698028"
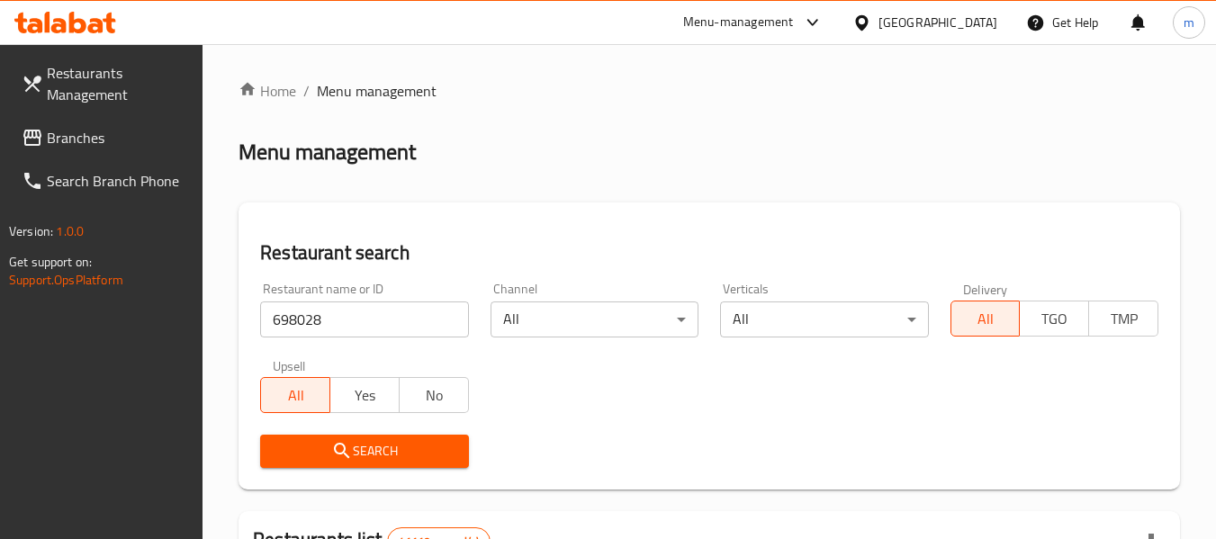
click at [391, 452] on span "Search" at bounding box center [364, 451] width 179 height 23
click at [75, 136] on span "Branches" at bounding box center [118, 138] width 142 height 22
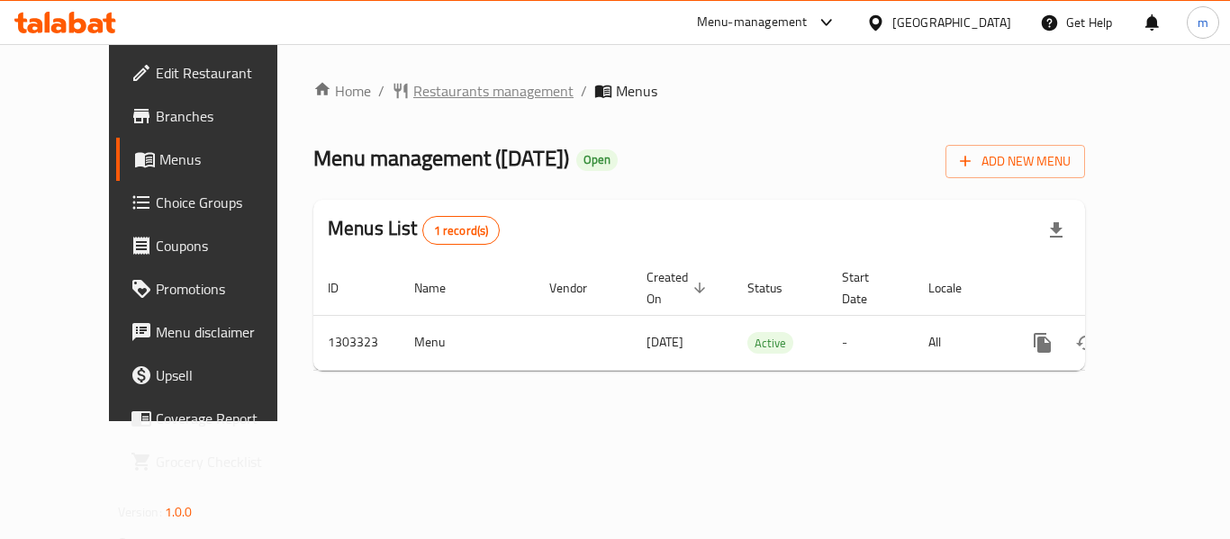
click at [435, 91] on span "Restaurants management" at bounding box center [493, 91] width 160 height 22
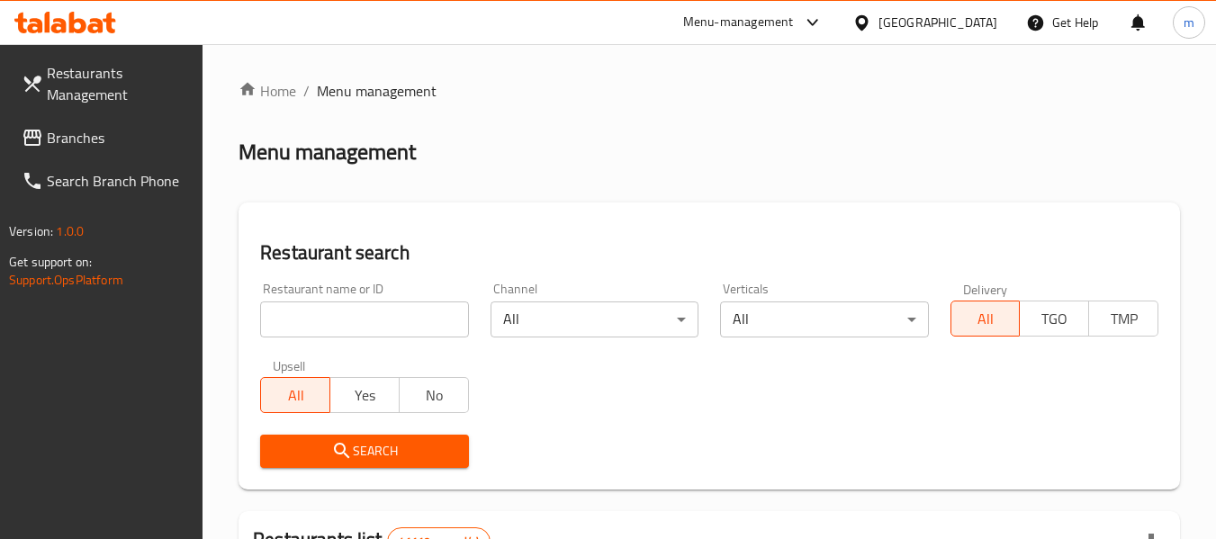
click at [384, 327] on input "search" at bounding box center [364, 320] width 208 height 36
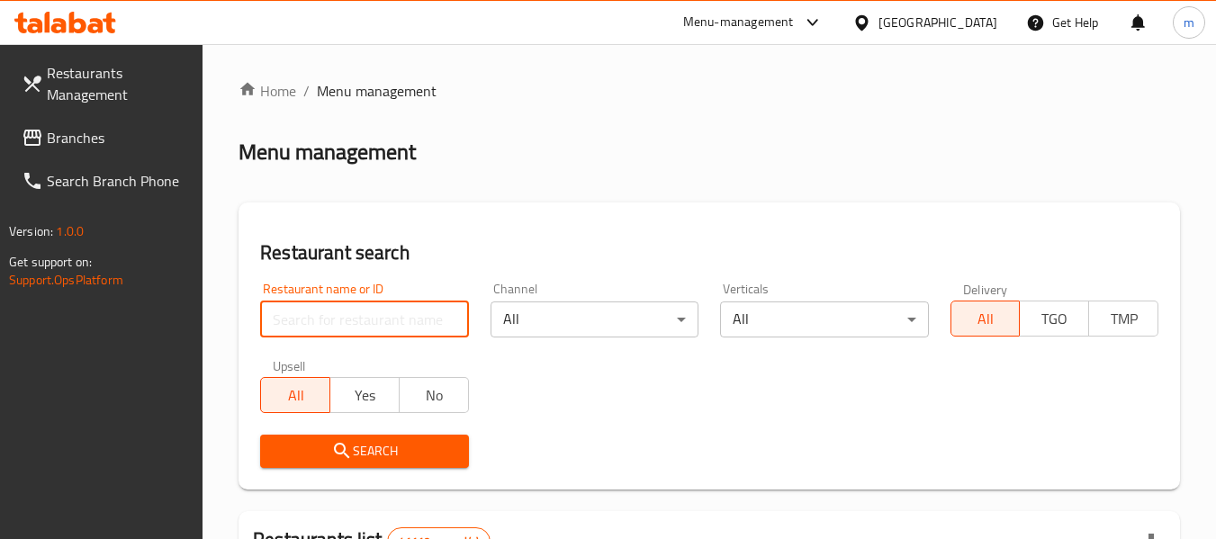
paste input "702766"
type input "702766"
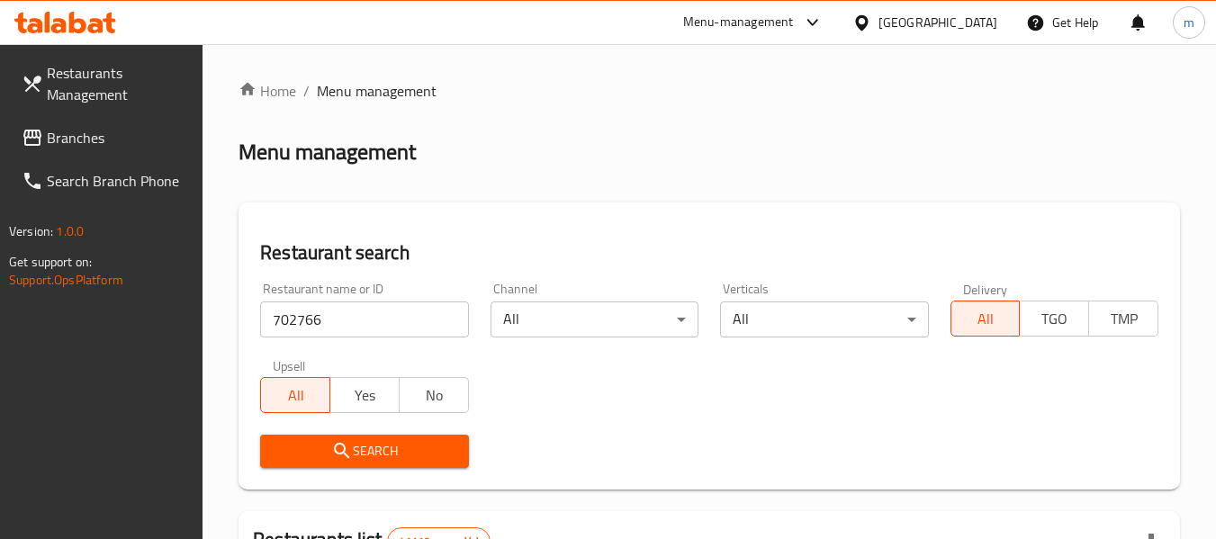
click at [419, 456] on span "Search" at bounding box center [364, 451] width 179 height 23
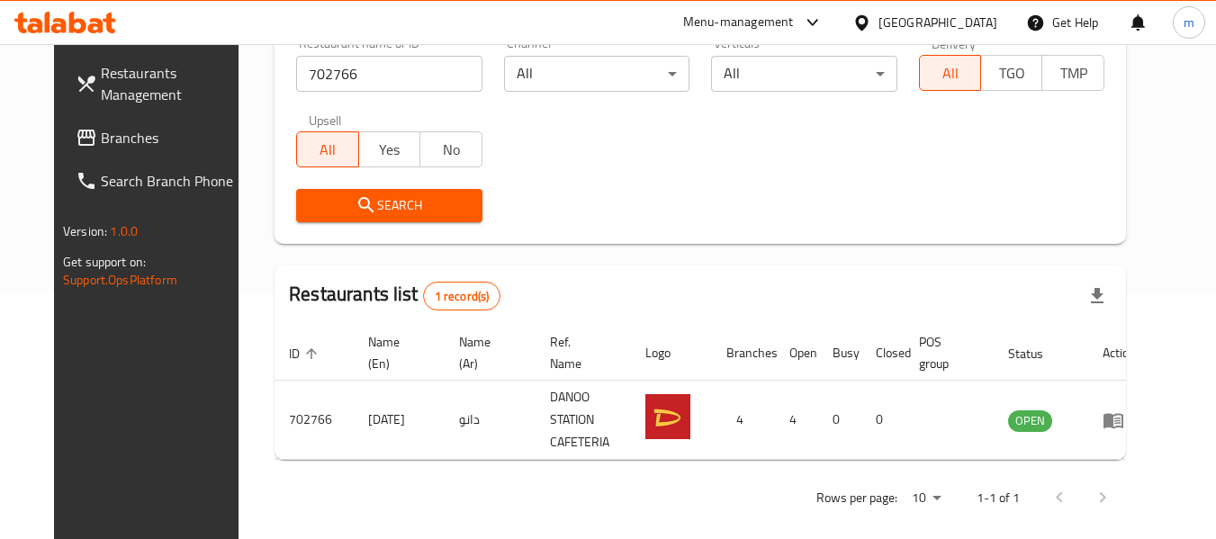
scroll to position [248, 0]
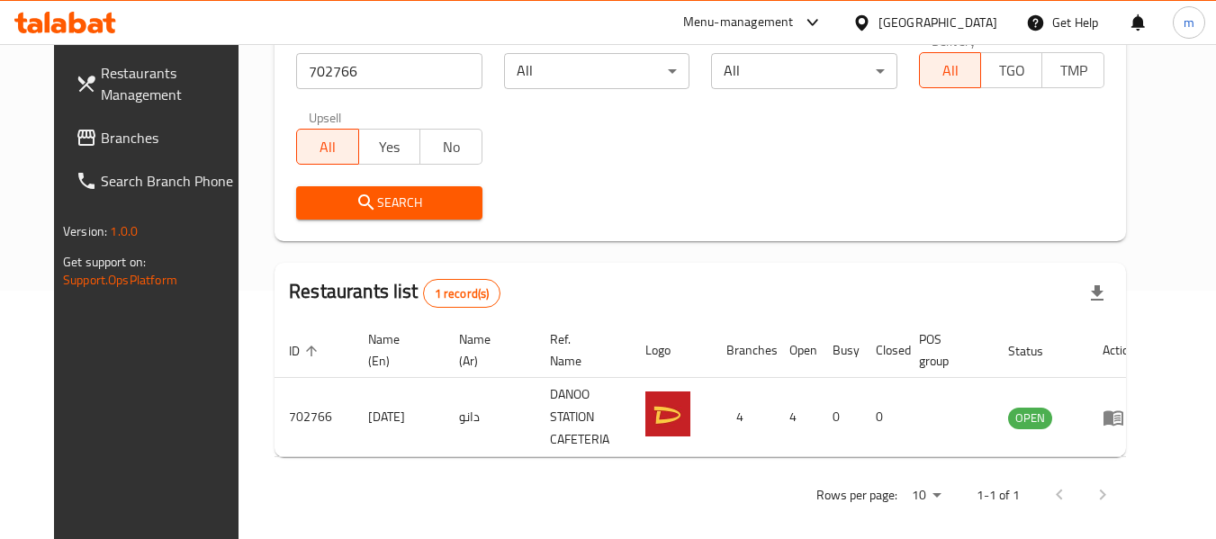
click at [101, 140] on span "Branches" at bounding box center [172, 138] width 142 height 22
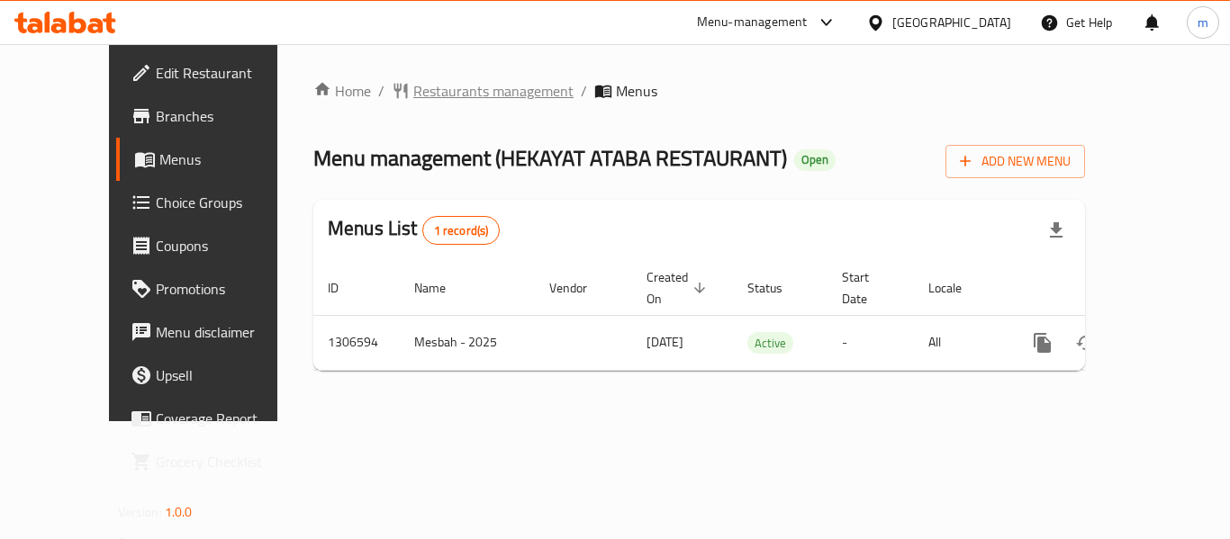
click at [423, 81] on span "Restaurants management" at bounding box center [493, 91] width 160 height 22
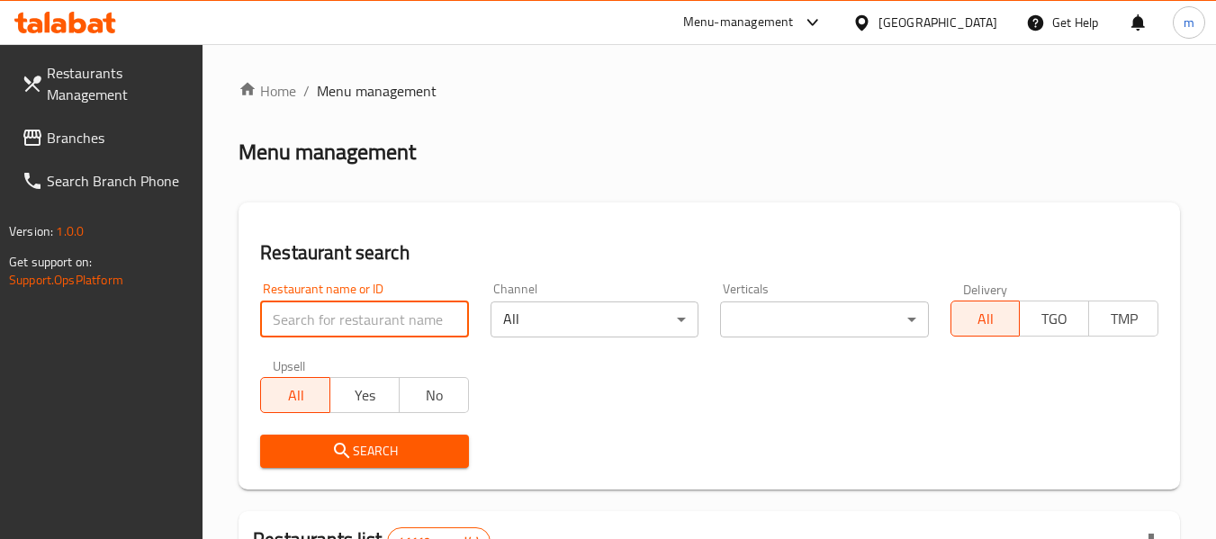
click at [365, 320] on input "search" at bounding box center [364, 320] width 208 height 36
paste input "704169"
type input "704169"
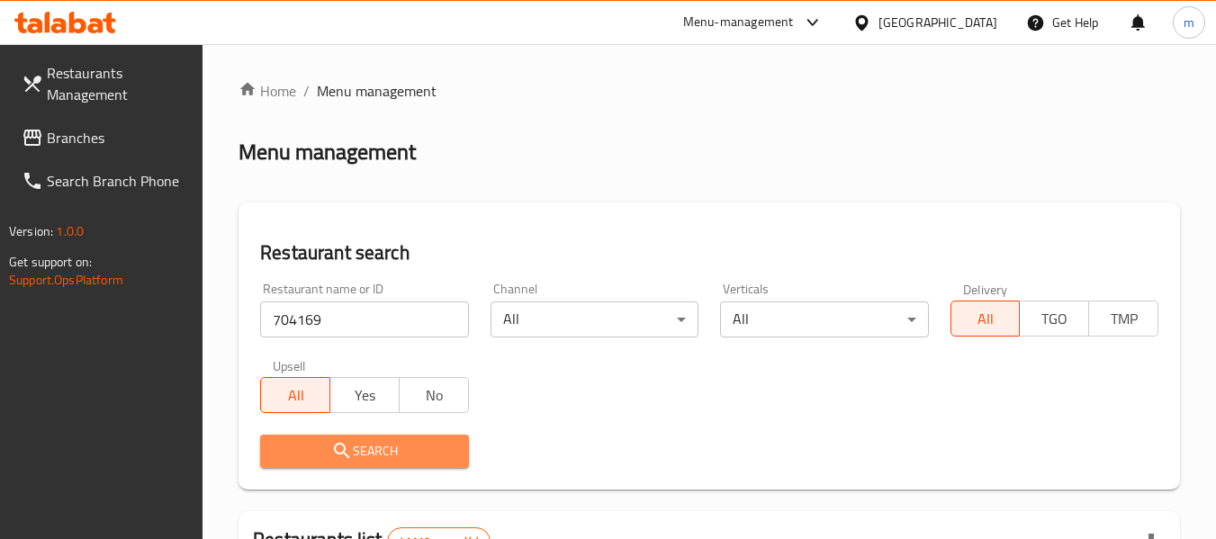
click at [409, 459] on span "Search" at bounding box center [364, 451] width 179 height 23
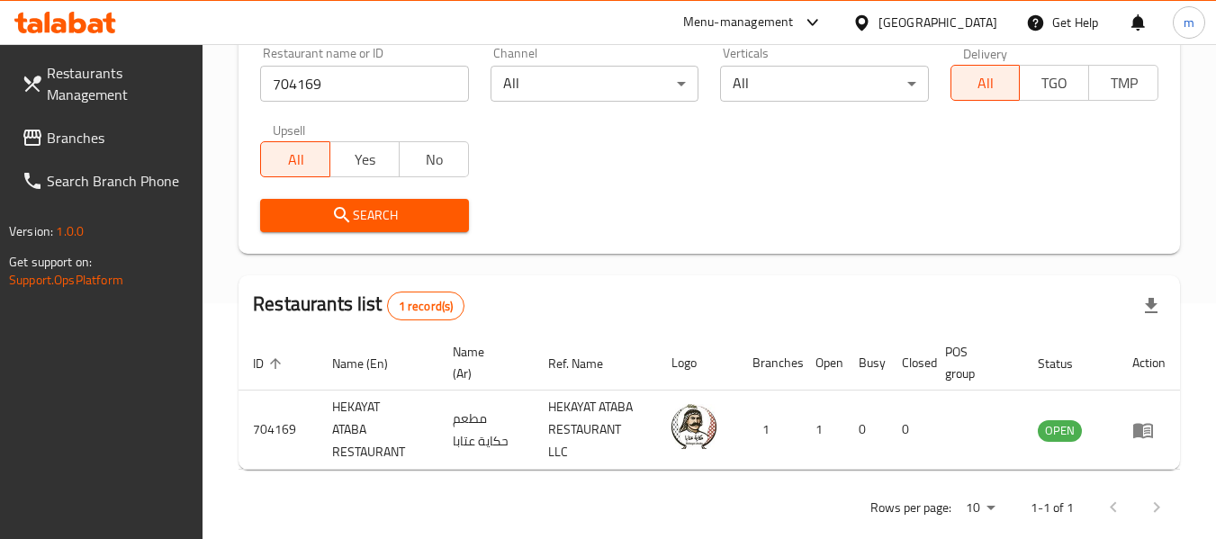
scroll to position [264, 0]
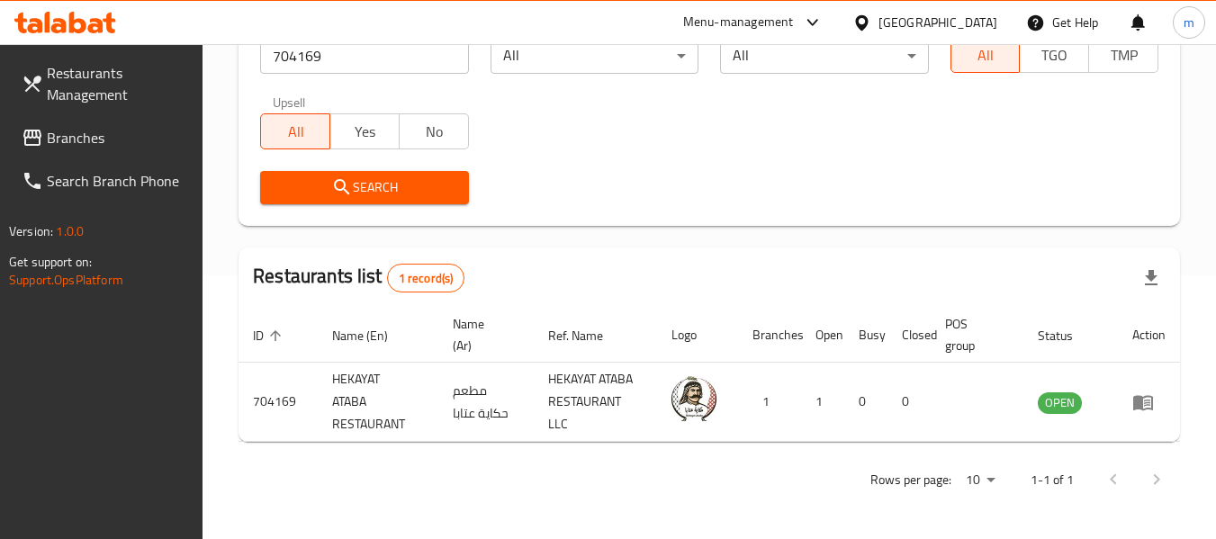
click at [941, 22] on div "United Arab Emirates" at bounding box center [938, 23] width 119 height 20
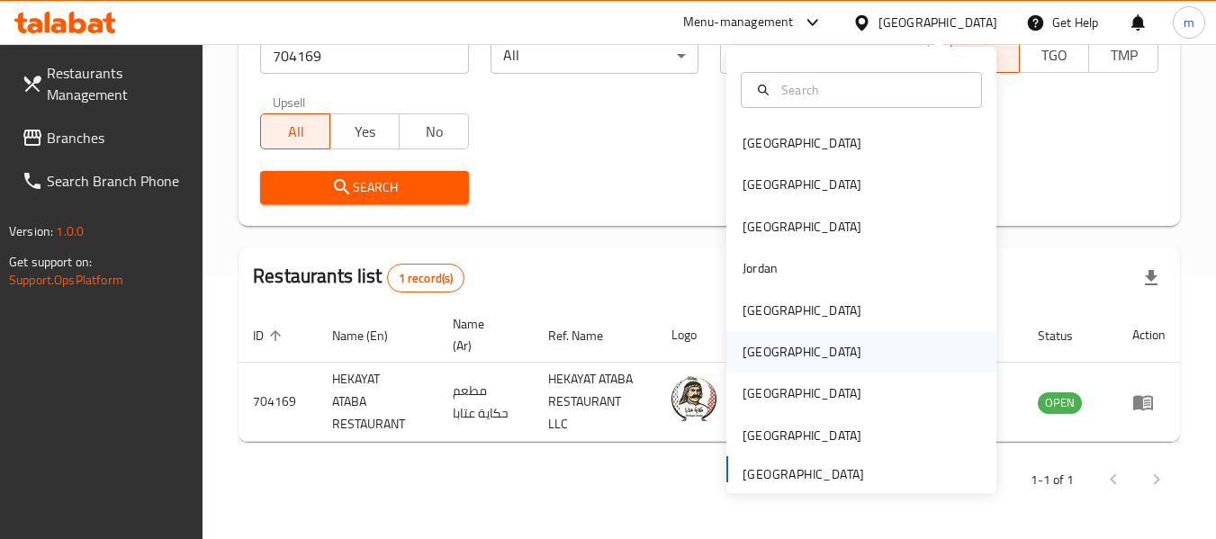
click at [772, 366] on div "[GEOGRAPHIC_DATA]" at bounding box center [802, 351] width 148 height 41
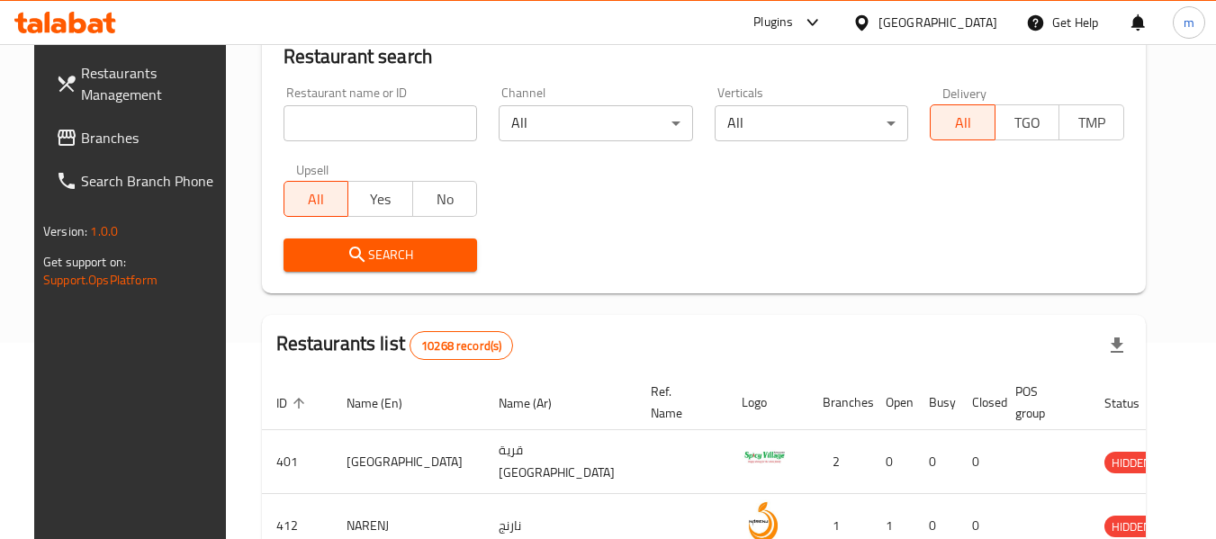
scroll to position [264, 0]
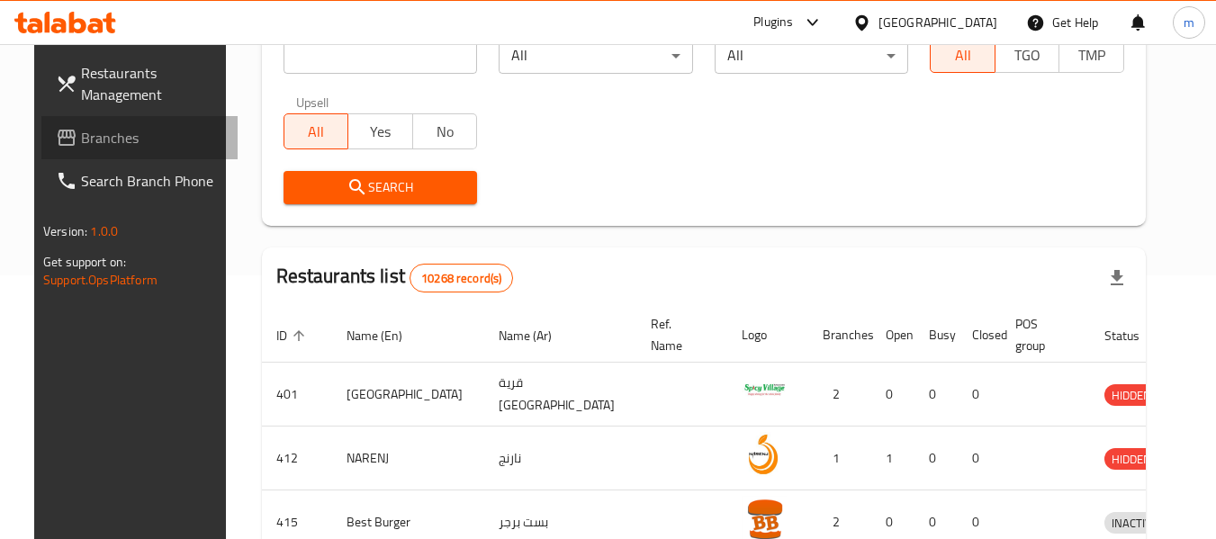
click at [82, 145] on span "Branches" at bounding box center [152, 138] width 142 height 22
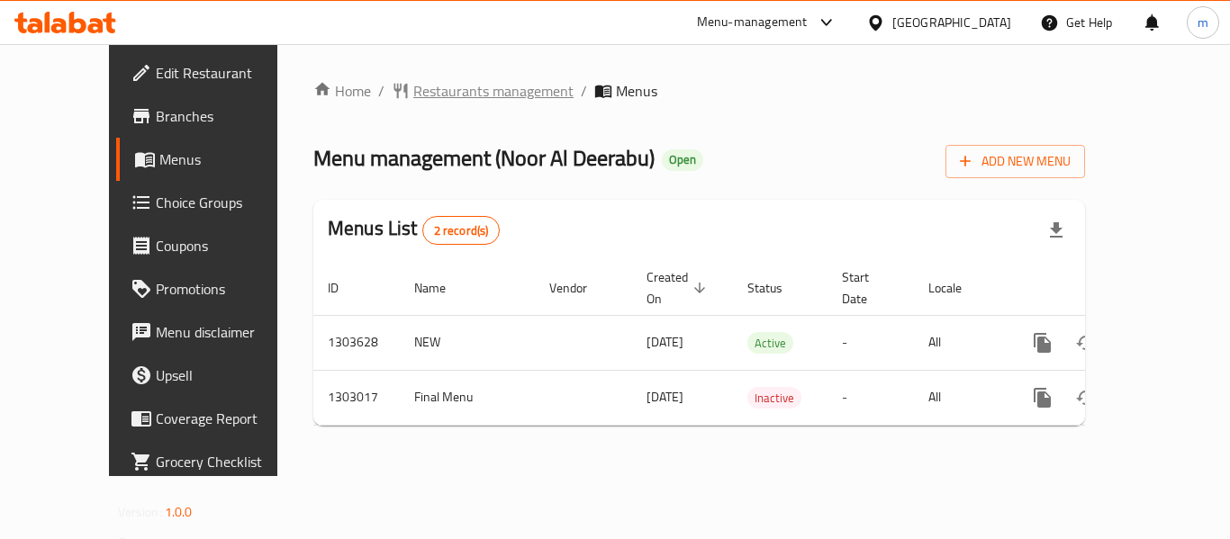
click at [453, 92] on span "Restaurants management" at bounding box center [493, 91] width 160 height 22
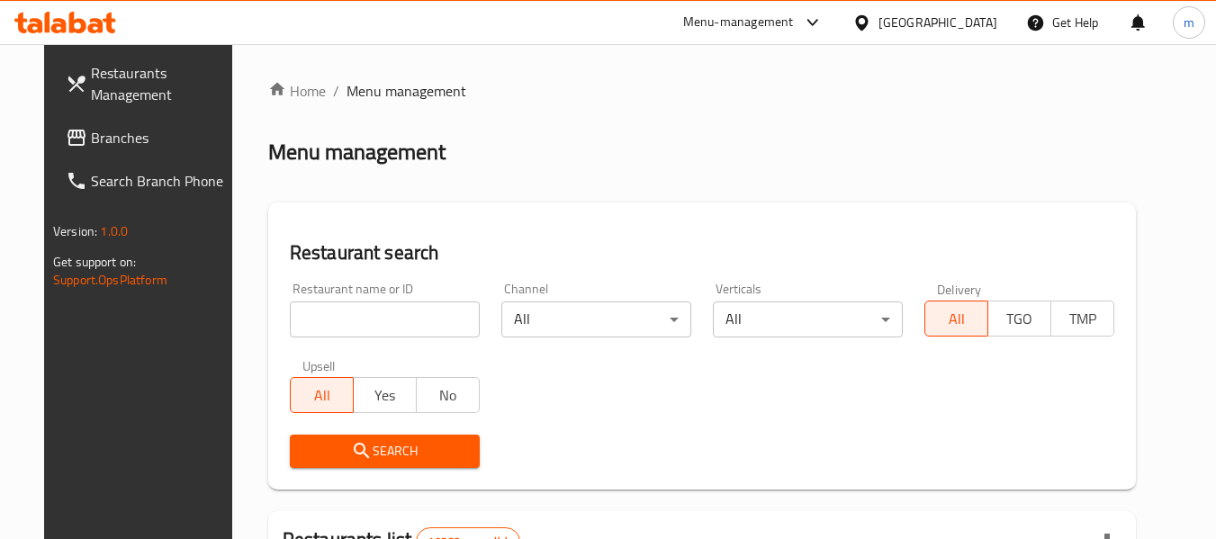
click at [391, 325] on input "search" at bounding box center [385, 320] width 190 height 36
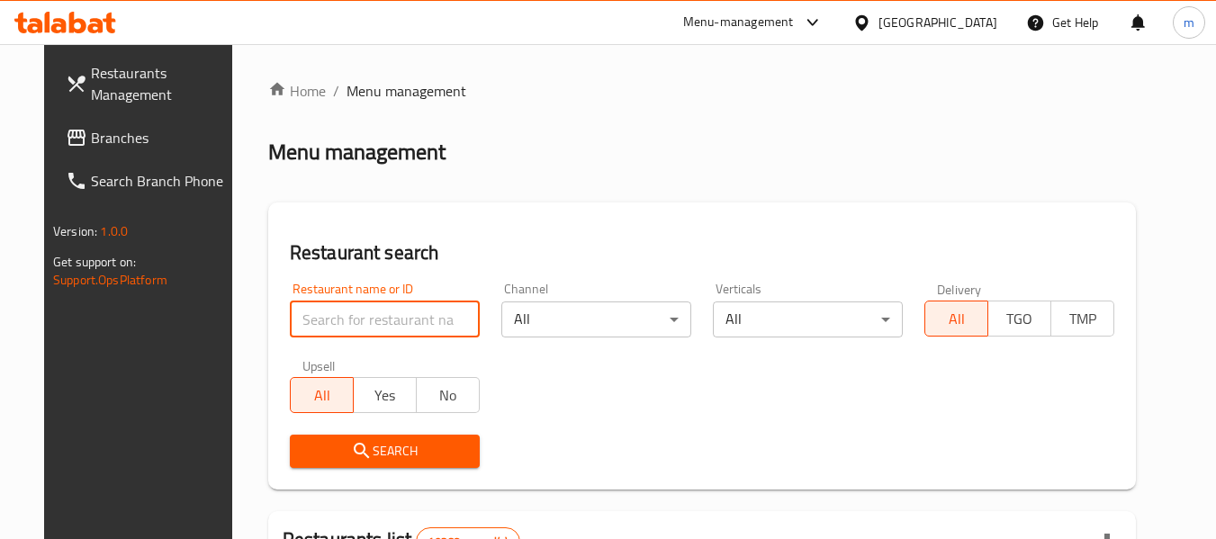
paste input "702638"
type input "702638"
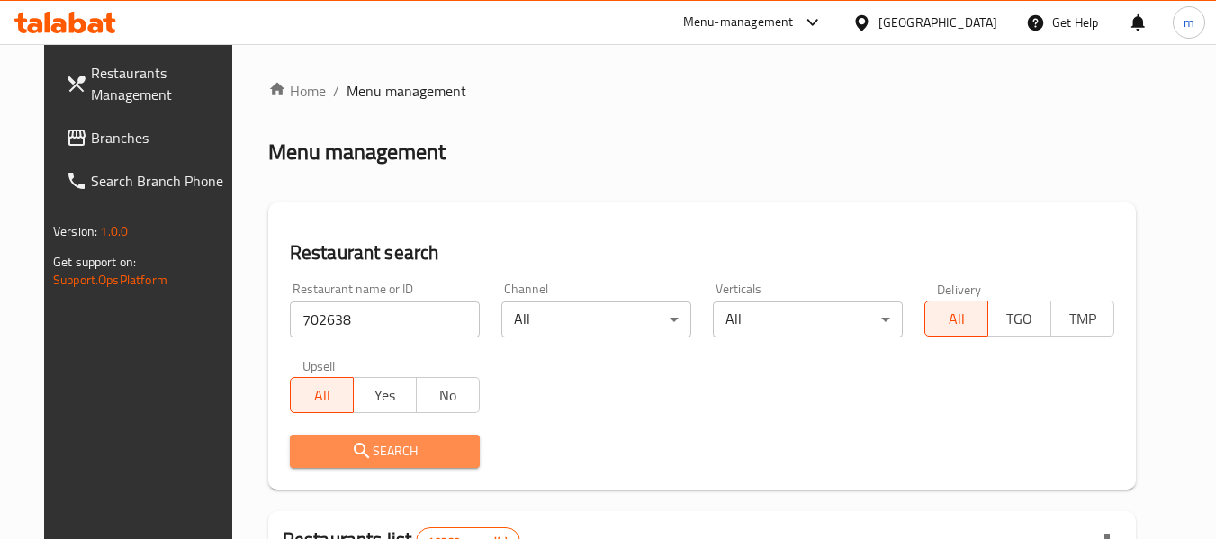
click at [371, 444] on span "Search" at bounding box center [384, 451] width 161 height 23
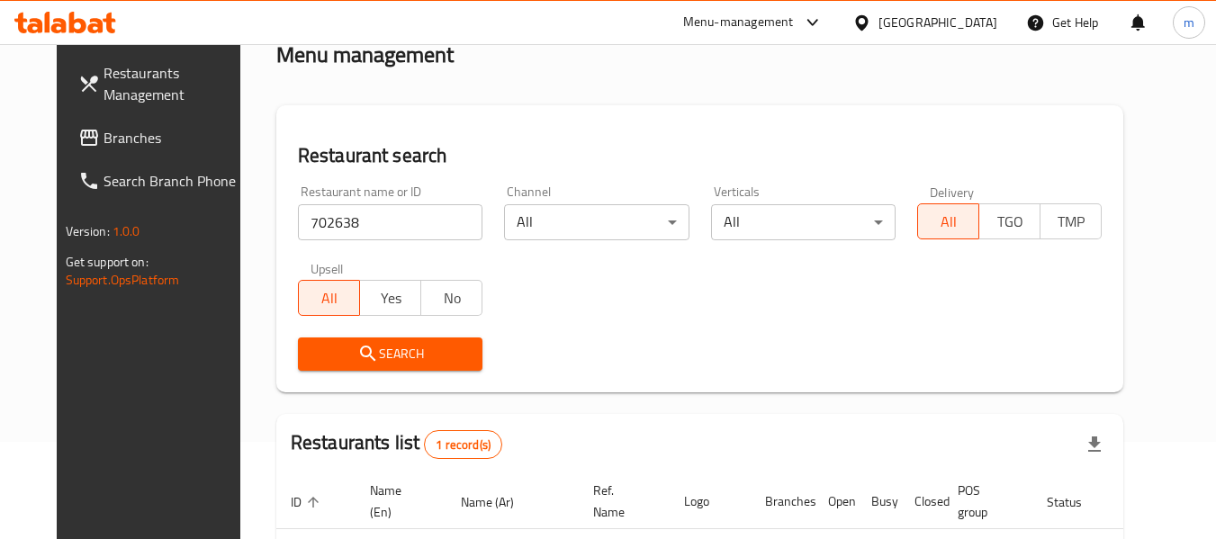
scroll to position [248, 0]
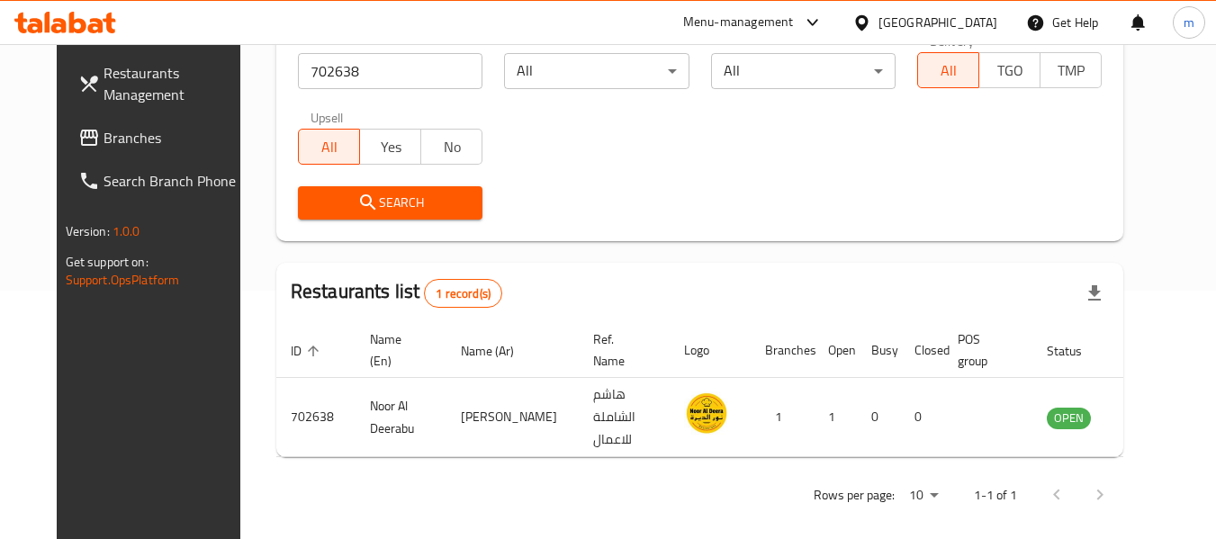
click at [104, 144] on span "Branches" at bounding box center [175, 138] width 142 height 22
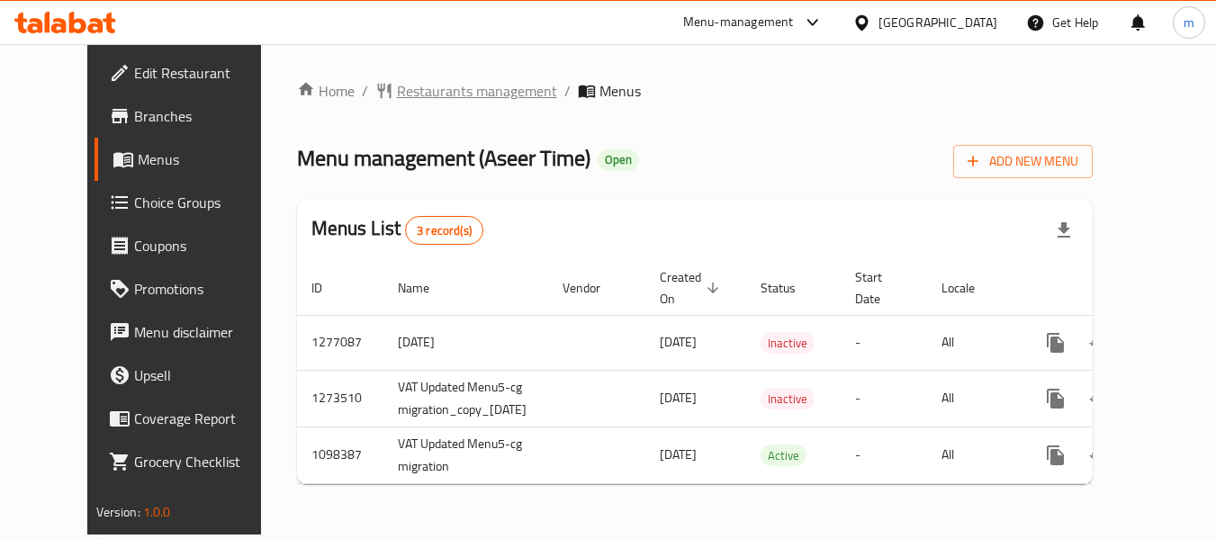
click at [414, 98] on span "Restaurants management" at bounding box center [477, 91] width 160 height 22
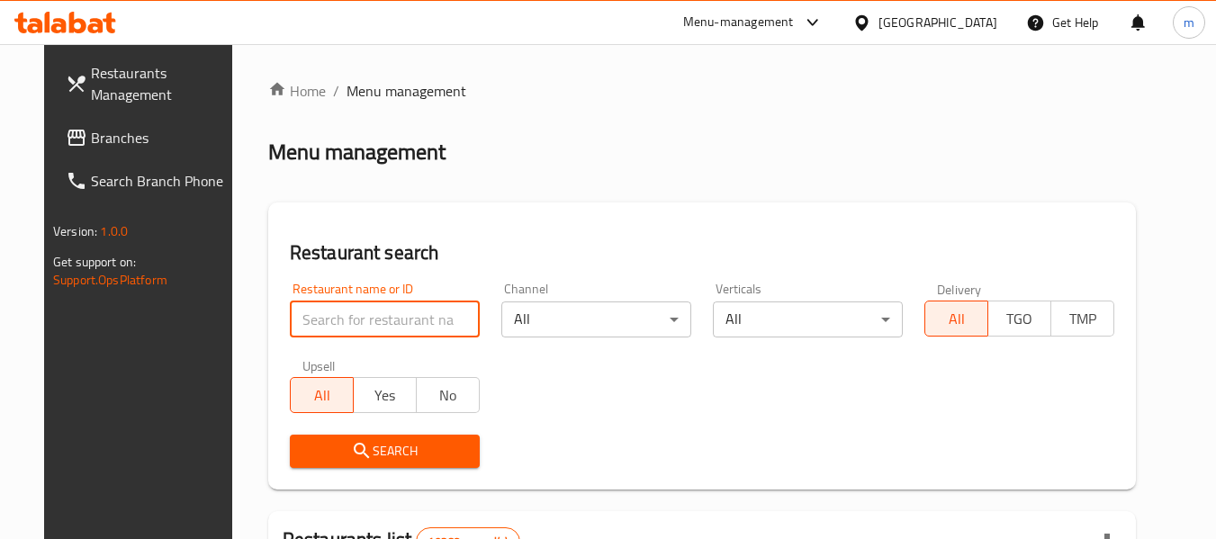
click at [374, 322] on input "search" at bounding box center [385, 320] width 190 height 36
paste input "631206"
type input "631206"
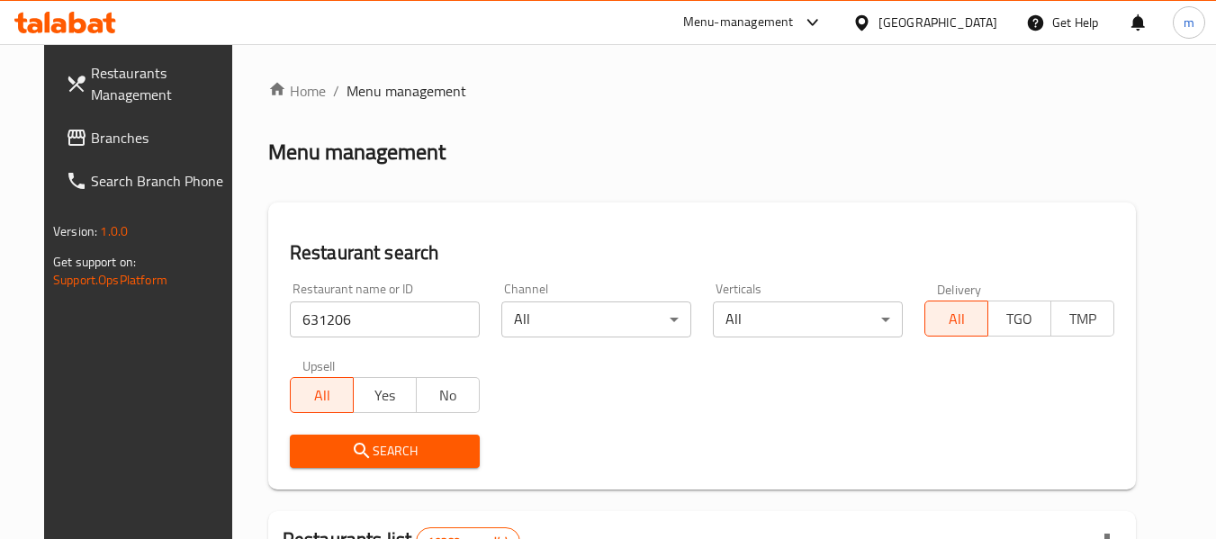
click at [353, 452] on span "Search" at bounding box center [384, 451] width 161 height 23
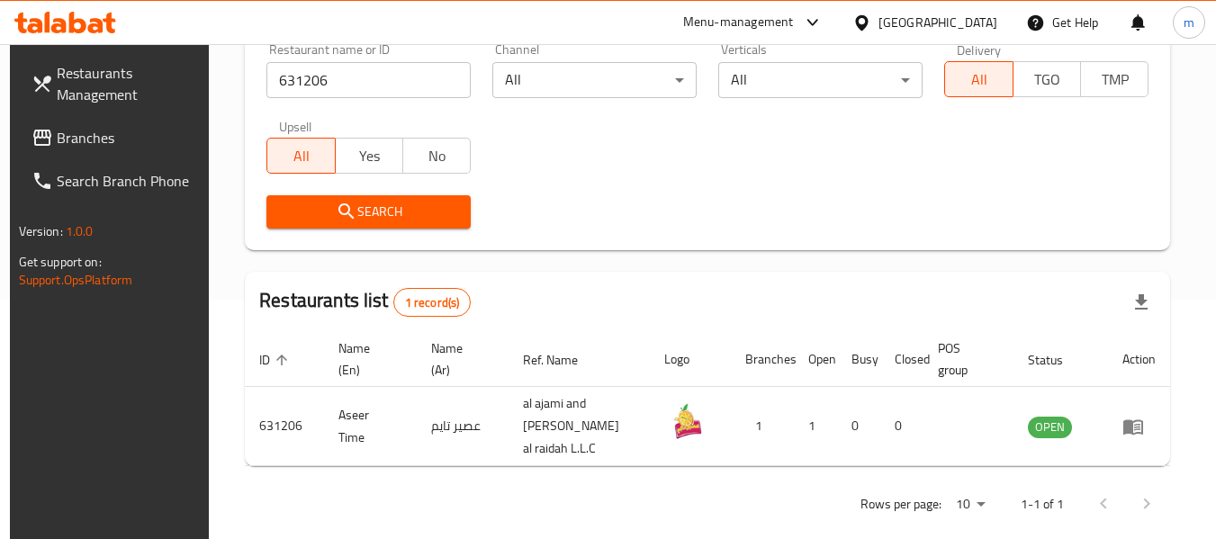
scroll to position [241, 0]
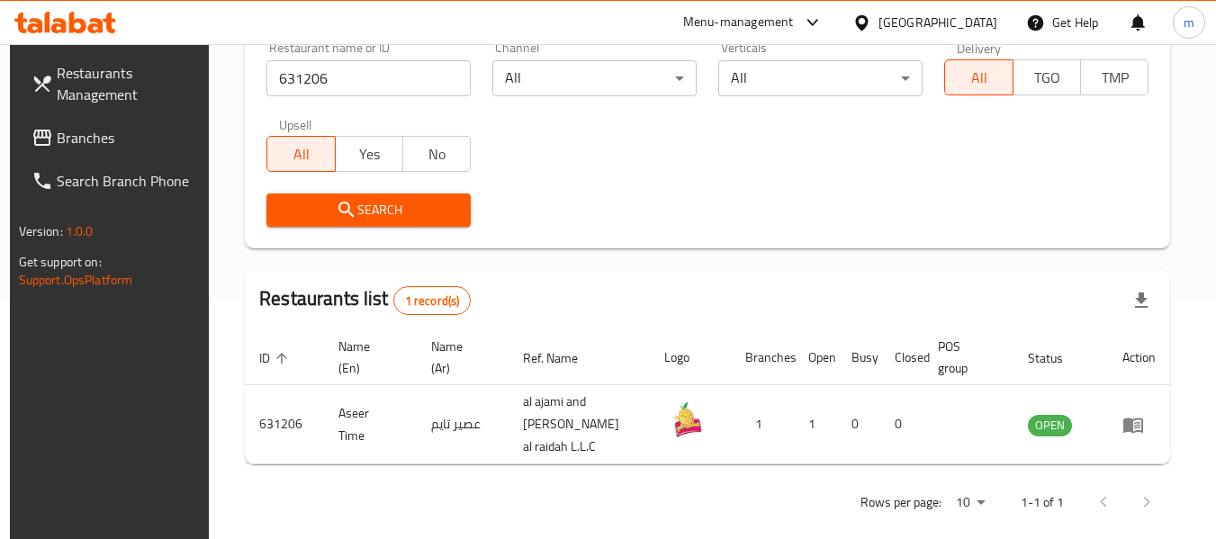
click at [967, 23] on div "[GEOGRAPHIC_DATA]" at bounding box center [938, 23] width 119 height 20
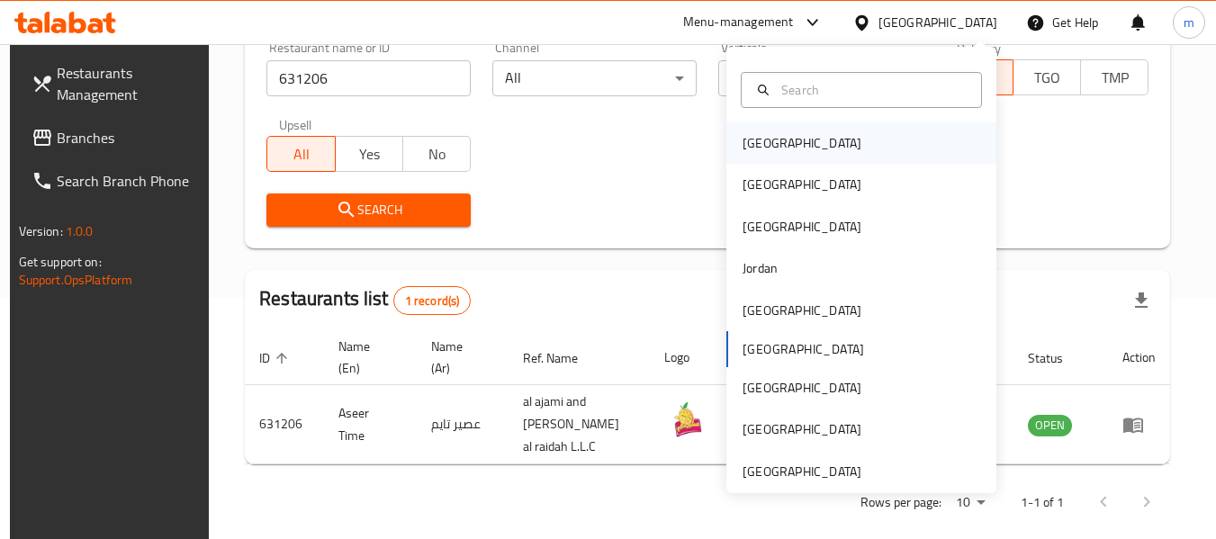
click at [809, 146] on div "[GEOGRAPHIC_DATA]" at bounding box center [862, 142] width 270 height 41
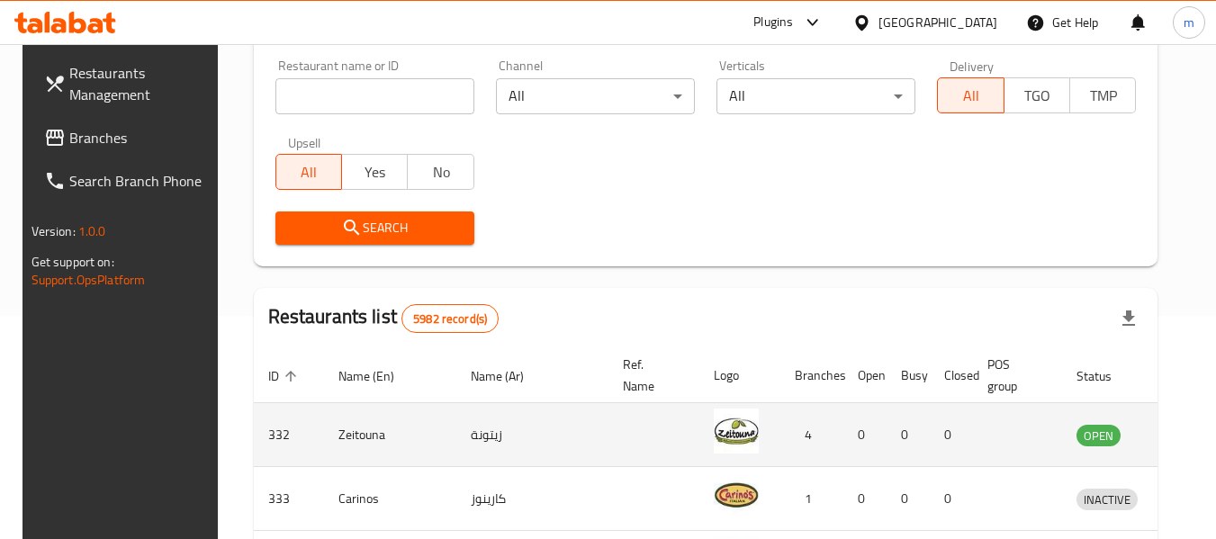
scroll to position [151, 0]
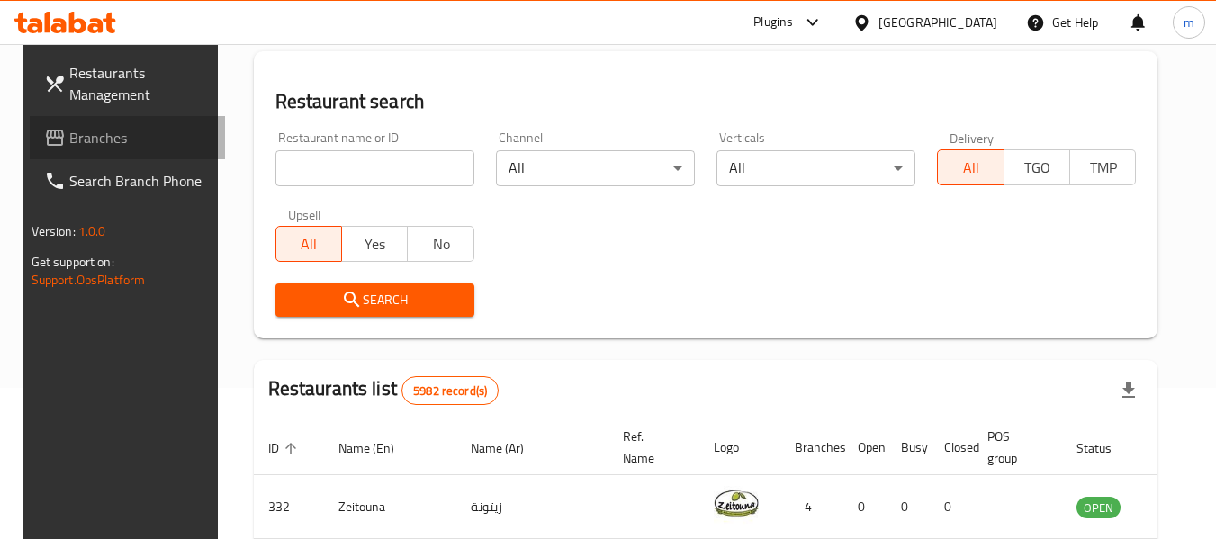
click at [98, 132] on span "Branches" at bounding box center [140, 138] width 142 height 22
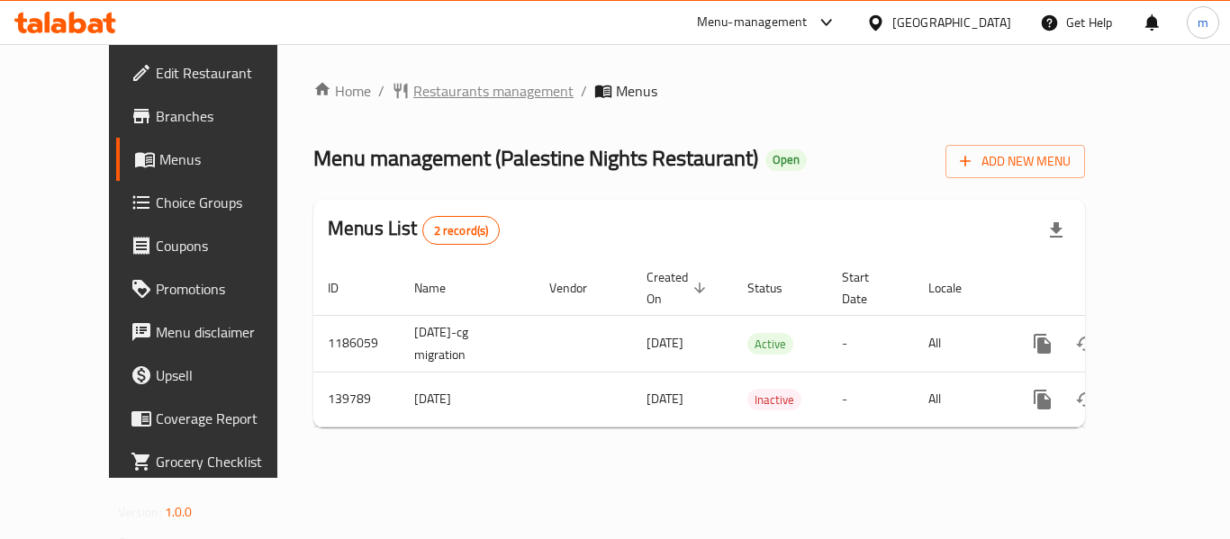
click at [447, 100] on span "Restaurants management" at bounding box center [493, 91] width 160 height 22
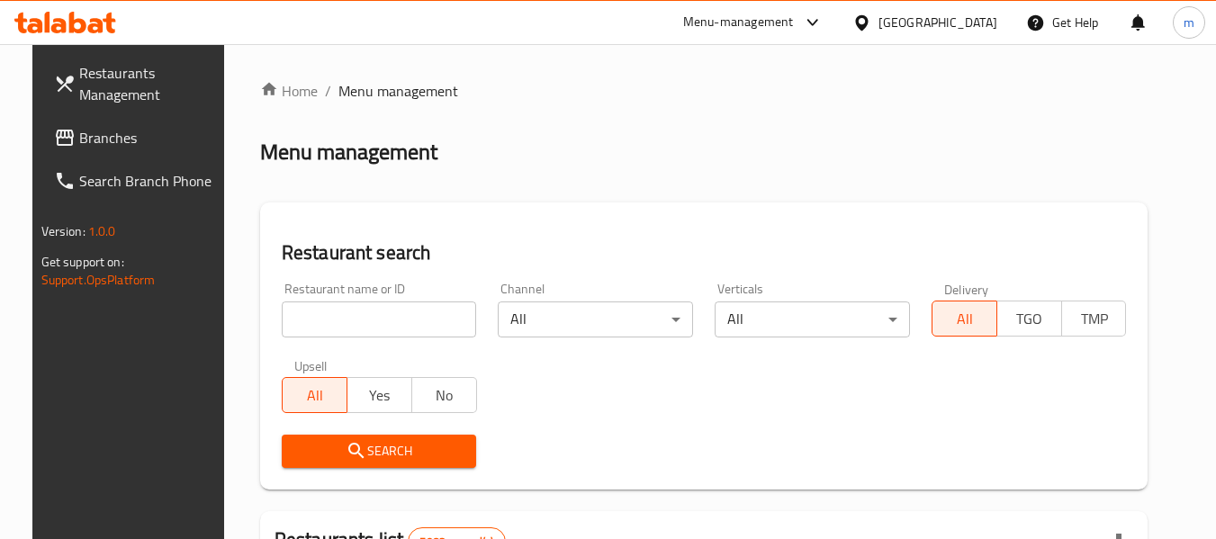
click at [358, 324] on input "search" at bounding box center [379, 320] width 195 height 36
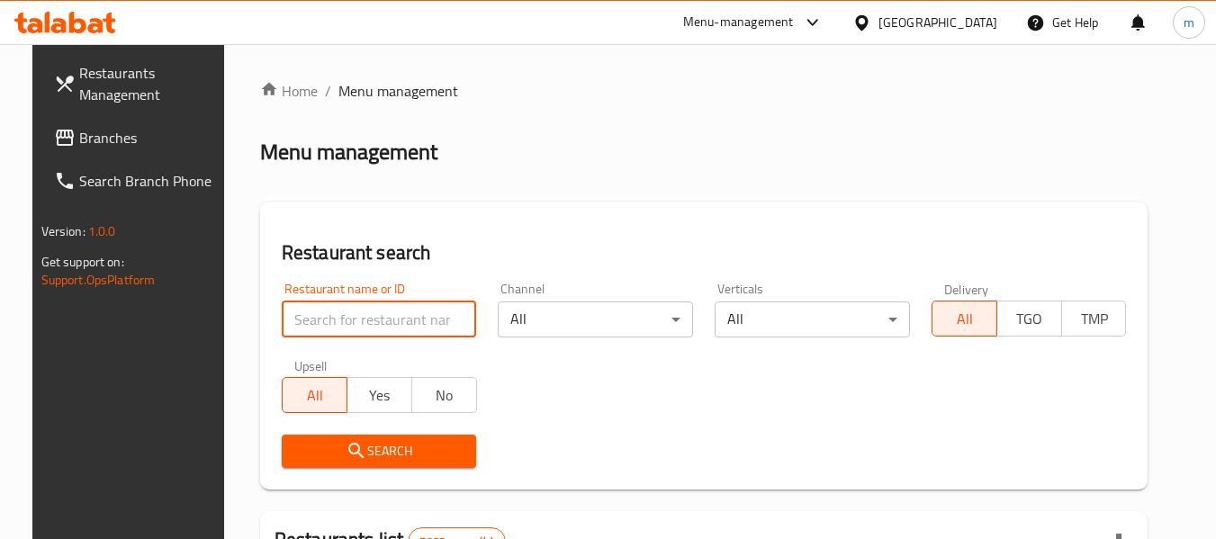
paste input "611996"
type input "611996"
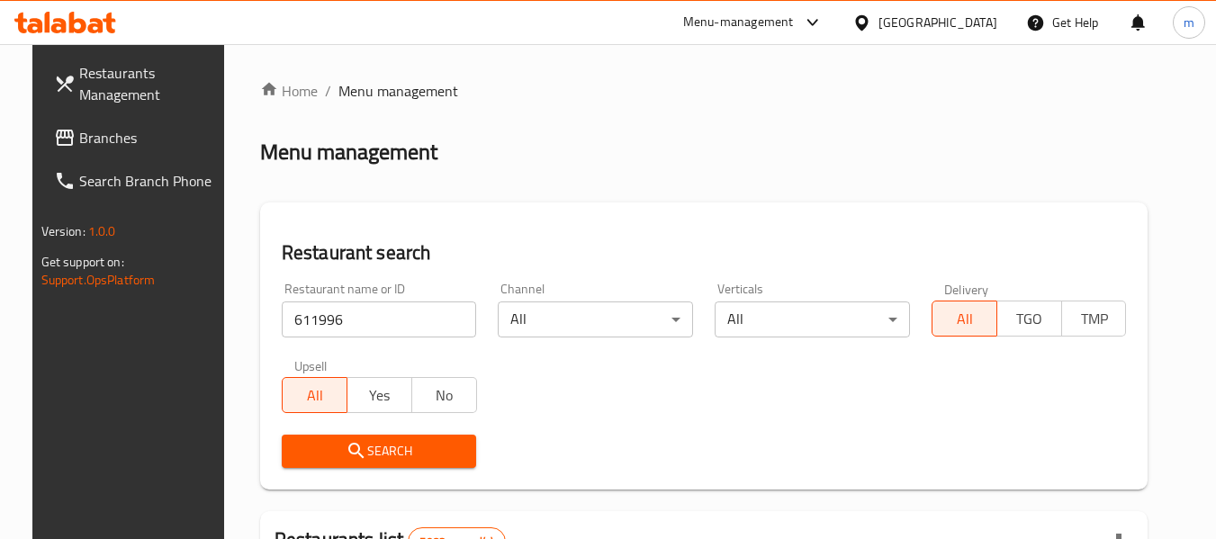
click at [353, 453] on span "Search" at bounding box center [379, 451] width 167 height 23
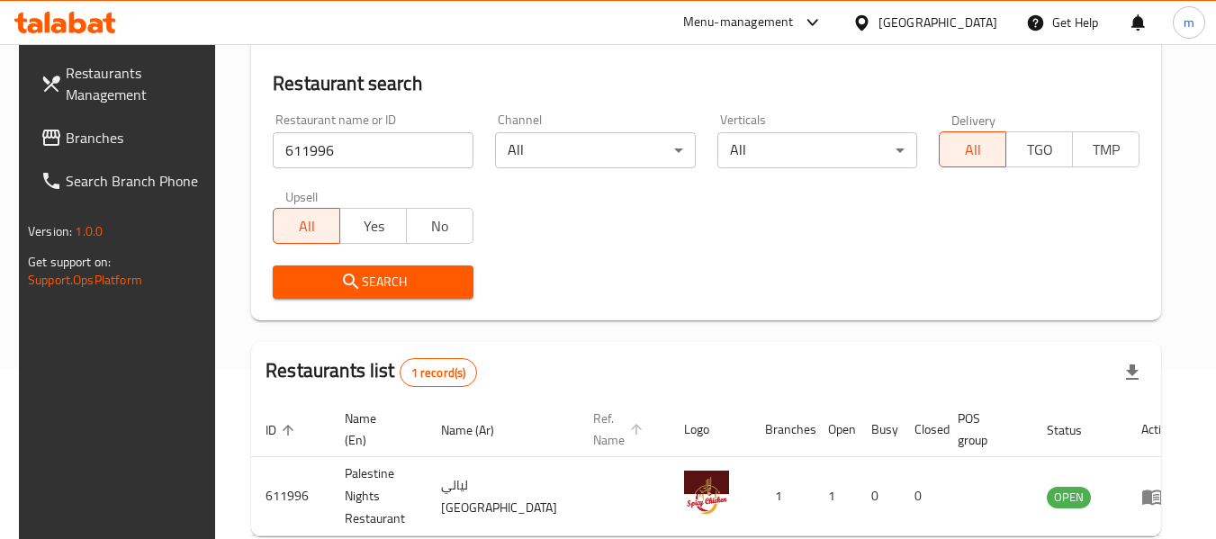
scroll to position [241, 0]
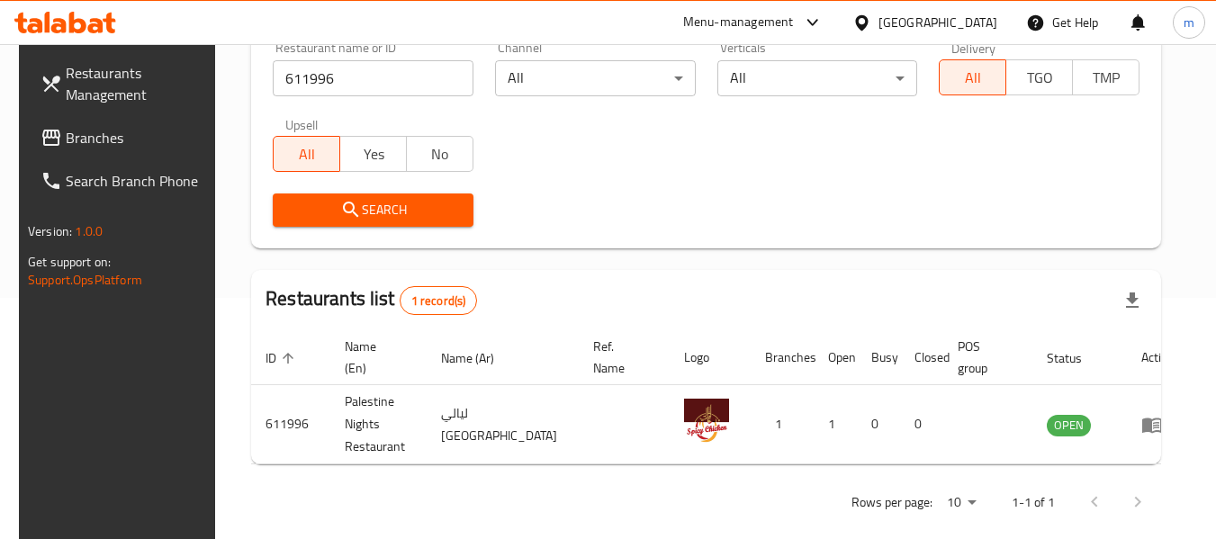
click at [964, 24] on div "Bahrain" at bounding box center [938, 23] width 119 height 20
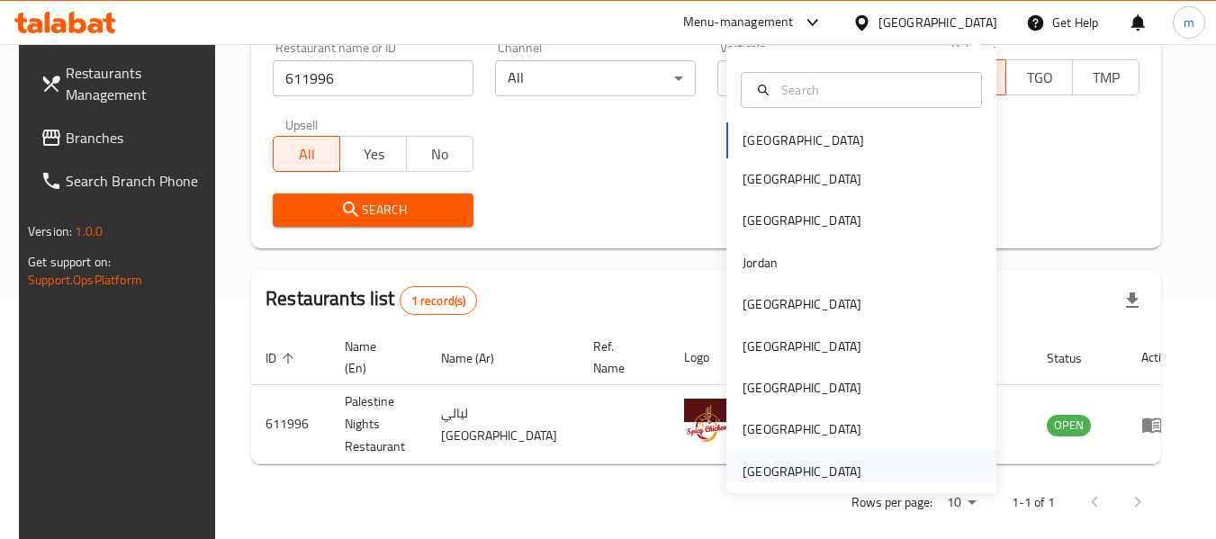
click at [772, 462] on div "[GEOGRAPHIC_DATA]" at bounding box center [802, 472] width 119 height 20
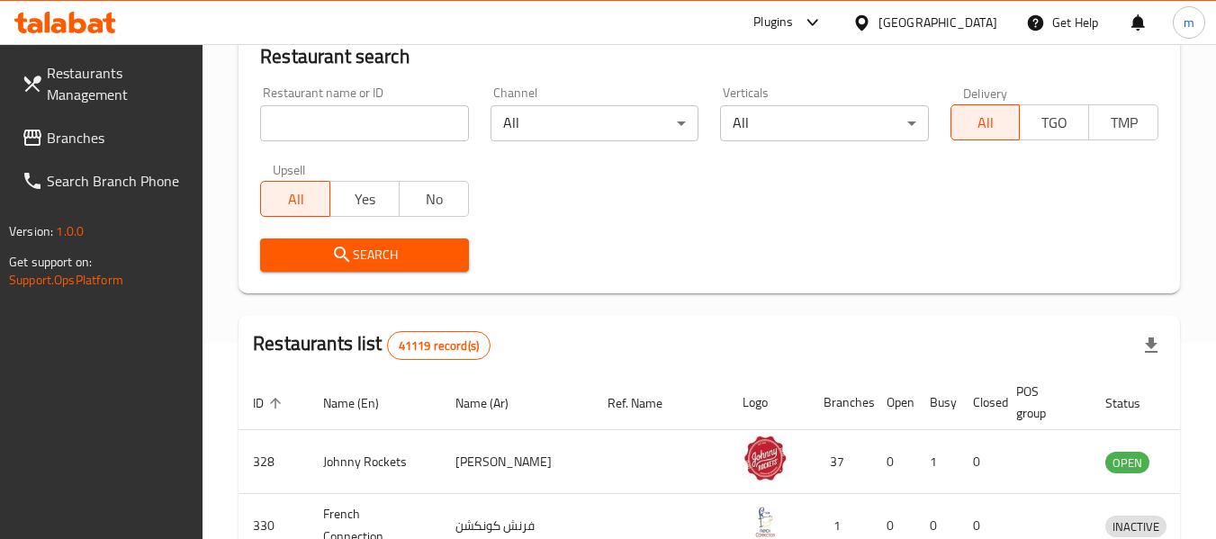
scroll to position [241, 0]
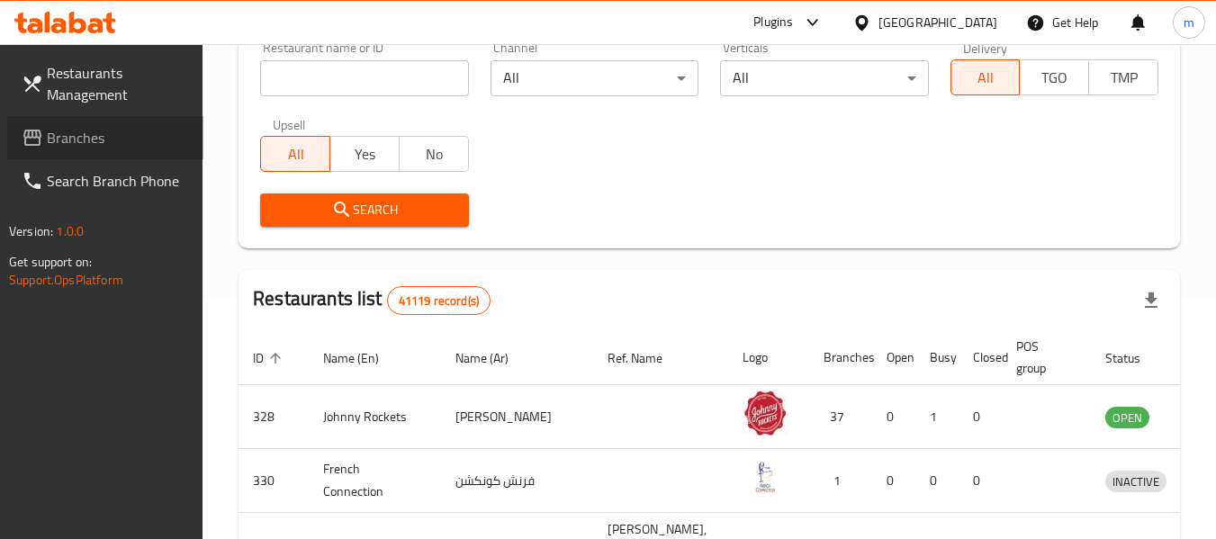
click at [68, 139] on span "Branches" at bounding box center [118, 138] width 142 height 22
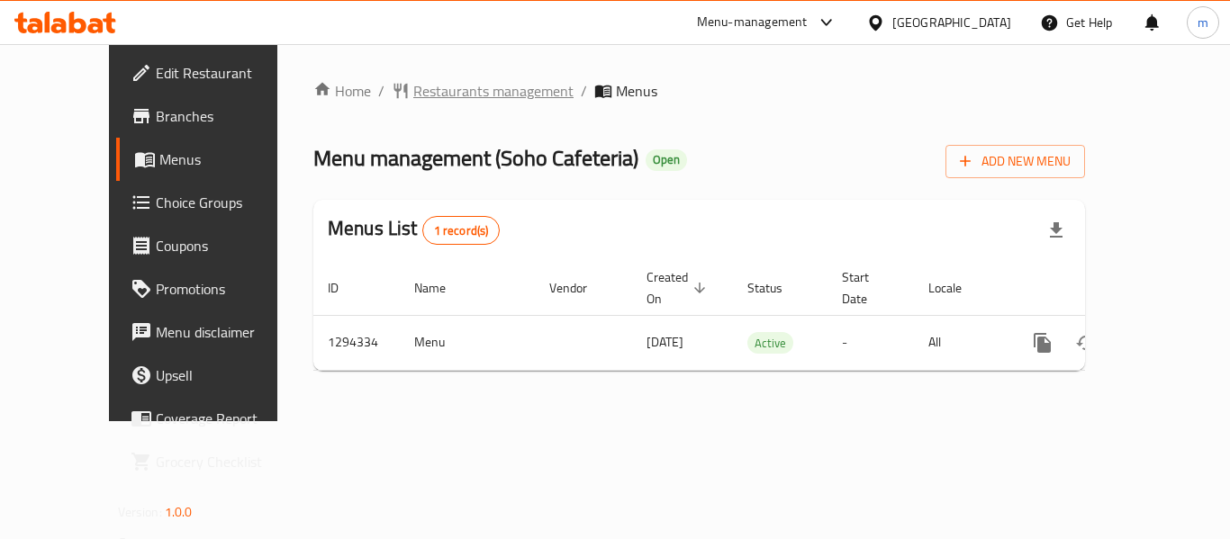
click at [462, 95] on span "Restaurants management" at bounding box center [493, 91] width 160 height 22
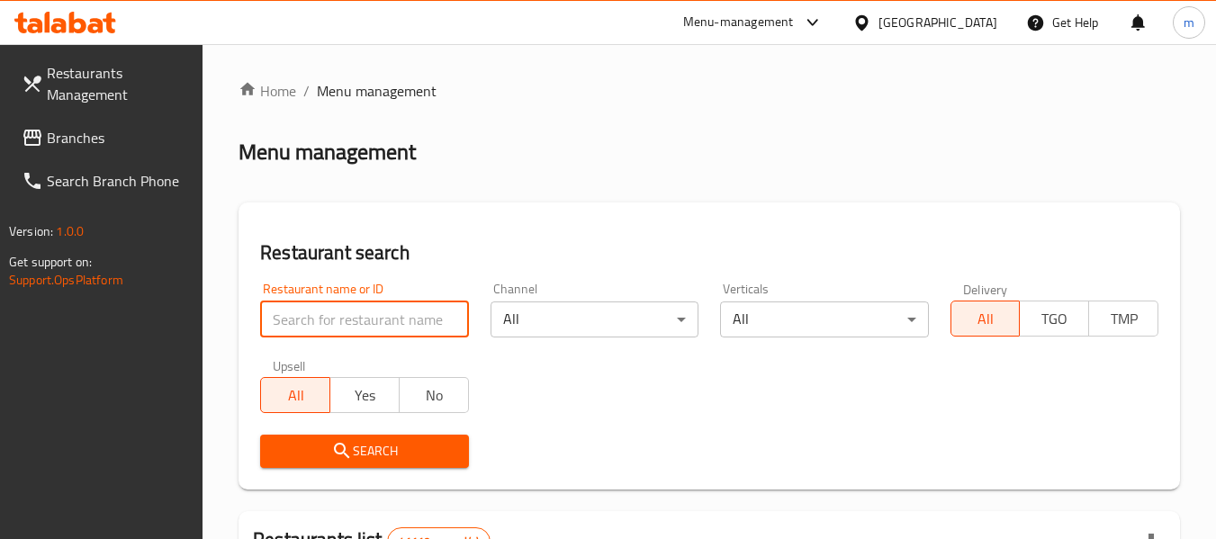
click at [387, 320] on input "search" at bounding box center [364, 320] width 208 height 36
paste input "699741"
type input "699741"
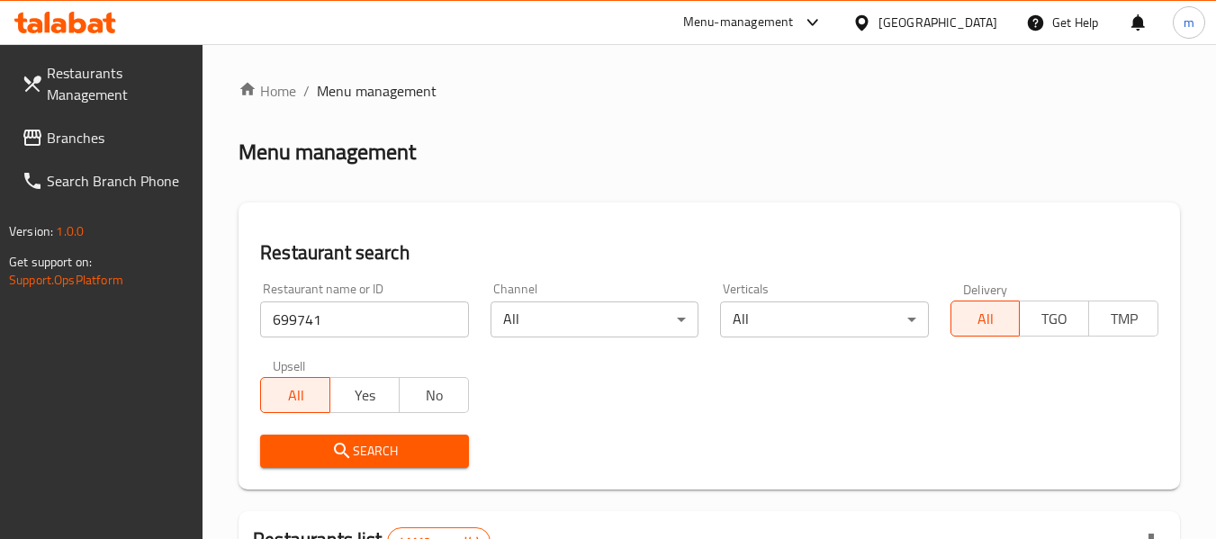
click at [412, 447] on span "Search" at bounding box center [364, 451] width 179 height 23
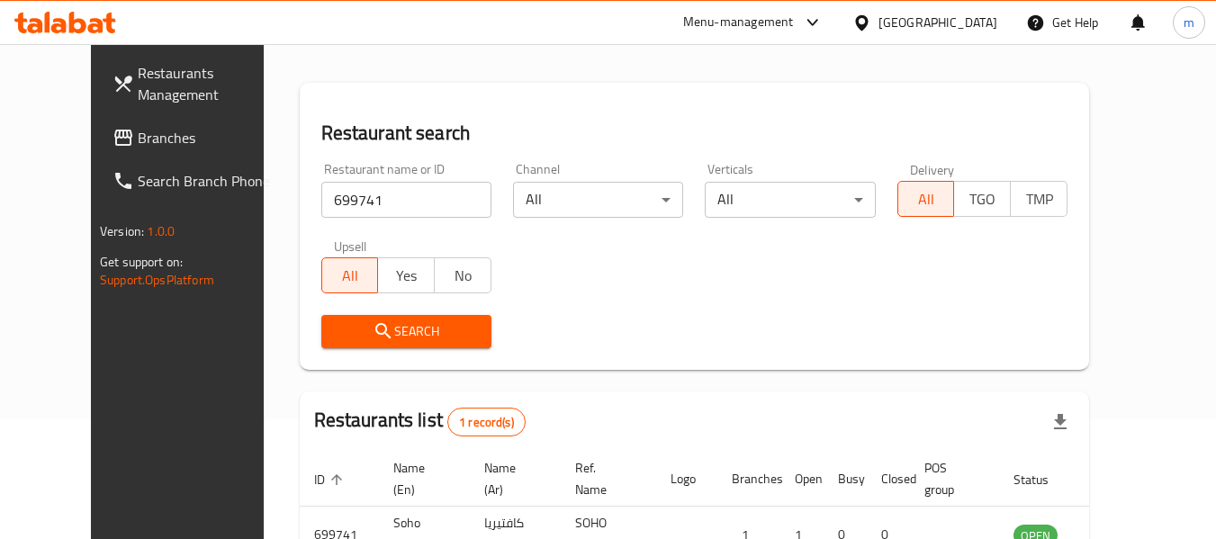
scroll to position [241, 0]
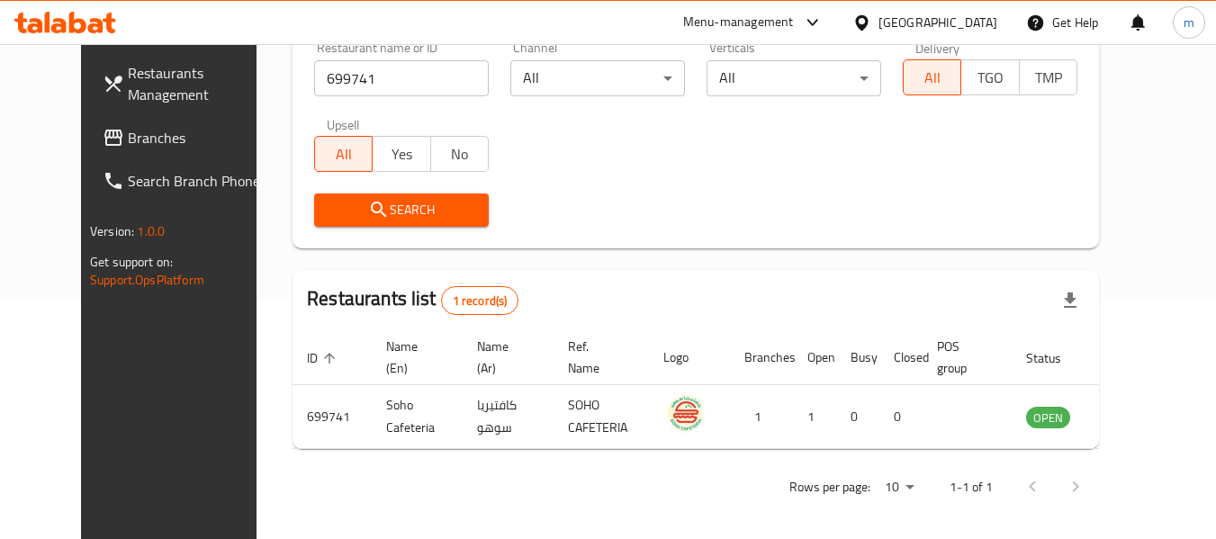
click at [128, 132] on span "Branches" at bounding box center [199, 138] width 142 height 22
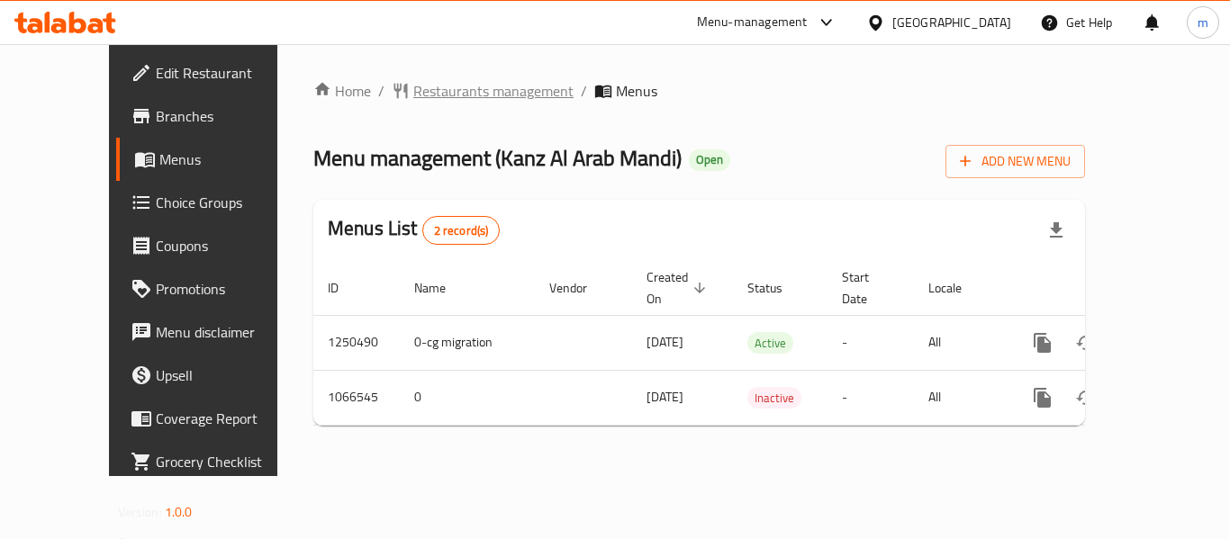
click at [413, 94] on span "Restaurants management" at bounding box center [493, 91] width 160 height 22
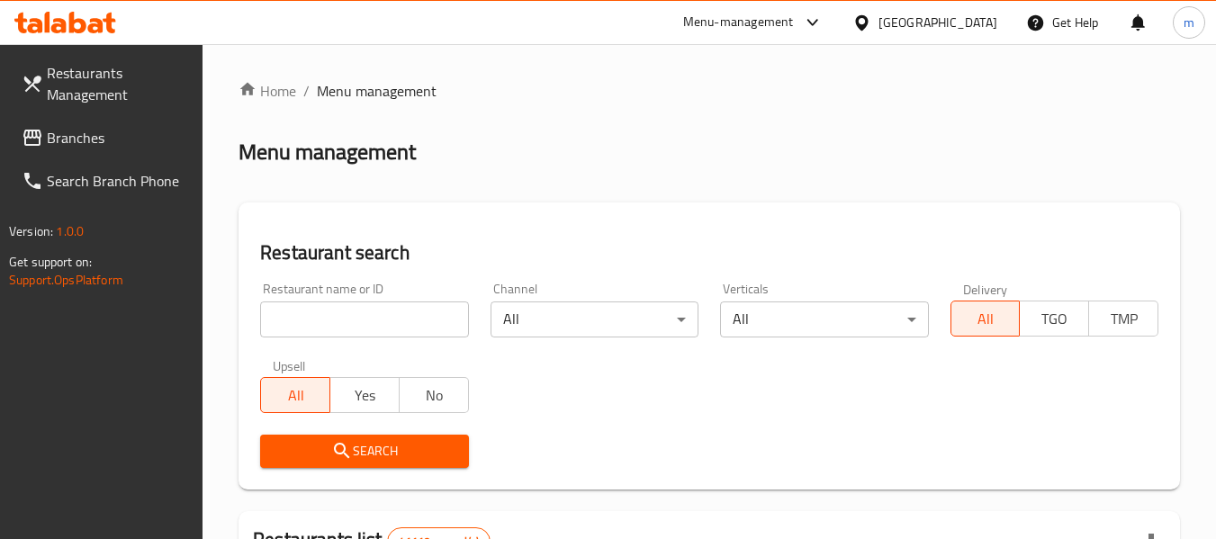
click at [346, 326] on input "search" at bounding box center [364, 320] width 208 height 36
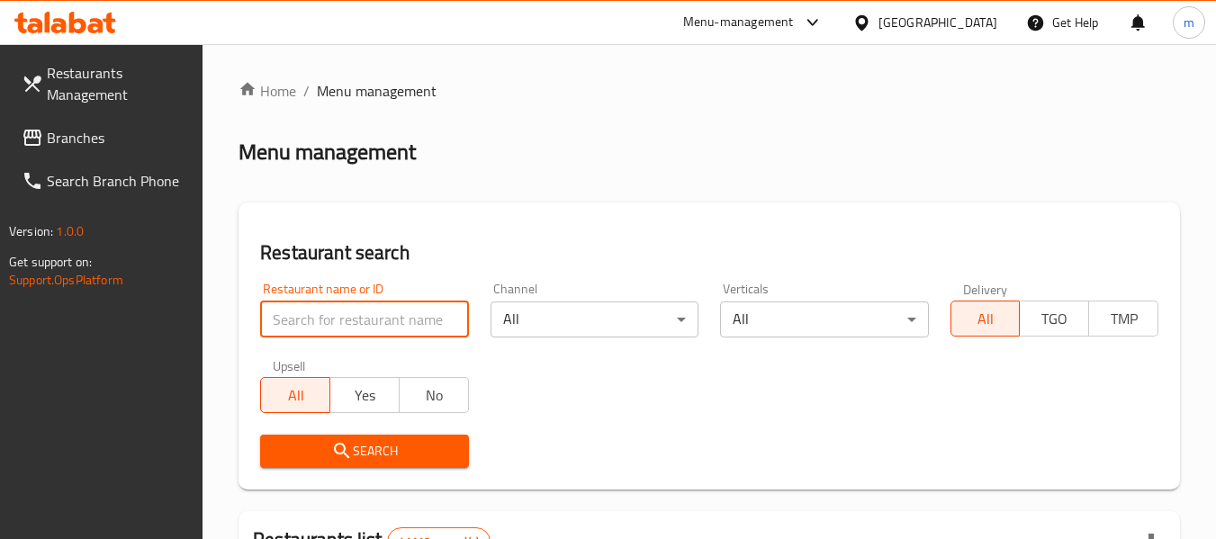
paste input "663449"
type input "663449"
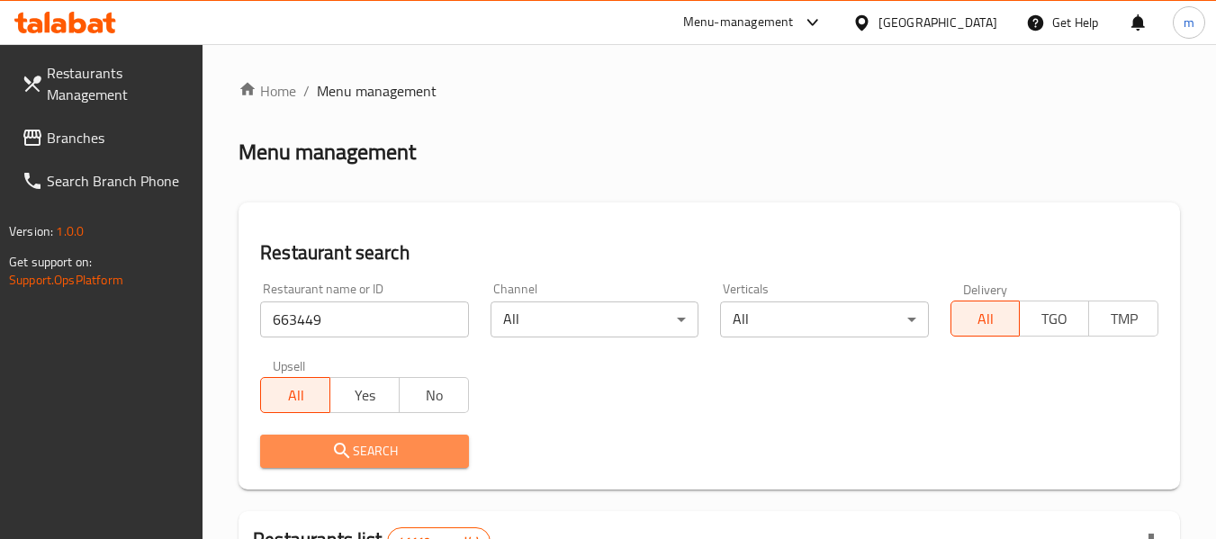
click at [335, 436] on button "Search" at bounding box center [364, 451] width 208 height 33
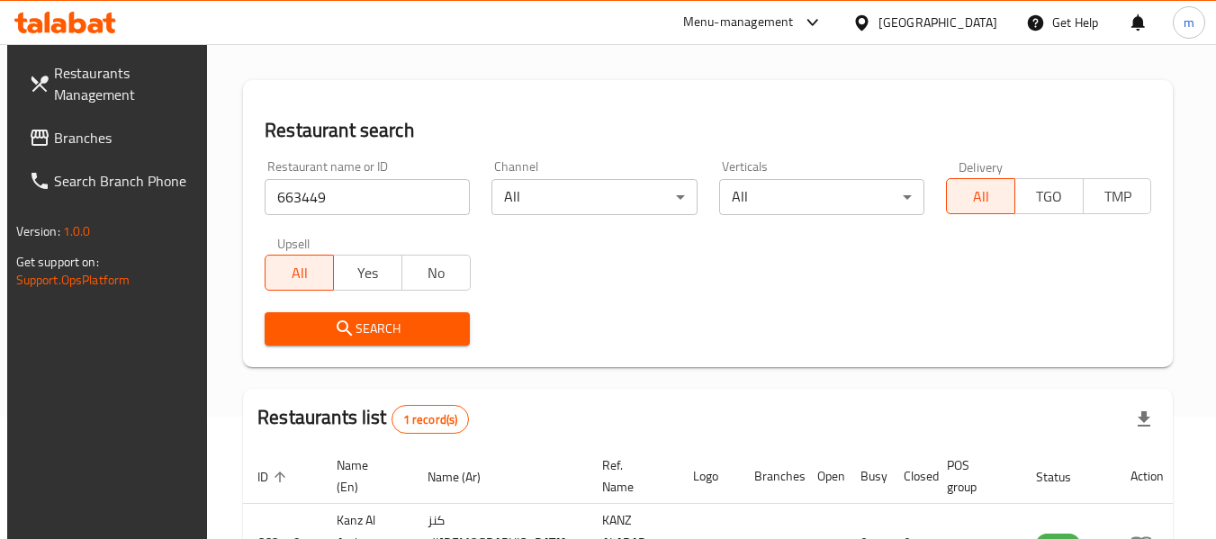
scroll to position [241, 0]
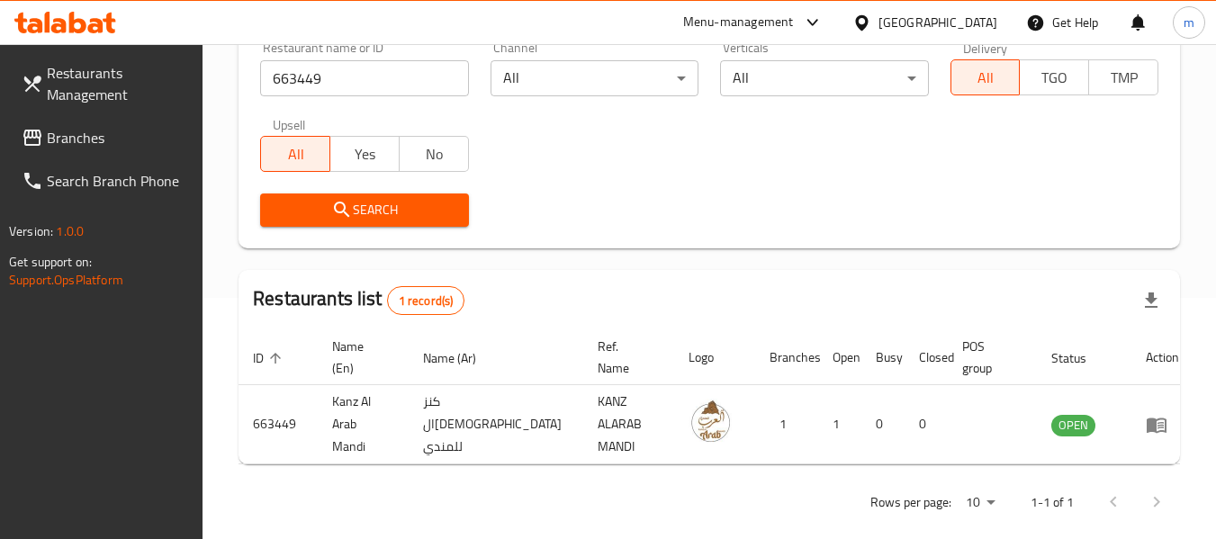
click at [922, 32] on div "[GEOGRAPHIC_DATA]" at bounding box center [938, 23] width 119 height 20
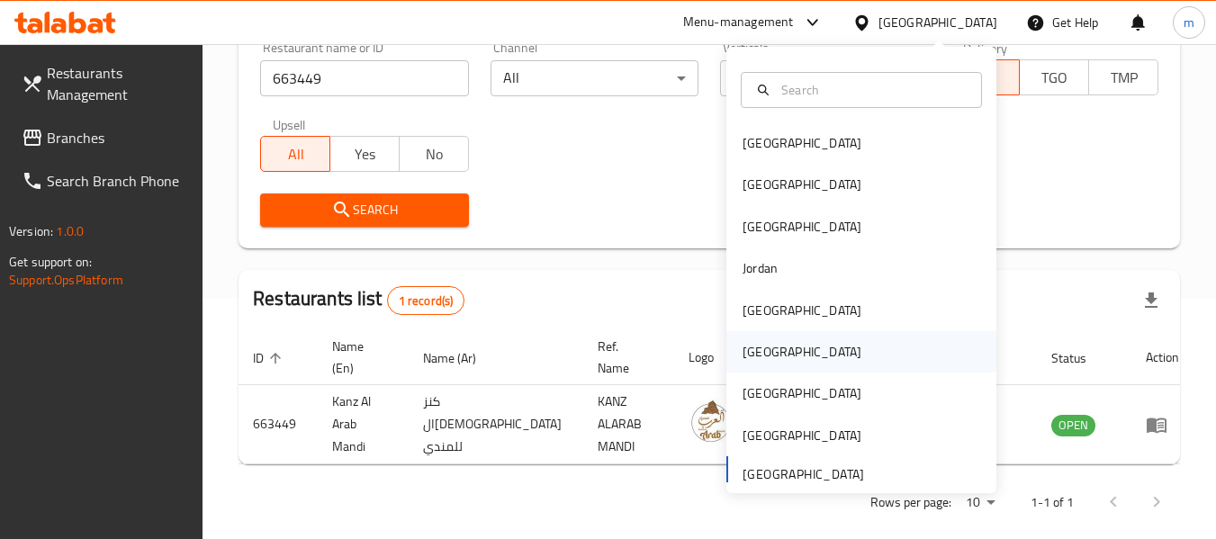
click at [747, 347] on div "[GEOGRAPHIC_DATA]" at bounding box center [802, 352] width 119 height 20
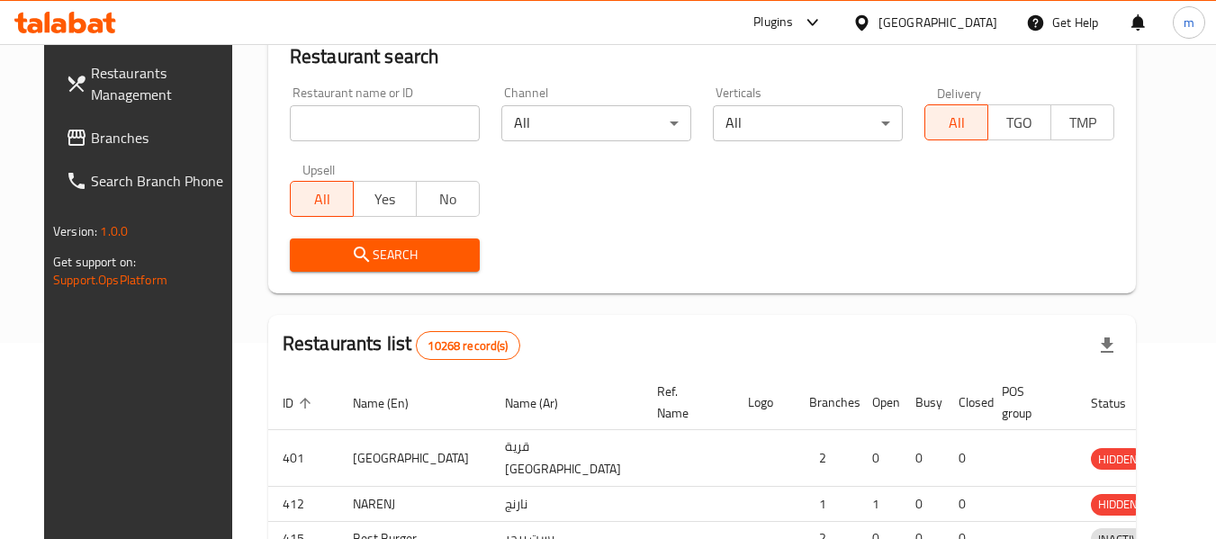
scroll to position [241, 0]
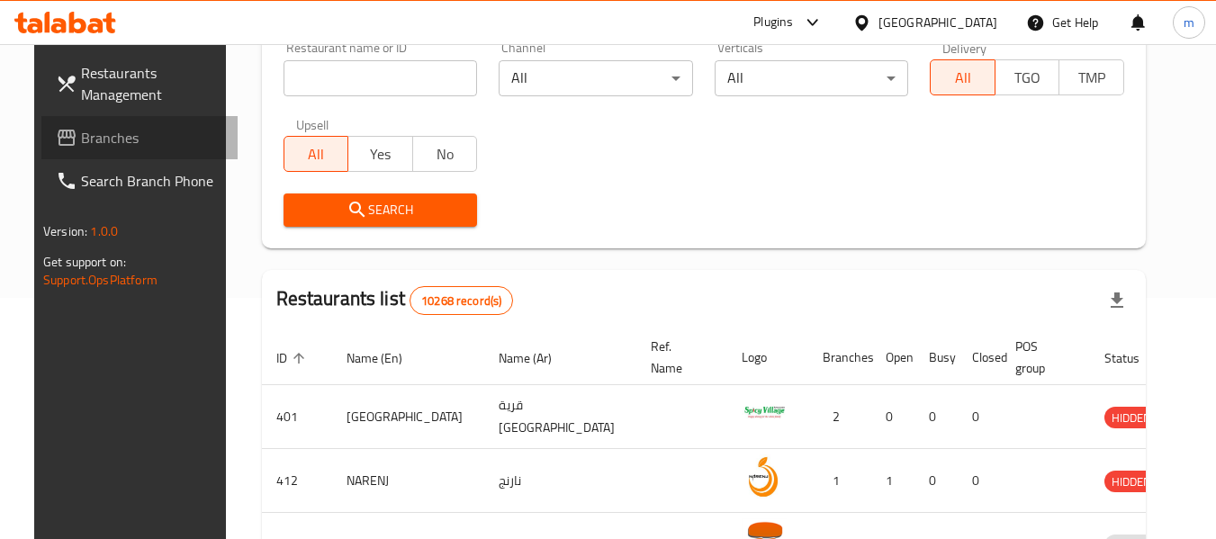
click at [105, 143] on span "Branches" at bounding box center [152, 138] width 142 height 22
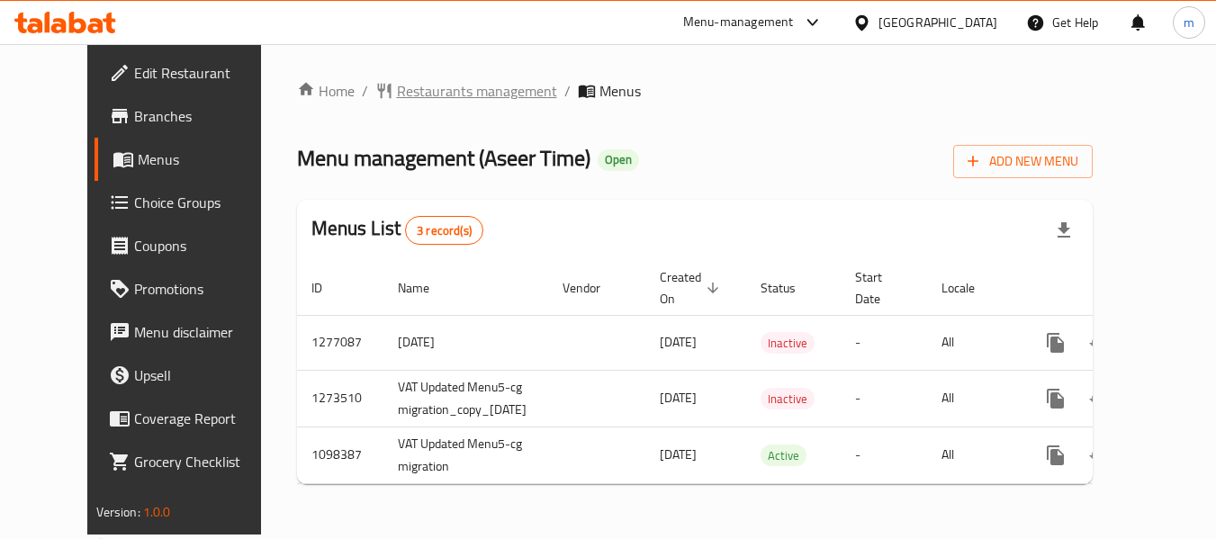
click at [456, 91] on span "Restaurants management" at bounding box center [477, 91] width 160 height 22
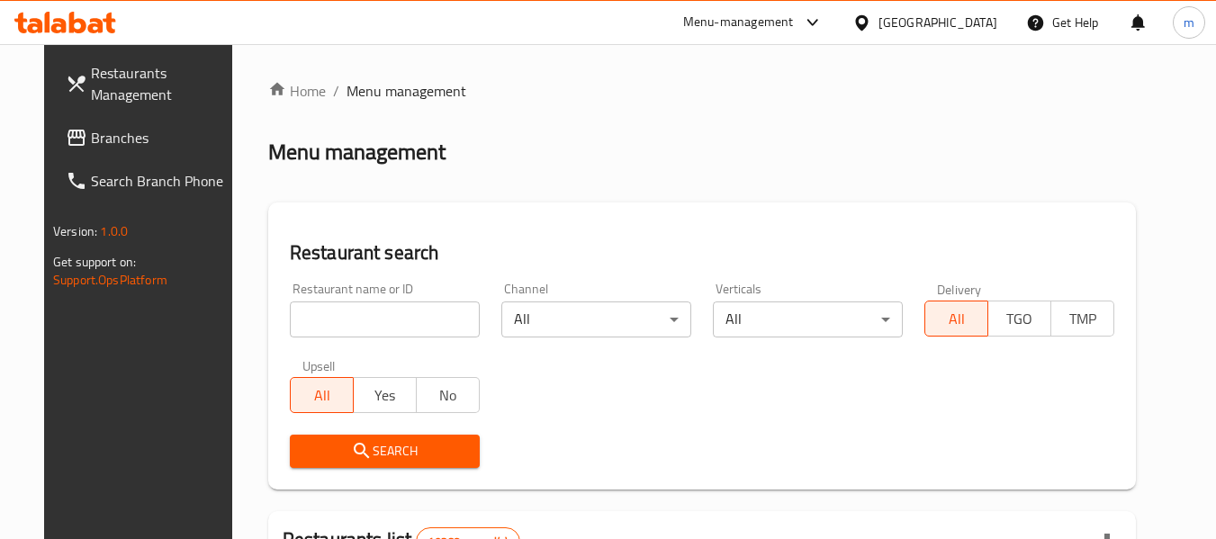
click at [346, 328] on input "search" at bounding box center [385, 320] width 190 height 36
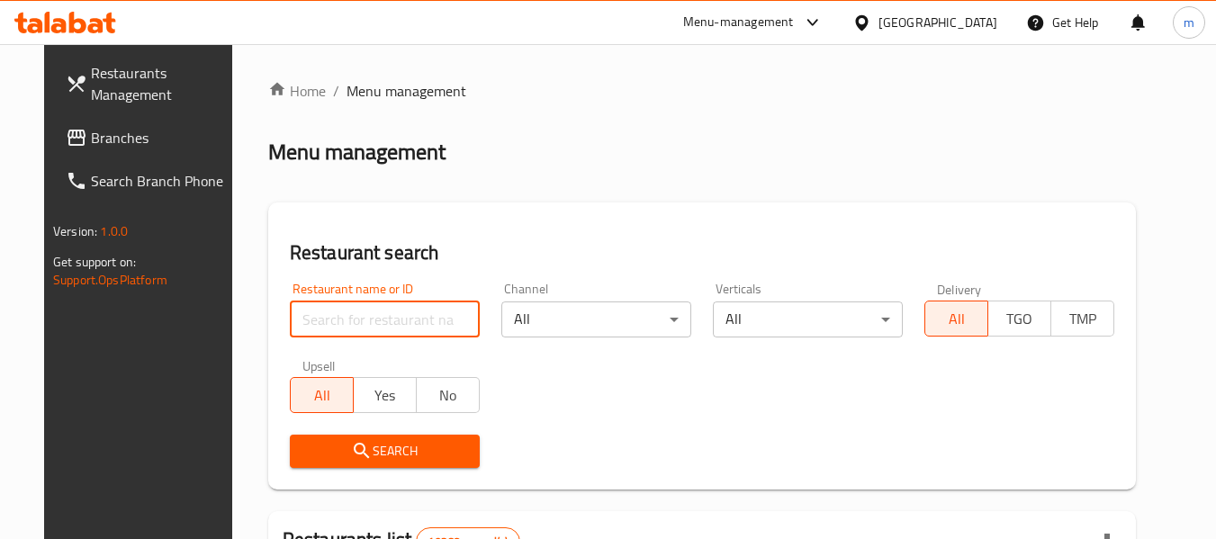
paste input "631206"
type input "631206"
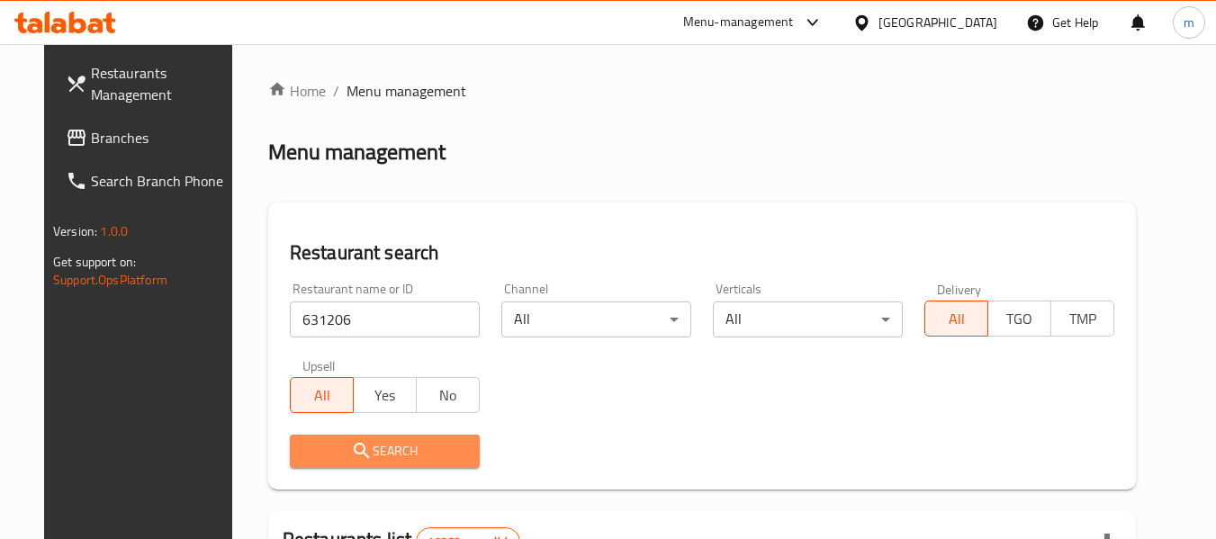
click at [368, 449] on span "Search" at bounding box center [384, 451] width 161 height 23
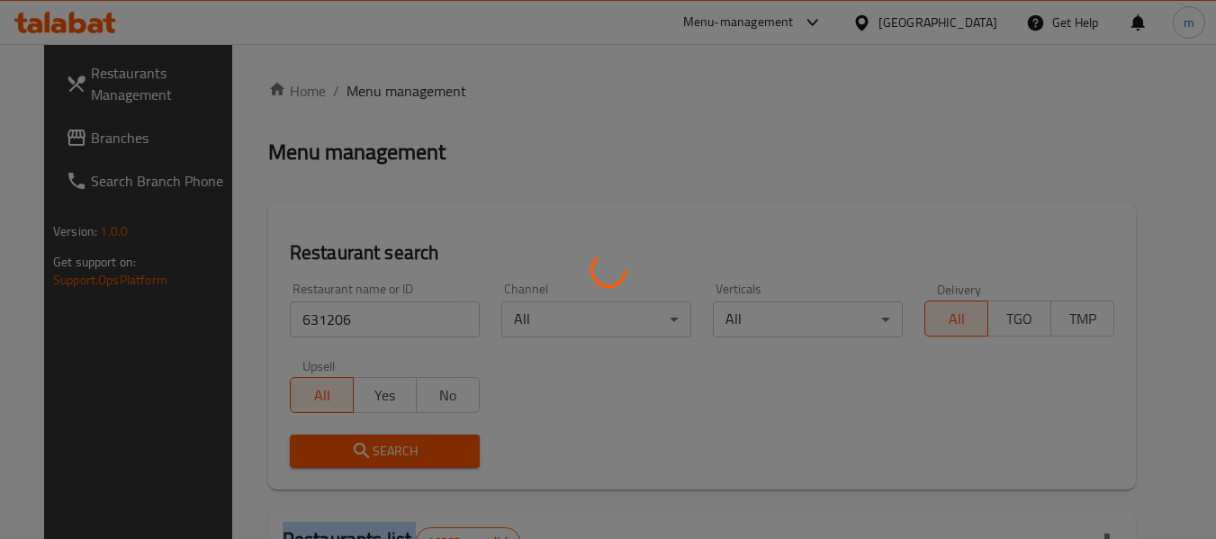
click at [368, 449] on div at bounding box center [608, 269] width 1216 height 539
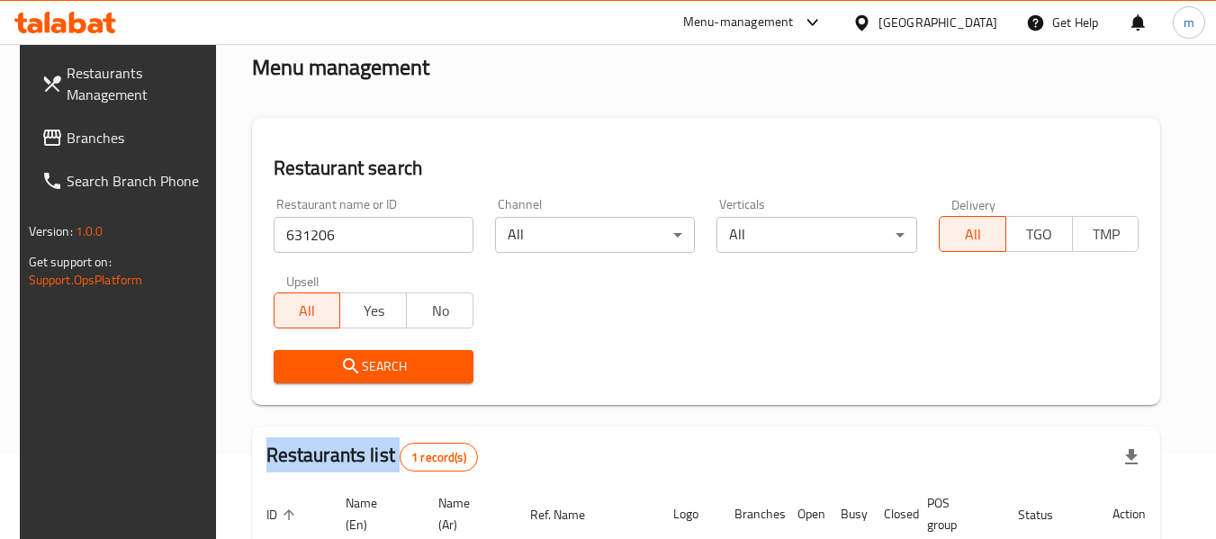
scroll to position [241, 0]
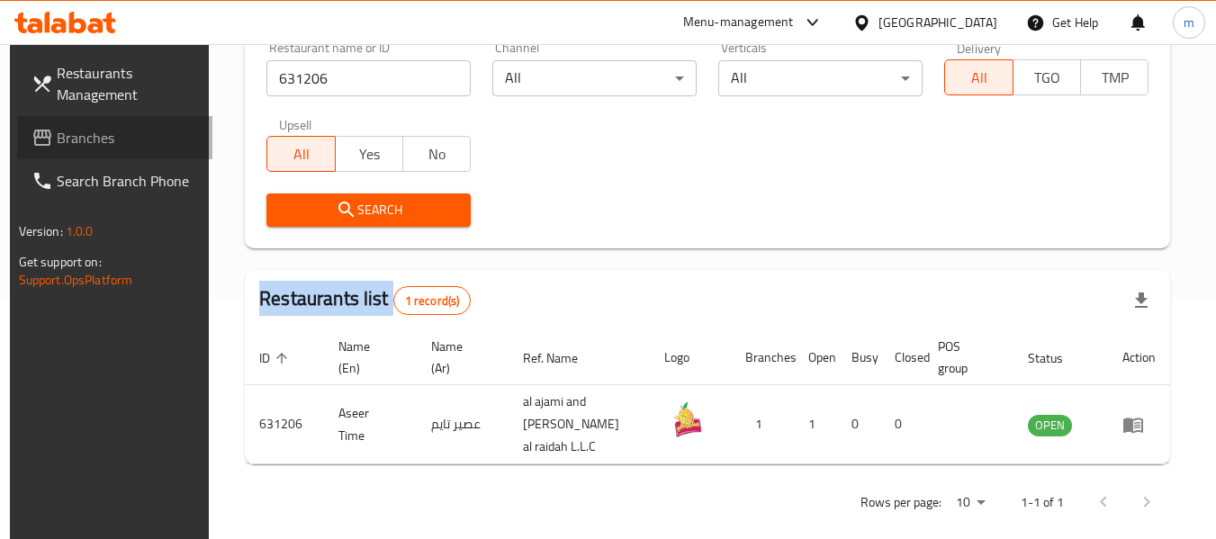
click at [107, 128] on span "Branches" at bounding box center [128, 138] width 142 height 22
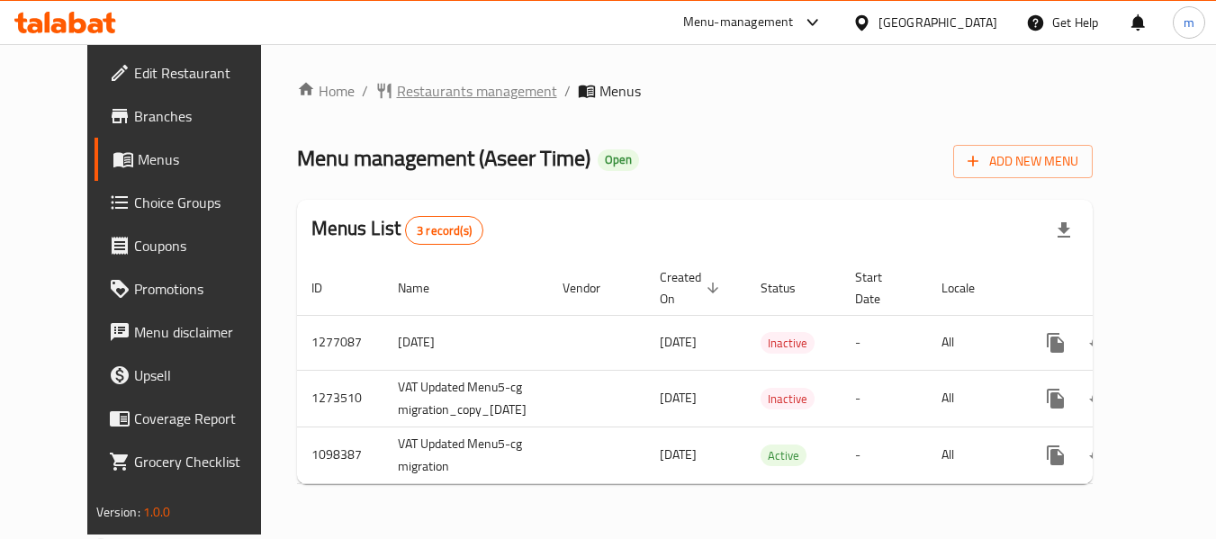
click at [404, 95] on span "Restaurants management" at bounding box center [477, 91] width 160 height 22
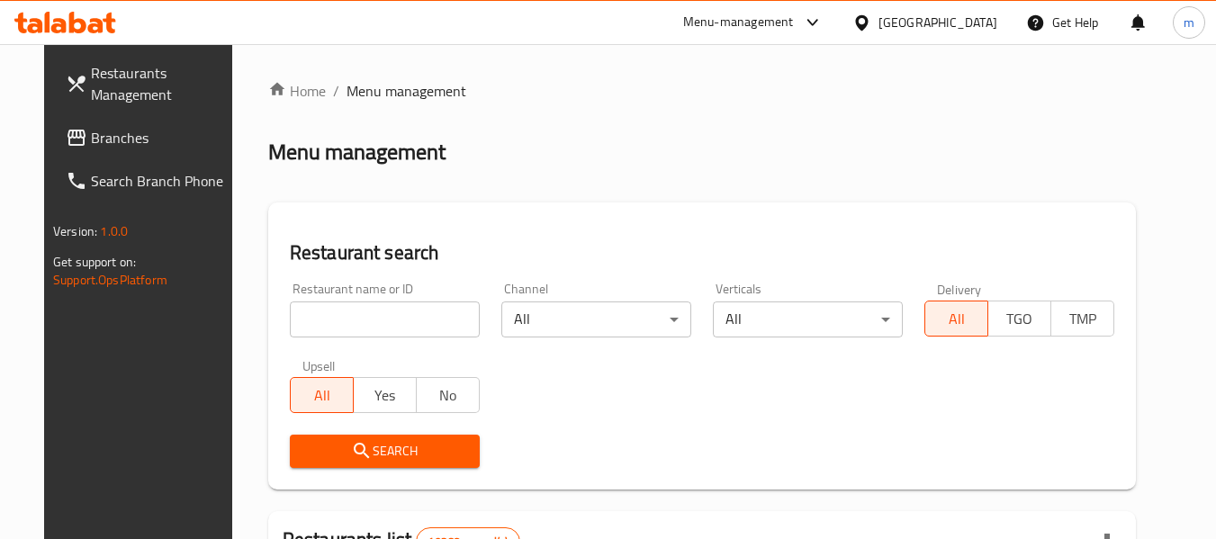
click at [358, 314] on input "search" at bounding box center [385, 320] width 190 height 36
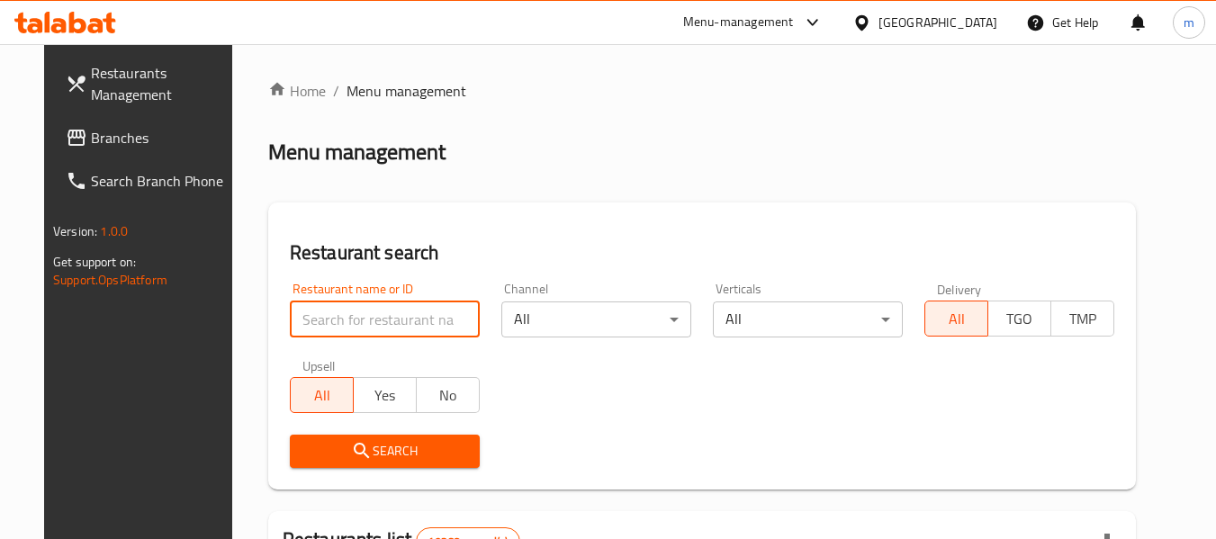
paste input "631206"
type input "631206"
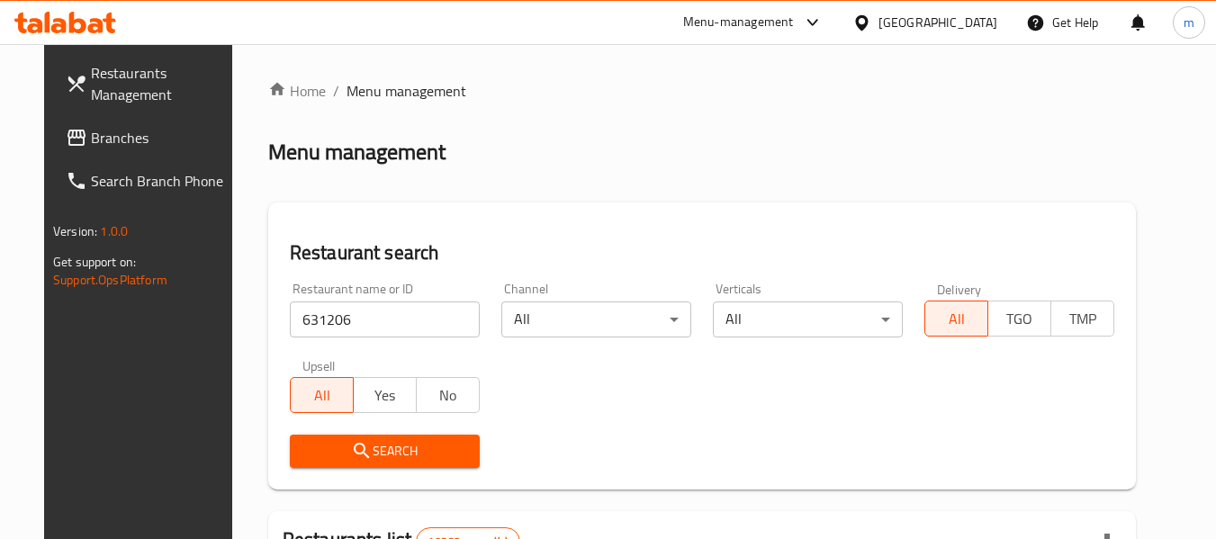
click at [394, 445] on span "Search" at bounding box center [384, 451] width 161 height 23
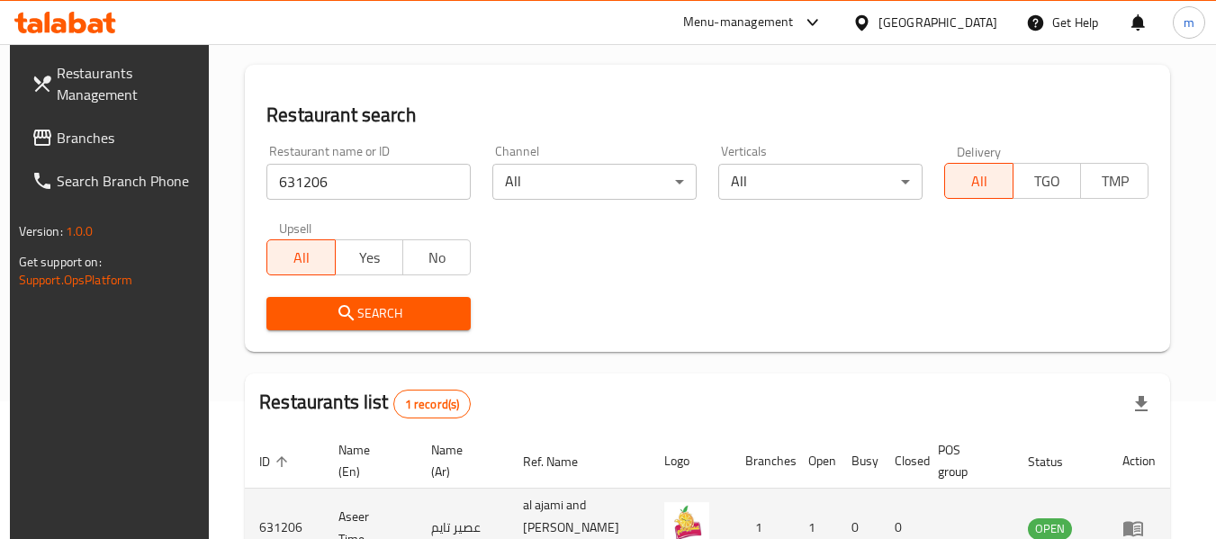
scroll to position [241, 0]
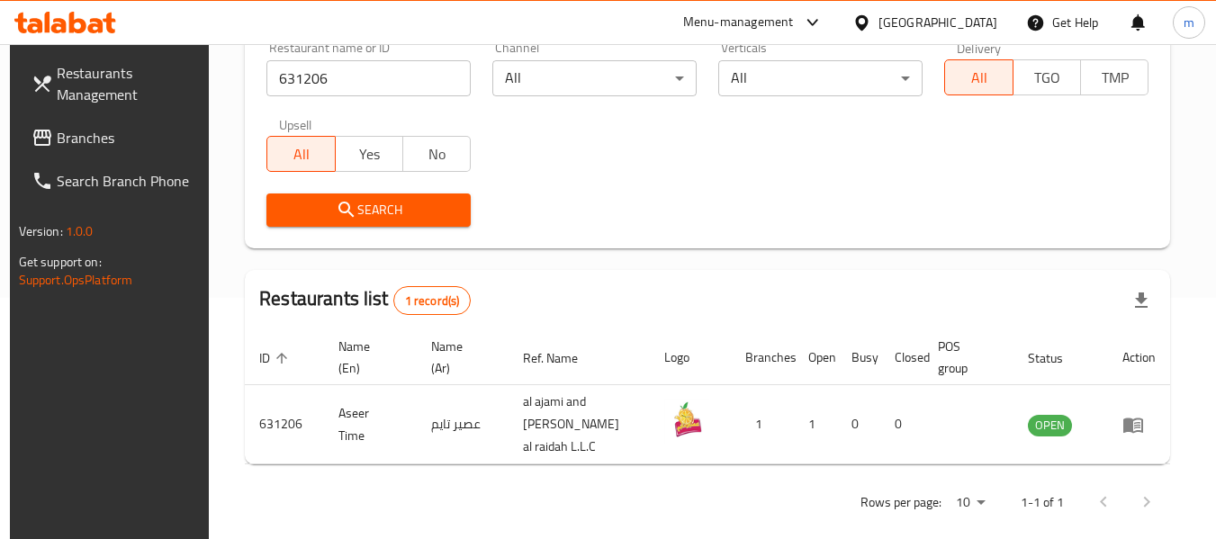
click at [117, 135] on span "Branches" at bounding box center [128, 138] width 142 height 22
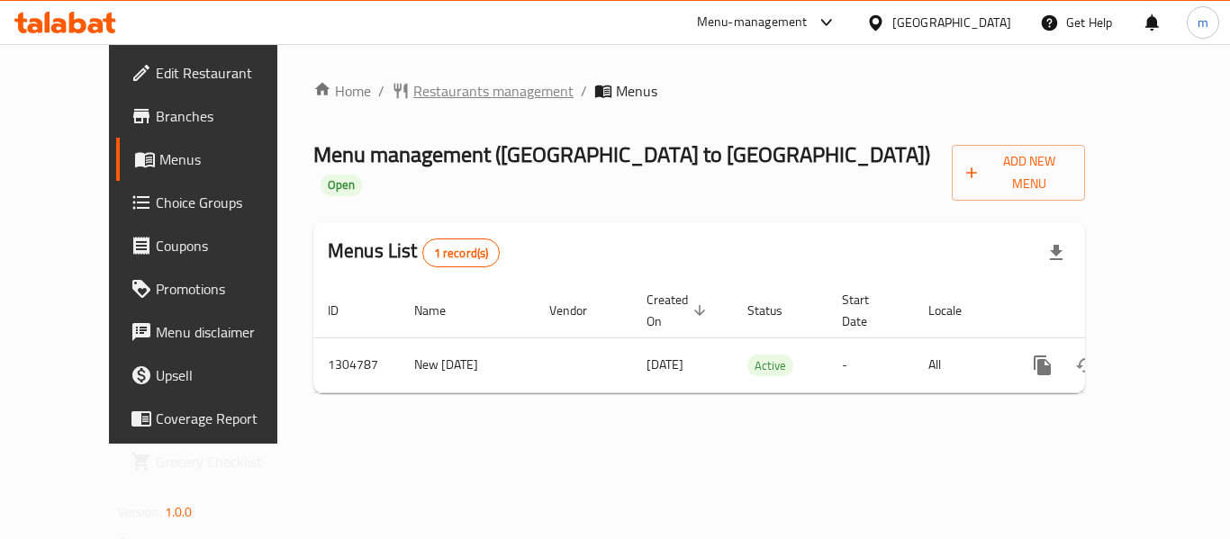
click at [431, 88] on span "Restaurants management" at bounding box center [493, 91] width 160 height 22
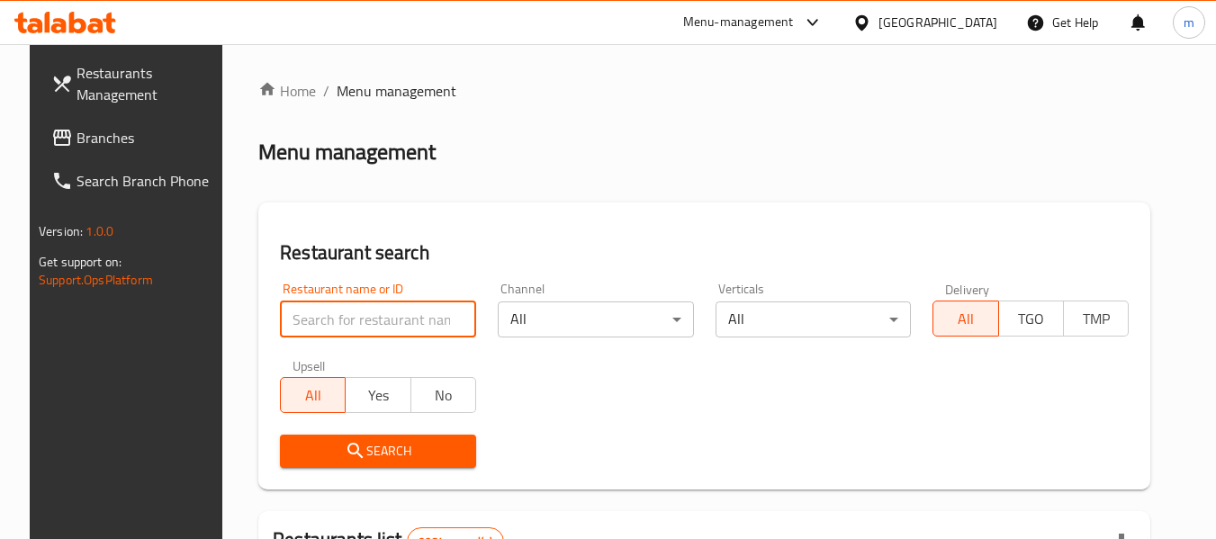
click at [373, 322] on input "search" at bounding box center [378, 320] width 196 height 36
paste input "703418"
type input "703418"
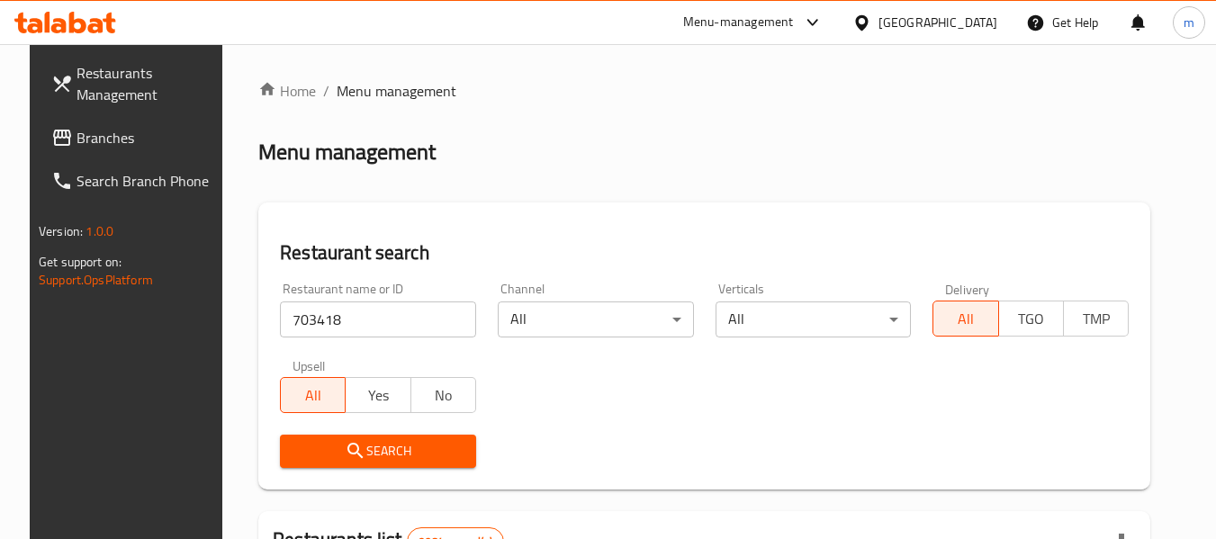
click at [359, 448] on span "Search" at bounding box center [377, 451] width 167 height 23
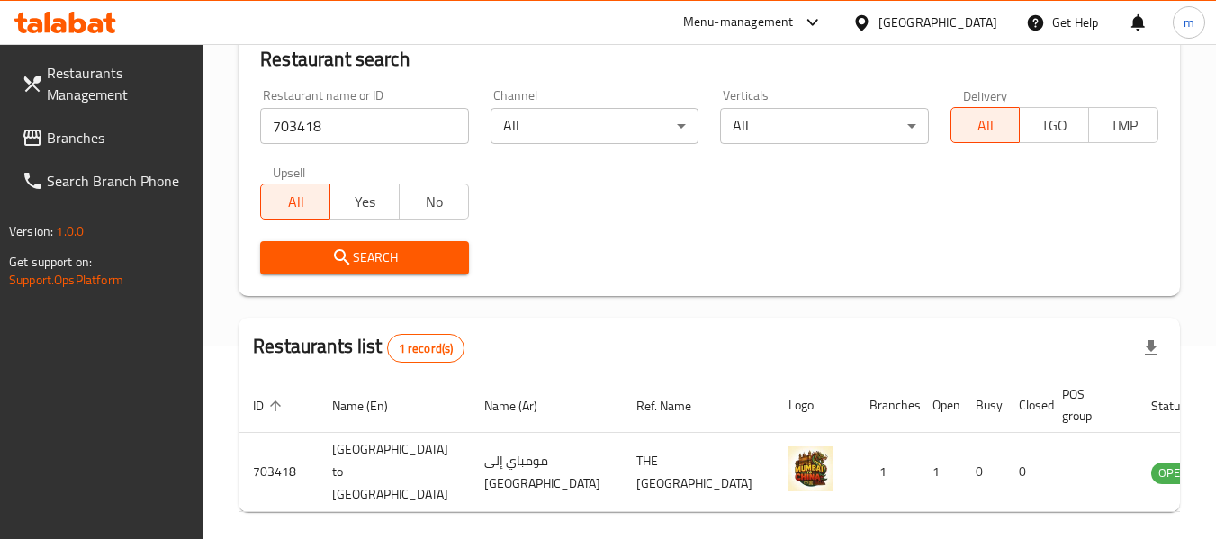
scroll to position [264, 0]
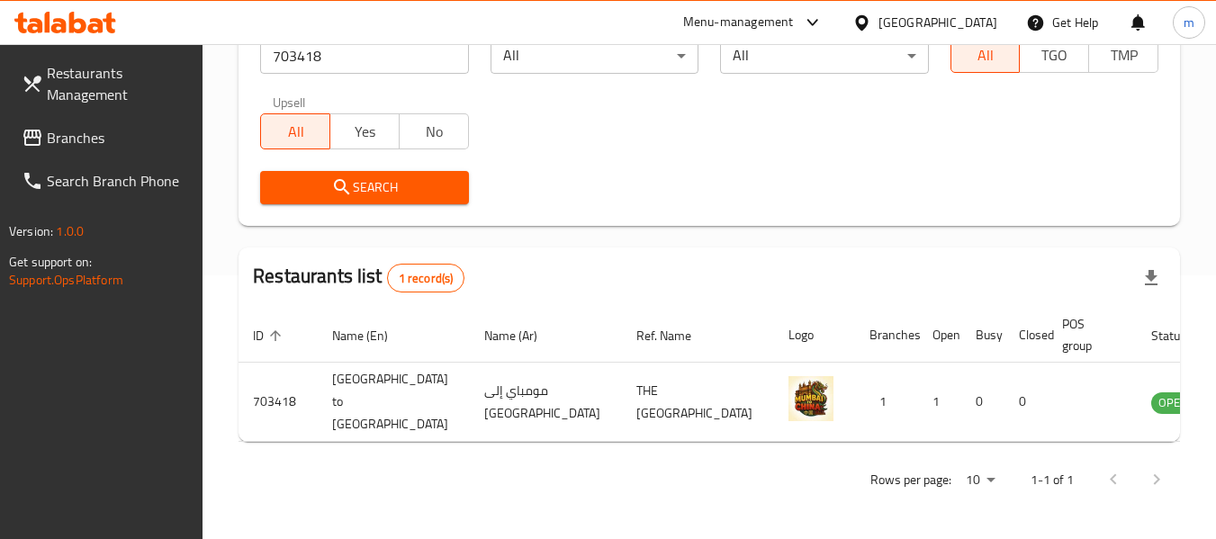
click at [979, 11] on div "[GEOGRAPHIC_DATA]" at bounding box center [925, 22] width 174 height 43
click at [974, 16] on div "[GEOGRAPHIC_DATA]" at bounding box center [938, 23] width 119 height 20
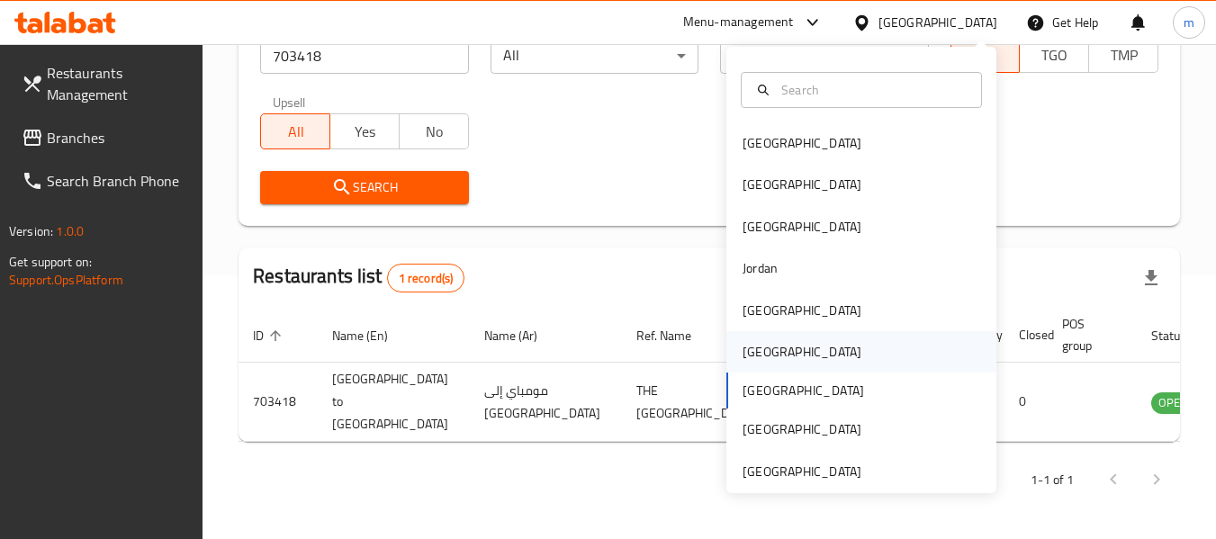
click at [743, 362] on div "[GEOGRAPHIC_DATA]" at bounding box center [802, 352] width 119 height 20
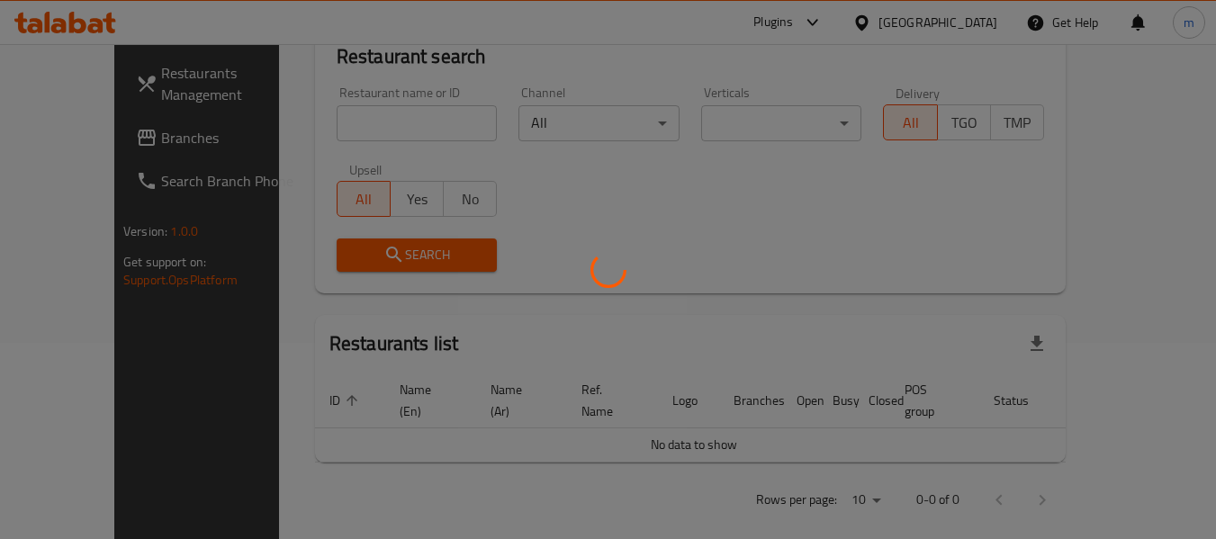
scroll to position [264, 0]
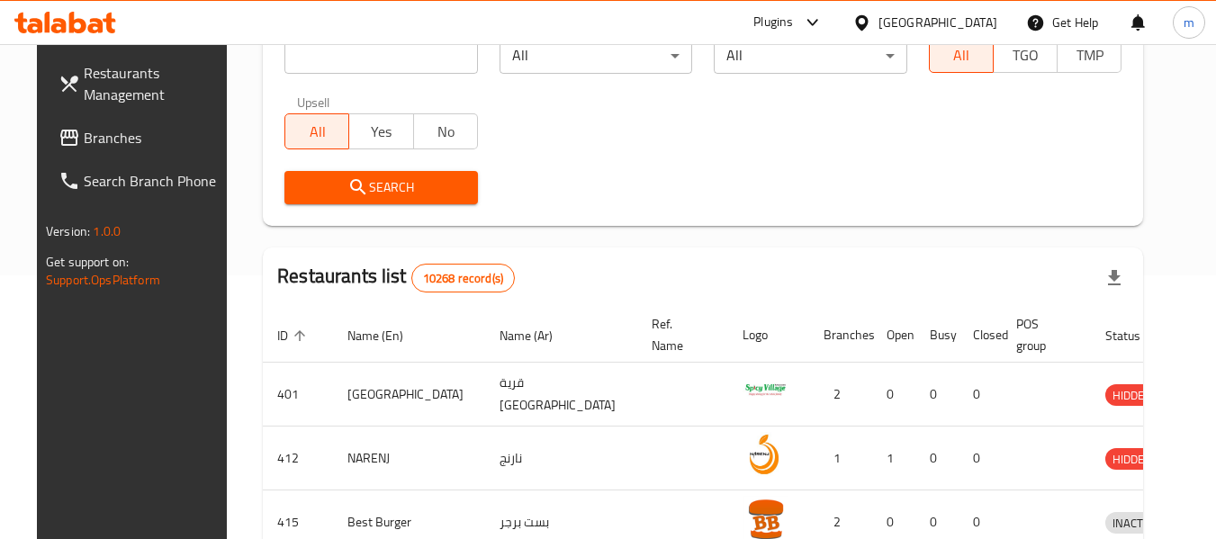
click at [84, 141] on span "Branches" at bounding box center [155, 138] width 142 height 22
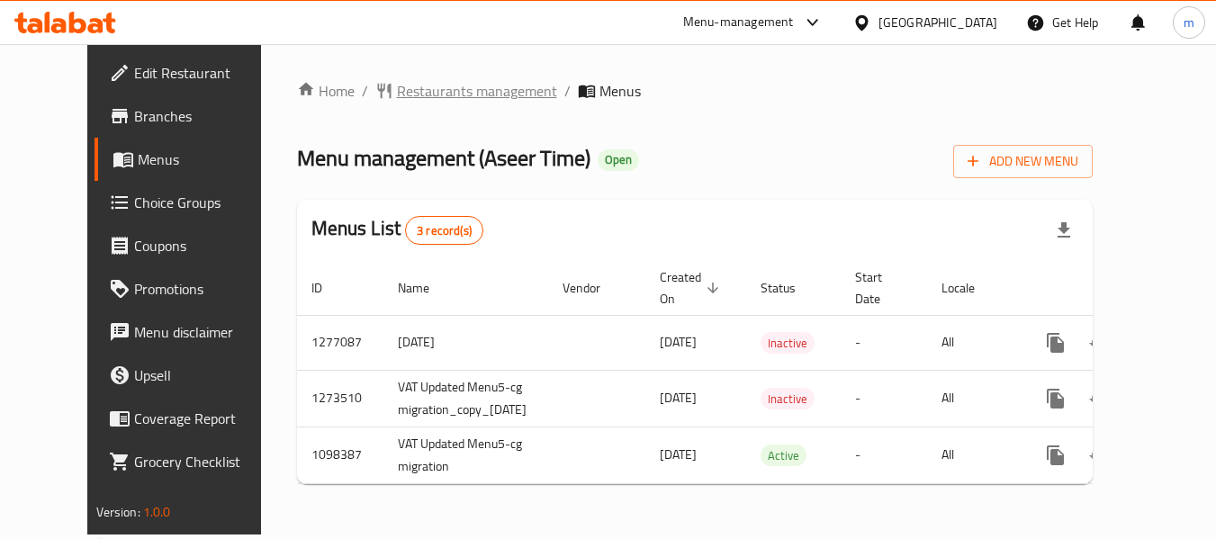
click at [429, 87] on span "Restaurants management" at bounding box center [477, 91] width 160 height 22
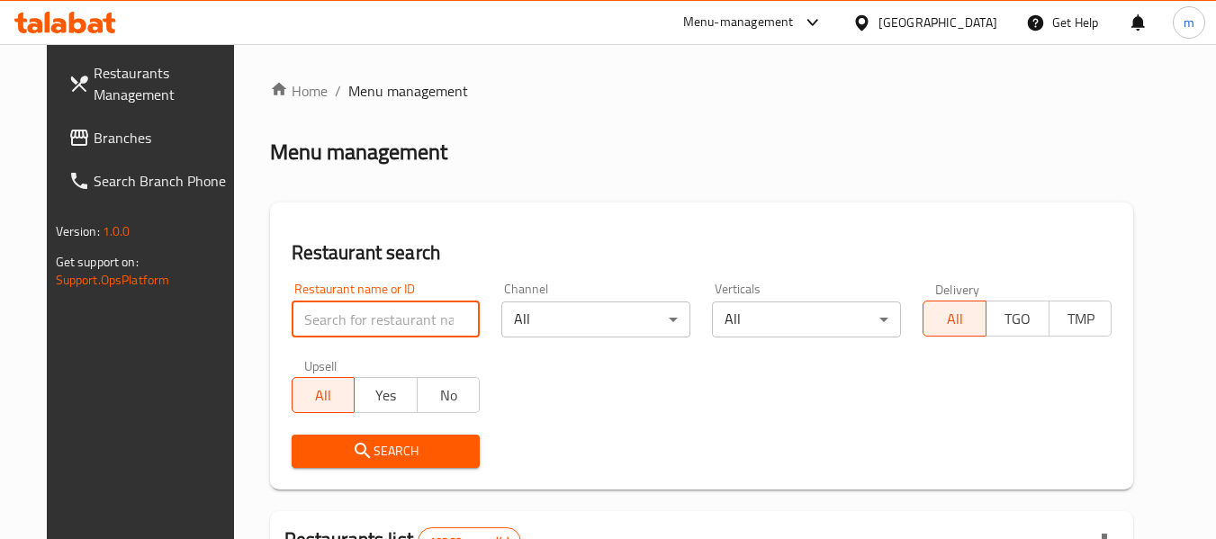
click at [344, 322] on input "search" at bounding box center [386, 320] width 189 height 36
paste input "631206"
type input "631206"
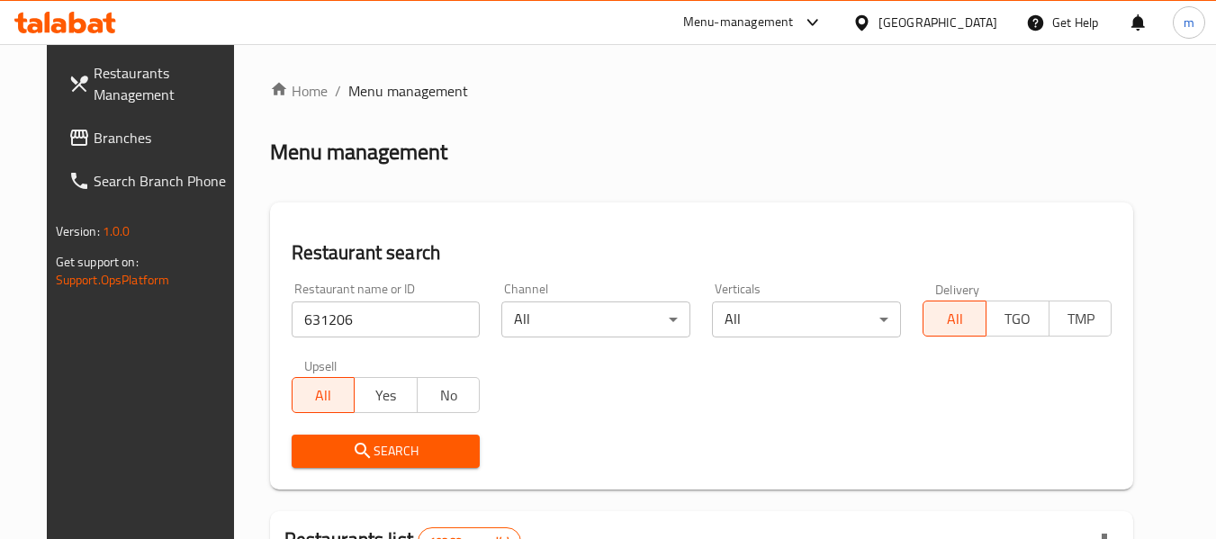
click at [384, 461] on span "Search" at bounding box center [386, 451] width 160 height 23
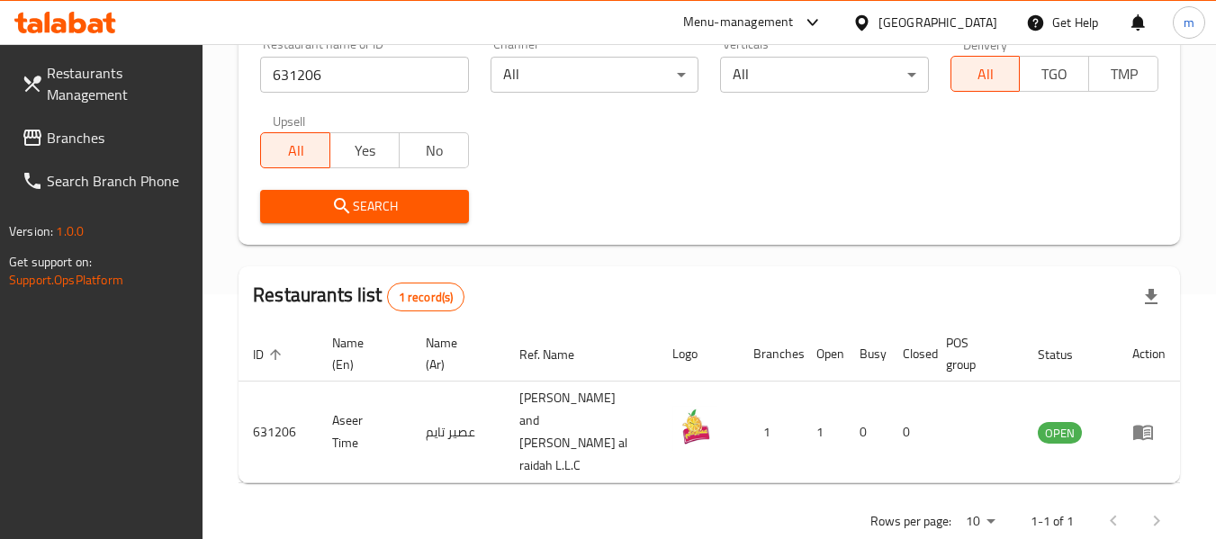
scroll to position [264, 0]
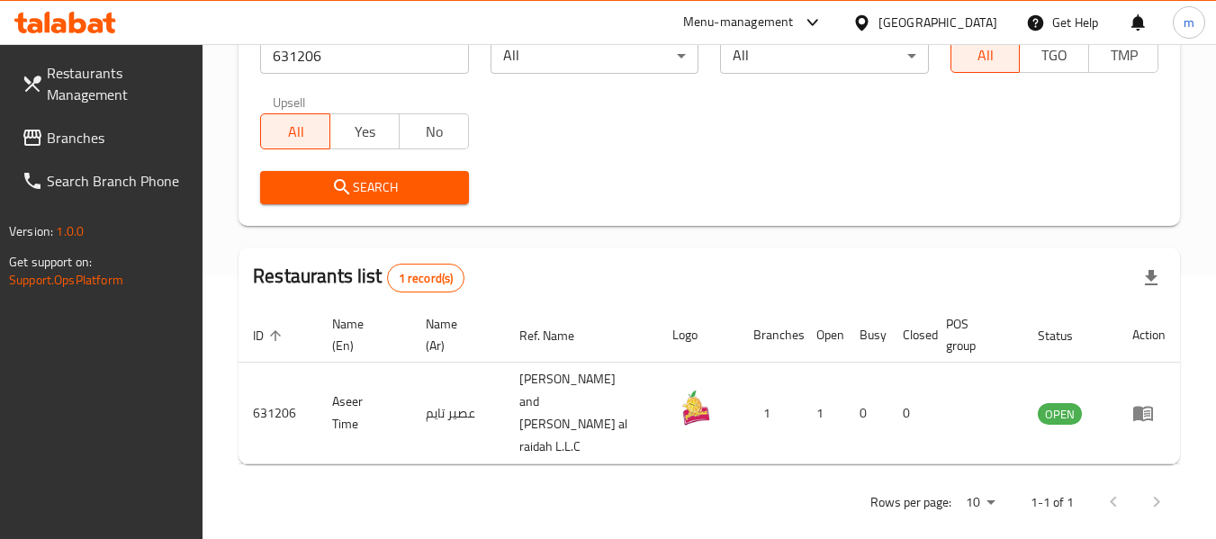
click at [871, 19] on icon at bounding box center [862, 23] width 19 height 19
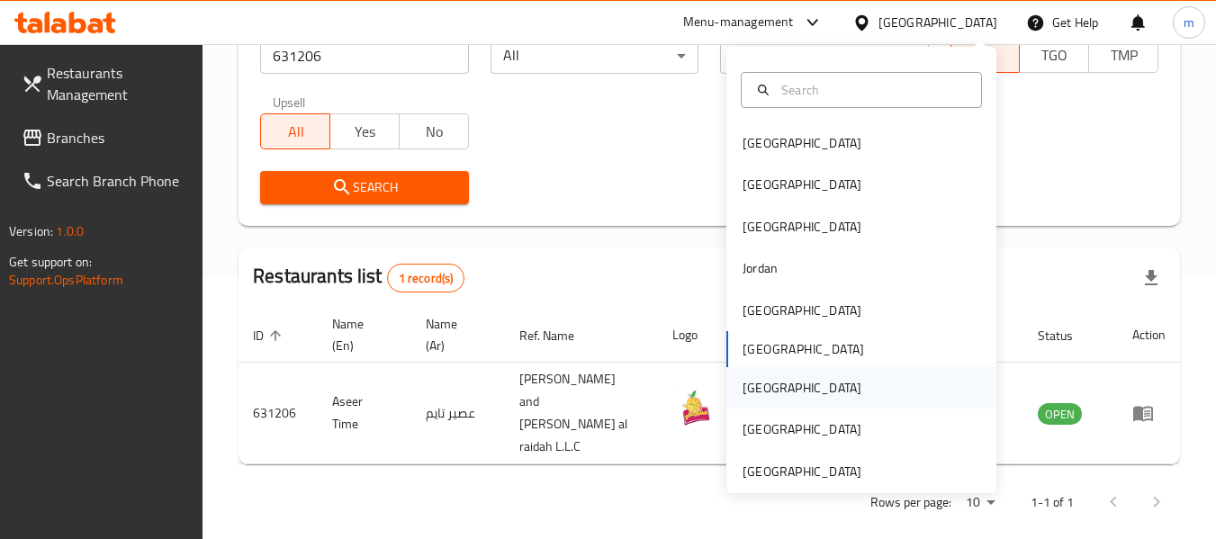
click at [751, 393] on div "[GEOGRAPHIC_DATA]" at bounding box center [802, 388] width 119 height 20
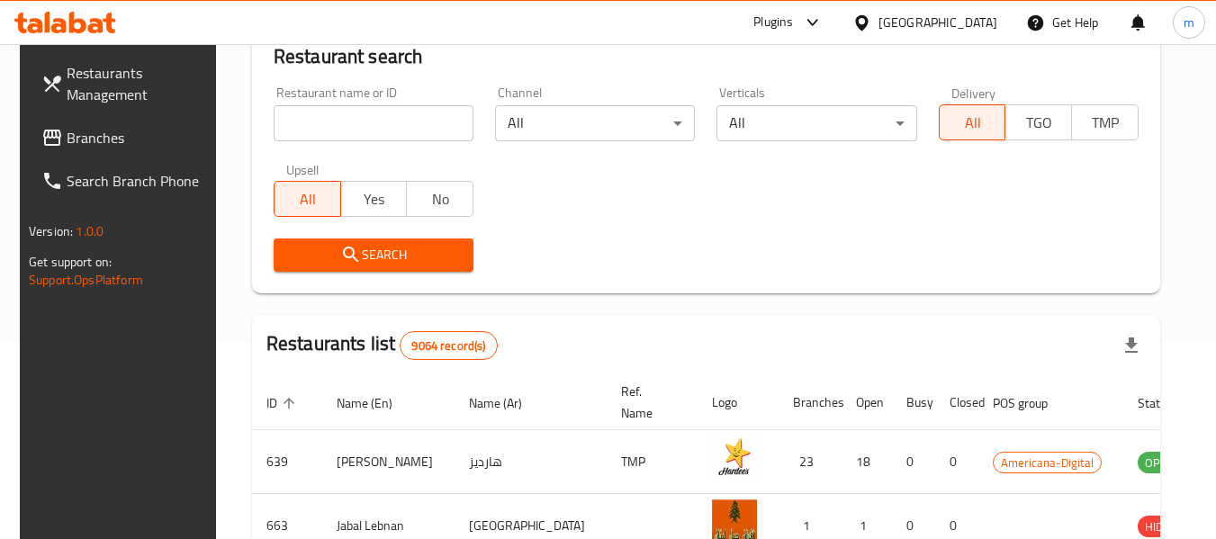
scroll to position [264, 0]
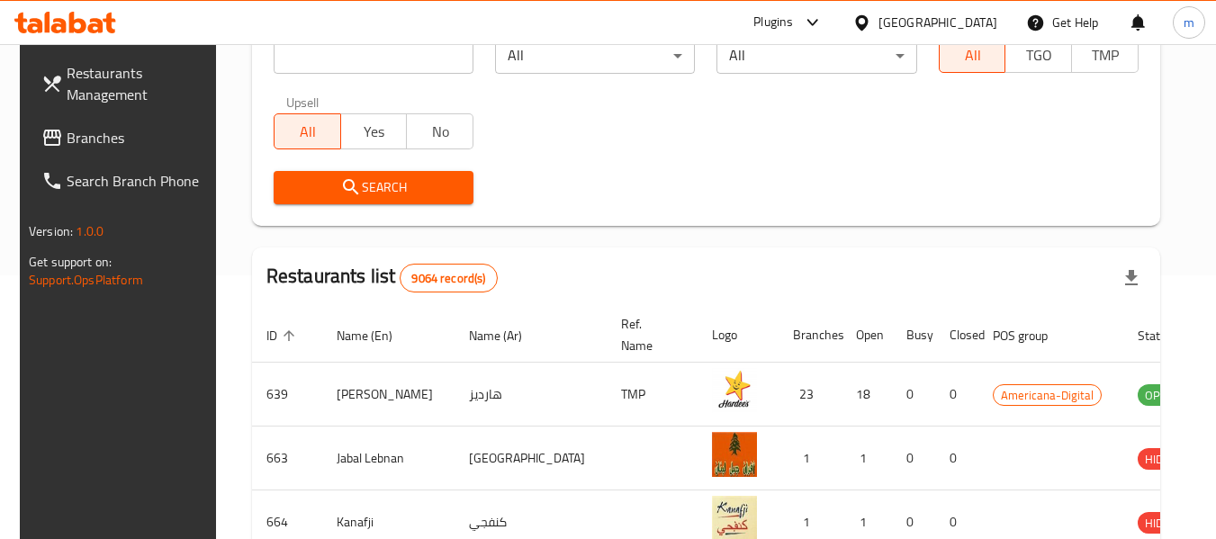
click at [85, 141] on span "Branches" at bounding box center [138, 138] width 142 height 22
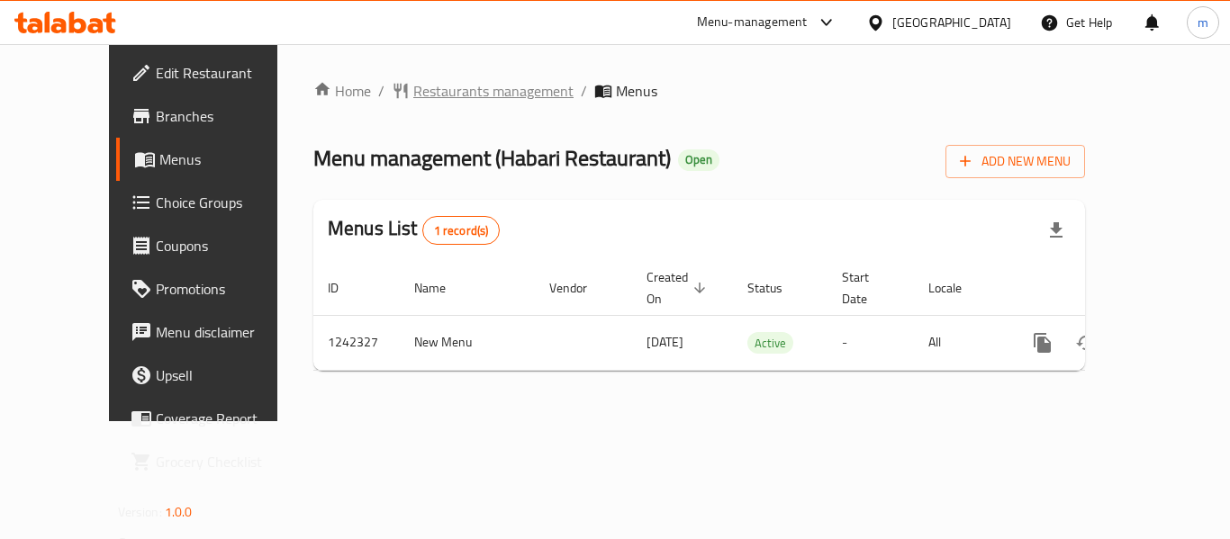
click at [425, 102] on span "Restaurants management" at bounding box center [493, 91] width 160 height 22
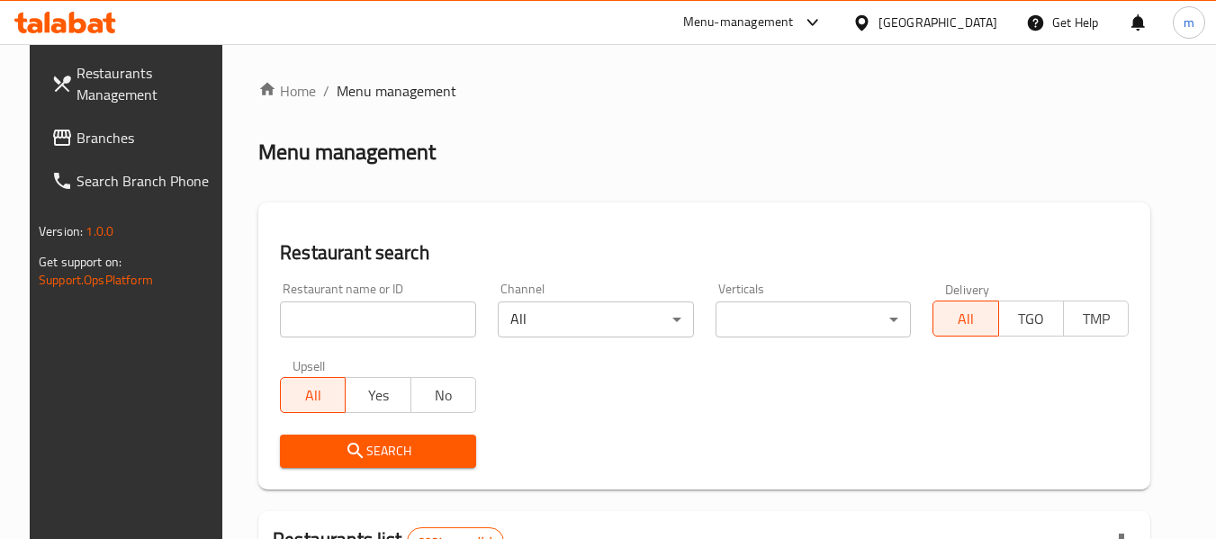
click at [368, 322] on input "search" at bounding box center [378, 320] width 196 height 36
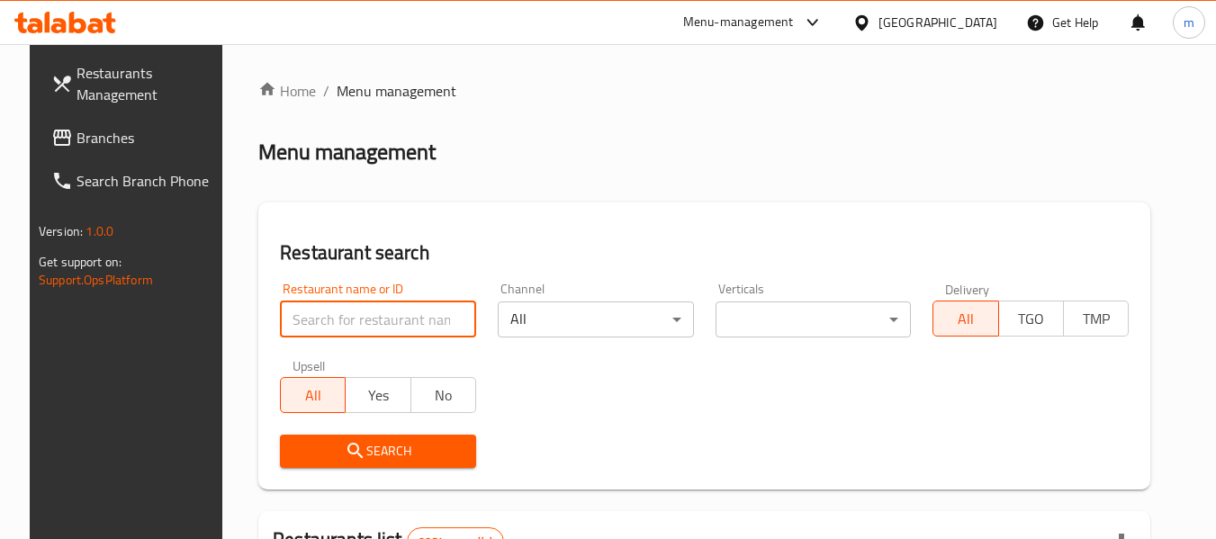
paste input "681098"
type input "681098"
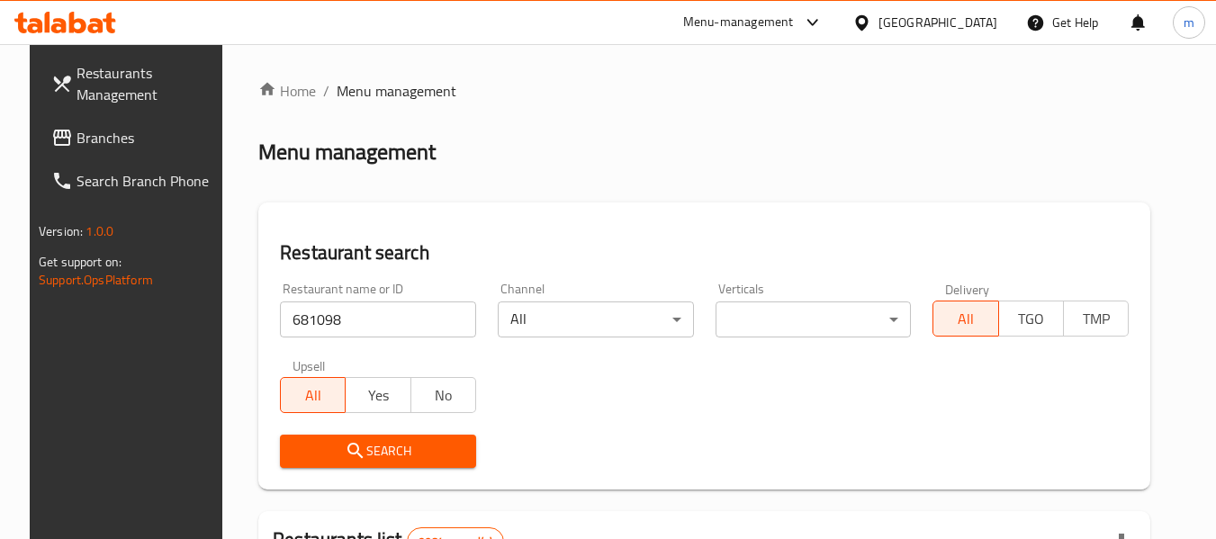
click at [361, 444] on span "Search" at bounding box center [377, 451] width 167 height 23
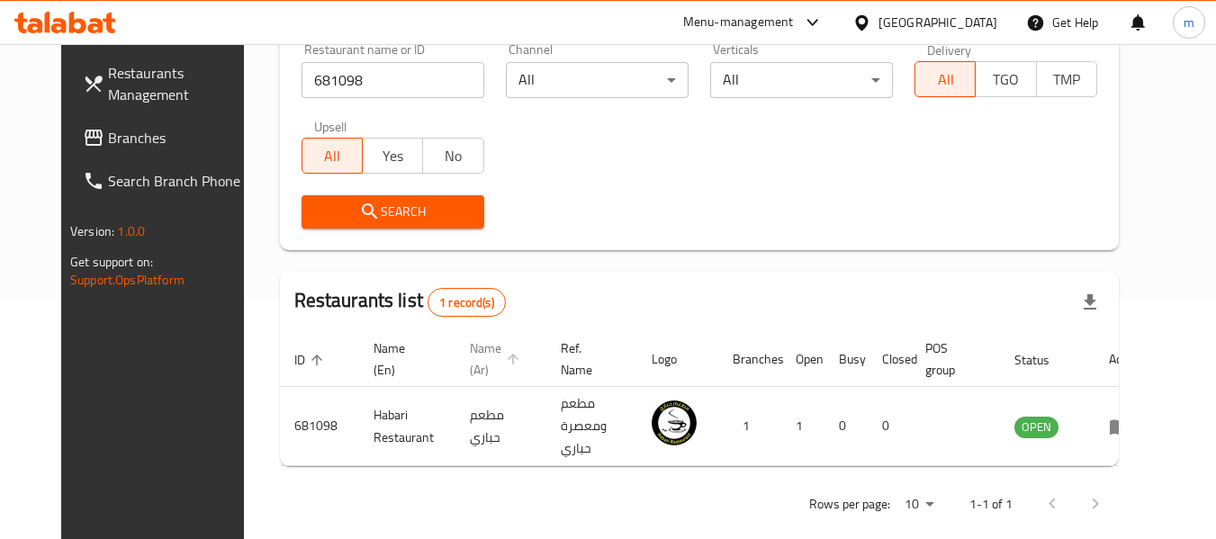
scroll to position [241, 0]
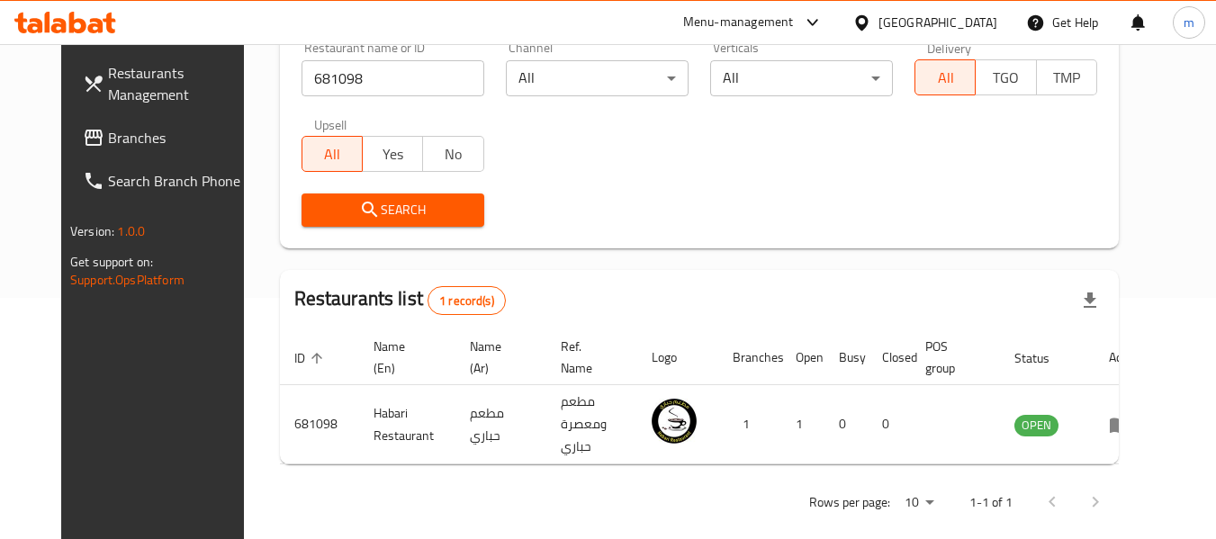
drag, startPoint x: 94, startPoint y: 132, endPoint x: 79, endPoint y: 134, distance: 14.5
click at [108, 132] on span "Branches" at bounding box center [179, 138] width 142 height 22
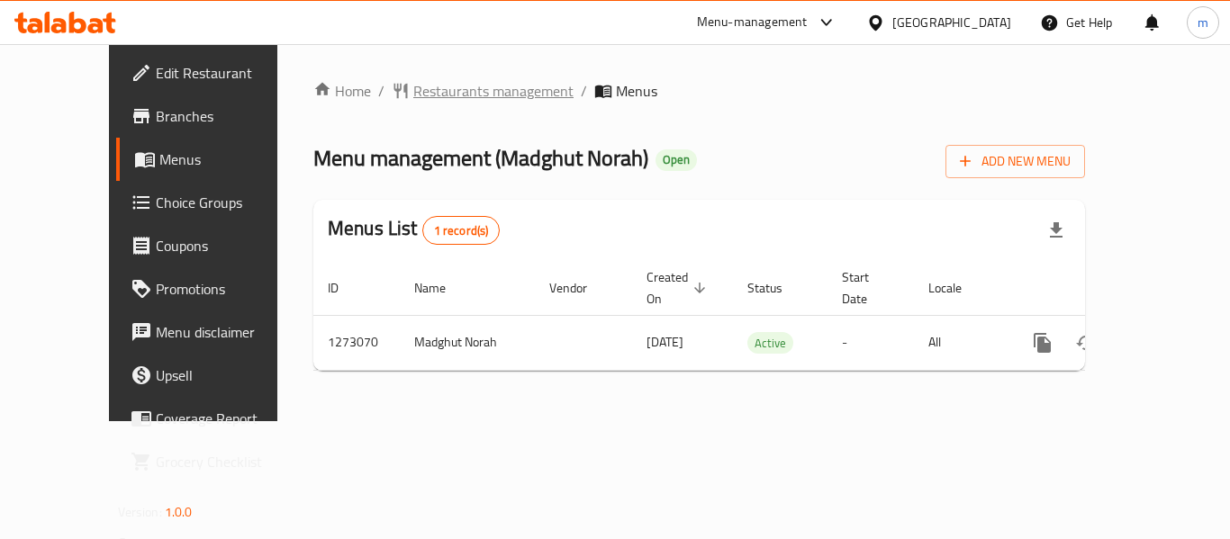
click at [415, 88] on span "Restaurants management" at bounding box center [493, 91] width 160 height 22
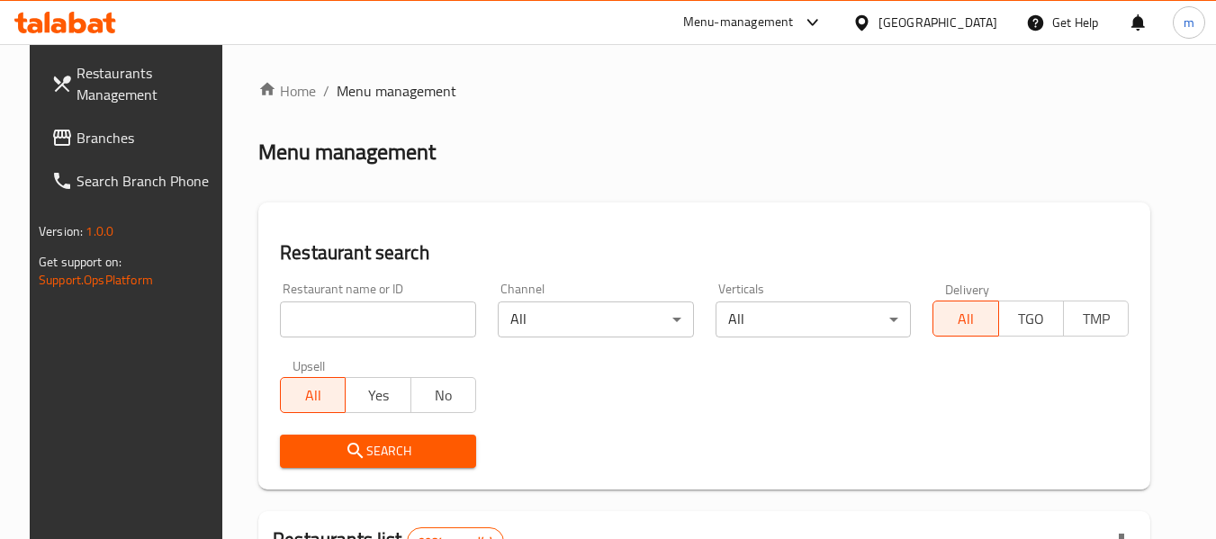
click at [350, 320] on input "search" at bounding box center [378, 320] width 196 height 36
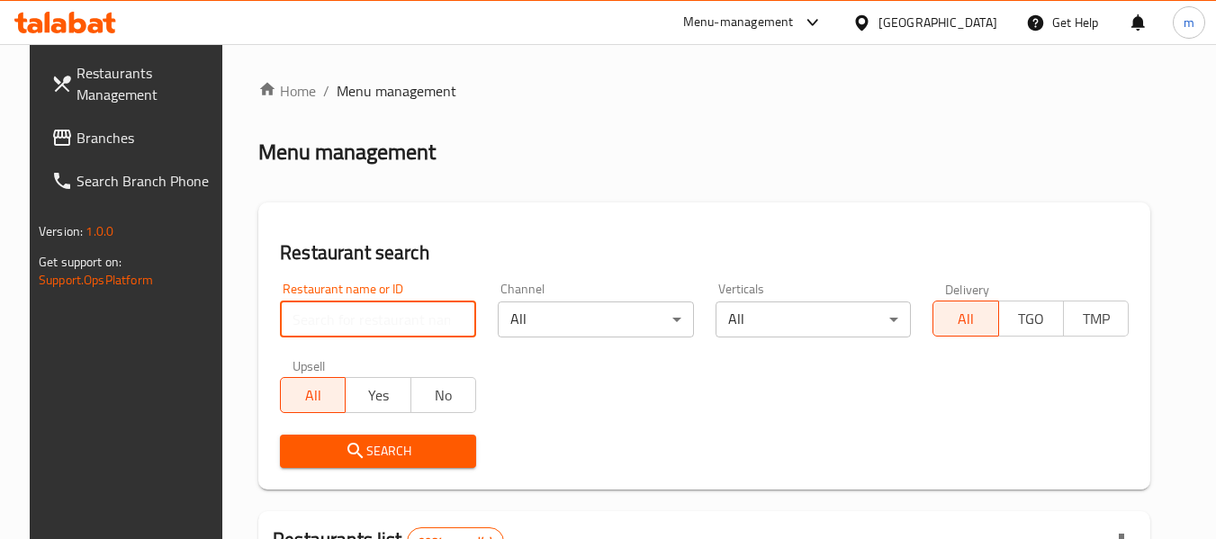
paste input "690383"
type input "690383"
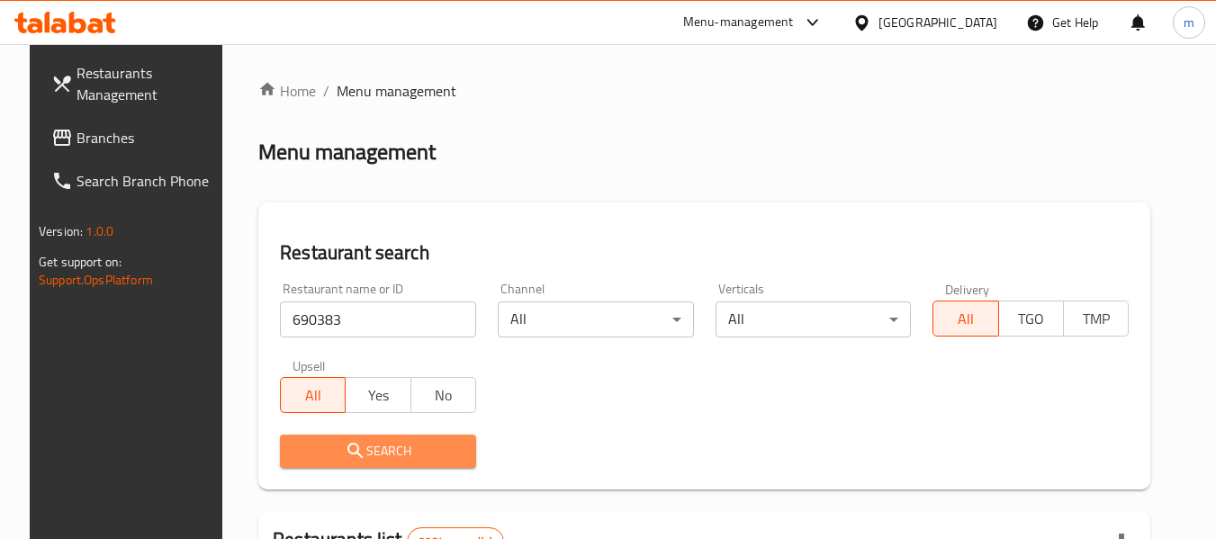
click at [361, 445] on span "Search" at bounding box center [377, 451] width 167 height 23
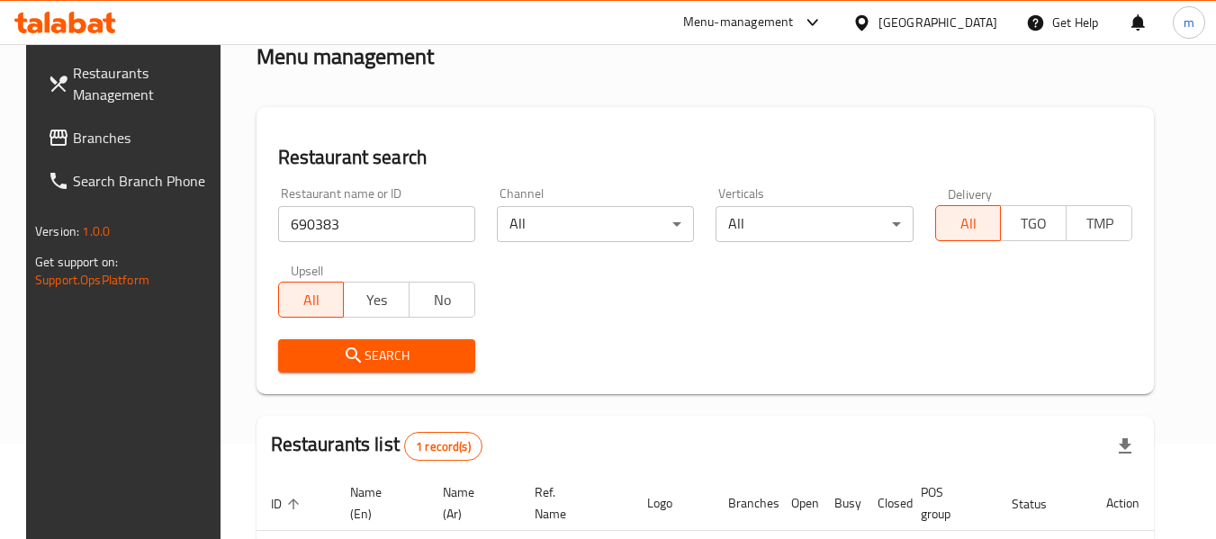
scroll to position [264, 0]
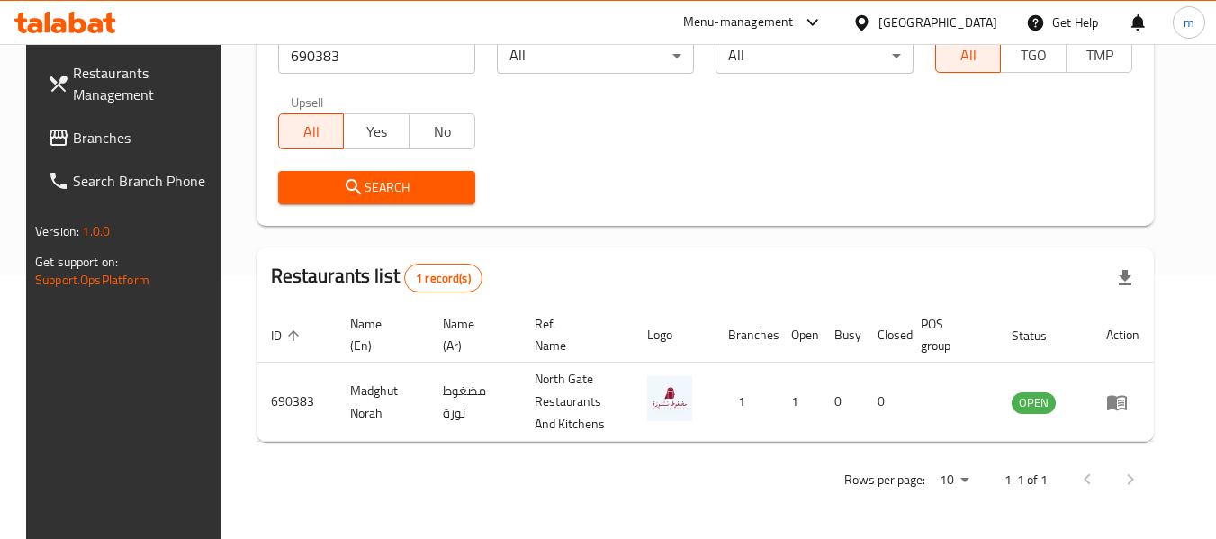
click at [978, 14] on div "[GEOGRAPHIC_DATA]" at bounding box center [938, 23] width 119 height 20
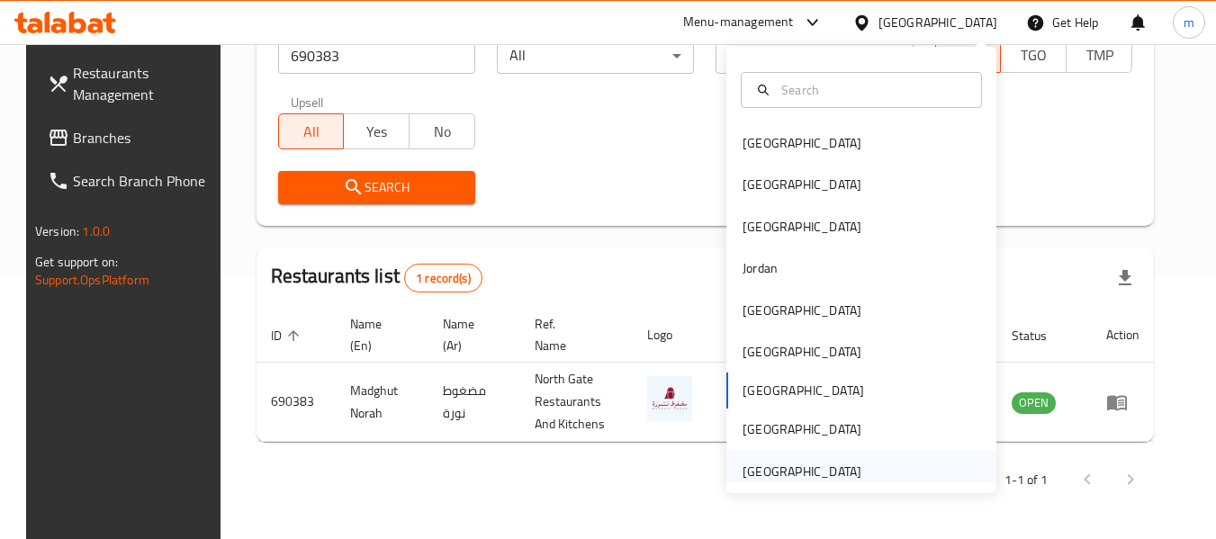
click at [809, 472] on div "[GEOGRAPHIC_DATA]" at bounding box center [802, 472] width 119 height 20
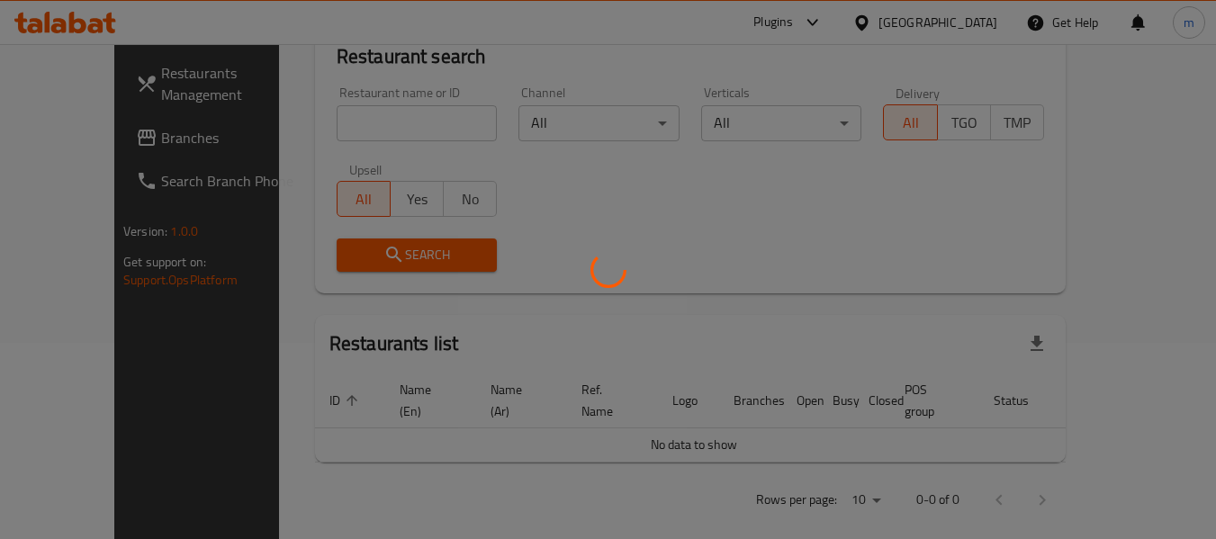
scroll to position [264, 0]
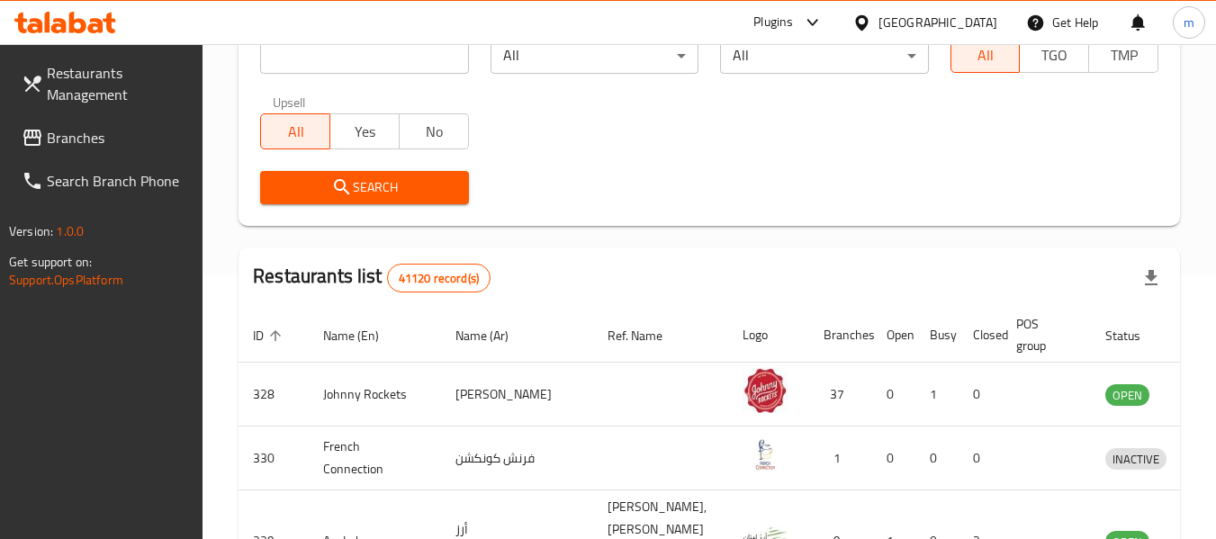
click at [96, 131] on span "Branches" at bounding box center [118, 138] width 142 height 22
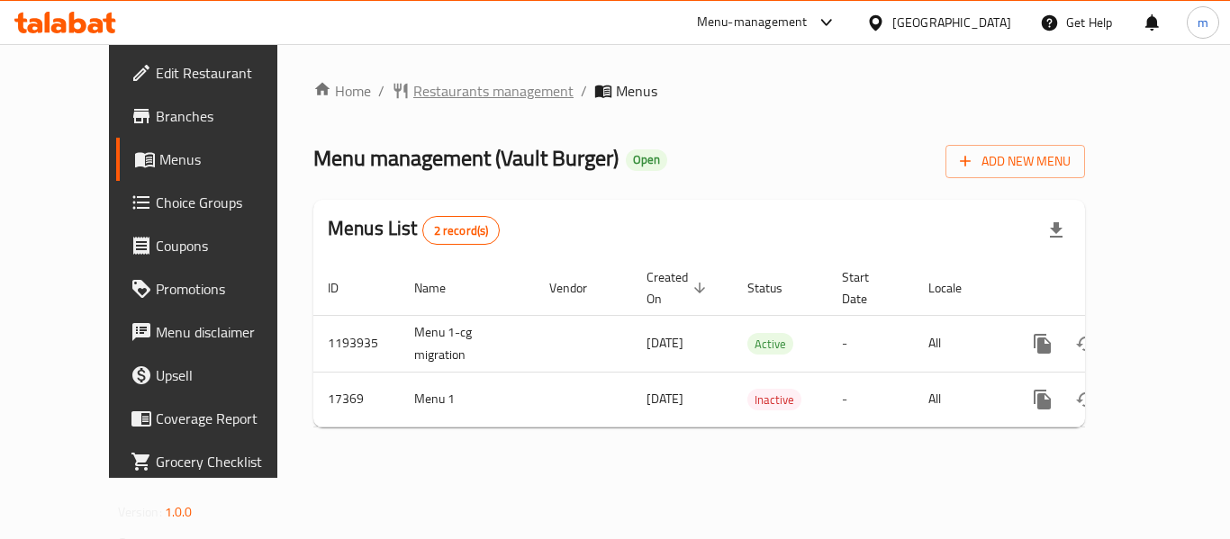
click at [417, 89] on span "Restaurants management" at bounding box center [493, 91] width 160 height 22
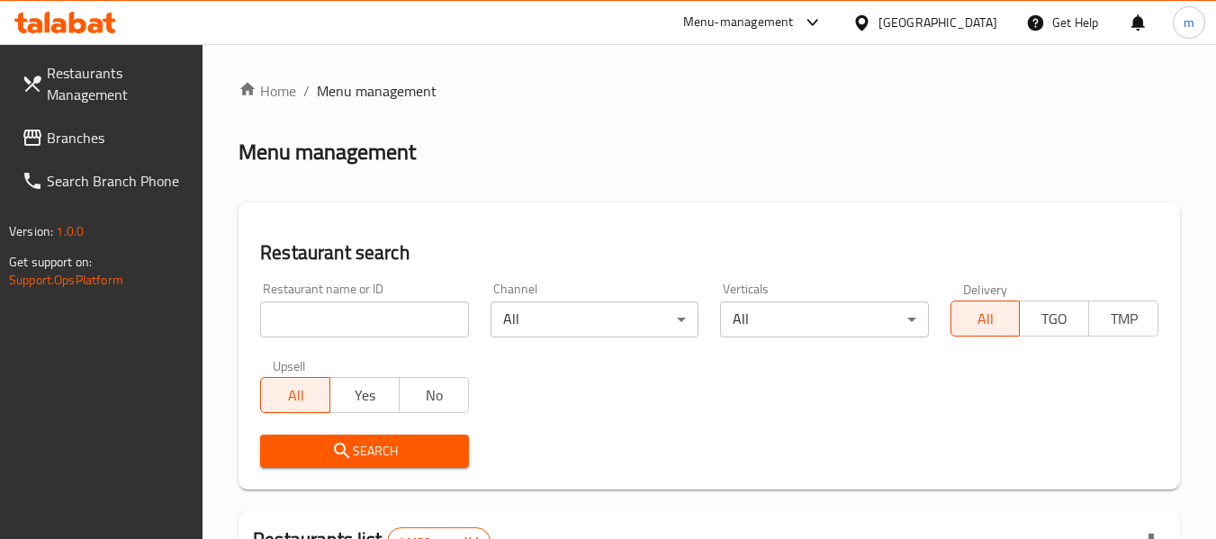
click at [365, 322] on input "search" at bounding box center [364, 320] width 208 height 36
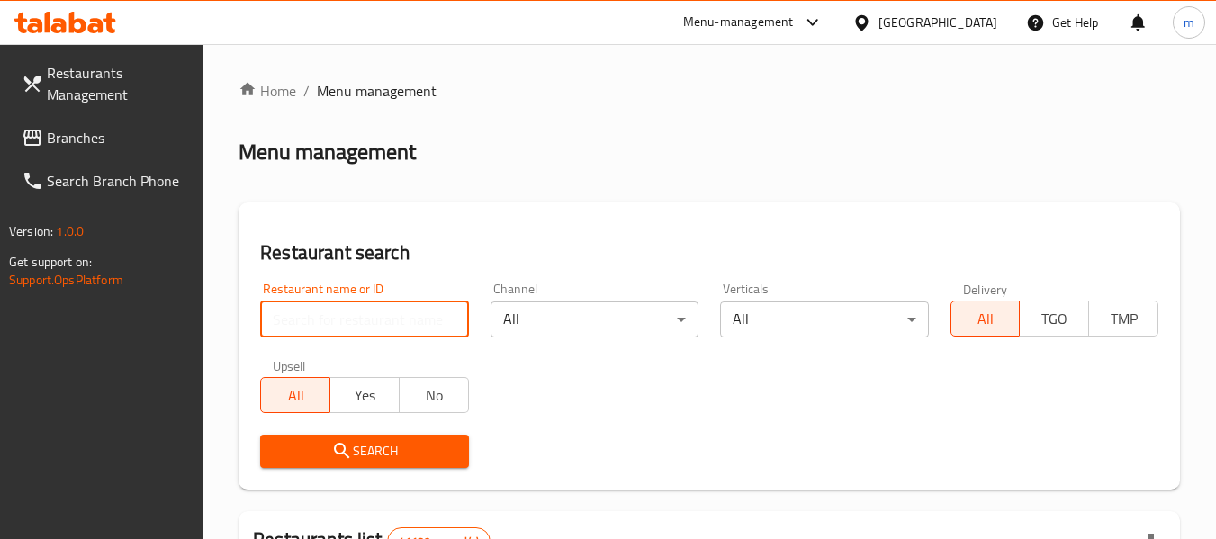
paste input "9696"
type input "9696"
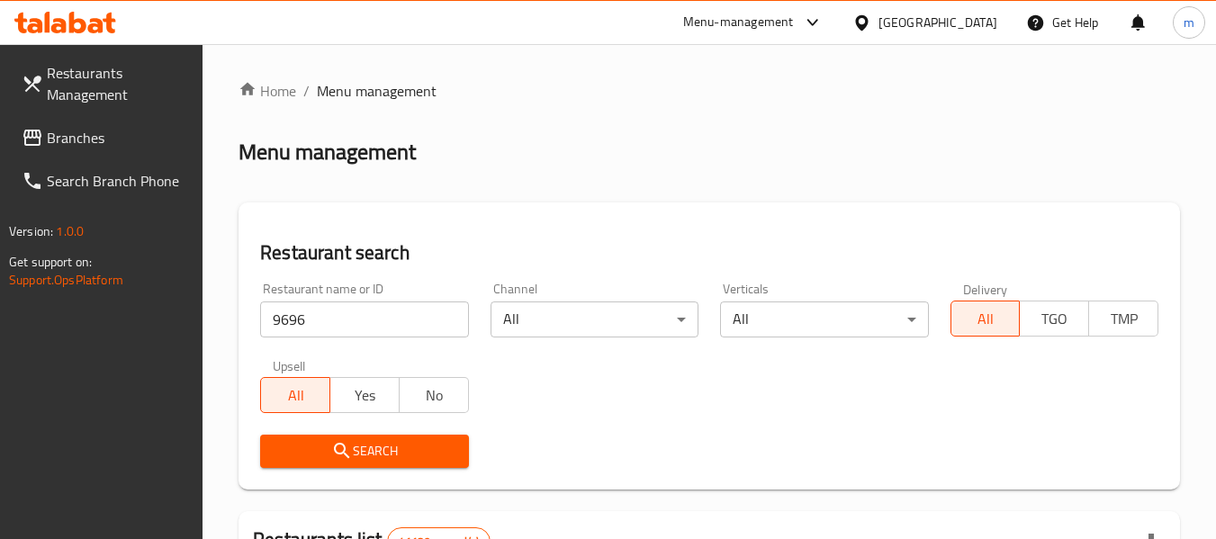
click at [358, 462] on span "Search" at bounding box center [364, 451] width 179 height 23
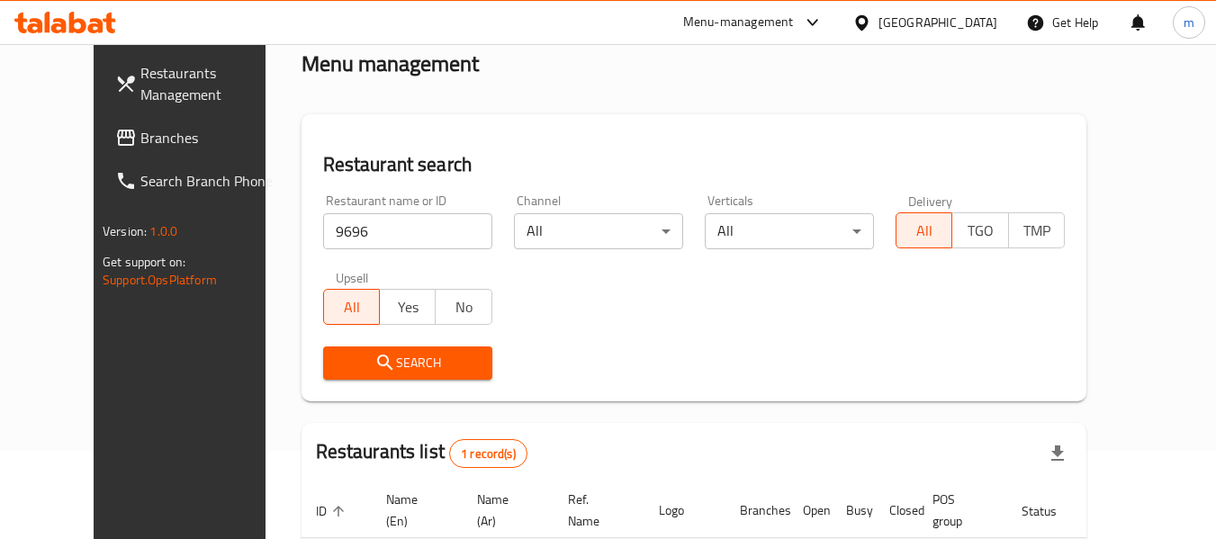
scroll to position [248, 0]
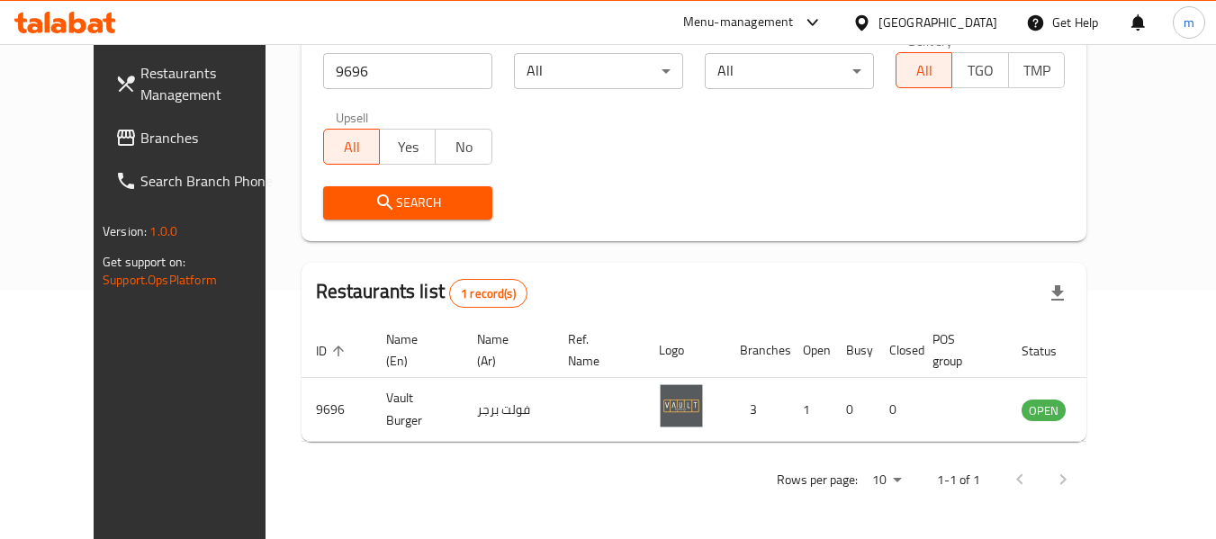
click at [140, 144] on span "Branches" at bounding box center [211, 138] width 142 height 22
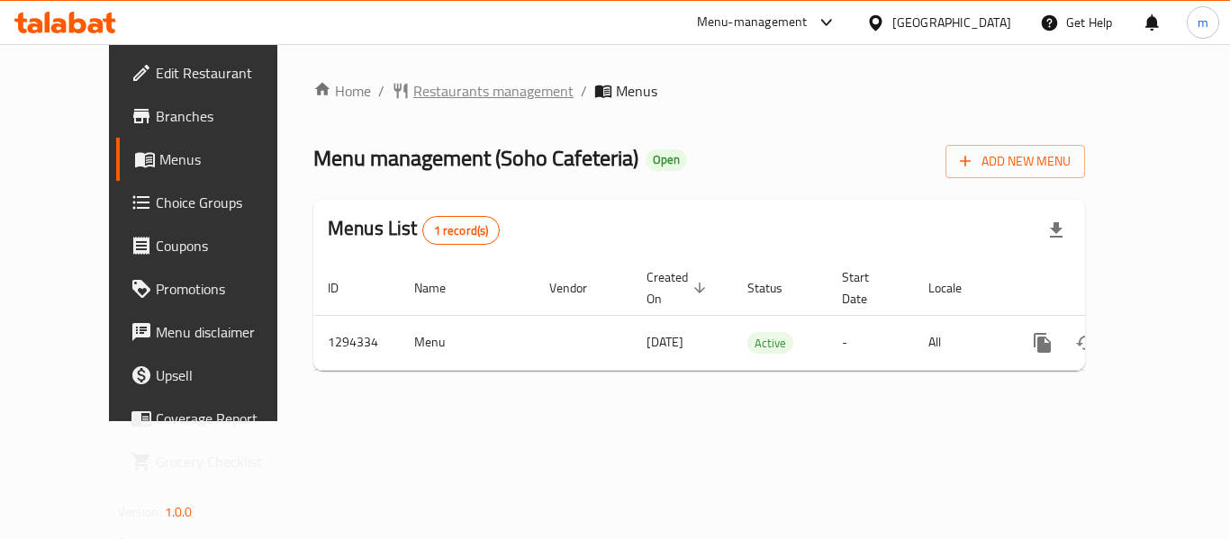
click at [452, 89] on span "Restaurants management" at bounding box center [493, 91] width 160 height 22
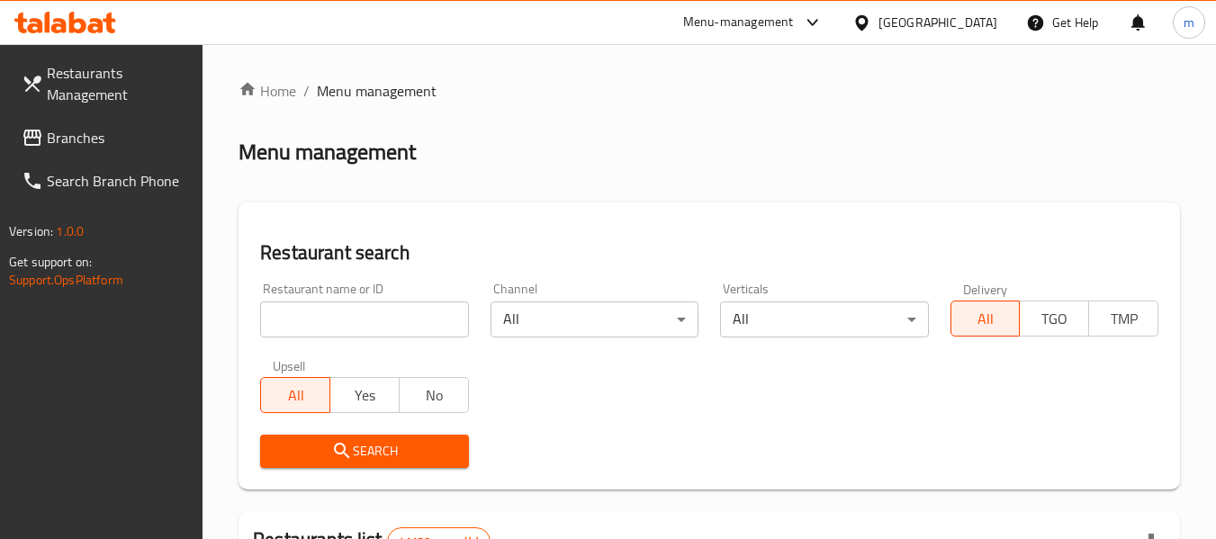
click at [373, 311] on input "search" at bounding box center [364, 320] width 208 height 36
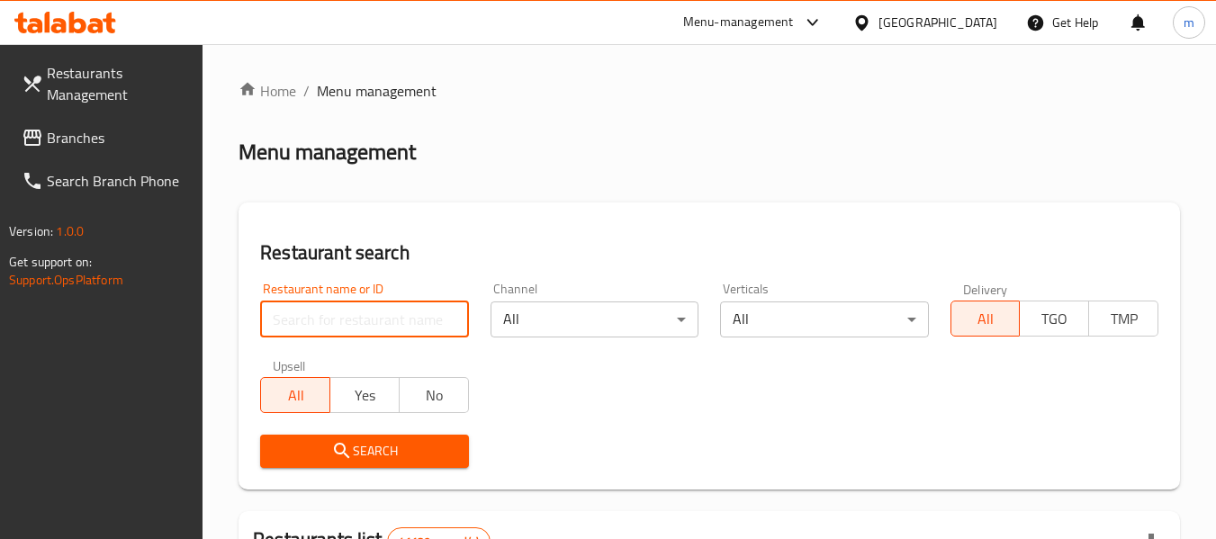
paste input "699741"
type input "699741"
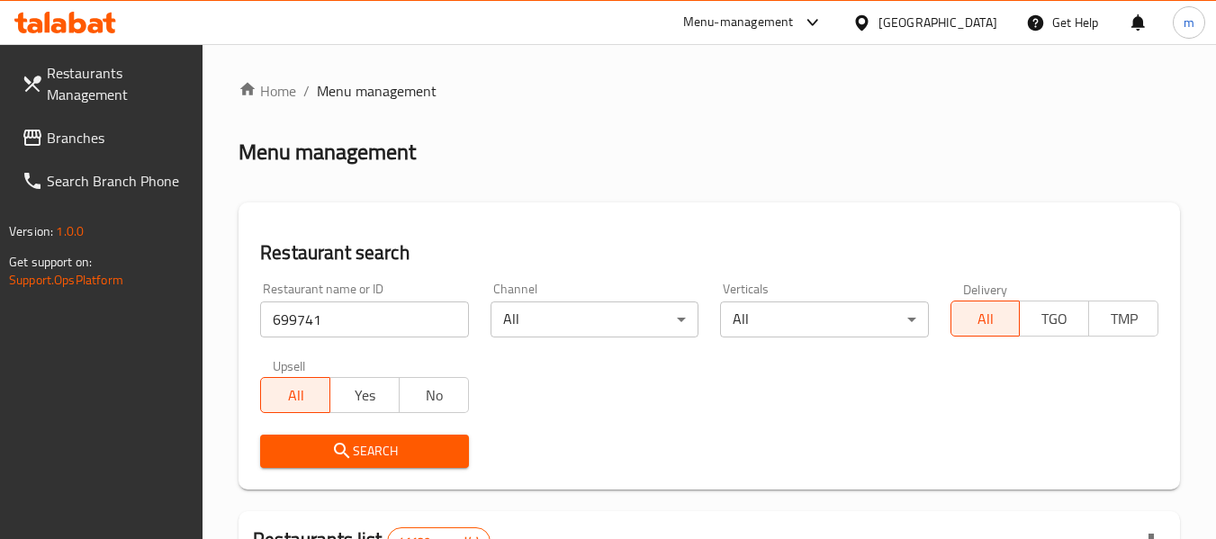
click at [391, 448] on span "Search" at bounding box center [364, 451] width 179 height 23
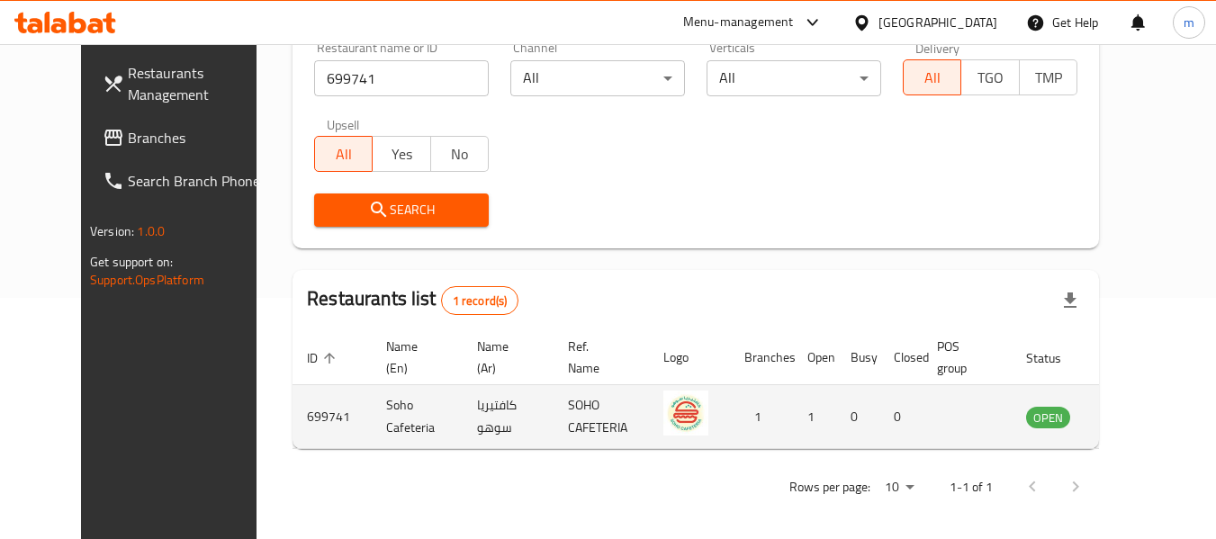
scroll to position [248, 0]
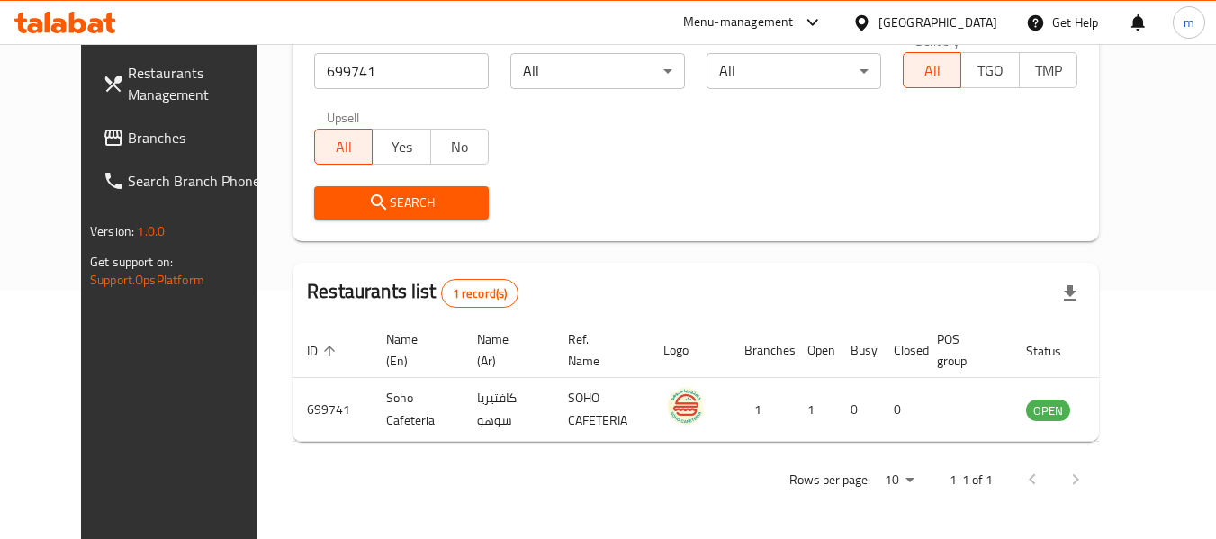
drag, startPoint x: 98, startPoint y: 134, endPoint x: 94, endPoint y: 144, distance: 10.9
click at [128, 133] on span "Branches" at bounding box center [199, 138] width 142 height 22
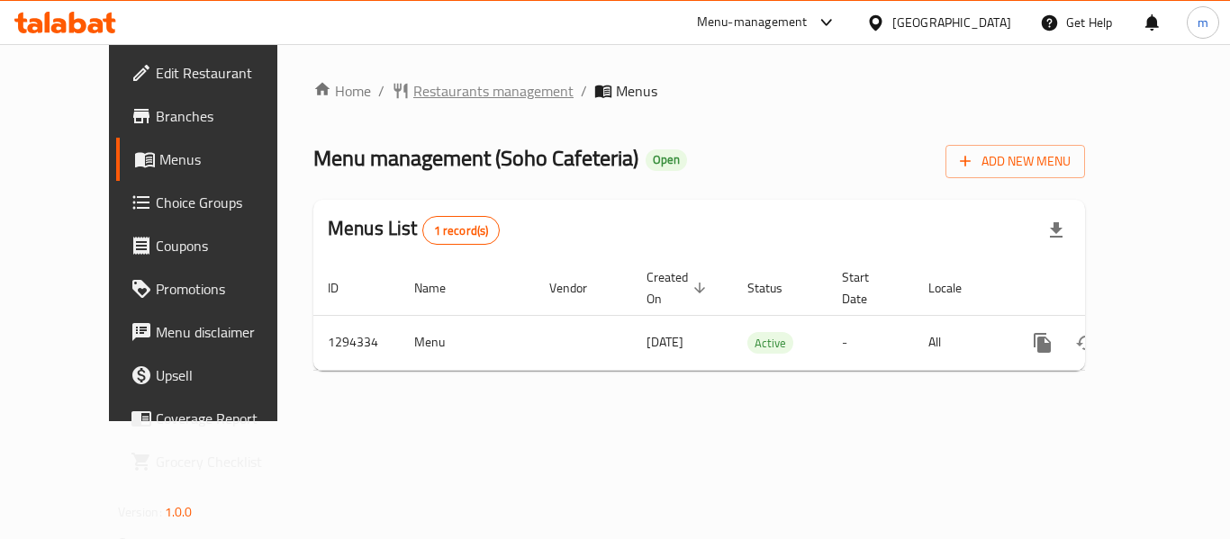
click at [416, 98] on span "Restaurants management" at bounding box center [493, 91] width 160 height 22
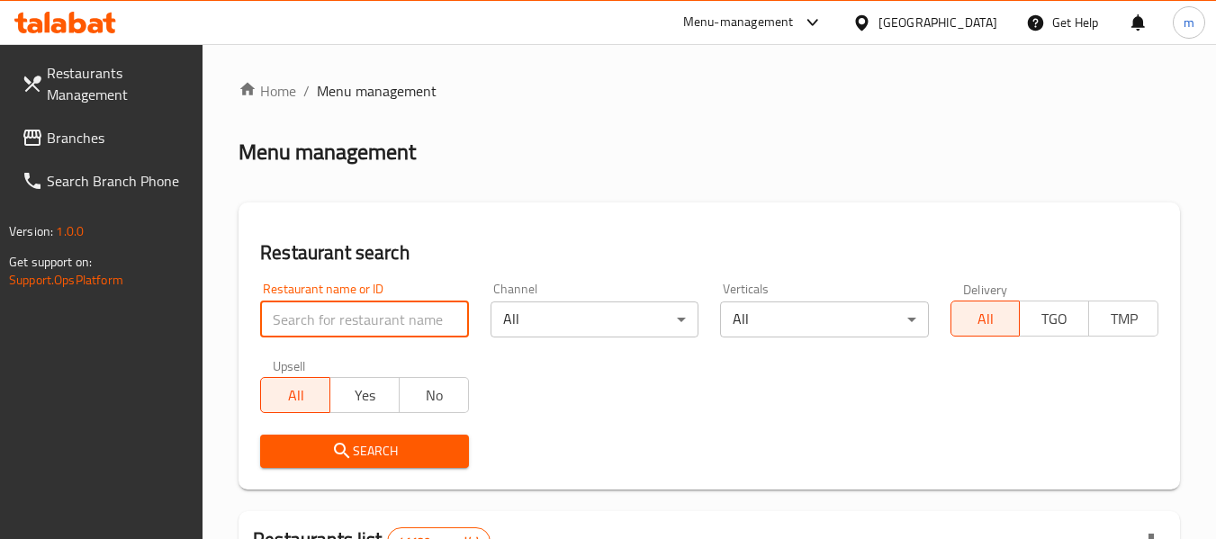
click at [358, 322] on input "search" at bounding box center [364, 320] width 208 height 36
paste input "699741"
type input "699741"
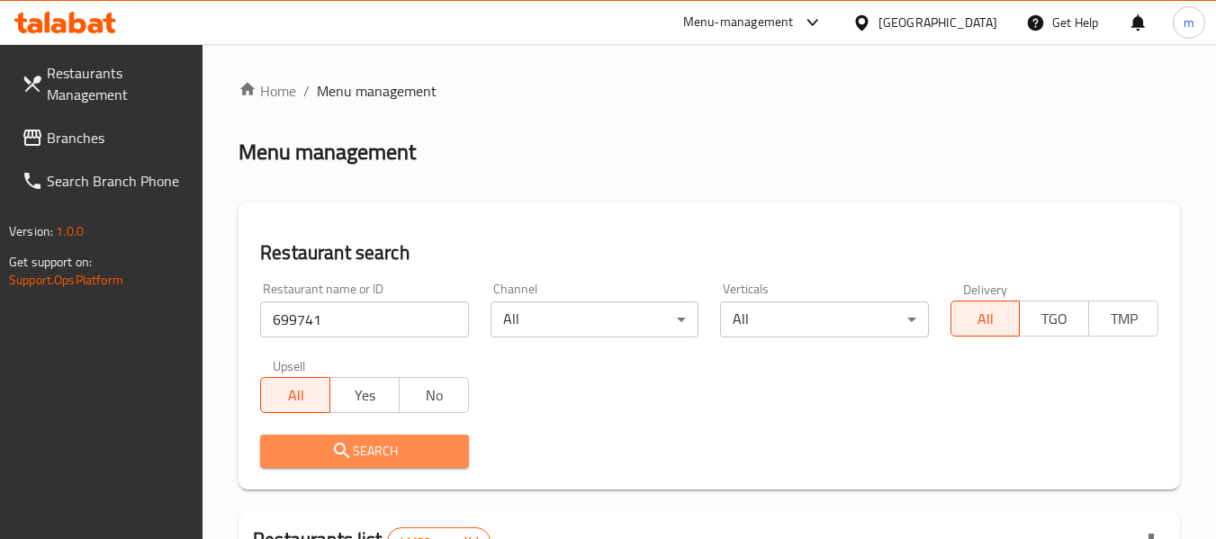
click at [381, 445] on span "Search" at bounding box center [364, 451] width 179 height 23
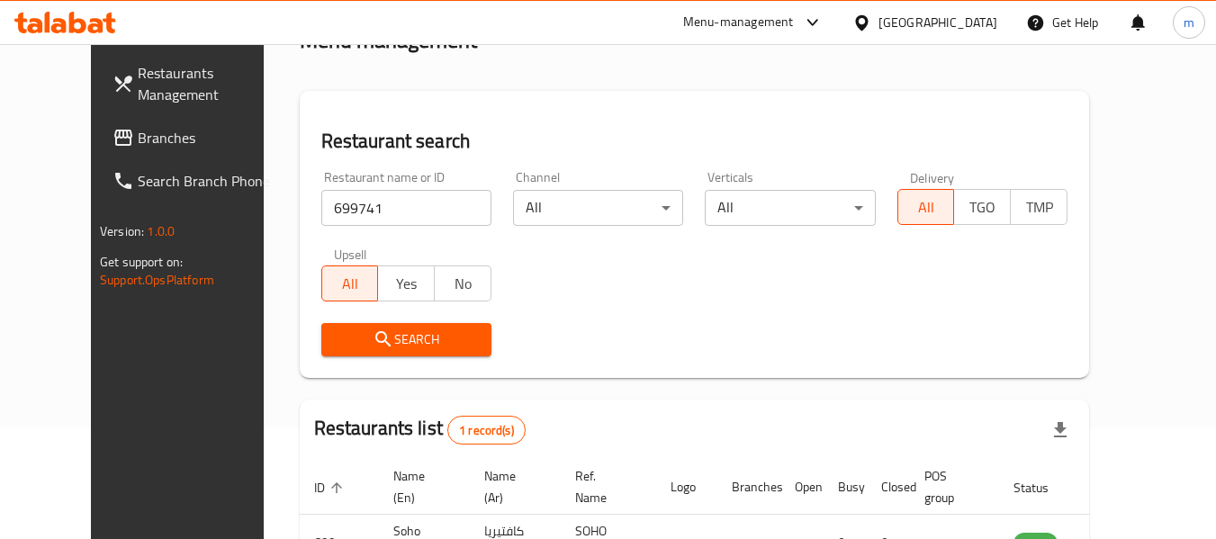
scroll to position [241, 0]
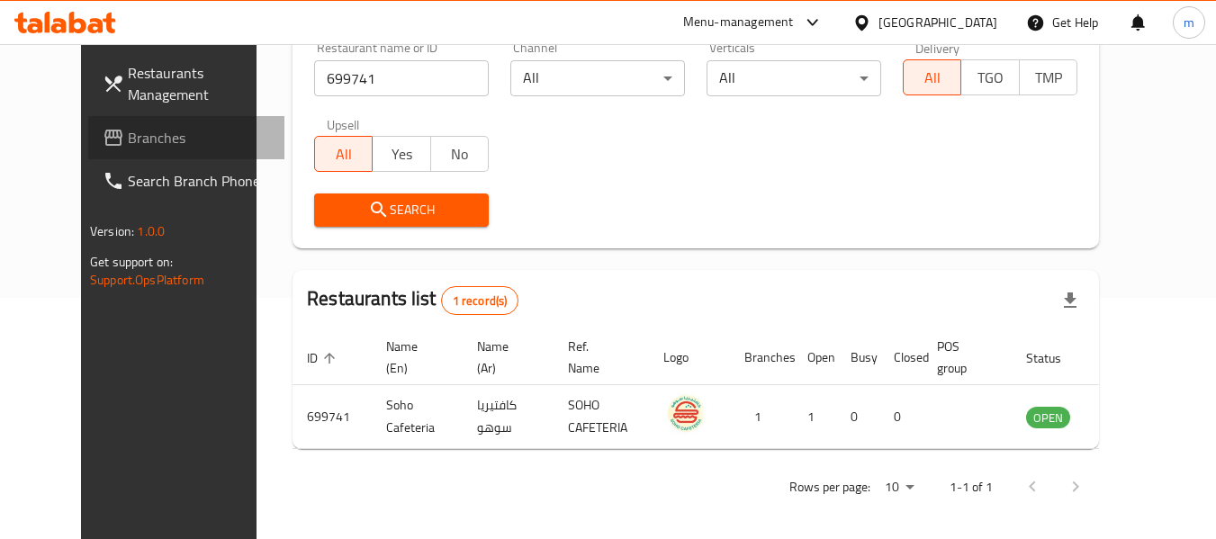
click at [128, 134] on span "Branches" at bounding box center [199, 138] width 142 height 22
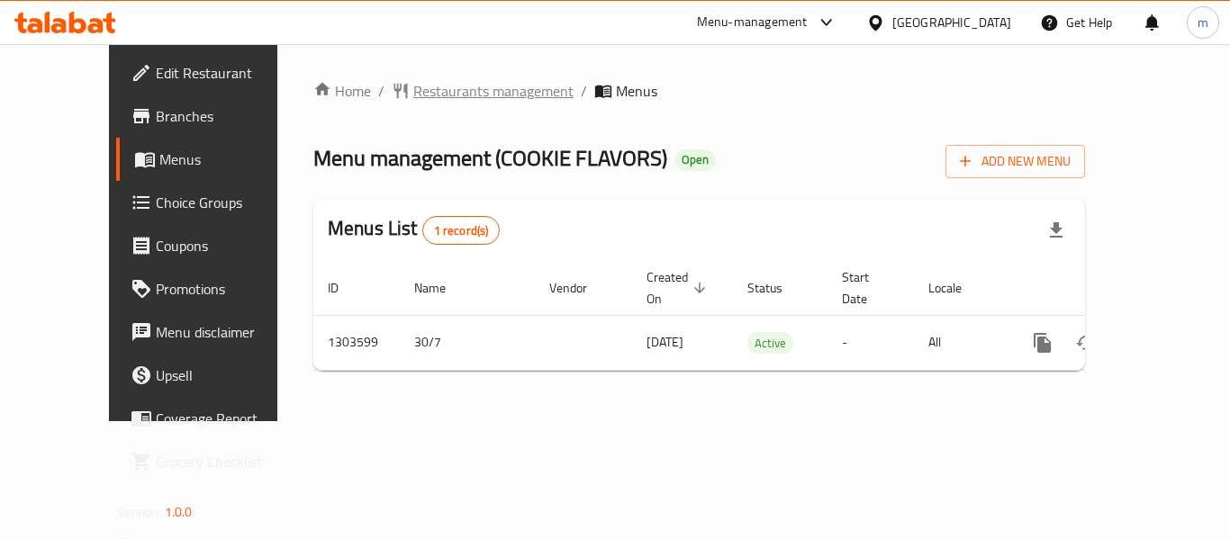
click at [413, 97] on span "Restaurants management" at bounding box center [493, 91] width 160 height 22
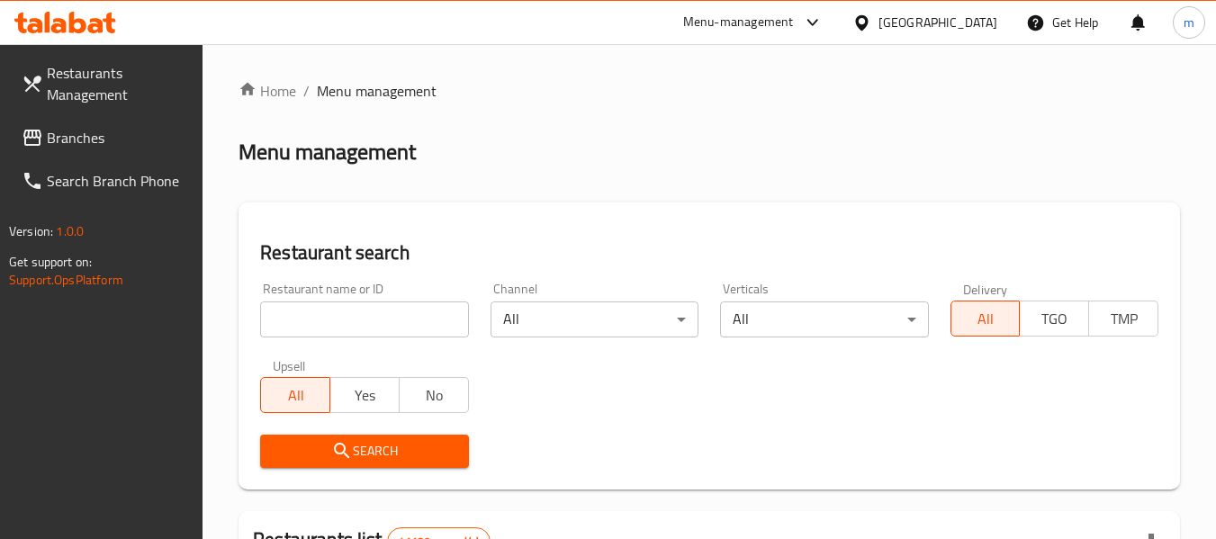
click at [372, 304] on input "search" at bounding box center [364, 320] width 208 height 36
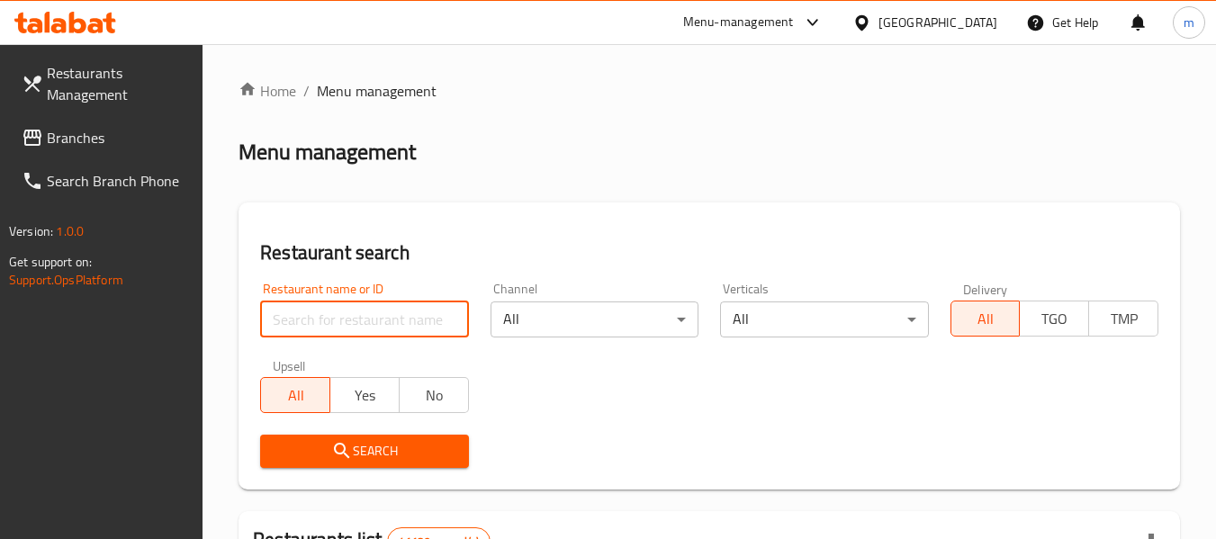
paste input "702903"
type input "702903"
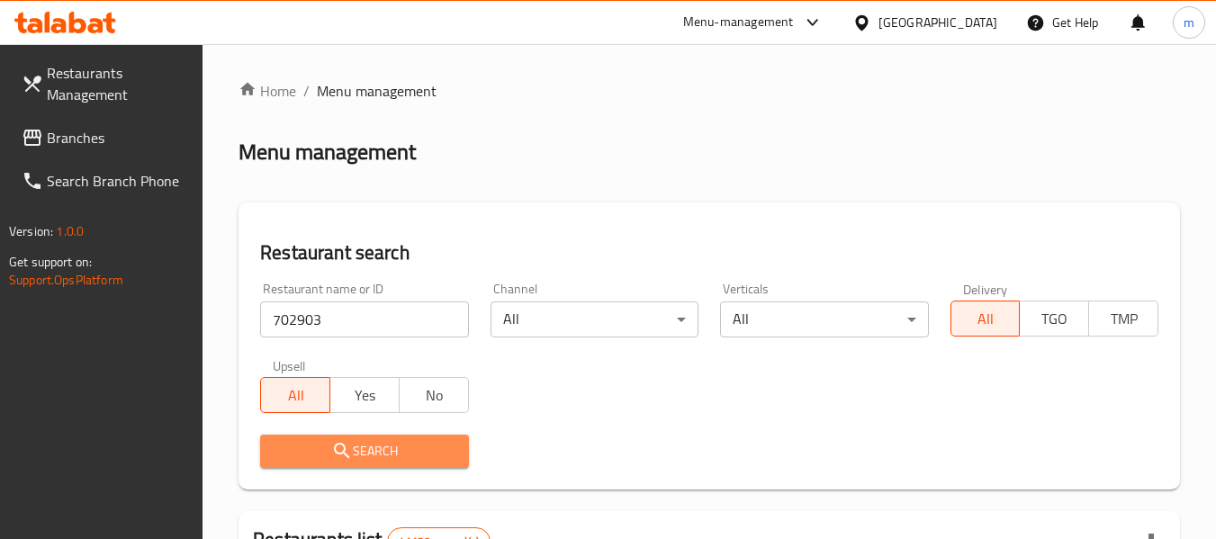
click at [411, 459] on span "Search" at bounding box center [364, 451] width 179 height 23
click at [411, 446] on div at bounding box center [608, 269] width 1216 height 539
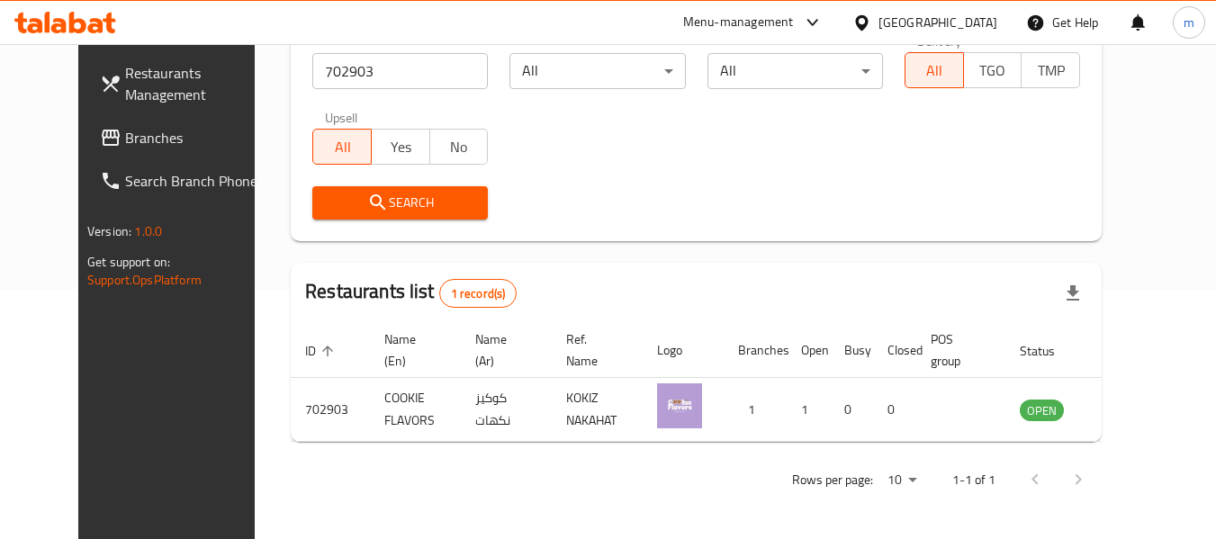
scroll to position [248, 0]
click at [901, 25] on div "[GEOGRAPHIC_DATA]" at bounding box center [938, 23] width 119 height 20
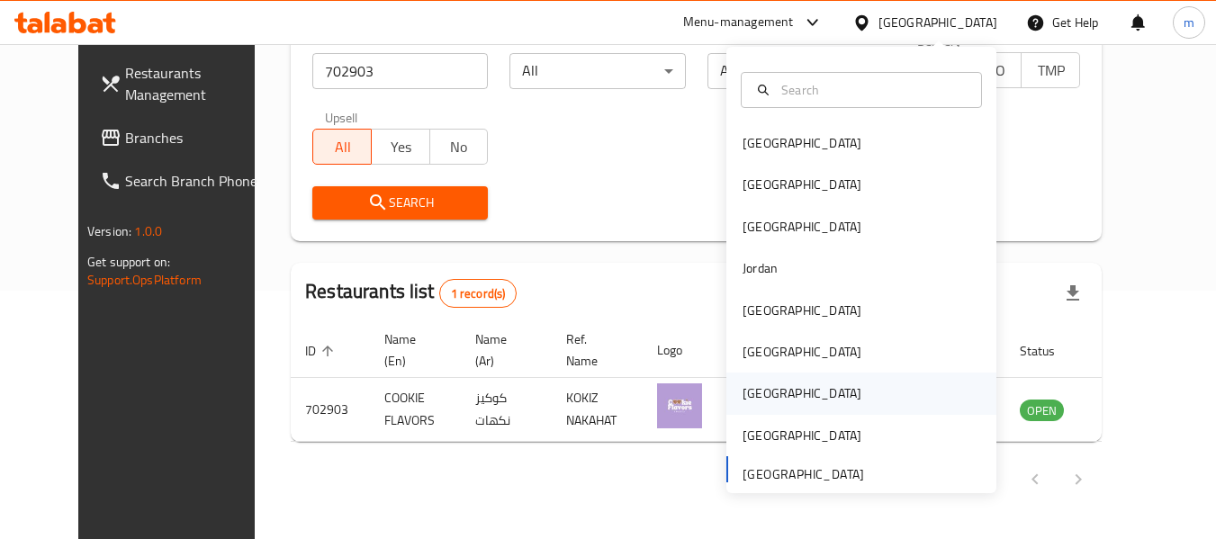
click at [758, 396] on div "[GEOGRAPHIC_DATA]" at bounding box center [802, 394] width 119 height 20
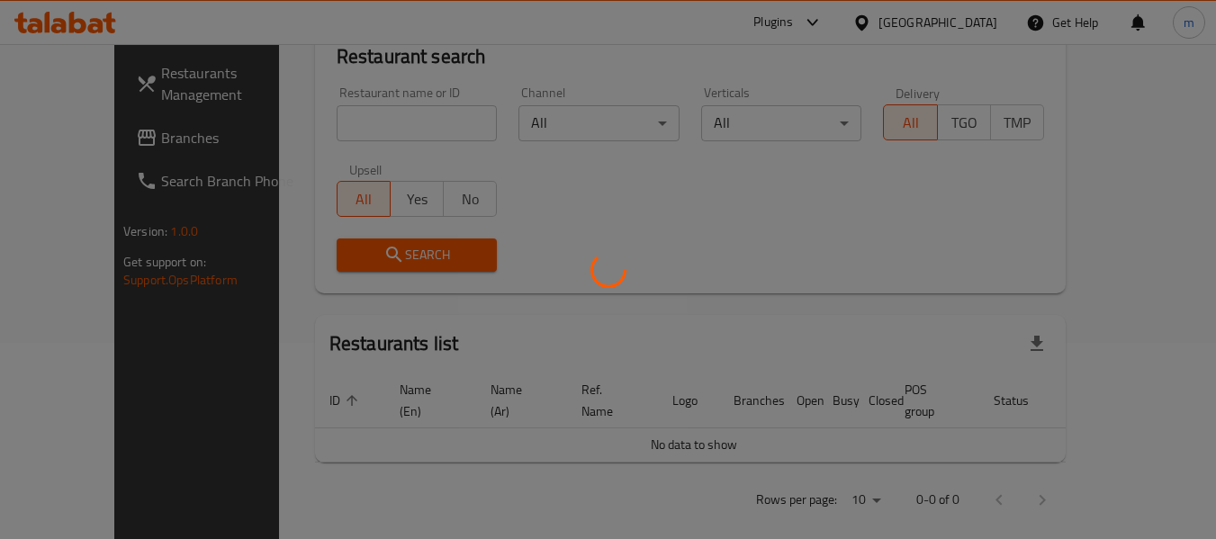
scroll to position [248, 0]
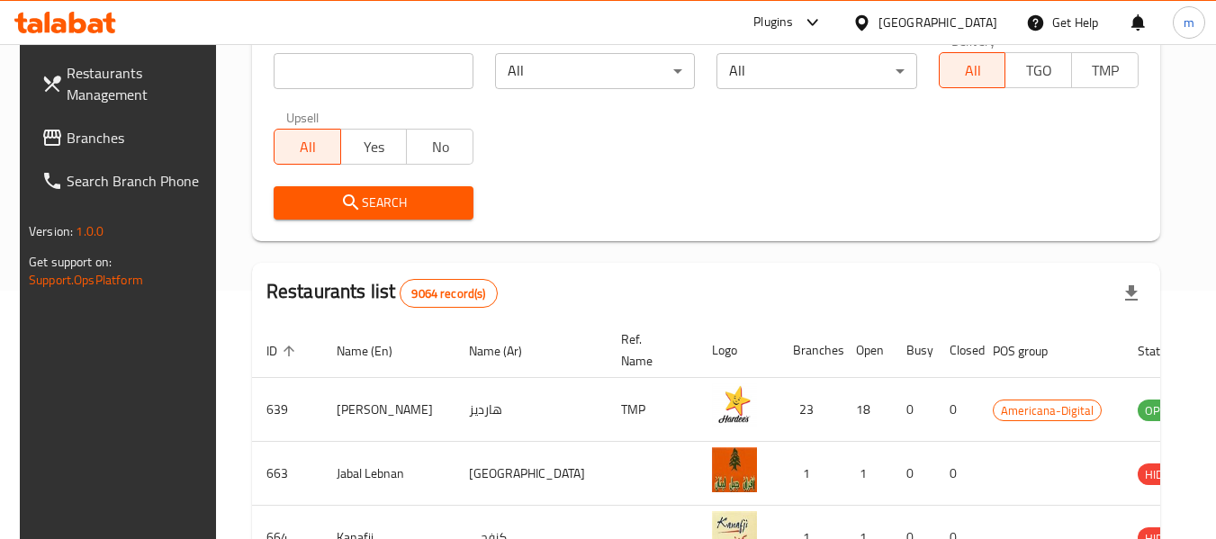
click at [71, 135] on span "Branches" at bounding box center [138, 138] width 142 height 22
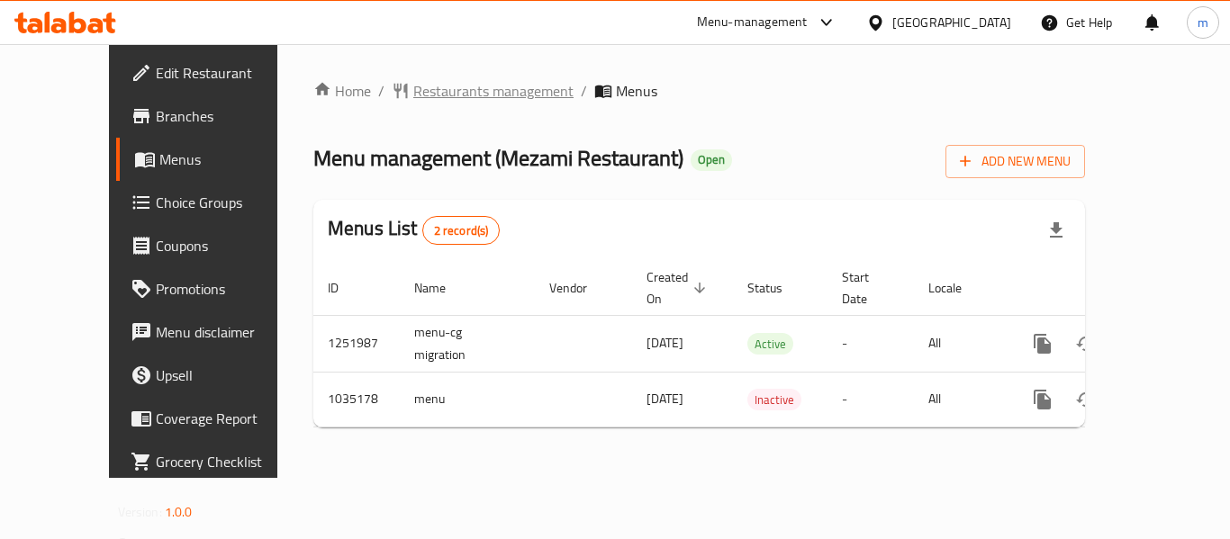
click at [446, 92] on span "Restaurants management" at bounding box center [493, 91] width 160 height 22
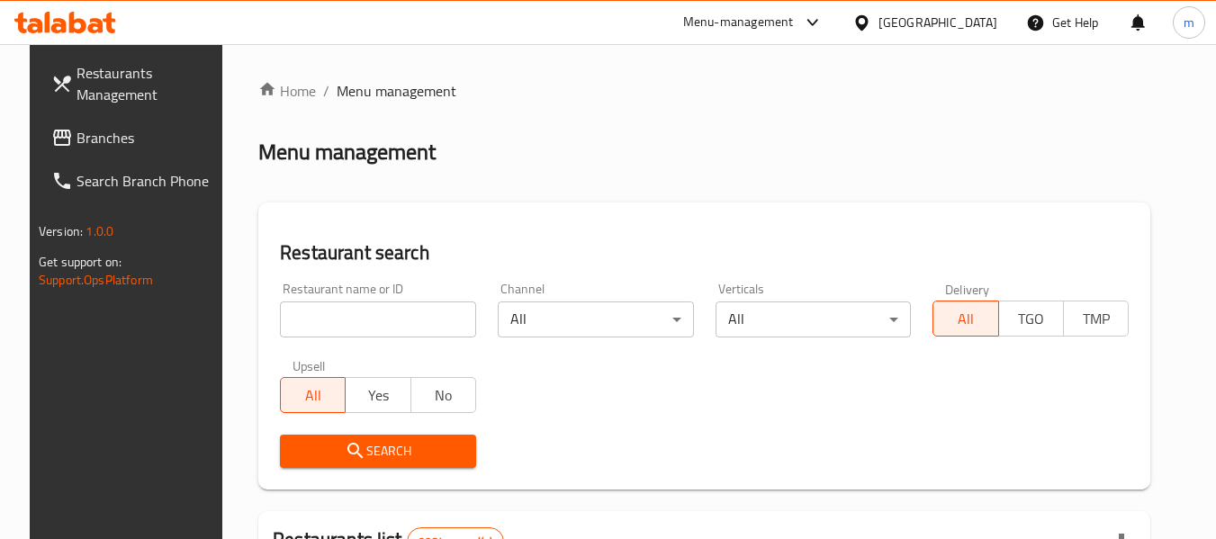
click at [374, 316] on input "search" at bounding box center [378, 320] width 196 height 36
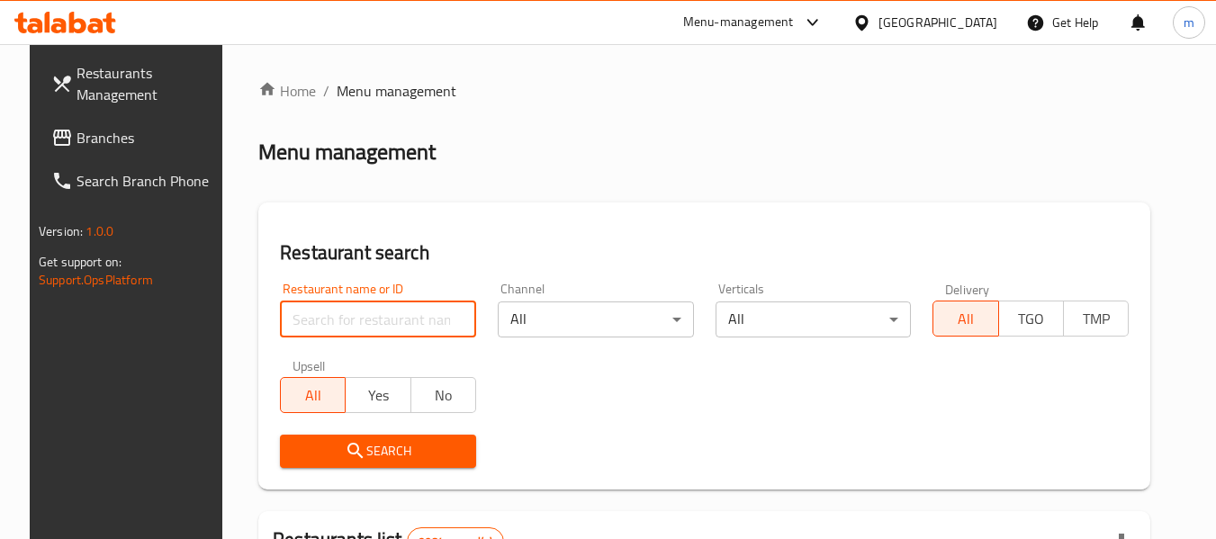
paste input "661621"
type input "661621"
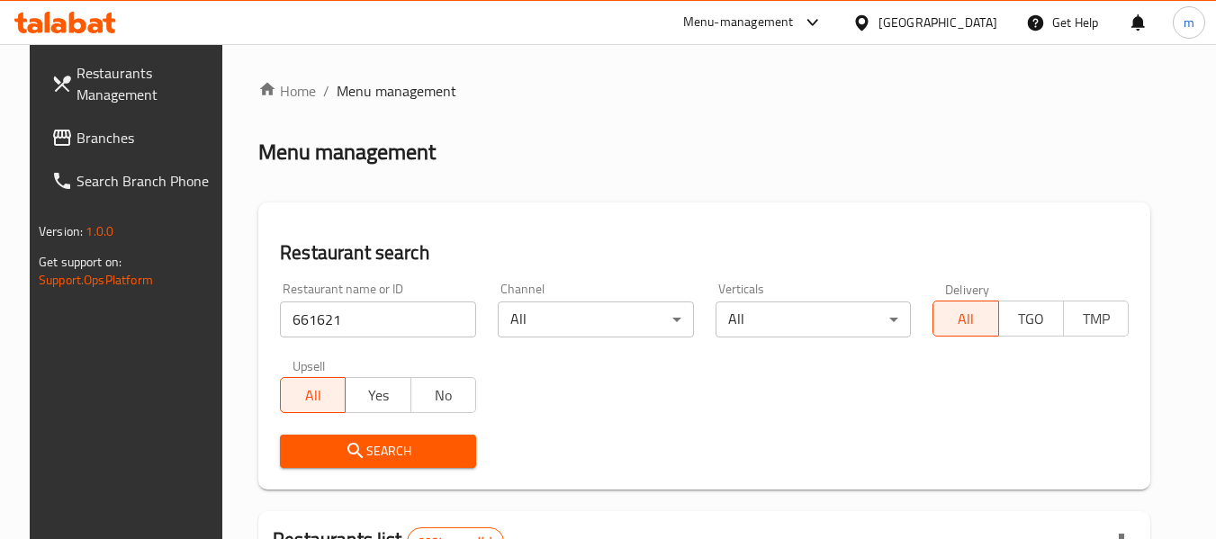
click at [384, 450] on span "Search" at bounding box center [377, 451] width 167 height 23
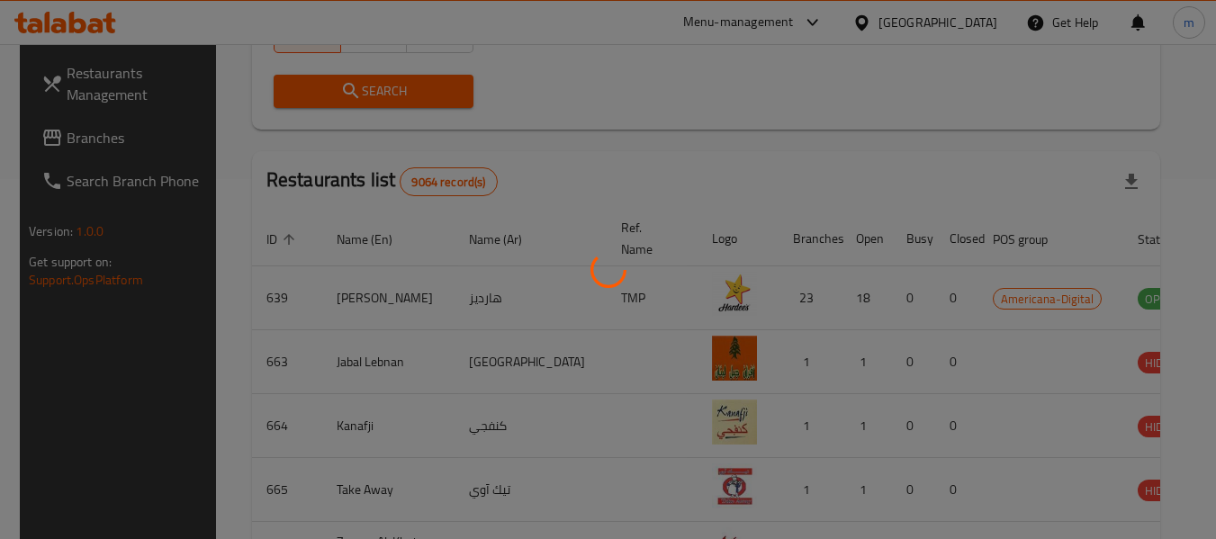
scroll to position [248, 0]
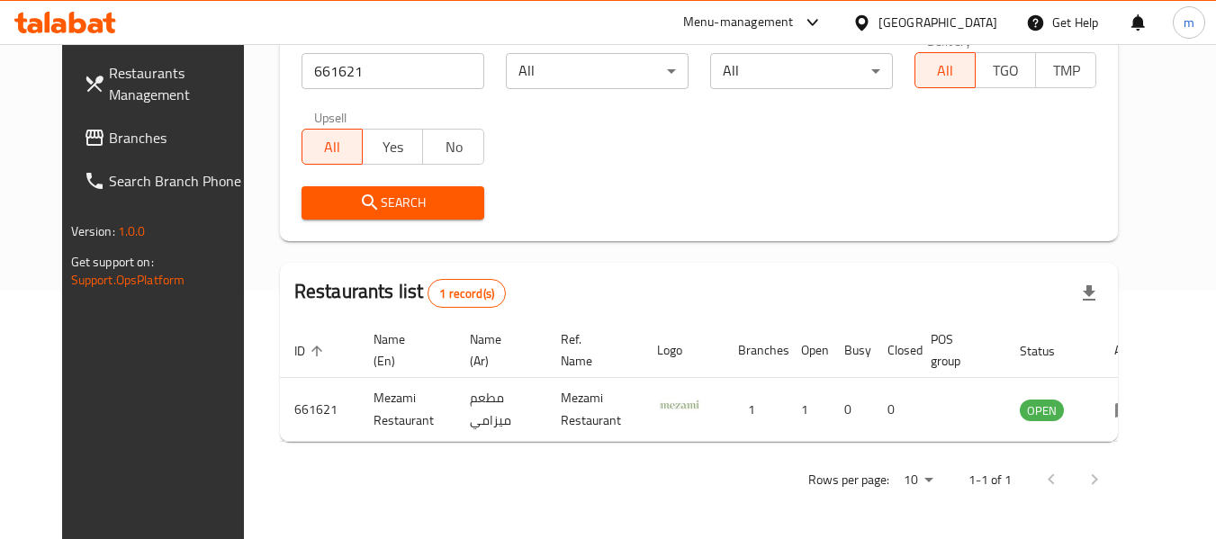
click at [981, 10] on div "[GEOGRAPHIC_DATA]" at bounding box center [925, 22] width 174 height 43
click at [981, 14] on div "Qatar" at bounding box center [938, 23] width 119 height 20
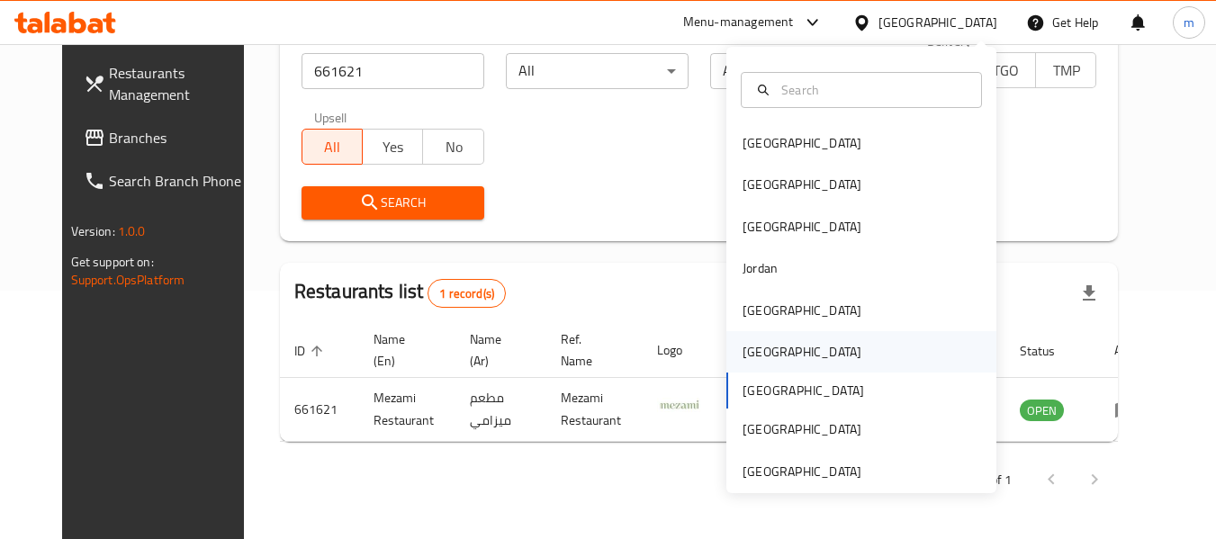
click at [754, 362] on div "Oman" at bounding box center [802, 352] width 119 height 20
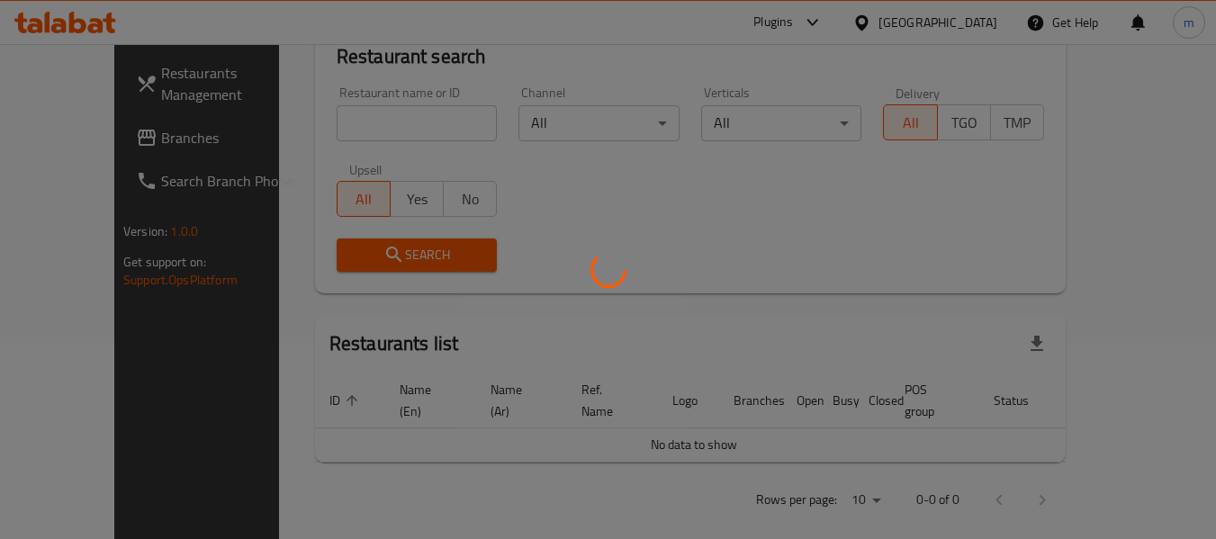
scroll to position [248, 0]
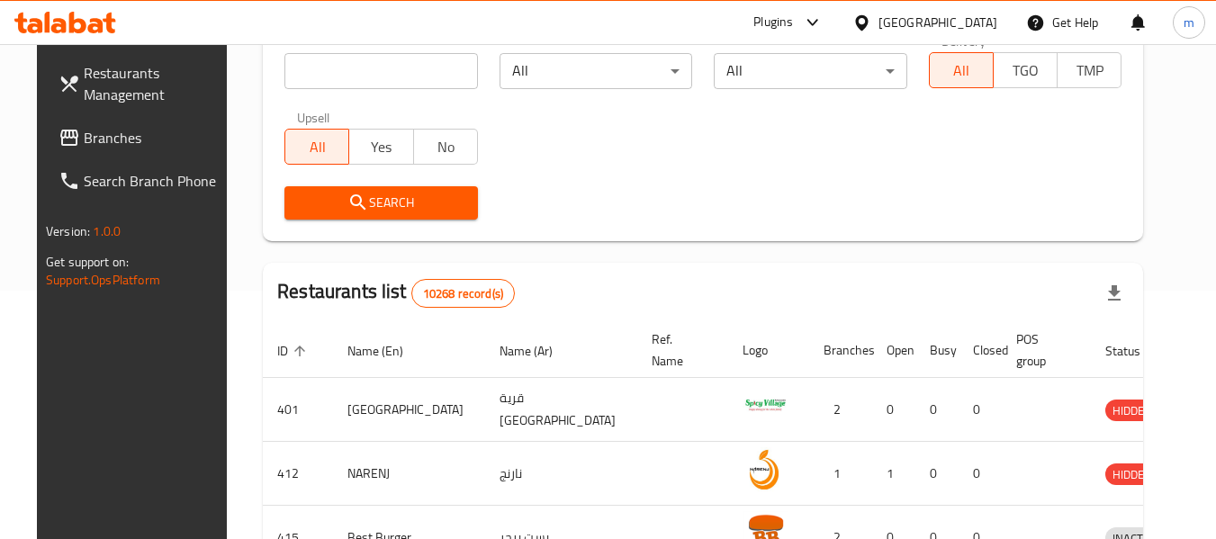
drag, startPoint x: 77, startPoint y: 132, endPoint x: 73, endPoint y: 142, distance: 10.5
click at [84, 132] on span "Branches" at bounding box center [155, 138] width 142 height 22
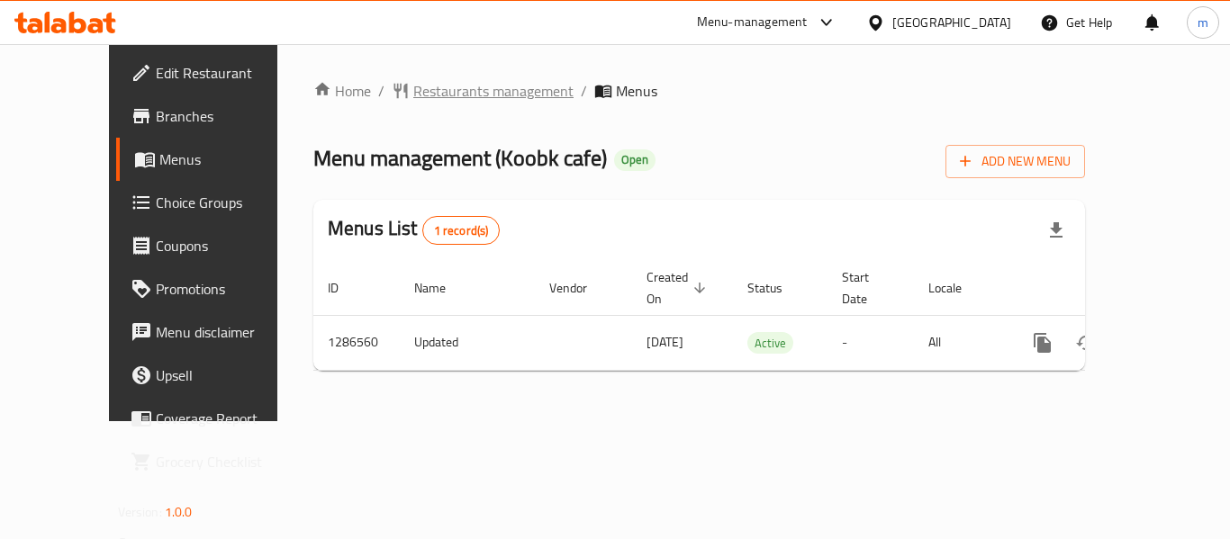
click at [420, 91] on span "Restaurants management" at bounding box center [493, 91] width 160 height 22
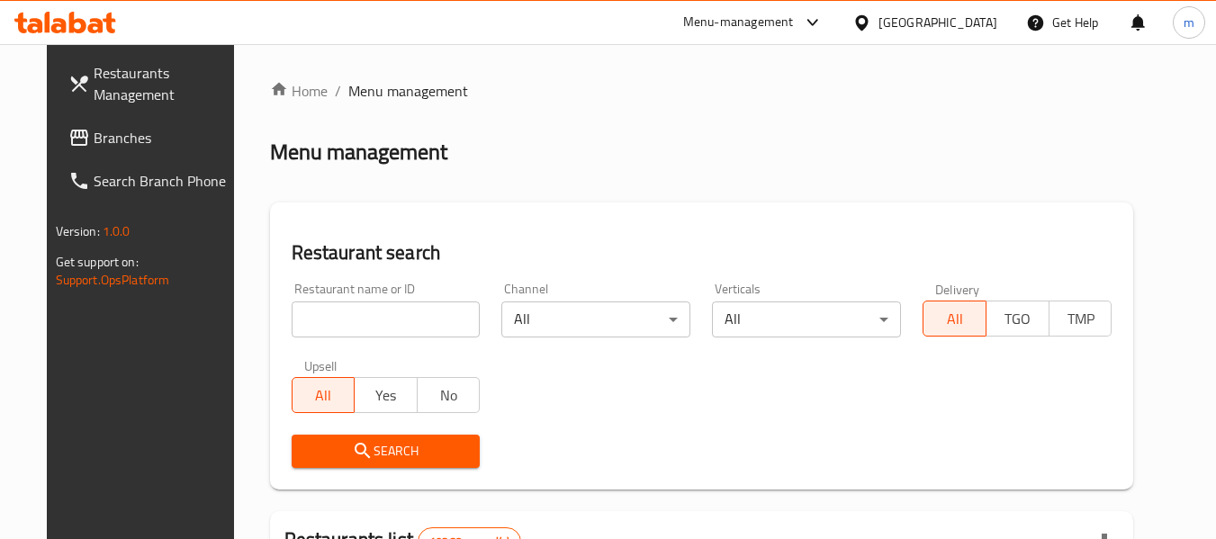
click at [368, 316] on input "search" at bounding box center [386, 320] width 189 height 36
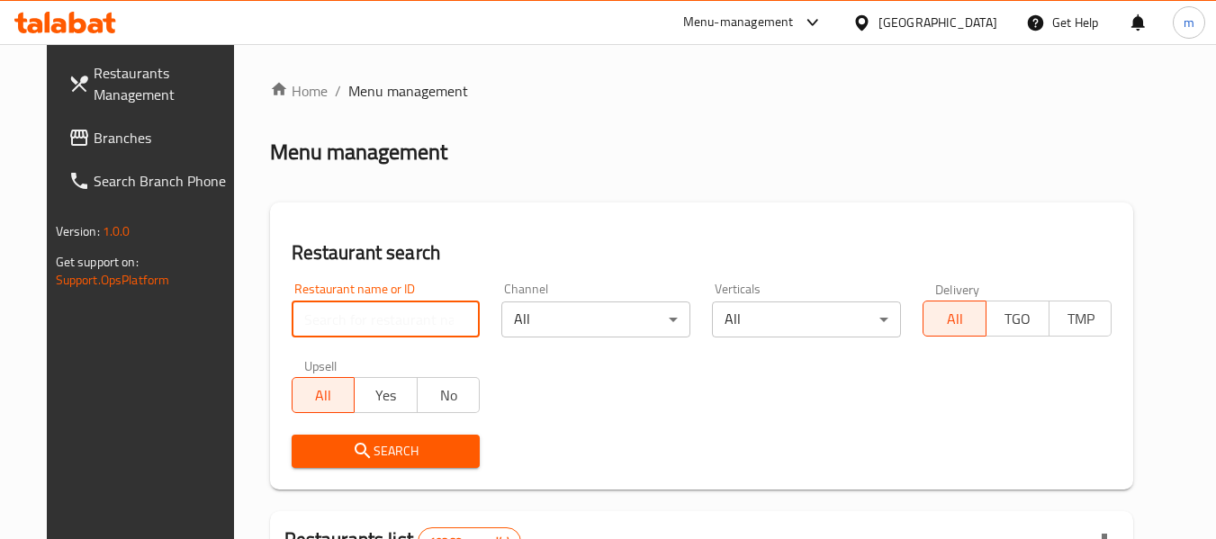
paste input "696383"
type input "696383"
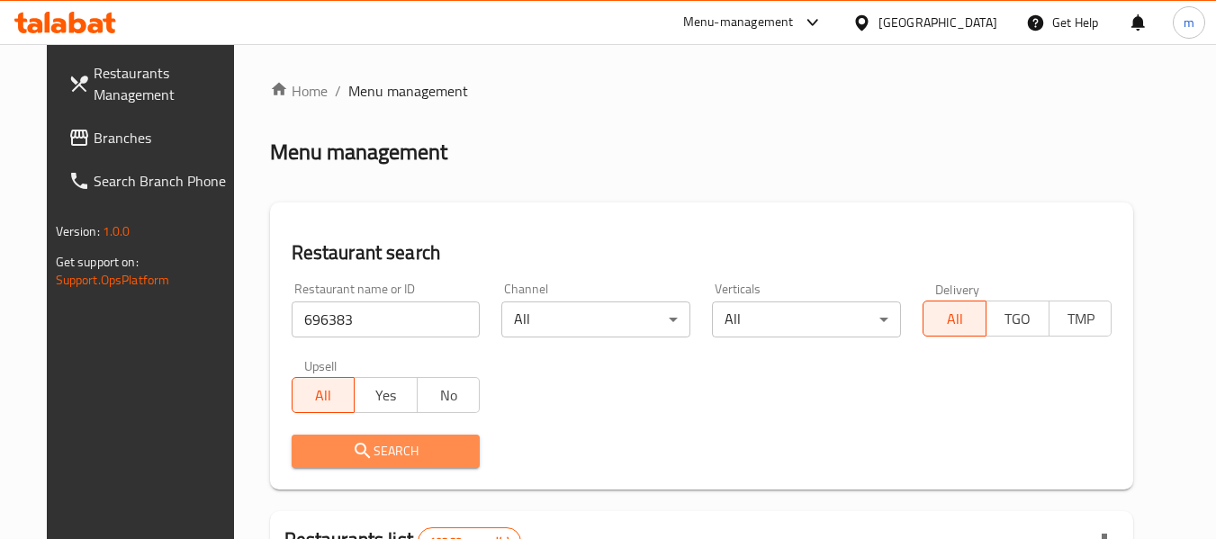
click at [363, 447] on span "Search" at bounding box center [386, 451] width 160 height 23
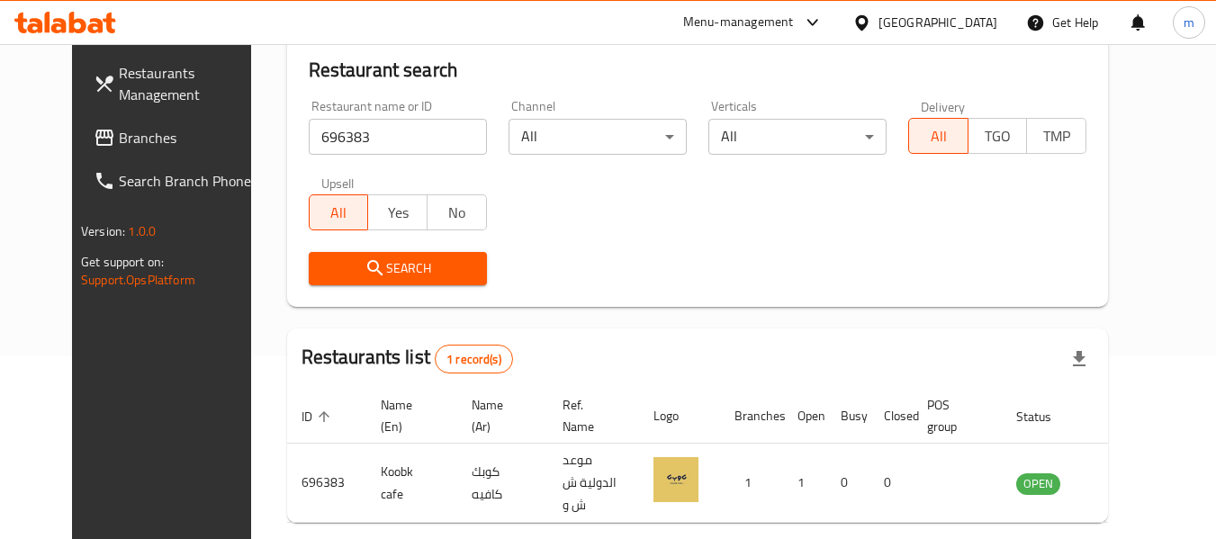
scroll to position [241, 0]
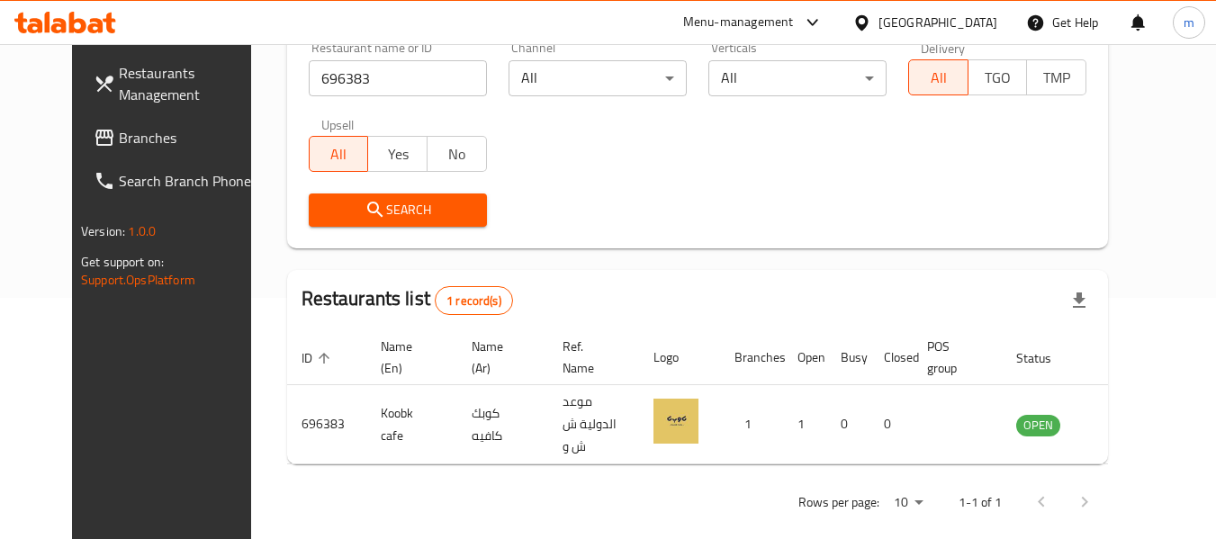
click at [988, 13] on div "[GEOGRAPHIC_DATA]" at bounding box center [938, 23] width 119 height 20
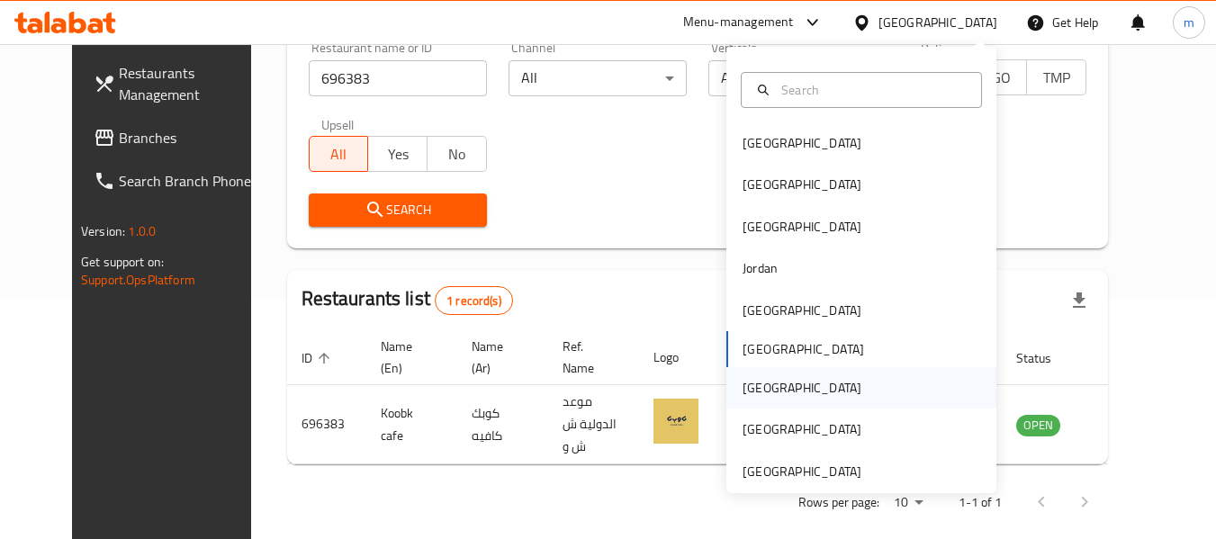
click at [755, 385] on div "[GEOGRAPHIC_DATA]" at bounding box center [802, 388] width 119 height 20
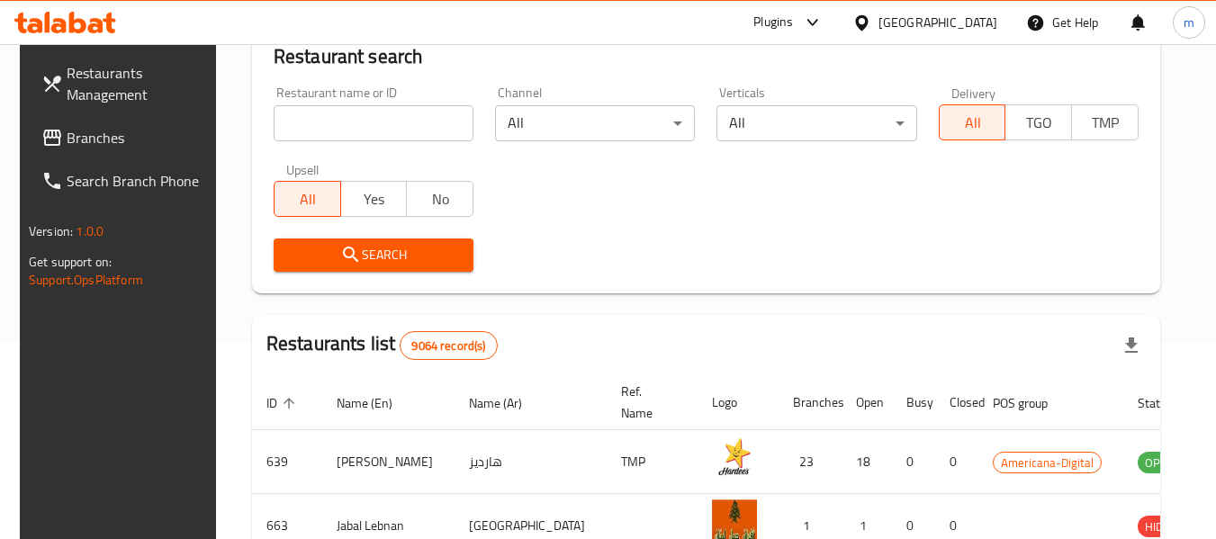
scroll to position [241, 0]
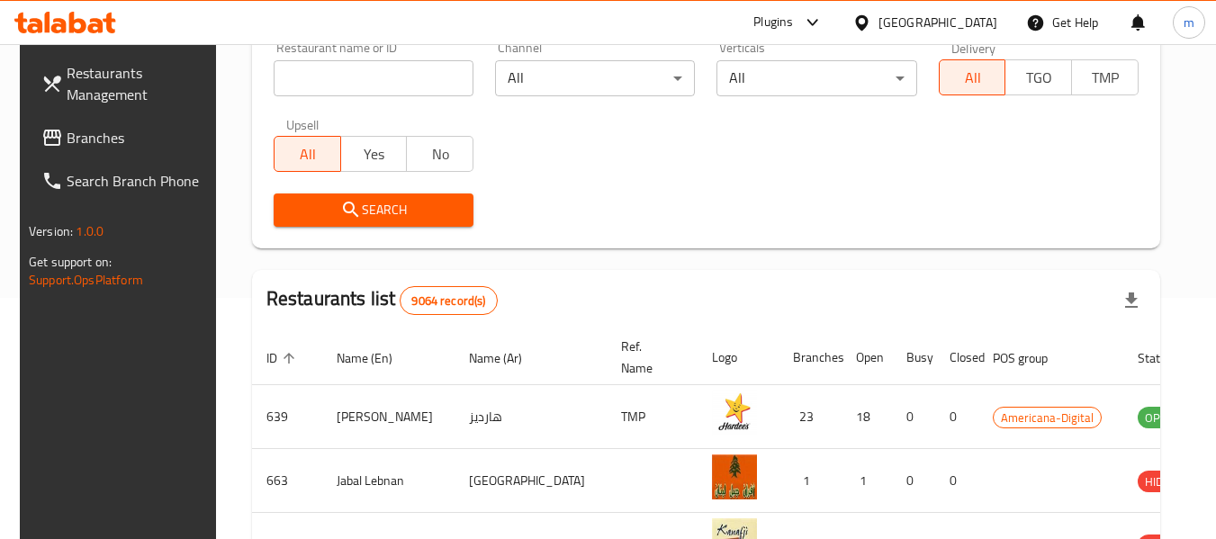
click at [117, 140] on span "Branches" at bounding box center [138, 138] width 142 height 22
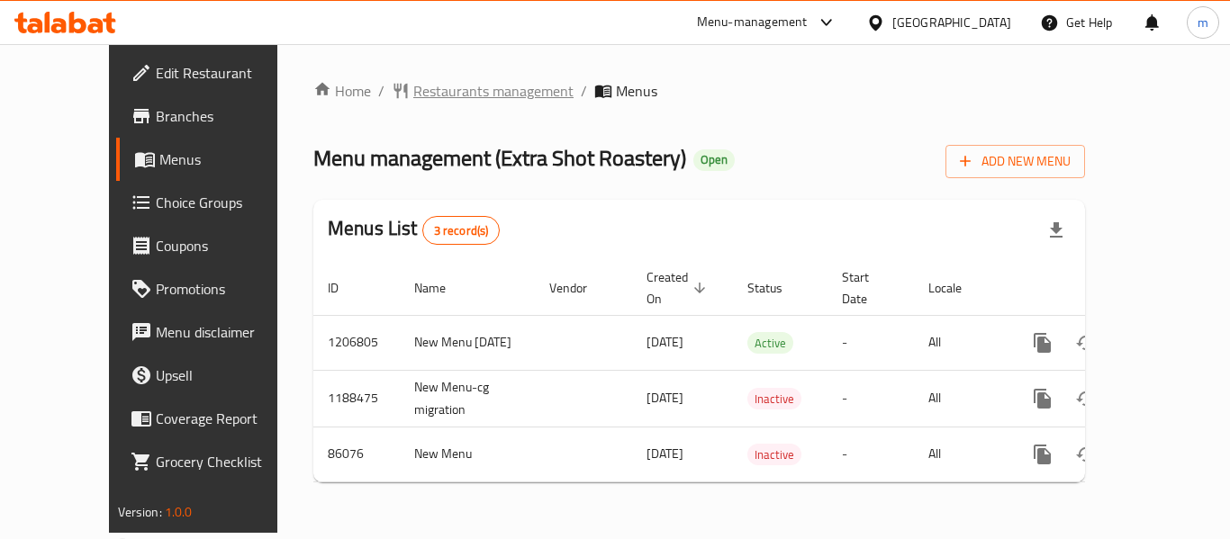
click at [445, 87] on span "Restaurants management" at bounding box center [493, 91] width 160 height 22
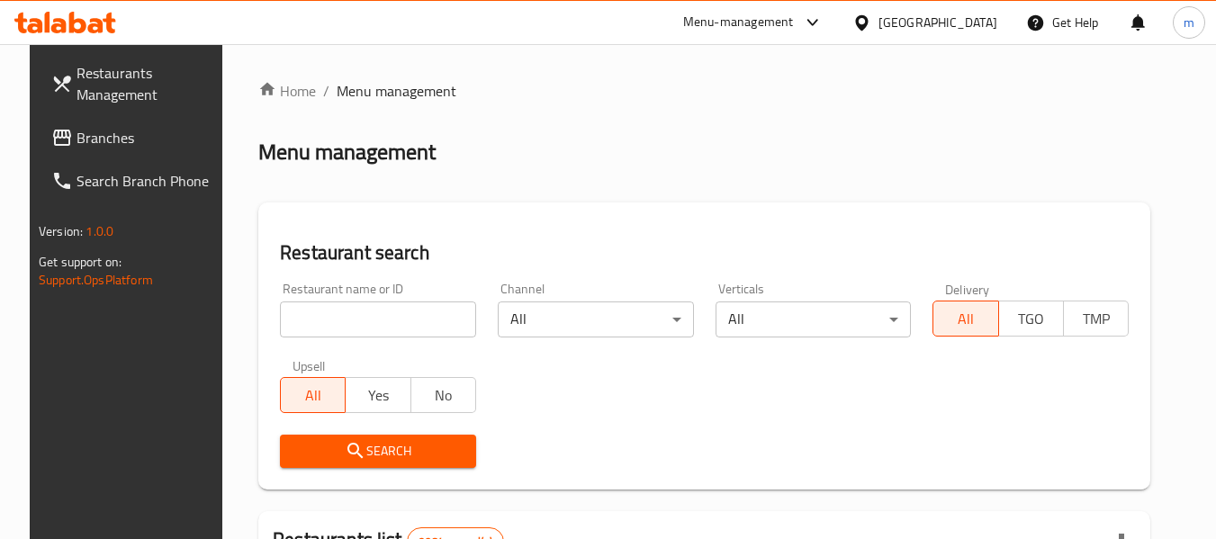
click at [375, 310] on input "search" at bounding box center [378, 320] width 196 height 36
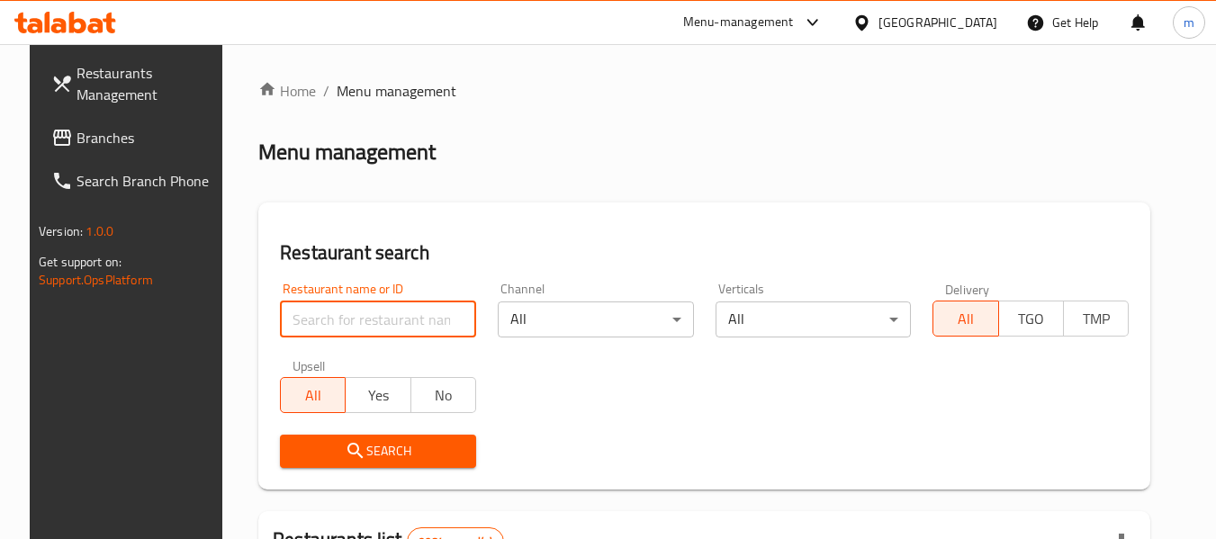
paste input "20482"
type input "20482"
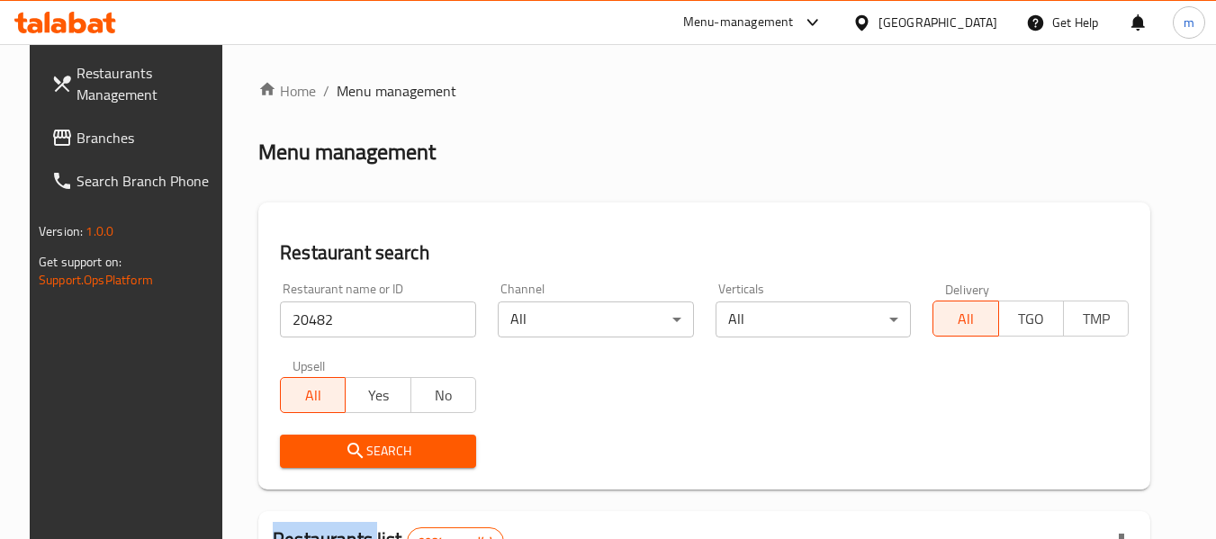
click at [410, 471] on div "Search" at bounding box center [378, 451] width 218 height 55
click at [420, 453] on span "Search" at bounding box center [377, 451] width 167 height 23
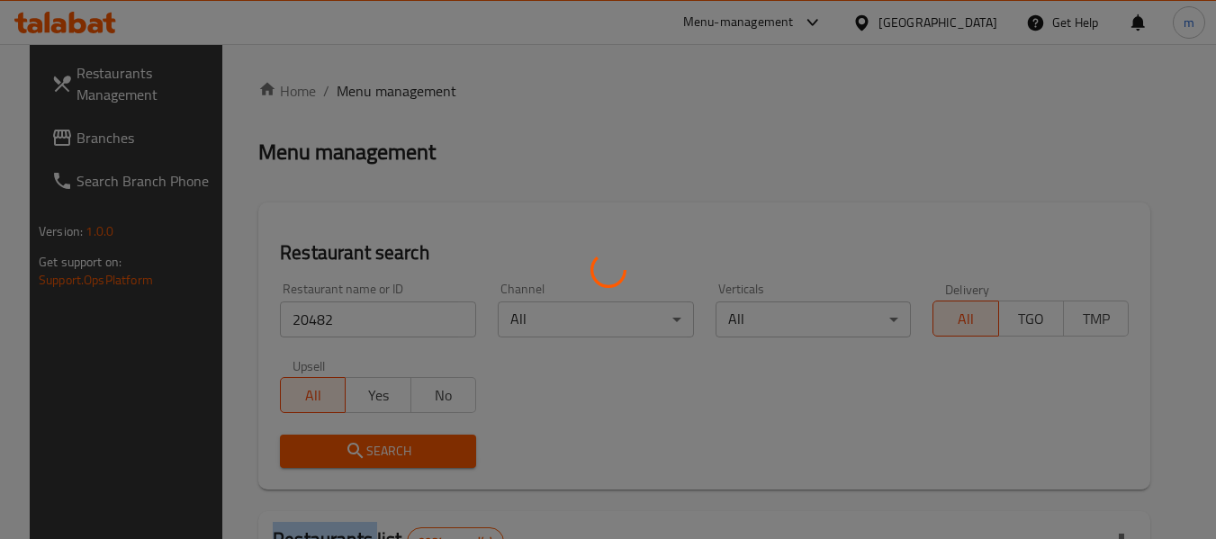
click at [420, 453] on div at bounding box center [608, 269] width 1216 height 539
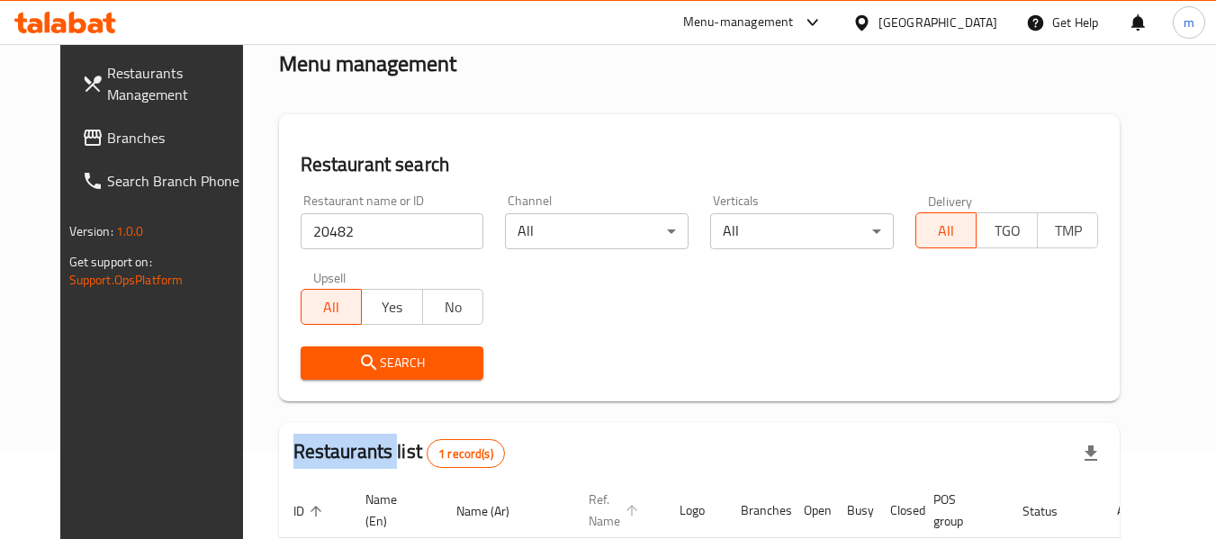
scroll to position [241, 0]
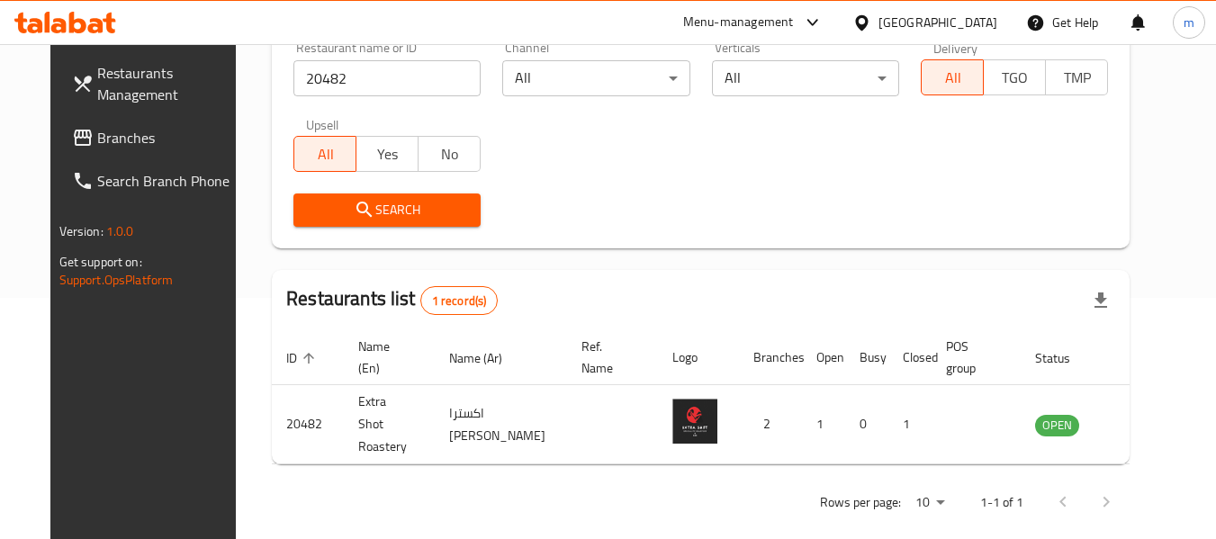
click at [967, 24] on div "Qatar" at bounding box center [938, 23] width 119 height 20
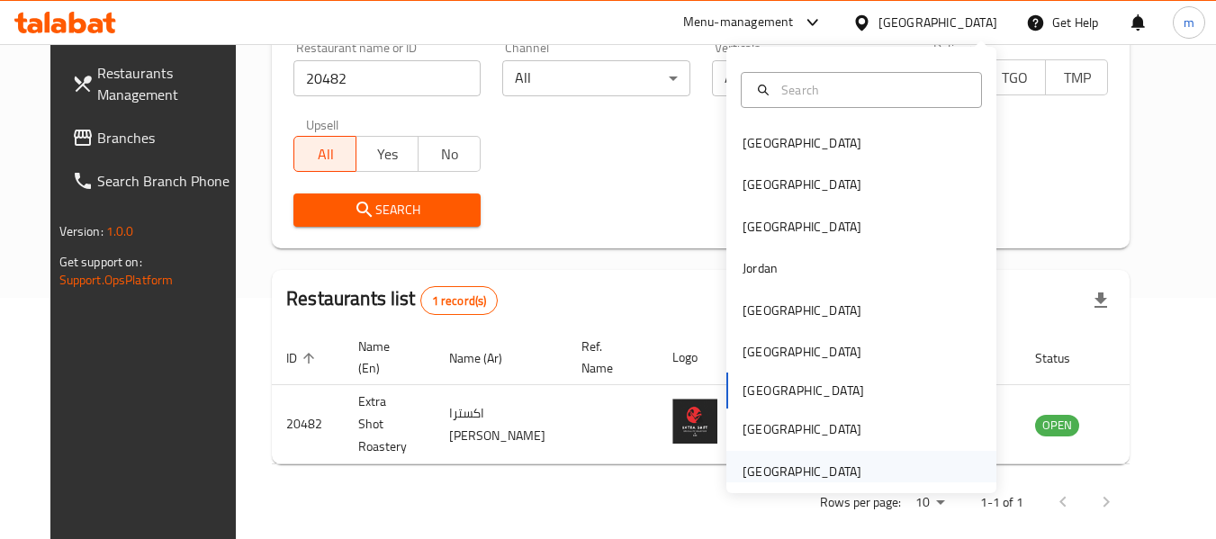
click at [838, 465] on div "[GEOGRAPHIC_DATA]" at bounding box center [802, 472] width 119 height 20
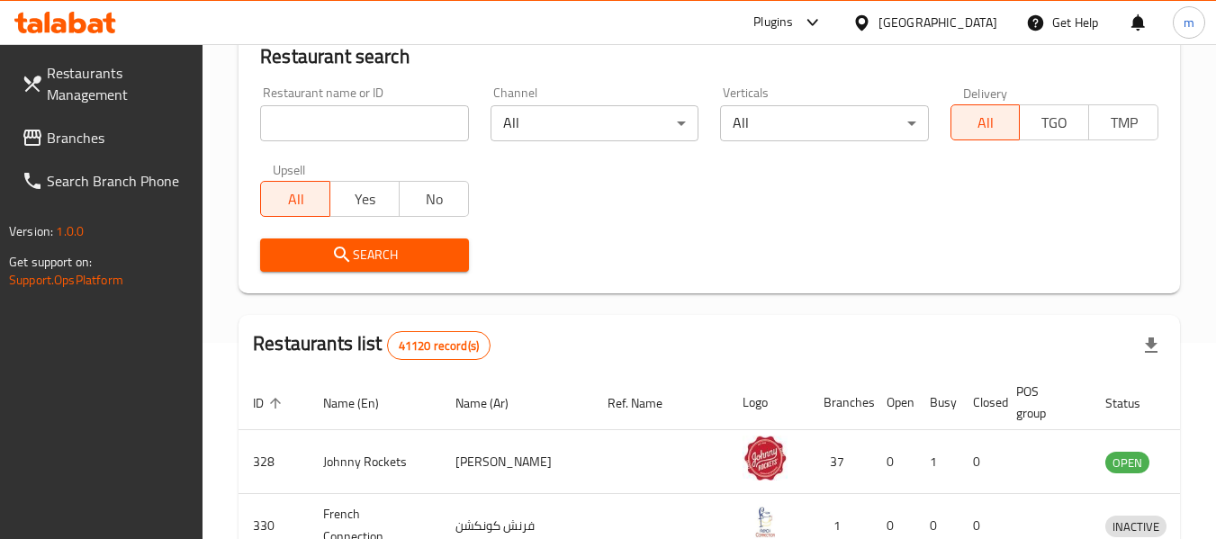
scroll to position [241, 0]
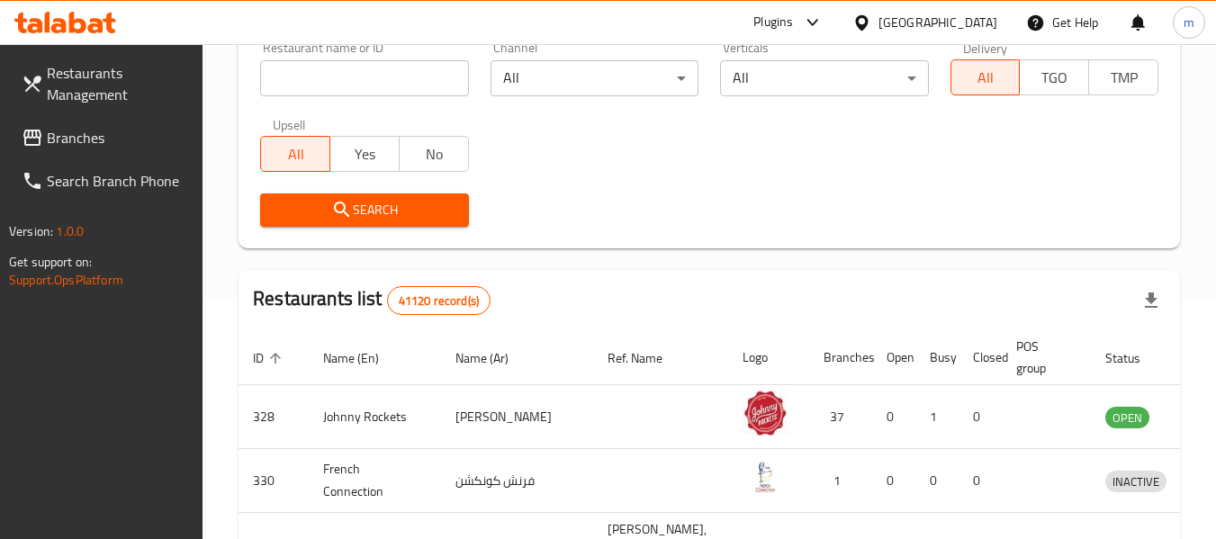
click at [65, 135] on span "Branches" at bounding box center [118, 138] width 142 height 22
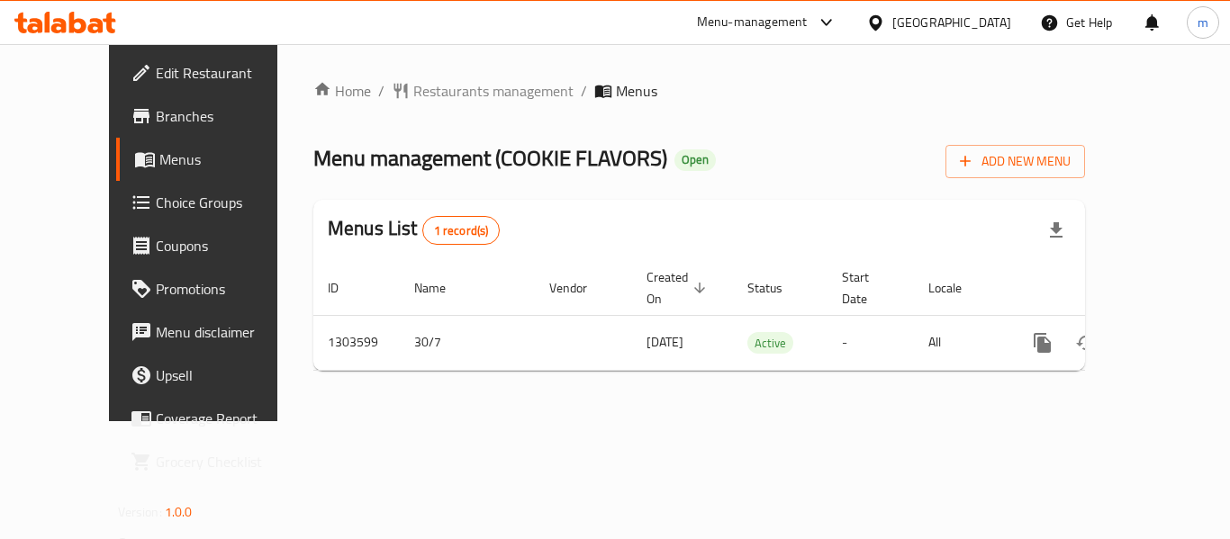
click at [459, 77] on div "Home / Restaurants management / Menus Menu management ( COOKIE FLAVORS ) Open A…" at bounding box center [699, 232] width 844 height 377
click at [454, 84] on span "Restaurants management" at bounding box center [493, 91] width 160 height 22
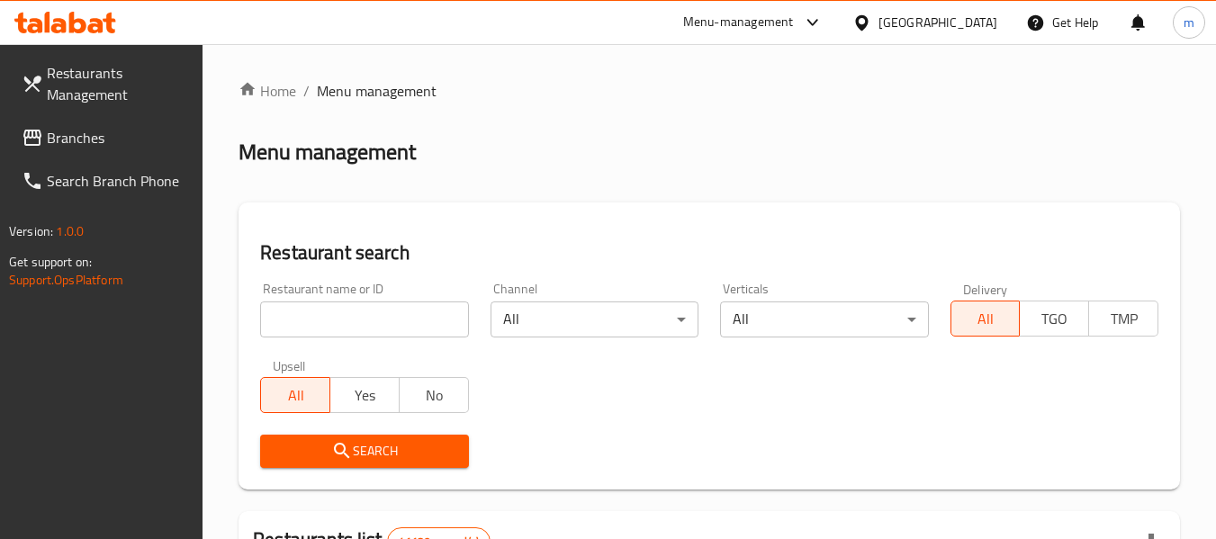
click at [373, 313] on input "search" at bounding box center [364, 320] width 208 height 36
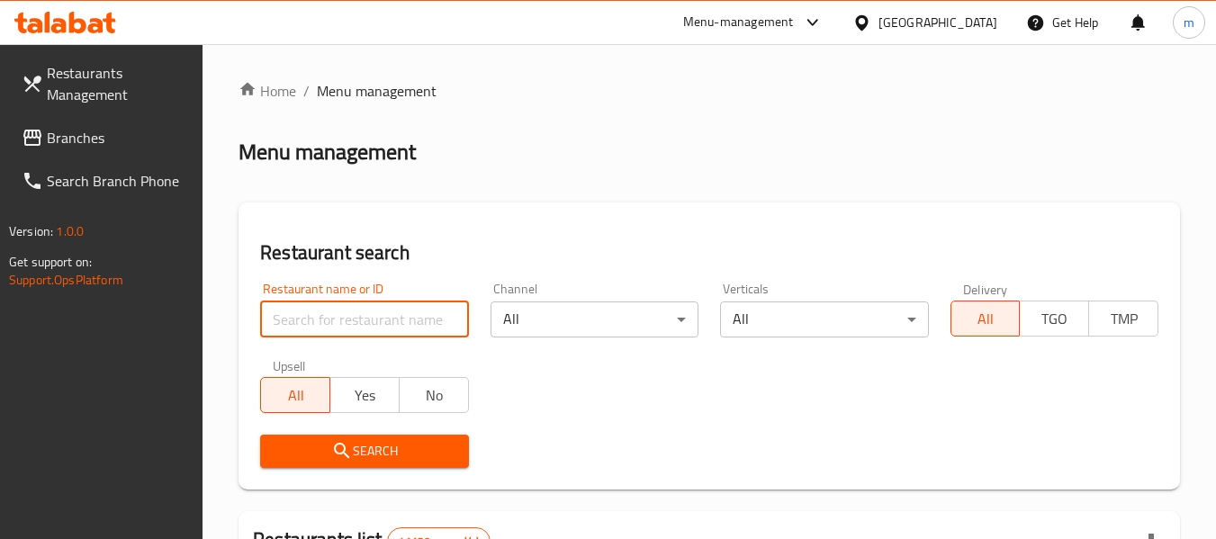
paste input "702903"
type input "702903"
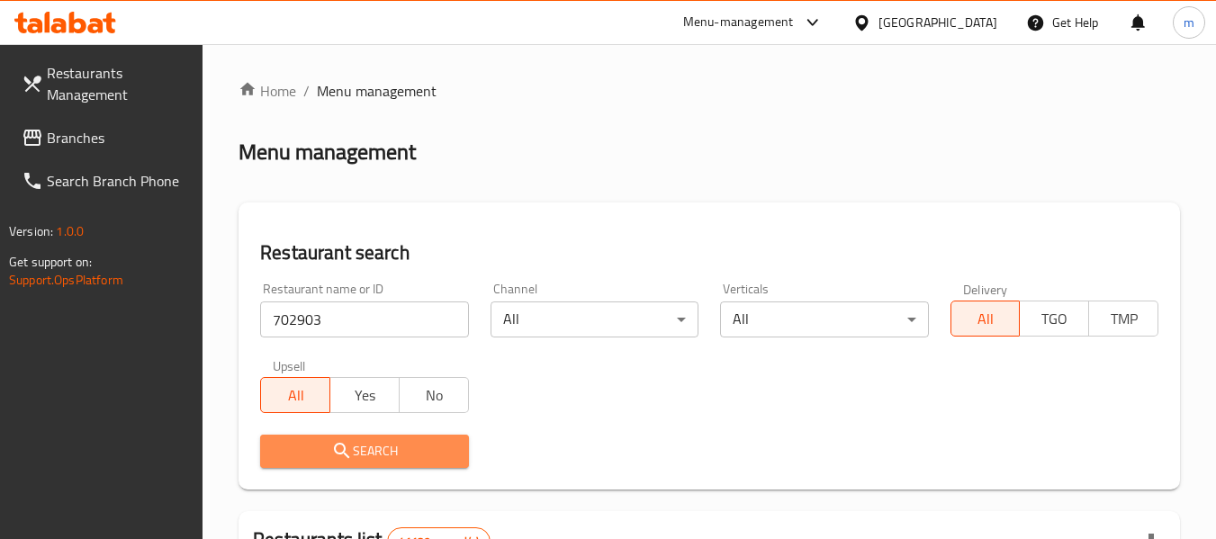
click at [349, 454] on icon "submit" at bounding box center [342, 451] width 22 height 22
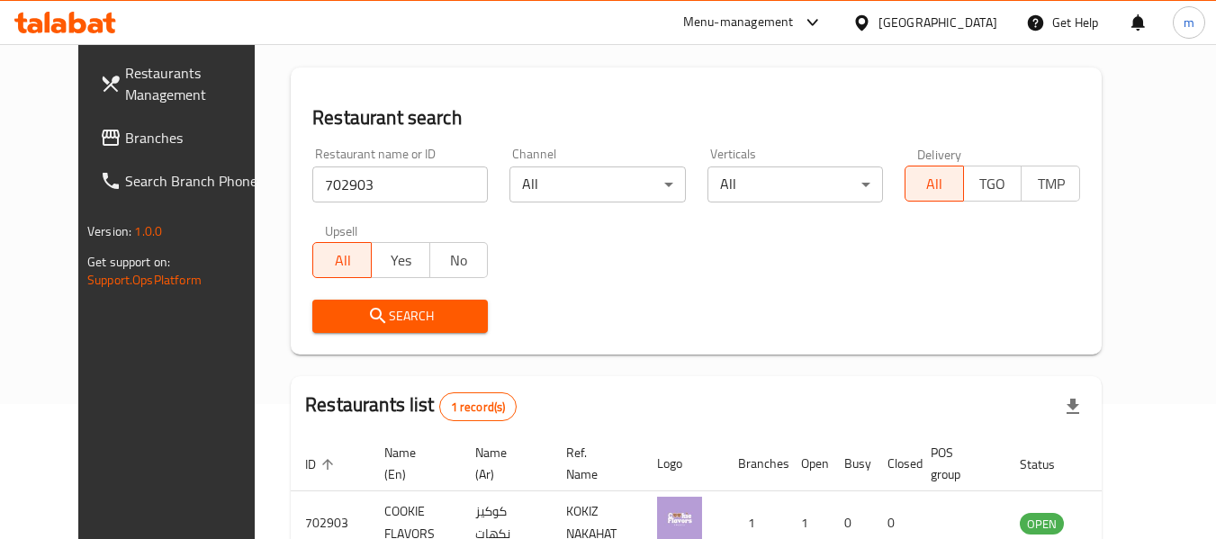
scroll to position [241, 0]
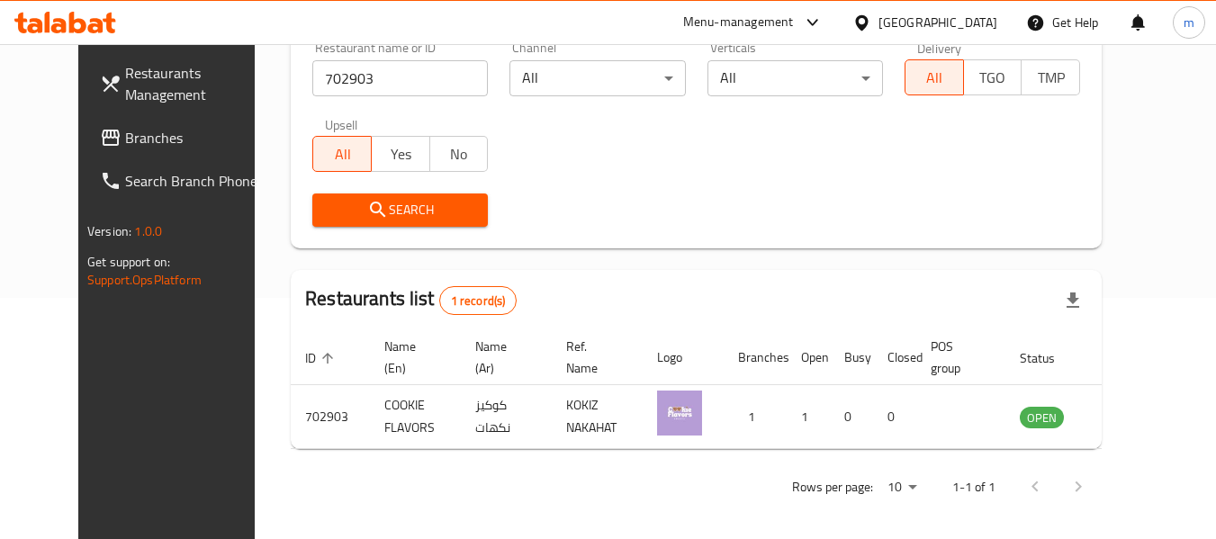
click at [125, 133] on span "Branches" at bounding box center [196, 138] width 142 height 22
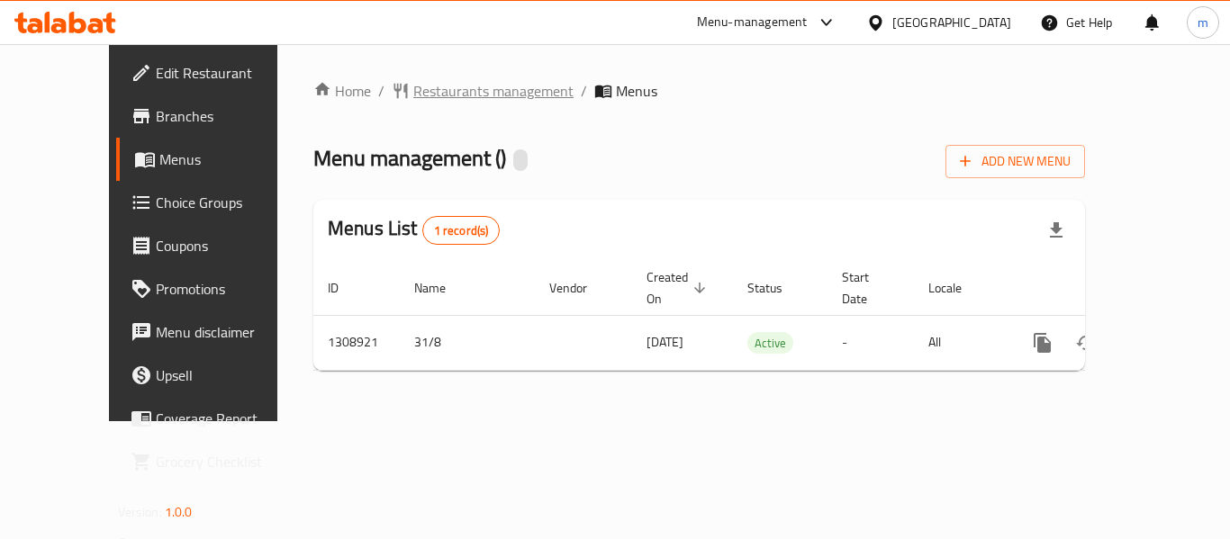
click at [436, 86] on span "Restaurants management" at bounding box center [493, 91] width 160 height 22
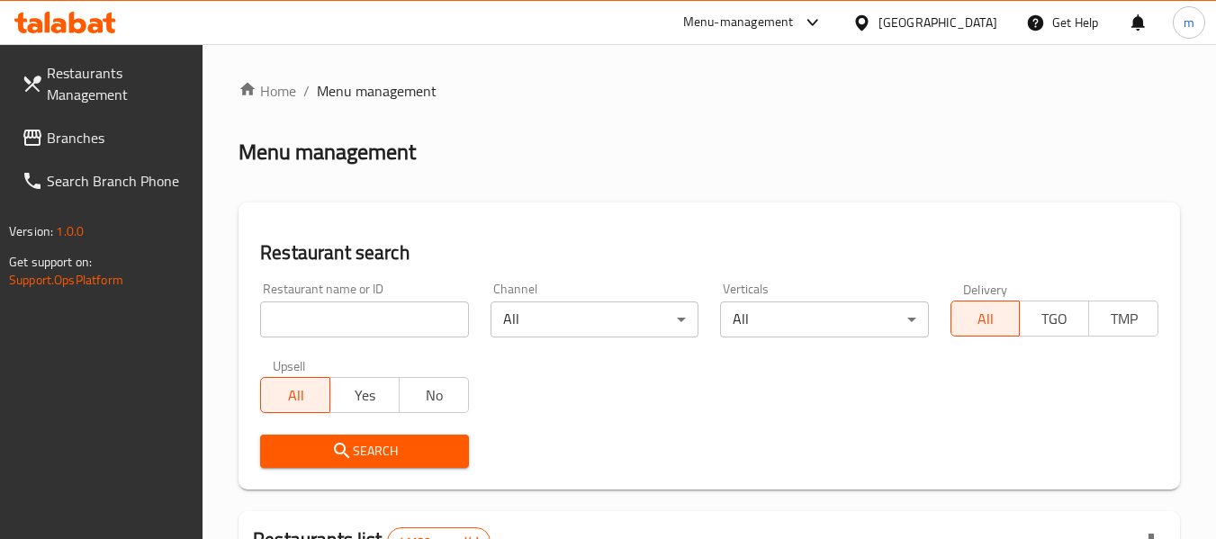
click at [352, 327] on input "search" at bounding box center [364, 320] width 208 height 36
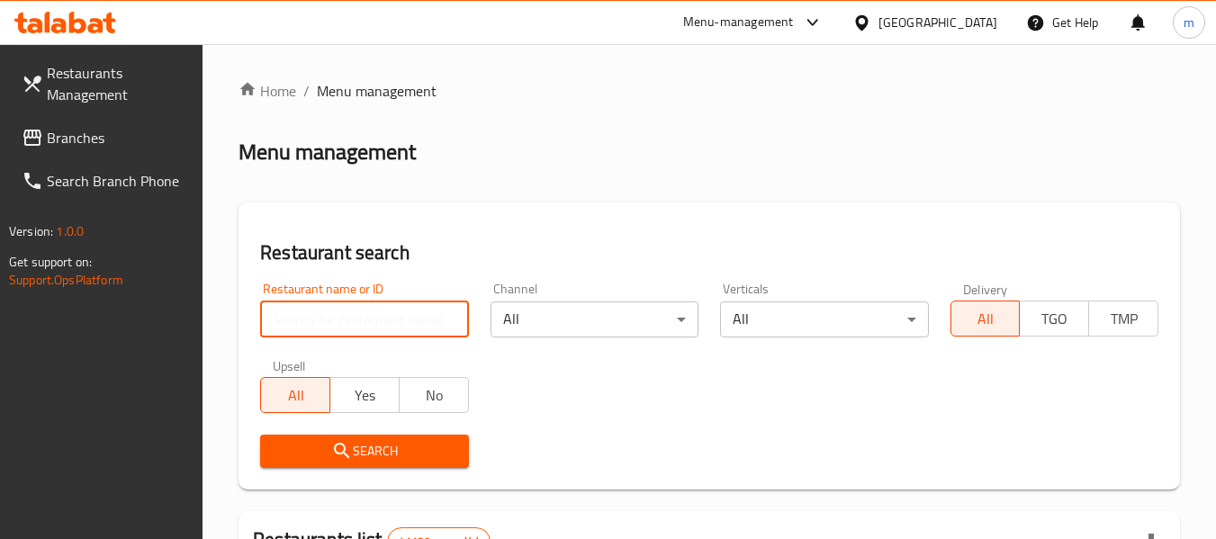
paste input "704973"
type input "704973"
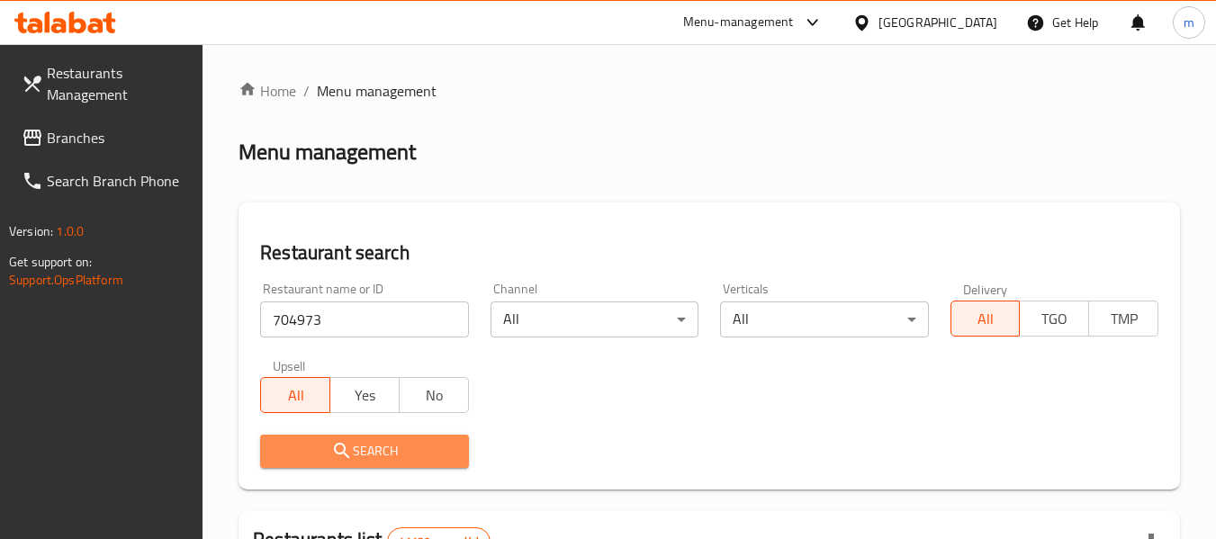
click at [356, 455] on span "Search" at bounding box center [364, 451] width 179 height 23
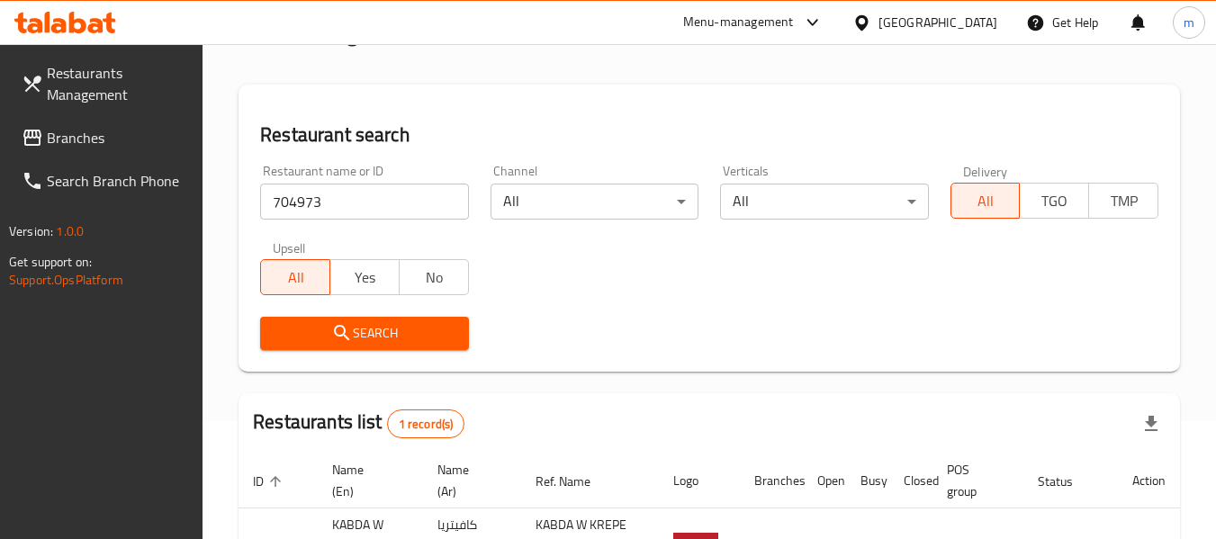
scroll to position [286, 0]
